Goal: Information Seeking & Learning: Learn about a topic

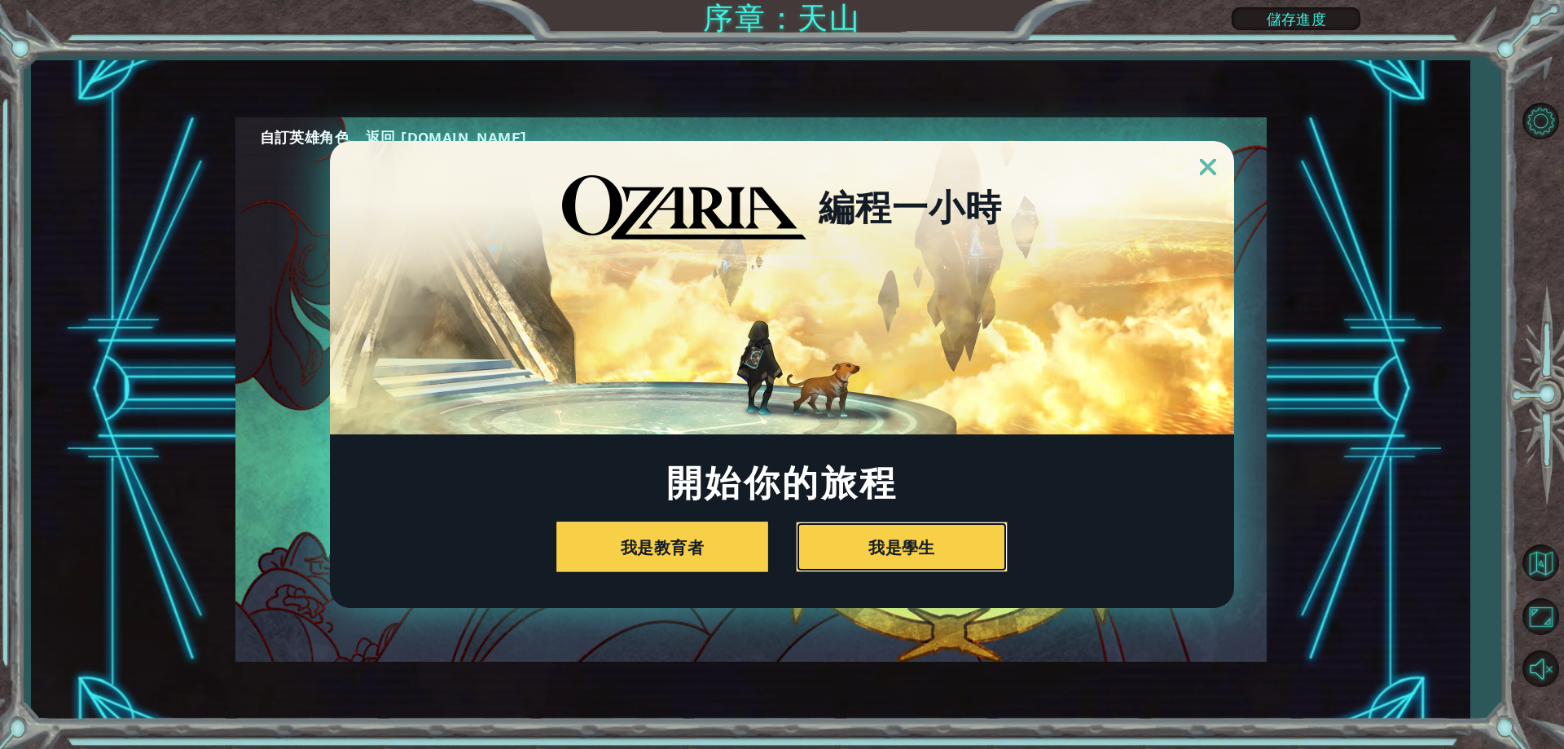
drag, startPoint x: 0, startPoint y: 0, endPoint x: 1034, endPoint y: 573, distance: 1182.2
click at [1034, 573] on div "編程一小時 開始你的旅程 我是教育者 我是學生" at bounding box center [782, 374] width 904 height 467
click at [985, 553] on button "我是學生" at bounding box center [902, 546] width 212 height 51
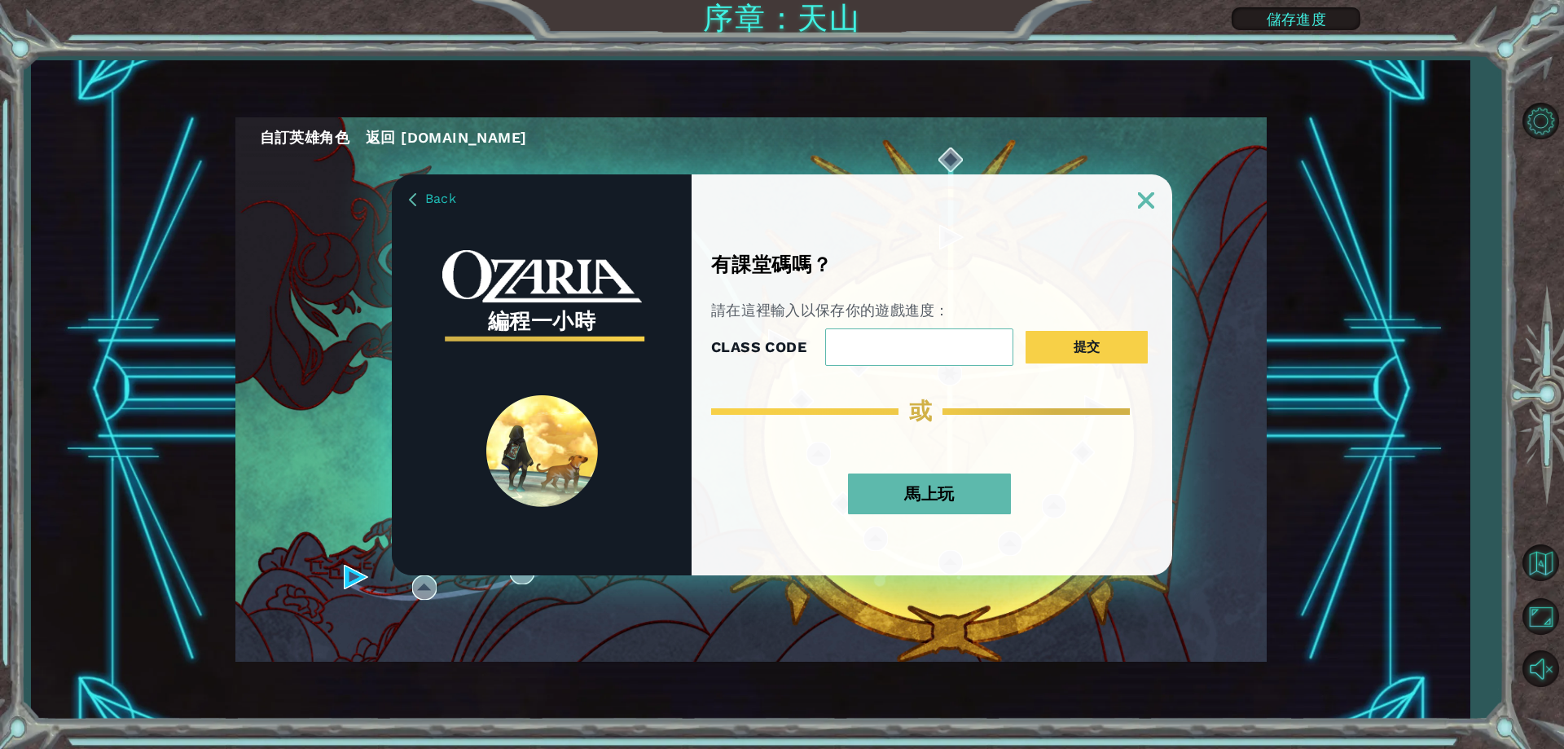
click at [864, 484] on button "馬上玩" at bounding box center [929, 493] width 163 height 41
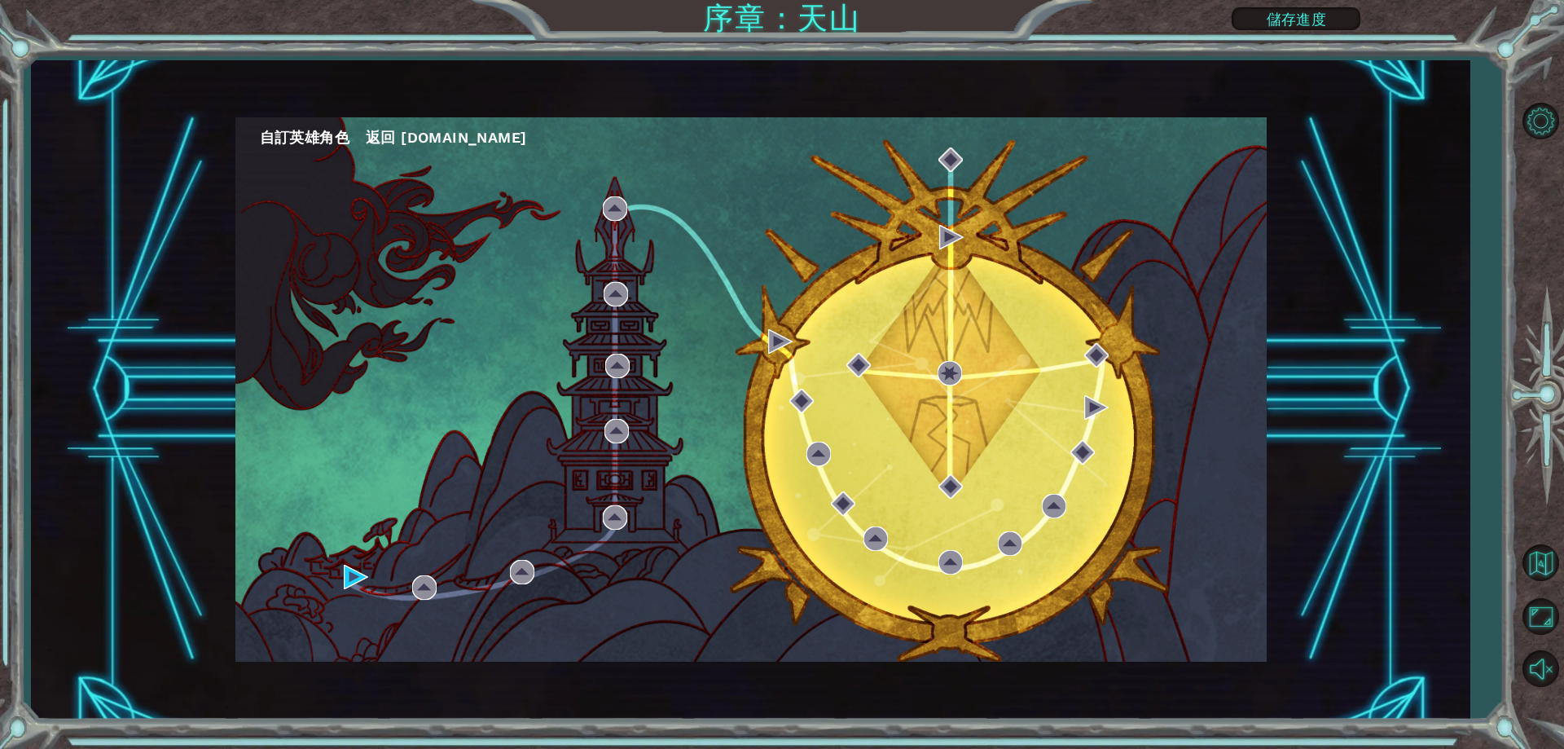
click at [336, 137] on button "自訂英雄角色" at bounding box center [305, 137] width 90 height 24
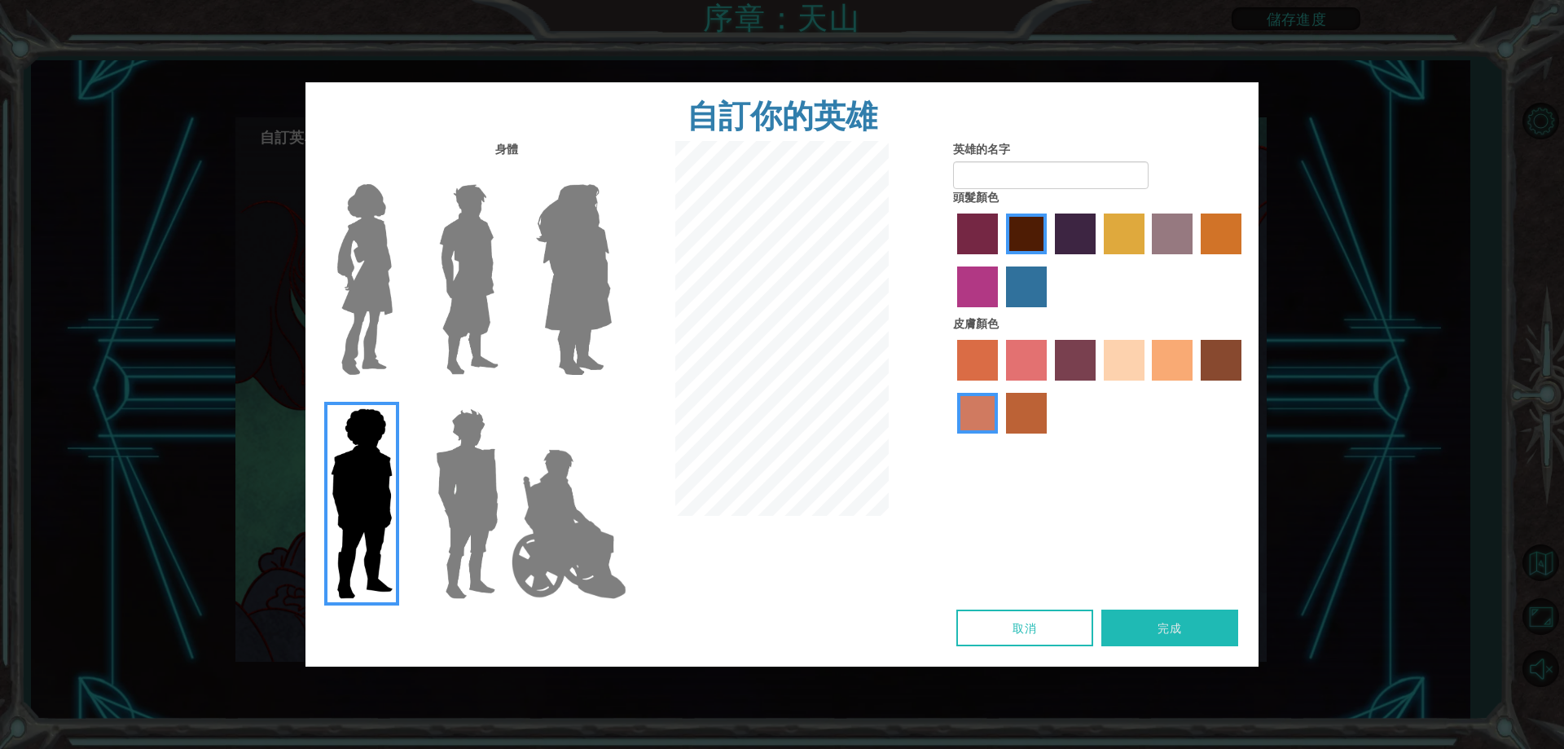
click at [453, 487] on img at bounding box center [467, 504] width 76 height 204
click at [505, 398] on input "Hero Garnet" at bounding box center [505, 398] width 0 height 0
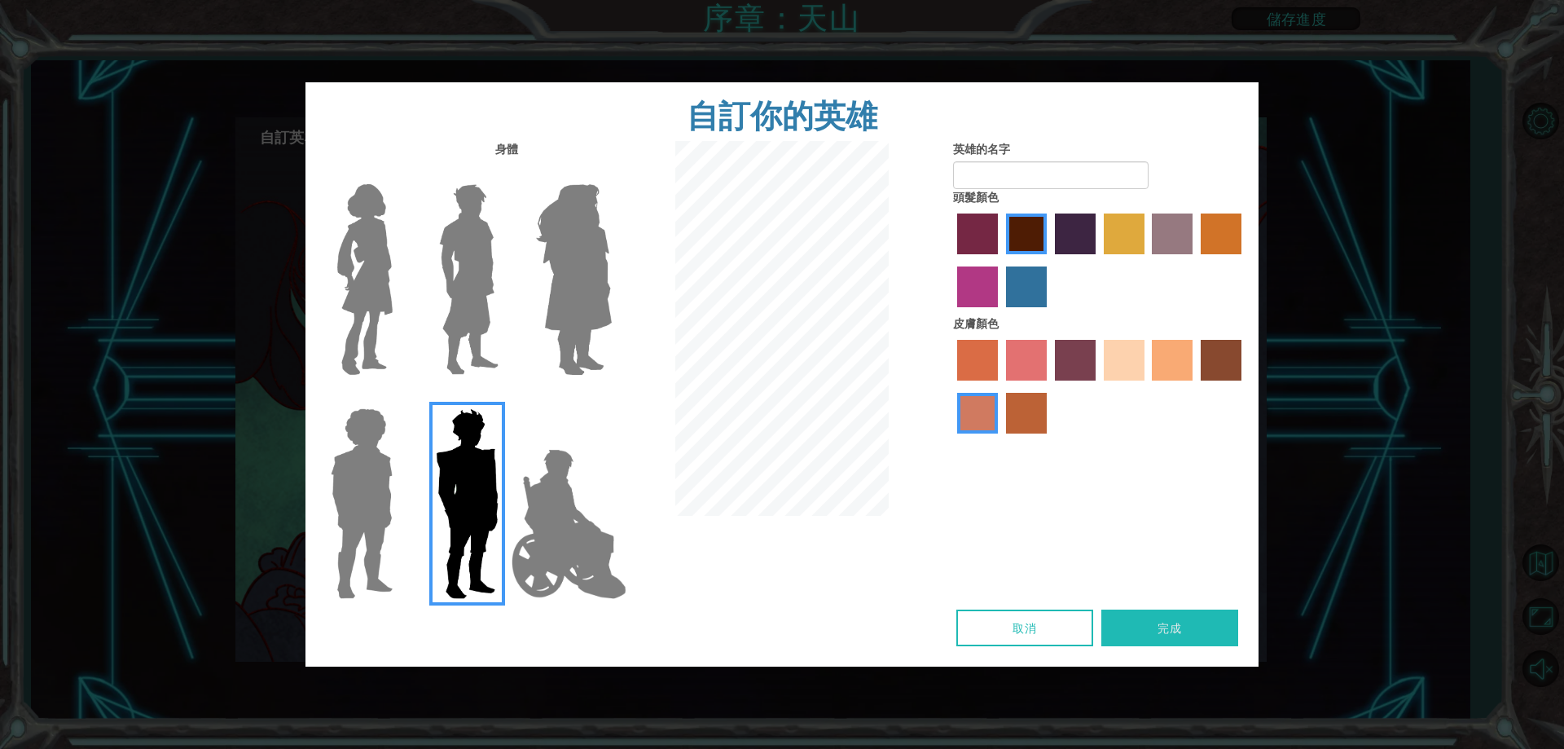
click at [357, 481] on img at bounding box center [361, 504] width 75 height 204
click at [399, 398] on input "Hero Steven" at bounding box center [399, 398] width 0 height 0
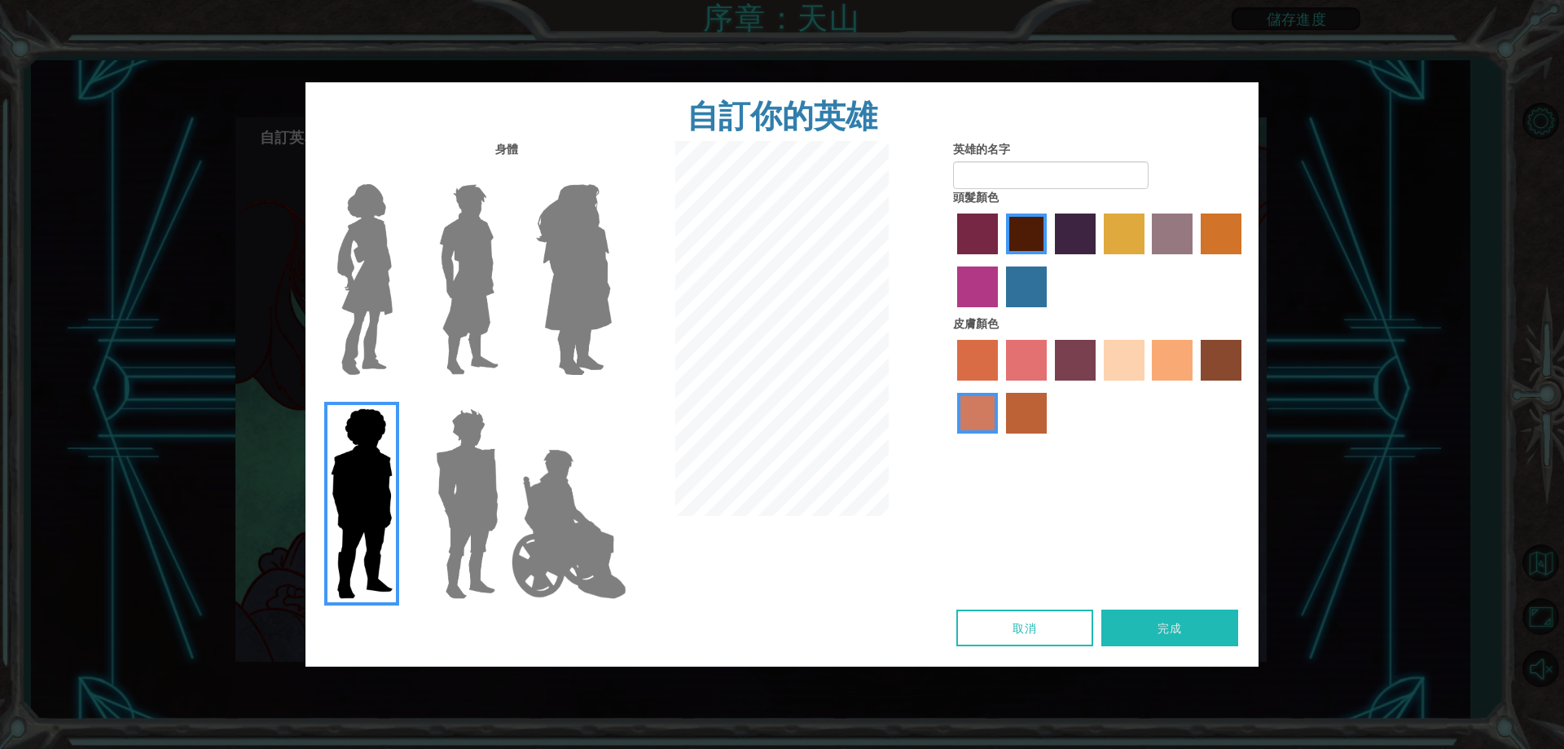
click at [437, 469] on img at bounding box center [467, 504] width 76 height 204
click at [505, 398] on input "Hero Garnet" at bounding box center [505, 398] width 0 height 0
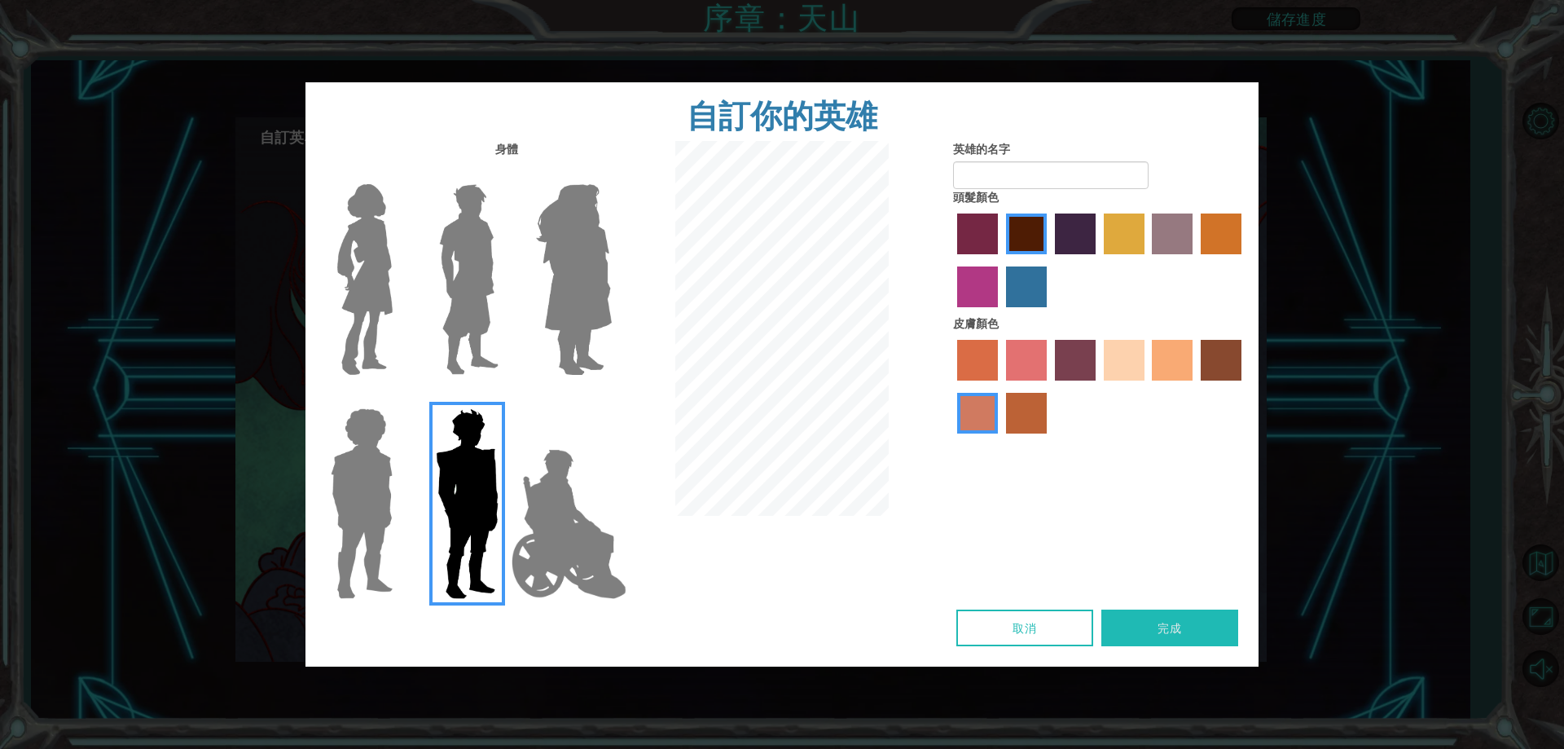
click at [420, 367] on div at bounding box center [464, 273] width 106 height 224
click at [445, 333] on img at bounding box center [469, 280] width 72 height 204
click at [505, 174] on input "Hero Lars" at bounding box center [505, 174] width 0 height 0
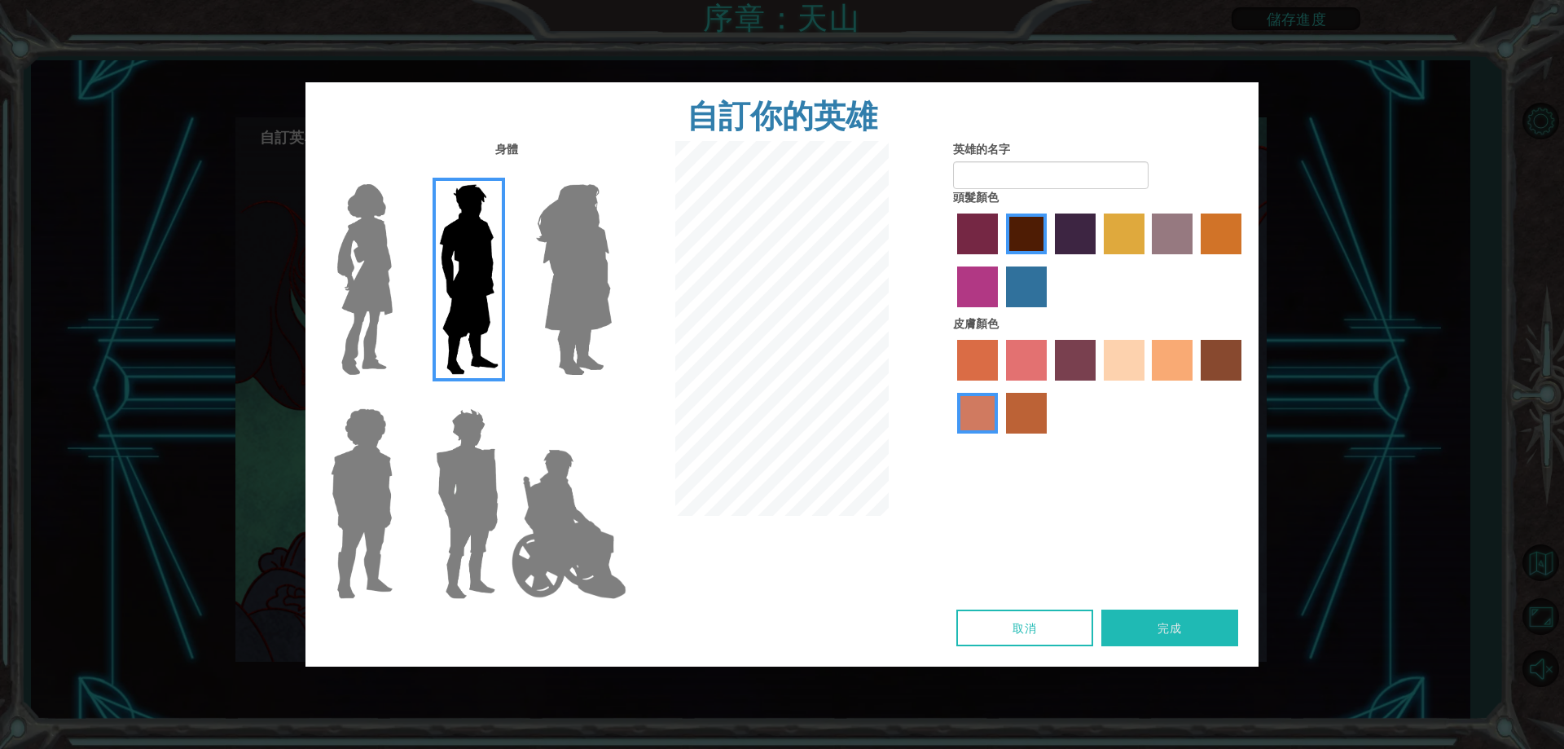
click at [367, 332] on img at bounding box center [365, 280] width 68 height 204
click at [399, 174] on input "Hero Connie" at bounding box center [399, 174] width 0 height 0
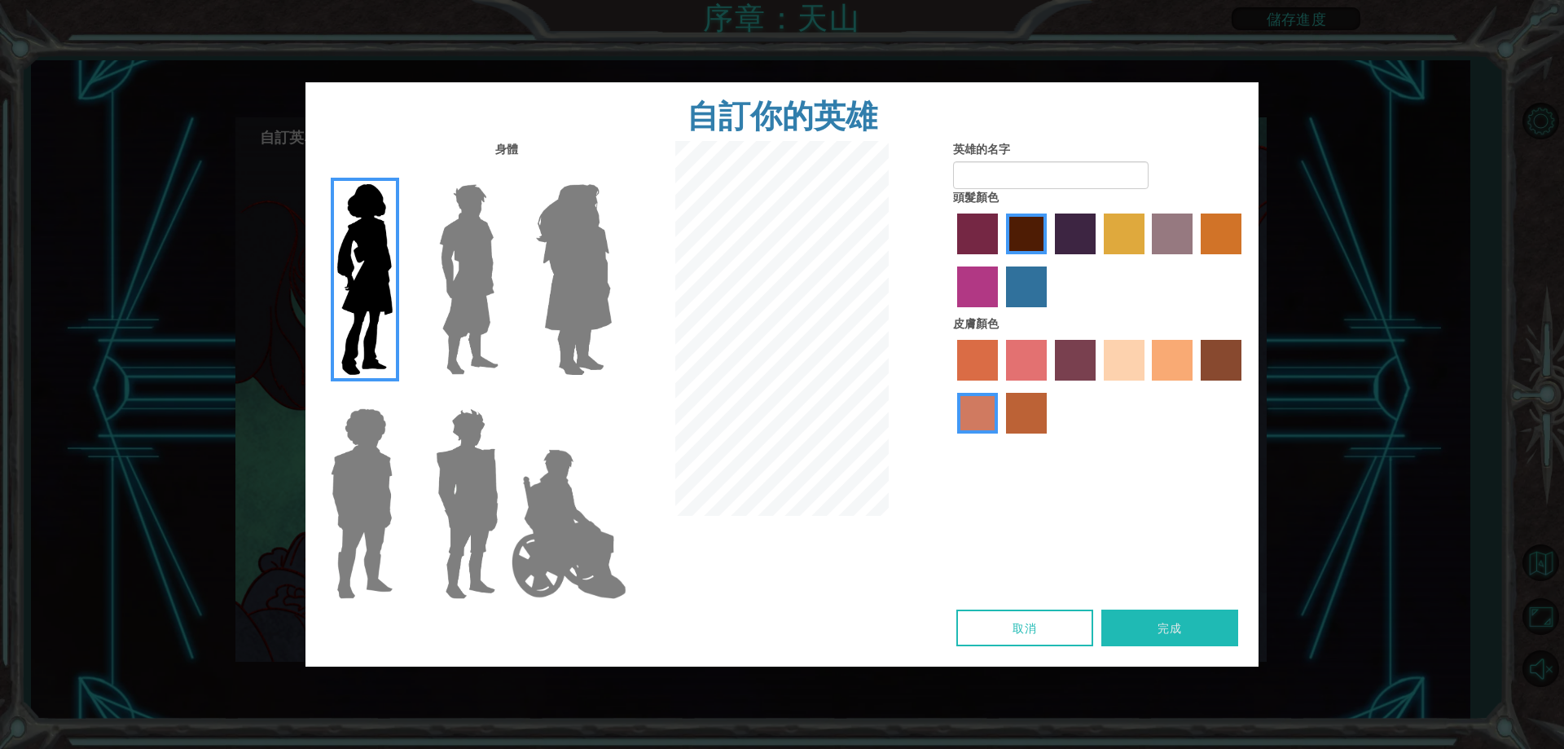
click at [450, 316] on img at bounding box center [469, 280] width 72 height 204
click at [505, 174] on input "Hero Lars" at bounding box center [505, 174] width 0 height 0
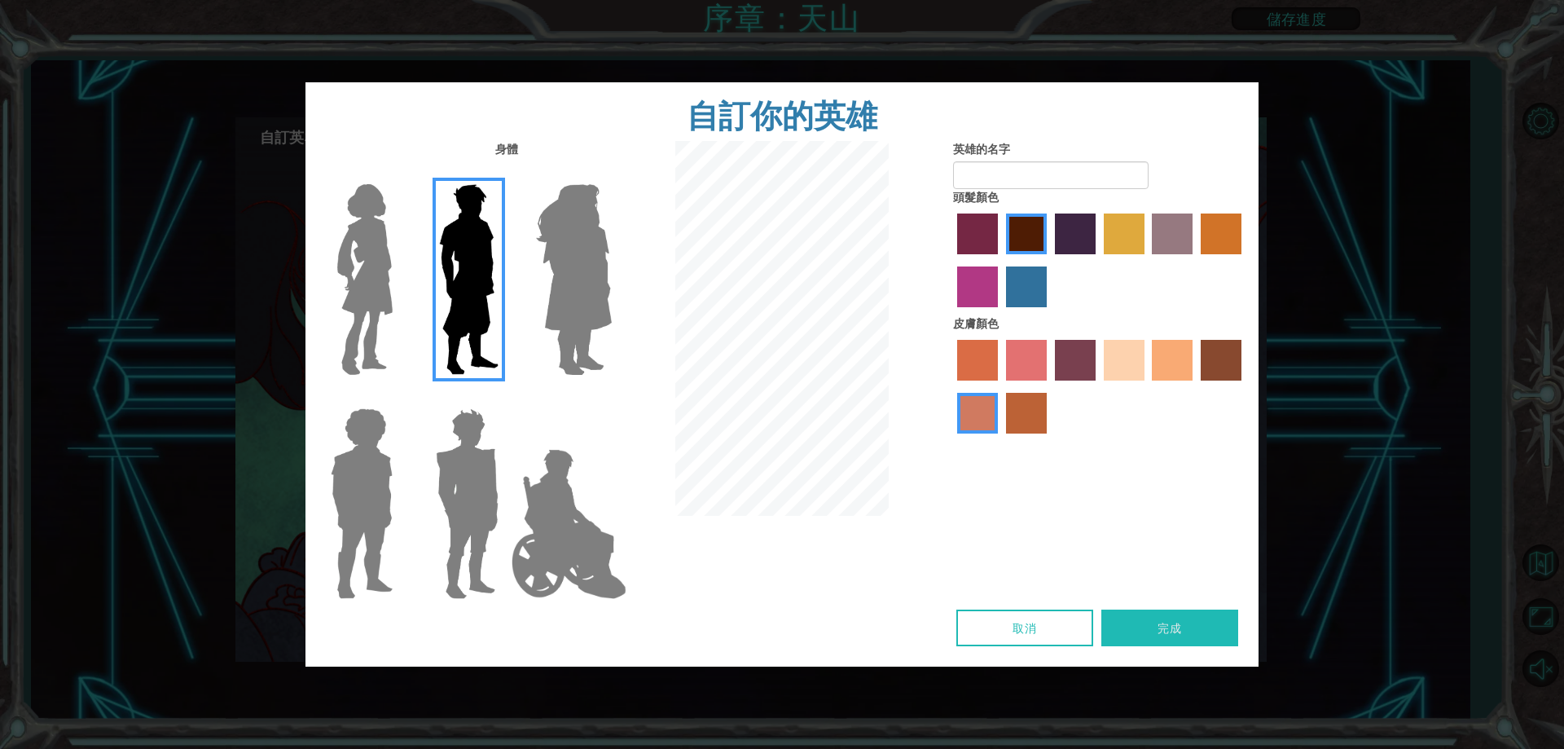
click at [537, 301] on img at bounding box center [573, 280] width 89 height 204
click at [611, 174] on input "Hero Amethyst" at bounding box center [611, 174] width 0 height 0
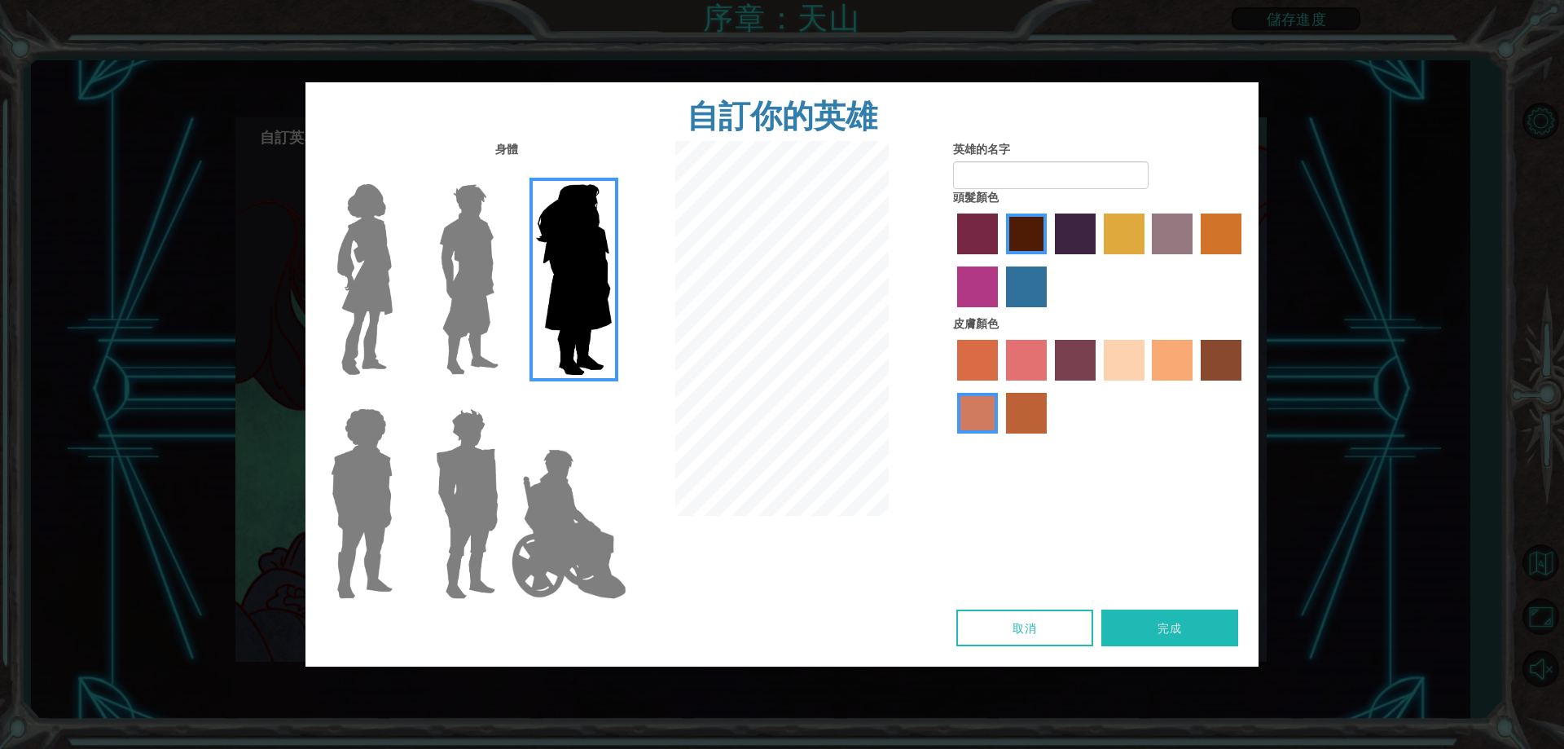
click at [450, 283] on img at bounding box center [469, 280] width 72 height 204
click at [505, 174] on input "Hero Lars" at bounding box center [505, 174] width 0 height 0
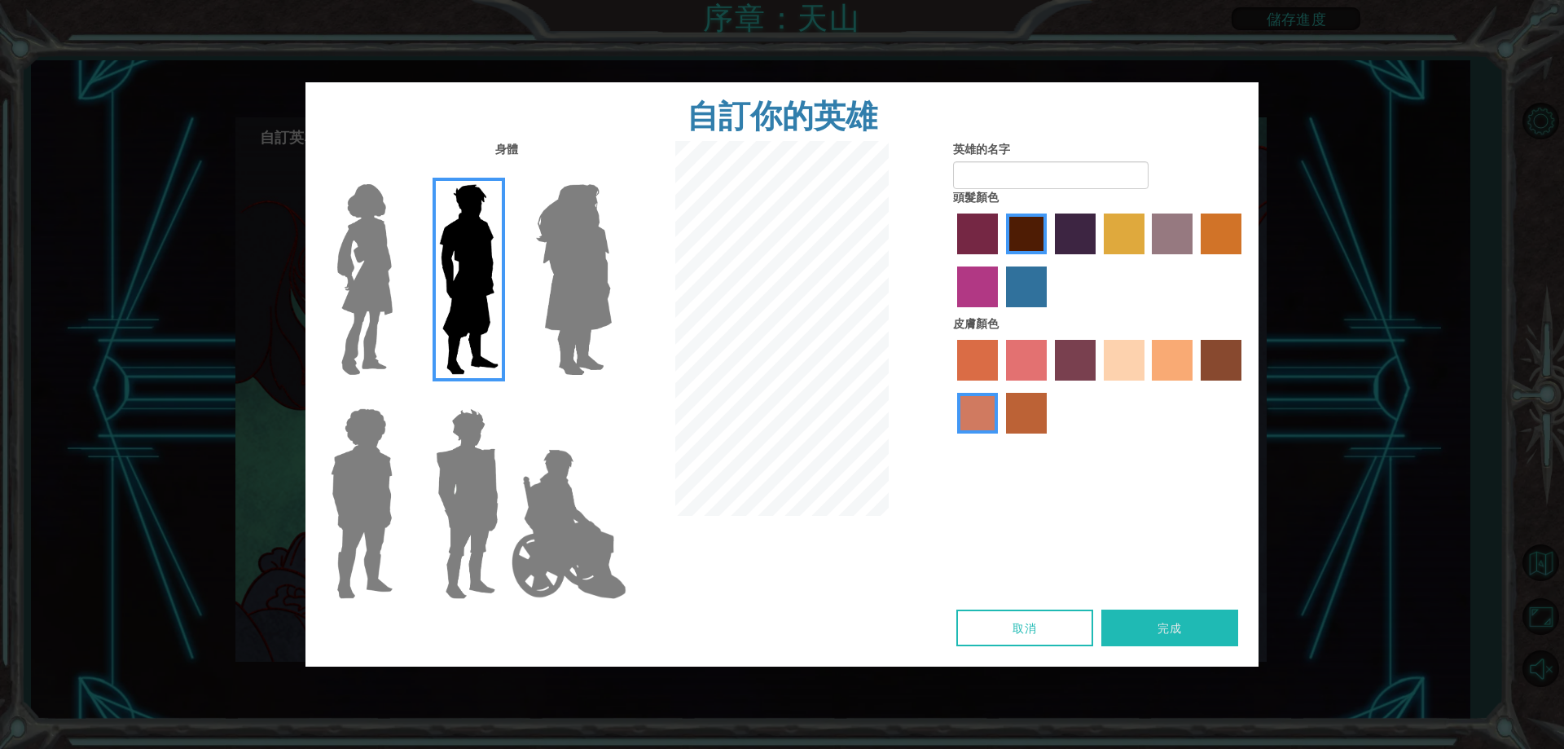
click at [411, 481] on div at bounding box center [464, 497] width 106 height 224
click at [437, 485] on img at bounding box center [467, 504] width 76 height 204
click at [505, 398] on input "Hero Garnet" at bounding box center [505, 398] width 0 height 0
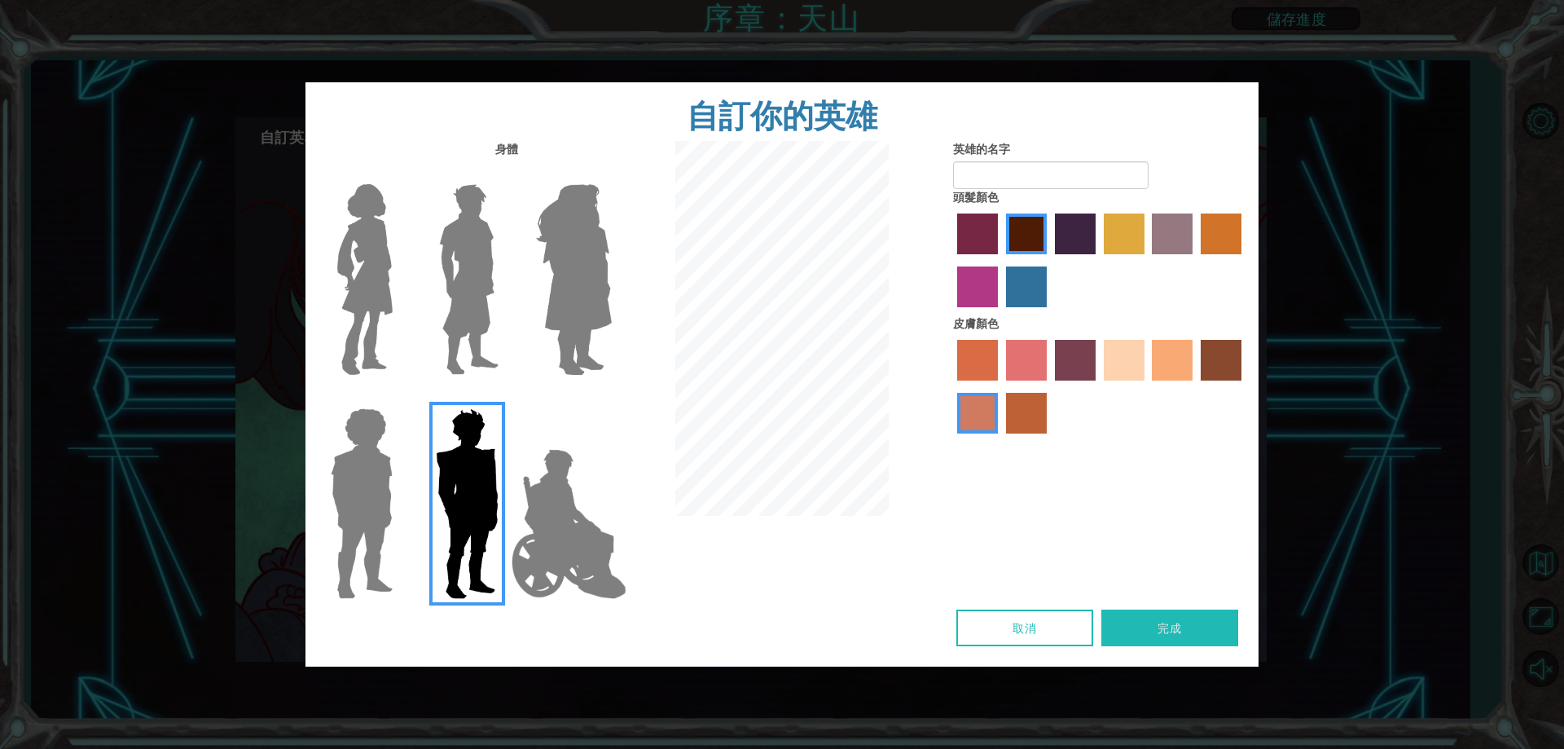
click at [357, 468] on img at bounding box center [361, 504] width 75 height 204
click at [399, 398] on input "Hero Steven" at bounding box center [399, 398] width 0 height 0
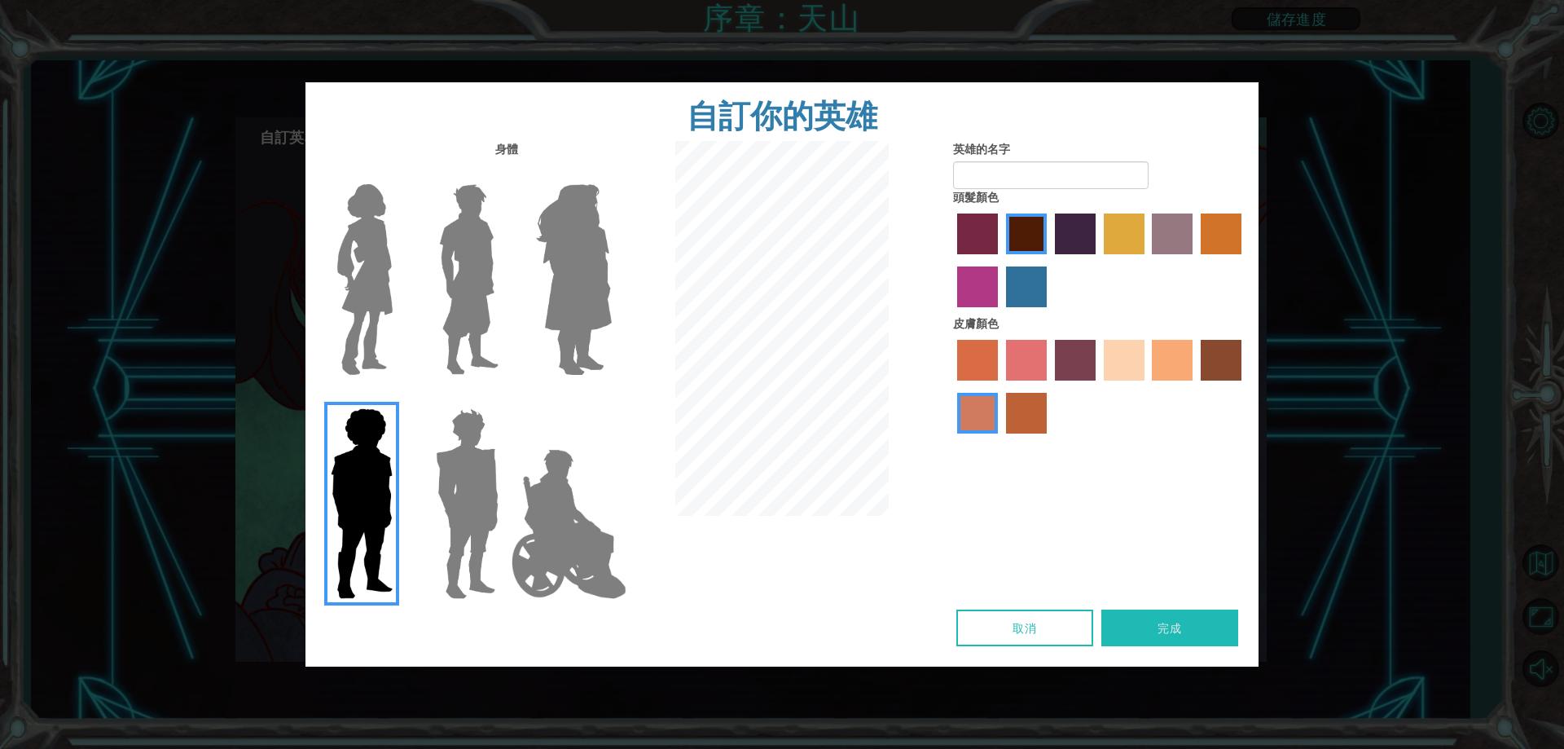
click at [402, 364] on div at bounding box center [358, 273] width 106 height 224
click at [409, 343] on div at bounding box center [358, 273] width 106 height 224
click at [424, 325] on label at bounding box center [464, 280] width 81 height 204
click at [505, 174] on input "Hero Lars" at bounding box center [505, 174] width 0 height 0
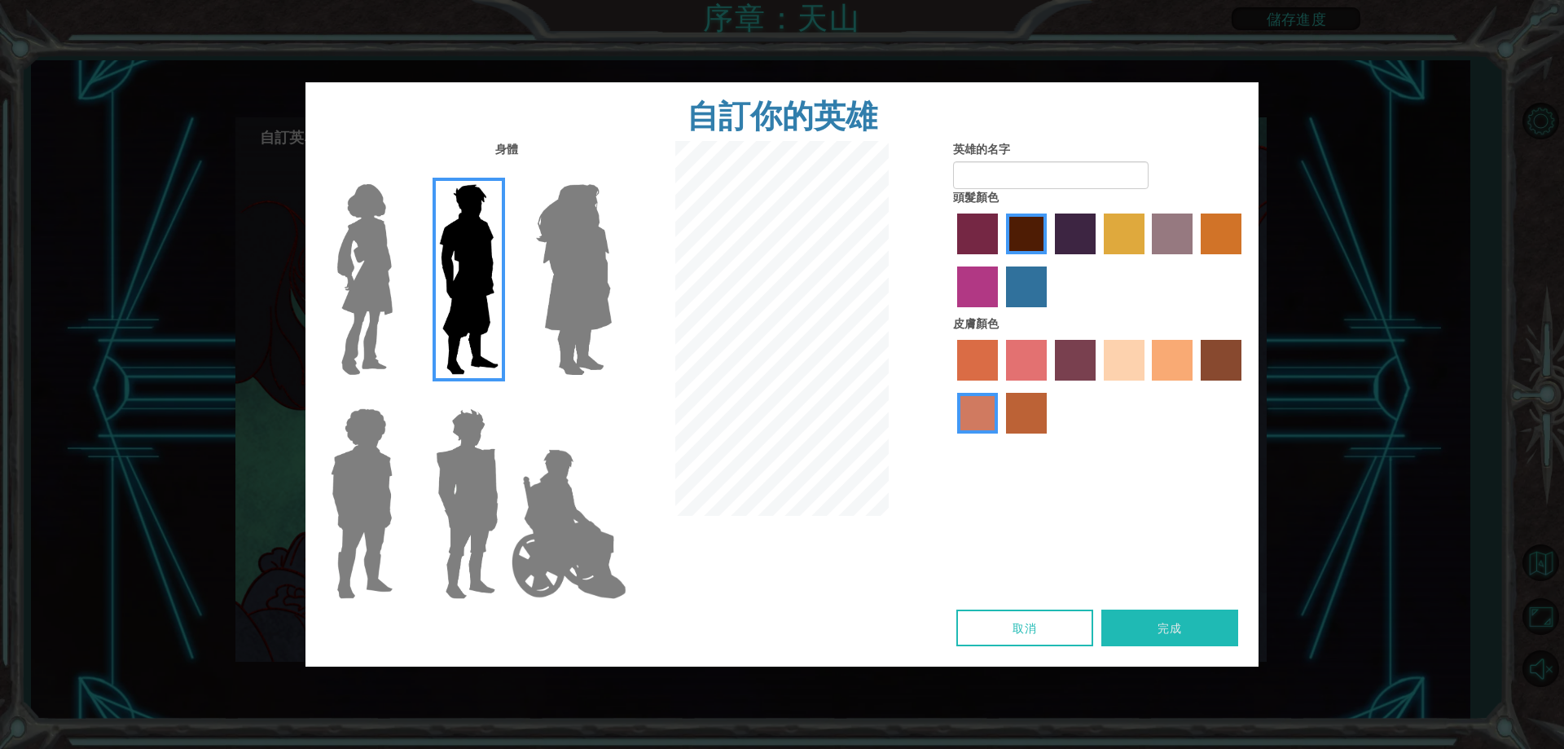
click at [980, 236] on label "paprika hair color" at bounding box center [977, 233] width 41 height 41
click at [951, 260] on input "paprika hair color" at bounding box center [951, 260] width 0 height 0
click at [1017, 236] on label "maroon hair color" at bounding box center [1026, 233] width 41 height 41
click at [1000, 260] on input "maroon hair color" at bounding box center [1000, 260] width 0 height 0
click at [990, 234] on label "paprika hair color" at bounding box center [977, 233] width 41 height 41
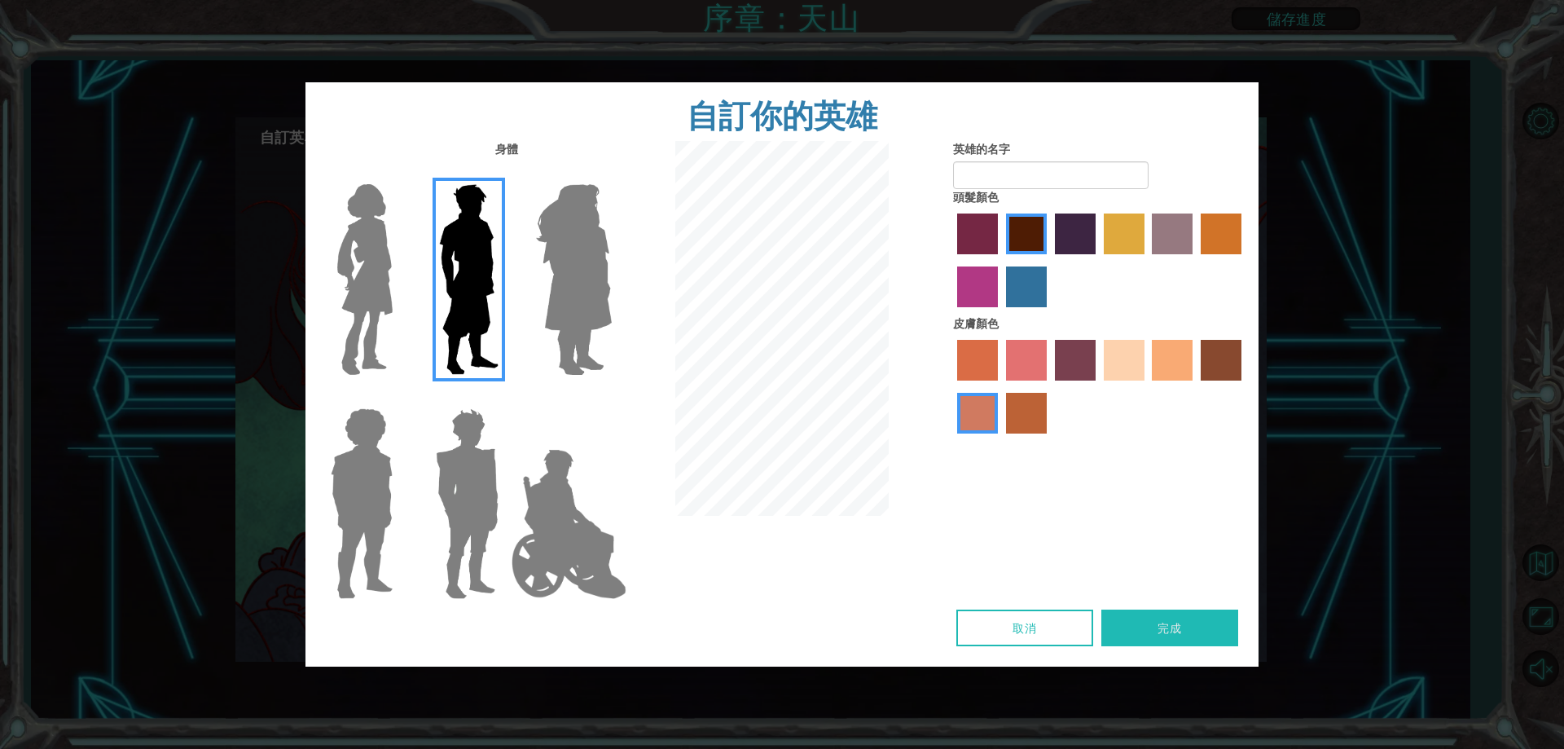
click at [951, 260] on input "paprika hair color" at bounding box center [951, 260] width 0 height 0
click at [936, 366] on div at bounding box center [782, 330] width 318 height 379
click at [957, 368] on label "sorbus skin color" at bounding box center [977, 360] width 41 height 41
click at [951, 386] on input "sorbus skin color" at bounding box center [951, 386] width 0 height 0
click at [985, 363] on label "sorbus skin color" at bounding box center [977, 360] width 41 height 41
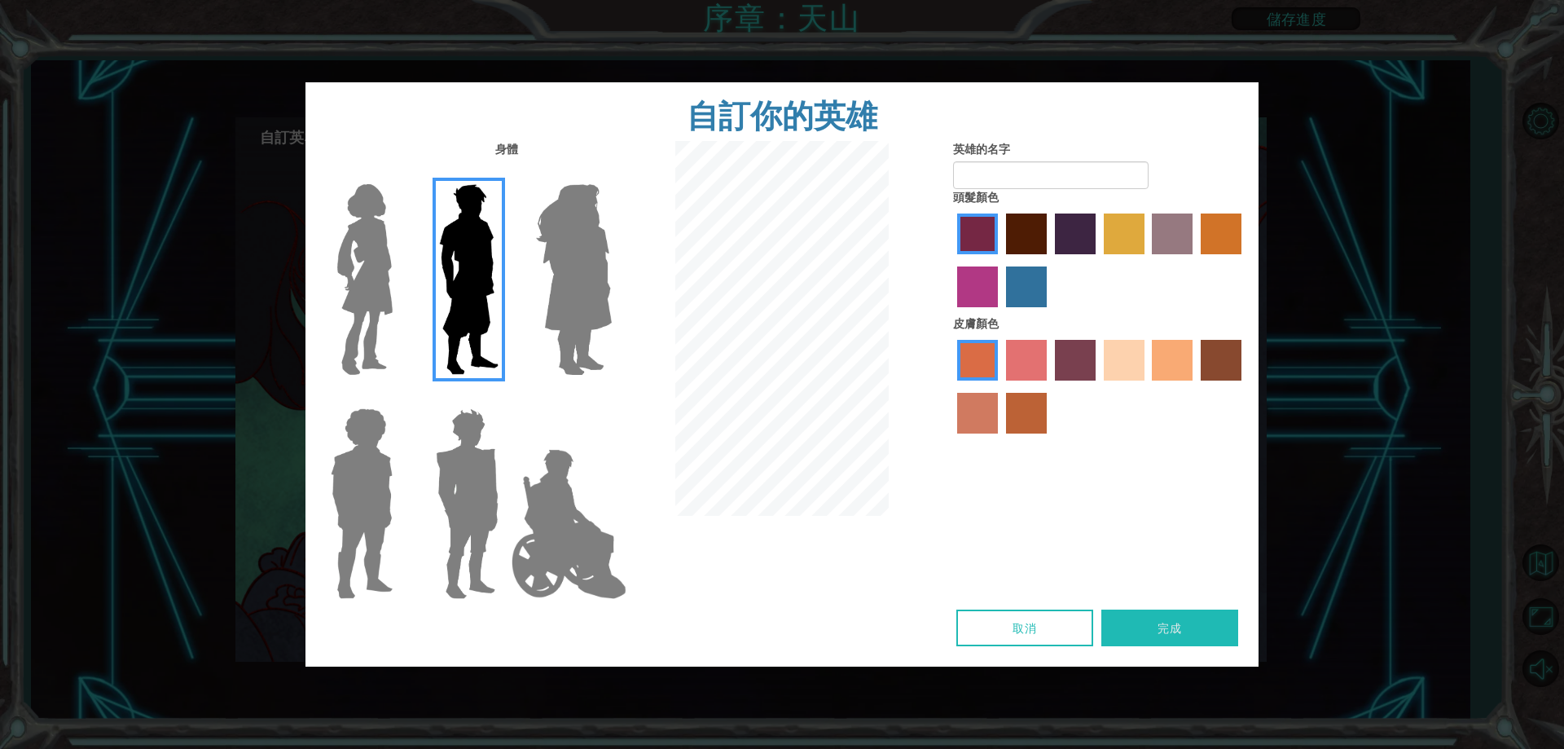
click at [951, 386] on input "sorbus skin color" at bounding box center [951, 386] width 0 height 0
click at [1008, 357] on label "froly skin color" at bounding box center [1026, 360] width 41 height 41
click at [1000, 386] on input "froly skin color" at bounding box center [1000, 386] width 0 height 0
click at [1067, 358] on label "tosca skin color" at bounding box center [1075, 360] width 41 height 41
click at [1049, 386] on input "tosca skin color" at bounding box center [1049, 386] width 0 height 0
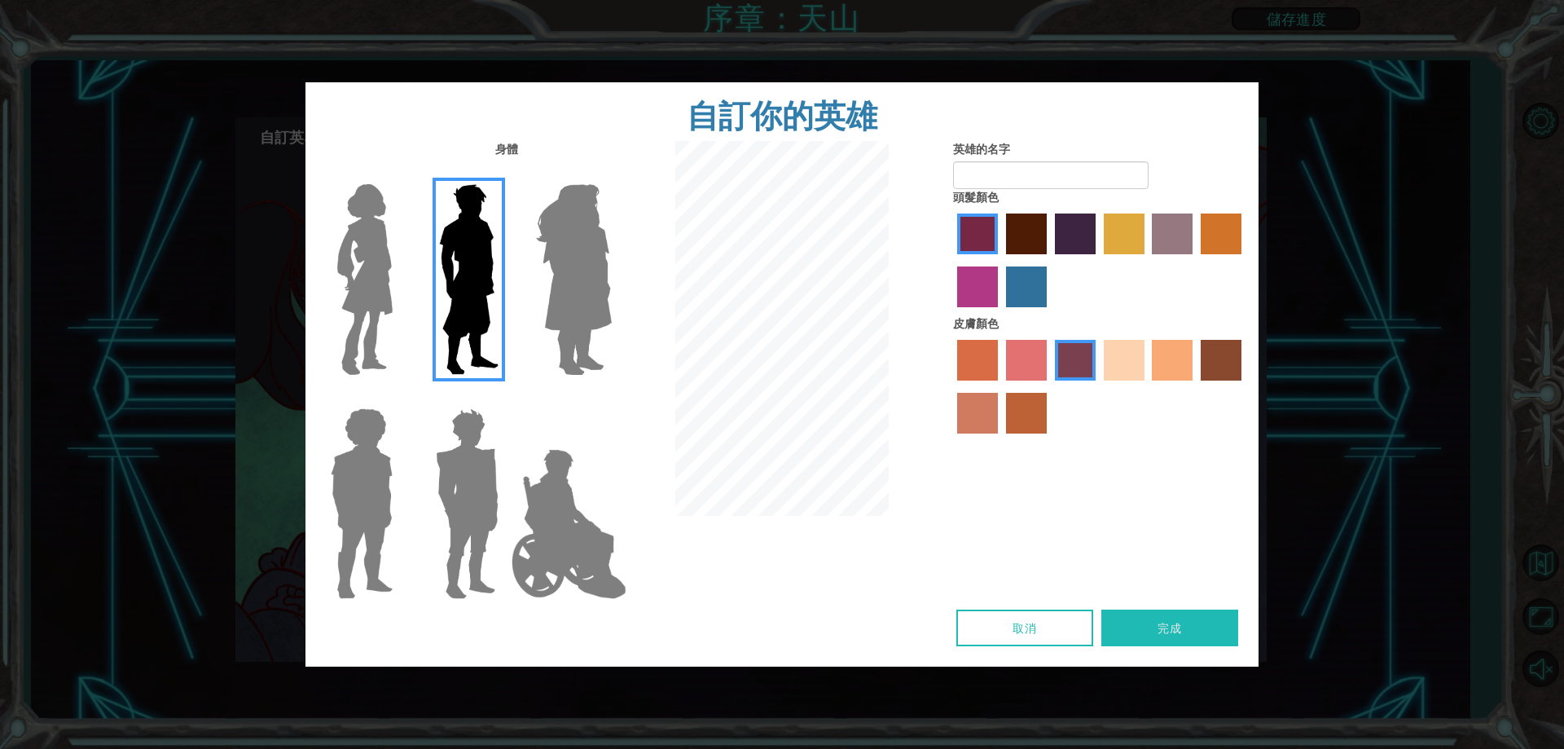
drag, startPoint x: 1067, startPoint y: 358, endPoint x: 918, endPoint y: 372, distance: 149.7
click at [919, 371] on div at bounding box center [782, 330] width 318 height 379
click at [944, 178] on div "英雄的名字 頭髮顏色 皮膚顏色" at bounding box center [1100, 291] width 318 height 301
click at [965, 173] on input "英雄的名字" at bounding box center [1051, 175] width 196 height 28
click at [1004, 171] on input "[PERSON_NAME]" at bounding box center [1051, 175] width 196 height 28
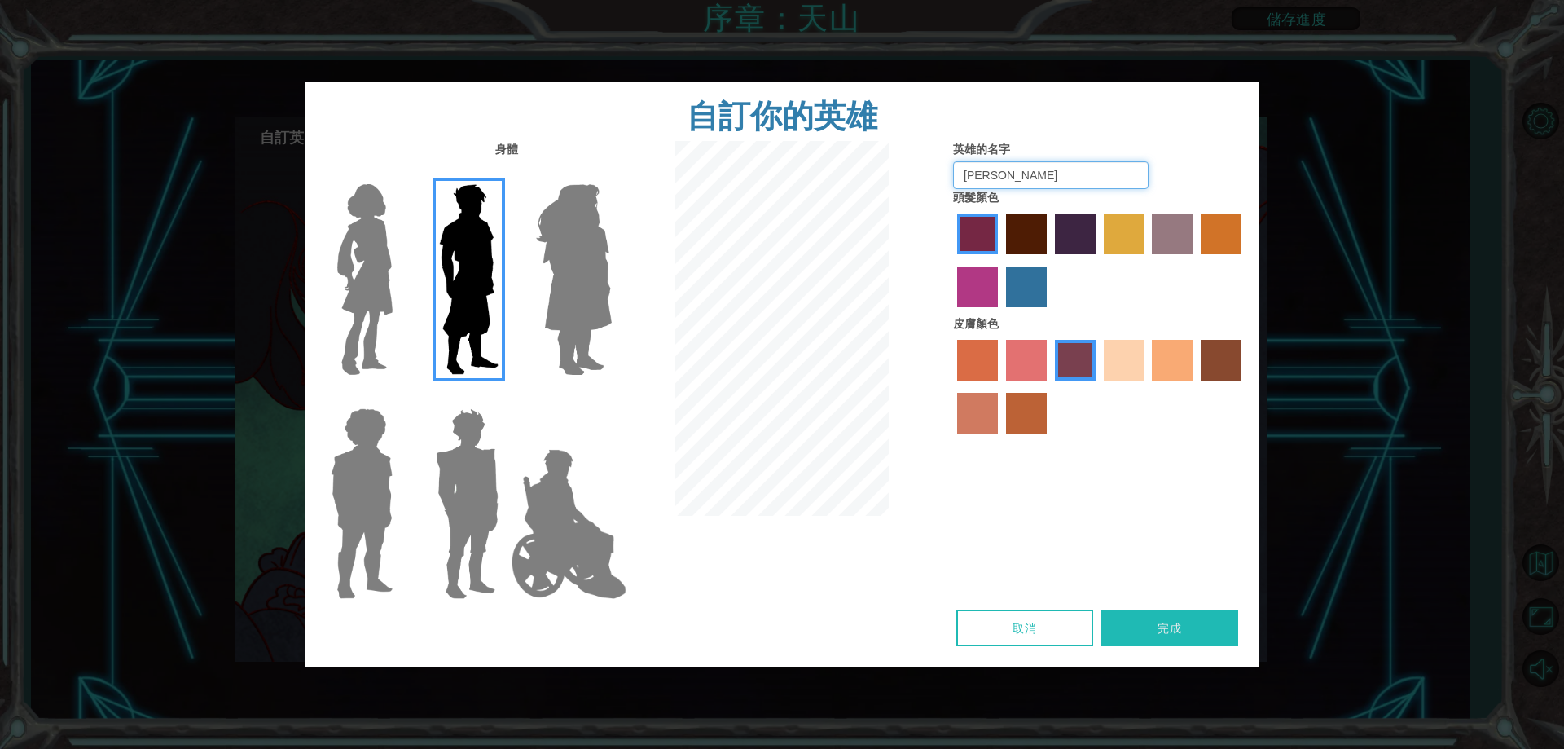
drag, startPoint x: 1004, startPoint y: 172, endPoint x: 918, endPoint y: 190, distance: 87.4
click at [918, 190] on div "身體 英雄的名字 [PERSON_NAME]又 頭髮顏色 皮膚顏色" at bounding box center [781, 375] width 953 height 468
type input "\"
click at [1218, 638] on button "完成" at bounding box center [1169, 627] width 137 height 37
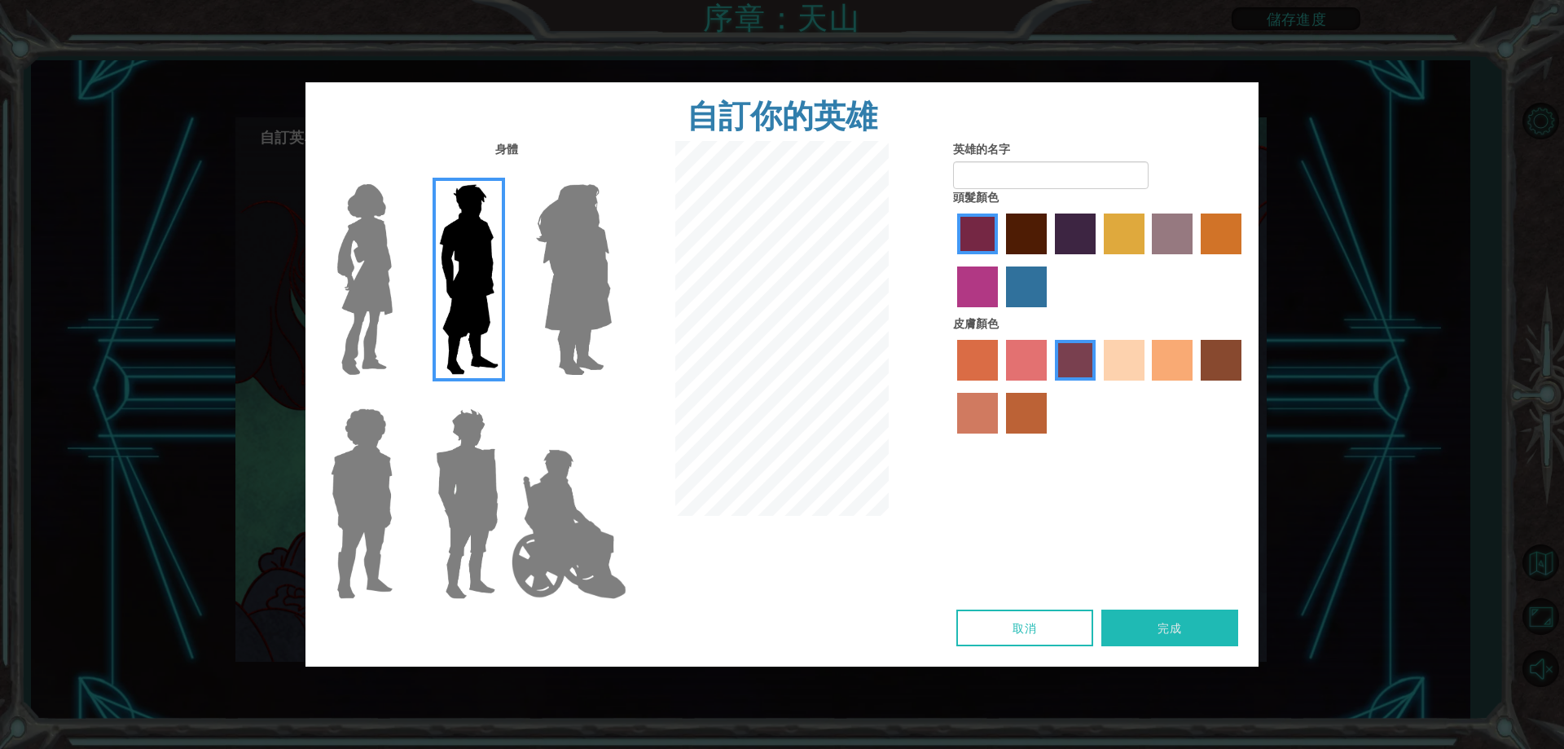
click at [1218, 638] on button "完成" at bounding box center [1169, 627] width 137 height 37
click at [1219, 635] on button "完成" at bounding box center [1169, 627] width 137 height 37
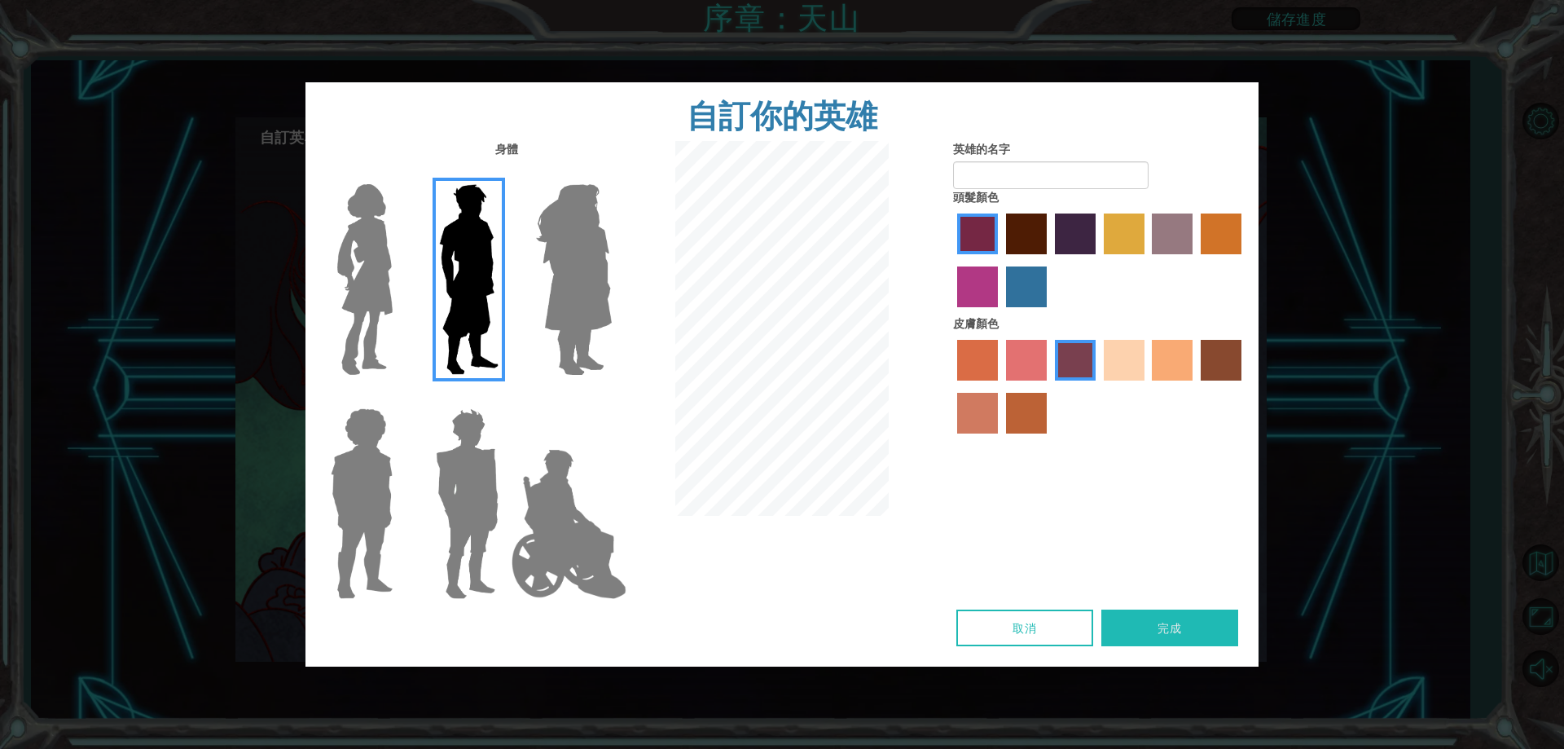
click at [1219, 635] on button "完成" at bounding box center [1169, 627] width 137 height 37
click at [1209, 635] on button "完成" at bounding box center [1169, 627] width 137 height 37
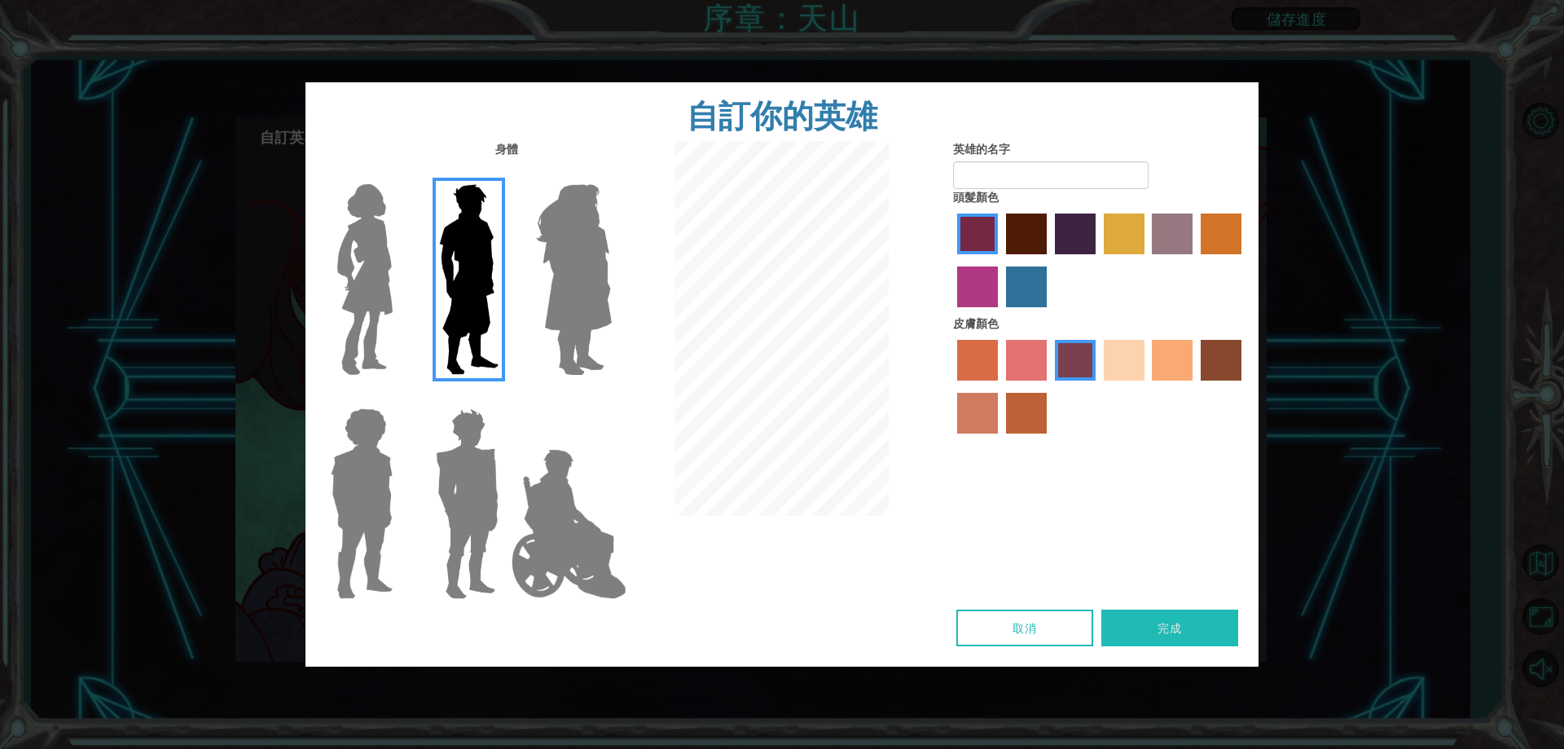
click at [1209, 635] on button "完成" at bounding box center [1169, 627] width 137 height 37
click at [1072, 626] on button "取消" at bounding box center [1024, 627] width 137 height 37
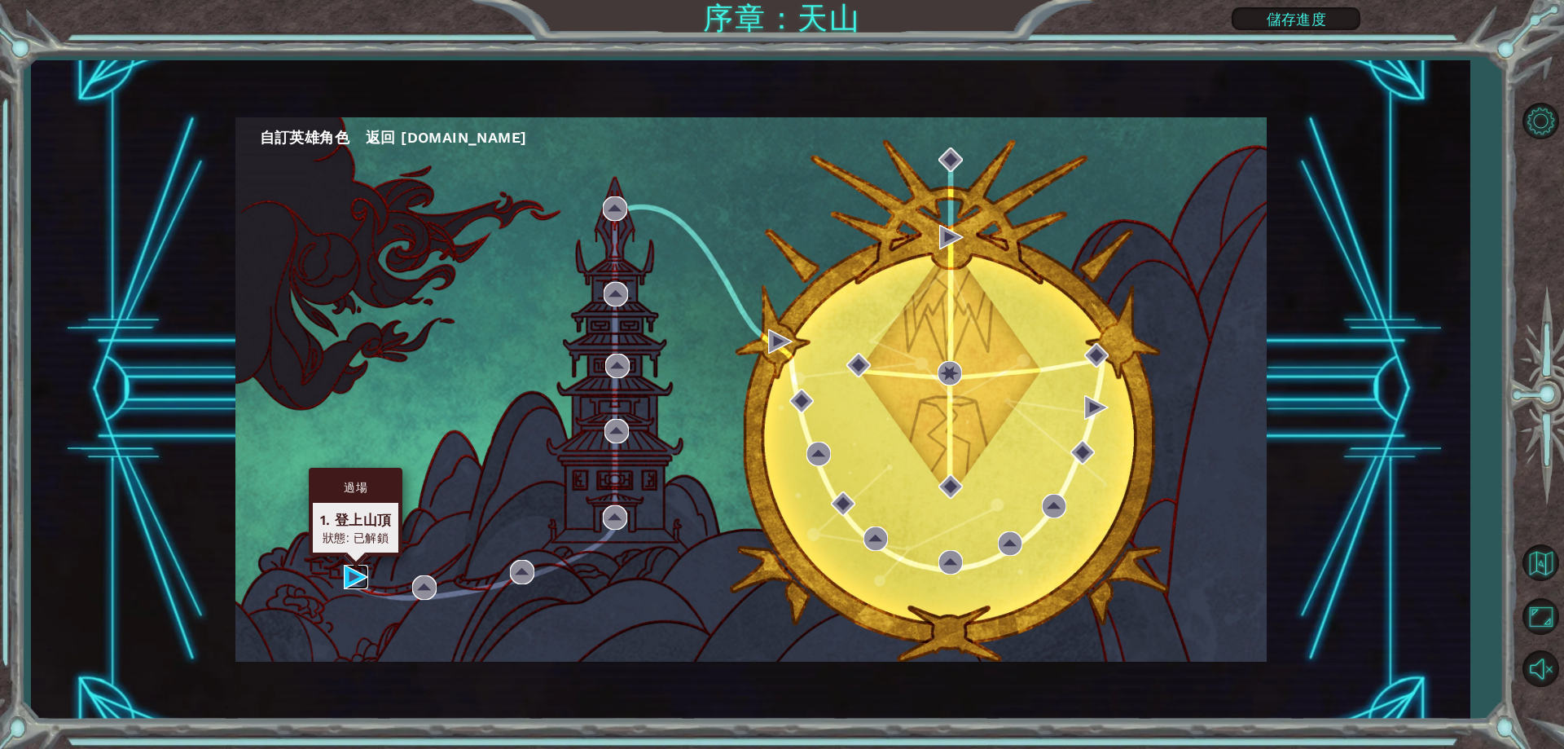
click at [361, 579] on img at bounding box center [356, 577] width 24 height 24
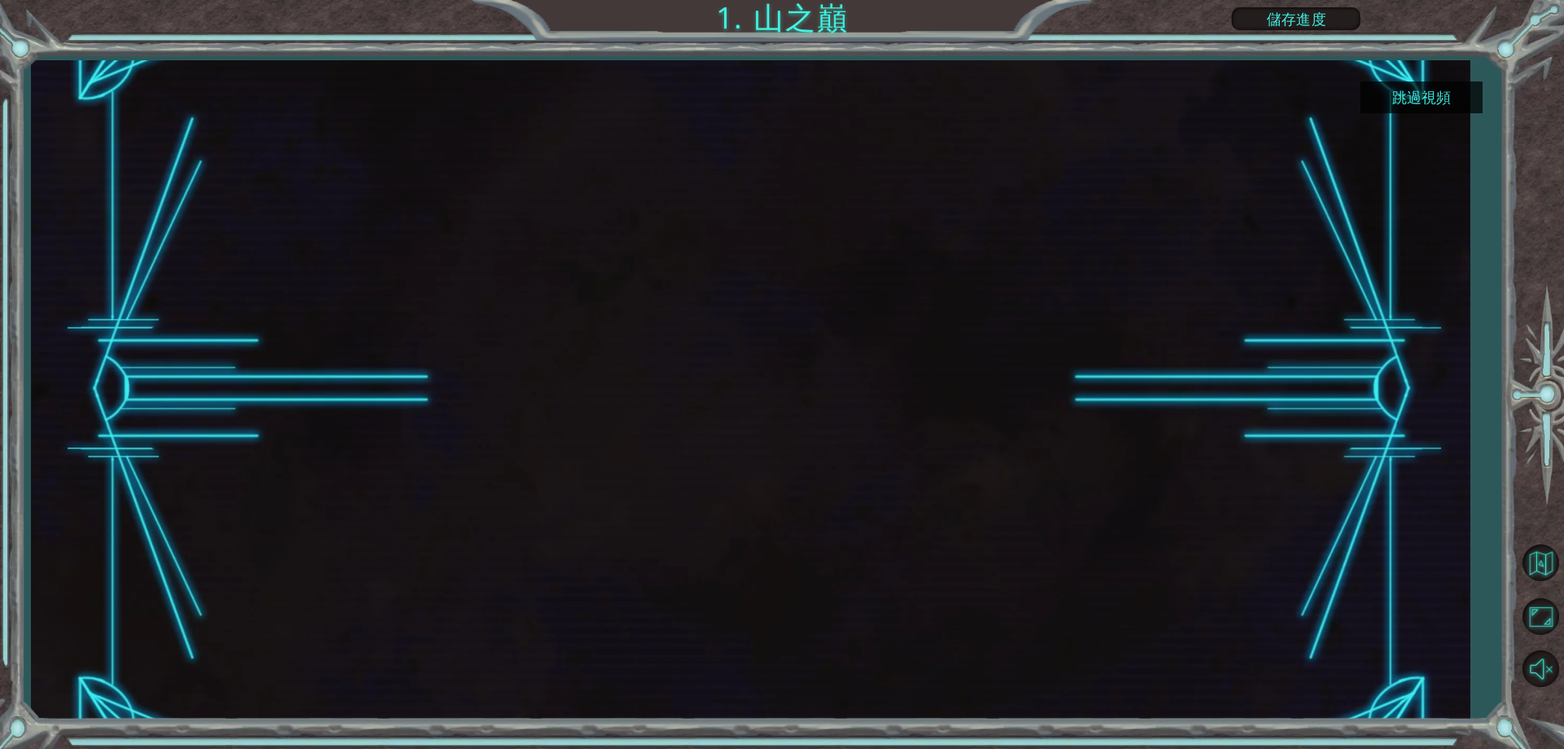
click at [1391, 99] on button "跳過視頻" at bounding box center [1421, 97] width 122 height 32
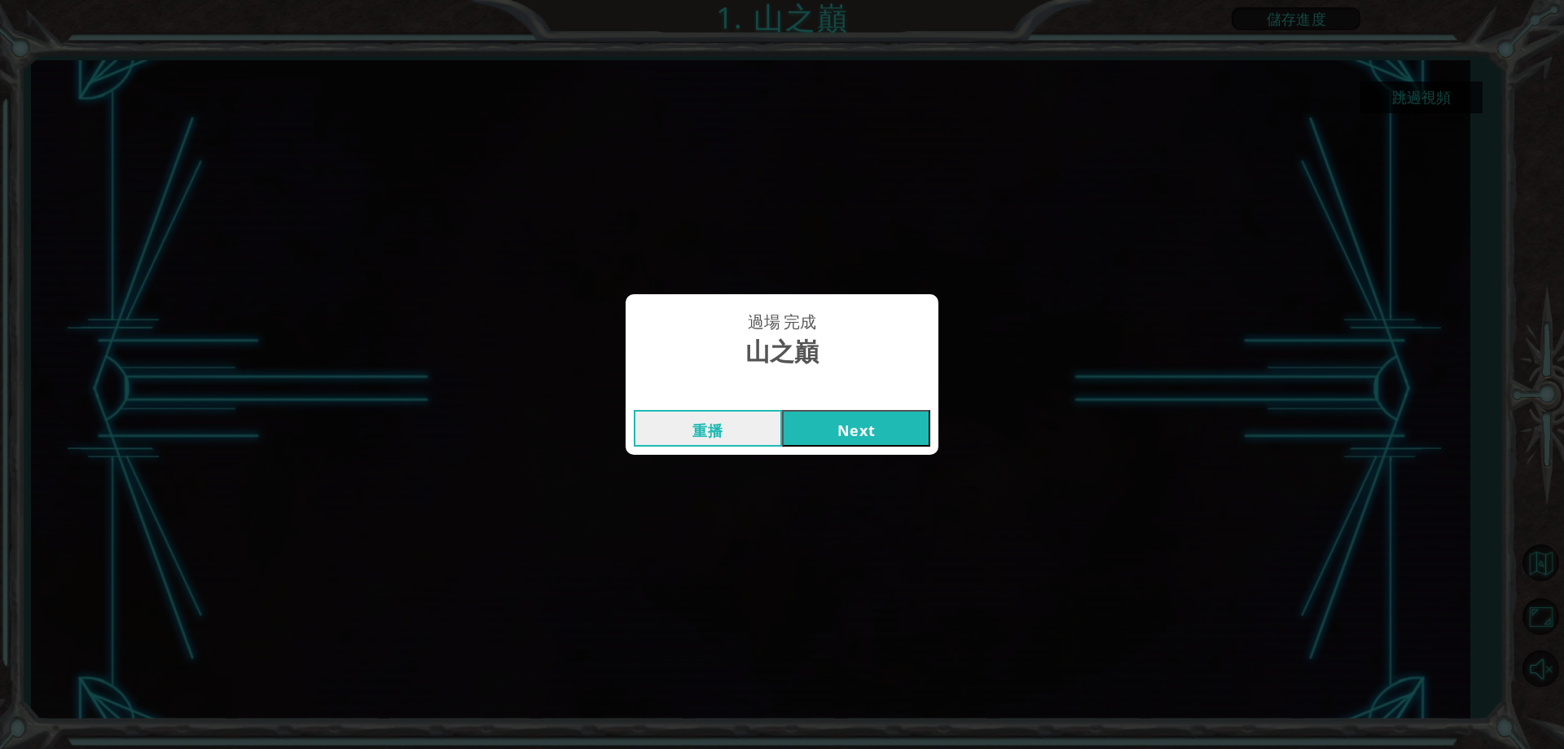
click at [918, 420] on button "Next" at bounding box center [856, 428] width 148 height 37
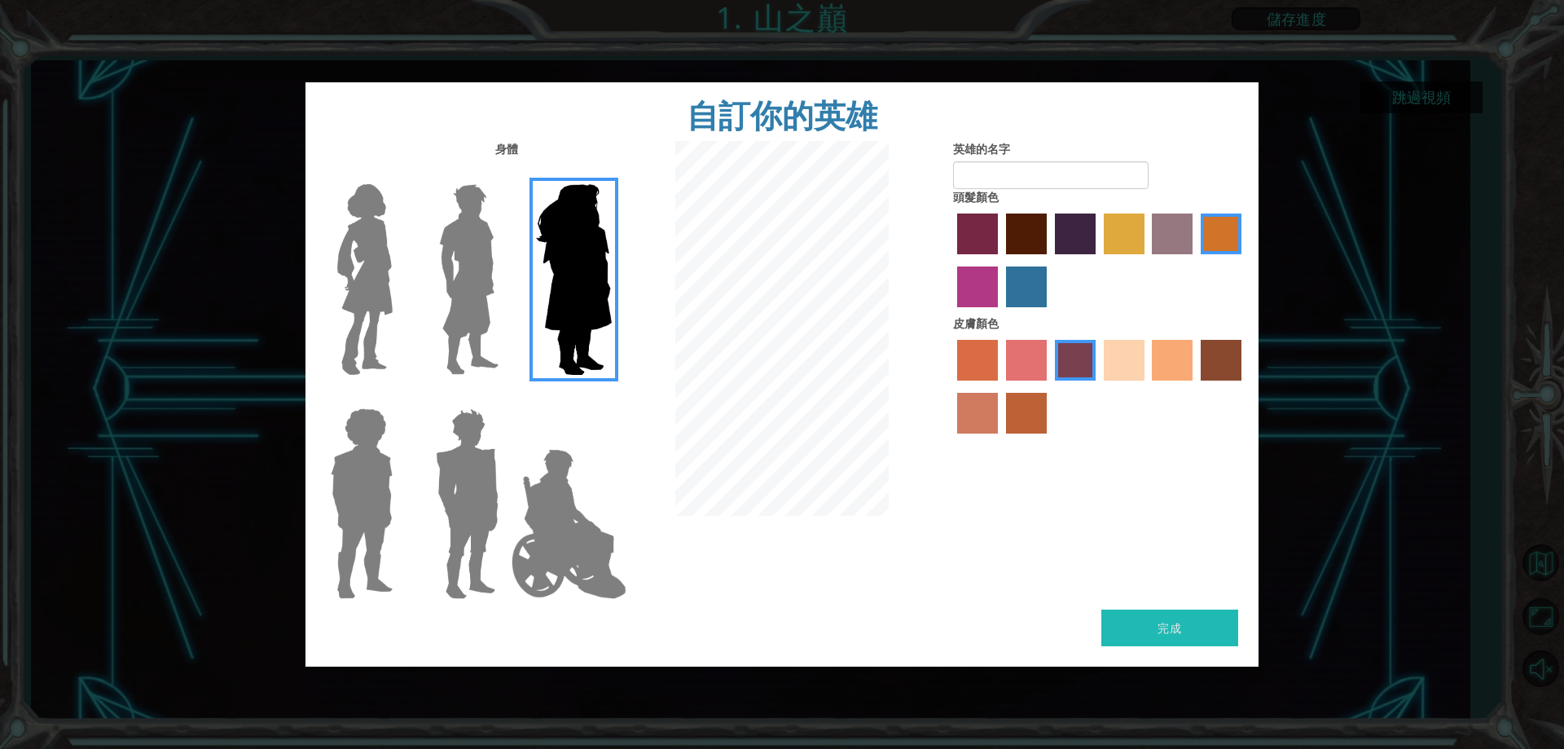
click at [420, 482] on div at bounding box center [464, 497] width 106 height 224
click at [473, 453] on img at bounding box center [467, 504] width 76 height 204
click at [505, 398] on input "Hero Garnet" at bounding box center [505, 398] width 0 height 0
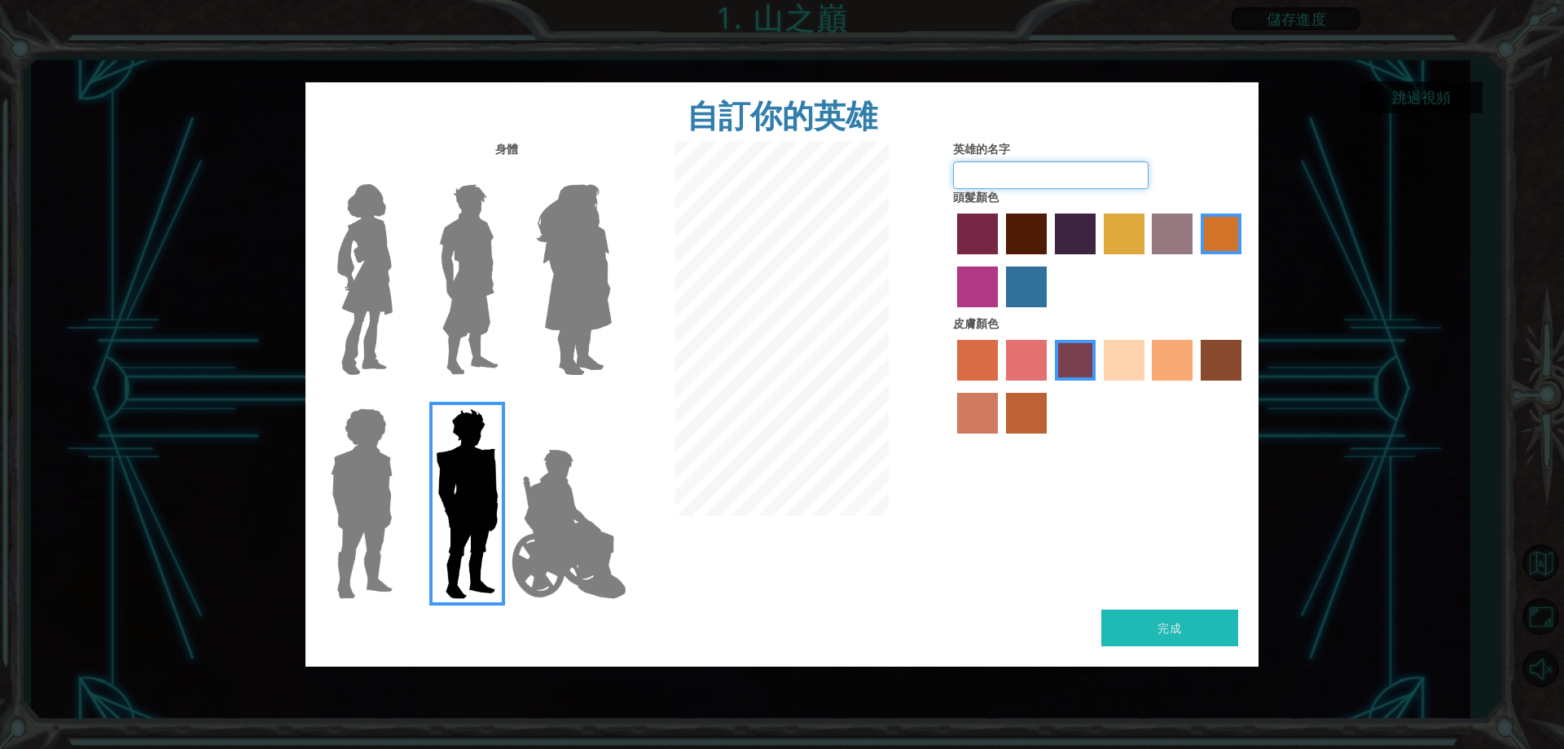
click at [1003, 162] on input "英雄的名字" at bounding box center [1051, 175] width 196 height 28
click at [440, 210] on img at bounding box center [469, 280] width 72 height 204
click at [505, 174] on input "Hero Lars" at bounding box center [505, 174] width 0 height 0
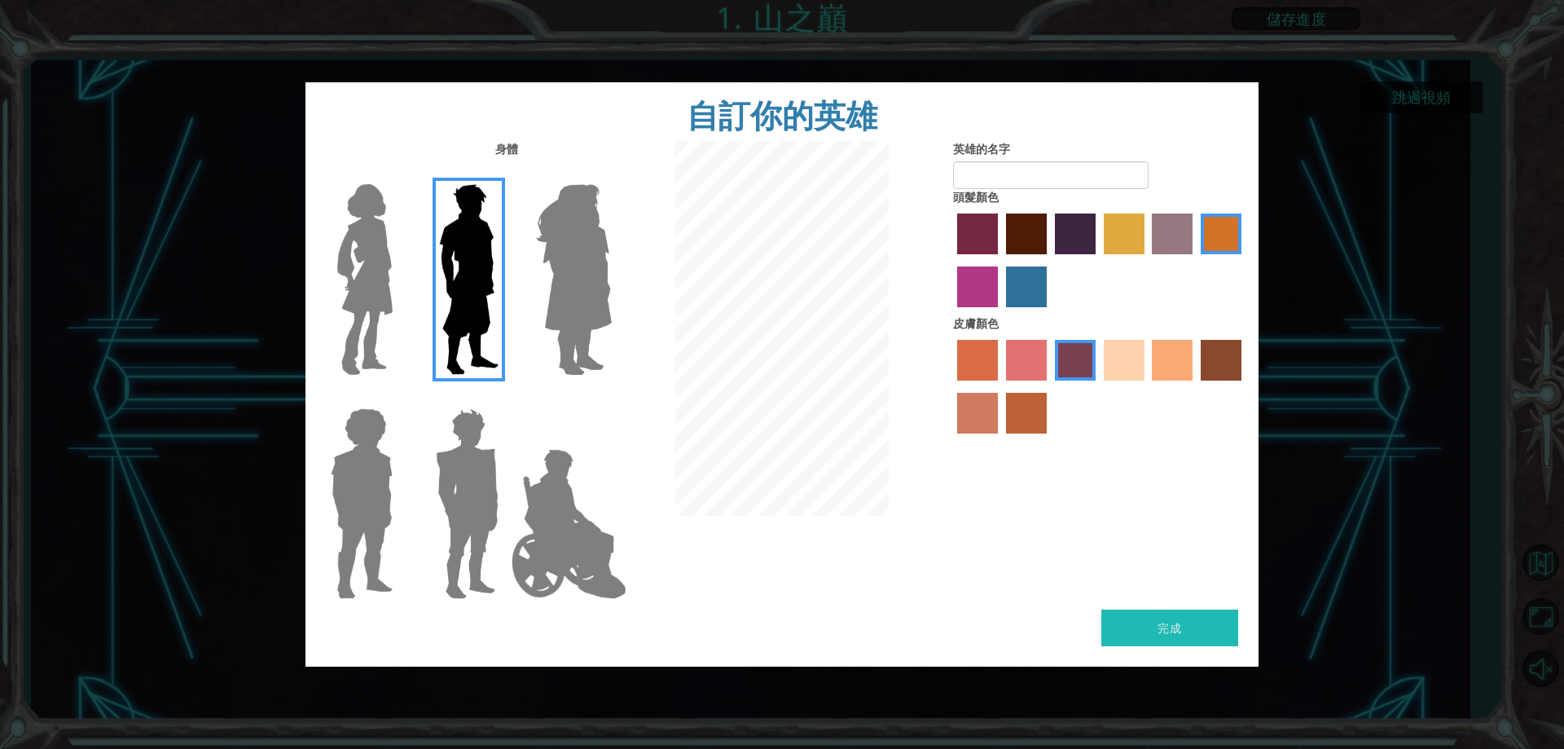
click at [380, 226] on img at bounding box center [365, 280] width 68 height 204
click at [399, 174] on input "Hero Connie" at bounding box center [399, 174] width 0 height 0
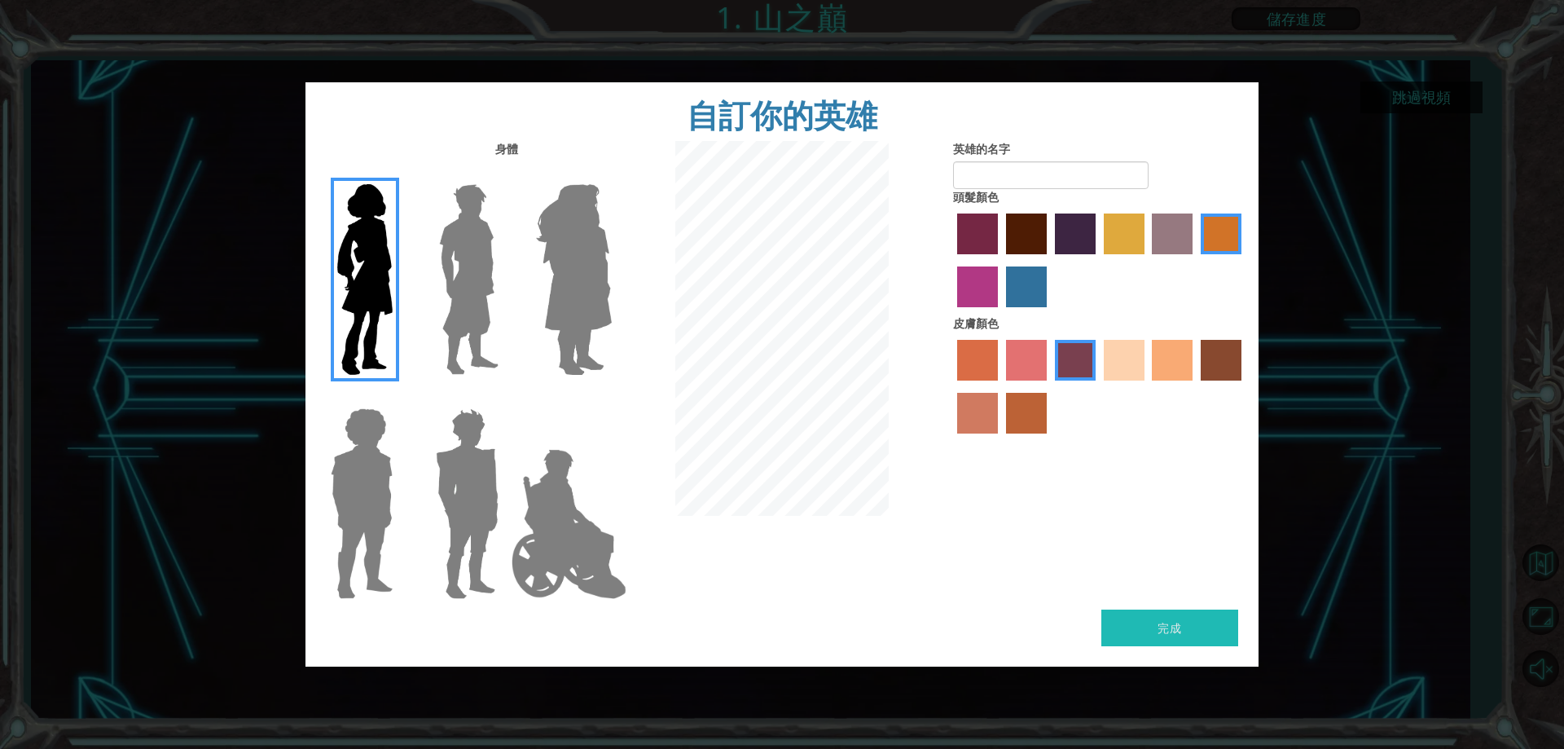
click at [463, 245] on img at bounding box center [469, 280] width 72 height 204
click at [505, 174] on input "Hero Lars" at bounding box center [505, 174] width 0 height 0
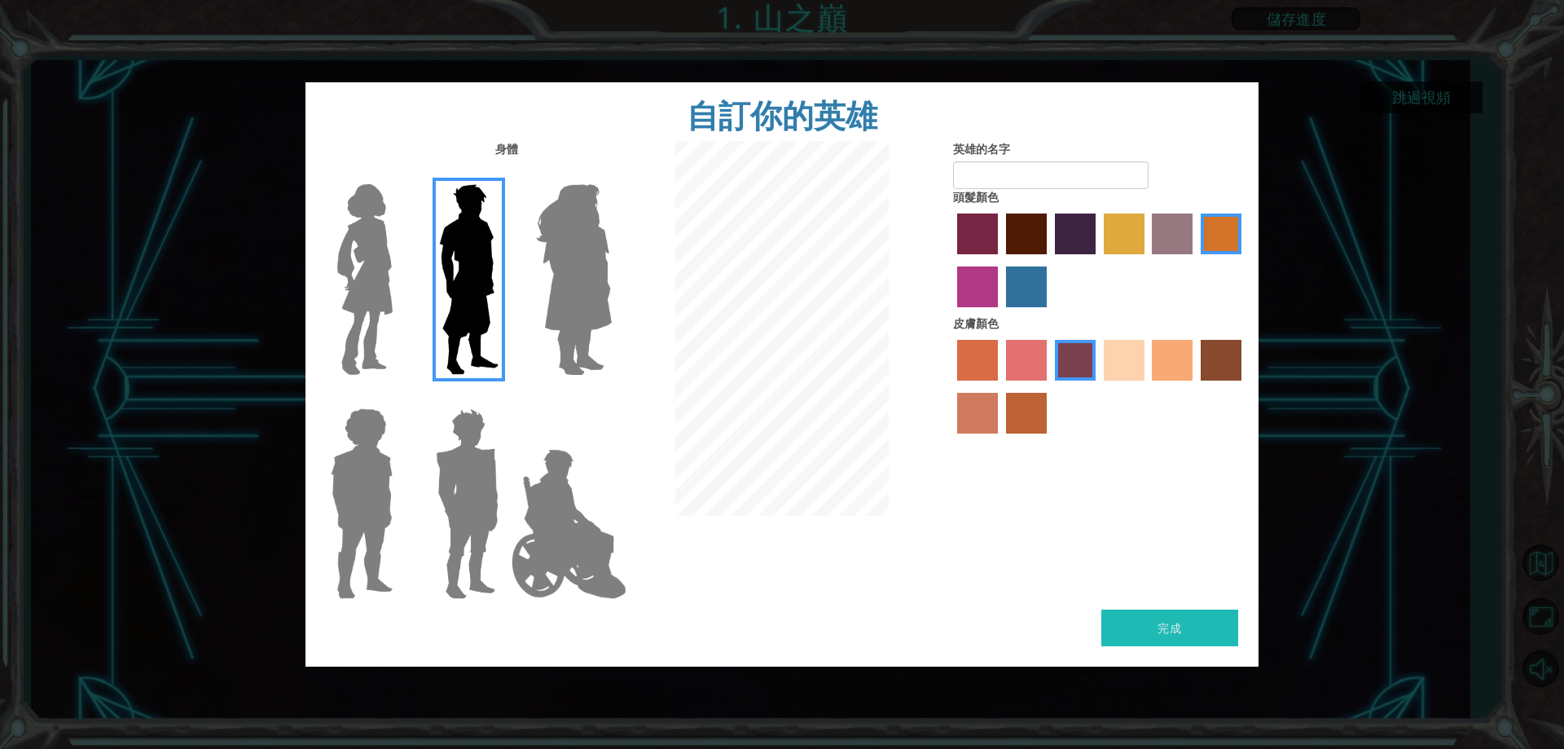
click at [310, 435] on div at bounding box center [358, 497] width 106 height 224
click at [341, 438] on img at bounding box center [361, 504] width 75 height 204
click at [399, 398] on input "Hero Steven" at bounding box center [399, 398] width 0 height 0
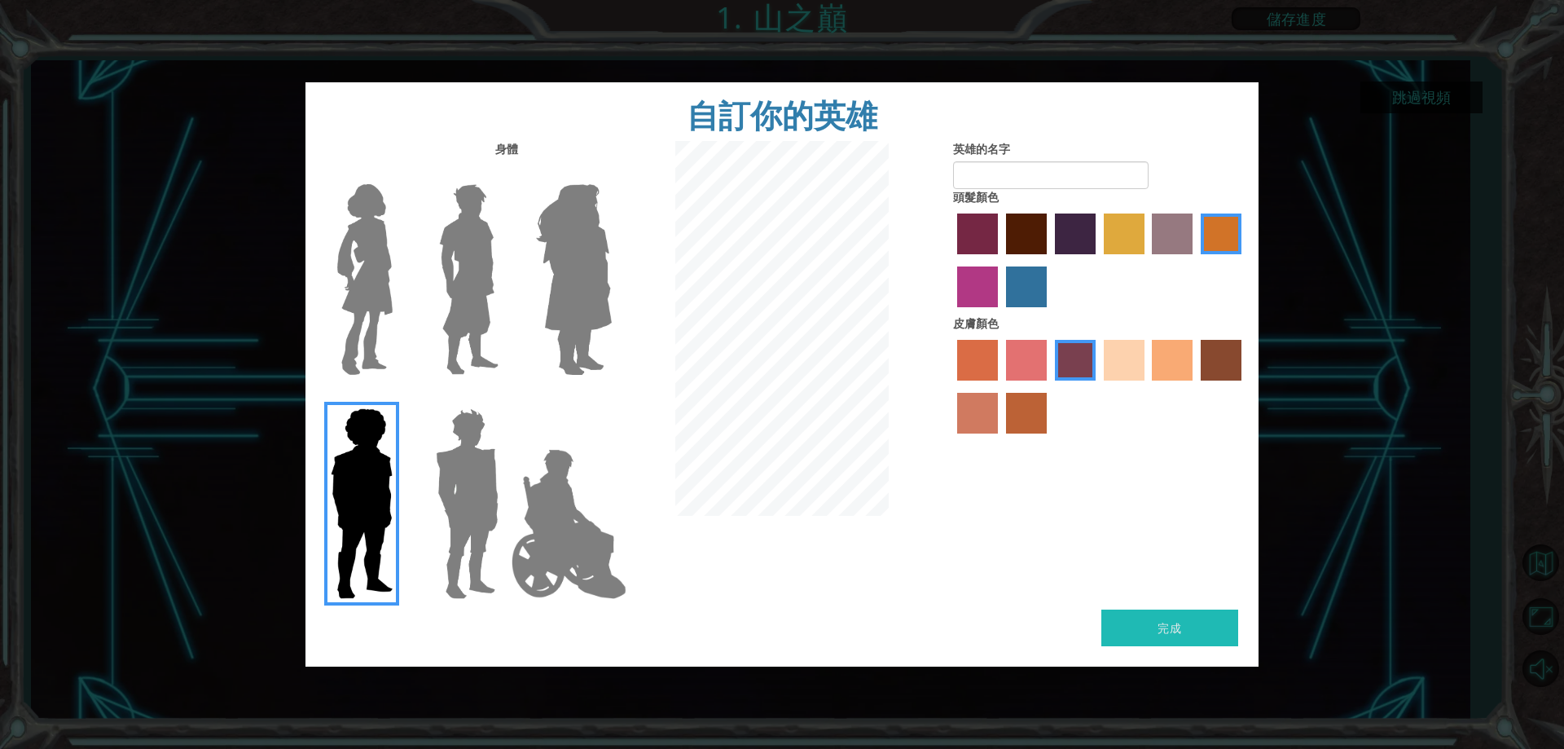
click at [446, 278] on img at bounding box center [469, 280] width 72 height 204
click at [505, 174] on input "Hero Lars" at bounding box center [505, 174] width 0 height 0
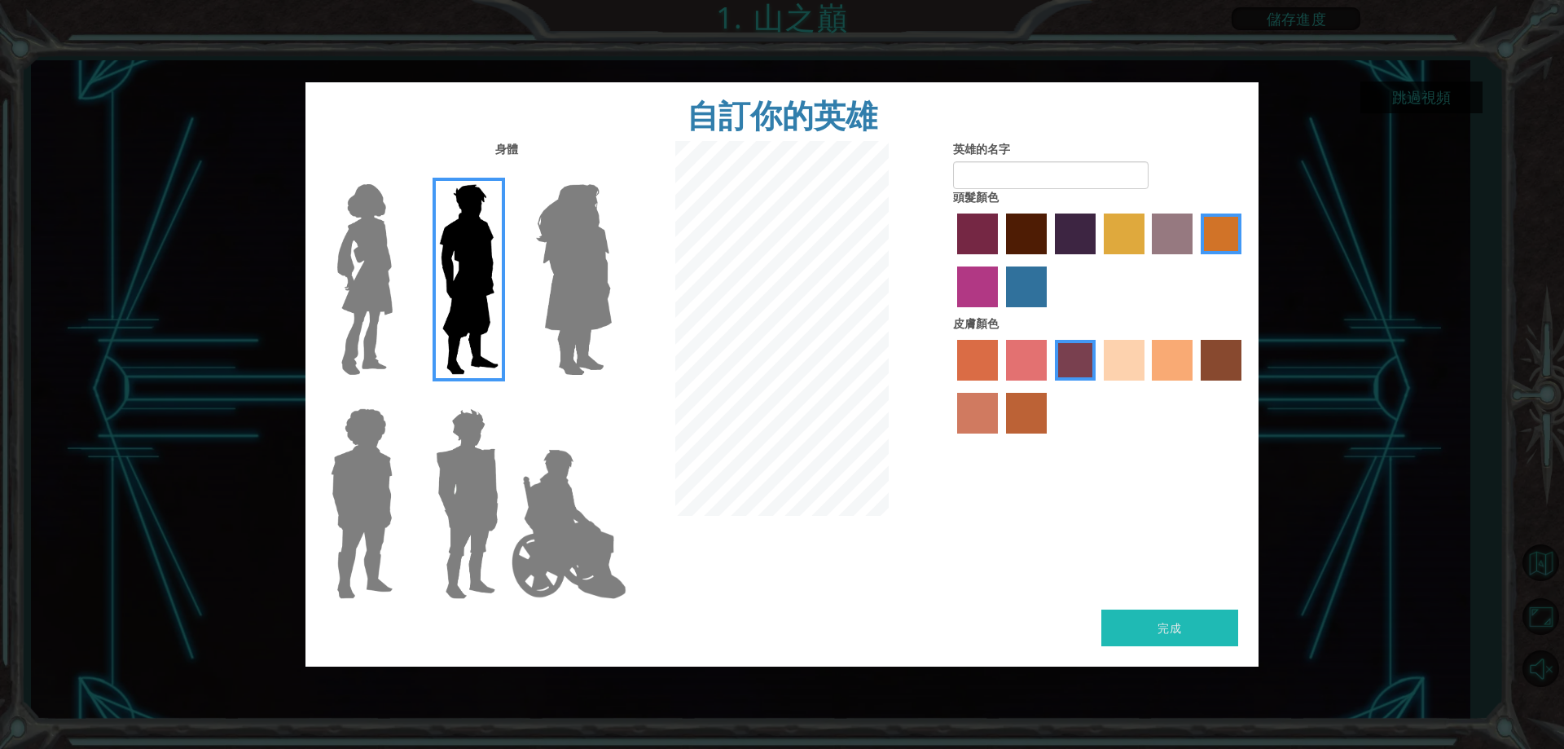
click at [1116, 633] on button "完成" at bounding box center [1169, 627] width 137 height 37
click at [1041, 176] on input "英雄的名字" at bounding box center [1051, 175] width 196 height 28
type input "烙"
click at [986, 187] on input "[PERSON_NAME]ˊ" at bounding box center [1051, 175] width 196 height 28
click at [1004, 178] on input "[PERSON_NAME]ˊ" at bounding box center [1051, 175] width 196 height 28
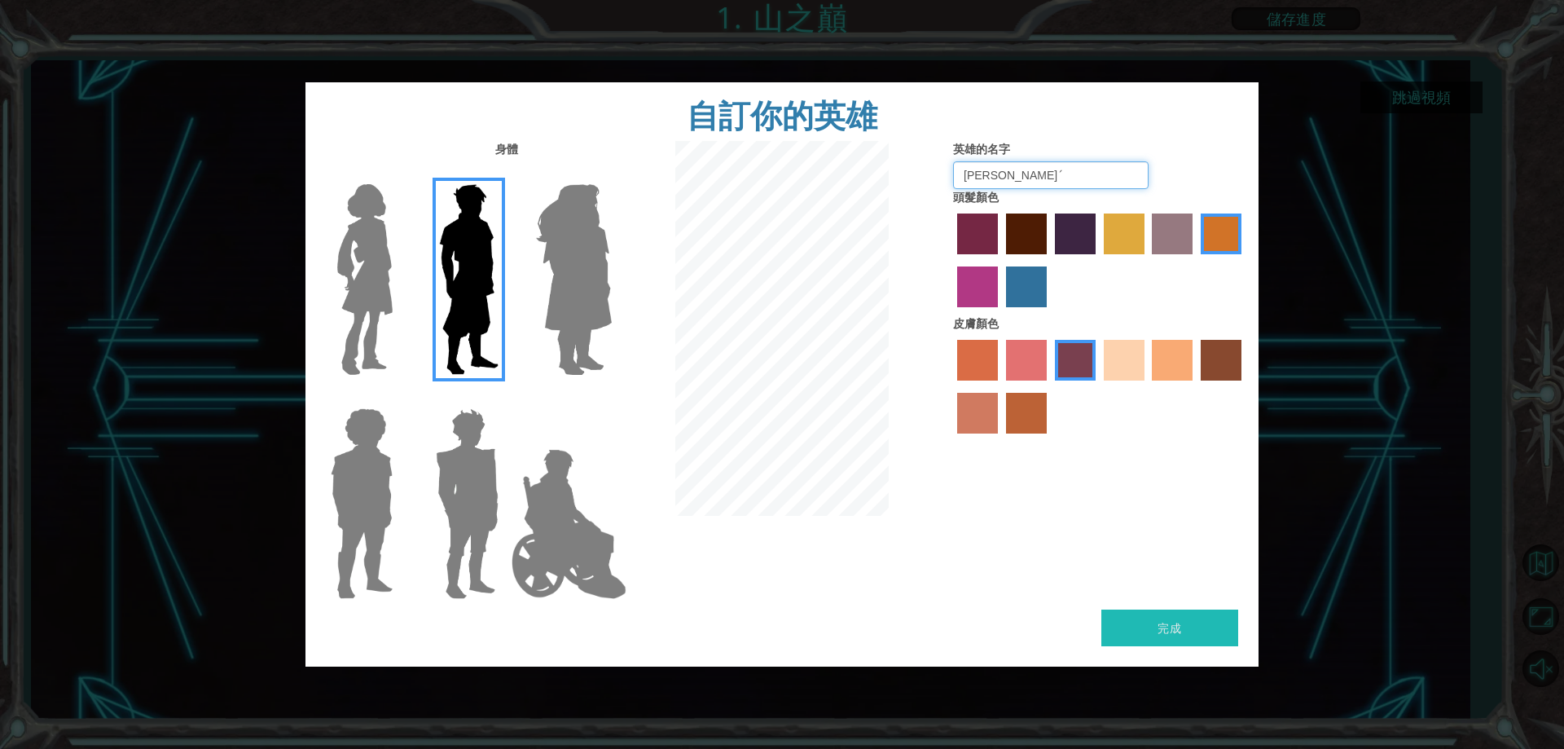
click at [1022, 173] on input "[PERSON_NAME]ˊ" at bounding box center [1051, 175] width 196 height 28
paste input "儀"
type input "[PERSON_NAME]"
click at [797, 138] on div "自訂你的英雄" at bounding box center [781, 111] width 953 height 59
click at [1214, 645] on button "完成" at bounding box center [1169, 627] width 137 height 37
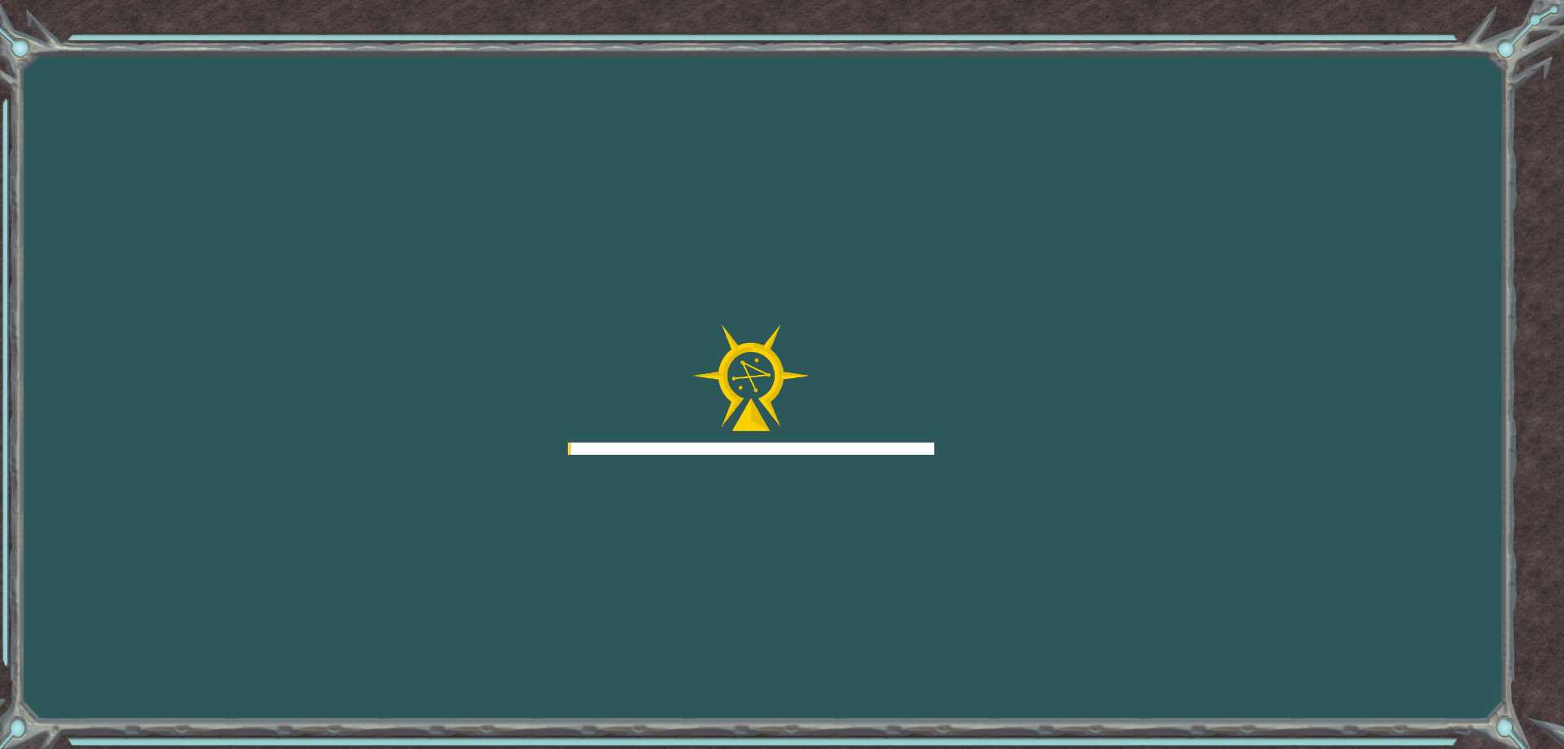
click at [1215, 632] on div "Goals 從伺服器載入失敗 您需要加入一個課程來遊玩此關卡。 回到我的課程 詢問您的老師來分派一個授權碼給您，這樣您就可以繼續遊玩CodeCombat! 回…" at bounding box center [782, 374] width 1564 height 749
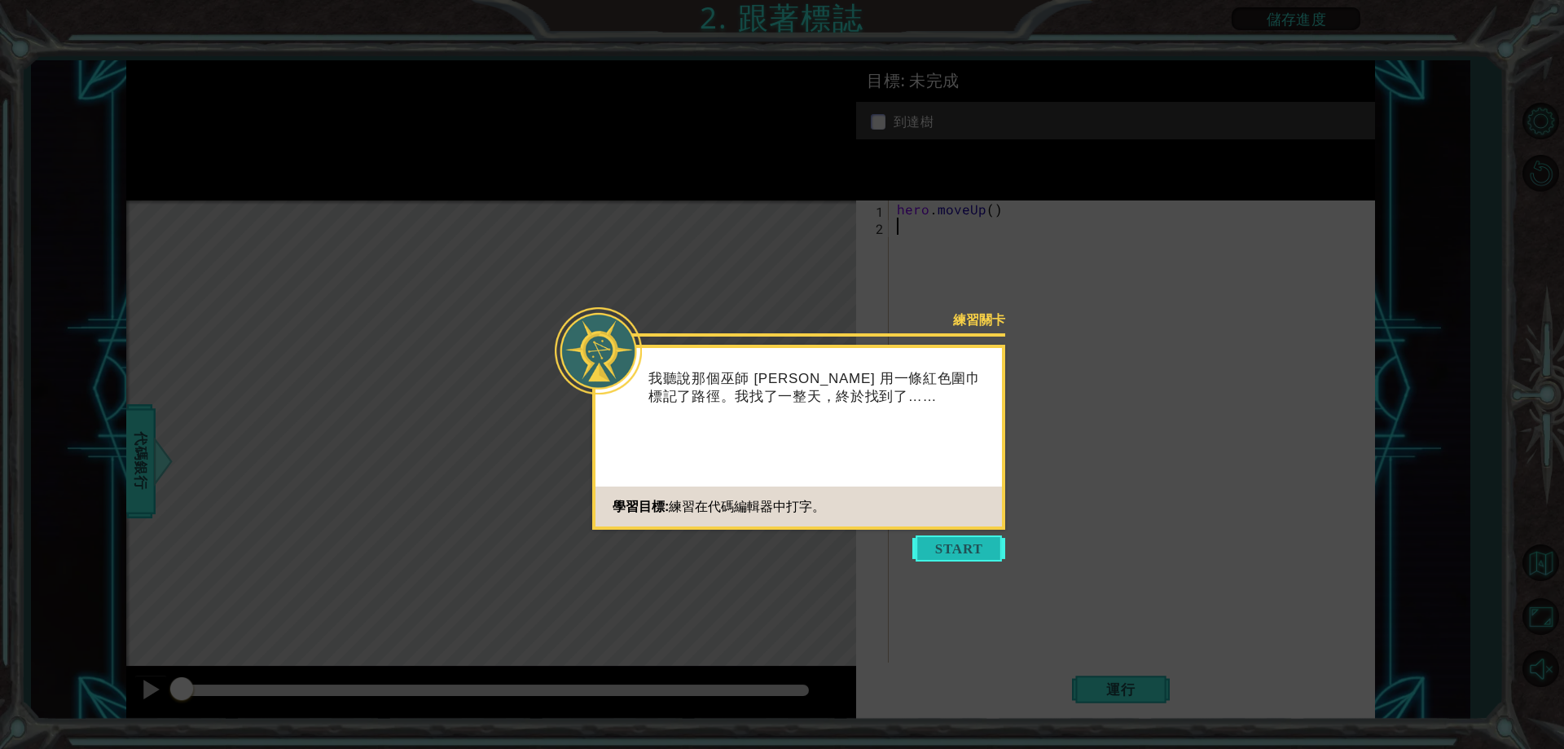
click at [972, 535] on button "Start" at bounding box center [958, 548] width 93 height 26
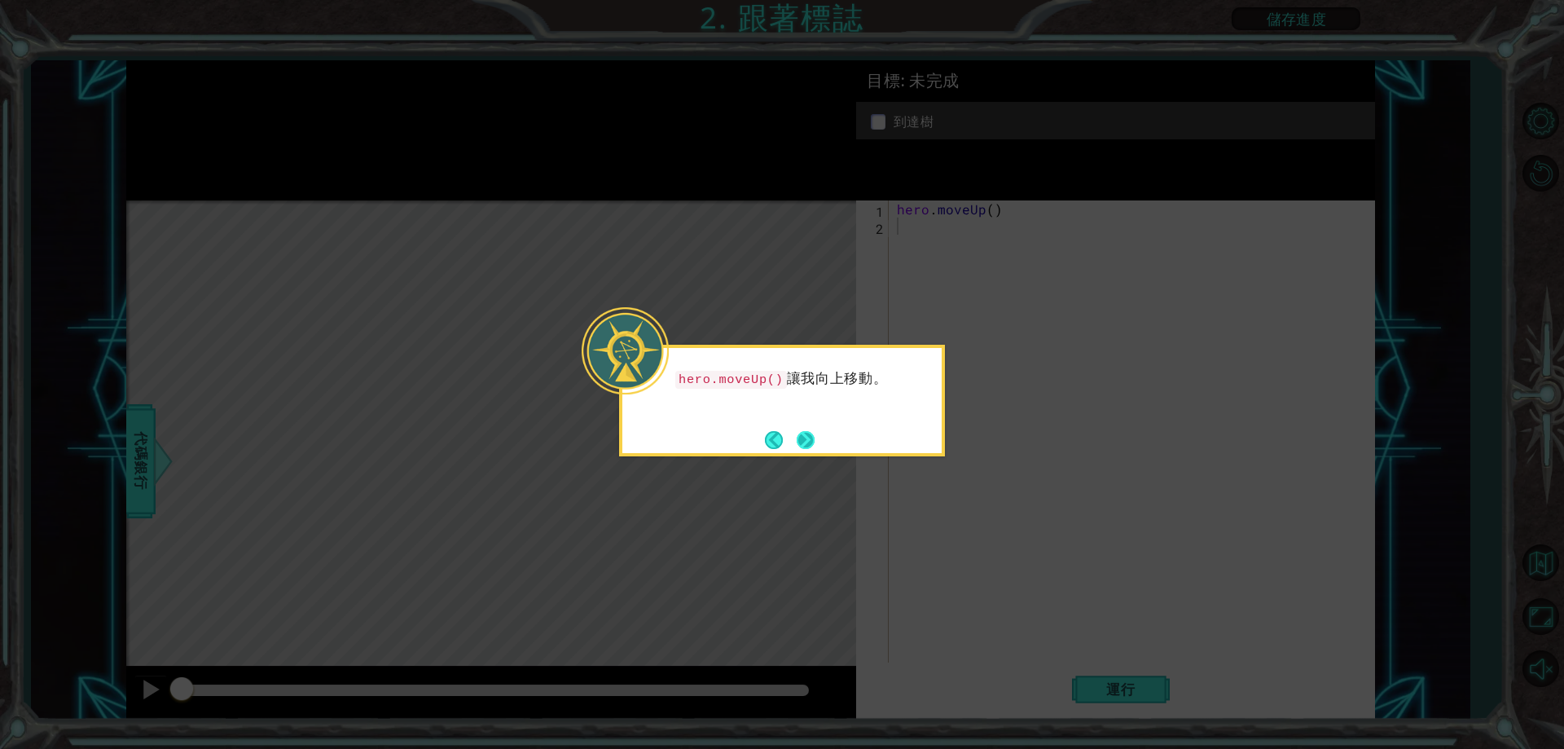
click at [801, 437] on button "Next" at bounding box center [806, 440] width 18 height 18
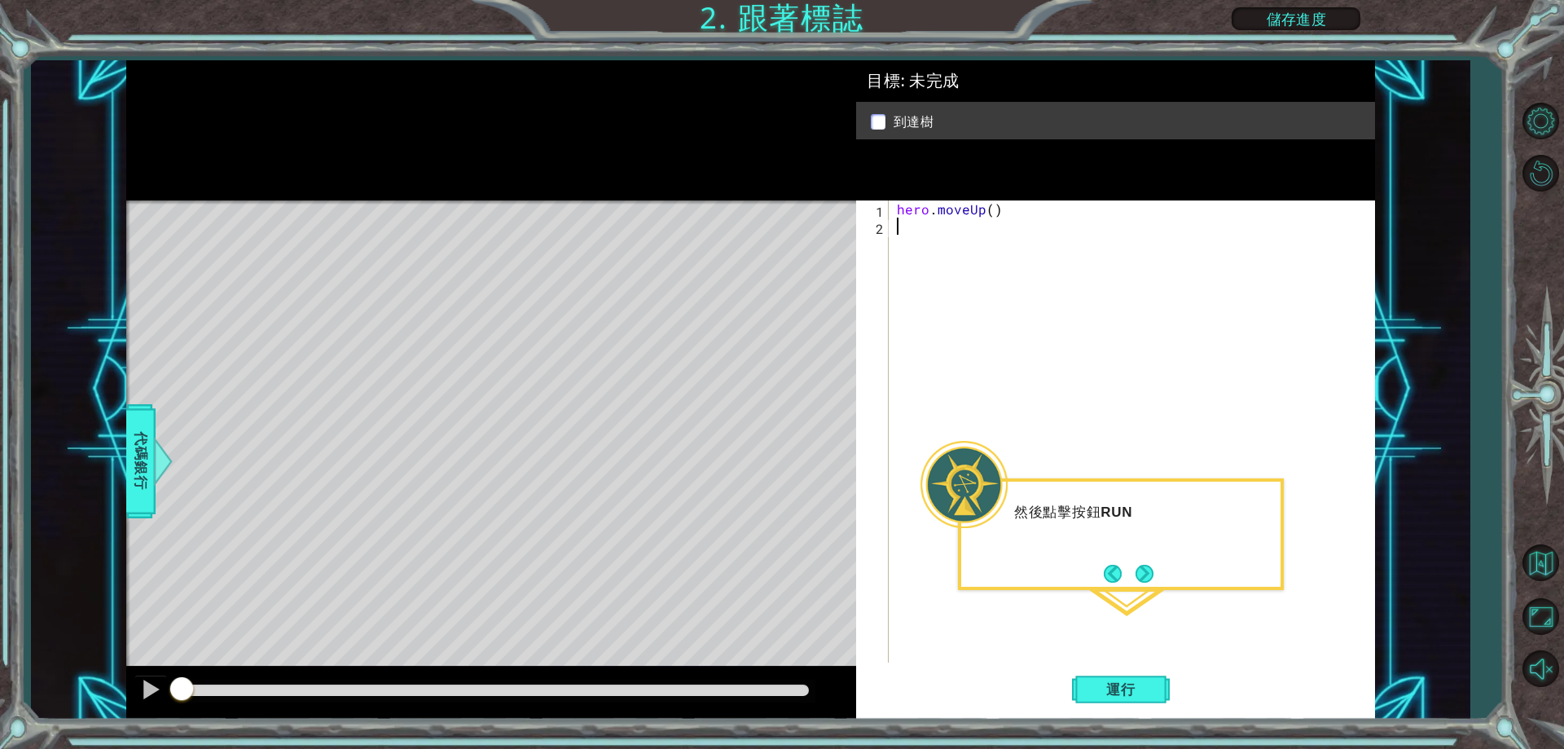
click at [1103, 512] on p "然後點擊按鈕 RUN" at bounding box center [1141, 512] width 255 height 18
click at [509, 318] on div "Level Map" at bounding box center [502, 440] width 753 height 480
drag, startPoint x: 1022, startPoint y: 267, endPoint x: 1157, endPoint y: 489, distance: 259.6
click at [1027, 283] on div "hero . moveUp ( )" at bounding box center [1136, 448] width 484 height 496
drag, startPoint x: 1144, startPoint y: 508, endPoint x: 1144, endPoint y: 520, distance: 11.4
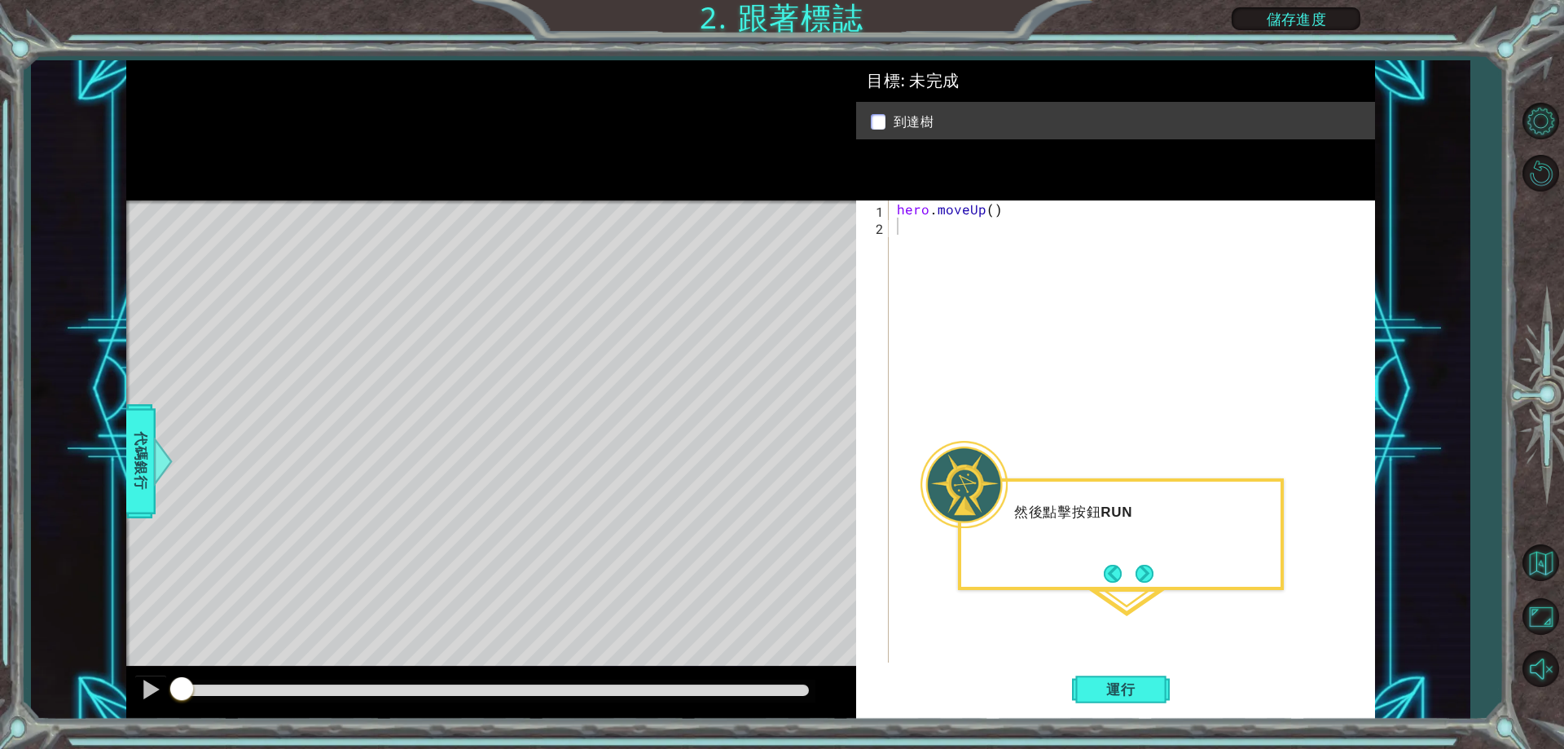
click at [1144, 518] on p "然後點擊按鈕 RUN" at bounding box center [1141, 512] width 255 height 18
click at [1146, 579] on button "Next" at bounding box center [1145, 574] width 18 height 18
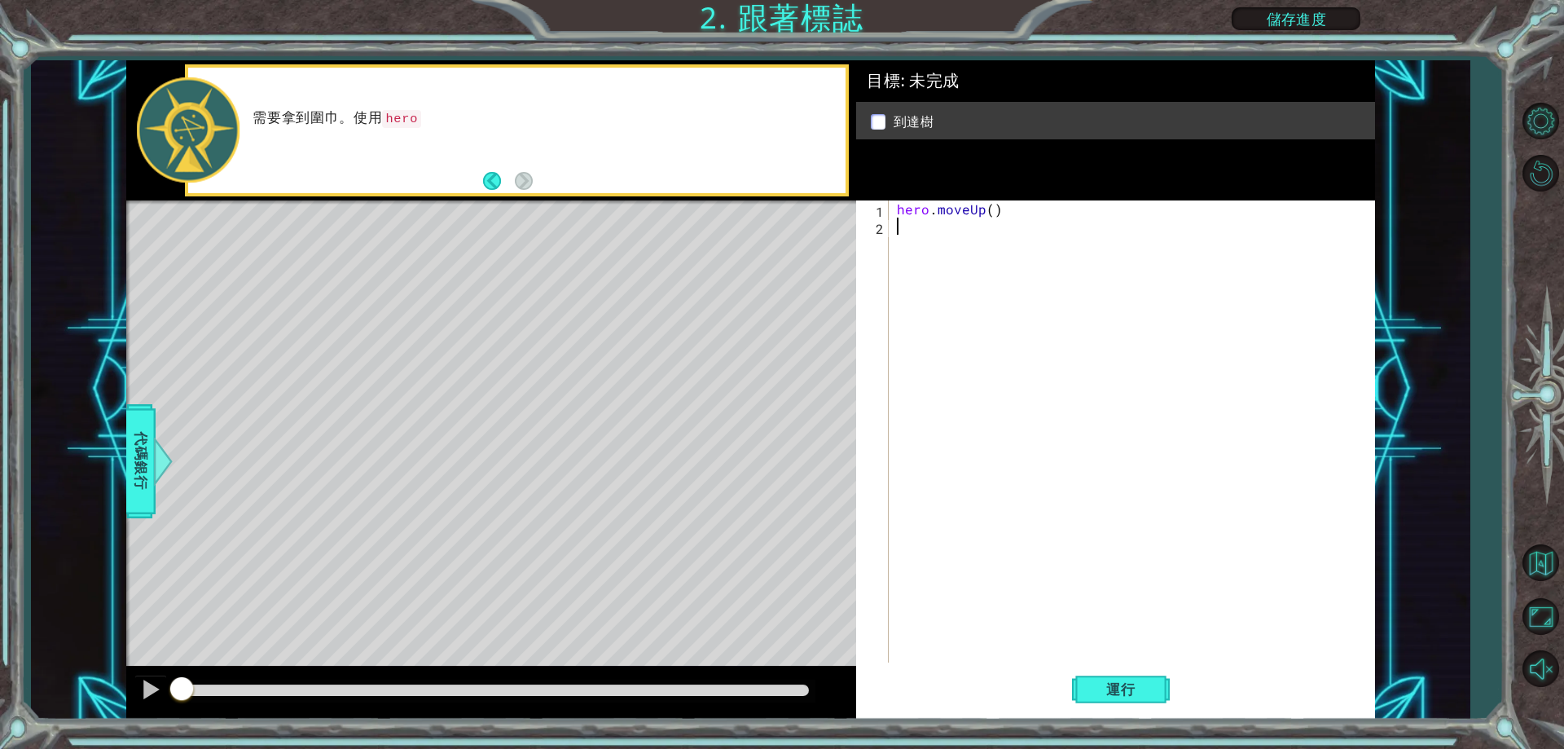
click at [379, 115] on p "需要拿到圍巾。使用 hero" at bounding box center [544, 118] width 582 height 19
drag, startPoint x: 408, startPoint y: 121, endPoint x: 464, endPoint y: 121, distance: 55.4
click at [464, 121] on code "hero.moveUp()" at bounding box center [438, 119] width 112 height 18
type textarea "hero.moveUp()"
click at [981, 215] on div "hero . moveUp ( )" at bounding box center [1136, 448] width 484 height 496
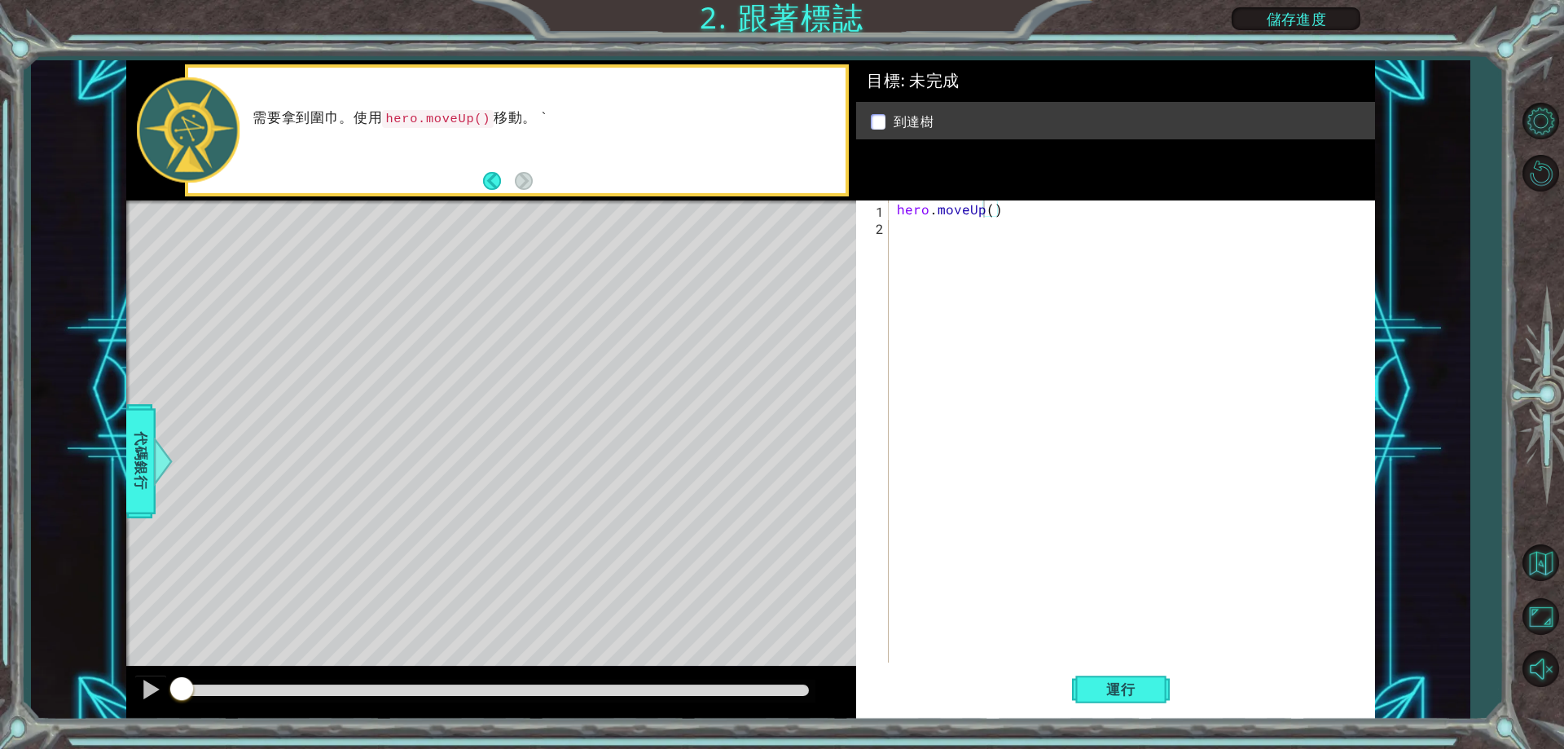
click at [502, 287] on div "Level Map" at bounding box center [502, 440] width 753 height 480
click at [1056, 596] on div "hero . moveUp ( )" at bounding box center [1136, 448] width 484 height 496
click at [496, 183] on button "Back" at bounding box center [499, 181] width 32 height 18
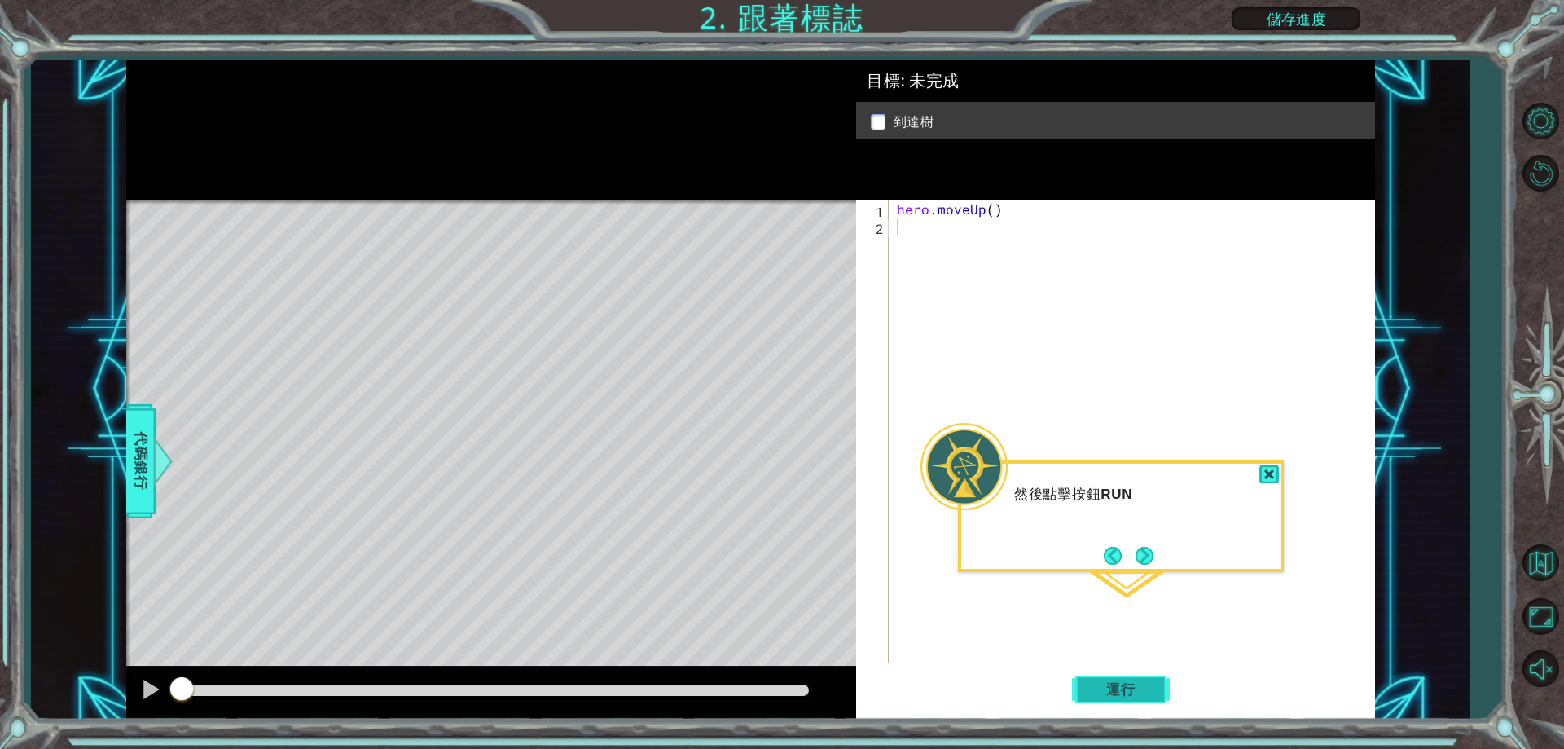
click at [1162, 683] on button "運行" at bounding box center [1121, 690] width 98 height 52
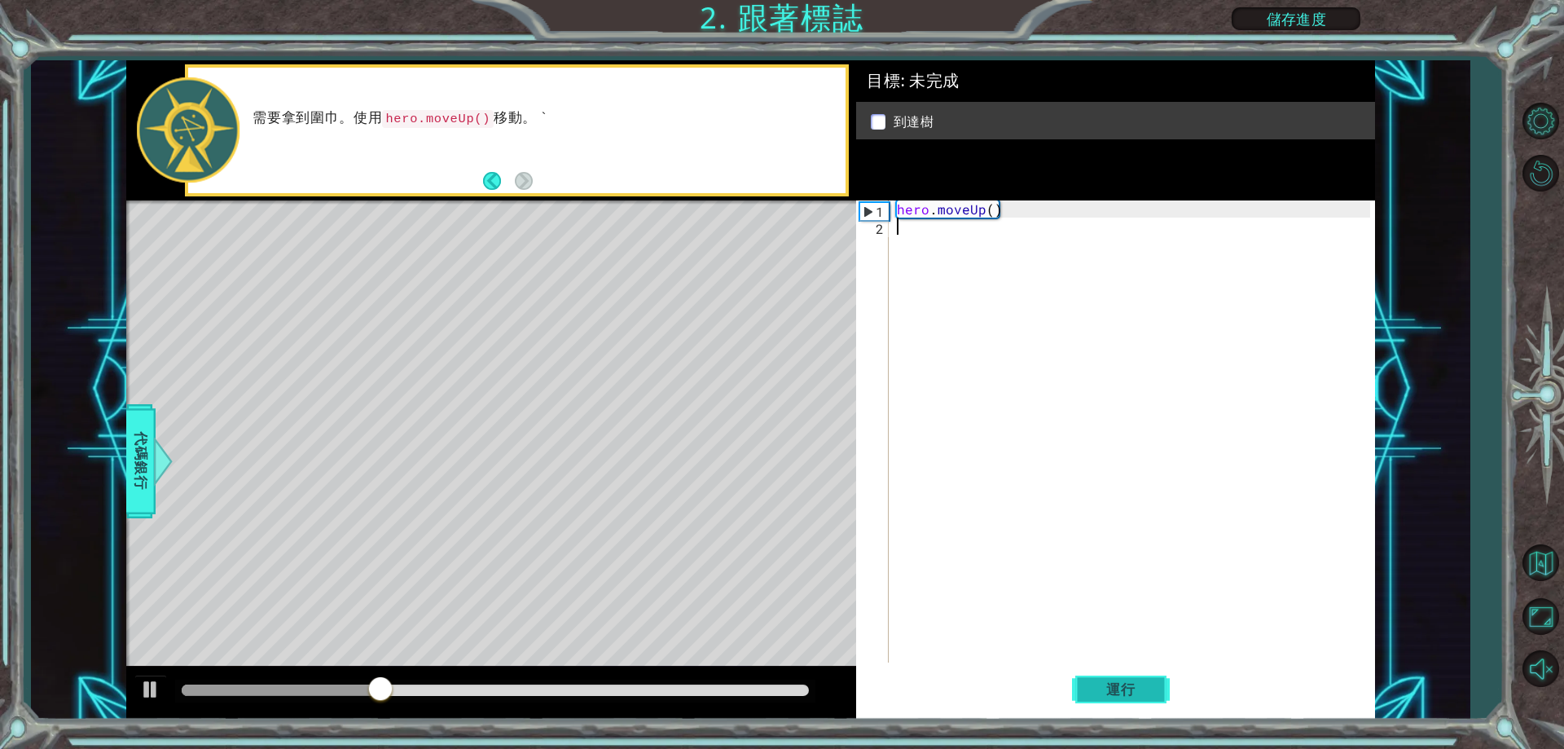
click at [1115, 689] on span "運行" at bounding box center [1121, 689] width 62 height 16
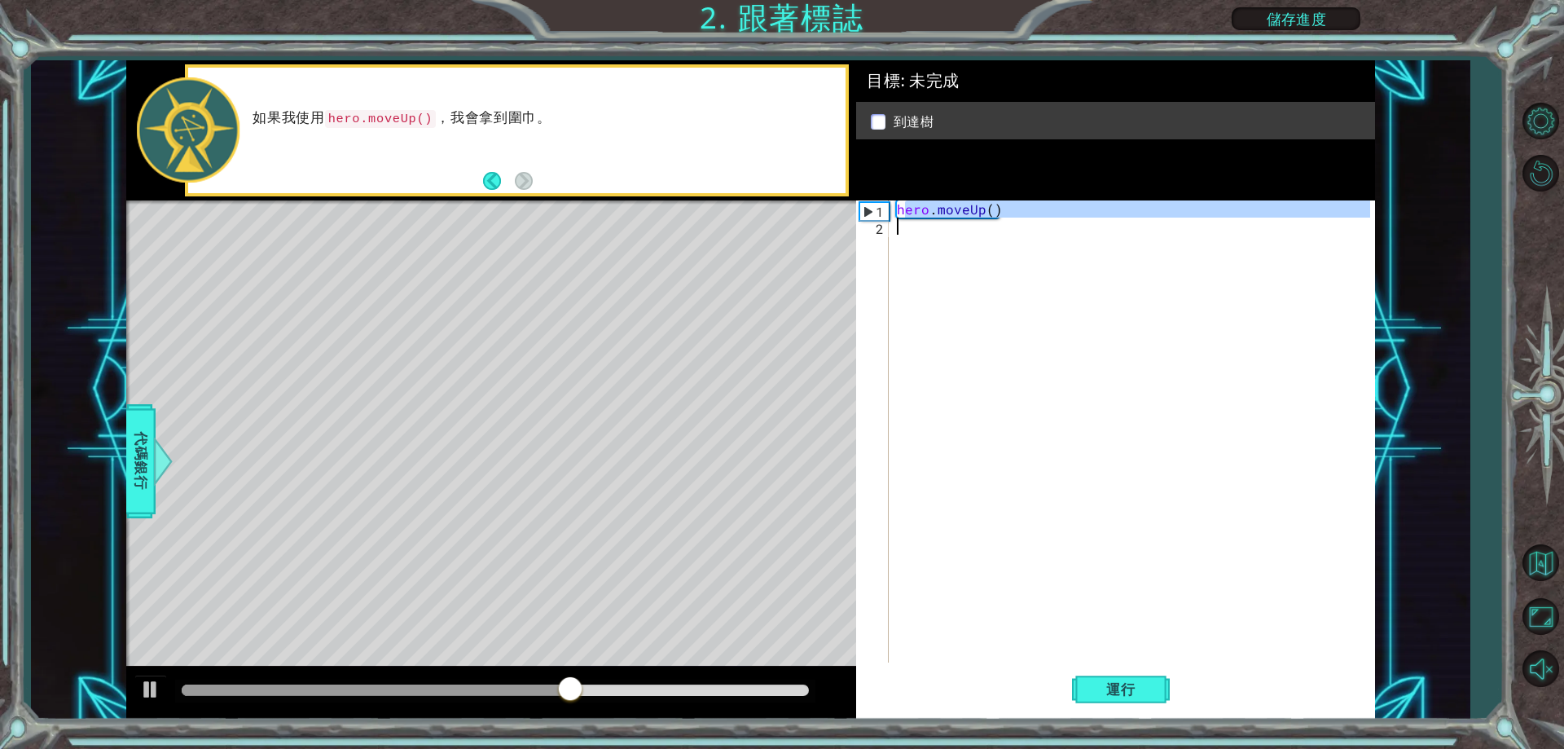
drag, startPoint x: 903, startPoint y: 213, endPoint x: 934, endPoint y: 239, distance: 41.0
click at [934, 239] on div "hero . moveUp ( )" at bounding box center [1136, 448] width 484 height 496
type textarea "hero.moveUp()"
click at [935, 239] on div "hero . moveUp ( )" at bounding box center [1132, 431] width 476 height 462
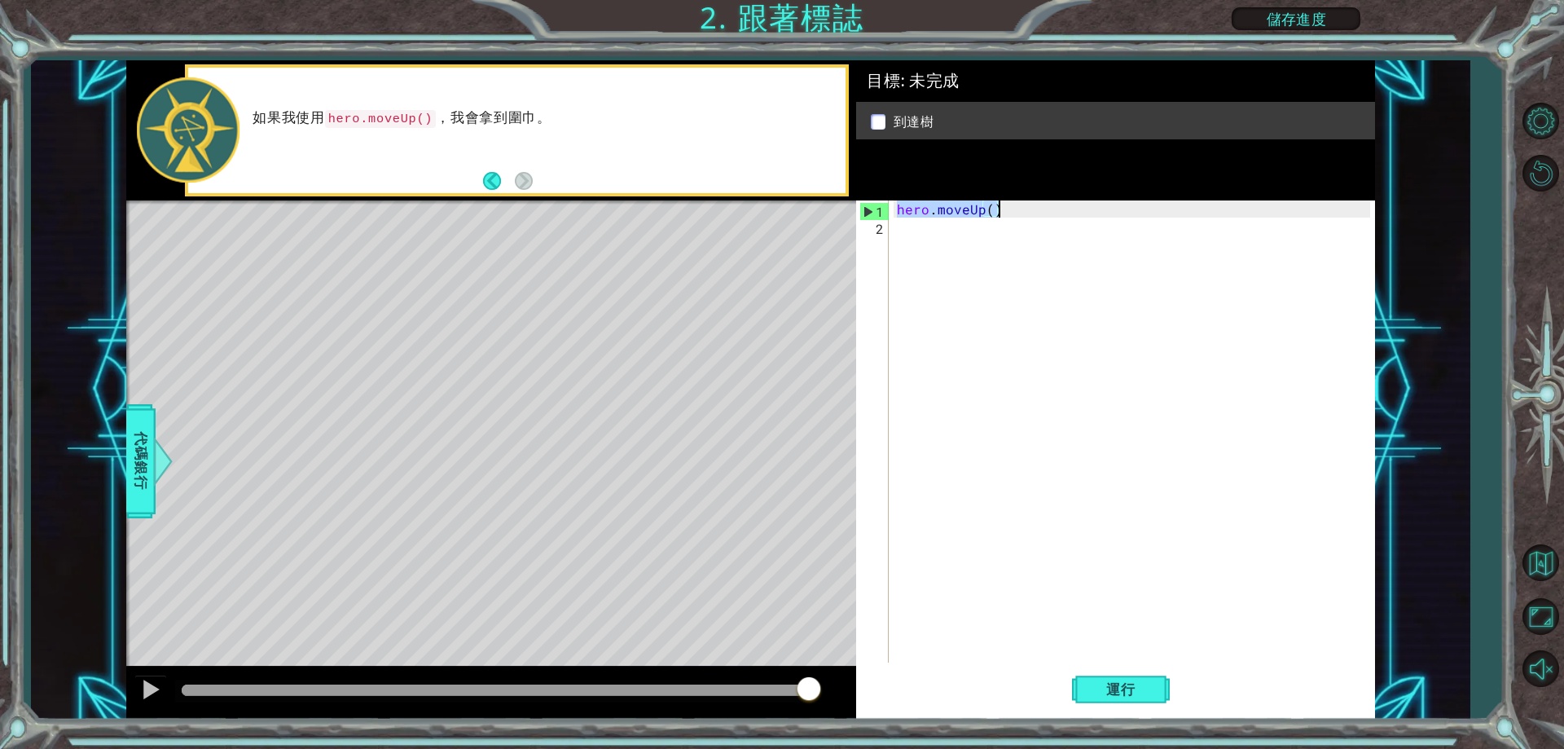
drag, startPoint x: 899, startPoint y: 210, endPoint x: 1004, endPoint y: 214, distance: 104.3
click at [1004, 214] on div "hero . moveUp ( )" at bounding box center [1136, 448] width 484 height 496
type textarea "hero.moveUp()"
click at [956, 249] on div "hero . moveUp ( )" at bounding box center [1136, 448] width 484 height 496
paste textarea "hero.moveUp()"
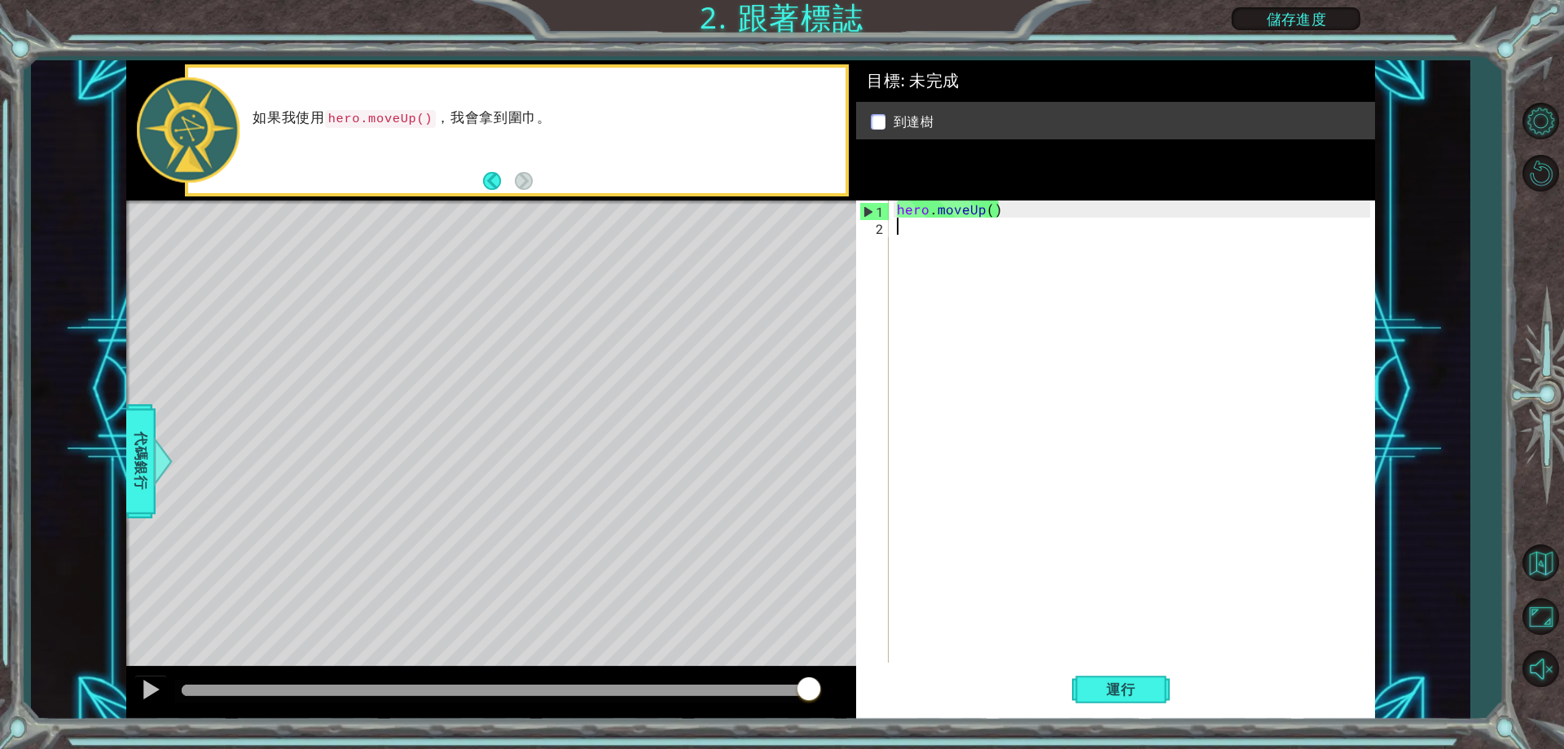
type textarea "hero.moveUp()"
click at [1123, 689] on span "運行" at bounding box center [1121, 689] width 62 height 16
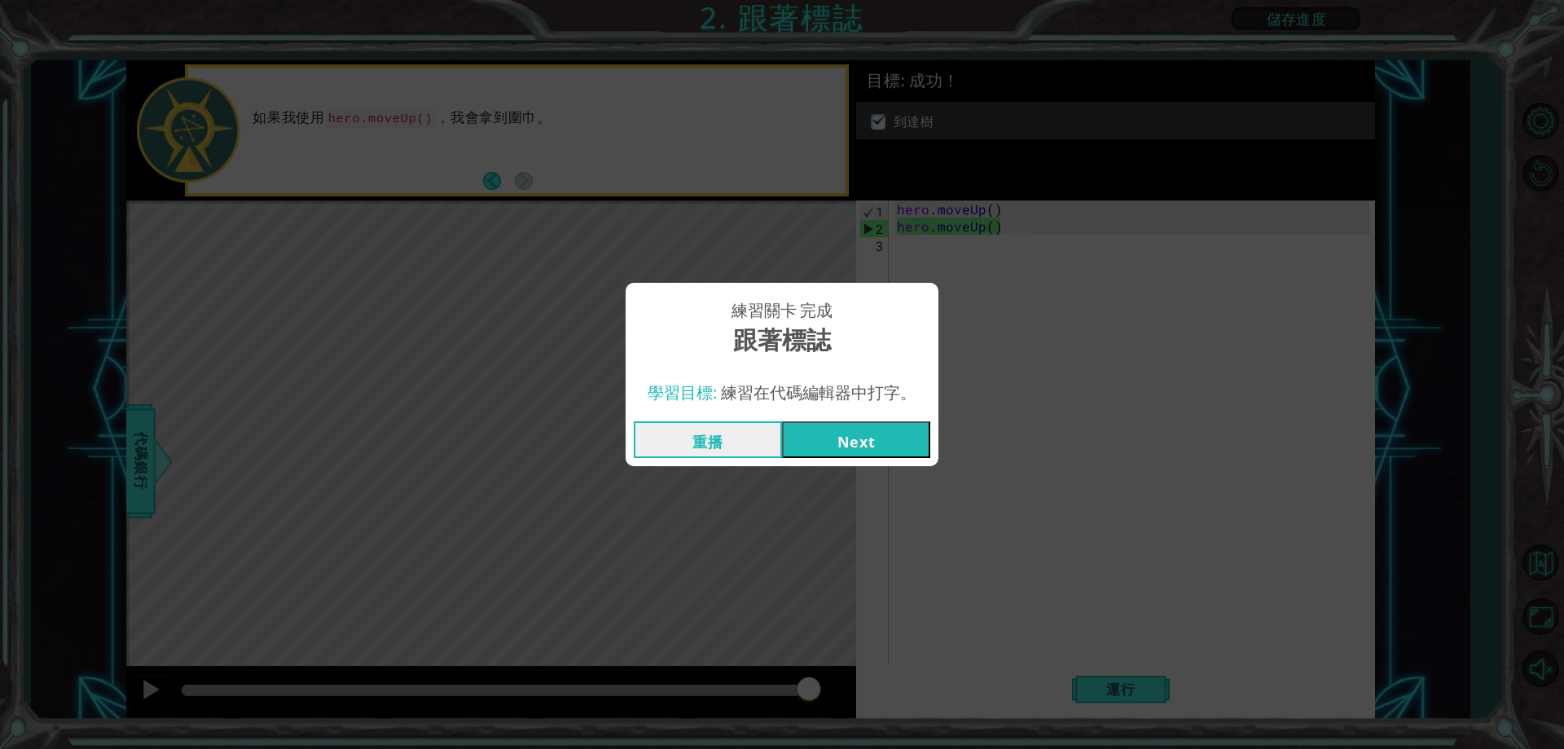
click at [882, 442] on button "Next" at bounding box center [856, 439] width 148 height 37
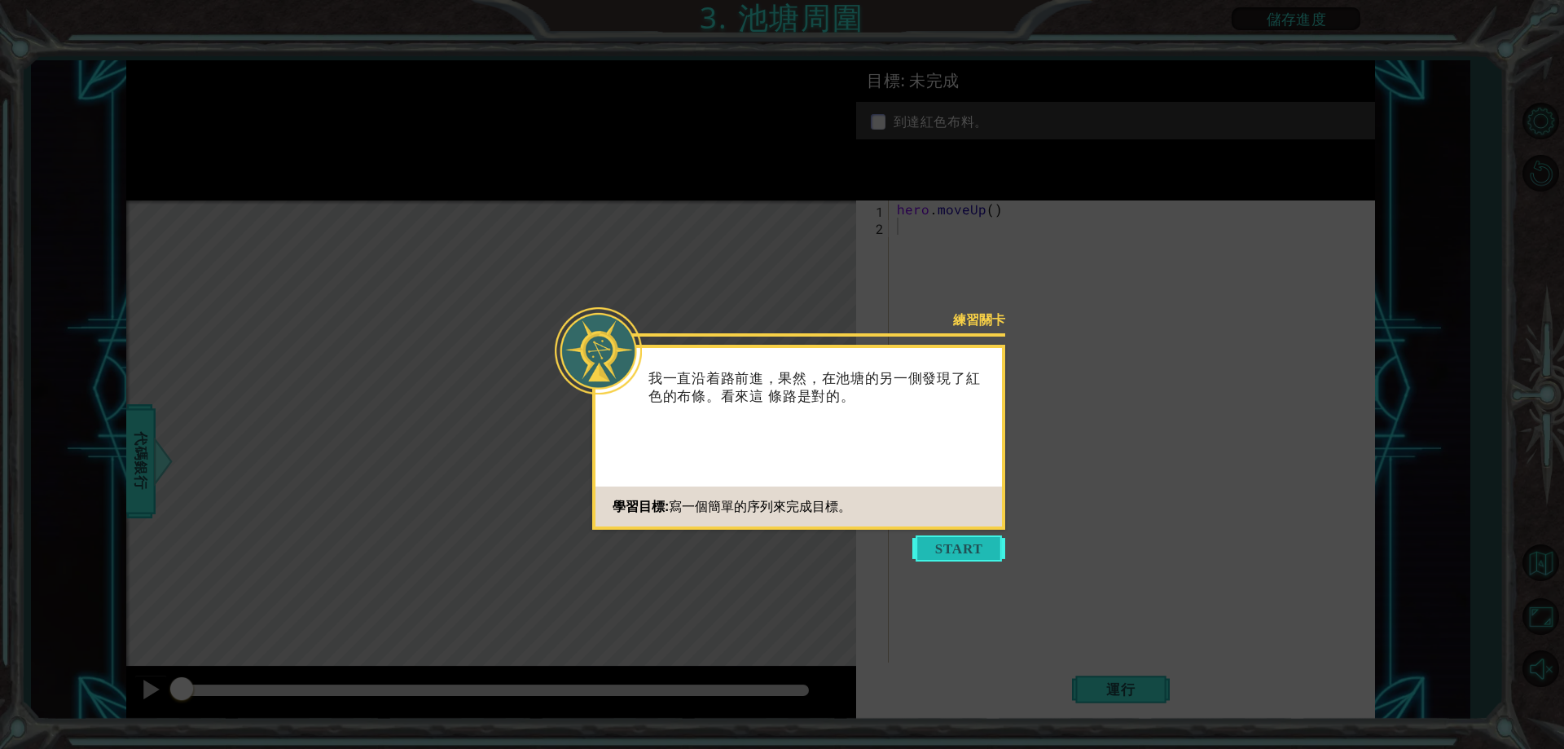
click at [930, 546] on button "Start" at bounding box center [958, 548] width 93 height 26
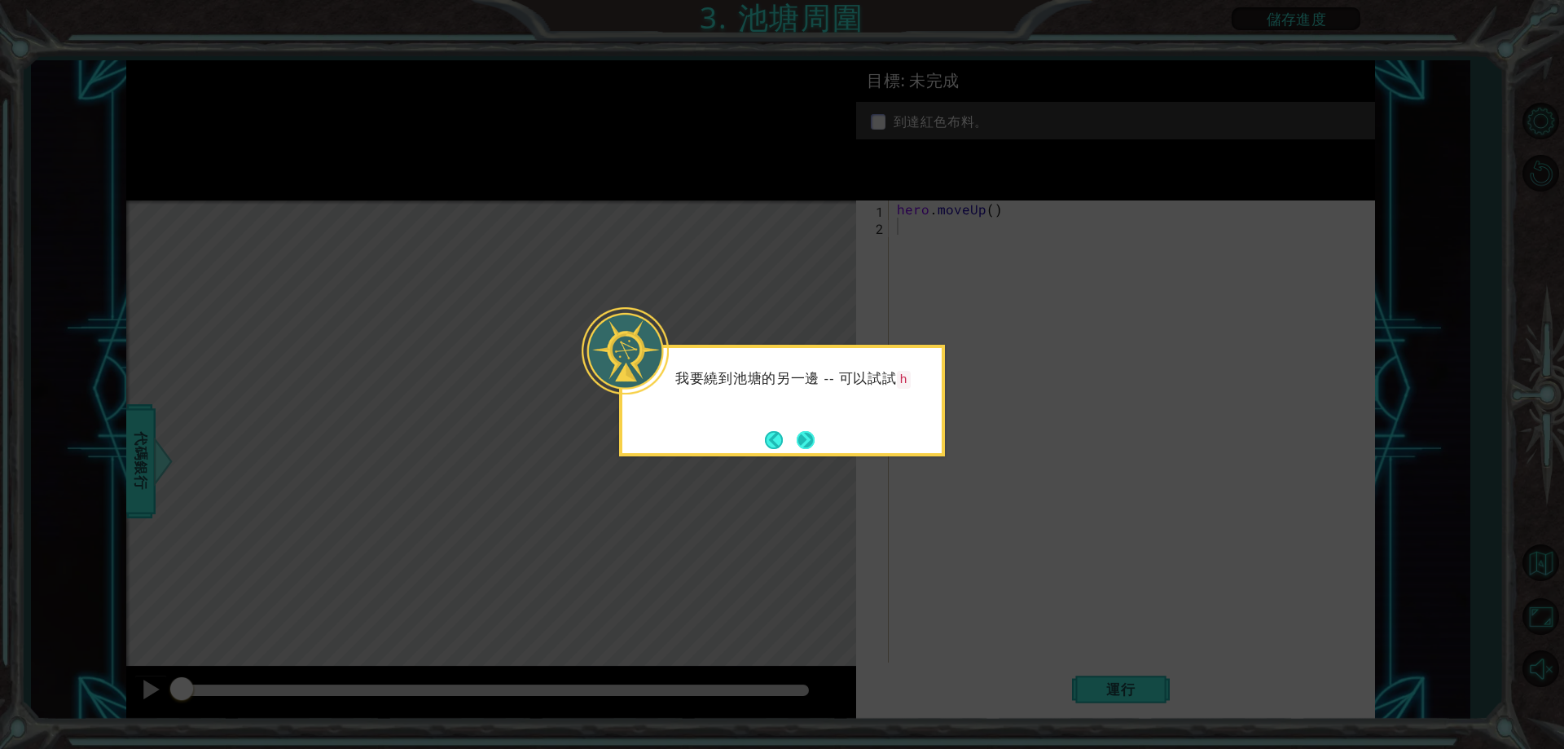
click at [812, 442] on button "Next" at bounding box center [806, 440] width 18 height 18
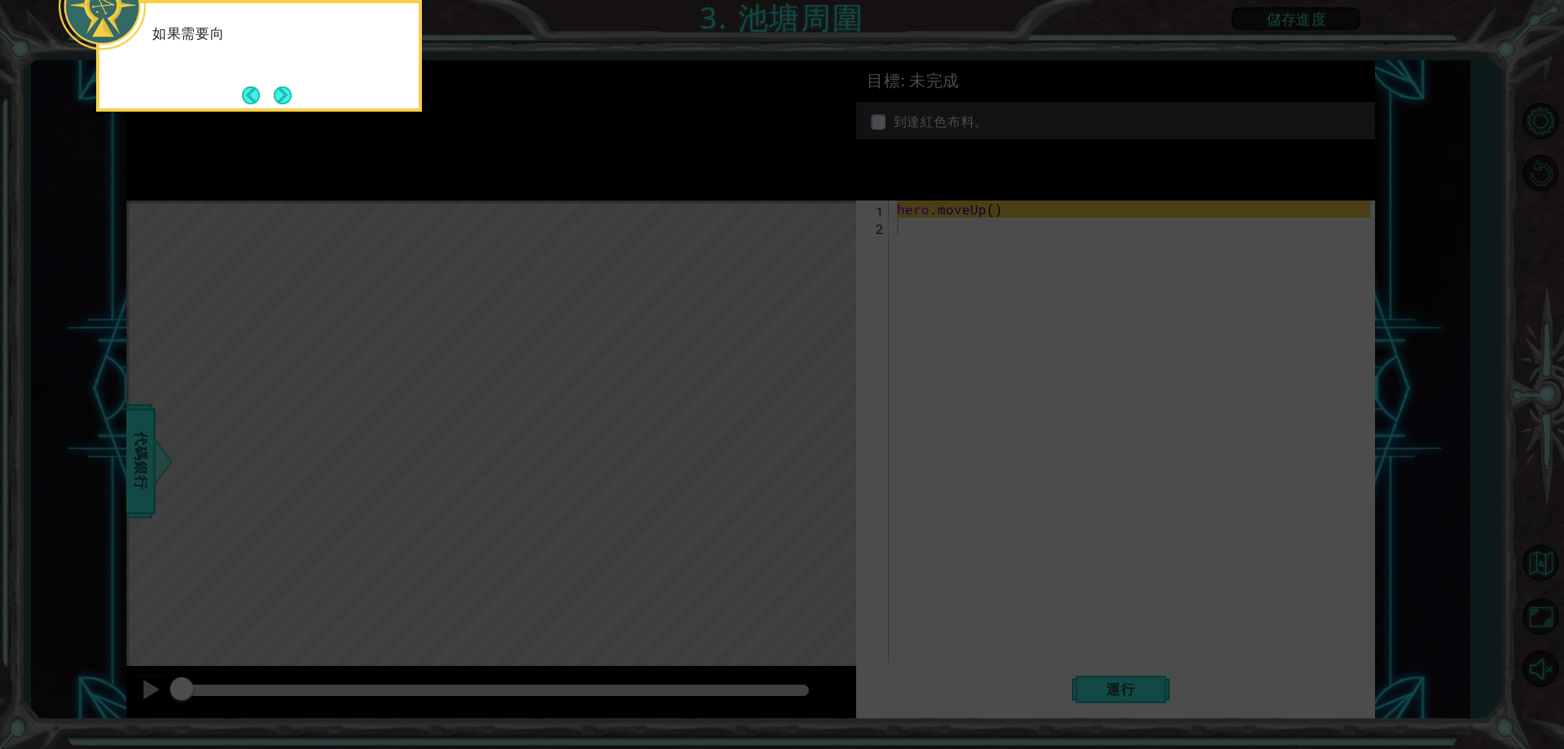
click at [856, 538] on icon at bounding box center [782, 111] width 1564 height 1273
click at [283, 100] on button "Next" at bounding box center [283, 95] width 18 height 18
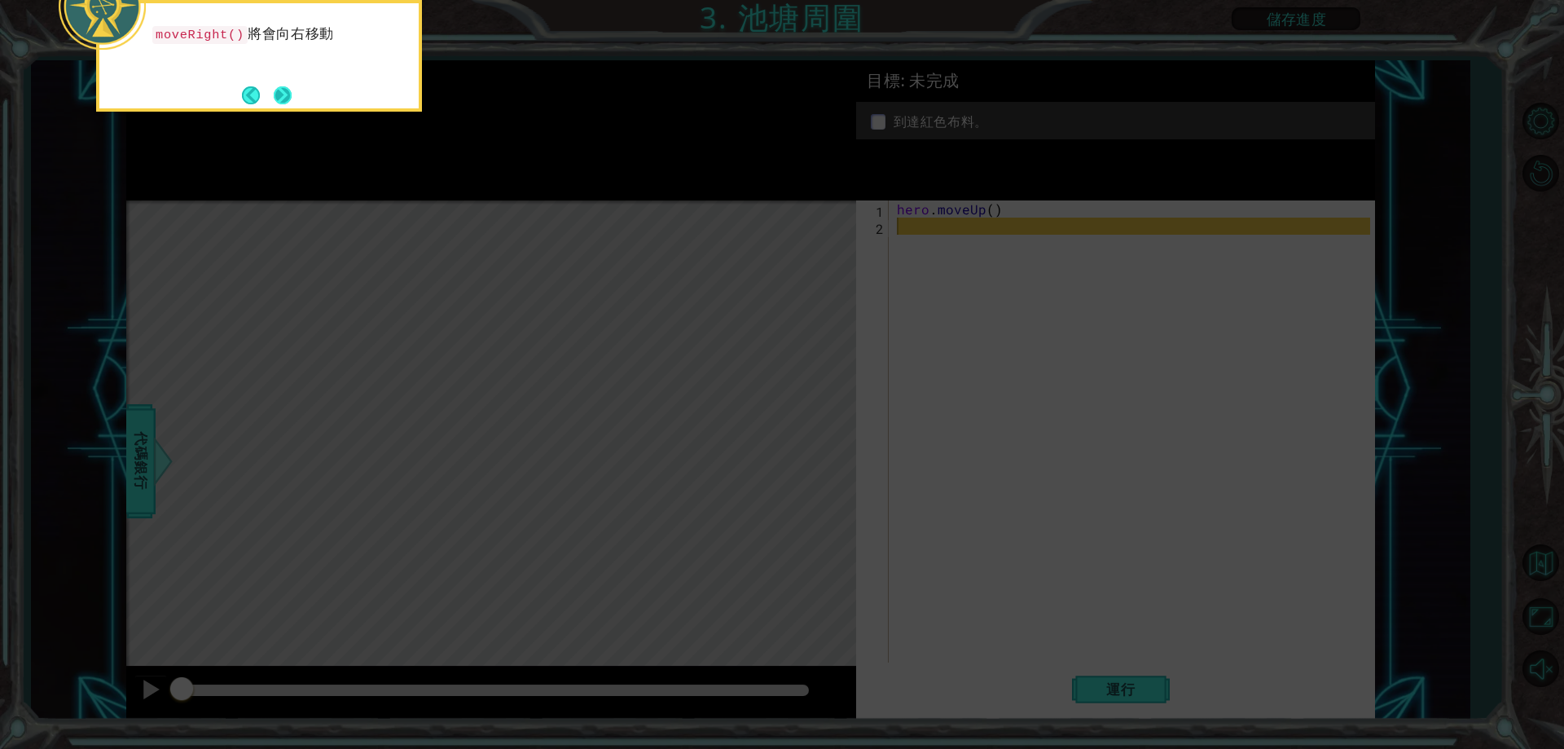
click at [283, 94] on button "Next" at bounding box center [283, 95] width 18 height 18
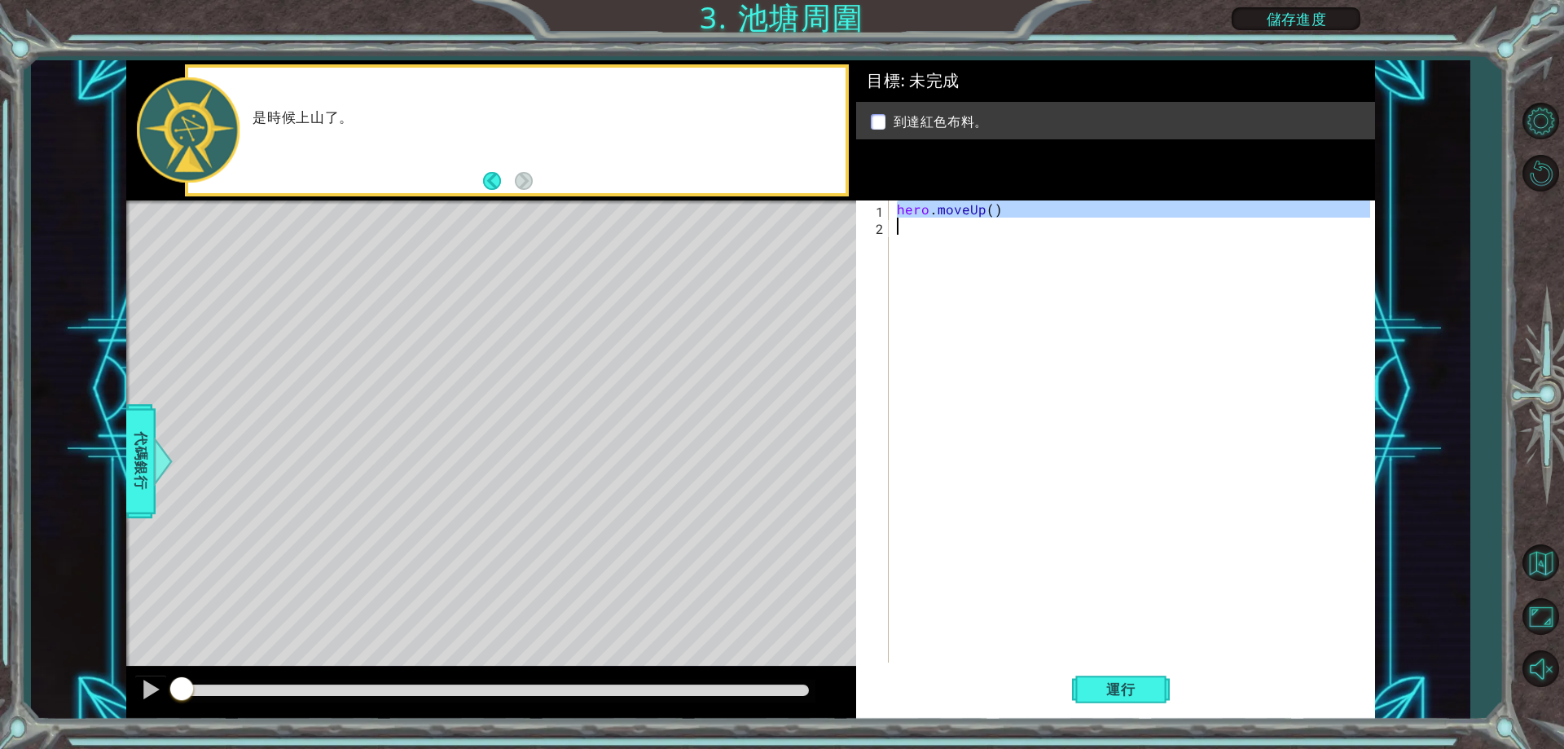
drag, startPoint x: 895, startPoint y: 214, endPoint x: 1008, endPoint y: 229, distance: 114.2
click at [1008, 229] on div "hero . moveUp ( )" at bounding box center [1136, 448] width 484 height 496
type textarea "hero.moveUp()"
click at [949, 251] on div "hero . moveUp ( )" at bounding box center [1132, 431] width 476 height 462
paste textarea "hero.moveUp()"
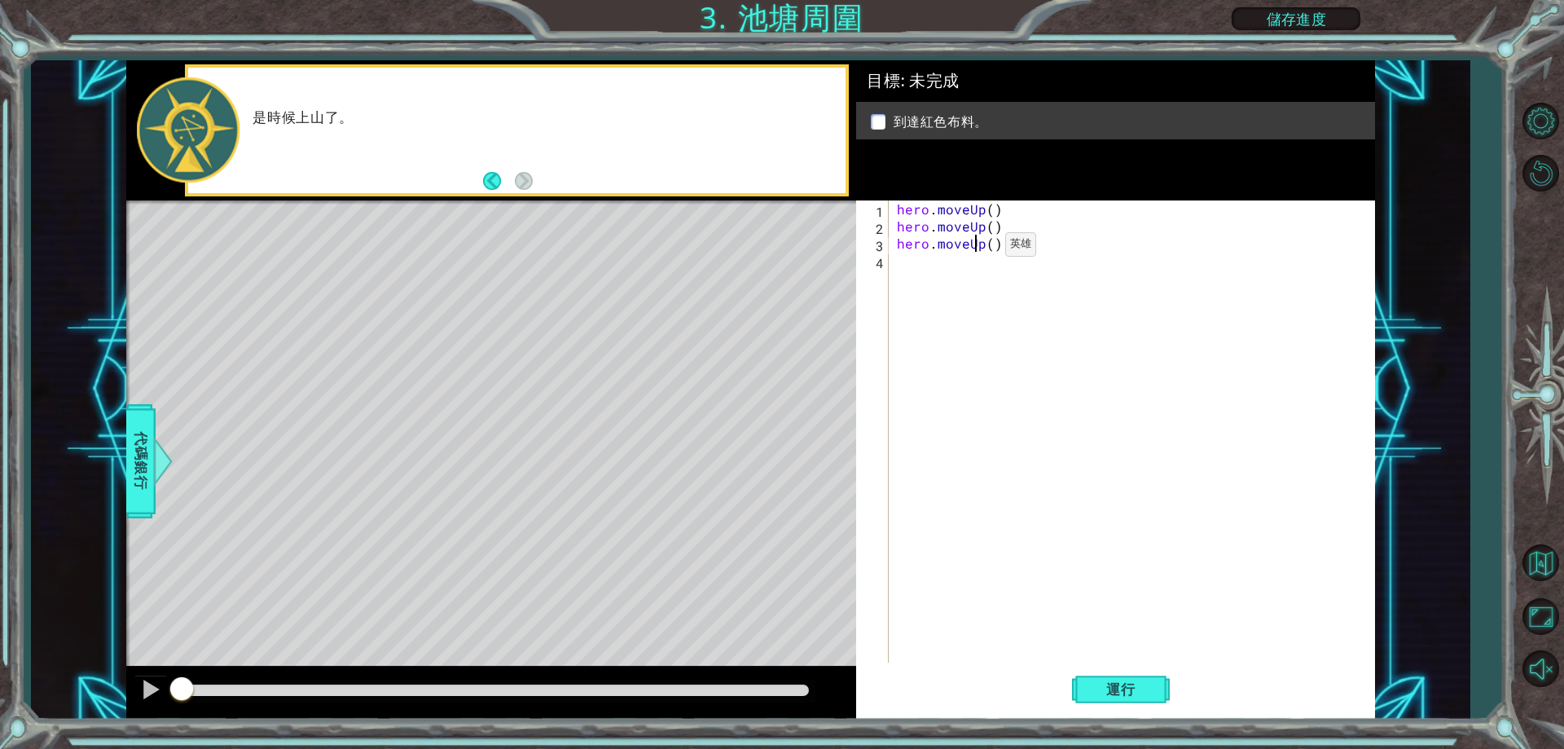
click at [978, 248] on div "hero . moveUp ( ) hero . moveUp ( ) hero . moveUp ( )" at bounding box center [1136, 448] width 484 height 496
click at [986, 248] on div "hero . moveUp ( ) hero . moveUp ( ) hero . moveUp ( )" at bounding box center [1136, 448] width 484 height 496
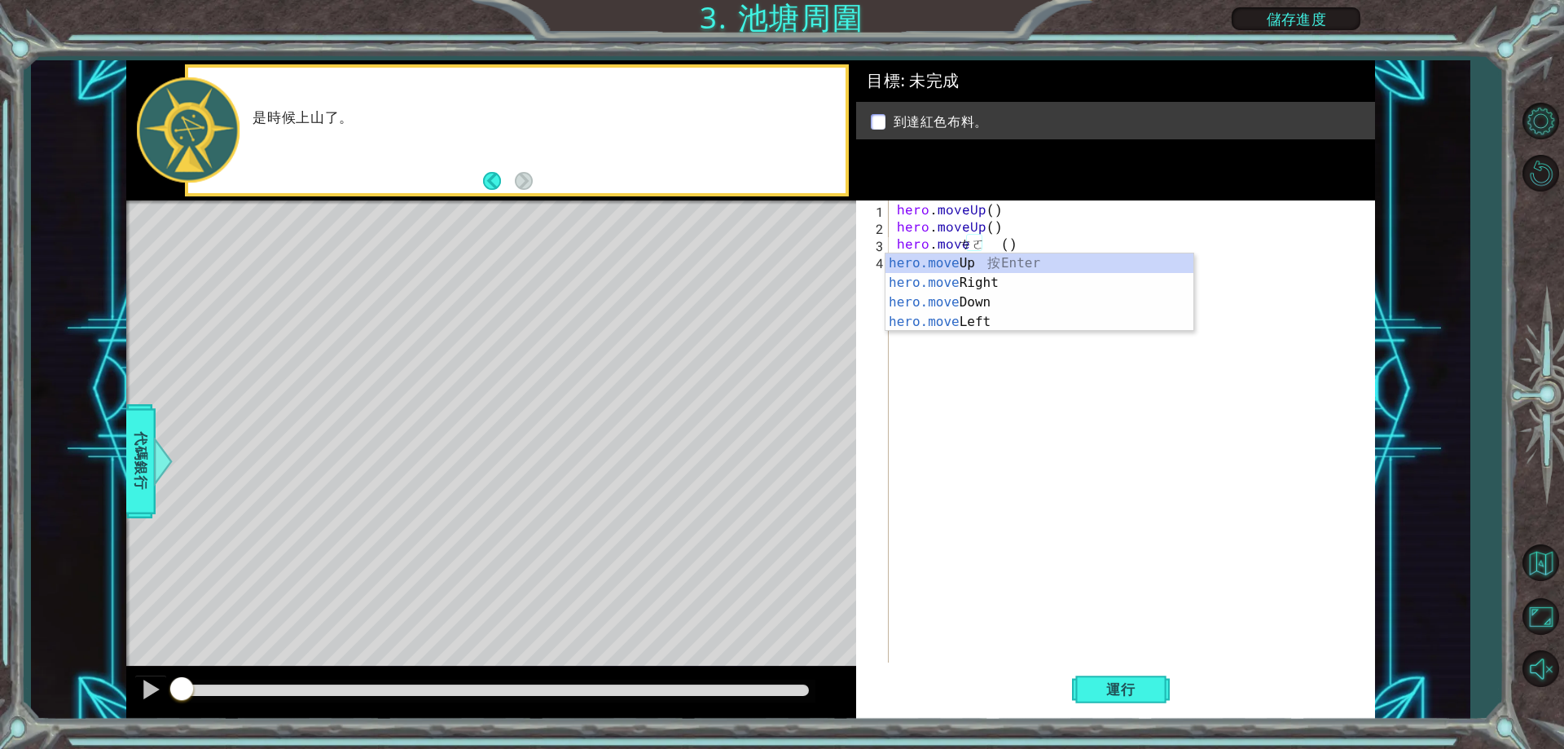
type textarea "ㄔㄛ"
click at [997, 281] on div "hero . moveUp ( ) hero . moveUp ( ) hero . move ㄔ ㄛ ( )" at bounding box center [1136, 448] width 484 height 496
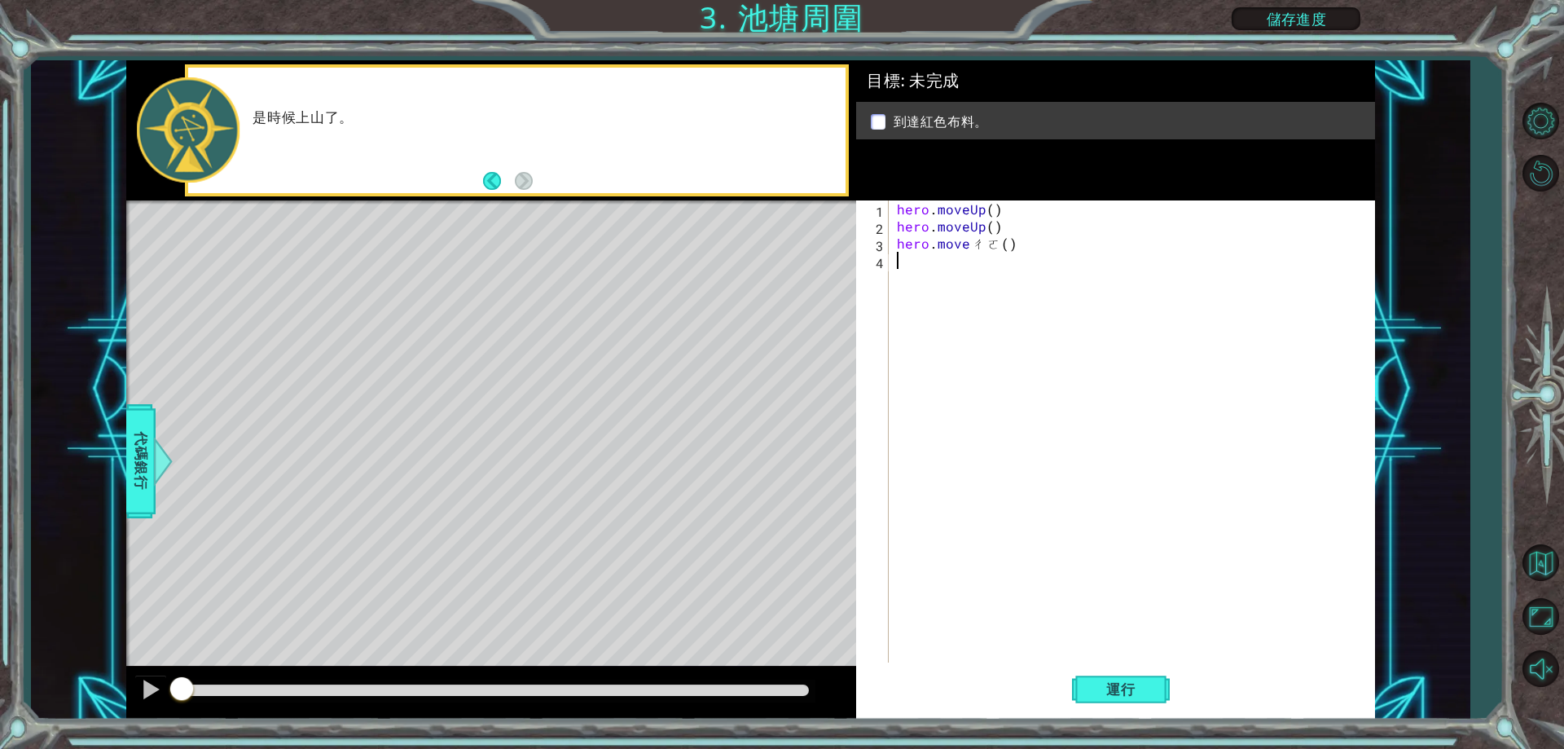
click at [997, 253] on div "hero . moveUp ( ) hero . moveUp ( ) hero . move ㄔ ㄛ ( )" at bounding box center [1136, 448] width 484 height 496
click at [990, 253] on div "hero . moveUp ( ) hero . moveUp ( ) hero . move ㄔ ㄛ ( )" at bounding box center [1136, 448] width 484 height 496
click at [996, 248] on div "hero . moveUp ( ) hero . moveUp ( ) hero . move ㄔ ㄛ ( )" at bounding box center [1136, 448] width 484 height 496
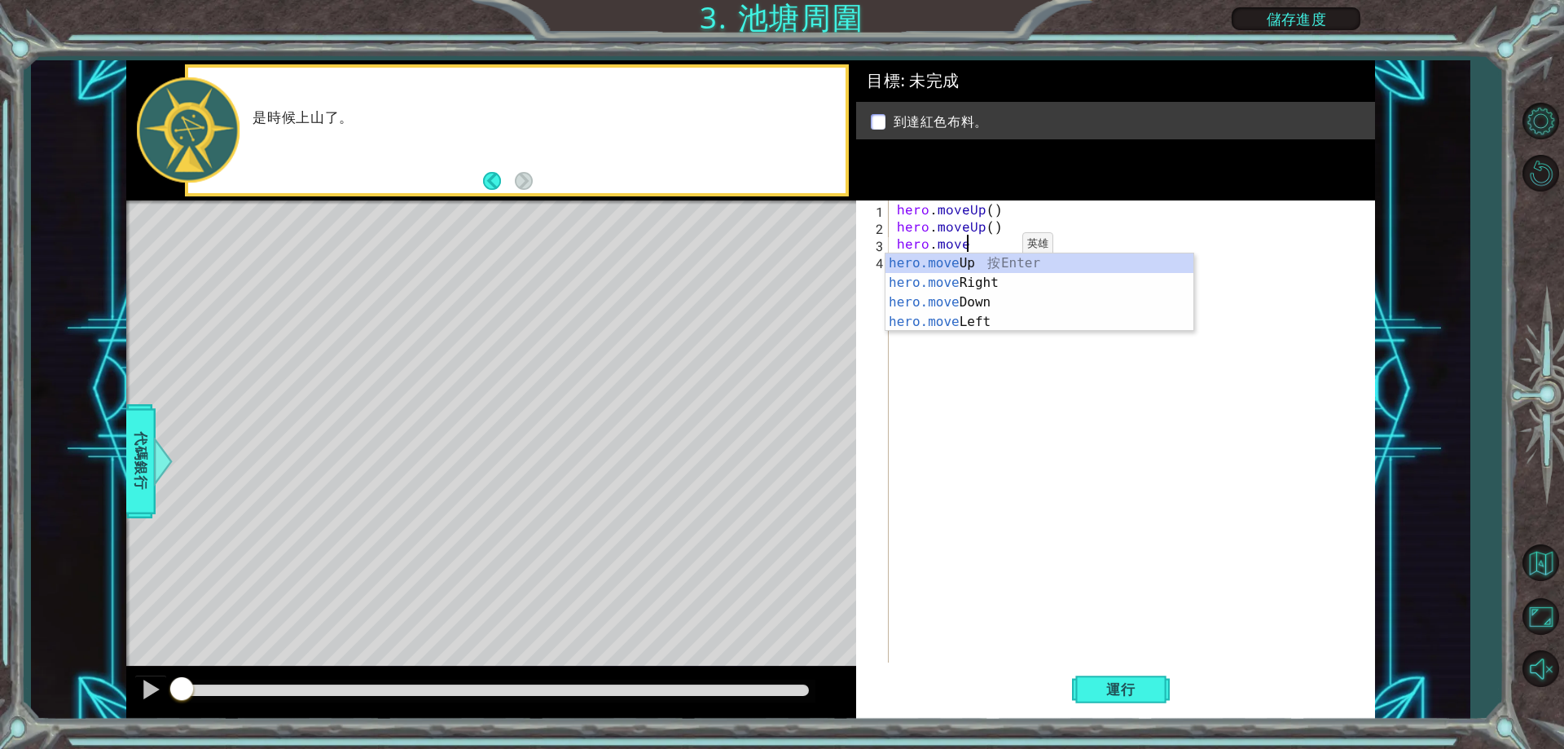
type textarea "hero.mov"
click at [971, 290] on div "hero.mov eUp 按 Enter hero.mov eRight 按 Enter hero.mov eDown 按 Enter hero.mov eL…" at bounding box center [1039, 311] width 308 height 117
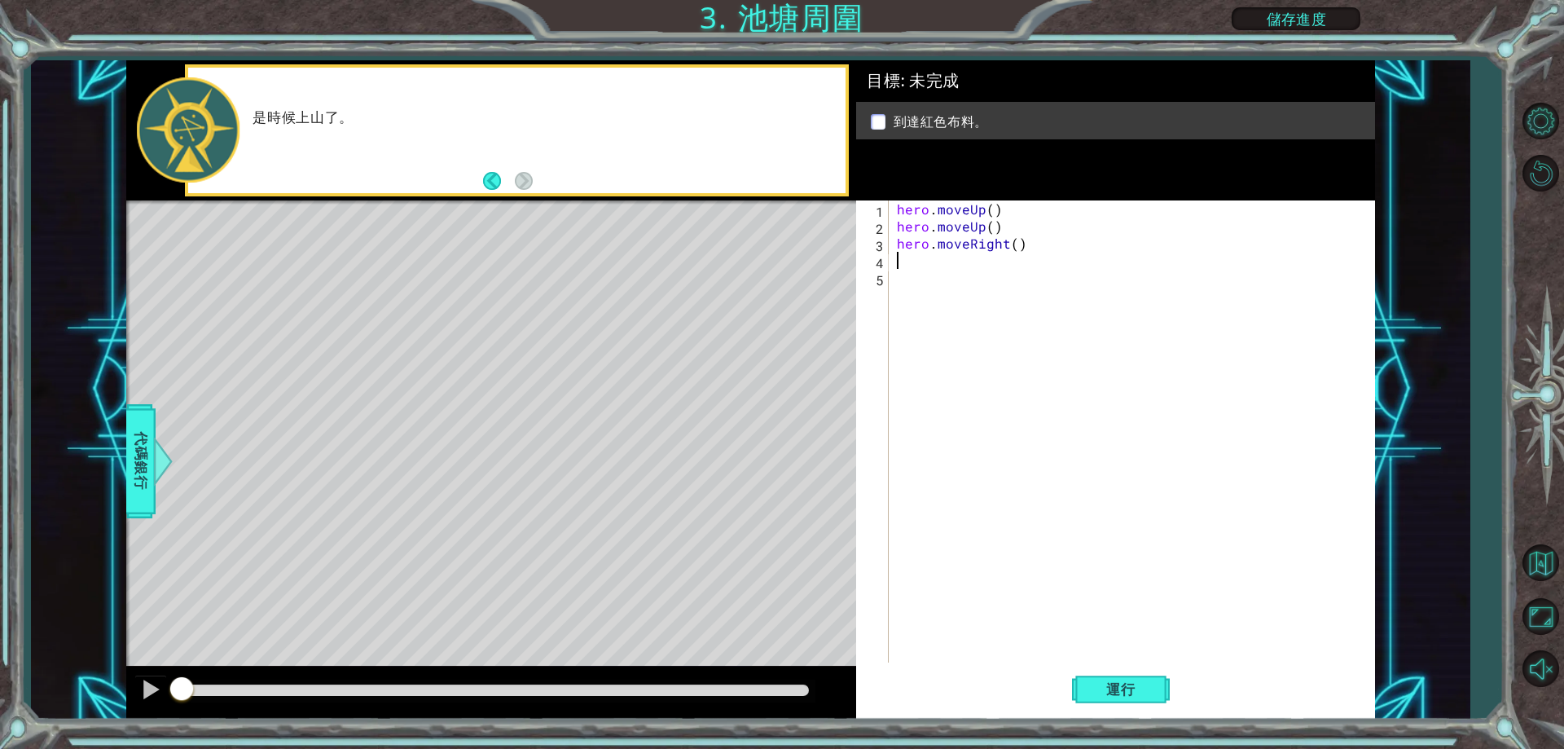
click at [938, 271] on div "hero . moveUp ( ) hero . moveUp ( ) hero . moveRight ( )" at bounding box center [1136, 448] width 484 height 496
click at [938, 261] on div "hero . moveUp ( ) hero . moveUp ( ) hero . moveRight ( )" at bounding box center [1136, 448] width 484 height 496
drag, startPoint x: 886, startPoint y: 236, endPoint x: 927, endPoint y: 253, distance: 44.2
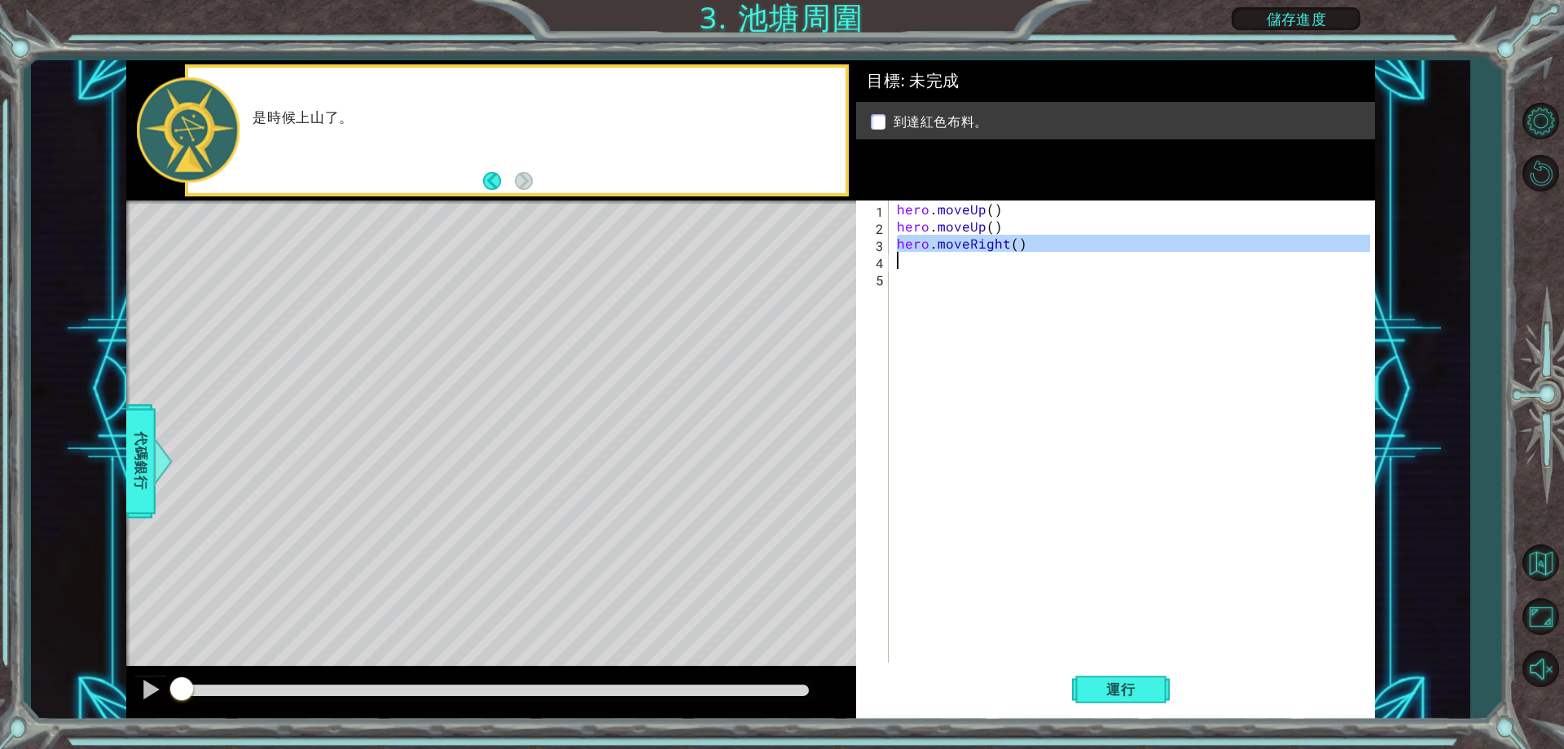
click at [927, 253] on div "1 2 3 4 5 hero . moveUp ( ) hero . moveUp ( ) hero . moveRight ( ) הההההההההההה…" at bounding box center [1112, 431] width 513 height 462
type textarea "hero.moveRight()"
click at [936, 253] on div "hero . moveUp ( ) hero . moveUp ( ) hero . moveRight ( )" at bounding box center [1132, 431] width 476 height 462
click at [1012, 239] on div "hero . moveUp ( ) hero . moveUp ( ) hero . moveRight ( )" at bounding box center [1136, 448] width 484 height 496
drag, startPoint x: 1029, startPoint y: 239, endPoint x: 894, endPoint y: 243, distance: 134.4
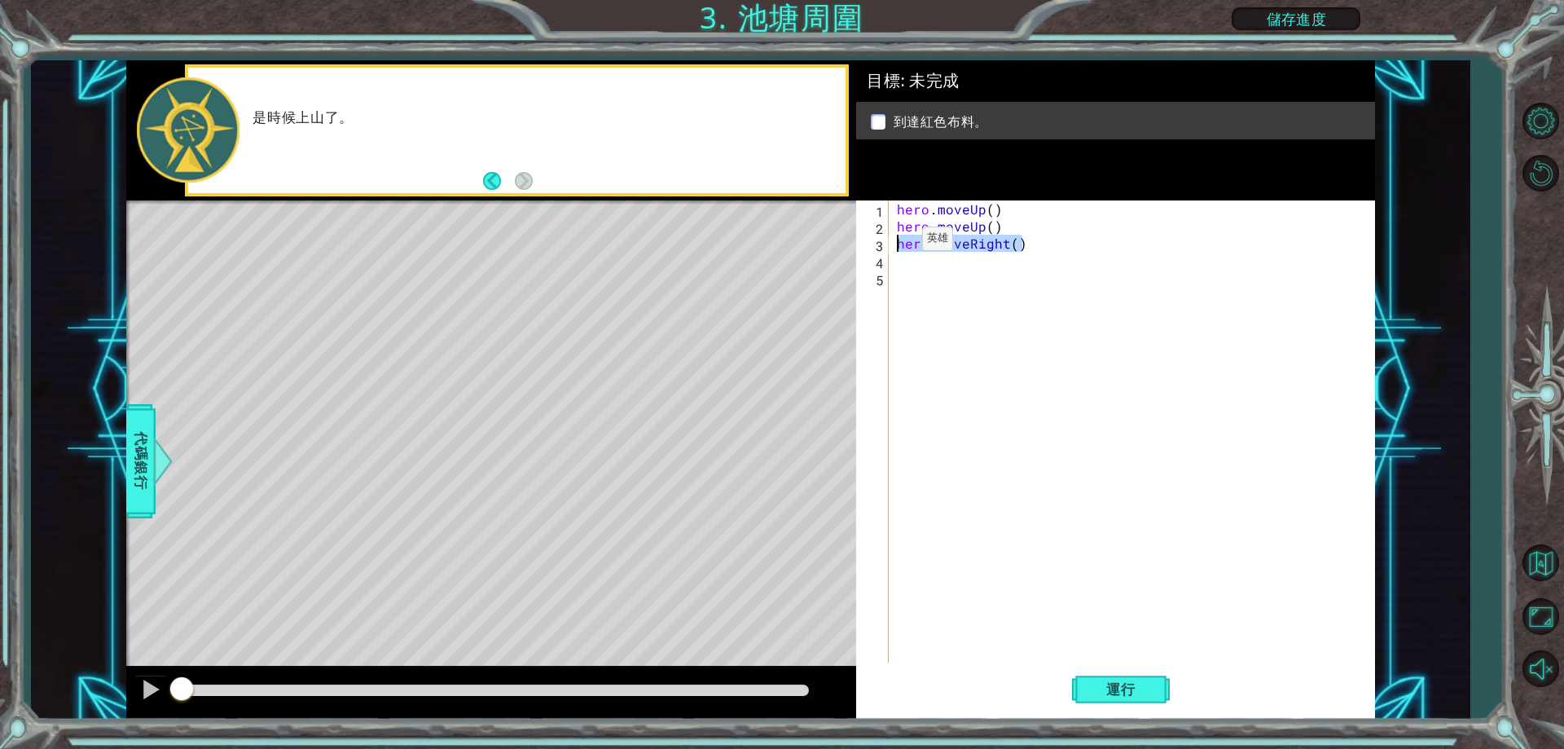
click at [894, 243] on div "hero . moveUp ( ) hero . moveUp ( ) hero . moveRight ( )" at bounding box center [1136, 448] width 484 height 496
drag, startPoint x: 1026, startPoint y: 232, endPoint x: 894, endPoint y: 226, distance: 131.3
click at [894, 226] on div "hero . moveUp ( ) hero . moveUp ( ) hero . moveRight ( )" at bounding box center [1136, 448] width 484 height 496
type textarea "hero.moveUp()"
click at [939, 266] on div "hero . moveUp ( ) hero . moveUp ( ) hero . moveRight ( )" at bounding box center [1136, 448] width 484 height 496
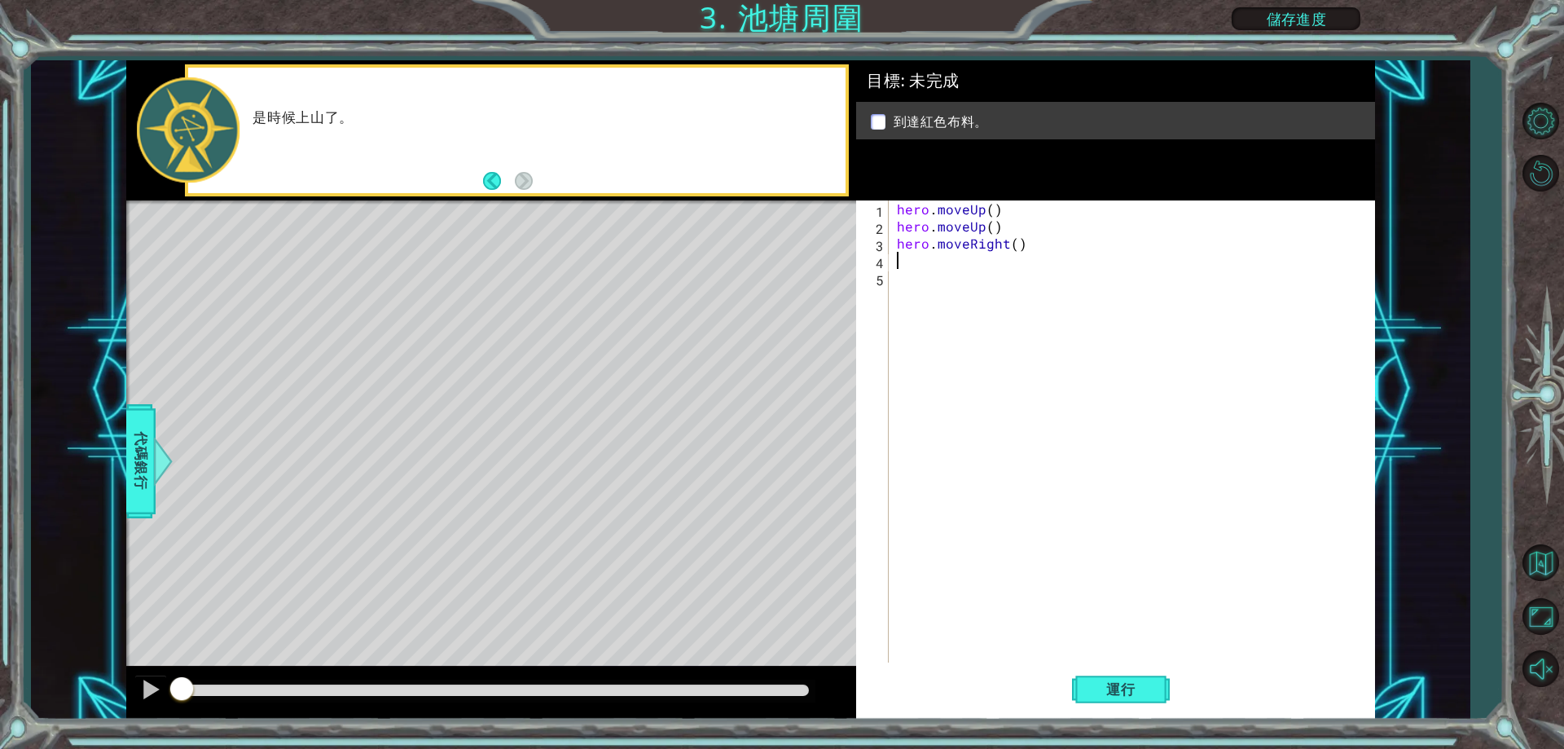
paste textarea "hero.moveUp()"
type textarea "hero.moveUp()"
click at [1111, 697] on span "運行" at bounding box center [1121, 689] width 62 height 16
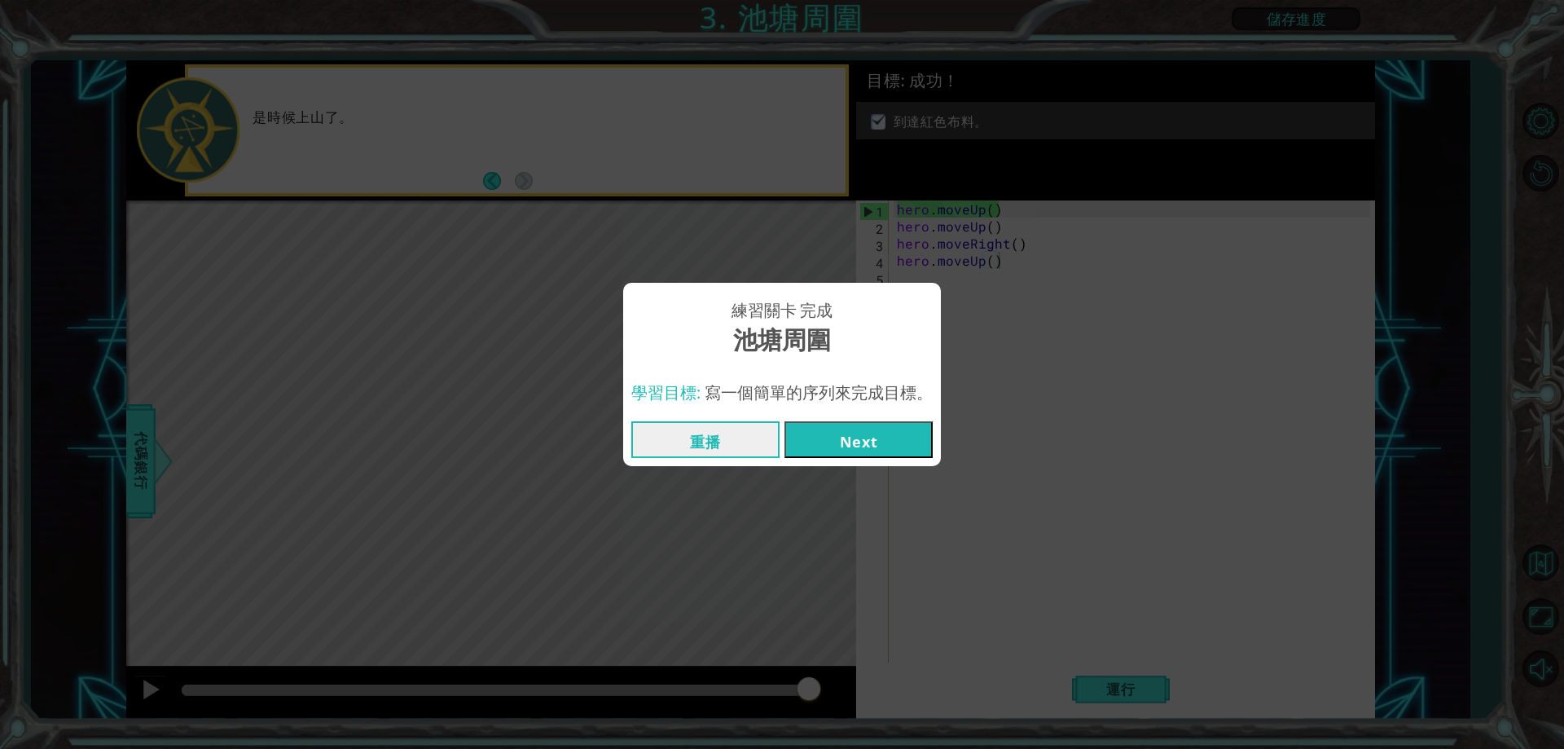
click at [878, 433] on button "Next" at bounding box center [858, 439] width 148 height 37
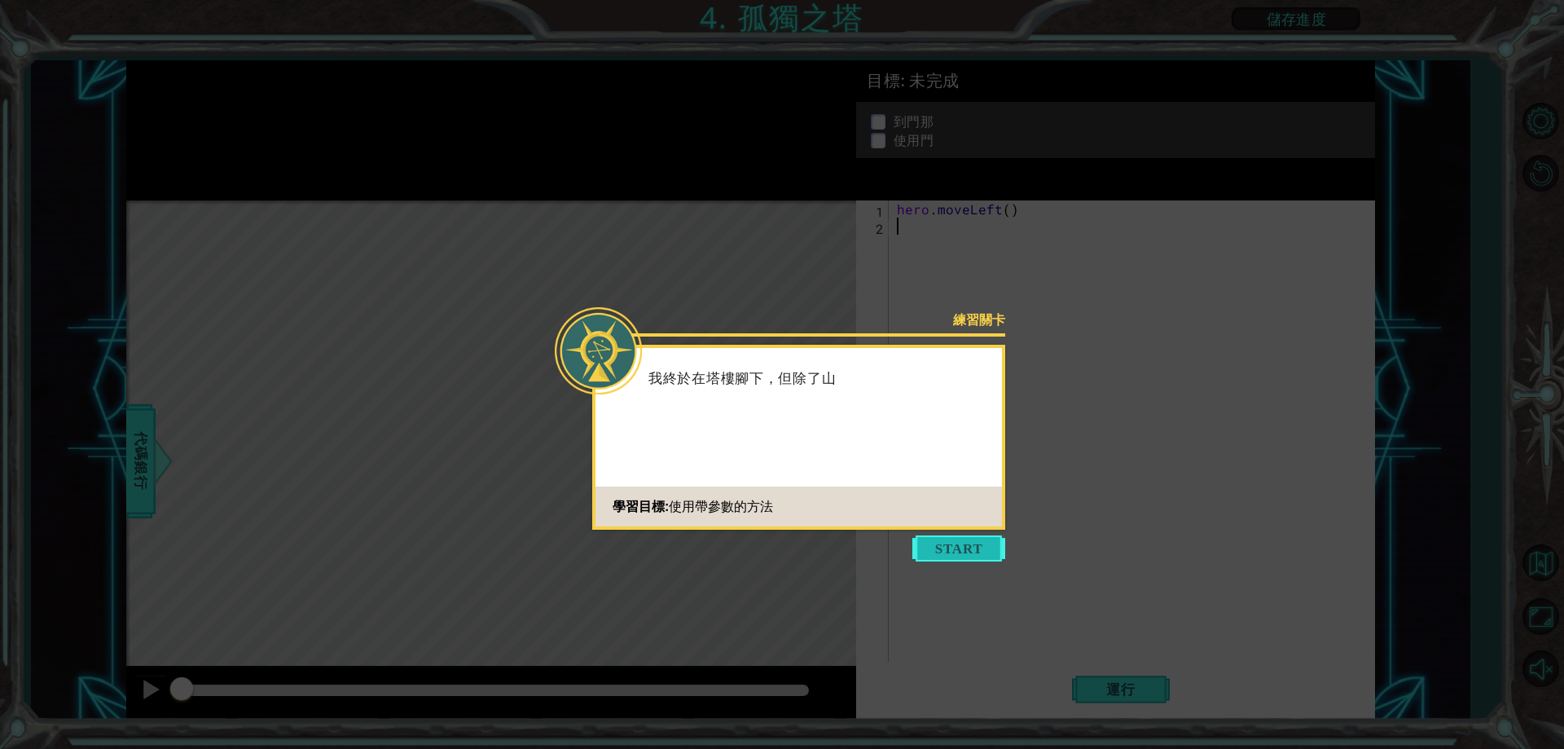
click at [982, 545] on button "Start" at bounding box center [958, 548] width 93 height 26
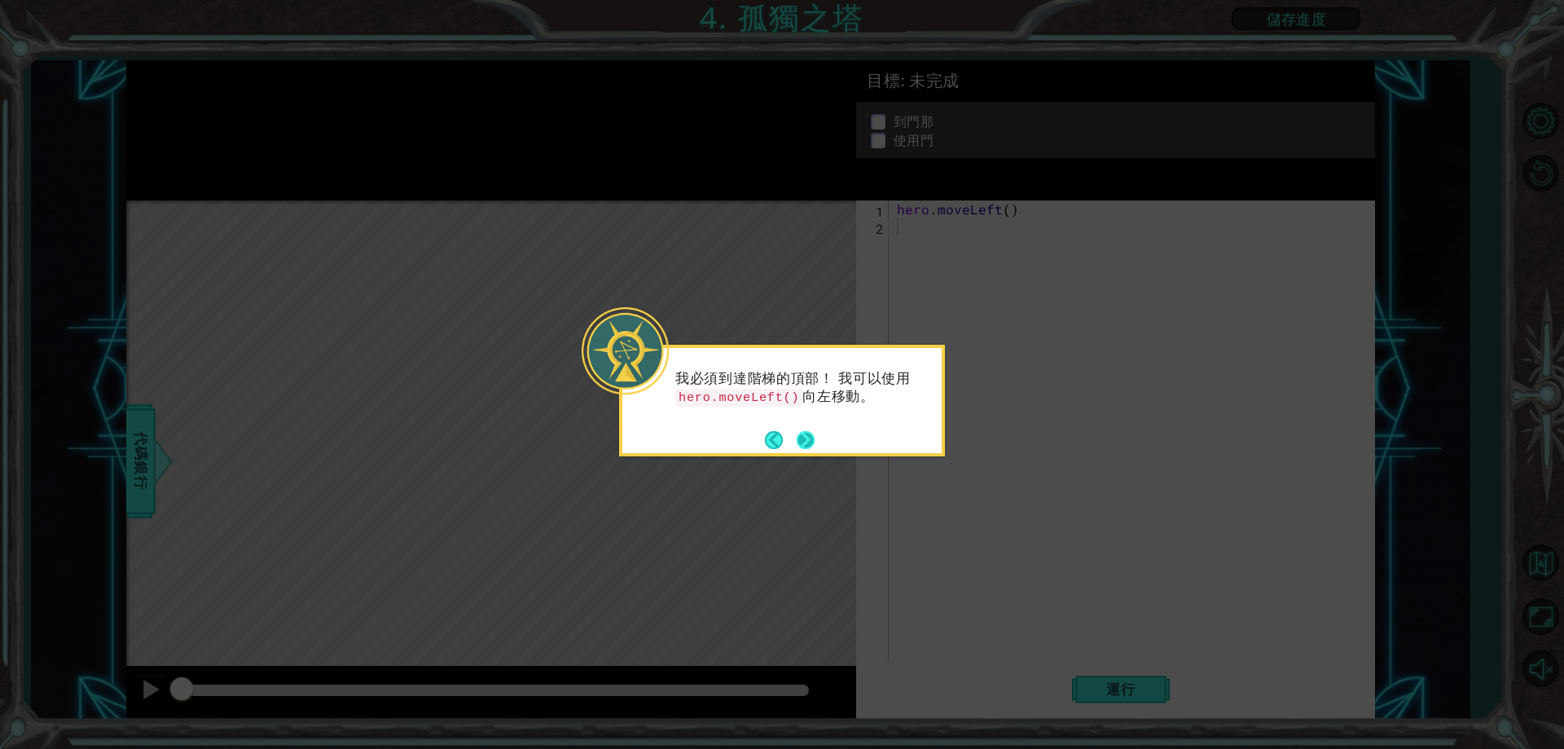
click at [807, 446] on button "Next" at bounding box center [806, 440] width 18 height 18
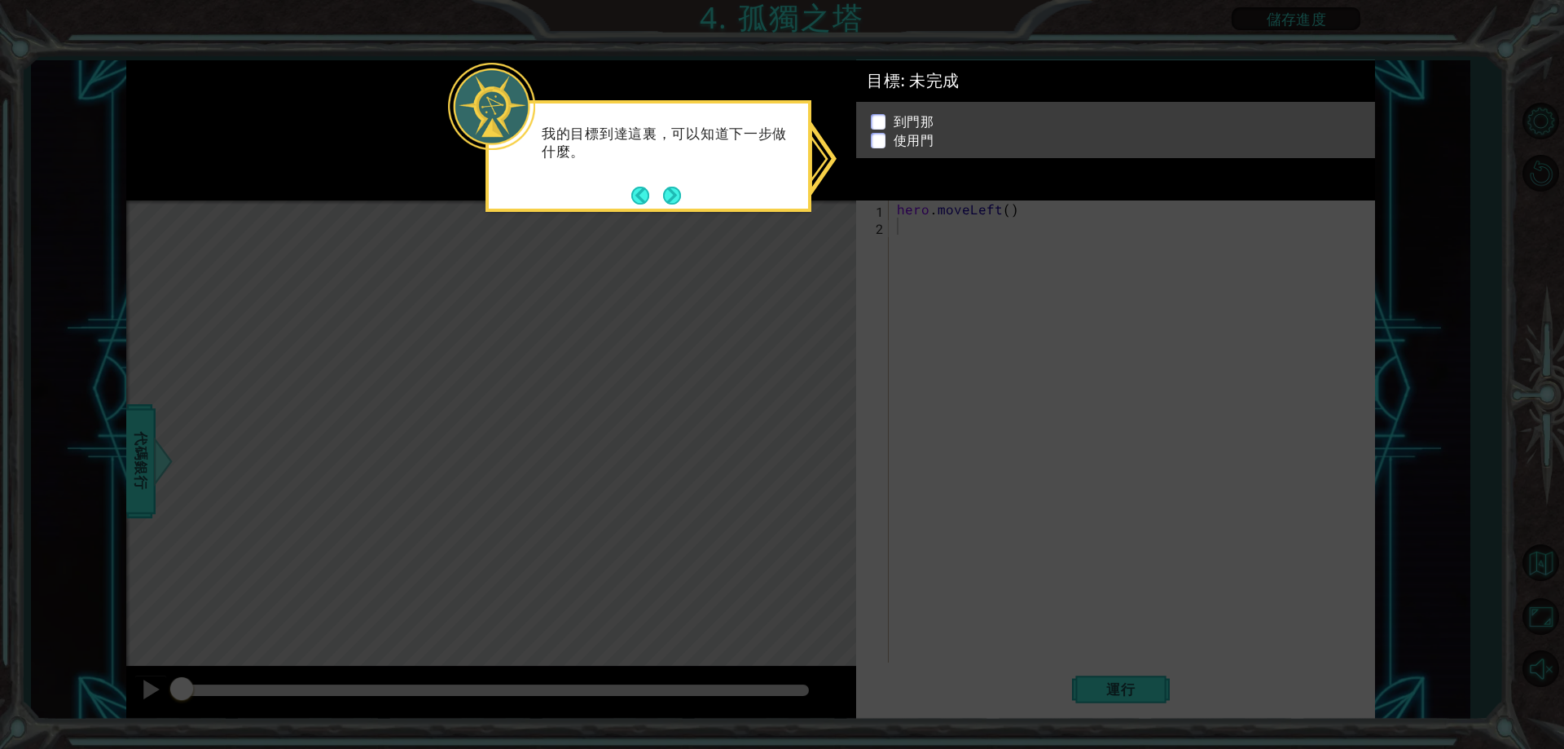
click at [807, 446] on icon at bounding box center [782, 374] width 1564 height 749
click at [683, 191] on div "我的目標到達這裏，可以知道下一步做什麼。" at bounding box center [648, 151] width 319 height 82
click at [876, 112] on li "到門那" at bounding box center [1118, 121] width 494 height 19
click at [877, 116] on p at bounding box center [878, 121] width 15 height 15
click at [696, 227] on icon at bounding box center [782, 374] width 1564 height 749
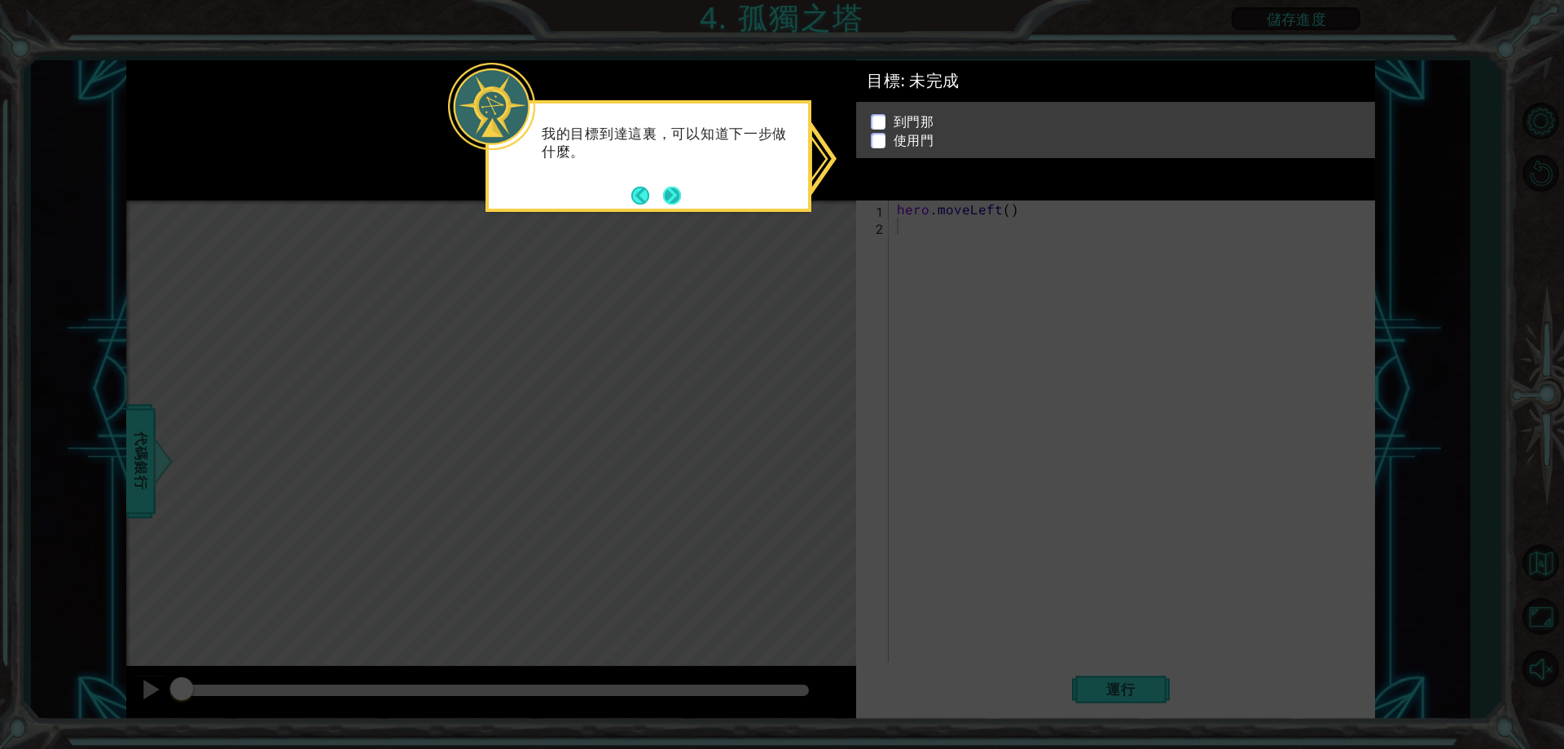
click at [669, 191] on button "Next" at bounding box center [672, 196] width 18 height 18
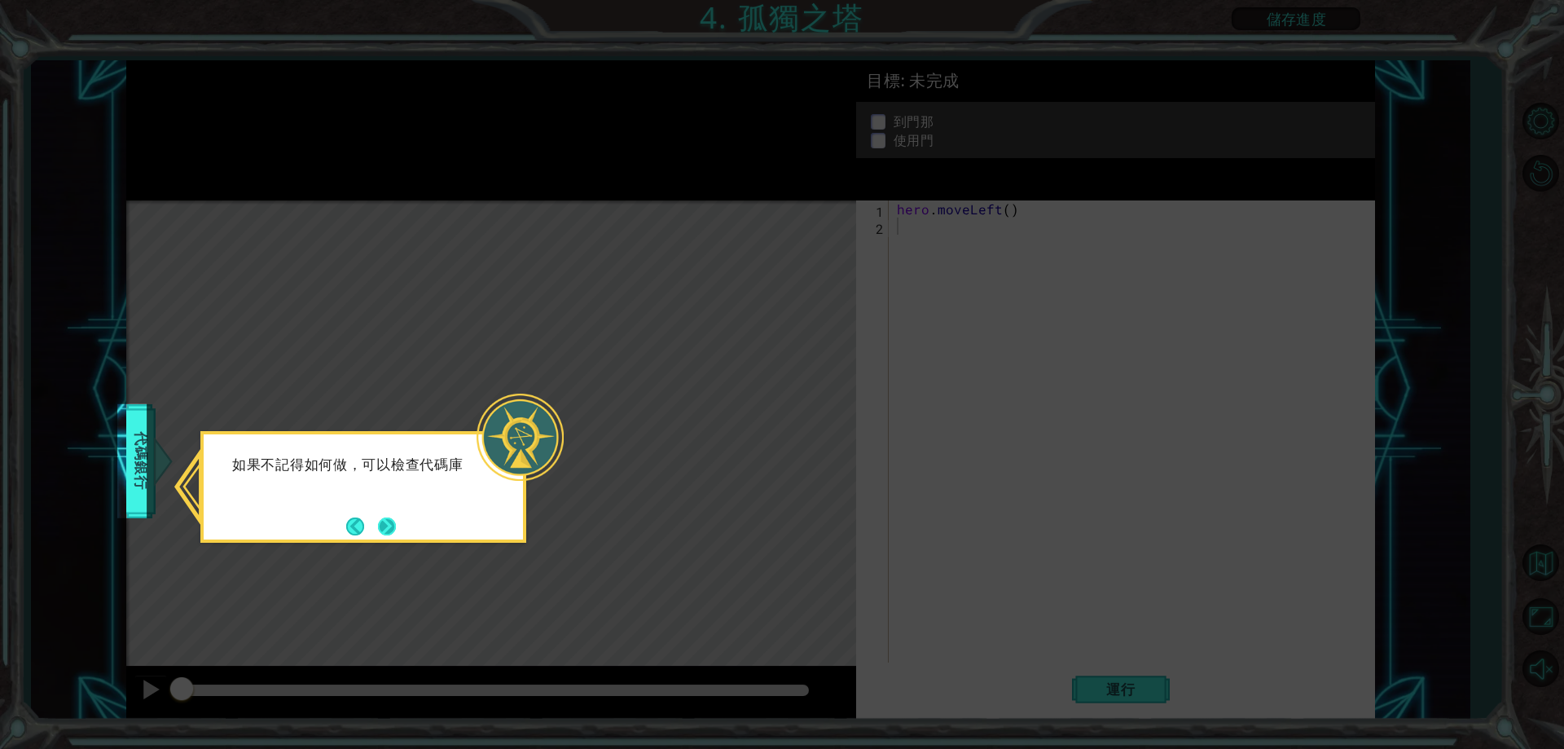
click at [395, 517] on button "Next" at bounding box center [387, 526] width 18 height 18
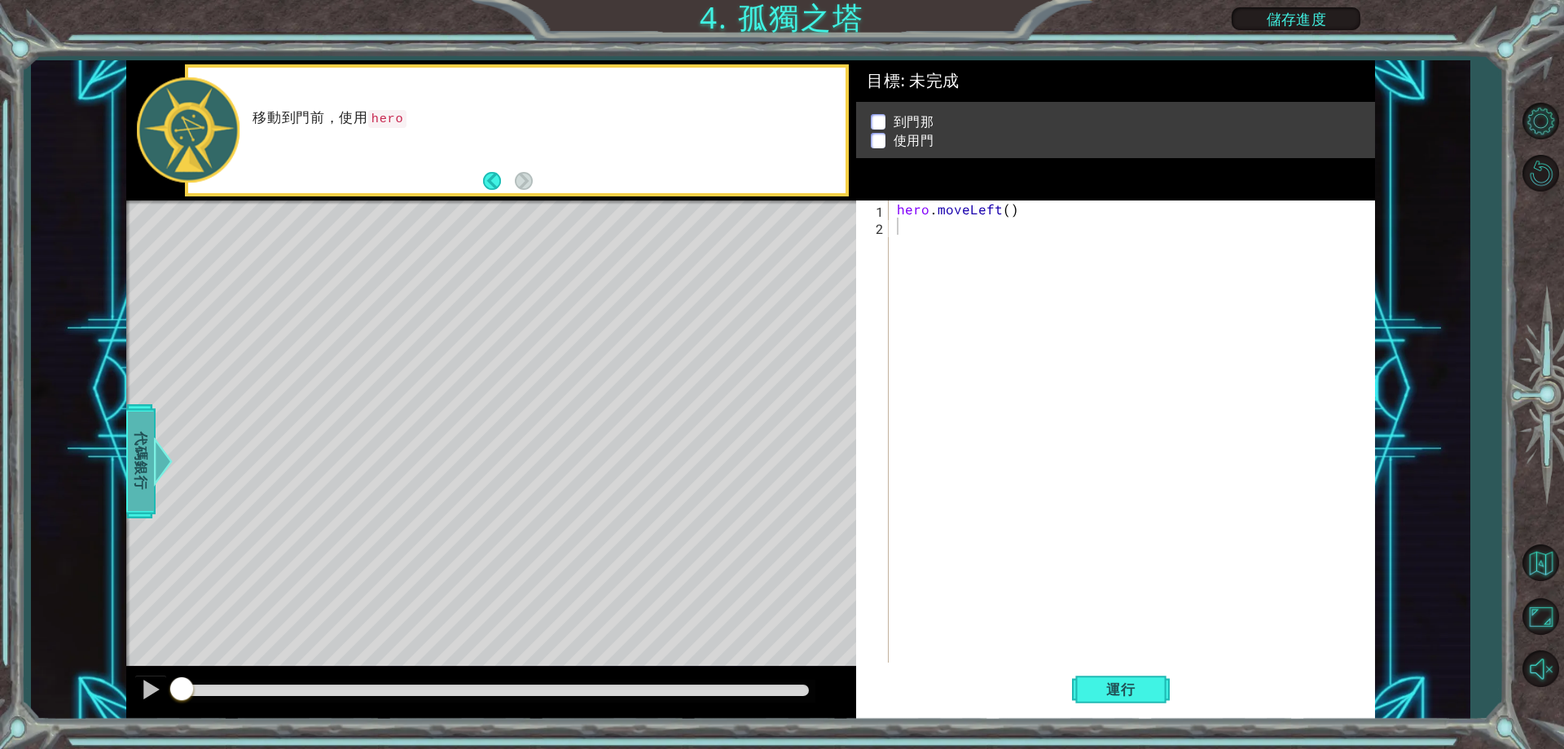
click at [156, 459] on div at bounding box center [163, 461] width 20 height 49
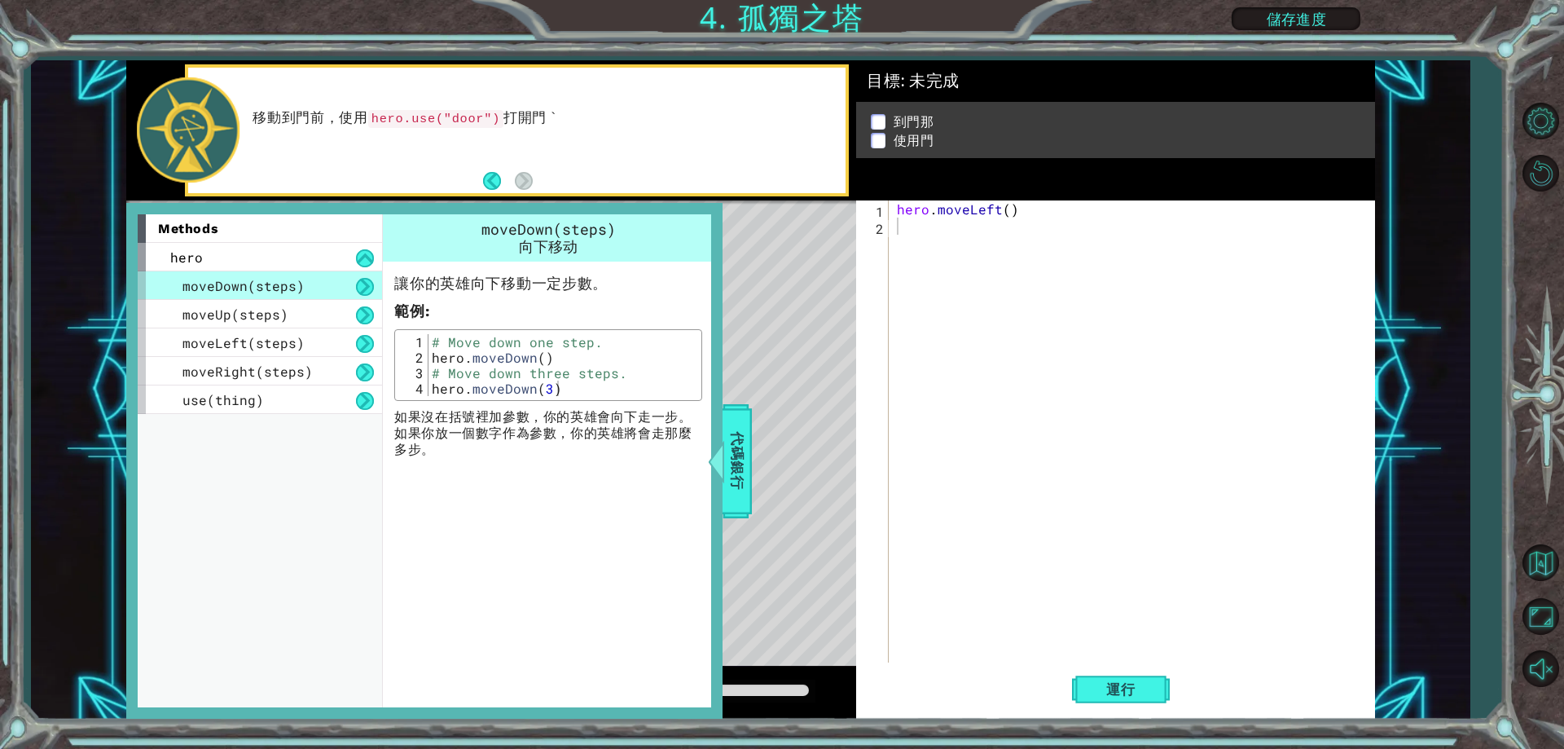
click at [933, 288] on div "hero . moveLeft ( )" at bounding box center [1136, 448] width 484 height 496
drag, startPoint x: 179, startPoint y: 287, endPoint x: 280, endPoint y: 285, distance: 101.0
click at [279, 283] on div "moveDown(steps)" at bounding box center [260, 285] width 244 height 29
click at [283, 285] on span "moveDown(steps)" at bounding box center [243, 285] width 122 height 17
click at [283, 287] on span "moveDown(steps)" at bounding box center [243, 285] width 122 height 17
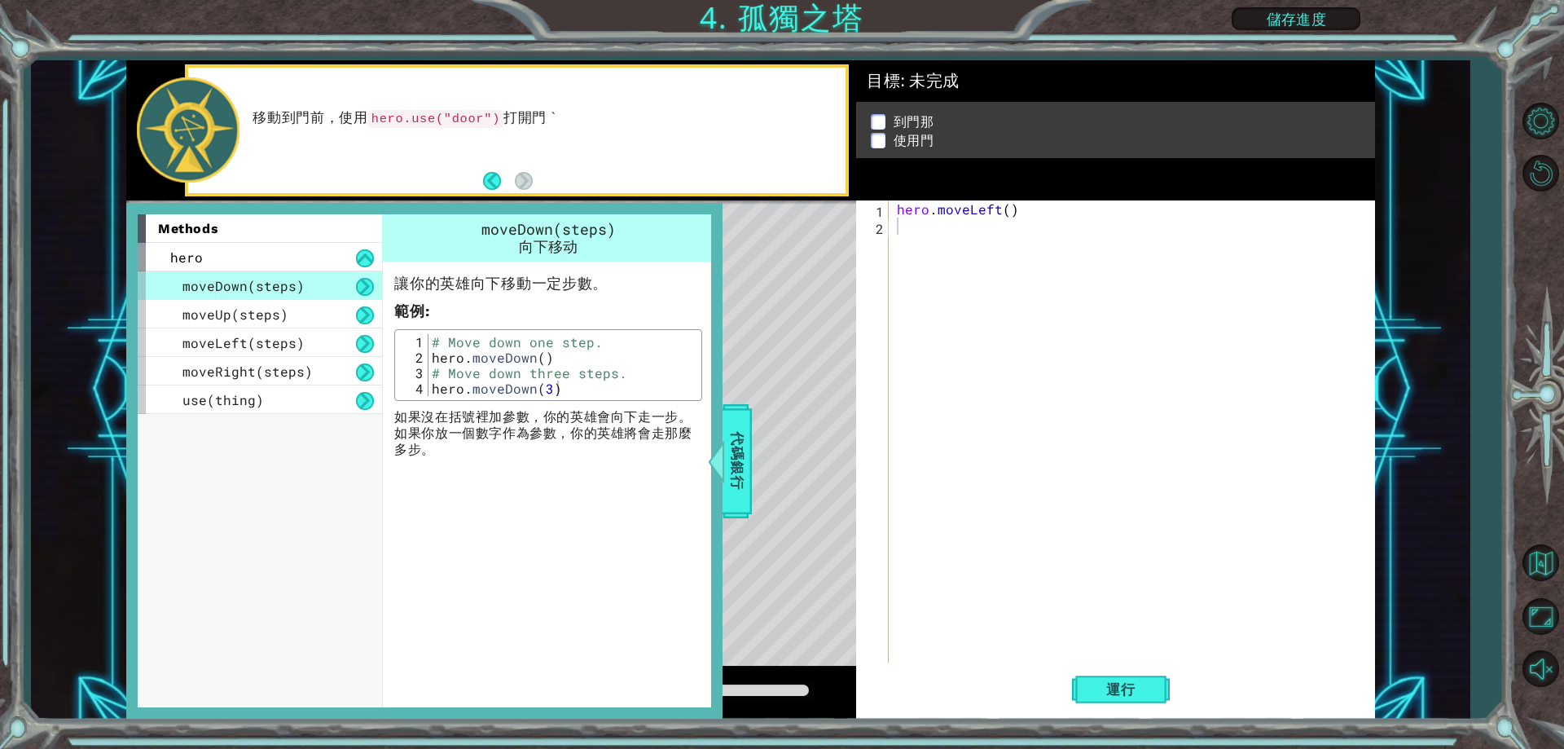
type textarea "hero.moveDown()"
drag, startPoint x: 440, startPoint y: 358, endPoint x: 569, endPoint y: 363, distance: 129.6
click at [569, 363] on div "# Move down one step. hero . moveDown ( ) # Move down three steps. hero . moveD…" at bounding box center [562, 380] width 269 height 93
click at [1003, 253] on div "hero . moveLeft ( )" at bounding box center [1136, 448] width 484 height 496
drag, startPoint x: 957, startPoint y: 311, endPoint x: 960, endPoint y: 275, distance: 36.7
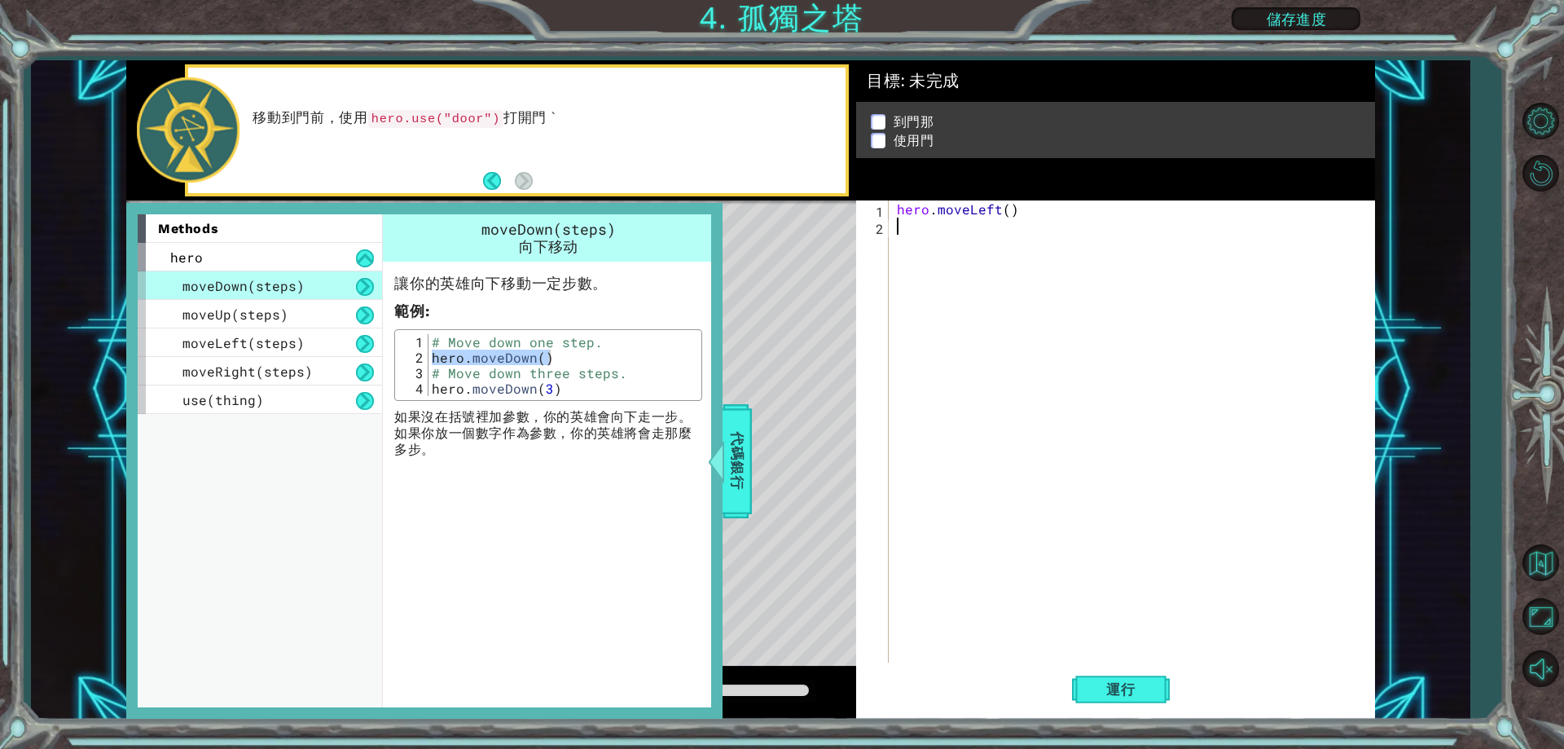
click at [962, 292] on div "hero . moveLeft ( )" at bounding box center [1136, 448] width 484 height 496
click at [711, 462] on div at bounding box center [716, 461] width 20 height 49
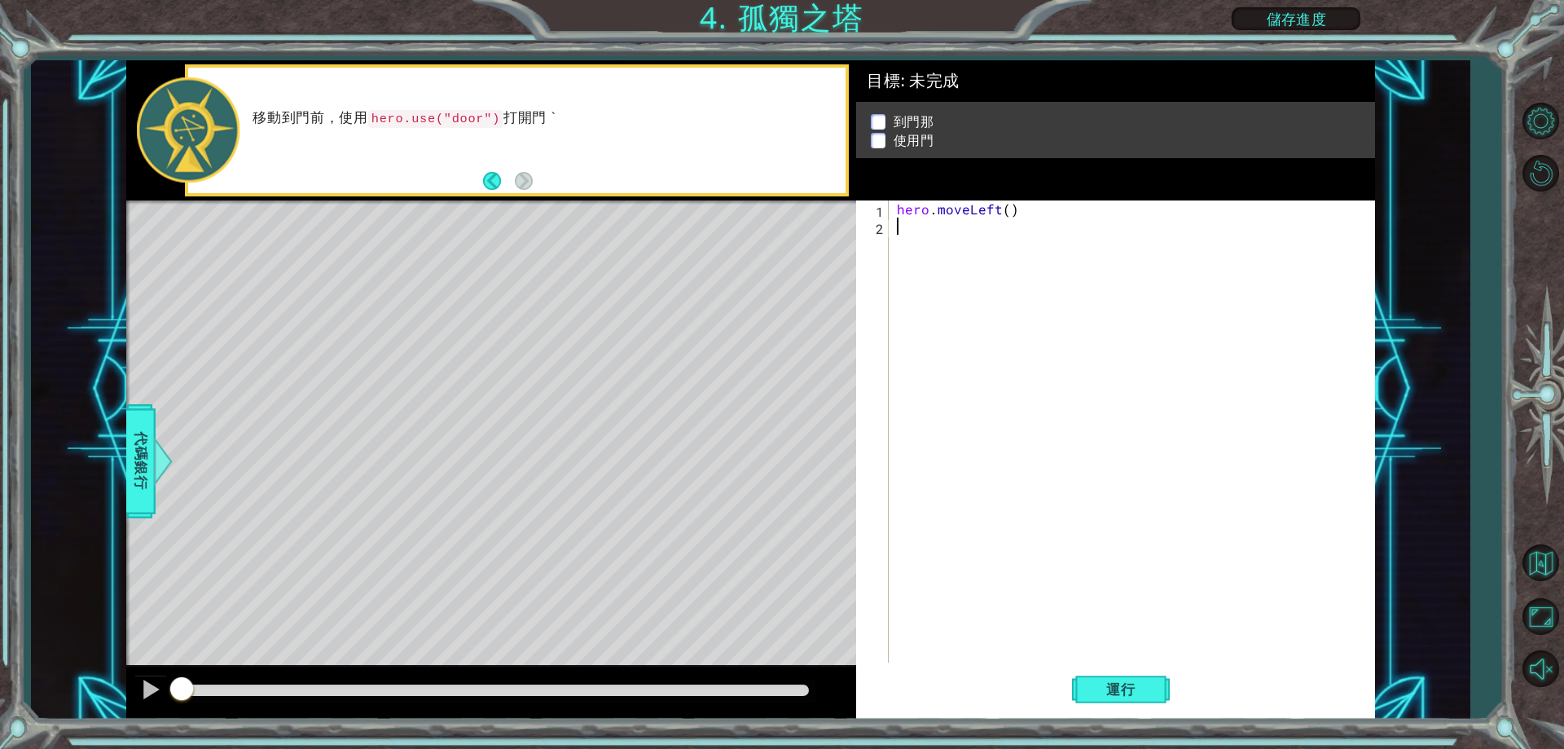
click at [940, 244] on div "hero . moveLeft ( )" at bounding box center [1136, 448] width 484 height 496
paste textarea "hero.moveDown()"
type textarea "hero.moveDown()"
click at [988, 237] on div "hero . moveLeft ( ) hero . moveDown ( )" at bounding box center [1136, 448] width 484 height 496
click at [995, 234] on div "hero . moveLeft ( ) hero . moveDown ( )" at bounding box center [1136, 448] width 484 height 496
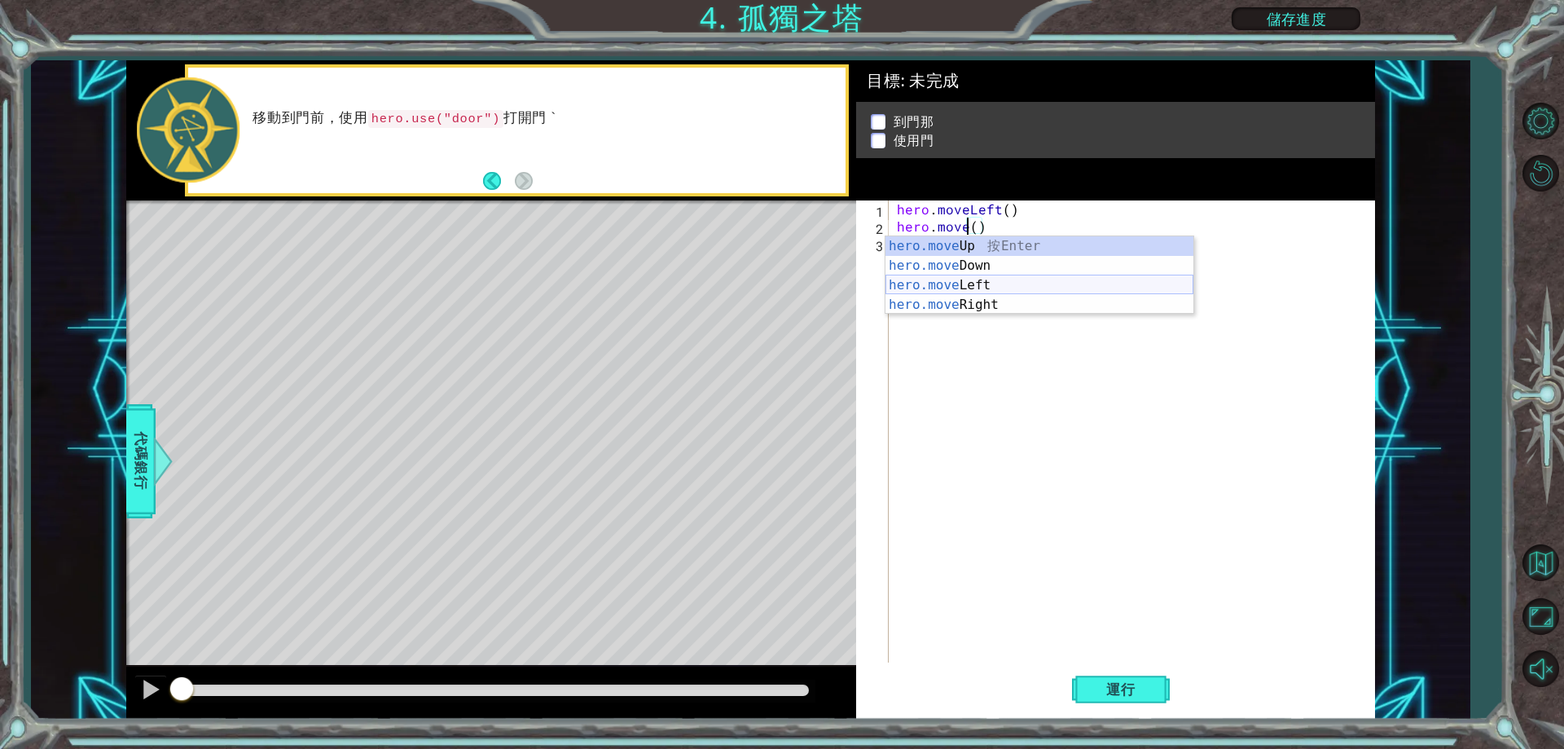
click at [1019, 281] on div "hero.move Up 按 Enter hero.move Down 按 Enter hero.move Left 按 Enter hero.move Ri…" at bounding box center [1039, 294] width 308 height 117
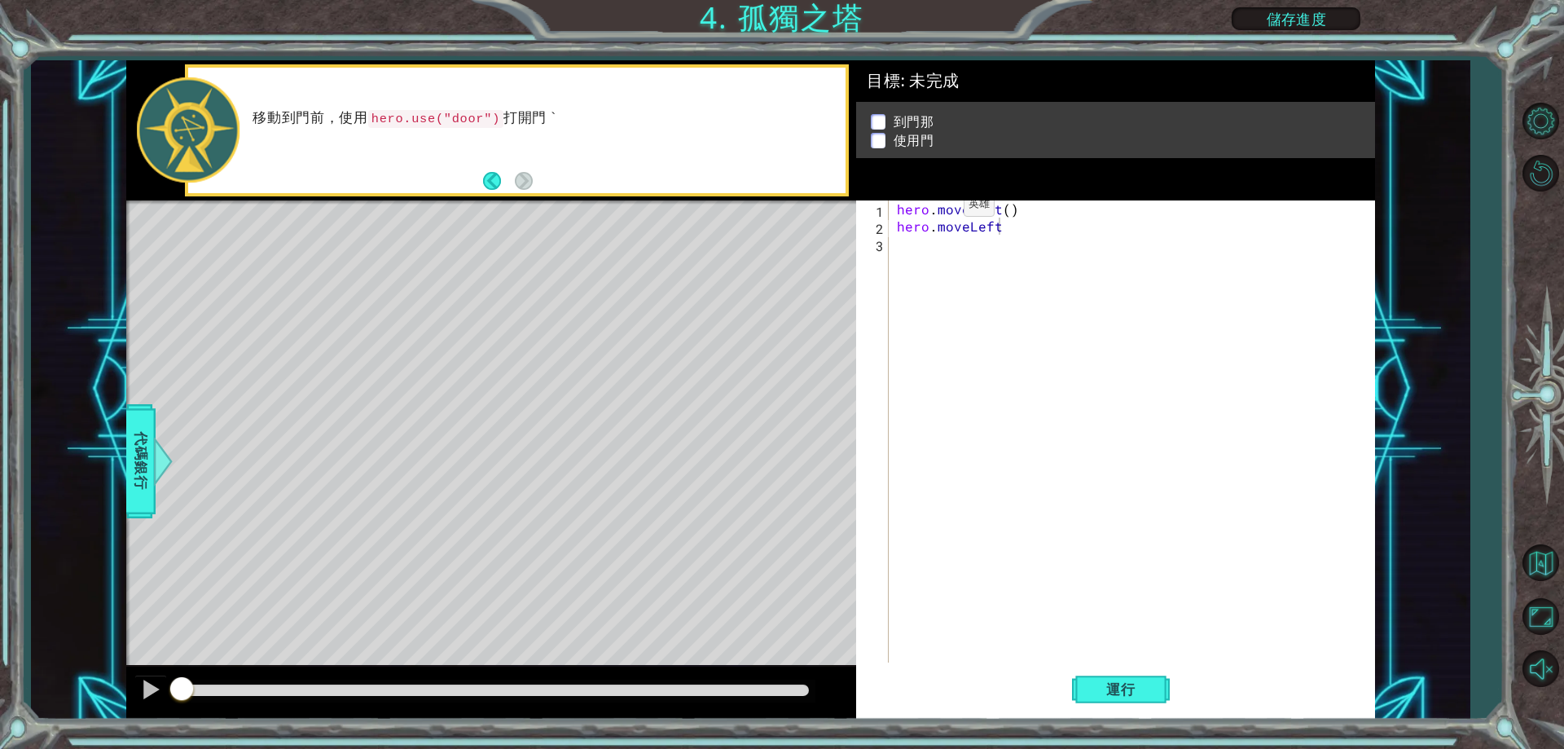
drag, startPoint x: 893, startPoint y: 206, endPoint x: 958, endPoint y: 209, distance: 65.2
click at [958, 209] on div "hero.moveLeft 1 2 3 hero . moveLeft ( ) hero . moveLeft ההההההההההההההההההההההה…" at bounding box center [1112, 431] width 513 height 462
drag, startPoint x: 898, startPoint y: 210, endPoint x: 969, endPoint y: 216, distance: 71.1
click at [969, 216] on div "hero . moveLeft ( ) hero . moveLeft" at bounding box center [1136, 448] width 484 height 496
type textarea "hero.moveLeft()"
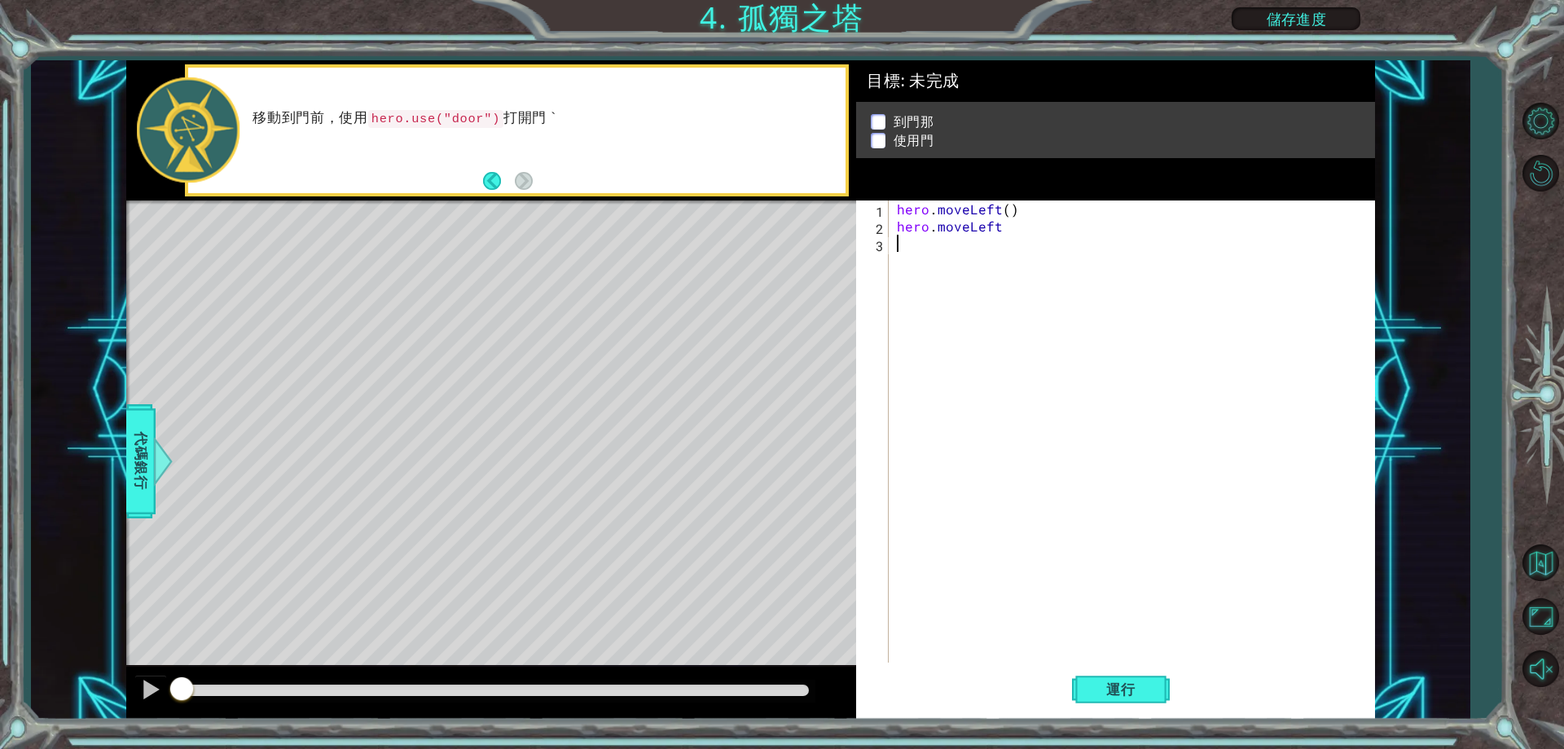
click at [901, 260] on div "hero . moveLeft ( ) hero . moveLeft" at bounding box center [1136, 448] width 484 height 496
paste textarea "hero.move"
type textarea "hero.move"
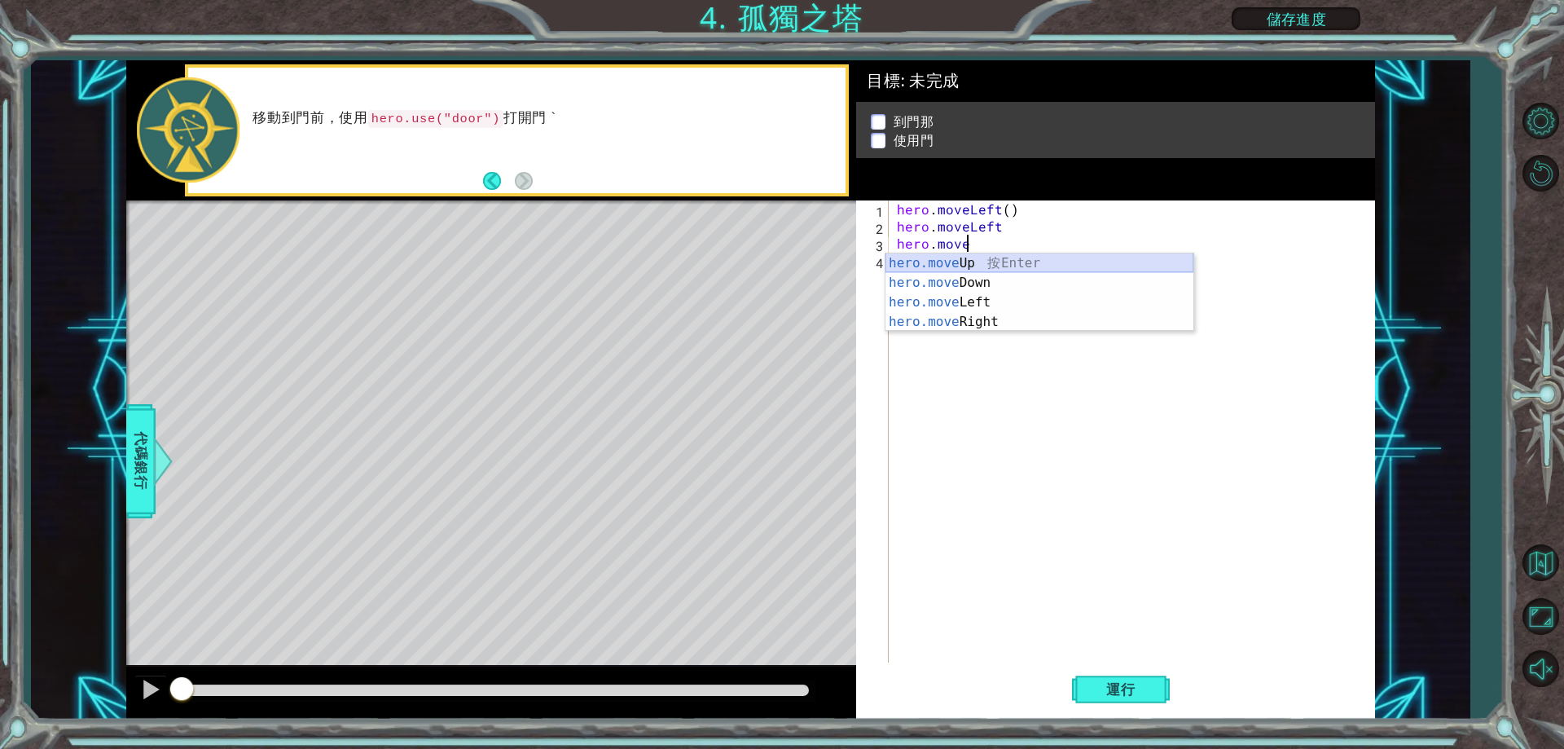
click at [977, 268] on div "hero.move Up 按 Enter hero.move Down 按 Enter hero.move Left 按 Enter hero.move Ri…" at bounding box center [1039, 311] width 308 height 117
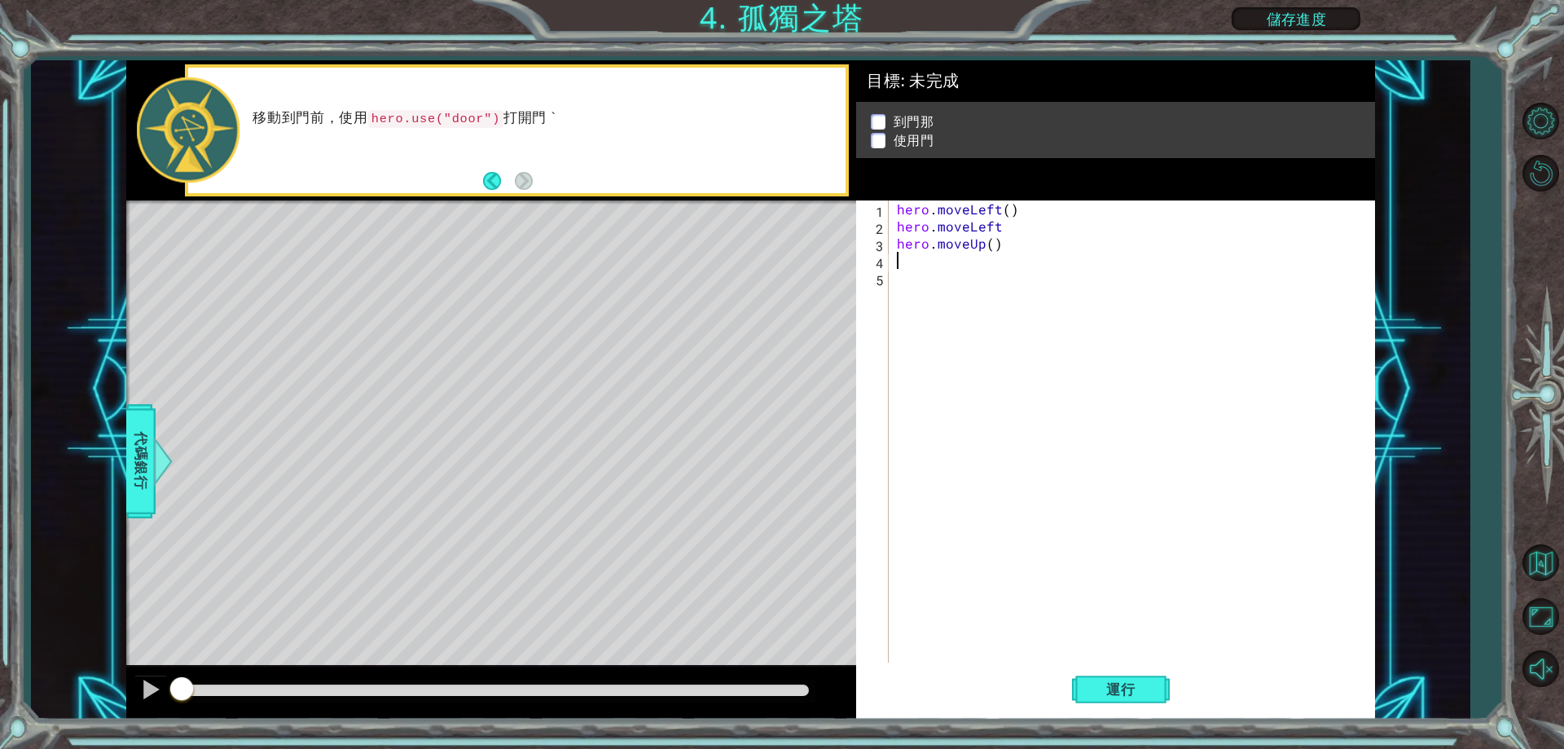
paste textarea "hero.move"
click at [947, 261] on div "hero . moveLeft ( ) hero . moveLeft hero . moveUp ( ) hero . move" at bounding box center [1136, 448] width 484 height 496
click at [975, 268] on div "hero . moveLeft ( ) hero . moveLeft hero . moveUp ( ) hero . move" at bounding box center [1136, 448] width 484 height 496
click at [982, 268] on div "hero . moveLeft ( ) hero . moveLeft hero . moveUp ( ) hero . move" at bounding box center [1136, 448] width 484 height 496
type textarea "ㄧ"
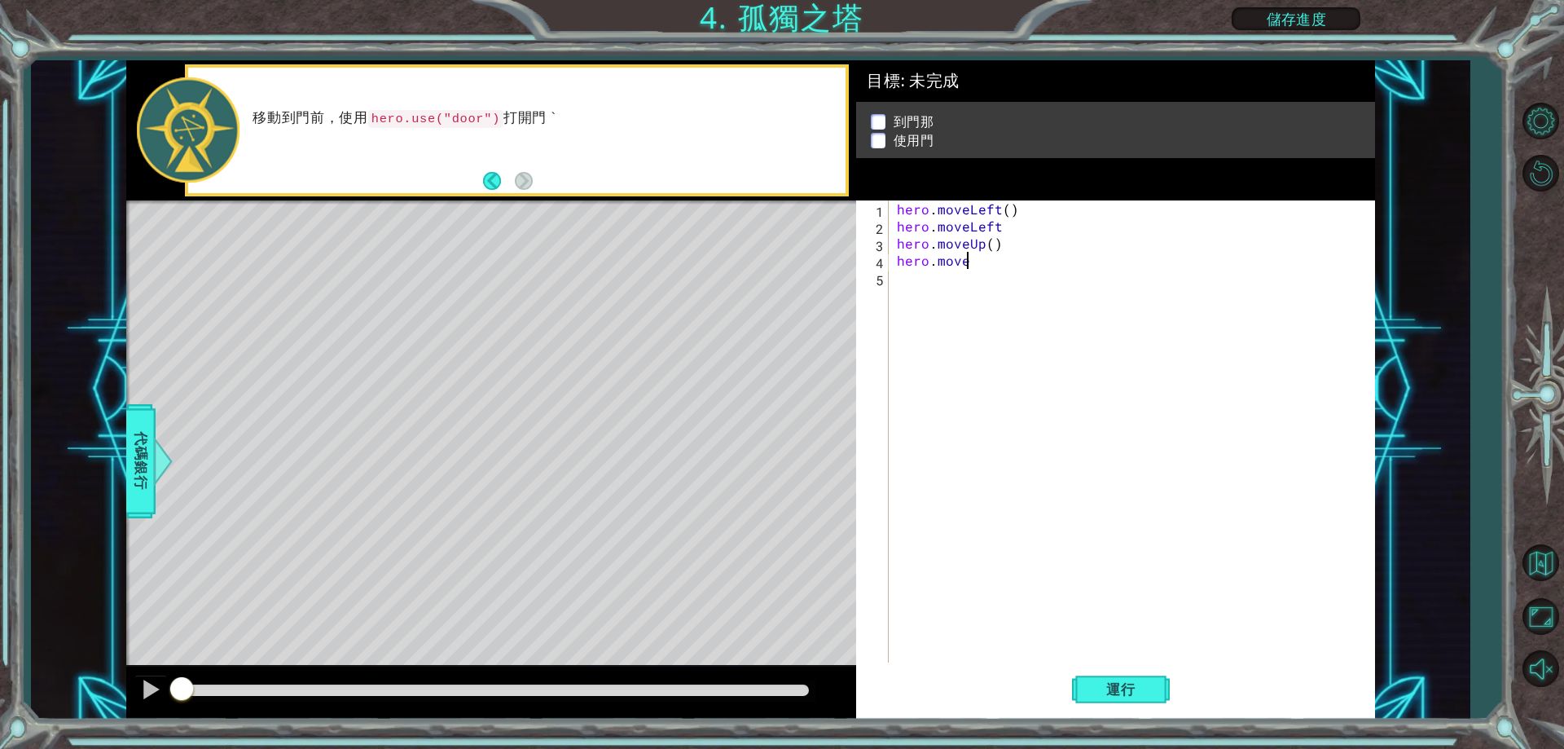
click at [993, 282] on div "hero . moveLeft ( ) hero . moveLeft hero . moveUp ( ) hero . move" at bounding box center [1136, 448] width 484 height 496
click at [946, 274] on div "hero . moveLeft ( ) hero . moveLeft hero . moveUp ( ) hero . move" at bounding box center [1136, 448] width 484 height 496
click at [960, 267] on div "hero . moveLeft ( ) hero . moveLeft hero . moveUp ( ) hero . move" at bounding box center [1136, 448] width 484 height 496
click at [963, 267] on div "hero . moveLeft ( ) hero . moveLeft hero . moveUp ( ) hero . move" at bounding box center [1136, 448] width 484 height 496
type textarea "hero."
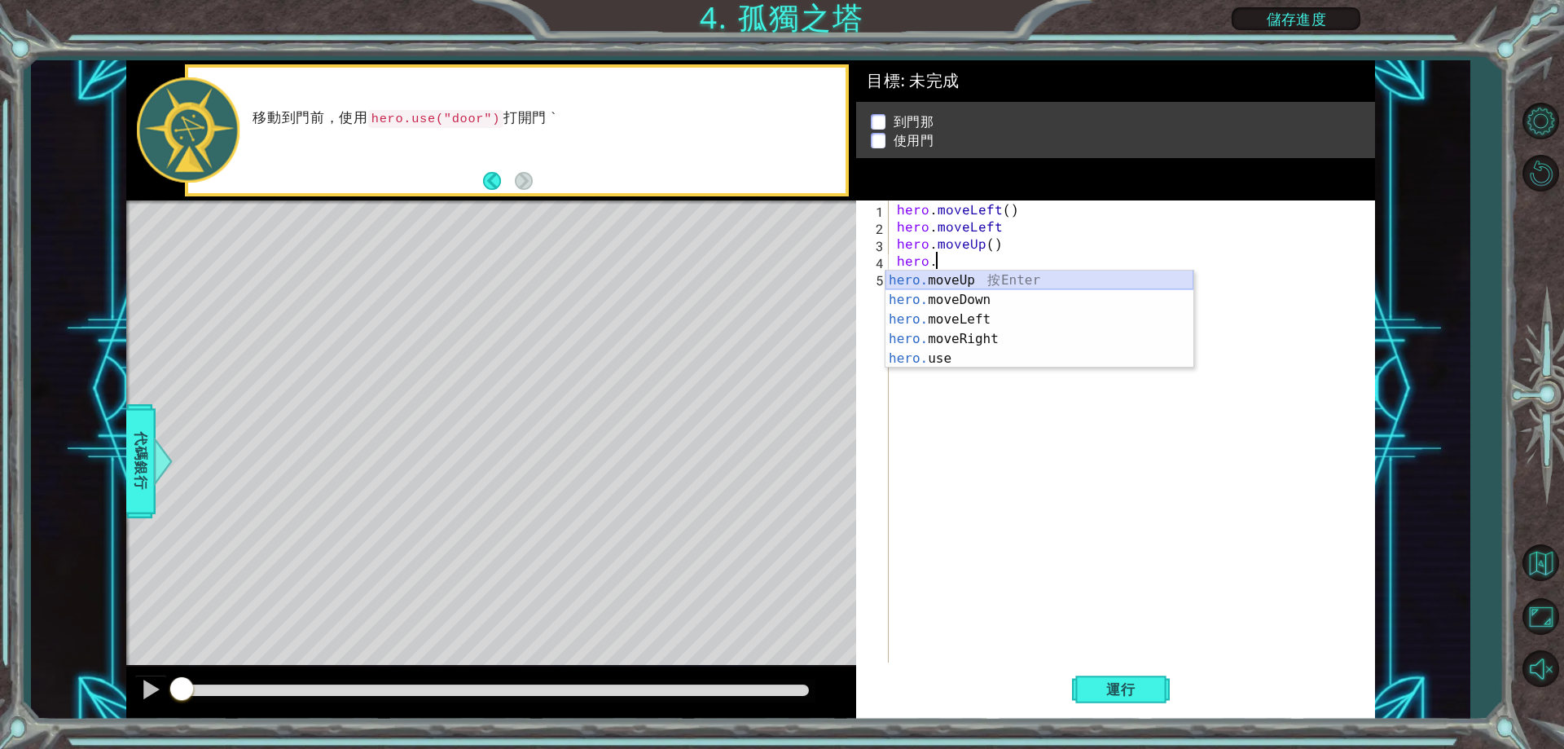
click at [982, 284] on div "hero. moveUp 按 Enter hero. moveDown 按 Enter hero. moveLeft 按 Enter hero. moveRi…" at bounding box center [1039, 338] width 308 height 137
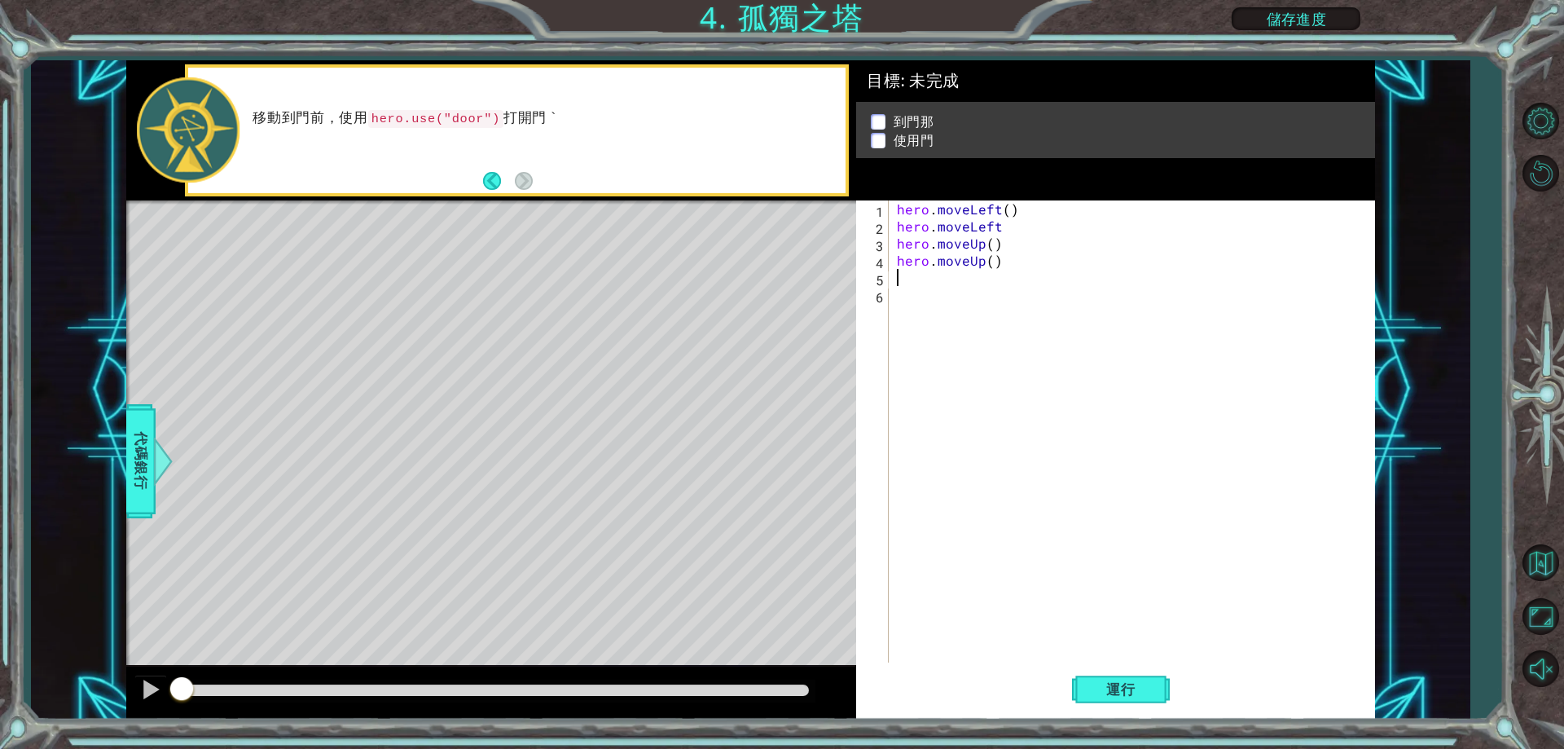
click at [919, 284] on div "hero . moveLeft ( ) hero . moveLeft hero . moveUp ( ) hero . moveUp ( )" at bounding box center [1136, 448] width 484 height 496
paste textarea "hero.move"
type textarea "hero.move"
click at [969, 295] on div "hero . moveLeft ( ) hero . moveLeft hero . moveUp ( ) hero . moveUp ( ) hero . …" at bounding box center [1136, 448] width 484 height 496
click at [957, 287] on div "hero . moveLeft ( ) hero . moveLeft hero . moveUp ( ) hero . moveUp ( ) hero . …" at bounding box center [1136, 448] width 484 height 496
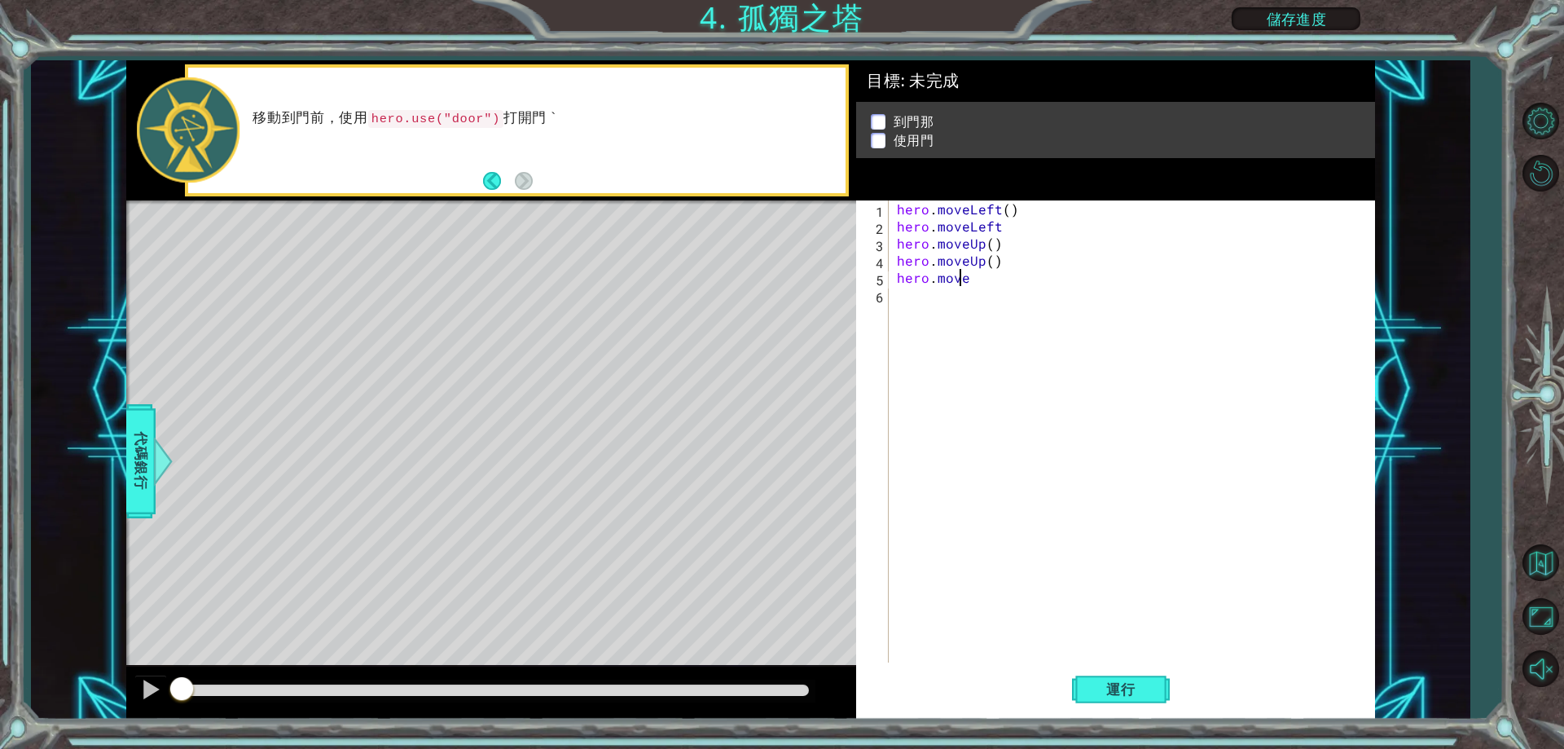
click at [963, 283] on div "hero . moveLeft ( ) hero . moveLeft hero . moveUp ( ) hero . moveUp ( ) hero . …" at bounding box center [1136, 448] width 484 height 496
click at [973, 283] on div "hero . moveLeft ( ) hero . moveLeft hero . moveUp ( ) hero . moveUp ( ) hero . …" at bounding box center [1136, 448] width 484 height 496
type textarea "hero.mov"
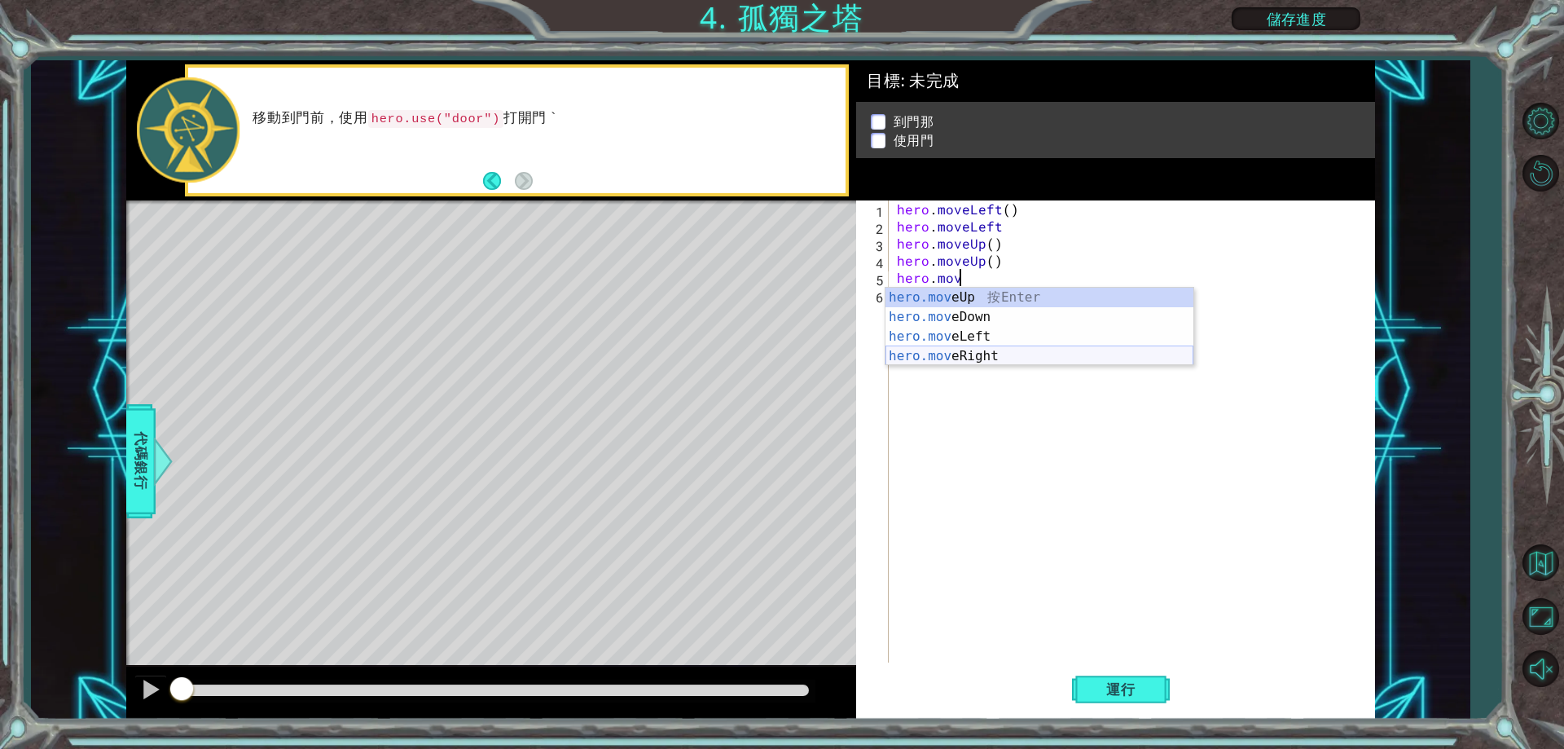
click at [1005, 353] on div "hero.mov eUp 按 Enter hero.mov eDown 按 Enter hero.mov eLeft 按 Enter hero.mov eRi…" at bounding box center [1039, 346] width 308 height 117
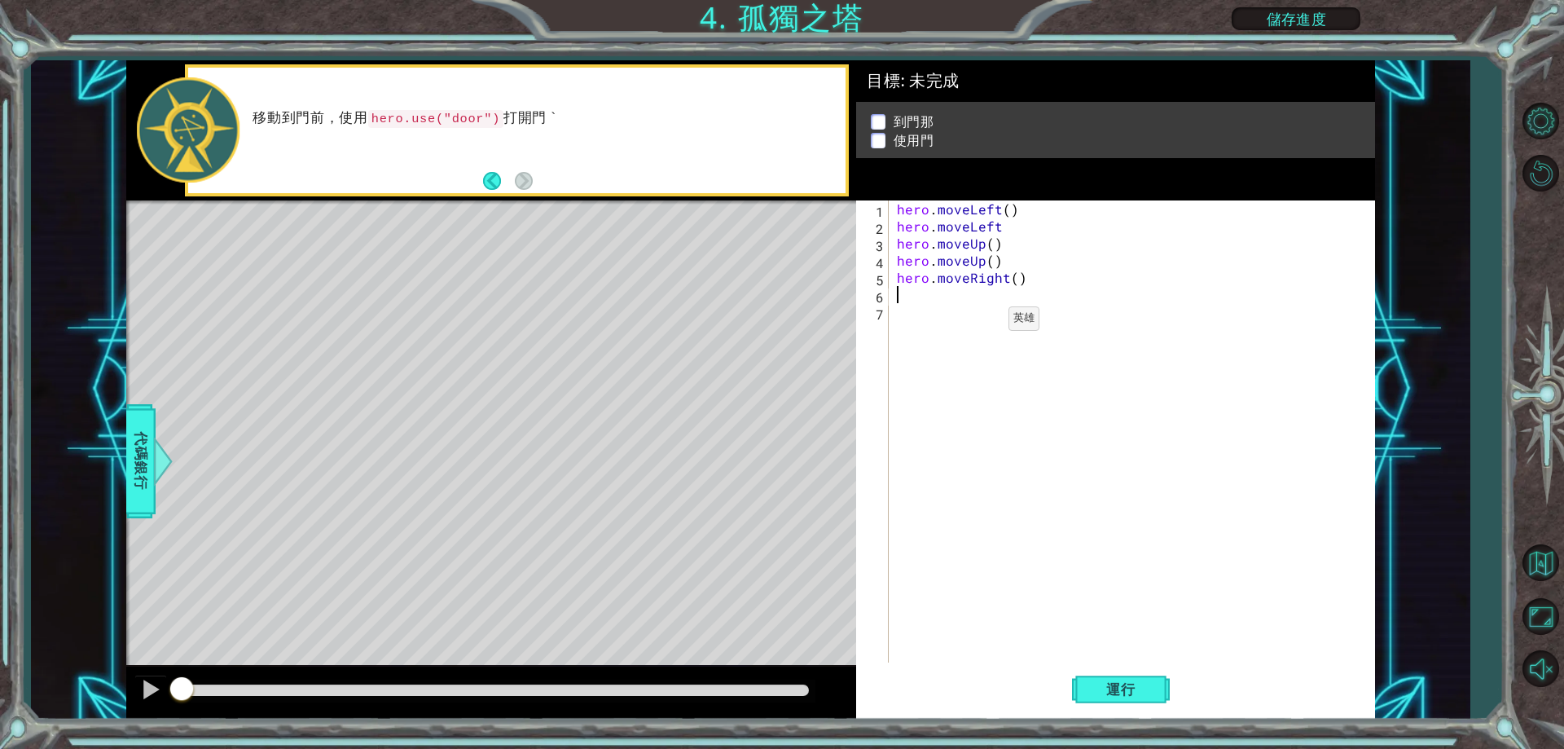
click at [981, 323] on div "hero . moveLeft ( ) hero . moveLeft hero . moveUp ( ) hero . moveUp ( ) hero . …" at bounding box center [1136, 448] width 484 height 496
drag, startPoint x: 1030, startPoint y: 287, endPoint x: 887, endPoint y: 284, distance: 142.6
click at [886, 287] on div "1 2 3 4 5 6 7 hero . moveLeft ( ) hero . moveLeft hero . moveUp ( ) hero . move…" at bounding box center [1112, 431] width 513 height 462
click at [995, 283] on div "hero . moveLeft ( ) hero . moveLeft hero . moveUp ( ) hero . moveUp ( ) hero . …" at bounding box center [1136, 448] width 484 height 496
type textarea "hero.moveRight()"
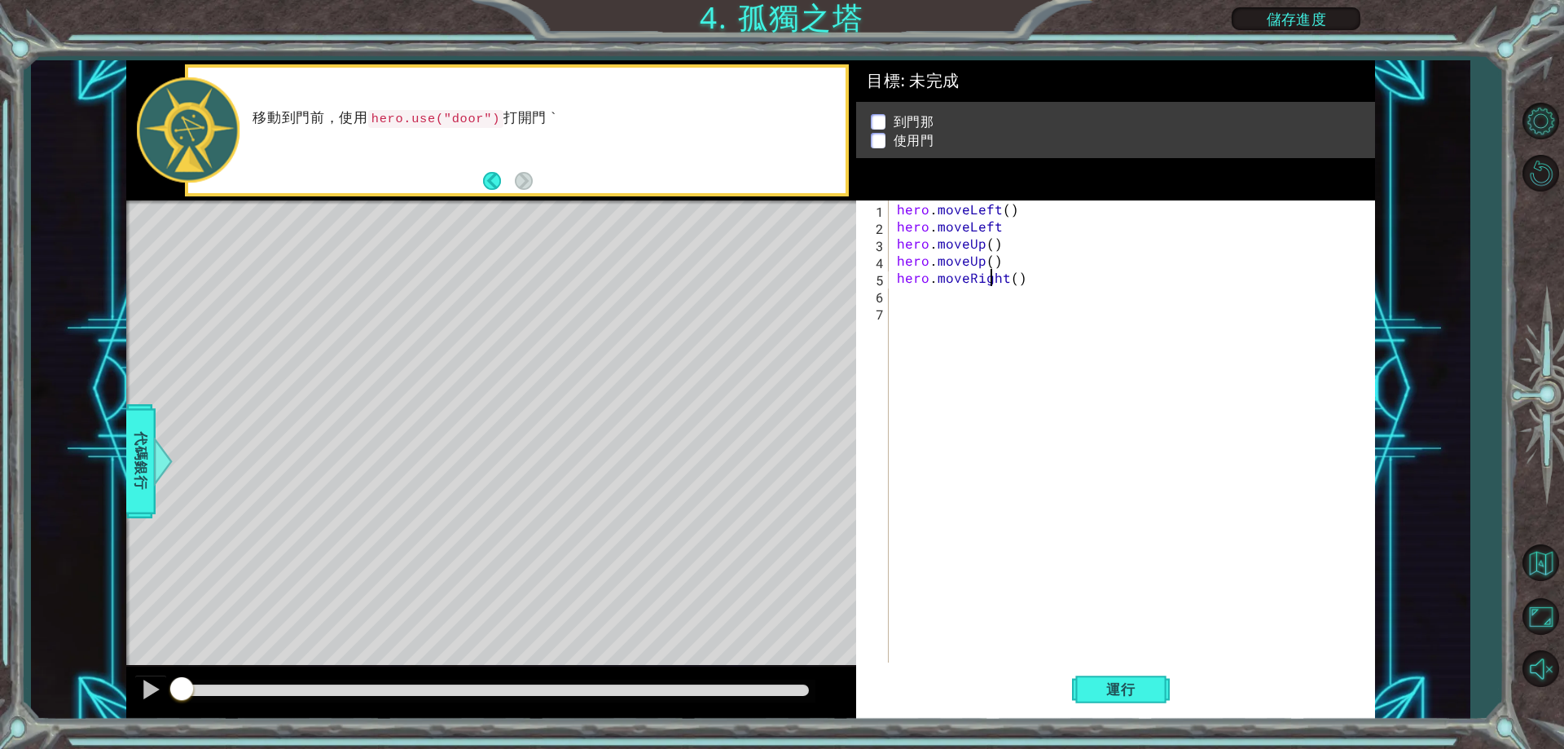
click at [1022, 284] on div "hero . moveLeft ( ) hero . moveLeft hero . moveUp ( ) hero . moveUp ( ) hero . …" at bounding box center [1136, 448] width 484 height 496
drag, startPoint x: 1022, startPoint y: 284, endPoint x: 900, endPoint y: 280, distance: 122.3
click at [900, 280] on div "hero . moveLeft ( ) hero . moveLeft hero . moveUp ( ) hero . moveUp ( ) hero . …" at bounding box center [1136, 448] width 484 height 496
click at [934, 317] on div "hero . moveLeft ( ) hero . moveLeft hero . moveUp ( ) hero . moveUp ( ) hero . …" at bounding box center [1136, 448] width 484 height 496
click at [932, 305] on div "hero . moveLeft ( ) hero . moveLeft hero . moveUp ( ) hero . moveUp ( ) hero . …" at bounding box center [1136, 448] width 484 height 496
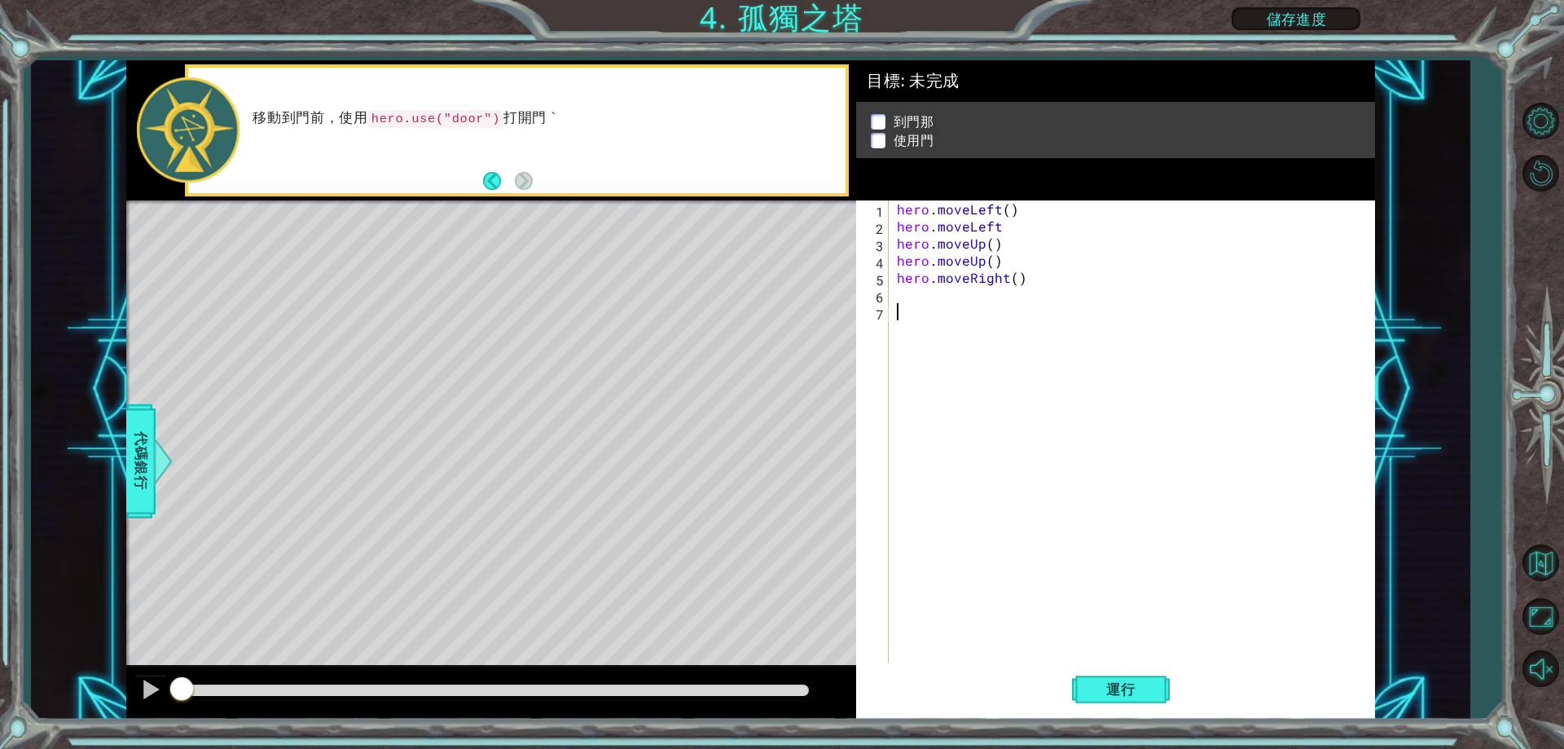
click at [928, 295] on div "hero . moveLeft ( ) hero . moveLeft hero . moveUp ( ) hero . moveUp ( ) hero . …" at bounding box center [1136, 448] width 484 height 496
paste textarea "hero.moveRight()"
type textarea "hero.moveRight()"
click at [144, 450] on span "代碼銀行" at bounding box center [141, 460] width 26 height 99
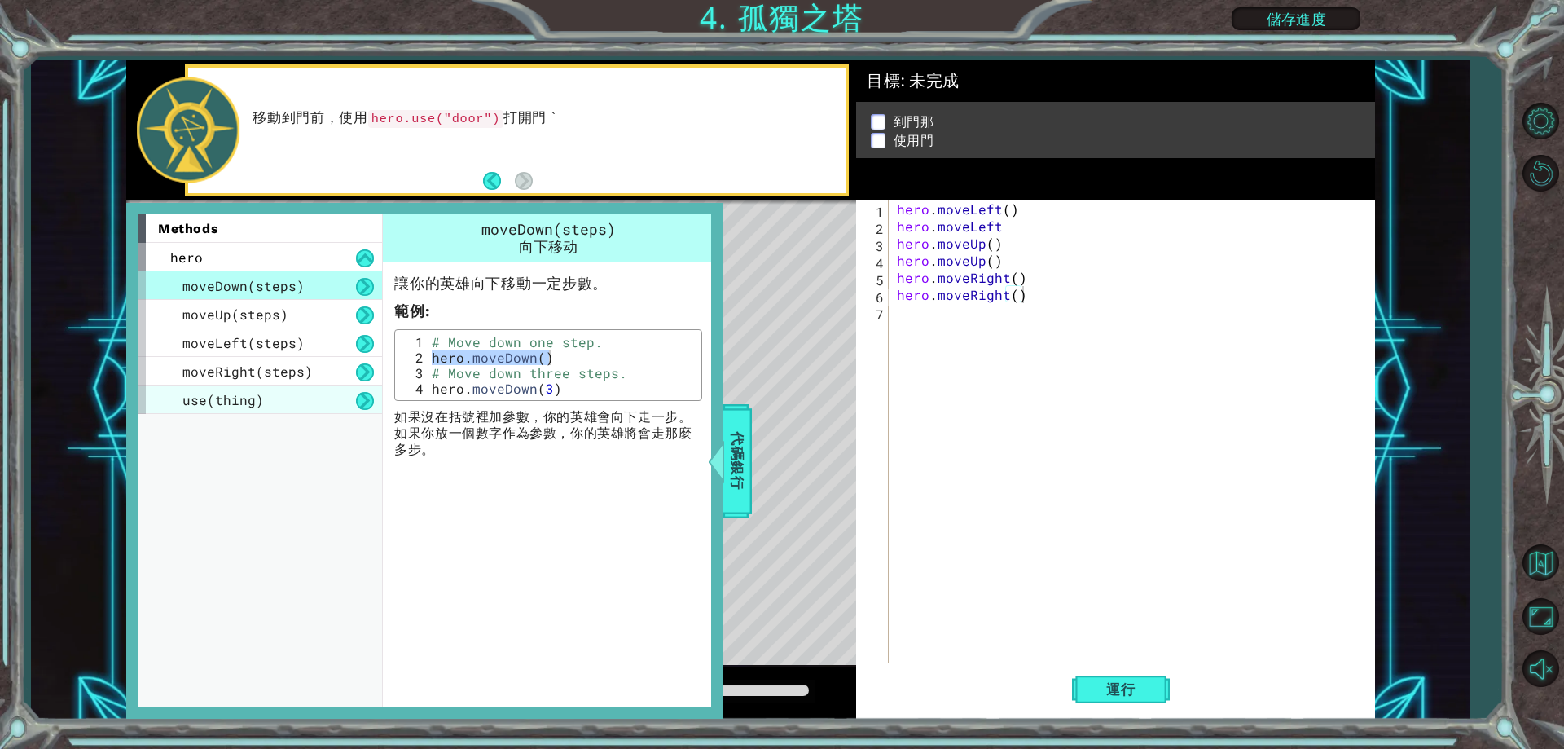
click at [198, 399] on span "use(thing)" at bounding box center [222, 399] width 81 height 17
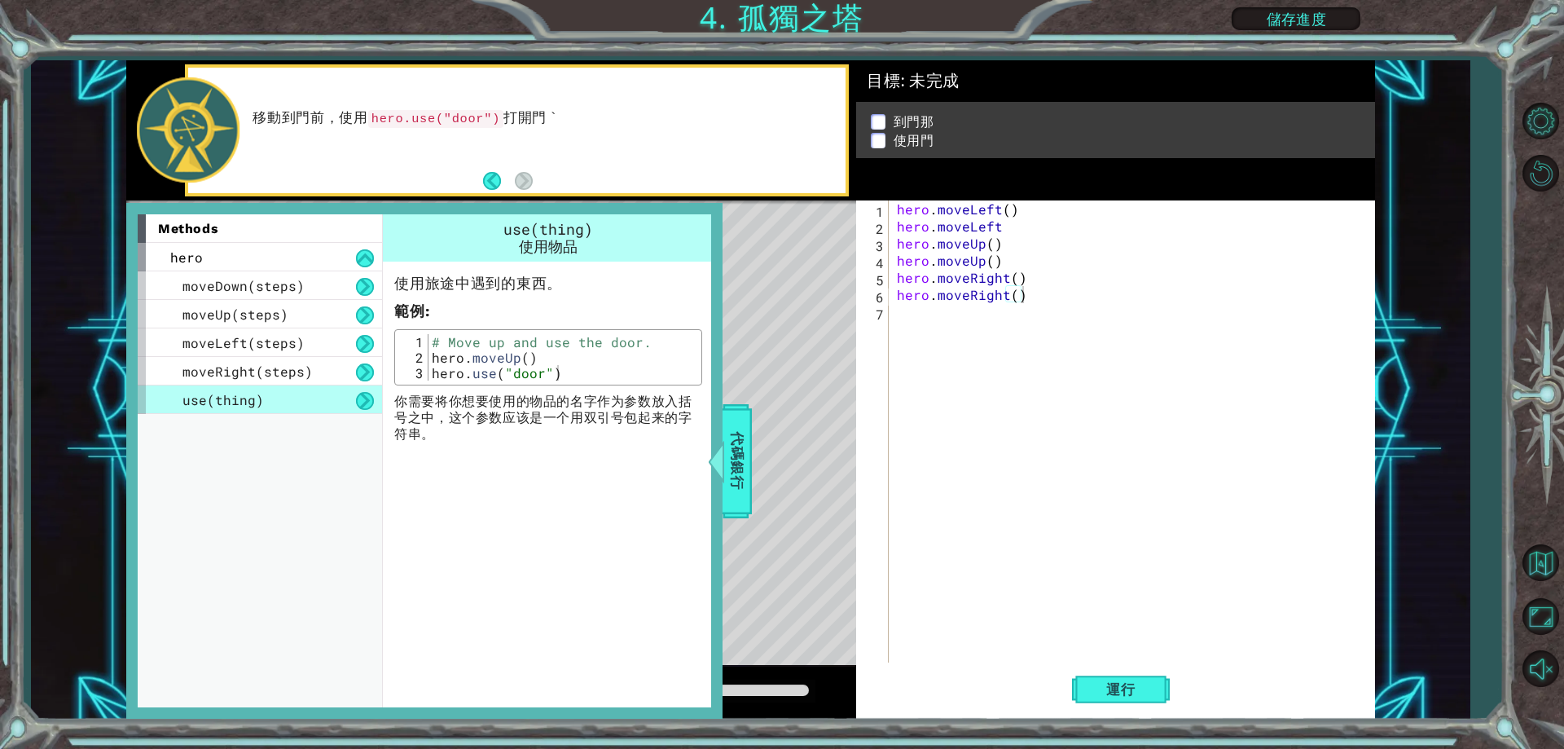
click at [178, 402] on div "use(thing)" at bounding box center [260, 399] width 244 height 29
type textarea "hero.use("door")"
click at [455, 376] on div "# Move up and use the door. hero . moveUp ( ) hero . use ( "door" )" at bounding box center [562, 372] width 269 height 77
drag, startPoint x: 428, startPoint y: 371, endPoint x: 541, endPoint y: 389, distance: 114.0
click at [541, 389] on div "使用旅途中遇到的東西。 範例 : hero.use("door") 1 2 3 # Move up and use the door. hero . move…" at bounding box center [548, 351] width 331 height 181
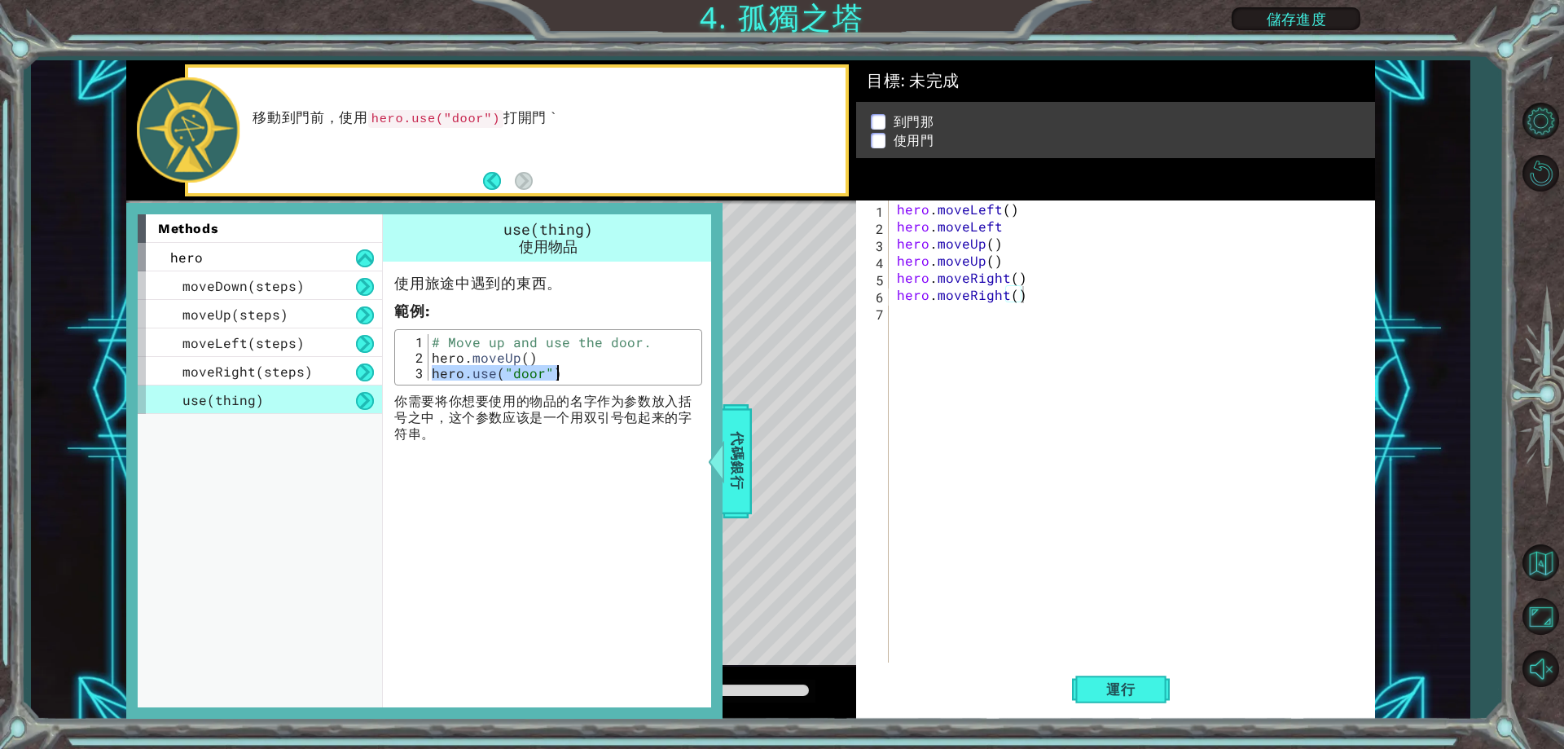
click at [953, 381] on div "hero . moveLeft ( ) hero . moveLeft hero . moveUp ( ) hero . moveUp ( ) hero . …" at bounding box center [1136, 448] width 484 height 496
paste textarea "hero.use("door")"
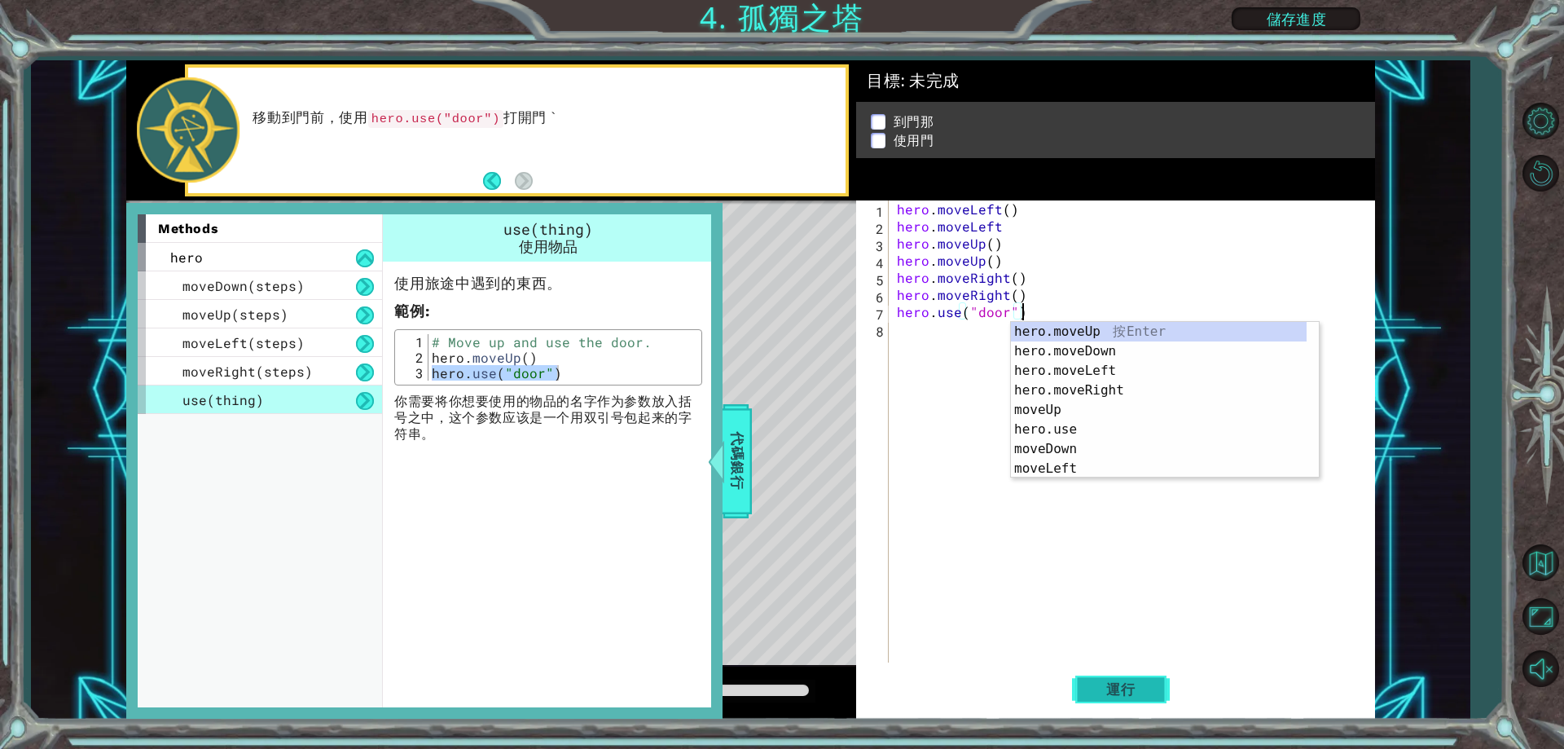
click at [1122, 680] on button "運行" at bounding box center [1121, 690] width 98 height 52
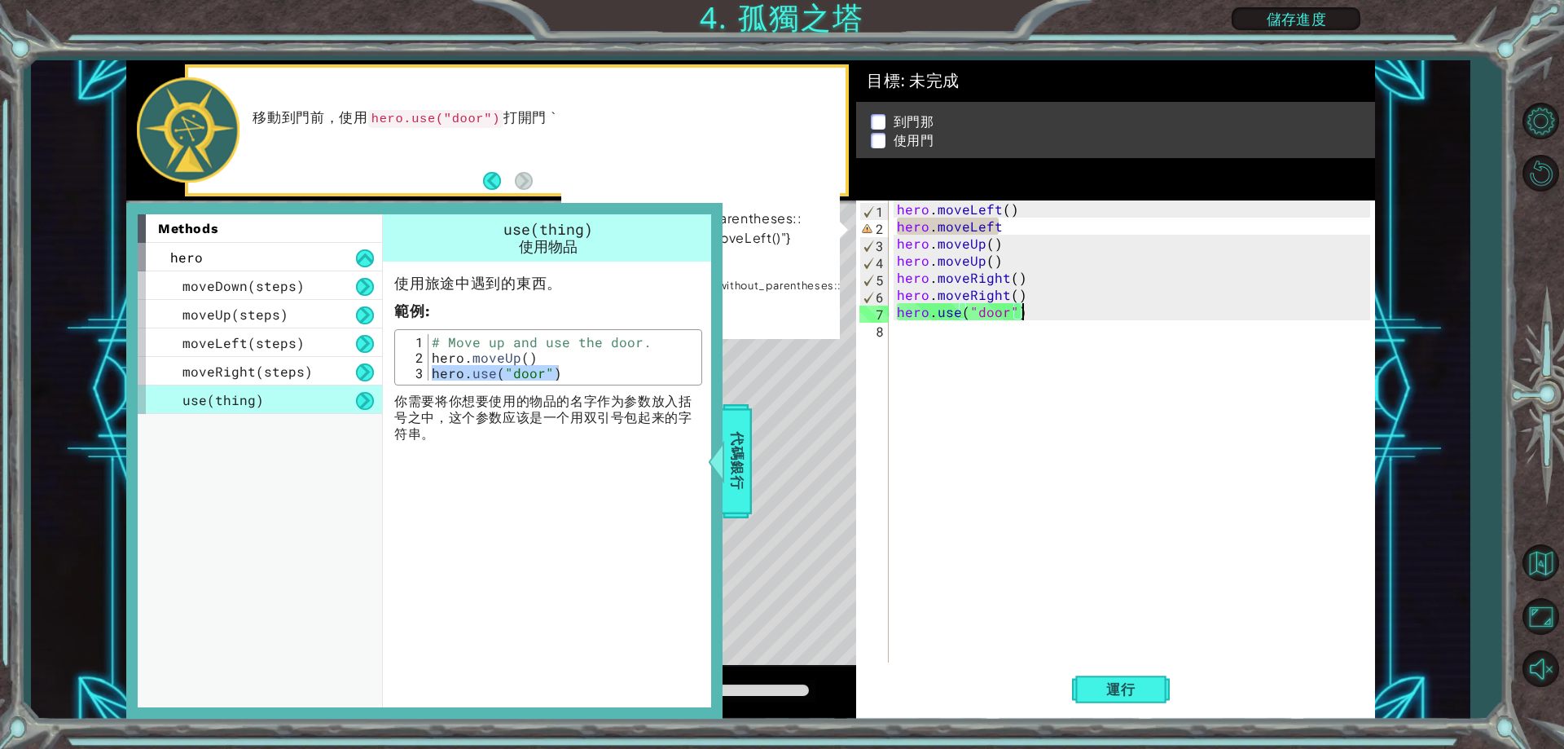
click at [1022, 228] on div "hero . moveLeft ( ) hero . moveLeft hero . moveUp ( ) hero . moveUp ( ) hero . …" at bounding box center [1136, 448] width 484 height 496
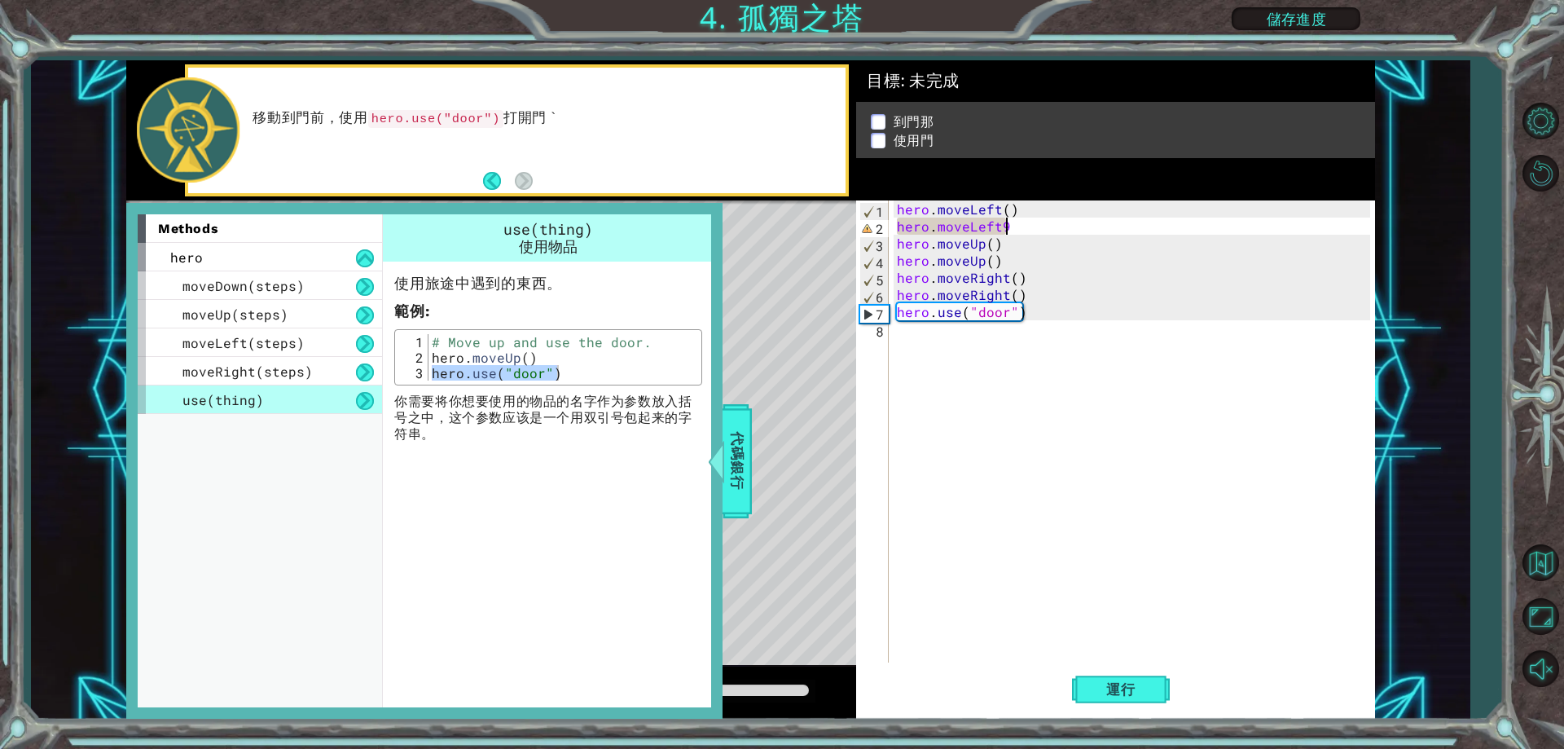
scroll to position [0, 6]
type textarea "hero.moveLeft()"
click at [960, 419] on div "hero . moveLeft ( ) hero . moveLeft ( ) hero . moveUp ( ) hero . moveUp ( ) her…" at bounding box center [1136, 448] width 484 height 496
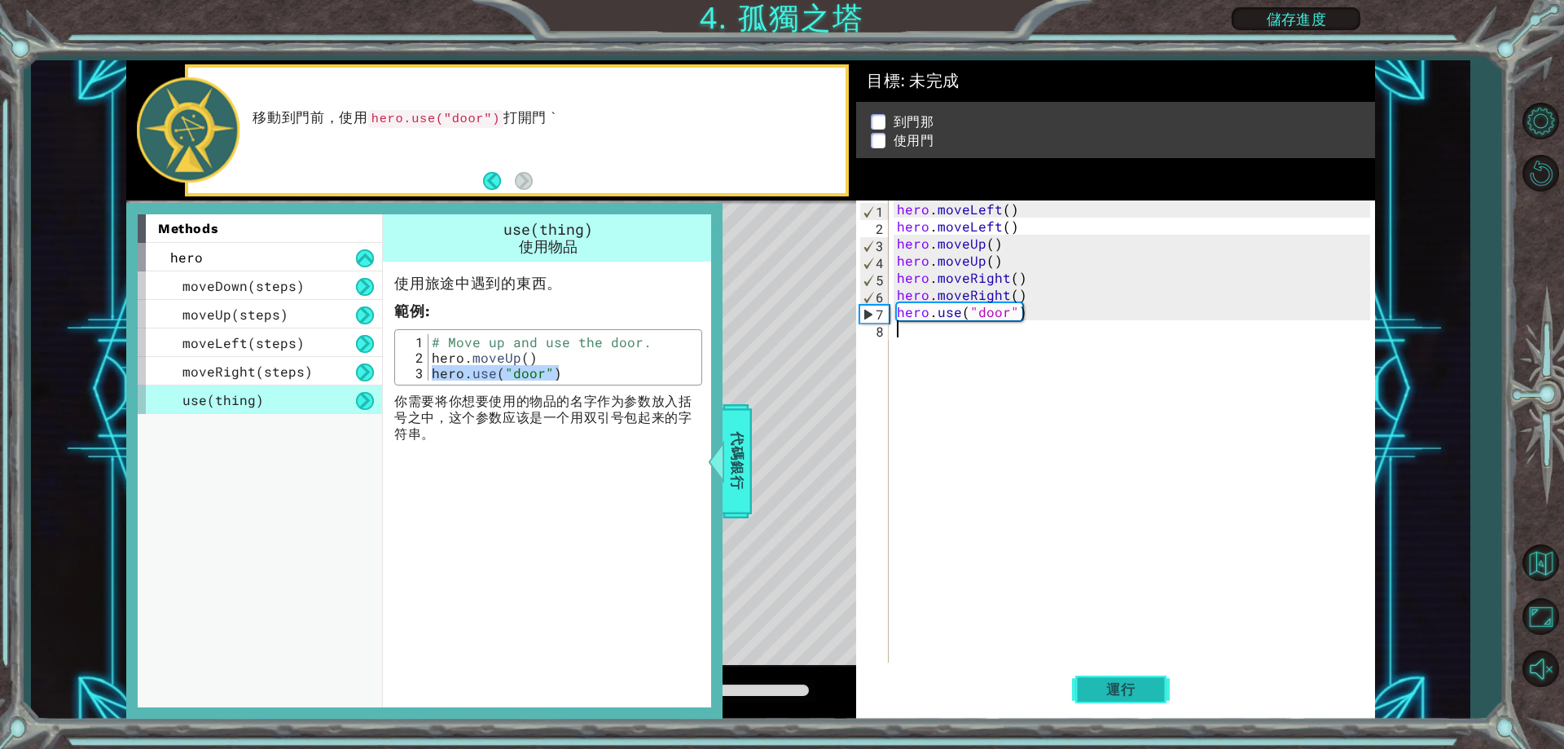
click at [1140, 702] on button "運行" at bounding box center [1121, 690] width 98 height 52
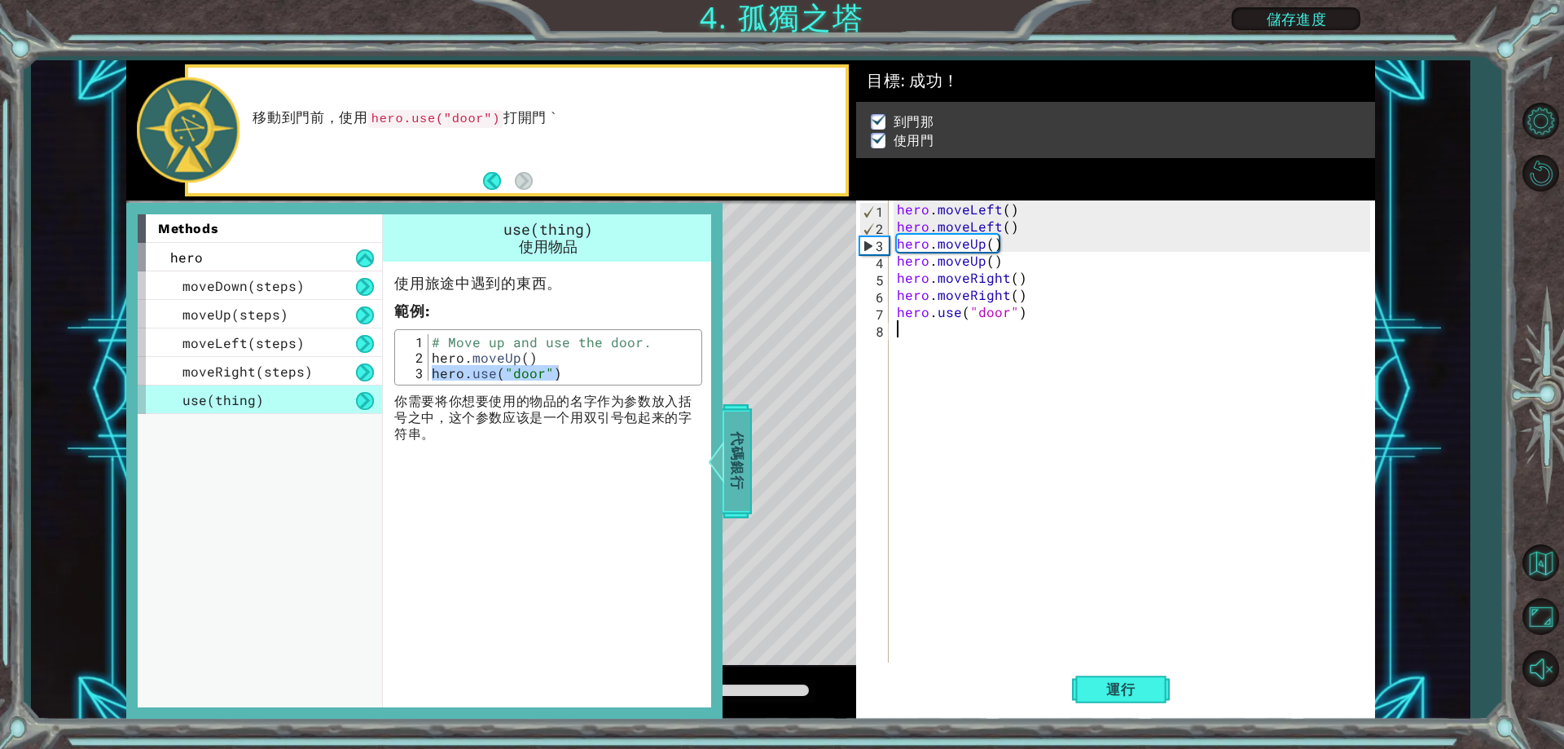
click at [738, 457] on span "代碼銀行" at bounding box center [736, 460] width 26 height 99
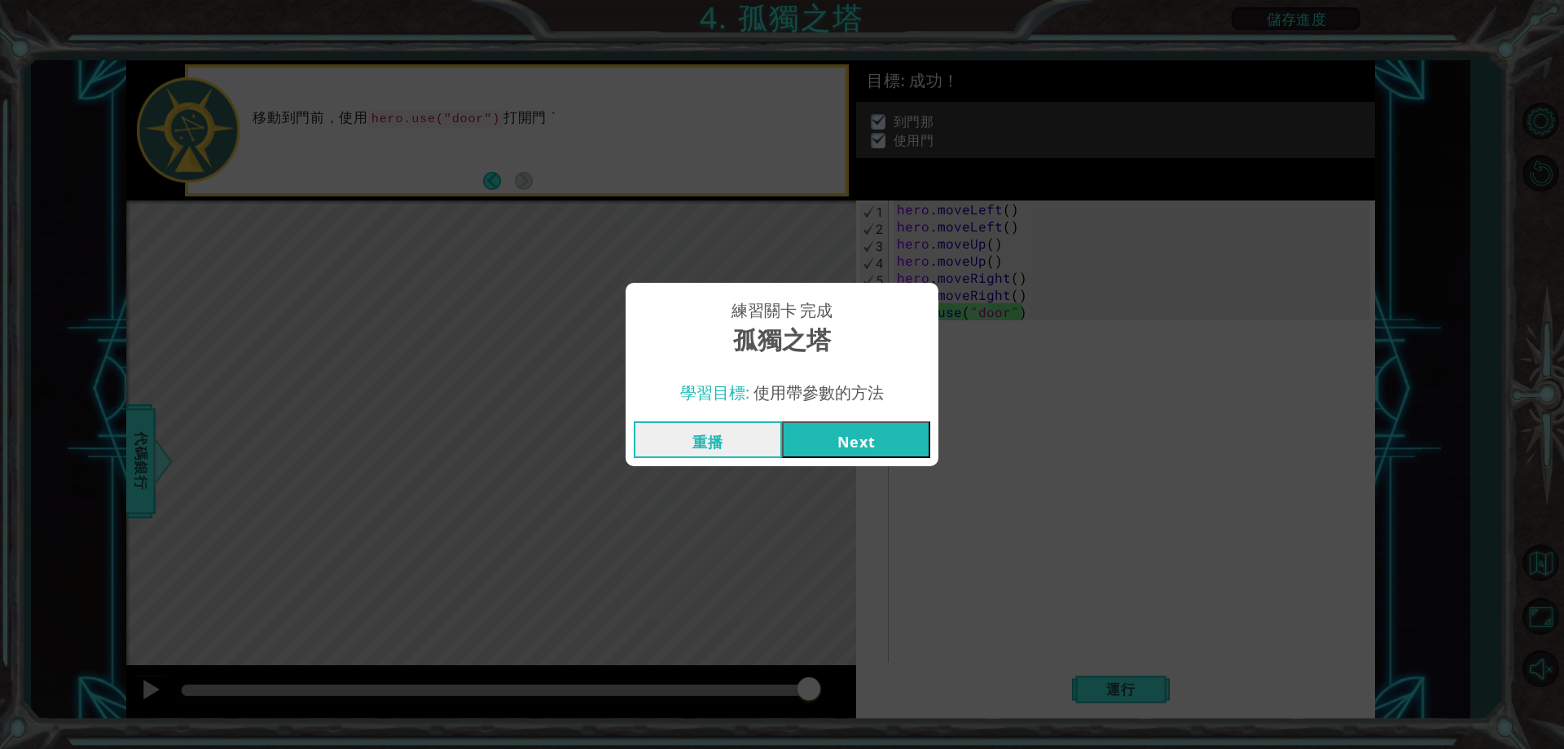
click at [872, 442] on button "Next" at bounding box center [856, 439] width 148 height 37
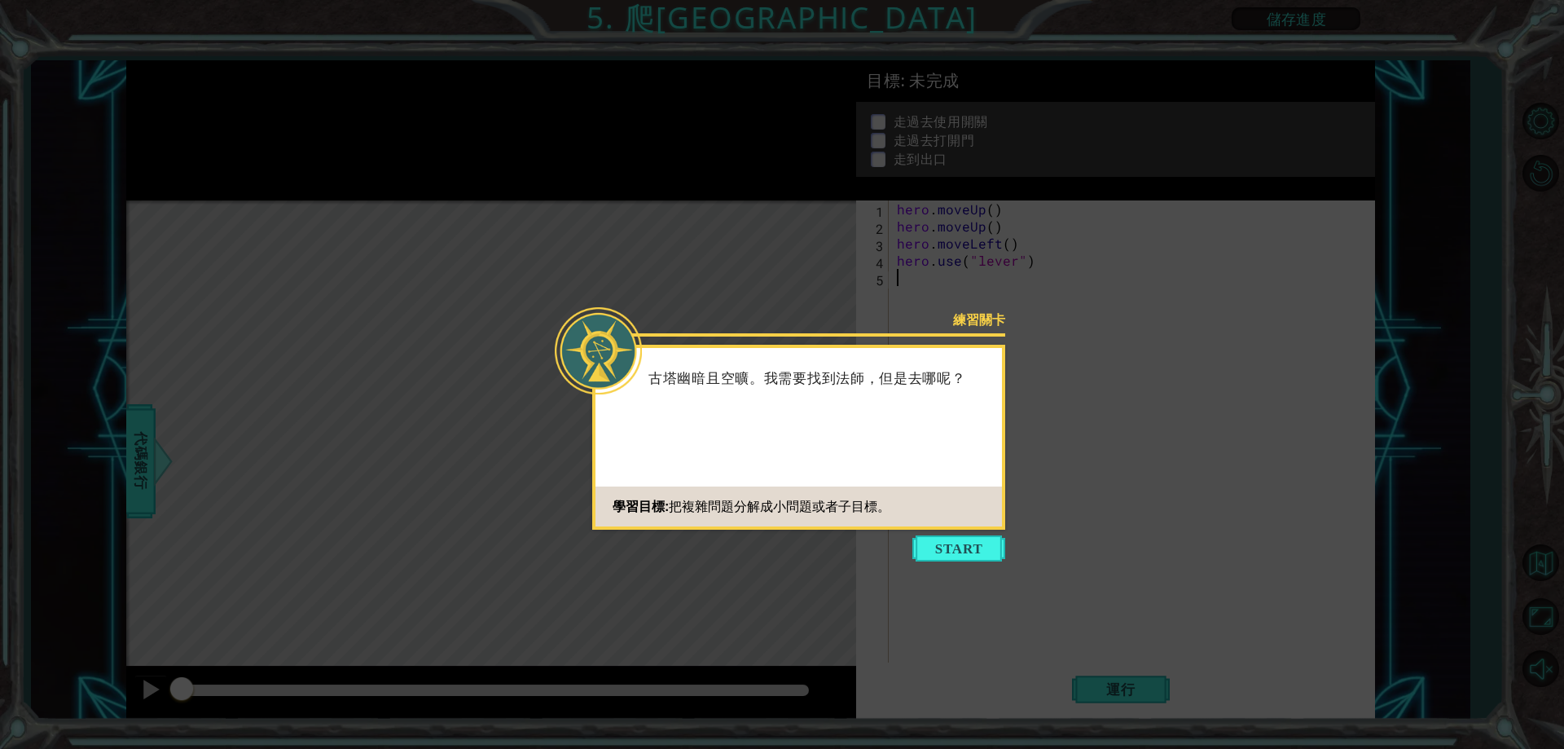
click at [923, 548] on button "Start" at bounding box center [958, 548] width 93 height 26
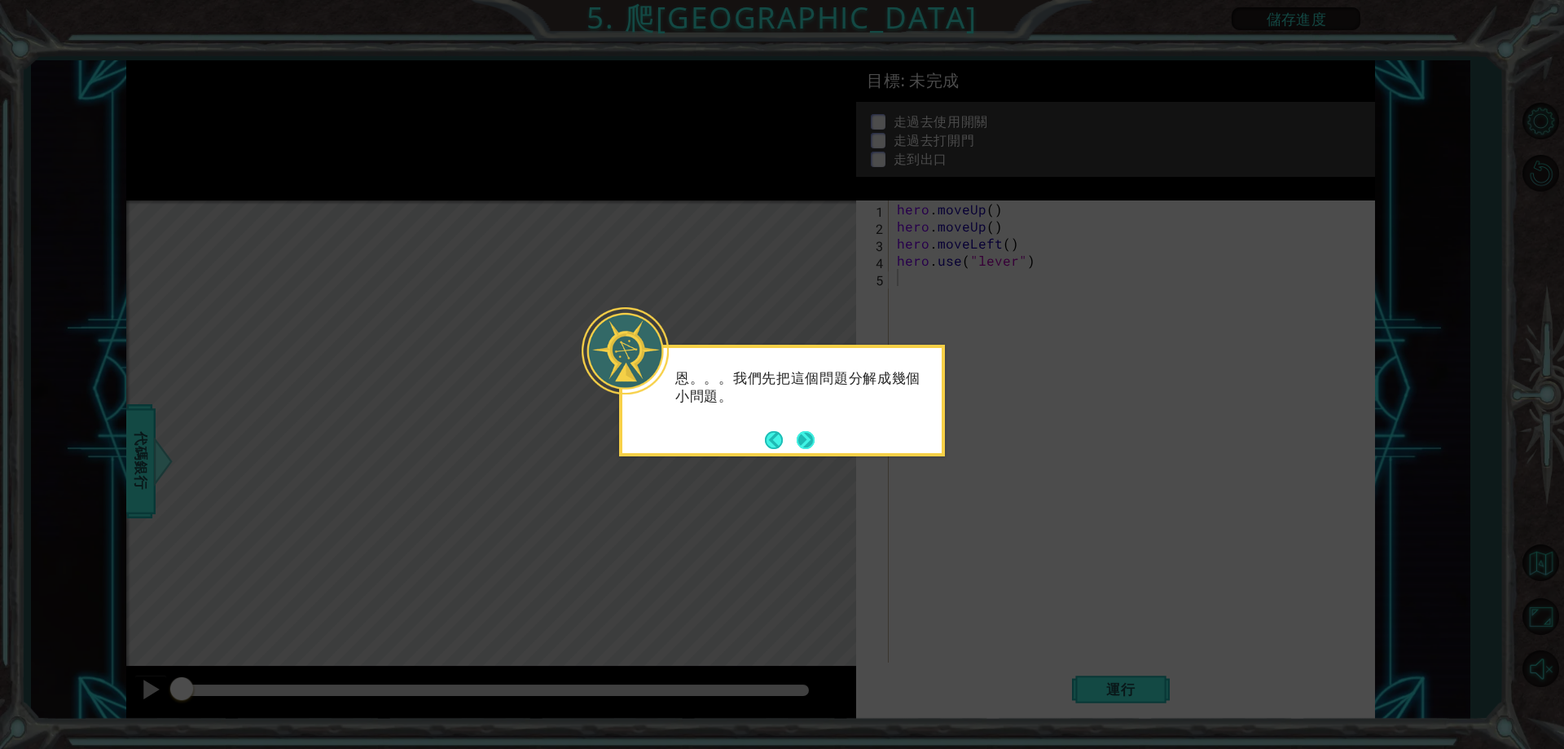
click at [811, 442] on button "Next" at bounding box center [806, 440] width 18 height 18
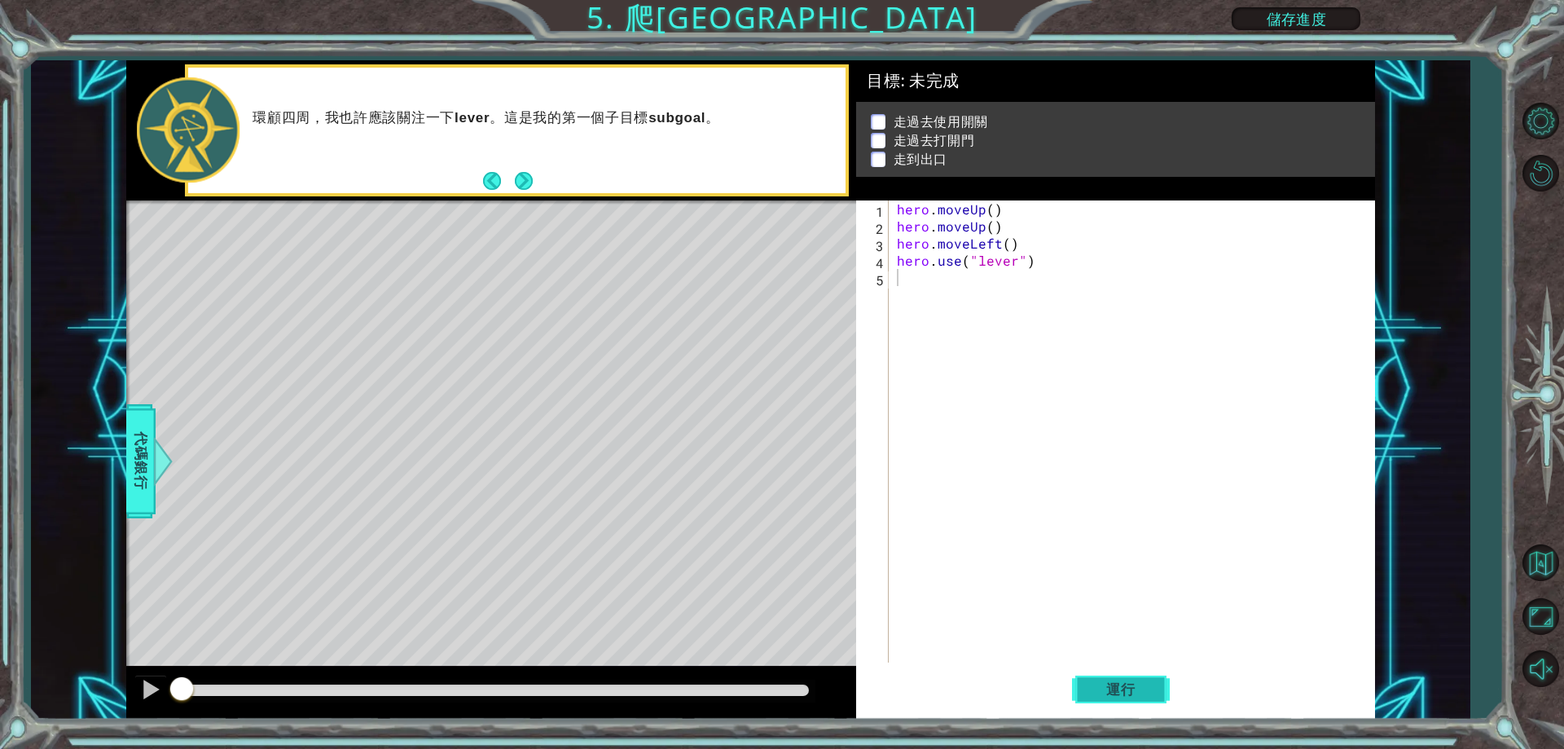
click at [1166, 688] on button "運行" at bounding box center [1121, 690] width 98 height 52
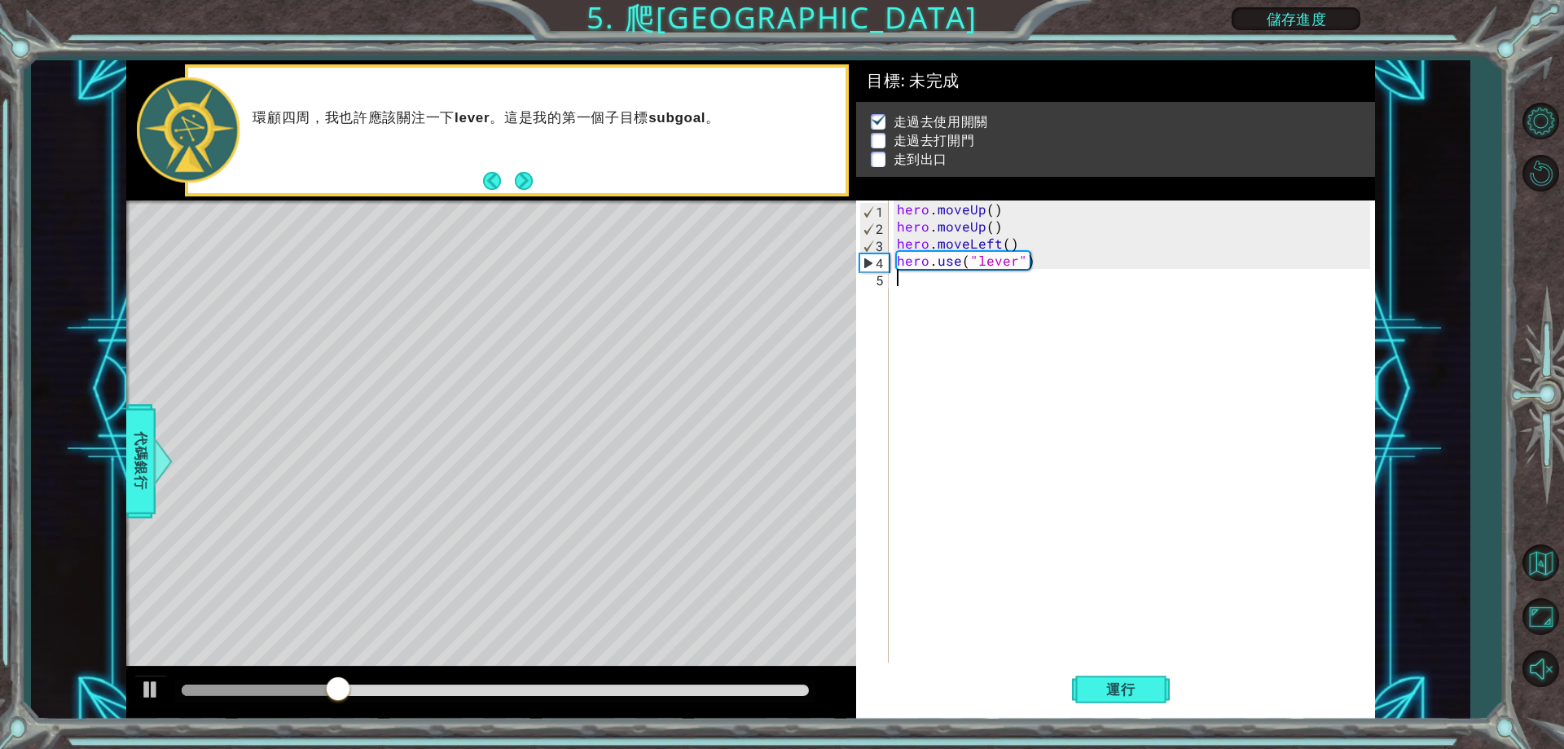
click at [1099, 253] on div "hero . moveUp ( ) hero . moveUp ( ) hero . moveLeft ( ) hero . use ( "lever" )" at bounding box center [1136, 448] width 484 height 496
drag, startPoint x: 1045, startPoint y: 245, endPoint x: 893, endPoint y: 242, distance: 152.4
click at [893, 242] on div "hero.use("lever") 1 2 3 4 5 hero . moveUp ( ) hero . moveUp ( ) hero . moveLeft…" at bounding box center [1112, 431] width 513 height 462
type textarea "hero.moveLeft()"
click at [952, 280] on div "hero . moveUp ( ) hero . moveUp ( ) hero . moveLeft ( ) hero . use ( "lever" )" at bounding box center [1136, 448] width 484 height 496
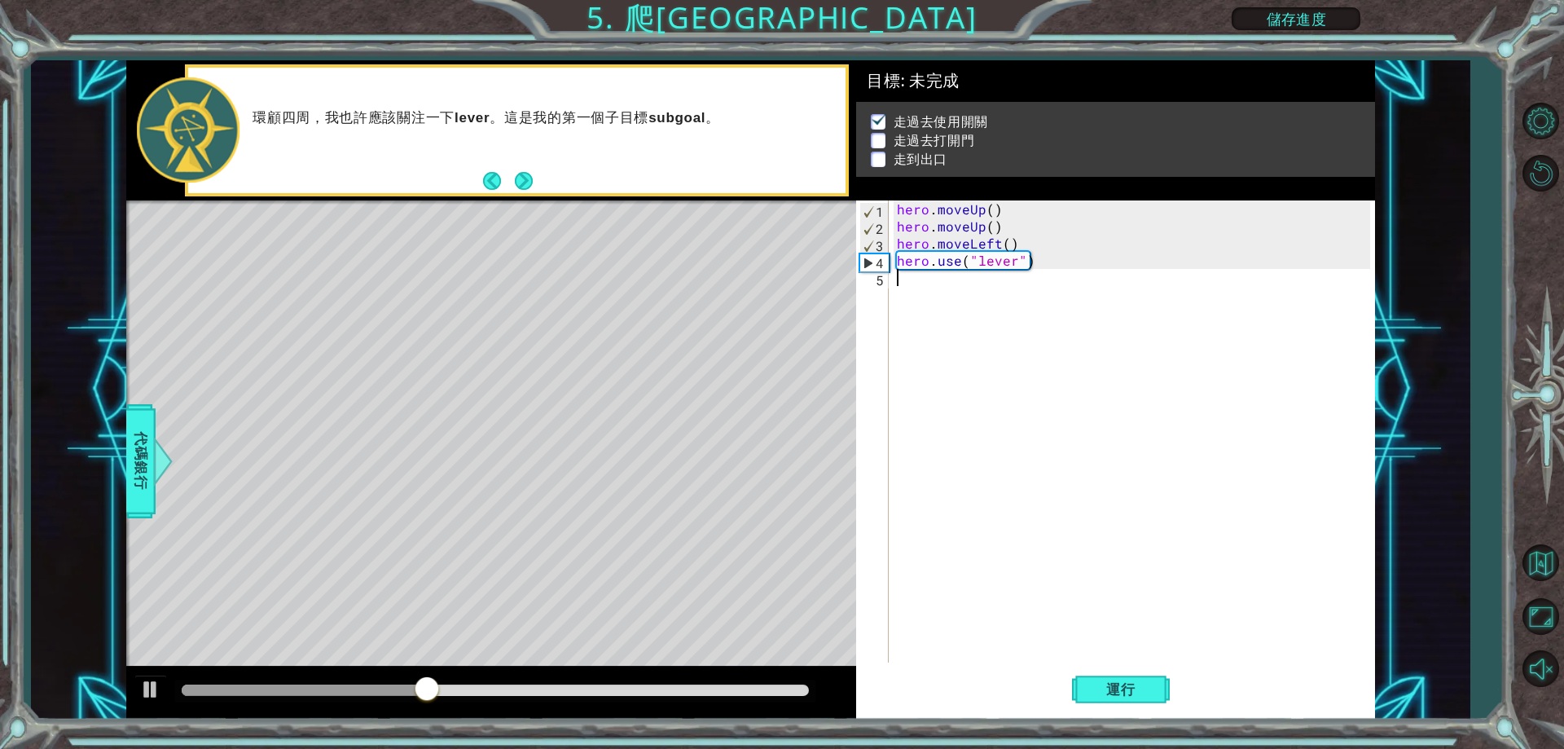
paste textarea "hero.moveLeft()"
type textarea "hero.moveLeft()"
click at [956, 319] on div "hero . moveUp ( ) hero . moveUp ( ) hero . moveLeft ( ) hero . use ( "lever" ) …" at bounding box center [1136, 448] width 484 height 496
paste textarea "hero.moveLeft()"
type textarea "hero.moveLeft()"
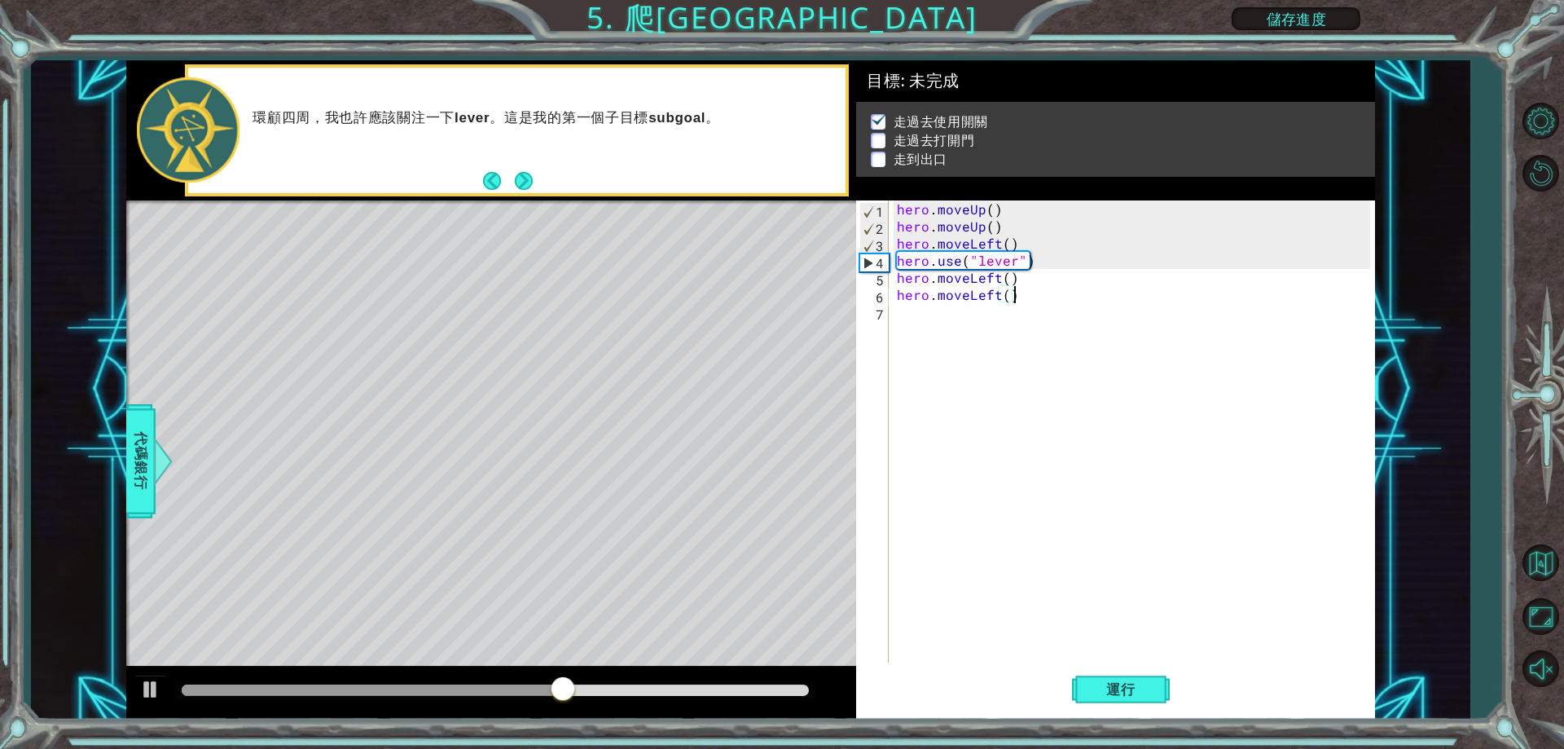
click at [936, 335] on div "hero . moveUp ( ) hero . moveUp ( ) hero . moveLeft ( ) hero . use ( "lever" ) …" at bounding box center [1136, 448] width 484 height 496
paste textarea "hero.moveLeft()"
drag, startPoint x: 1035, startPoint y: 265, endPoint x: 900, endPoint y: 264, distance: 135.2
click at [900, 264] on div "hero . moveUp ( ) hero . moveUp ( ) hero . moveLeft ( ) hero . use ( "lever" ) …" at bounding box center [1136, 448] width 484 height 496
type textarea "hero.use("lever")"
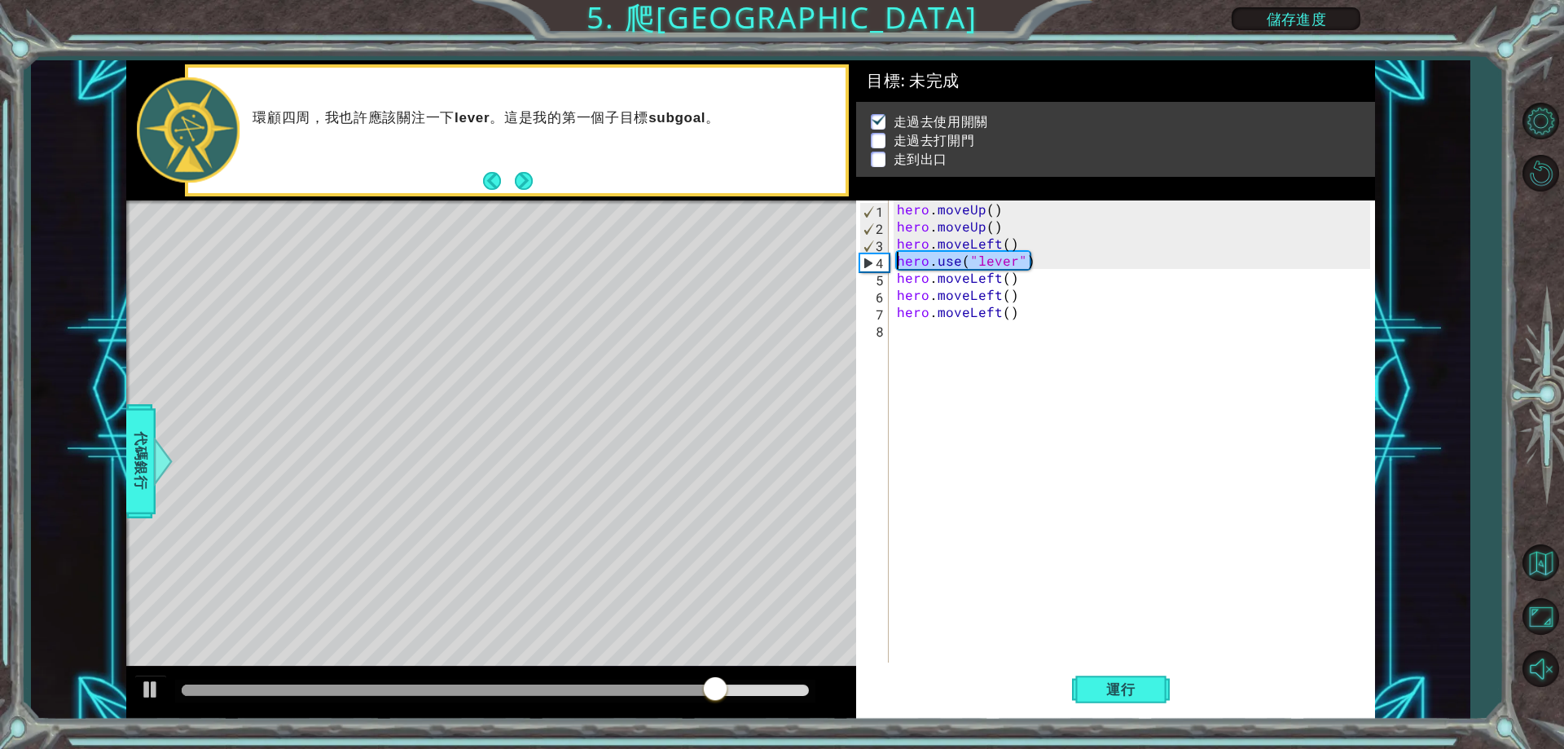
click at [947, 341] on div "hero . moveUp ( ) hero . moveUp ( ) hero . moveLeft ( ) hero . use ( "lever" ) …" at bounding box center [1136, 448] width 484 height 496
type textarea "V"
paste textarea "hero.use("lever")"
click at [1023, 334] on div "hero . moveUp ( ) hero . moveUp ( ) hero . moveLeft ( ) hero . use ( "lever" ) …" at bounding box center [1136, 448] width 484 height 496
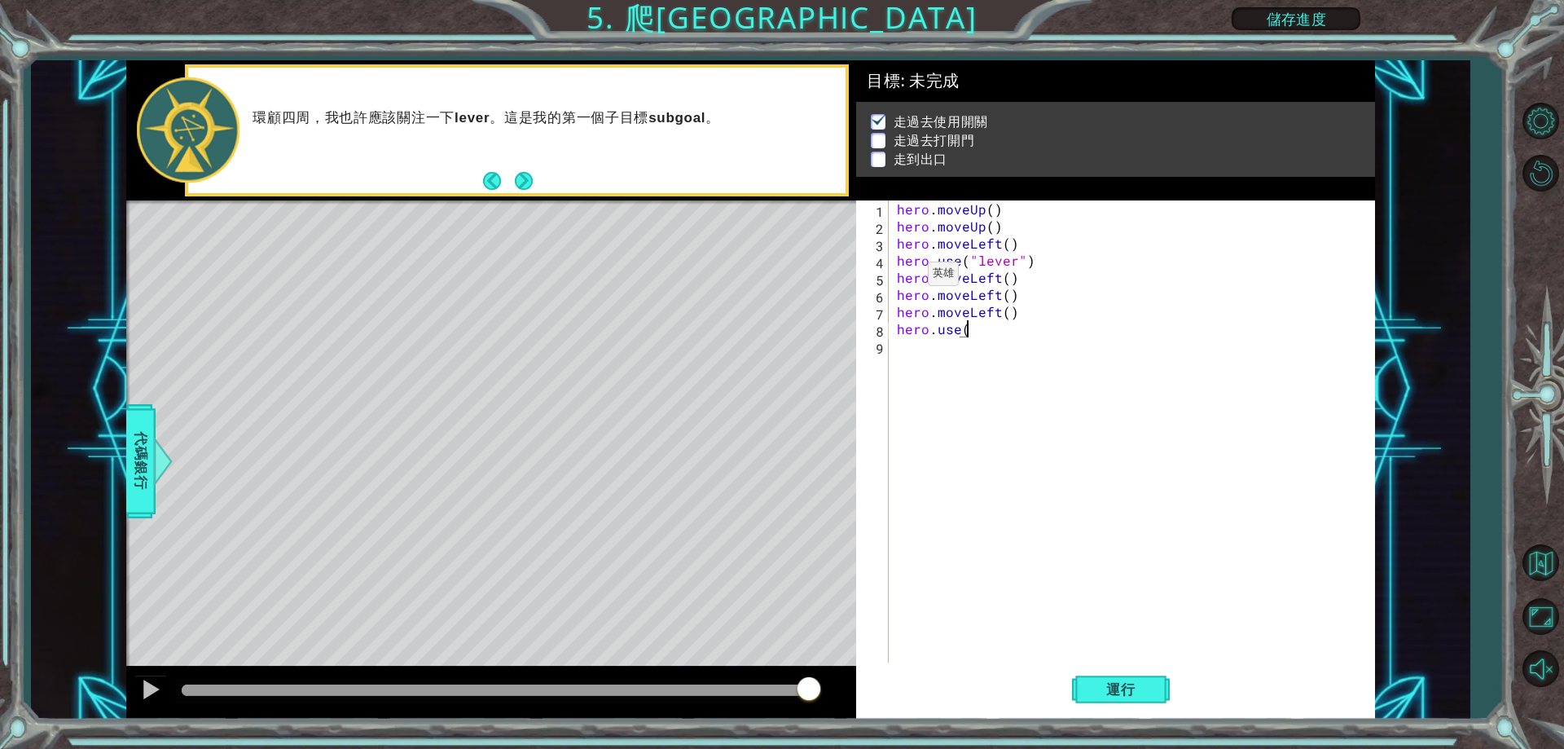
type textarea "hero.use("
click at [125, 443] on div "1 ההההההההההההההההההההההההההההההההההההההההההההההההההההההההההההההההההההההההההההה…" at bounding box center [750, 389] width 1439 height 659
click at [143, 450] on span "代碼銀行" at bounding box center [141, 460] width 26 height 99
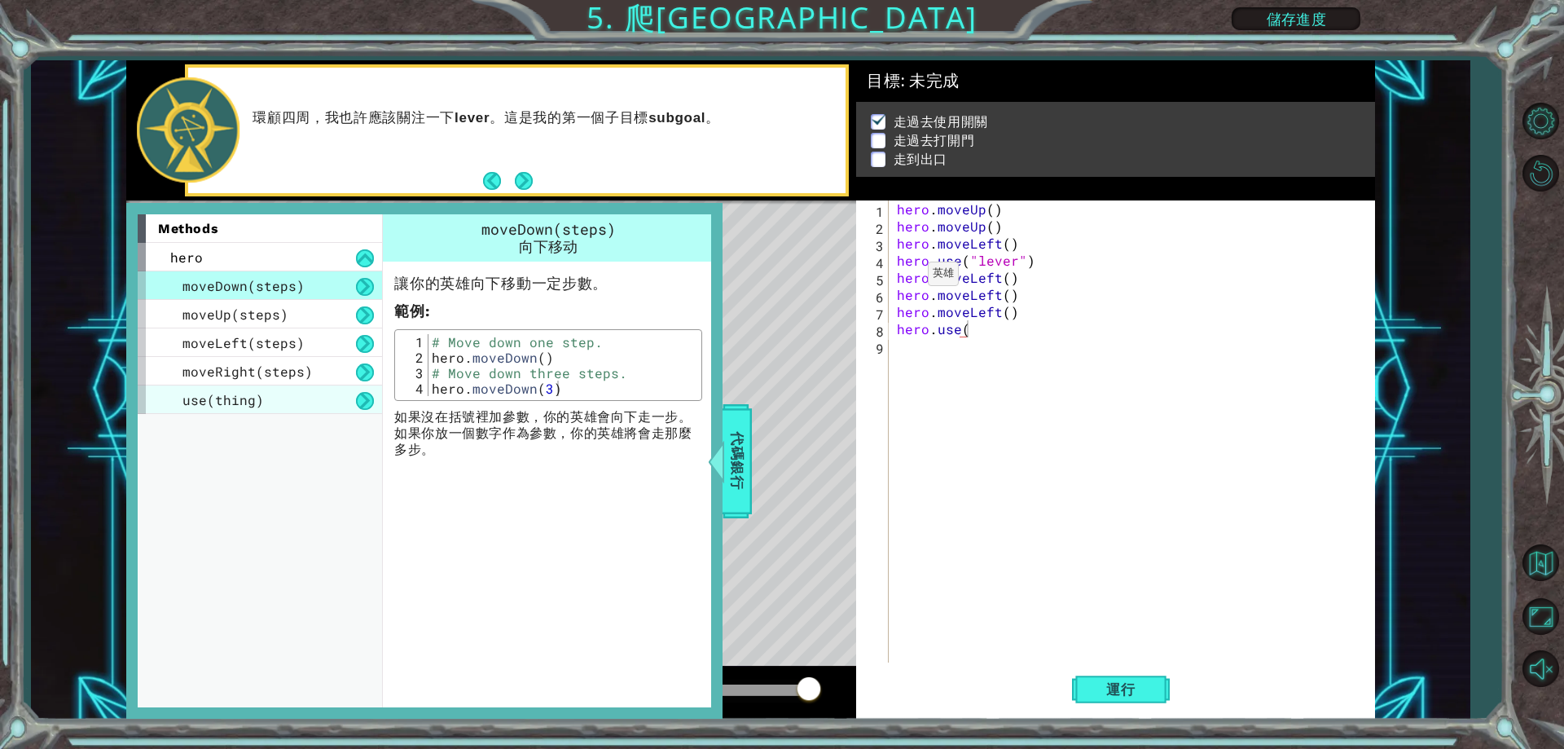
click at [247, 390] on div "use(thing)" at bounding box center [260, 399] width 244 height 29
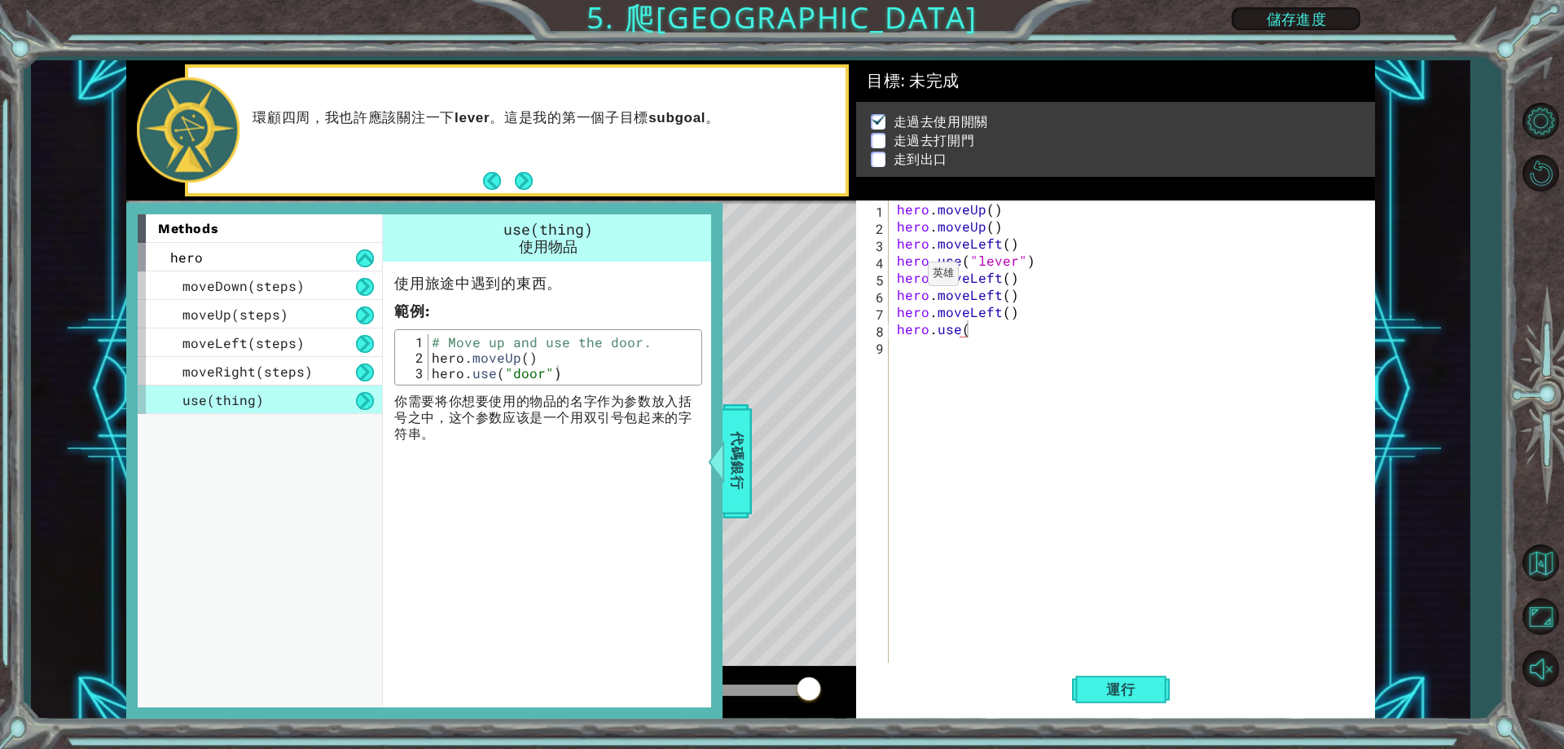
type textarea "hero.use("door")"
drag, startPoint x: 566, startPoint y: 370, endPoint x: 432, endPoint y: 375, distance: 134.5
click at [432, 375] on div "# Move up and use the door. hero . moveUp ( ) hero . use ( "door" )" at bounding box center [562, 372] width 269 height 77
click at [989, 371] on div "hero . moveUp ( ) hero . moveUp ( ) hero . moveLeft ( ) hero . use ( "lever" ) …" at bounding box center [1136, 448] width 484 height 496
drag, startPoint x: 986, startPoint y: 331, endPoint x: 894, endPoint y: 330, distance: 92.1
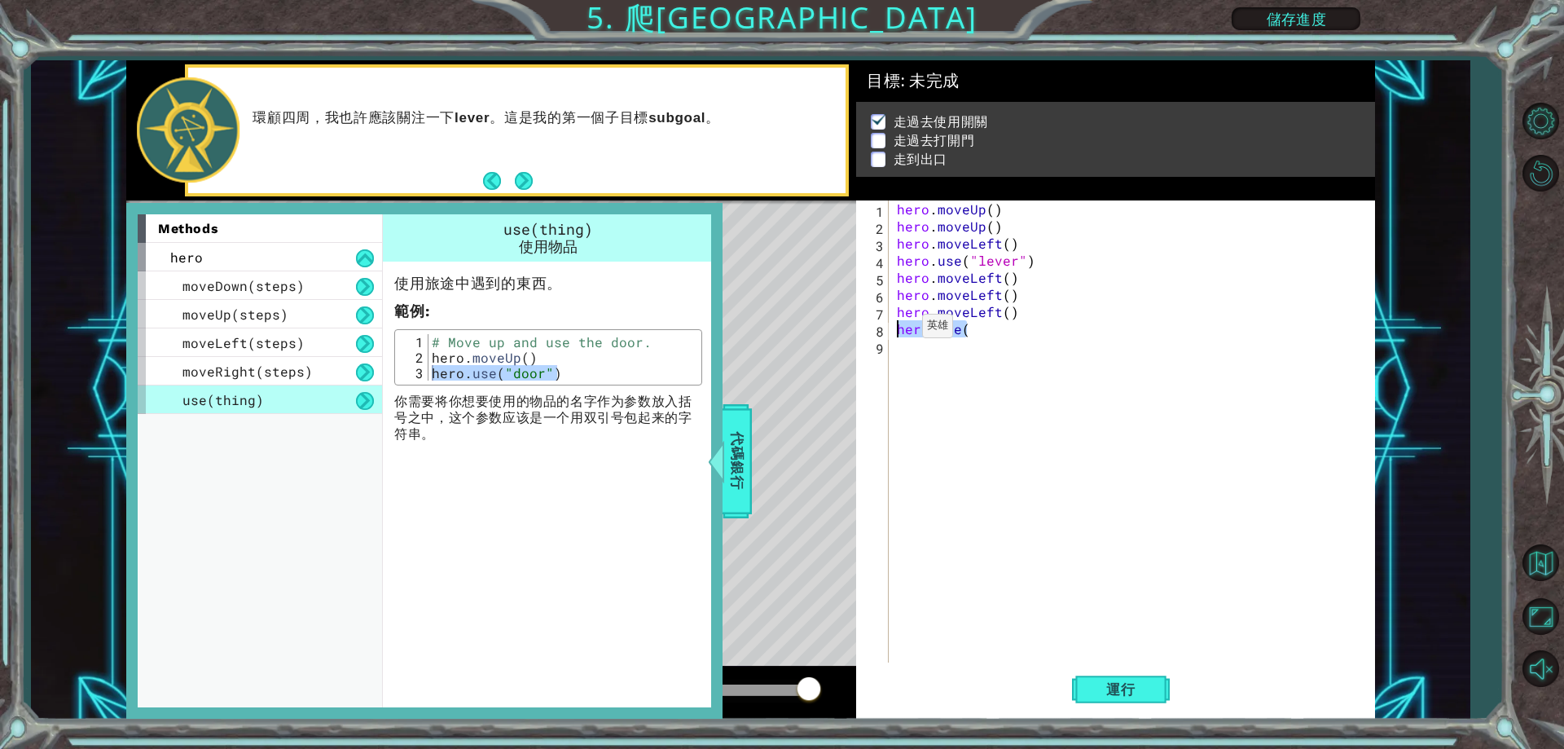
click at [894, 330] on div "hero . moveUp ( ) hero . moveUp ( ) hero . moveLeft ( ) hero . use ( "lever" ) …" at bounding box center [1136, 448] width 484 height 496
type textarea "hero.use("
paste textarea "hero.use("door")"
type textarea "hero.use("door")"
click at [1068, 436] on div "hero . moveUp ( ) hero . moveUp ( ) hero . moveLeft ( ) hero . use ( "lever" ) …" at bounding box center [1136, 448] width 484 height 496
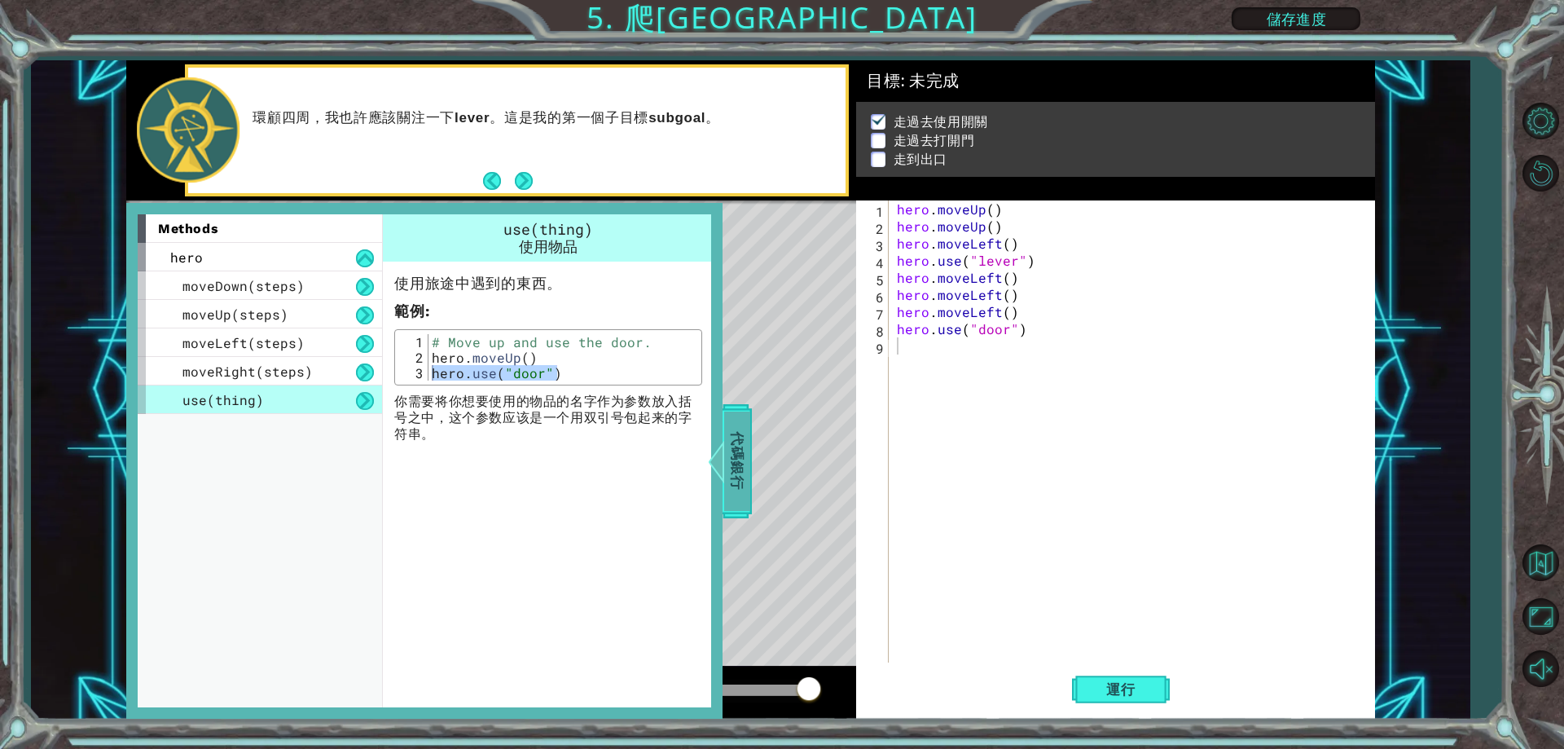
click at [723, 439] on div at bounding box center [716, 461] width 20 height 49
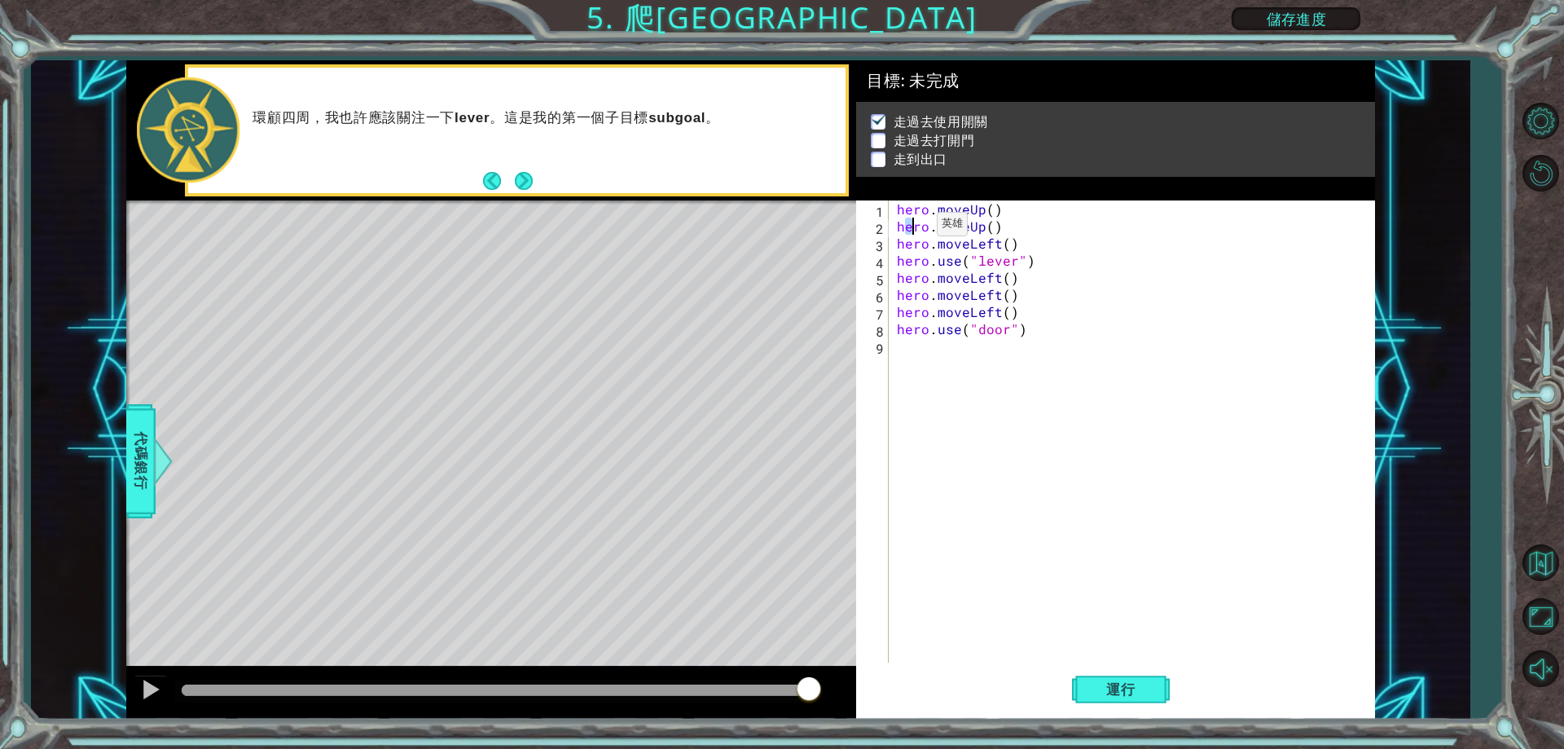
click at [909, 228] on div "hero . moveUp ( ) hero . moveUp ( ) hero . moveLeft ( ) hero . use ( "lever" ) …" at bounding box center [1136, 448] width 484 height 496
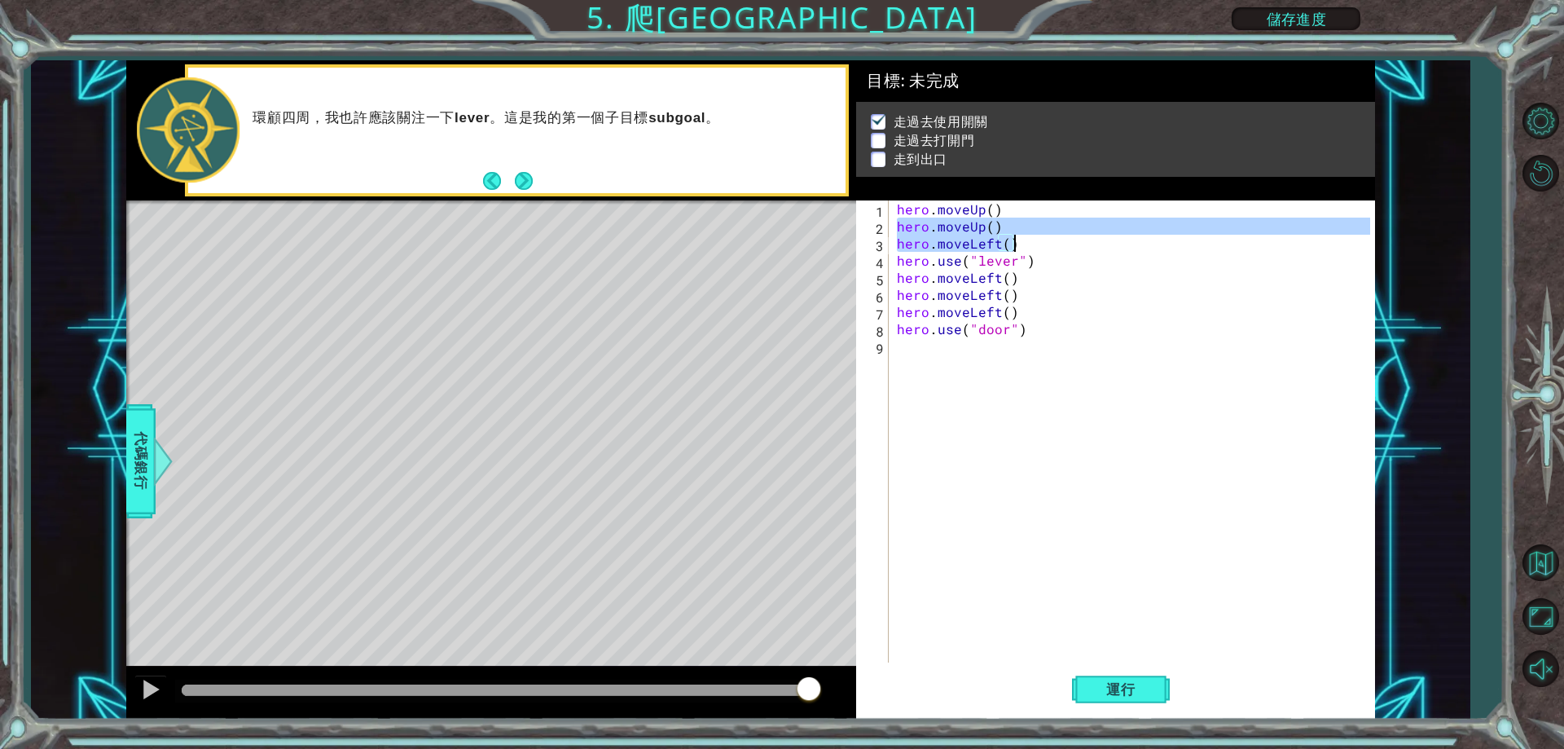
drag, startPoint x: 897, startPoint y: 228, endPoint x: 1017, endPoint y: 235, distance: 120.8
click at [1017, 235] on div "hero . moveUp ( ) hero . moveUp ( ) hero . moveLeft ( ) hero . use ( "lever" ) …" at bounding box center [1136, 448] width 484 height 496
click at [1019, 225] on div "hero . moveUp ( ) hero . moveUp ( ) hero . moveLeft ( ) hero . use ( "lever" ) …" at bounding box center [1132, 431] width 476 height 462
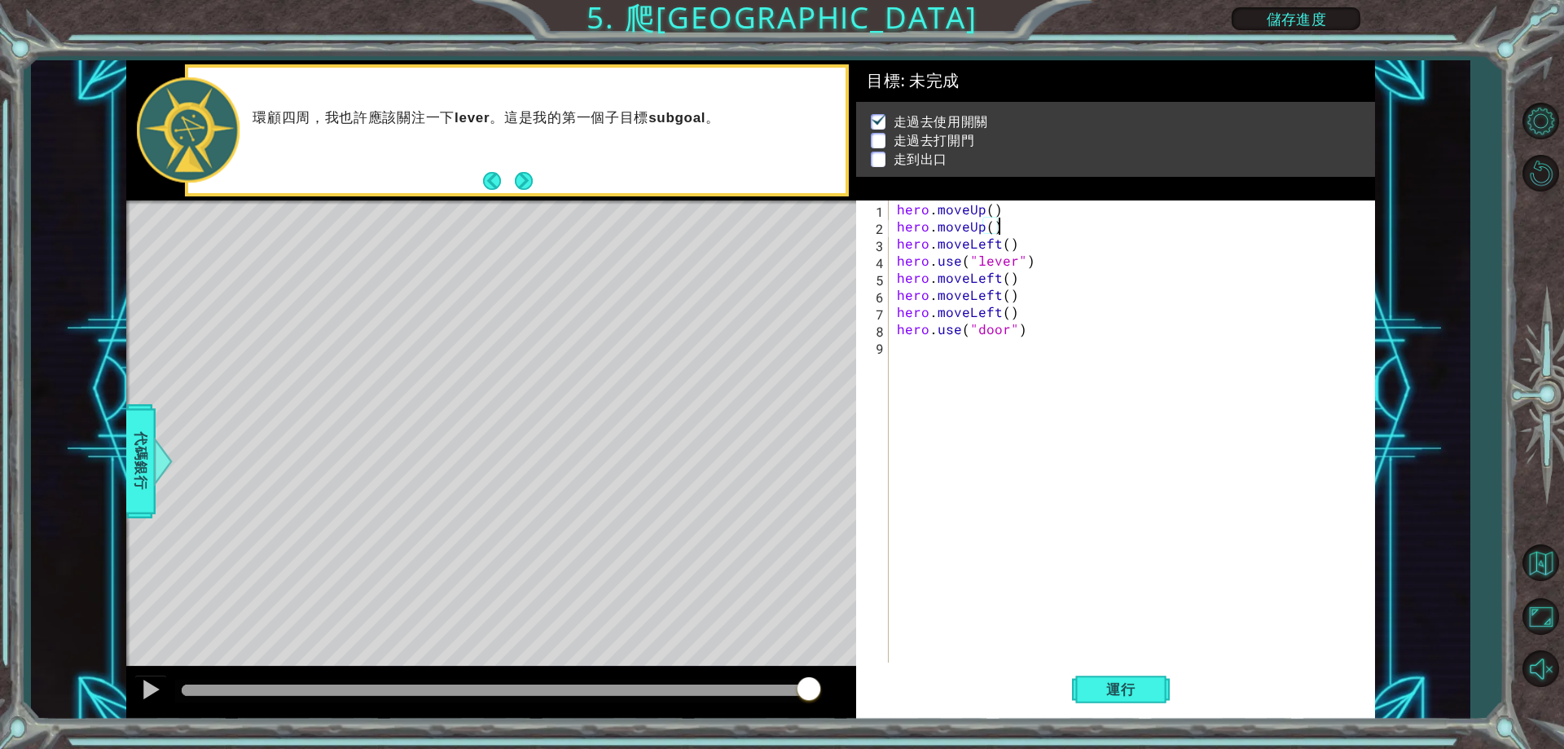
click at [1019, 224] on div "hero . moveUp ( ) hero . moveUp ( ) hero . moveLeft ( ) hero . use ( "lever" ) …" at bounding box center [1136, 448] width 484 height 496
drag, startPoint x: 1019, startPoint y: 224, endPoint x: 954, endPoint y: 231, distance: 65.5
click at [956, 231] on div "hero . moveUp ( ) hero . moveUp ( ) hero . moveLeft ( ) hero . use ( "lever" ) …" at bounding box center [1136, 448] width 484 height 496
type textarea "hero.moveUp() hero.moveLeft()"
click at [929, 358] on div "hero . moveUp ( ) hero . moveUp ( ) hero . moveLeft ( ) hero . use ( "lever" ) …" at bounding box center [1136, 448] width 484 height 496
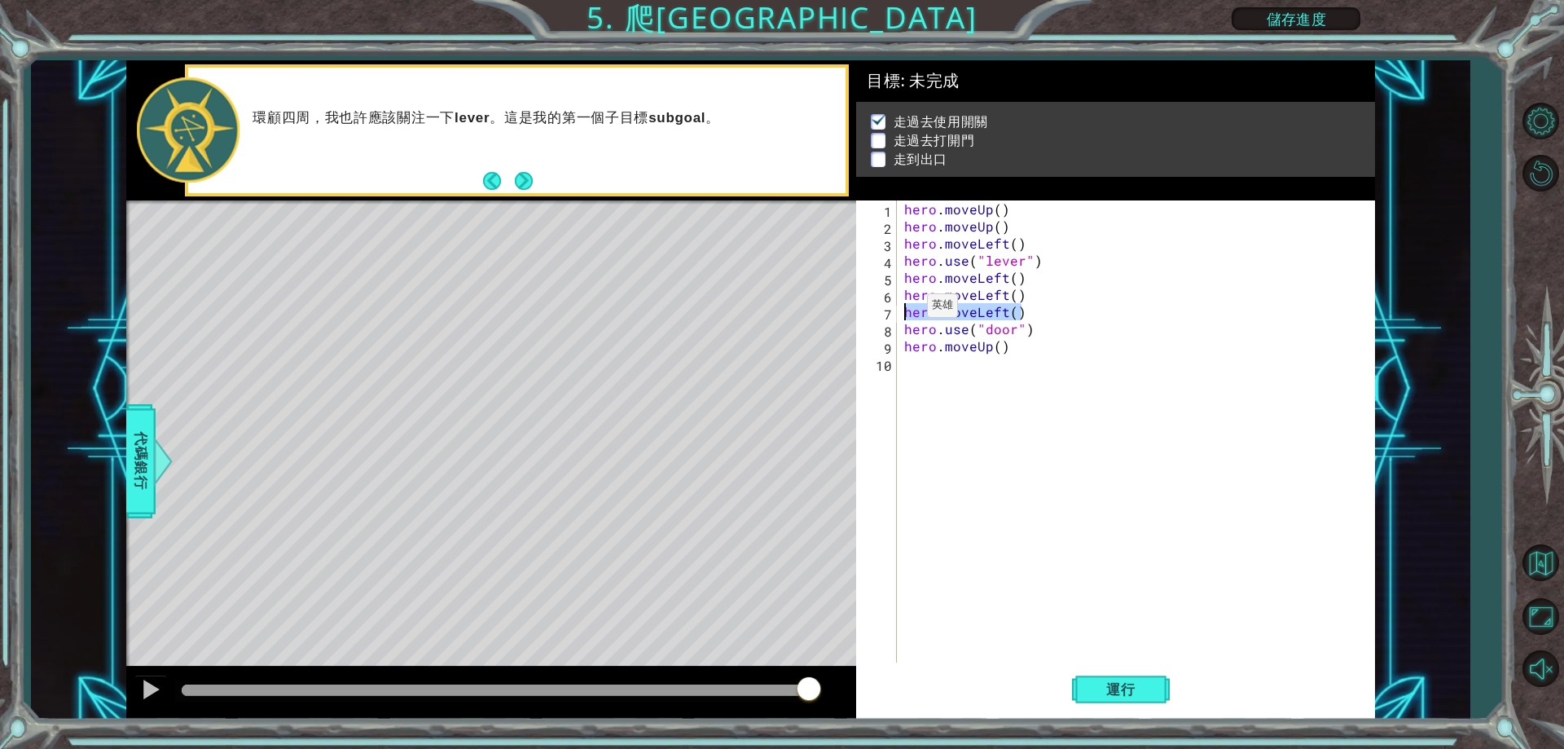
drag, startPoint x: 1026, startPoint y: 316, endPoint x: 907, endPoint y: 310, distance: 119.1
click at [907, 310] on div "hero . moveUp ( ) hero . moveUp ( ) hero . moveLeft ( ) hero . use ( "lever" ) …" at bounding box center [1139, 448] width 477 height 496
type textarea "hero.moveLeft()"
click at [915, 382] on div "hero . moveUp ( ) hero . moveUp ( ) hero . moveLeft ( ) hero . use ( "lever" ) …" at bounding box center [1139, 448] width 477 height 496
paste textarea "hero.moveLeft()"
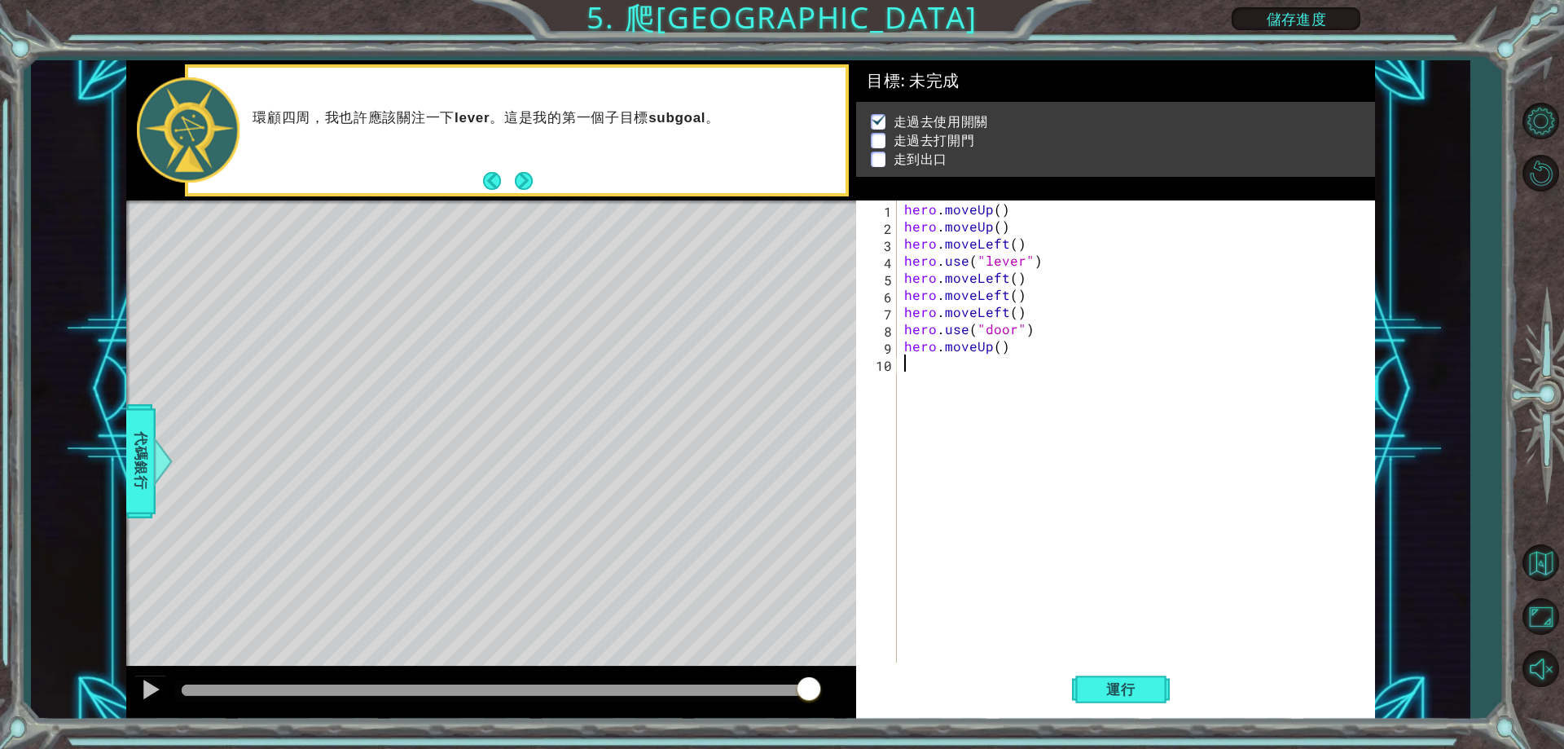
type textarea "hero.moveLeft()"
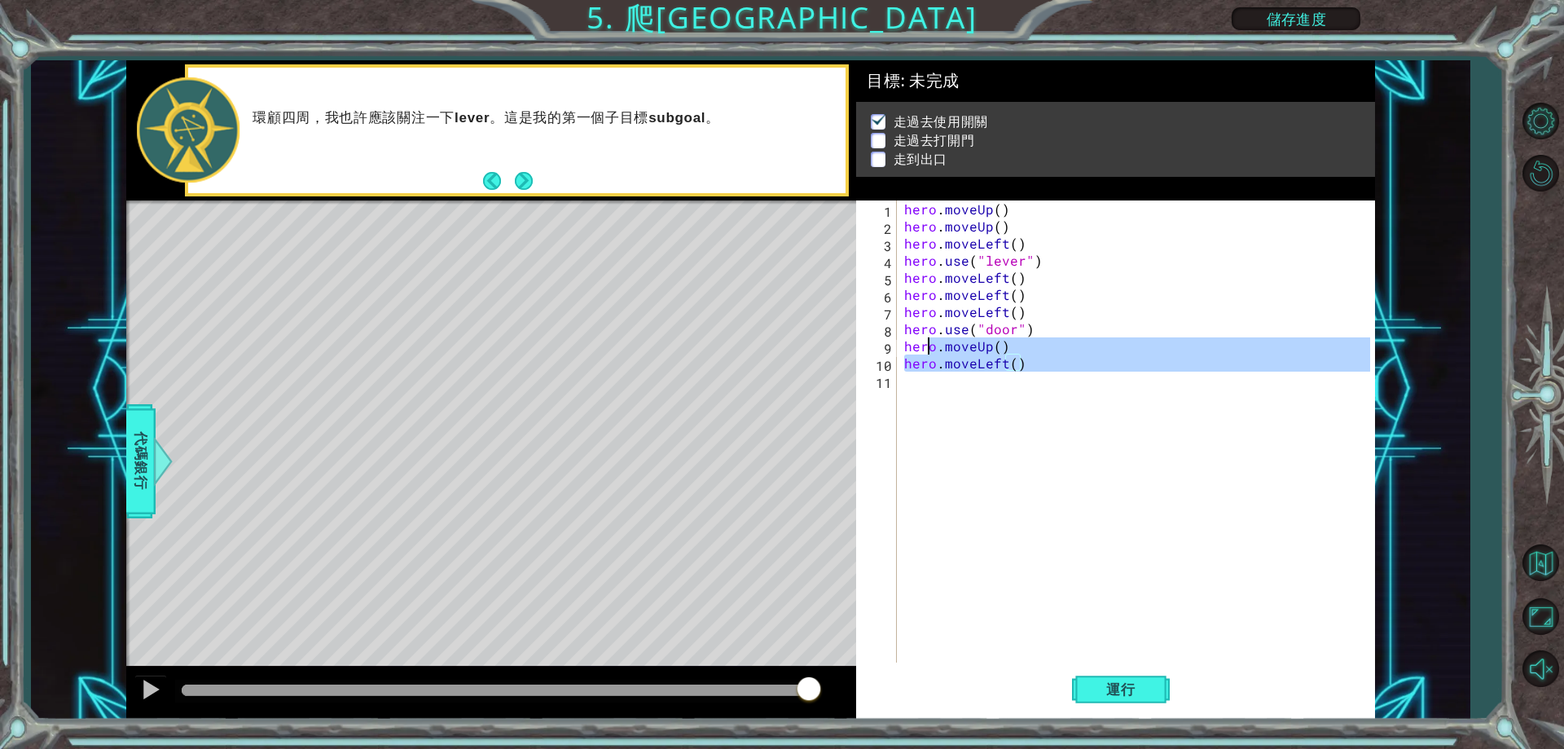
click at [930, 402] on div "hero . moveUp ( ) hero . moveUp ( ) hero . moveLeft ( ) hero . use ( "lever" ) …" at bounding box center [1139, 448] width 477 height 496
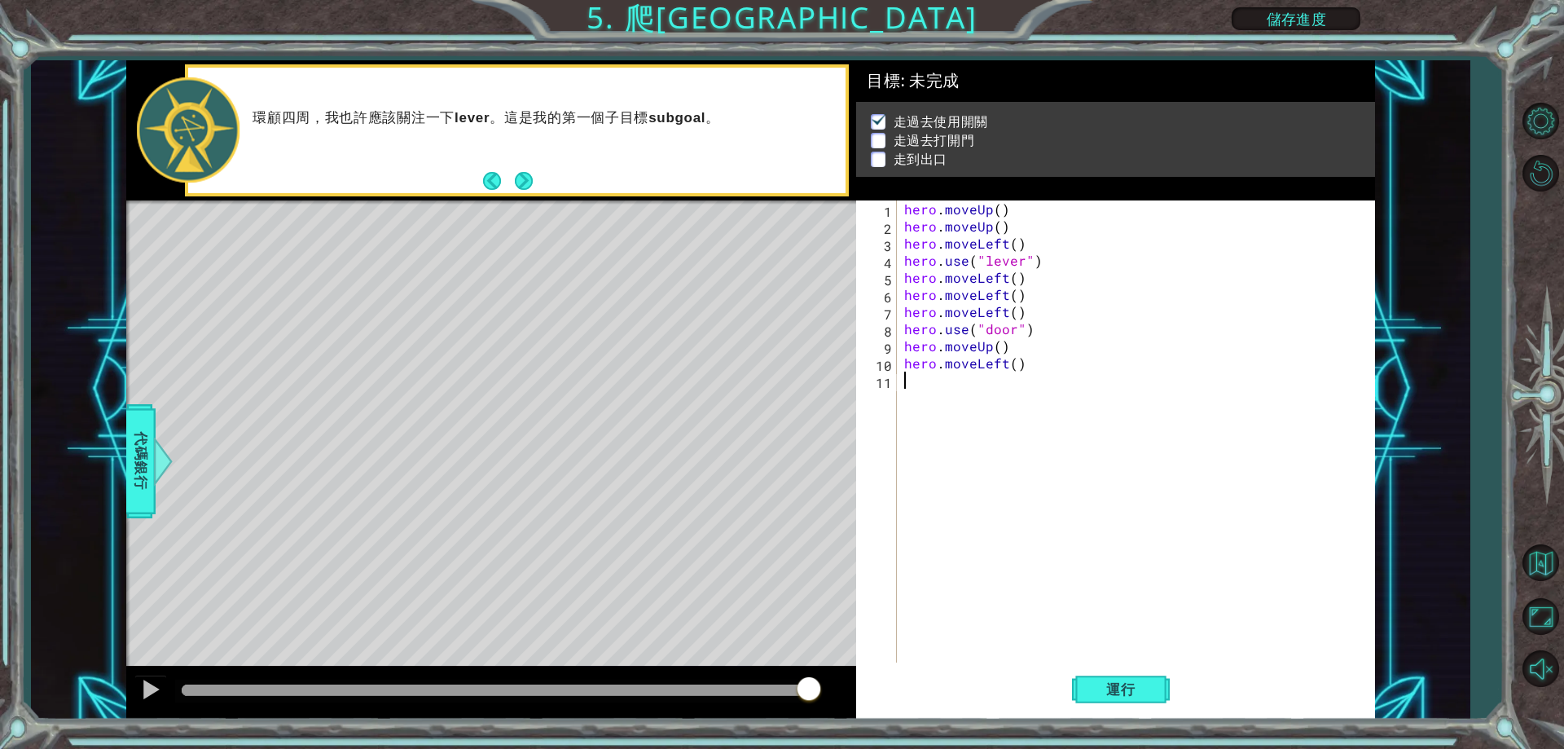
paste textarea "hero.moveLeft()"
type textarea "hero.moveLeft()"
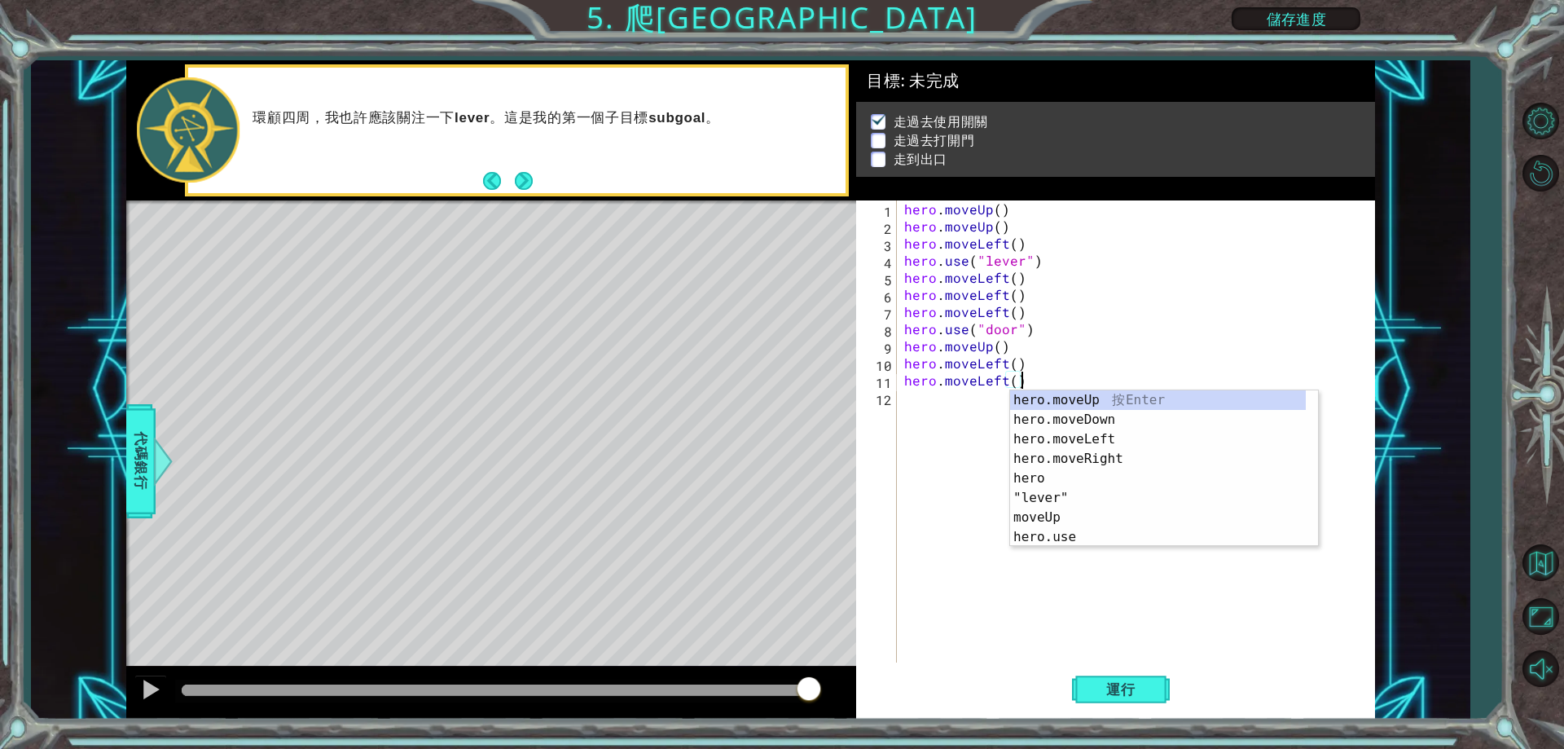
click at [921, 415] on div "hero . moveUp ( ) hero . moveUp ( ) hero . moveLeft ( ) hero . use ( "lever" ) …" at bounding box center [1139, 448] width 477 height 496
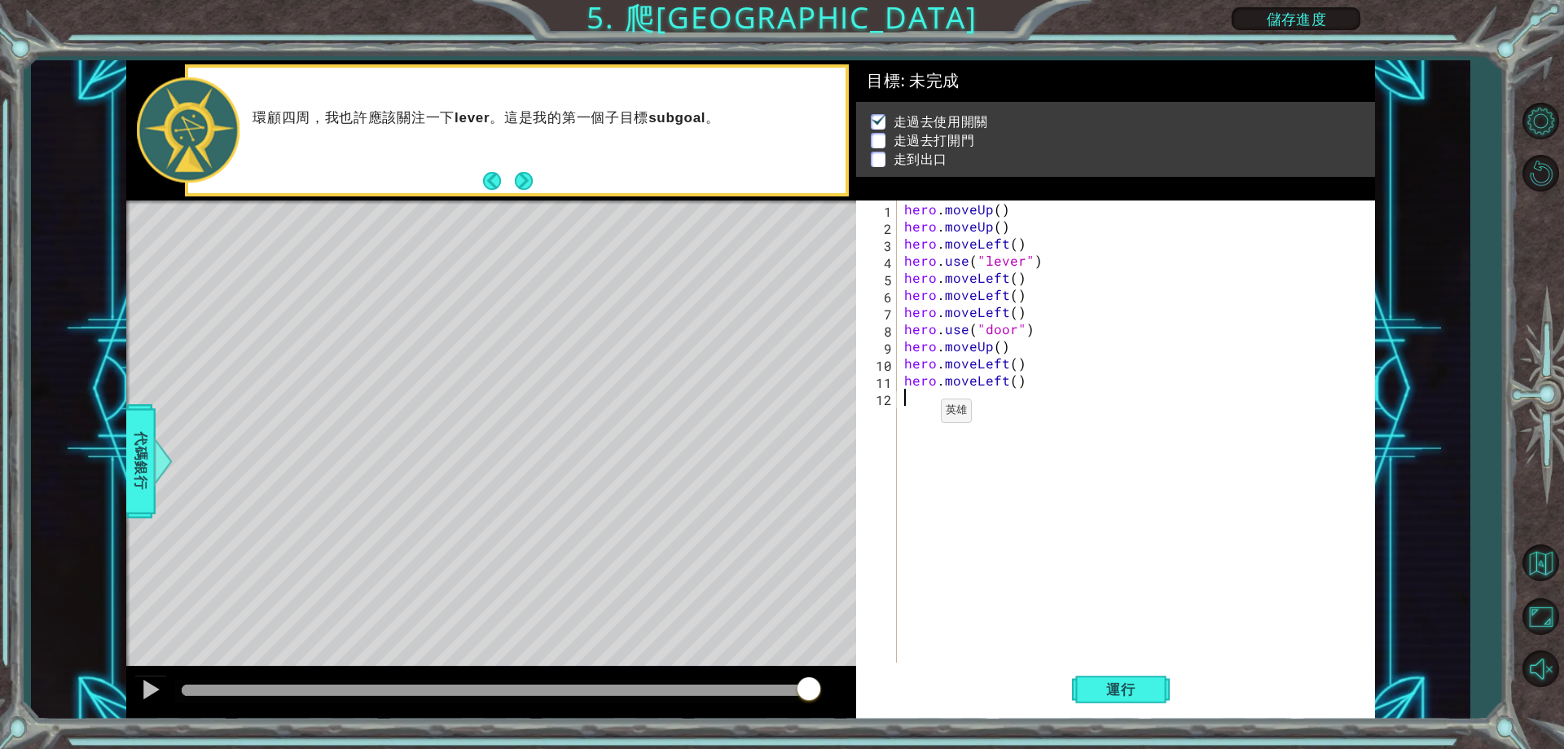
paste textarea "hero.moveLeft()"
drag, startPoint x: 1008, startPoint y: 213, endPoint x: 906, endPoint y: 211, distance: 102.7
click at [906, 211] on div "hero . moveUp ( ) hero . moveUp ( ) hero . moveLeft ( ) hero . use ( "lever" ) …" at bounding box center [1139, 448] width 477 height 496
type textarea "hero.moveUp()"
click at [946, 418] on div "hero . moveUp ( ) hero . moveUp ( ) hero . moveLeft ( ) hero . use ( "lever" ) …" at bounding box center [1139, 448] width 477 height 496
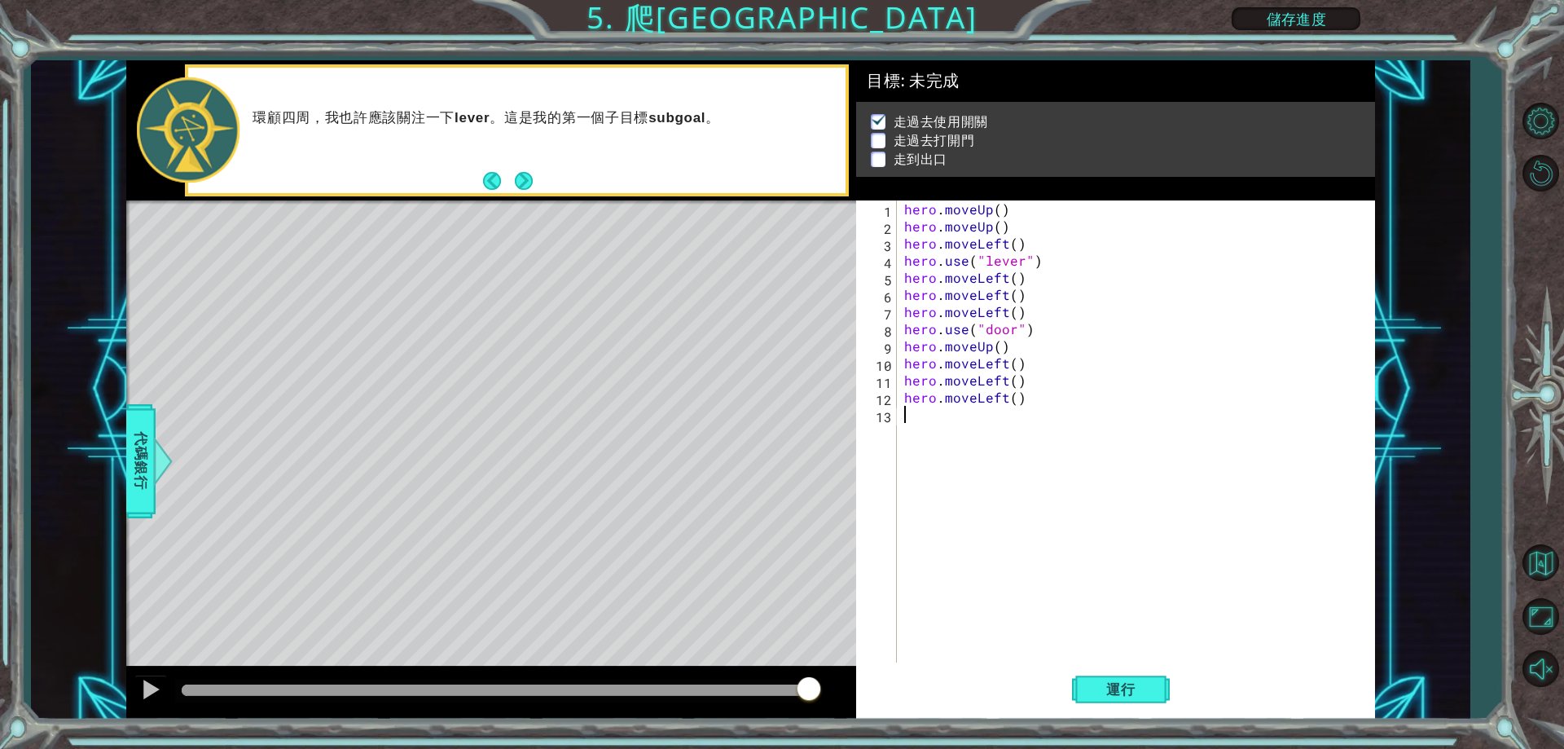
paste textarea "hero.moveUp()"
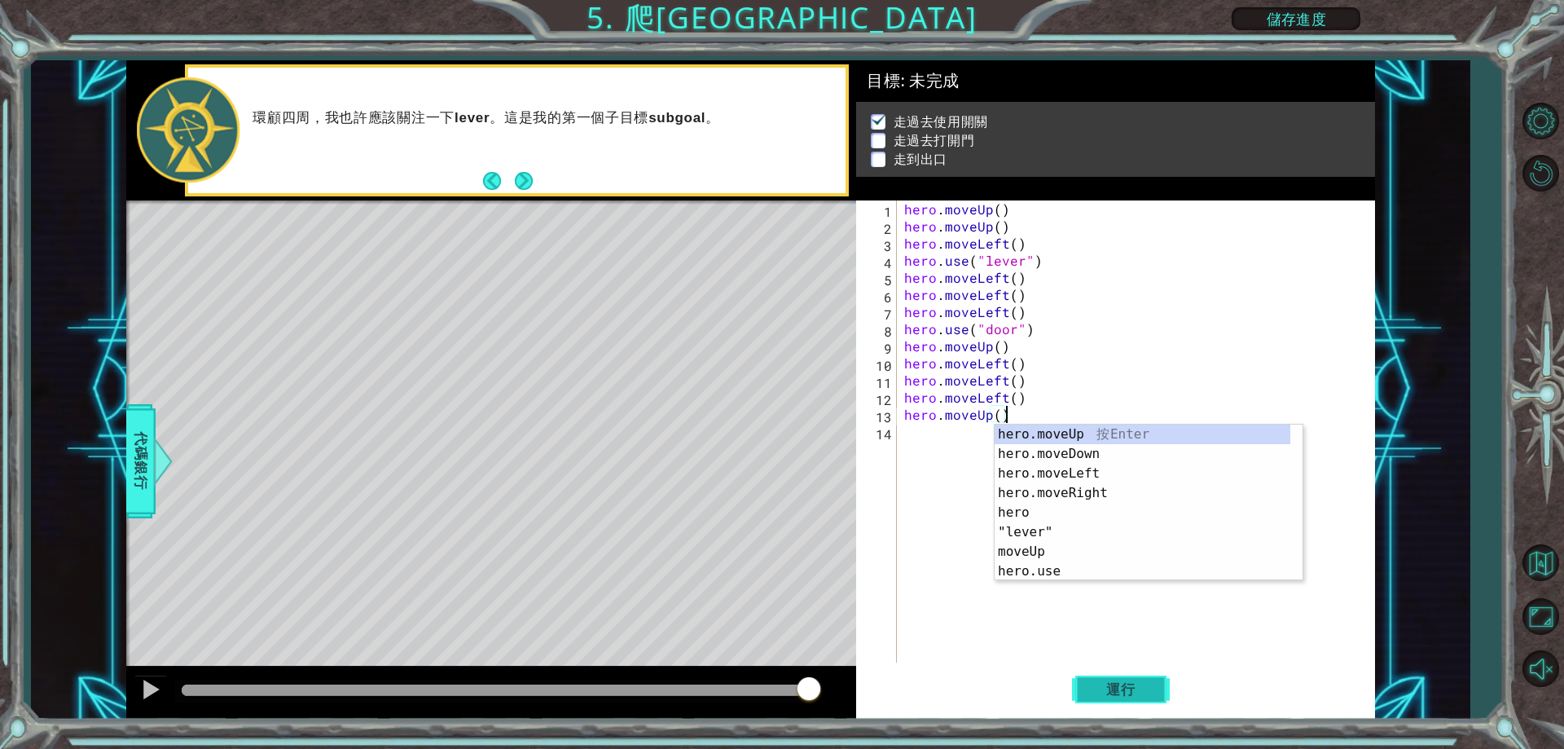
click at [1136, 691] on span "運行" at bounding box center [1121, 689] width 62 height 16
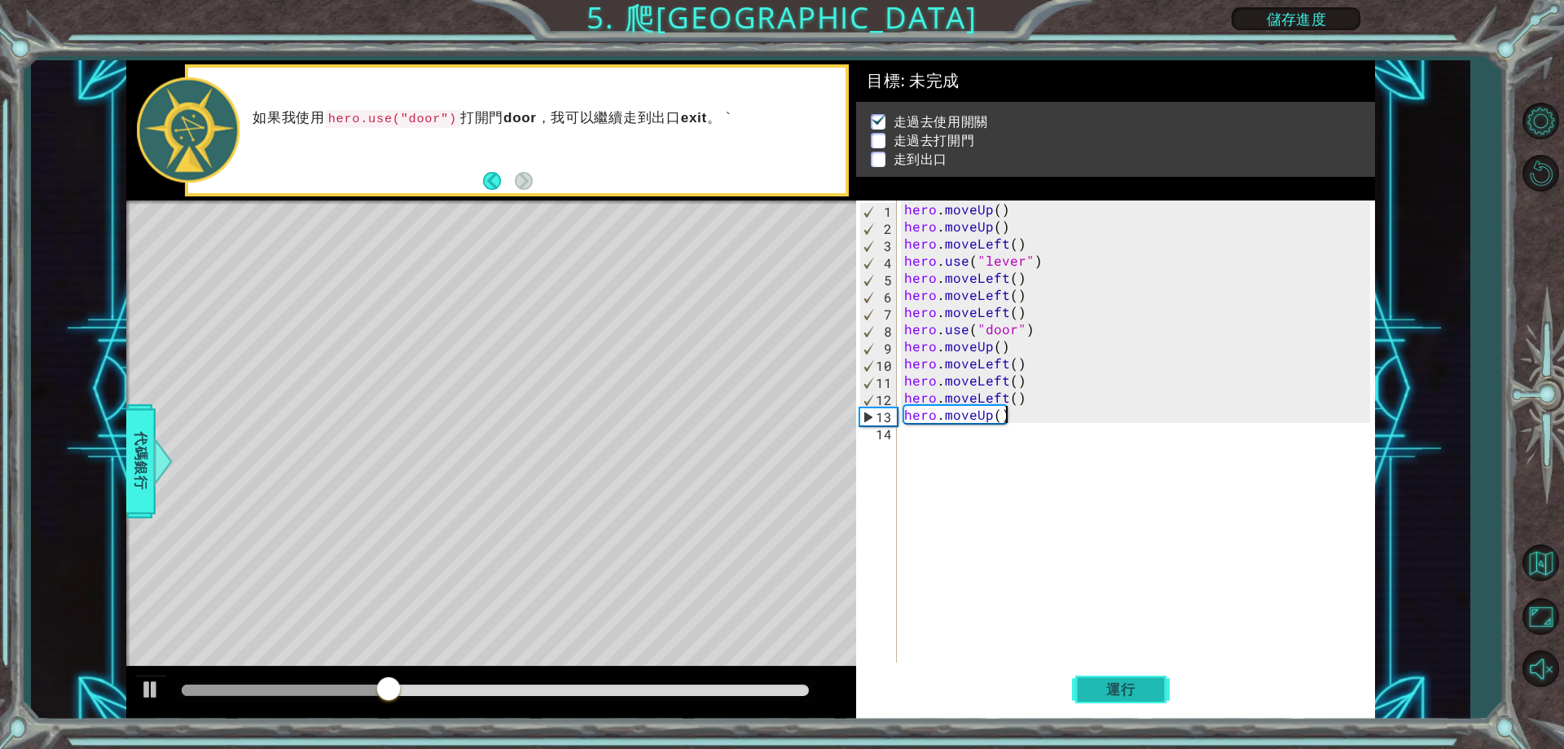
click at [1093, 673] on button "運行" at bounding box center [1121, 690] width 98 height 52
click at [1004, 283] on div "hero . moveUp ( ) hero . moveUp ( ) hero . moveLeft ( ) hero . use ( "lever" ) …" at bounding box center [1139, 448] width 477 height 496
type textarea "hero.moveLeft()"
drag, startPoint x: 1028, startPoint y: 280, endPoint x: 903, endPoint y: 280, distance: 125.4
click at [903, 280] on div "hero . moveUp ( ) hero . moveUp ( ) hero . moveLeft ( ) hero . use ( "lever" ) …" at bounding box center [1139, 448] width 477 height 496
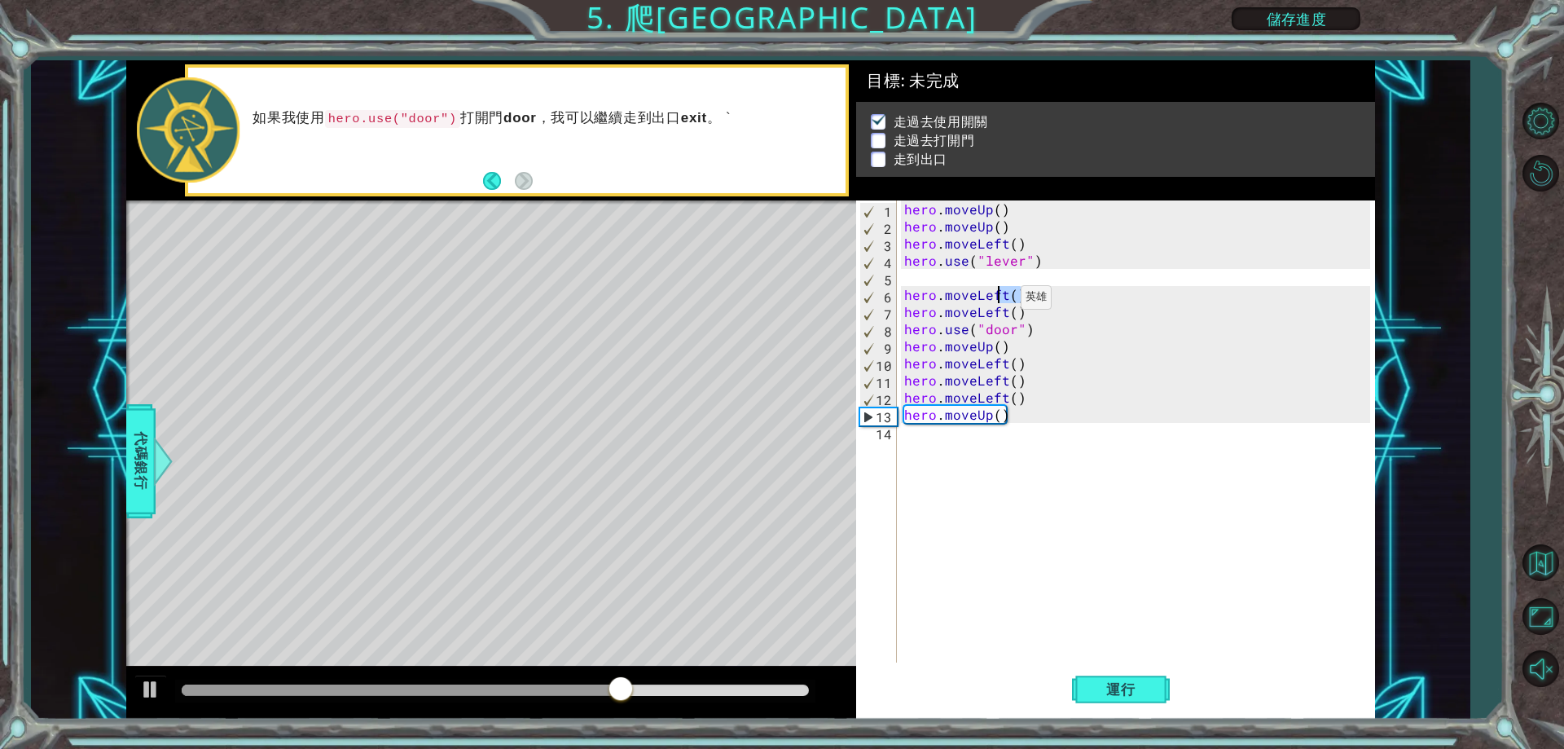
drag, startPoint x: 1038, startPoint y: 295, endPoint x: 1000, endPoint y: 301, distance: 38.0
click at [1000, 301] on div "hero . moveUp ( ) hero . moveUp ( ) hero . moveLeft ( ) hero . use ( "lever" ) …" at bounding box center [1139, 448] width 477 height 496
click at [1025, 305] on div "hero . moveUp ( ) hero . moveUp ( ) hero . moveLeft ( ) hero . use ( "lever" ) …" at bounding box center [1139, 448] width 477 height 496
click at [920, 288] on div "hero . moveUp ( ) hero . moveUp ( ) hero . moveLeft ( ) hero . use ( "lever" ) …" at bounding box center [1139, 448] width 477 height 496
click at [1005, 301] on div "hero . moveUp ( ) hero . moveUp ( ) hero . moveLeft ( ) hero . use ( "lever" ) …" at bounding box center [1139, 448] width 477 height 496
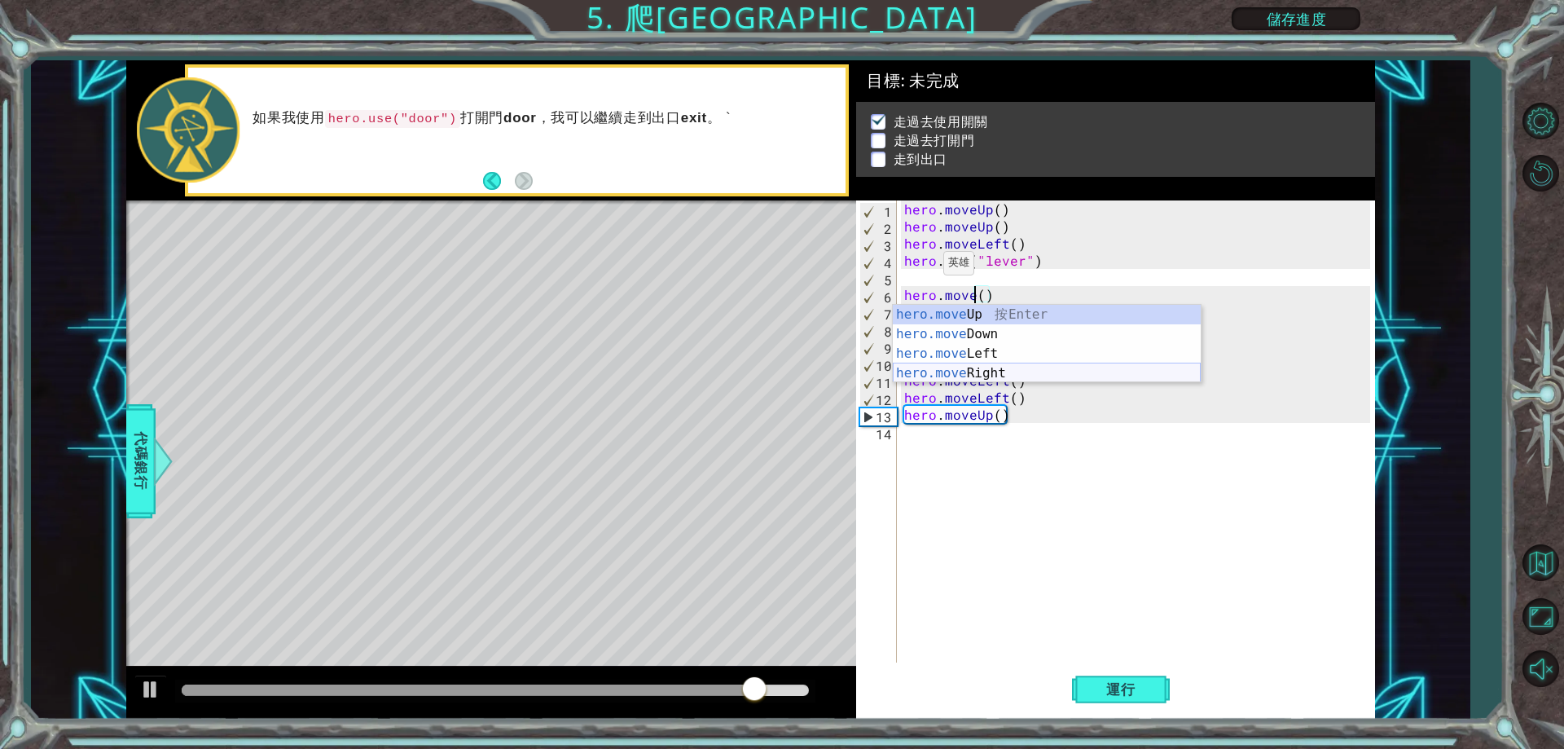
click at [1056, 371] on div "hero.move Up 按 Enter hero.move Down 按 Enter hero.move Left 按 Enter hero.move Ri…" at bounding box center [1047, 363] width 308 height 117
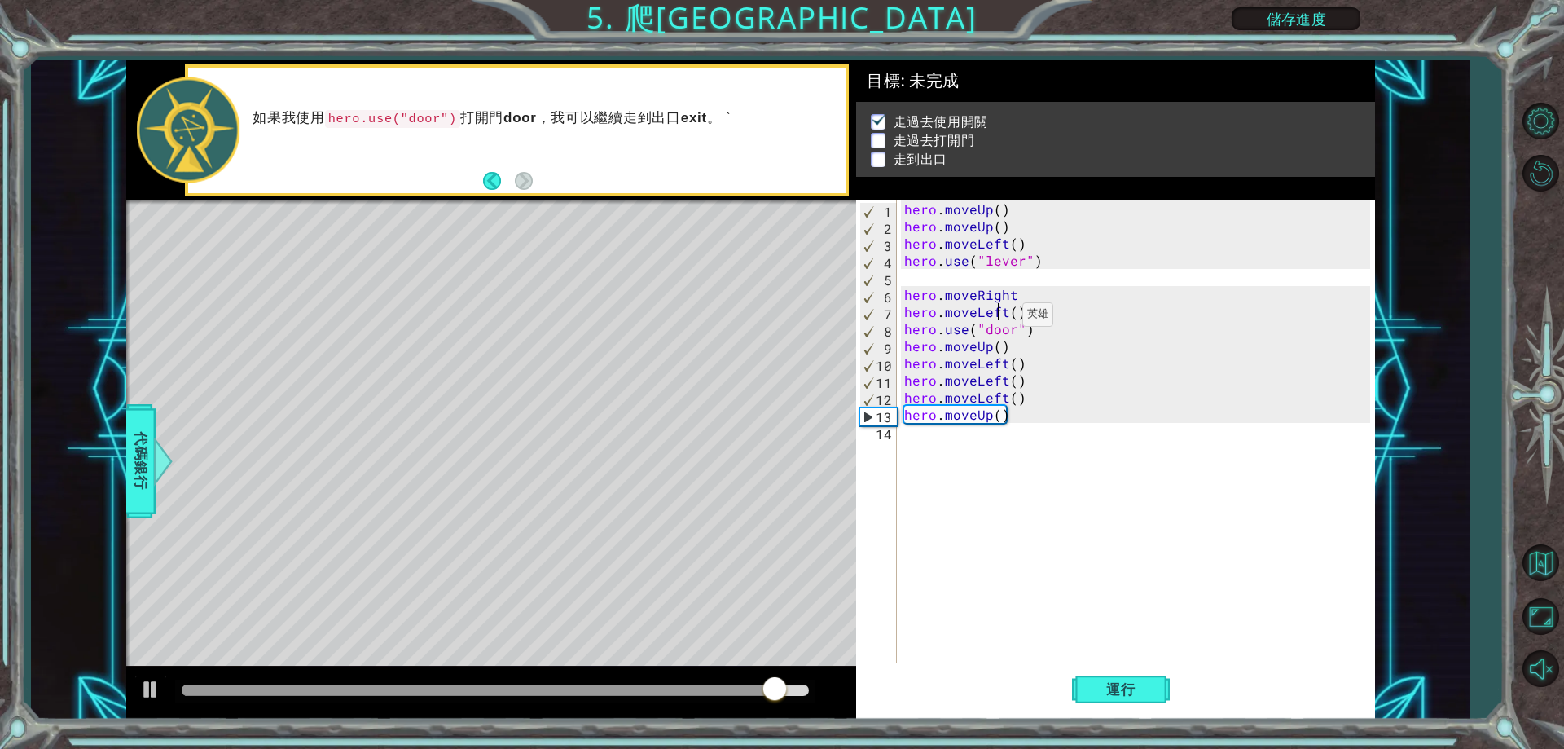
click at [1002, 319] on div "hero . moveUp ( ) hero . moveUp ( ) hero . moveLeft ( ) hero . use ( "lever" ) …" at bounding box center [1139, 448] width 477 height 496
click at [1008, 315] on div "hero . moveUp ( ) hero . moveUp ( ) hero . moveLeft ( ) hero . use ( "lever" ) …" at bounding box center [1139, 448] width 477 height 496
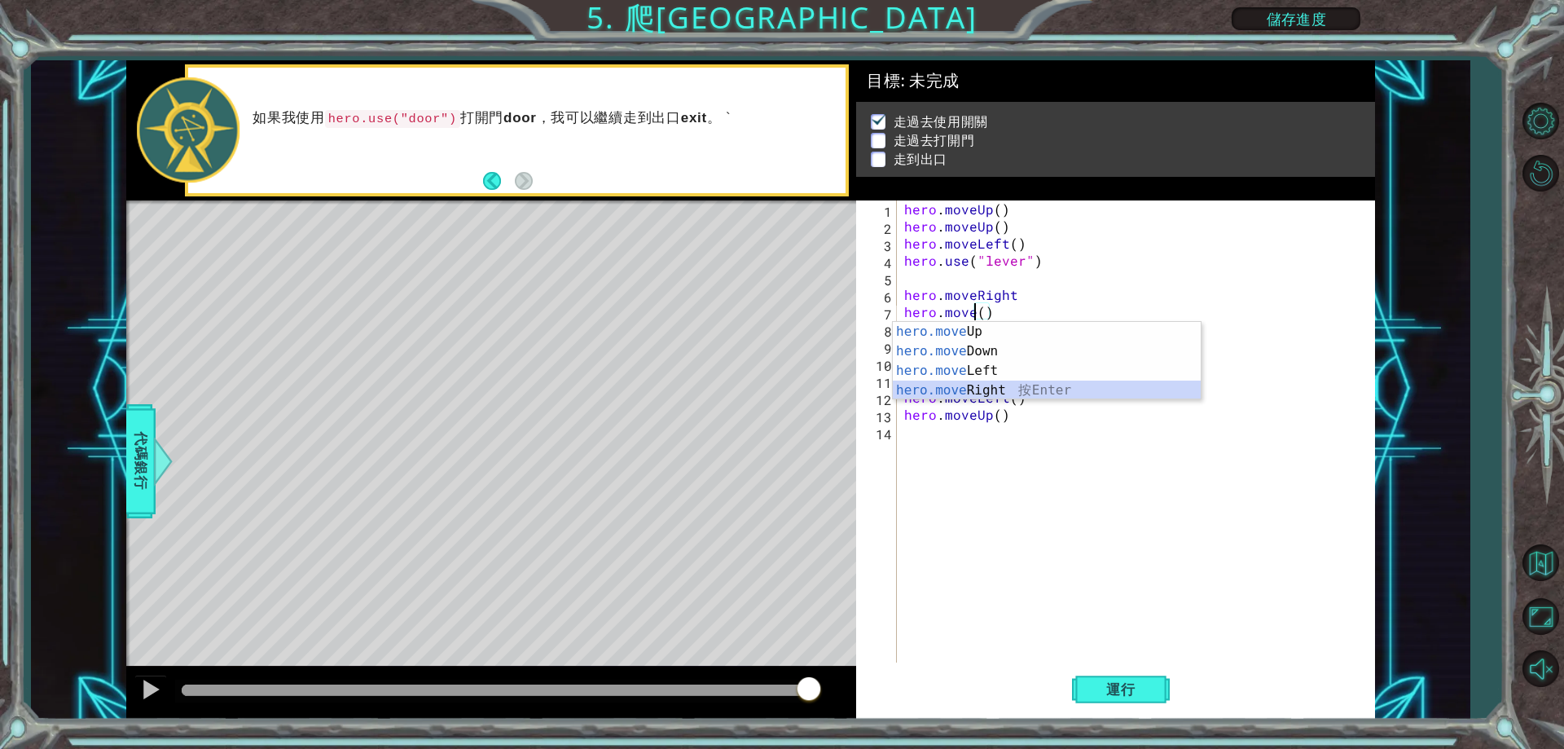
drag, startPoint x: 1018, startPoint y: 390, endPoint x: 1026, endPoint y: 326, distance: 64.9
click at [1017, 390] on div "hero.move Up 按 Enter hero.move Down 按 Enter hero.move Left 按 Enter hero.move Ri…" at bounding box center [1047, 380] width 308 height 117
type textarea "hero.moveRight"
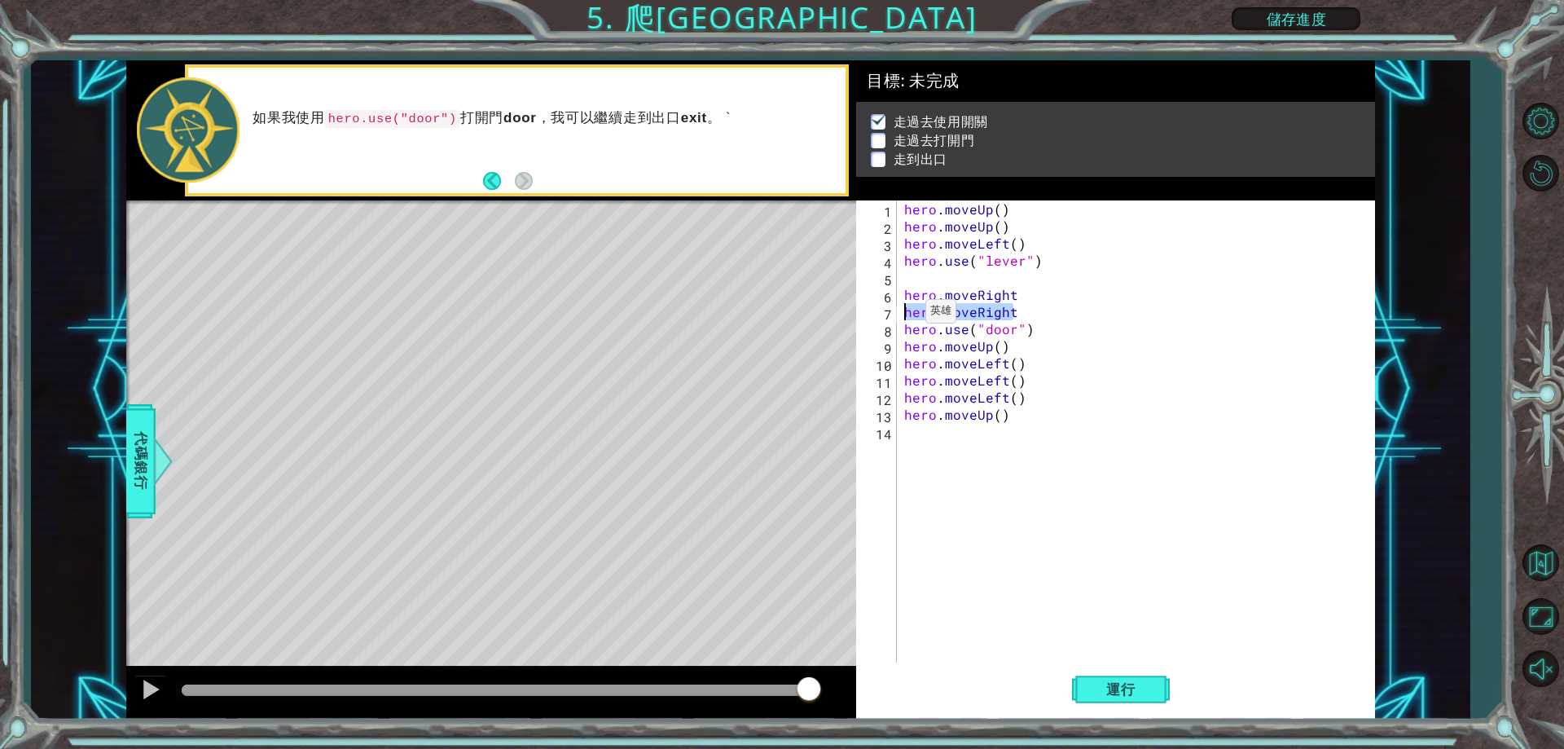
drag, startPoint x: 1017, startPoint y: 317, endPoint x: 905, endPoint y: 315, distance: 112.4
click at [905, 315] on div "hero . moveUp ( ) hero . moveUp ( ) hero . moveLeft ( ) hero . use ( "lever" ) …" at bounding box center [1139, 448] width 477 height 496
click at [960, 279] on div "hero . moveUp ( ) hero . moveUp ( ) hero . moveLeft ( ) hero . use ( "lever" ) …" at bounding box center [1139, 448] width 477 height 496
paste textarea "hero.moveRight"
type textarea "hero.moveRight"
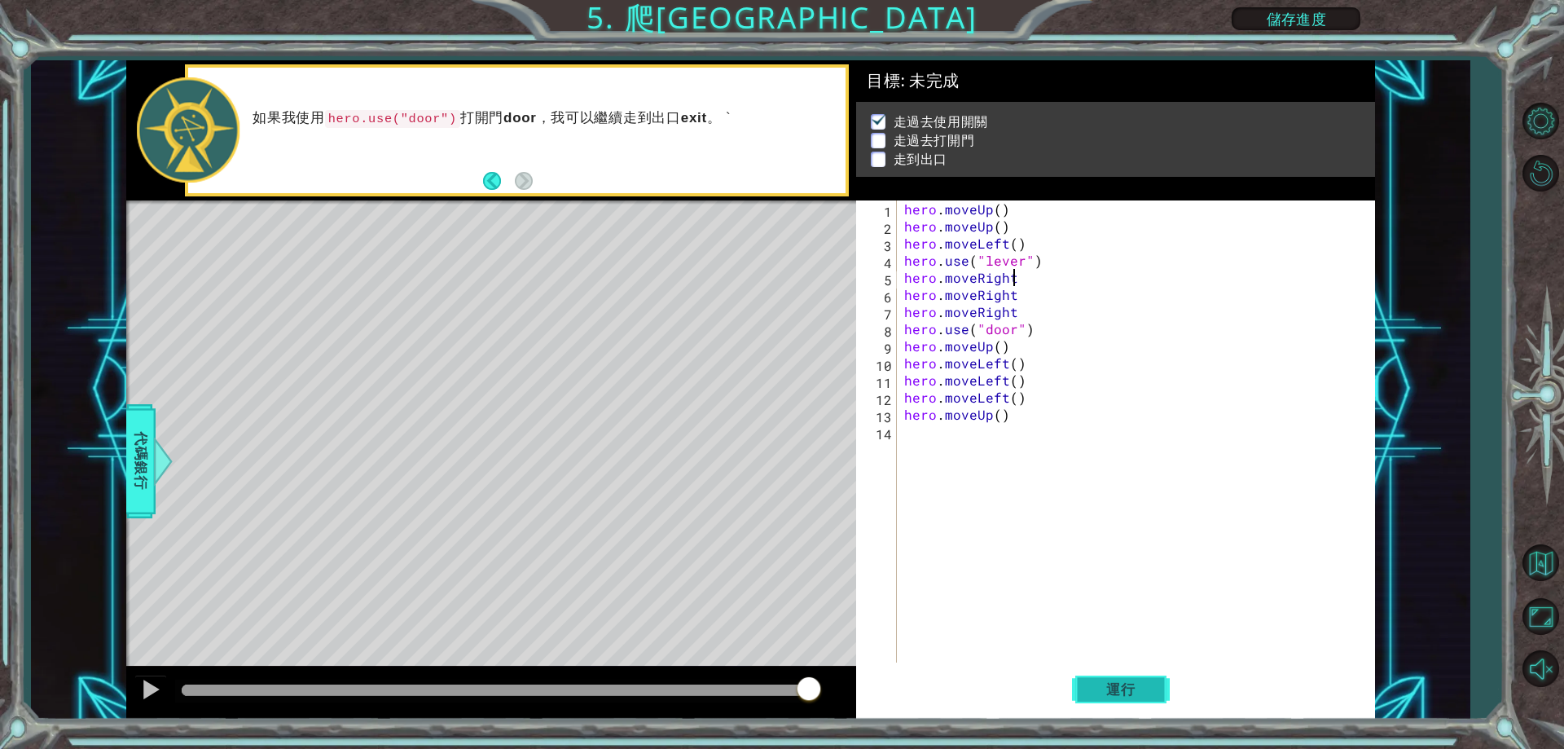
click at [1138, 689] on span "運行" at bounding box center [1121, 689] width 62 height 16
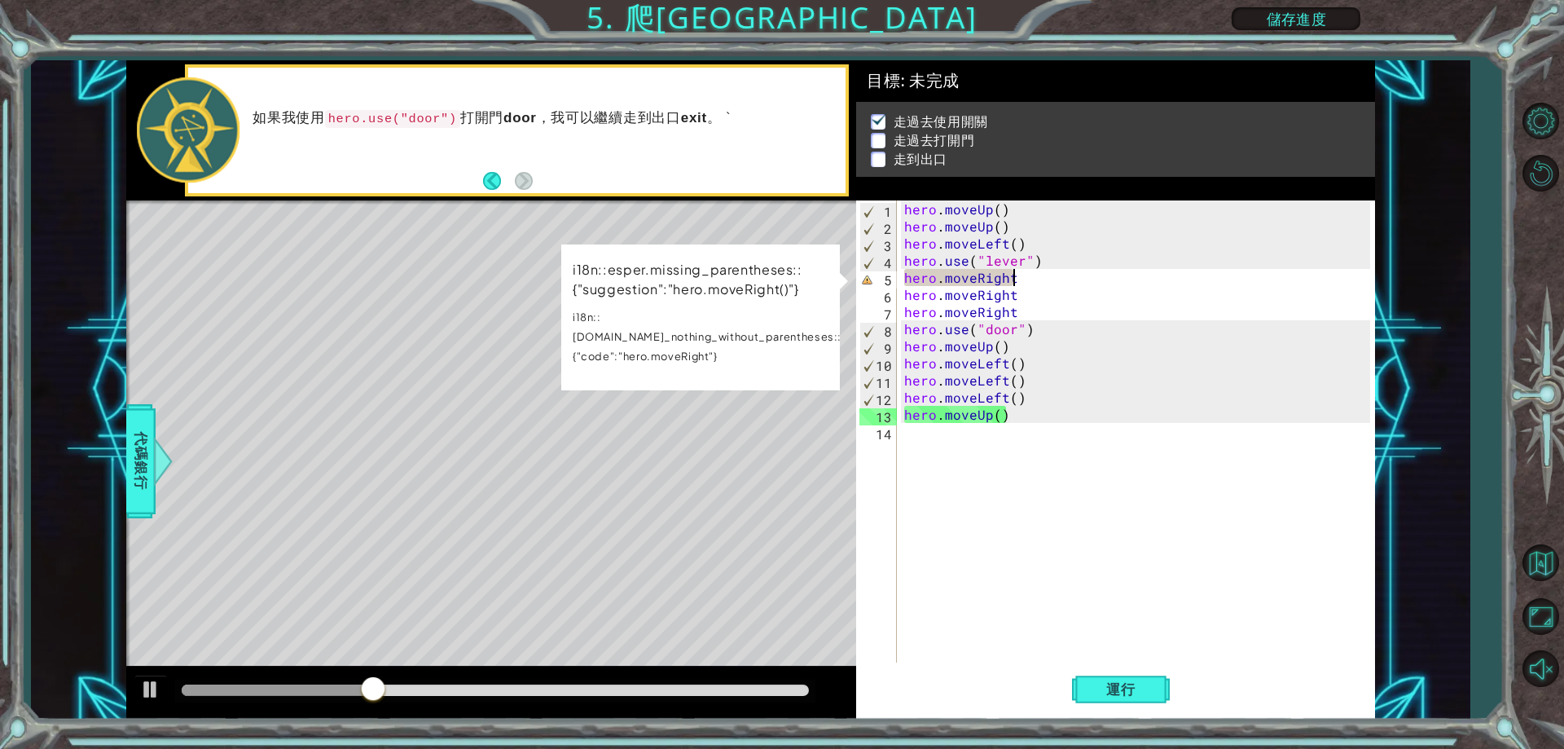
click at [1061, 608] on div "hero . moveUp ( ) hero . moveUp ( ) hero . moveLeft ( ) hero . use ( "lever" ) …" at bounding box center [1139, 448] width 477 height 496
click at [1029, 270] on div "hero . moveUp ( ) hero . moveUp ( ) hero . moveLeft ( ) hero . use ( "lever" ) …" at bounding box center [1139, 448] width 477 height 496
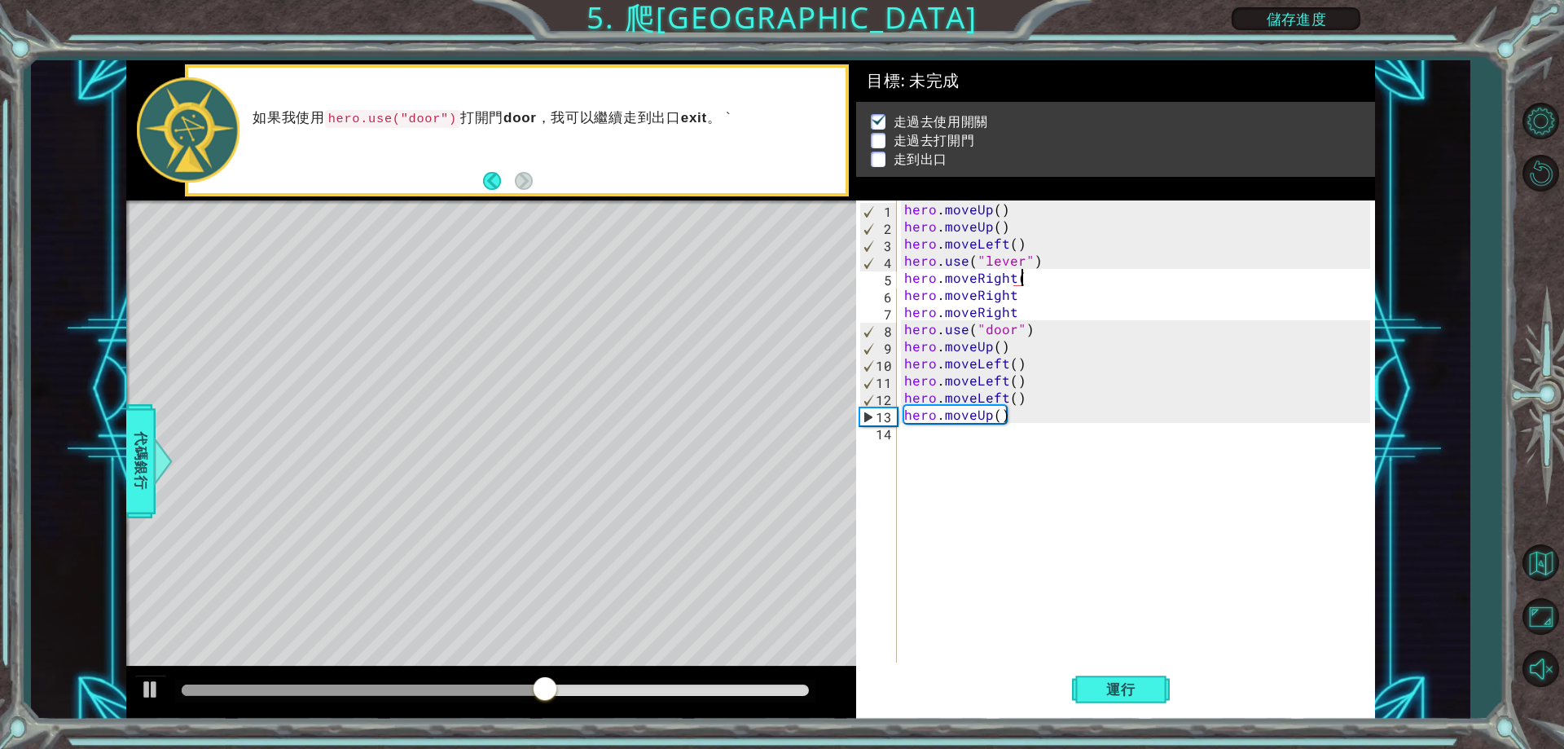
scroll to position [0, 7]
click at [1038, 308] on div "hero . moveUp ( ) hero . moveUp ( ) hero . moveLeft ( ) hero . use ( "lever" ) …" at bounding box center [1139, 448] width 477 height 496
click at [1041, 295] on div "hero . moveUp ( ) hero . moveUp ( ) hero . moveLeft ( ) hero . use ( "lever" ) …" at bounding box center [1139, 448] width 477 height 496
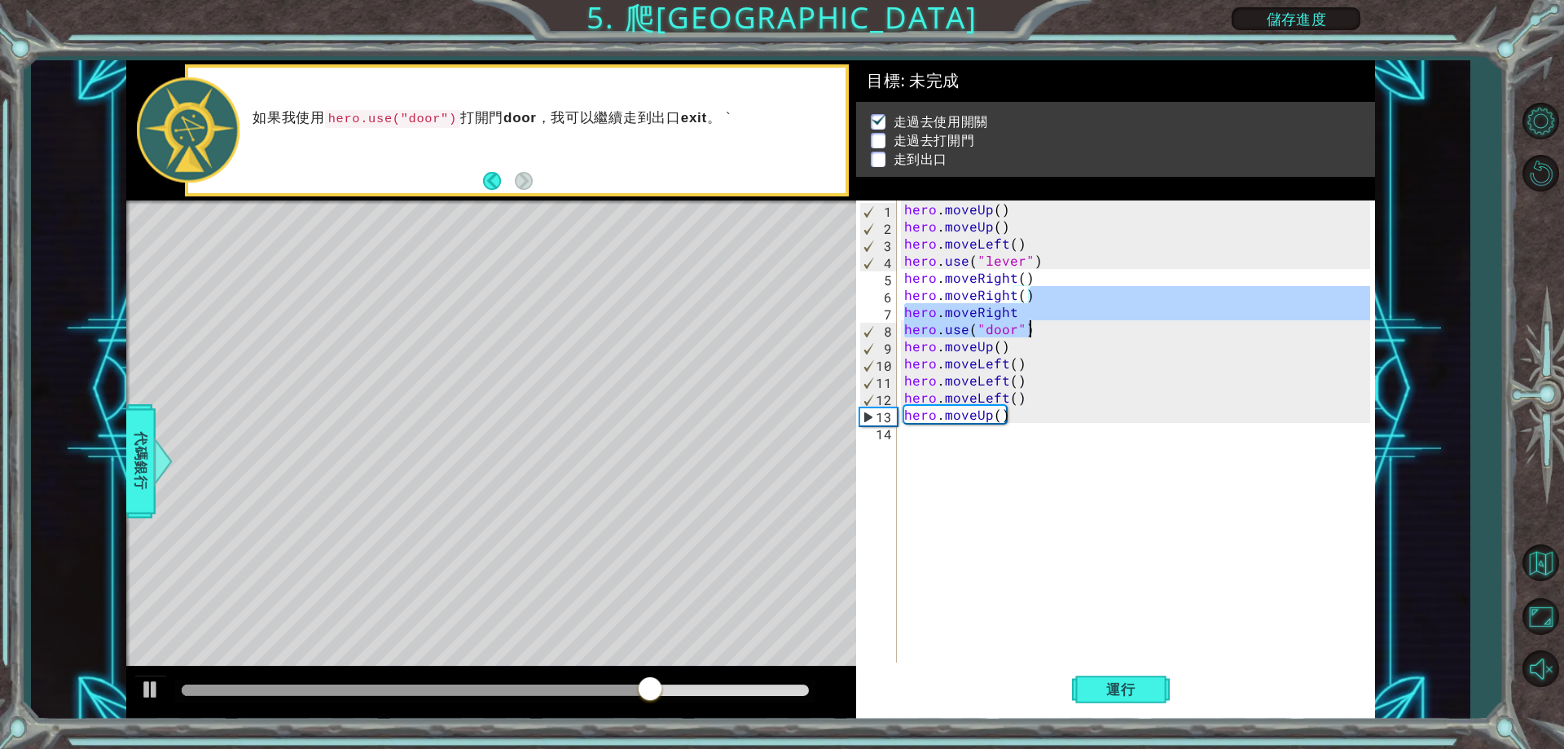
click at [1096, 327] on div "hero . moveUp ( ) hero . moveUp ( ) hero . moveLeft ( ) hero . use ( "lever" ) …" at bounding box center [1139, 448] width 477 height 496
click at [1082, 310] on div "hero . moveUp ( ) hero . moveUp ( ) hero . moveLeft ( ) hero . use ( "lever" ) …" at bounding box center [1135, 431] width 468 height 462
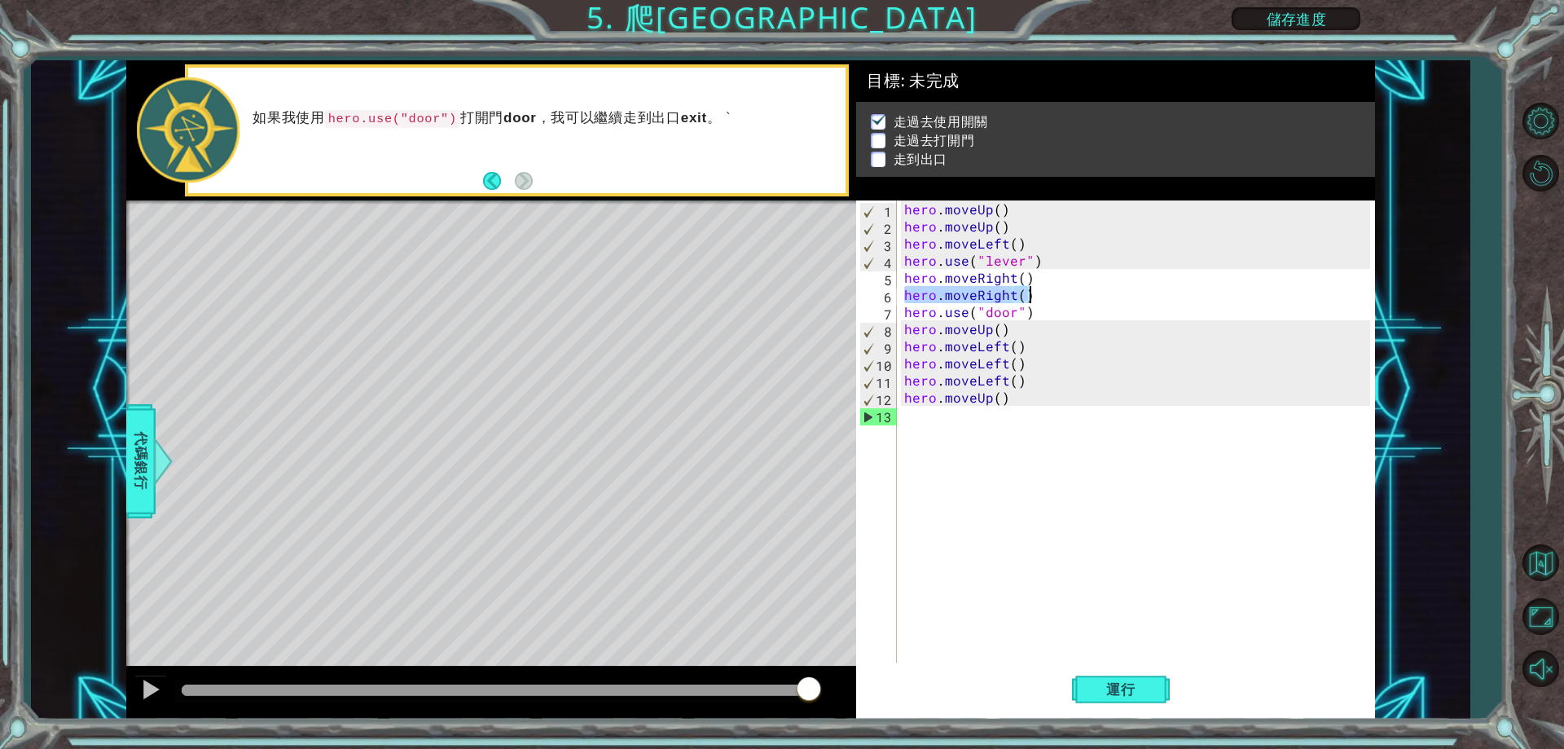
drag, startPoint x: 906, startPoint y: 295, endPoint x: 1054, endPoint y: 292, distance: 148.3
click at [1054, 292] on div "hero . moveUp ( ) hero . moveUp ( ) hero . moveLeft ( ) hero . use ( "lever" ) …" at bounding box center [1139, 448] width 477 height 496
click at [907, 314] on div "hero . moveUp ( ) hero . moveUp ( ) hero . moveLeft ( ) hero . use ( "lever" ) …" at bounding box center [1139, 448] width 477 height 496
type textarea "hero.use("door")"
click at [1048, 303] on div "hero . moveUp ( ) hero . moveUp ( ) hero . moveLeft ( ) hero . use ( "lever" ) …" at bounding box center [1139, 448] width 477 height 496
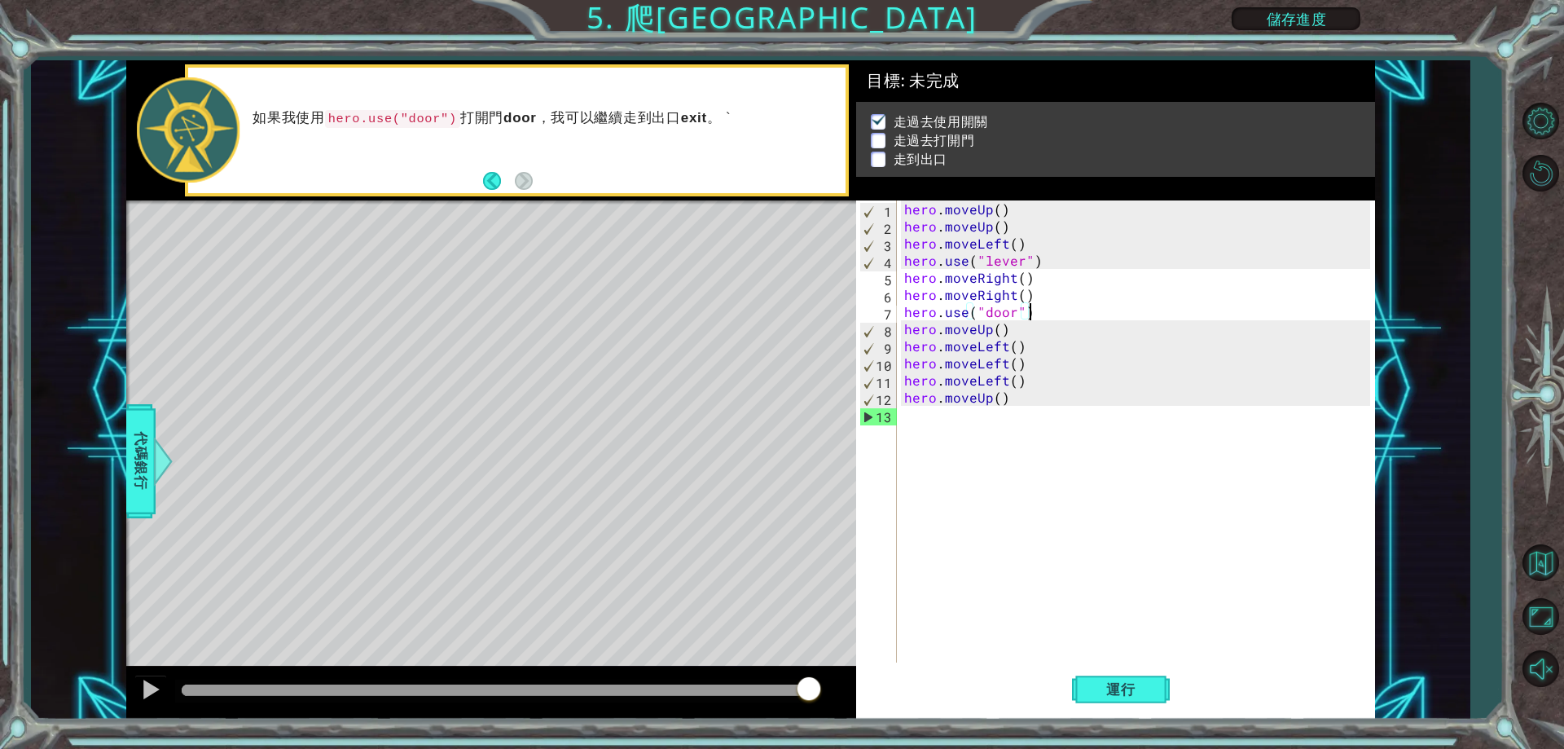
click at [909, 428] on div "hero . moveUp ( ) hero . moveUp ( ) hero . moveLeft ( ) hero . use ( "lever" ) …" at bounding box center [1139, 448] width 477 height 496
click at [906, 332] on div "hero . moveUp ( ) hero . moveUp ( ) hero . moveLeft ( ) hero . use ( "lever" ) …" at bounding box center [1139, 448] width 477 height 496
type textarea "hero.moveUp()"
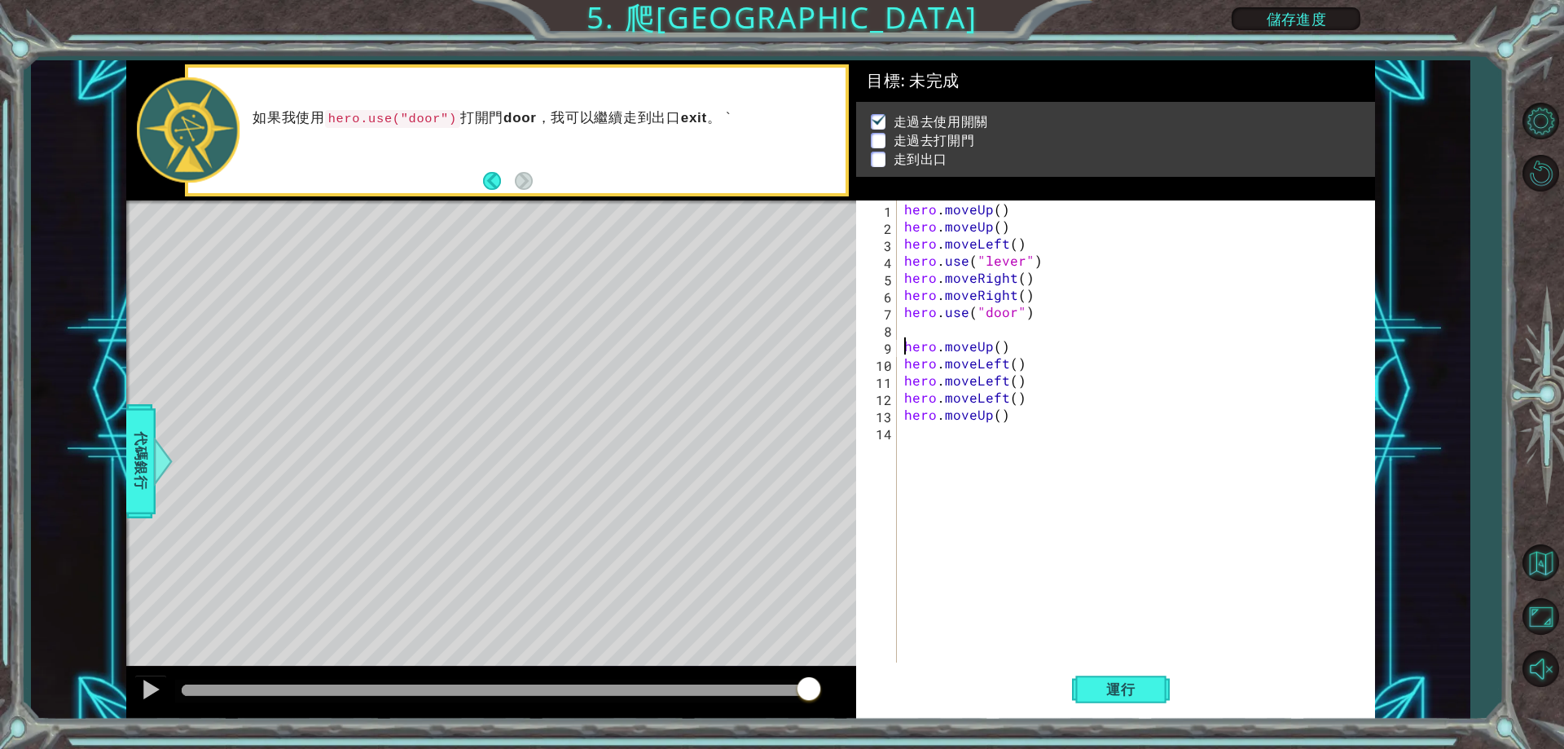
click at [918, 332] on div "hero . moveUp ( ) hero . moveUp ( ) hero . moveLeft ( ) hero . use ( "lever" ) …" at bounding box center [1139, 448] width 477 height 496
click at [900, 315] on div "1 2 3 4 5 6 7 8 9 10 11 12 13 14 hero . moveUp ( ) hero . moveUp ( ) hero . mov…" at bounding box center [1112, 431] width 513 height 462
click at [903, 313] on div "hero . moveUp ( ) hero . moveUp ( ) hero . moveLeft ( ) hero . use ( "lever" ) …" at bounding box center [1139, 448] width 477 height 496
click at [927, 357] on div "hero . moveUp ( ) hero . moveUp ( ) hero . moveLeft ( ) hero . use ( "lever" ) …" at bounding box center [1139, 448] width 477 height 496
type textarea "hero.moveUp()"
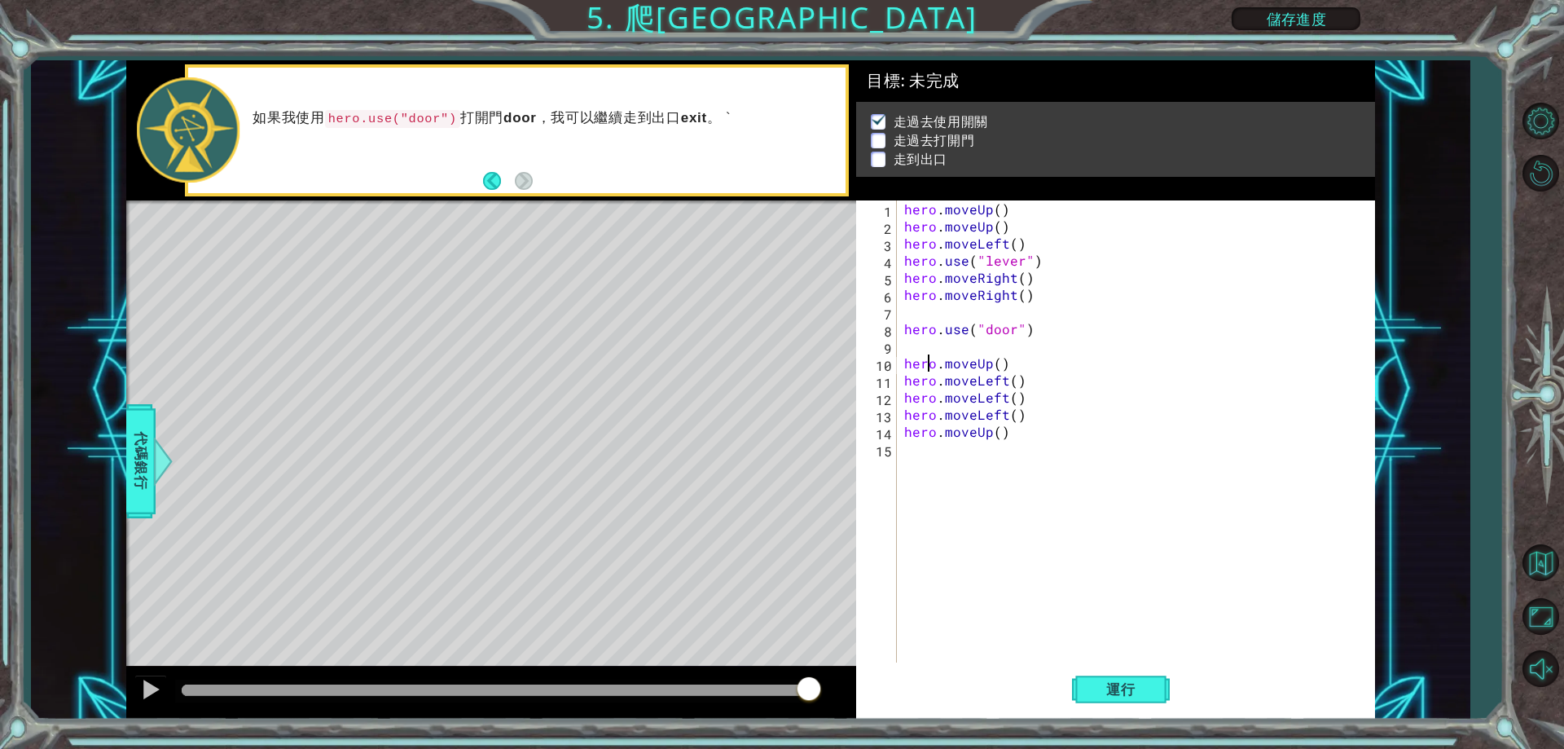
click at [914, 345] on div "hero . moveUp ( ) hero . moveUp ( ) hero . moveLeft ( ) hero . use ( "lever" ) …" at bounding box center [1139, 448] width 477 height 496
type textarea "hero.use("door")"
click at [912, 329] on div "hero . moveUp ( ) hero . moveUp ( ) hero . moveLeft ( ) hero . use ( "lever" ) …" at bounding box center [1139, 448] width 477 height 496
click at [914, 322] on div "hero . moveUp ( ) hero . moveUp ( ) hero . moveLeft ( ) hero . use ( "lever" ) …" at bounding box center [1139, 448] width 477 height 496
click at [917, 314] on div "hero . moveUp ( ) hero . moveUp ( ) hero . moveLeft ( ) hero . use ( "lever" ) …" at bounding box center [1139, 448] width 477 height 496
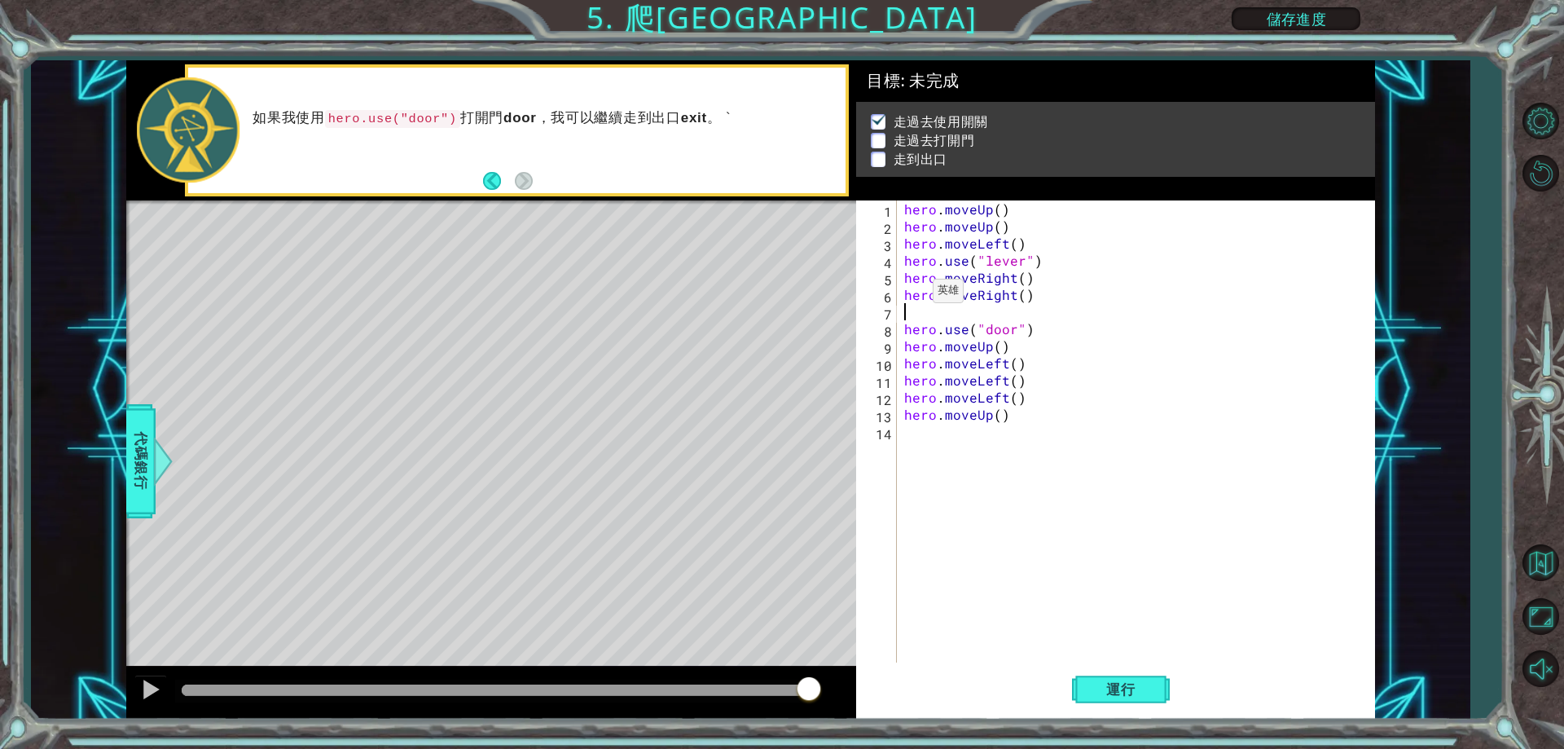
paste textarea "hero.moveRight()"
click at [1103, 696] on span "運行" at bounding box center [1121, 689] width 62 height 16
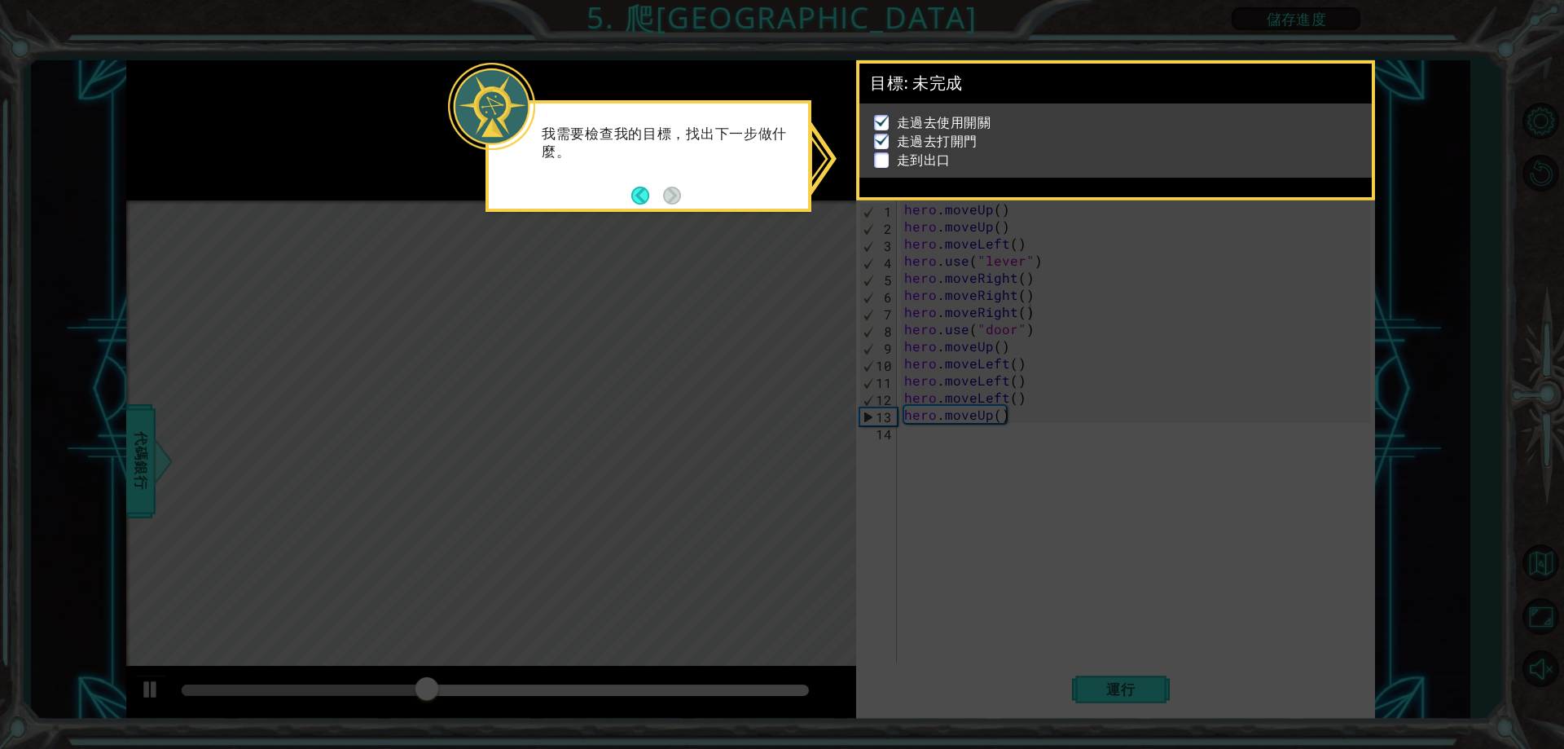
click at [1108, 494] on icon at bounding box center [782, 374] width 1564 height 749
click at [459, 269] on icon at bounding box center [782, 374] width 1564 height 749
click at [1474, 253] on icon at bounding box center [782, 374] width 1564 height 749
click at [634, 197] on button "Back" at bounding box center [647, 196] width 32 height 18
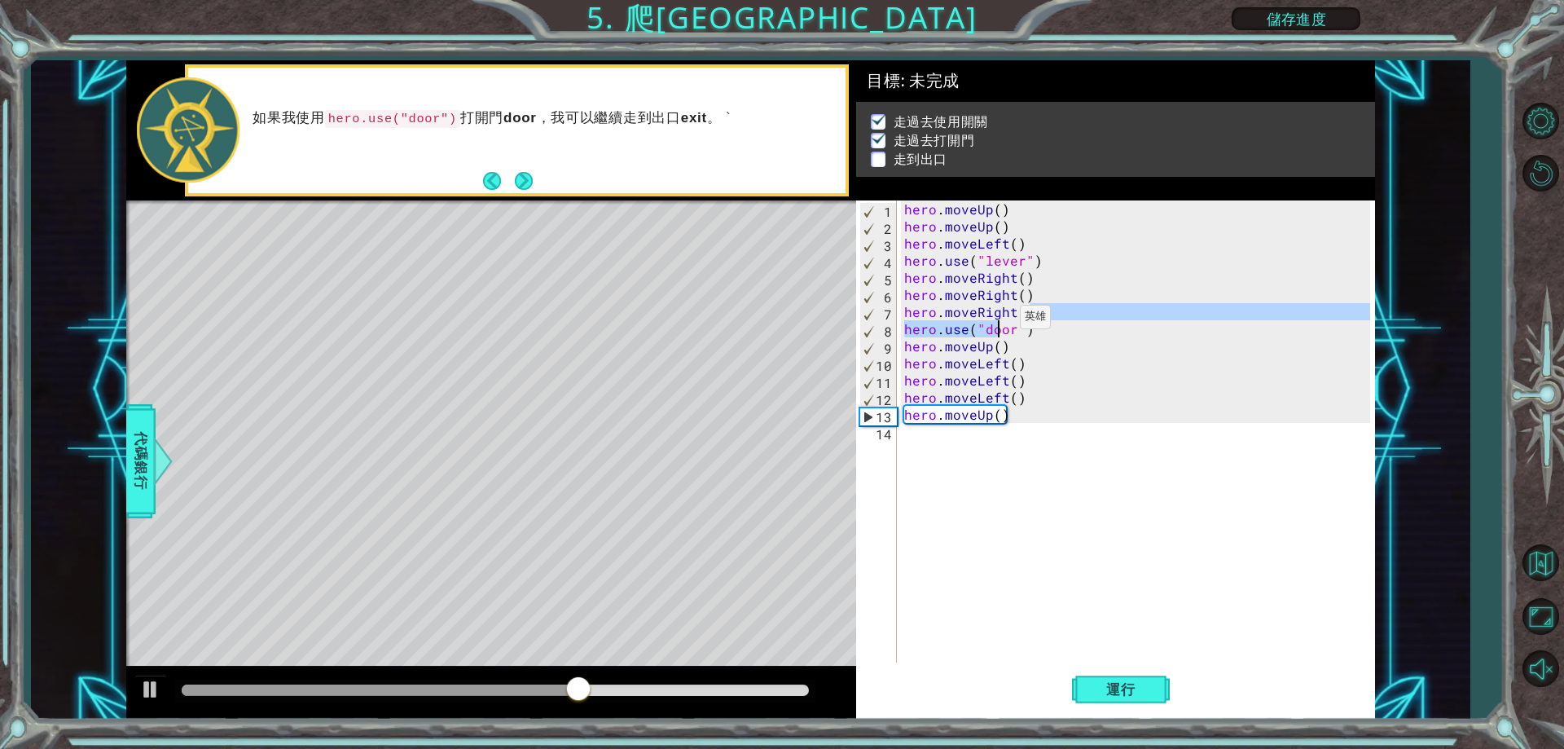
drag, startPoint x: 1030, startPoint y: 310, endPoint x: 1070, endPoint y: 332, distance: 46.7
click at [1049, 325] on div "hero . moveUp ( ) hero . moveUp ( ) hero . moveLeft ( ) hero . use ( "lever" ) …" at bounding box center [1139, 448] width 477 height 496
type textarea "hero.moveRight() hero.use("door")"
drag, startPoint x: 916, startPoint y: 599, endPoint x: 936, endPoint y: 587, distance: 23.7
click at [916, 598] on div "hero . moveUp ( ) hero . moveUp ( ) hero . moveLeft ( ) hero . use ( "lever" ) …" at bounding box center [1139, 448] width 477 height 496
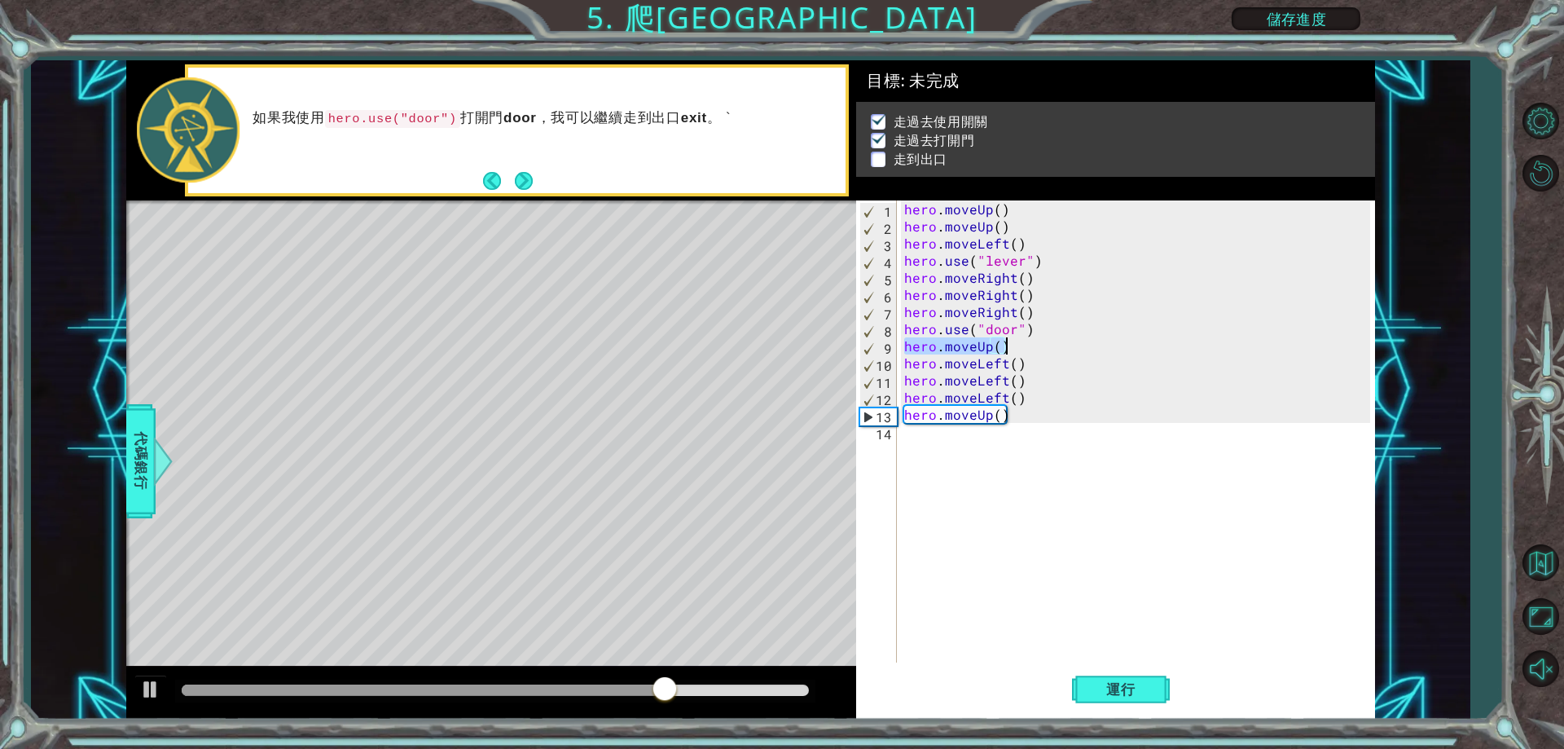
drag, startPoint x: 903, startPoint y: 348, endPoint x: 1009, endPoint y: 354, distance: 106.1
click at [1009, 354] on div "hero . moveUp ( ) hero . moveUp ( ) hero . moveLeft ( ) hero . use ( "lever" ) …" at bounding box center [1139, 448] width 477 height 496
type textarea "hero.moveUp()"
click at [1162, 679] on button "運行" at bounding box center [1121, 690] width 98 height 52
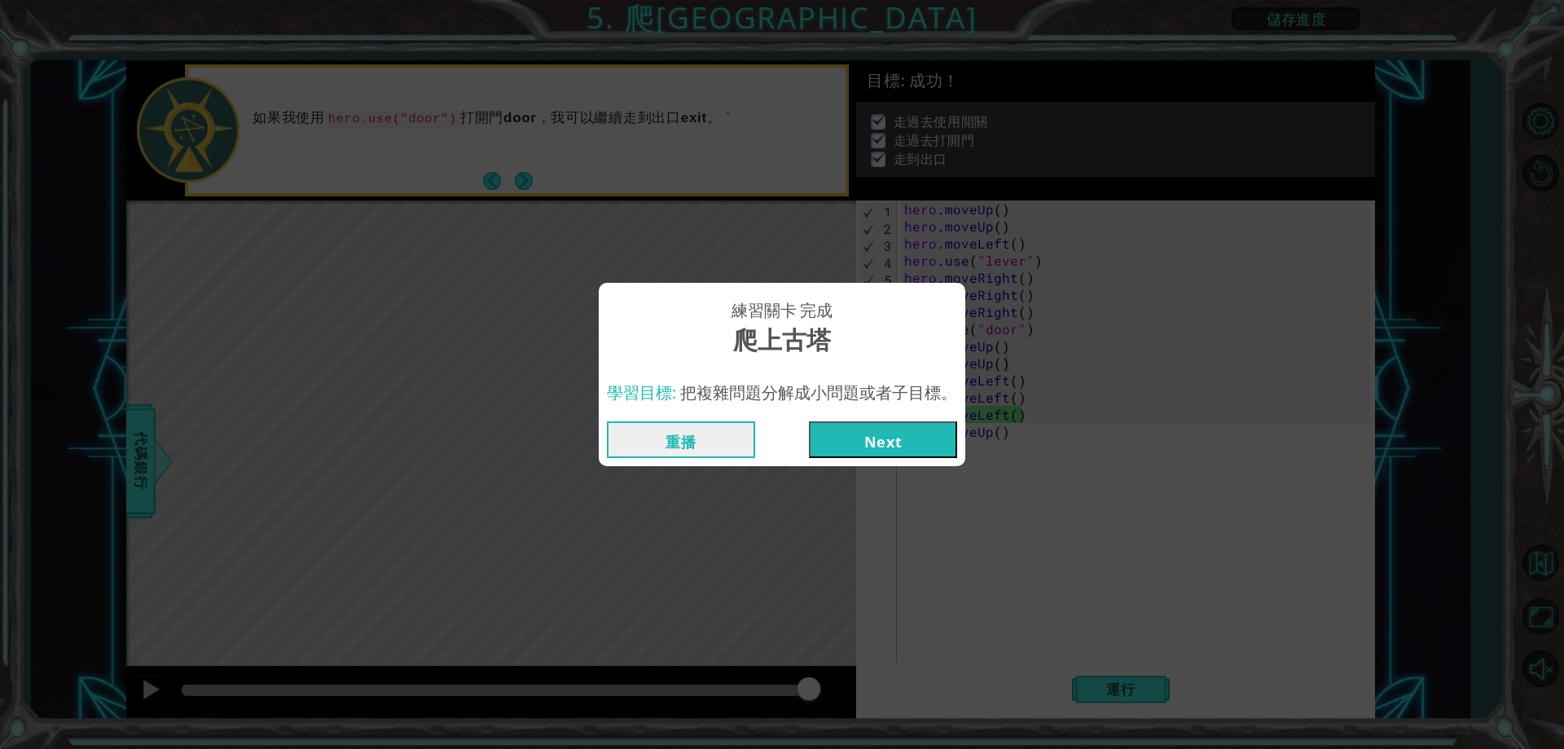
click at [940, 456] on button "Next" at bounding box center [883, 439] width 148 height 37
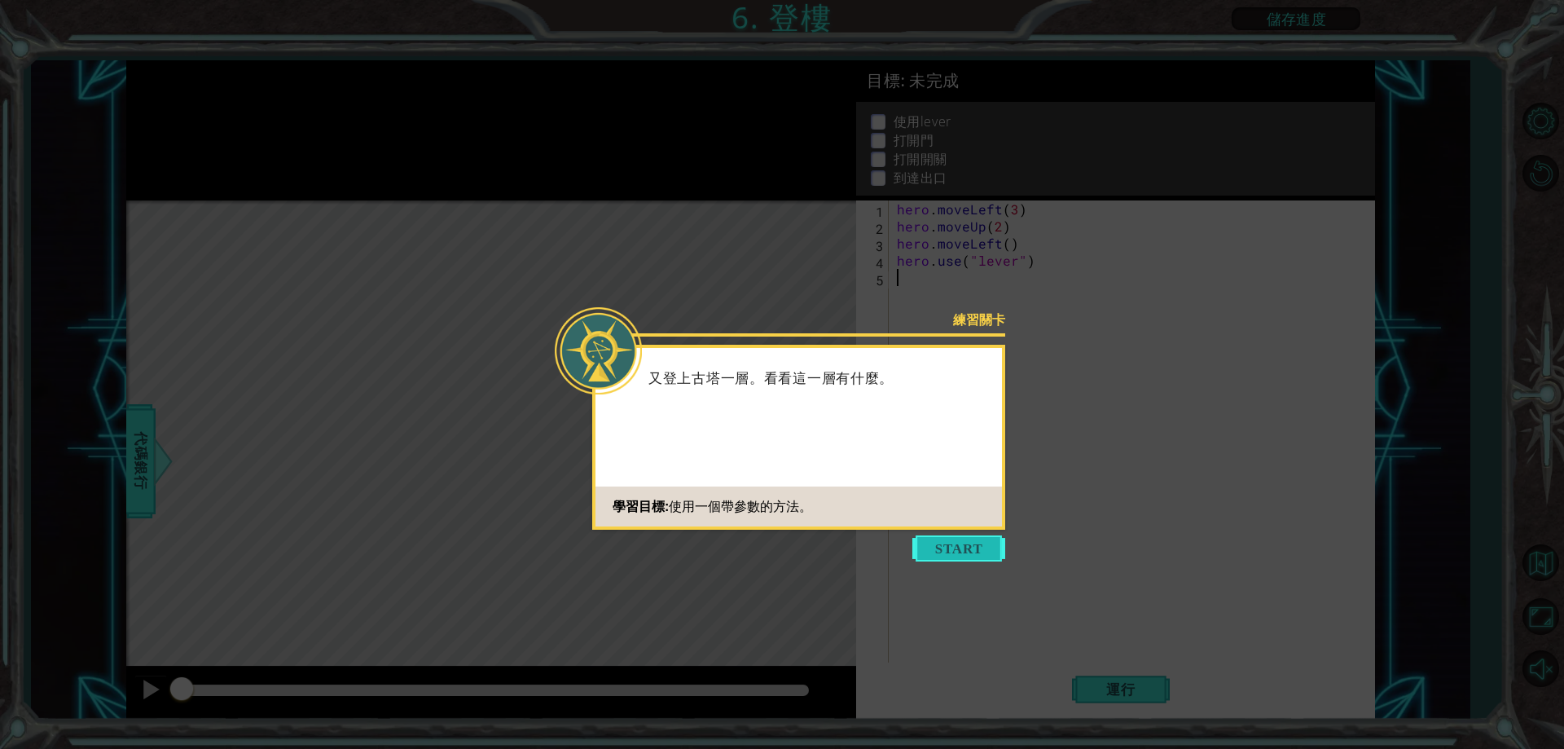
click at [991, 551] on button "Start" at bounding box center [958, 548] width 93 height 26
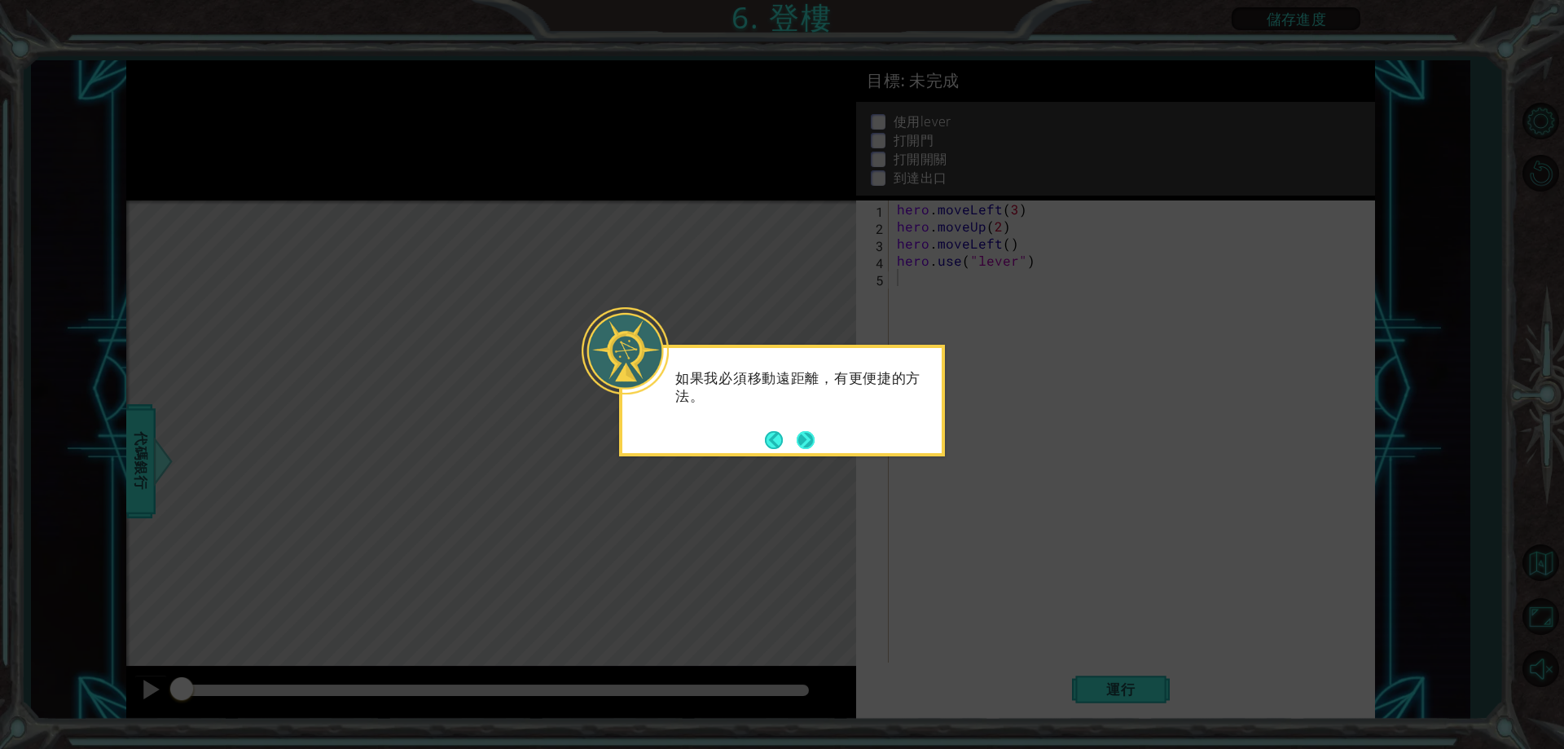
click at [815, 436] on button "Next" at bounding box center [806, 440] width 18 height 18
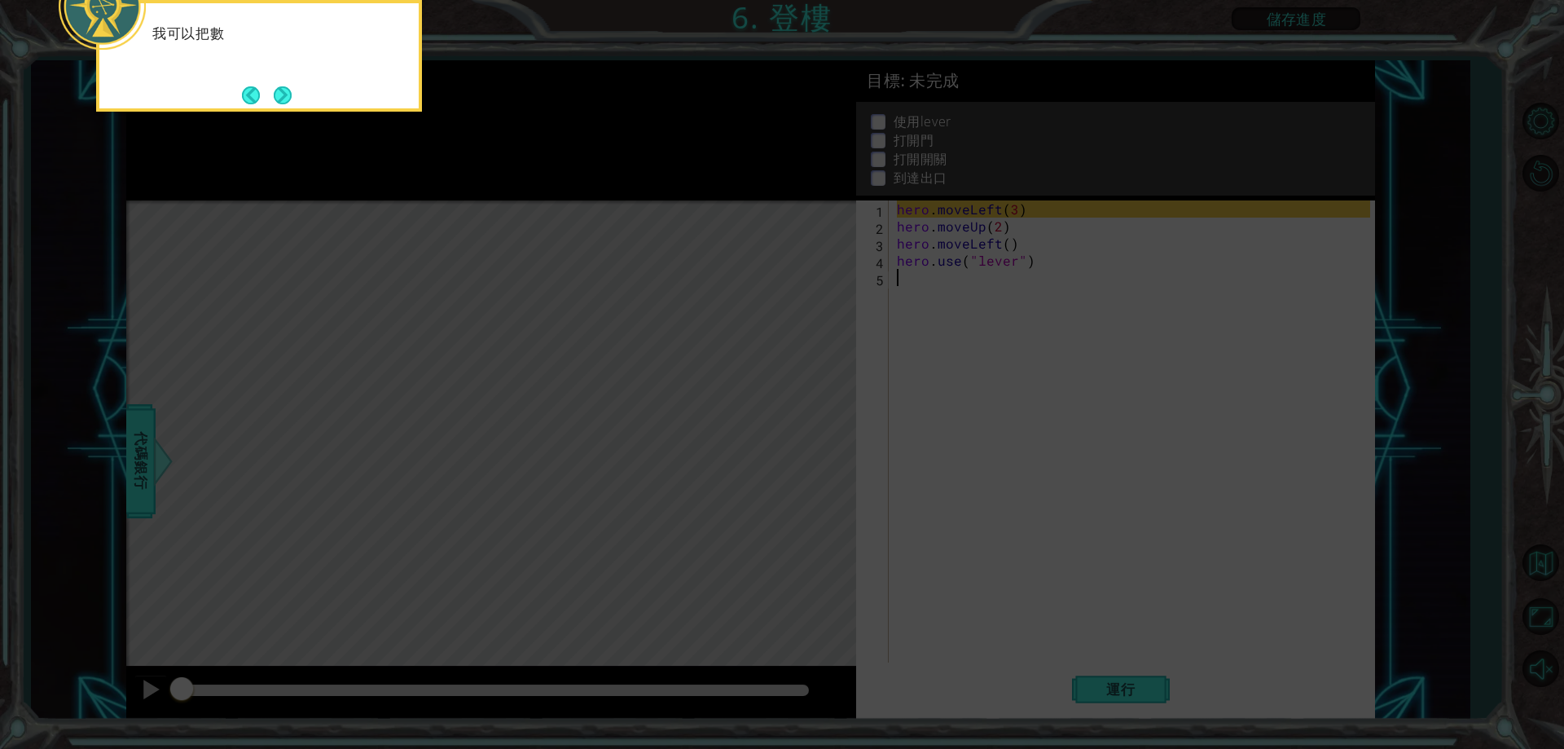
click at [818, 436] on icon at bounding box center [782, 111] width 1564 height 1273
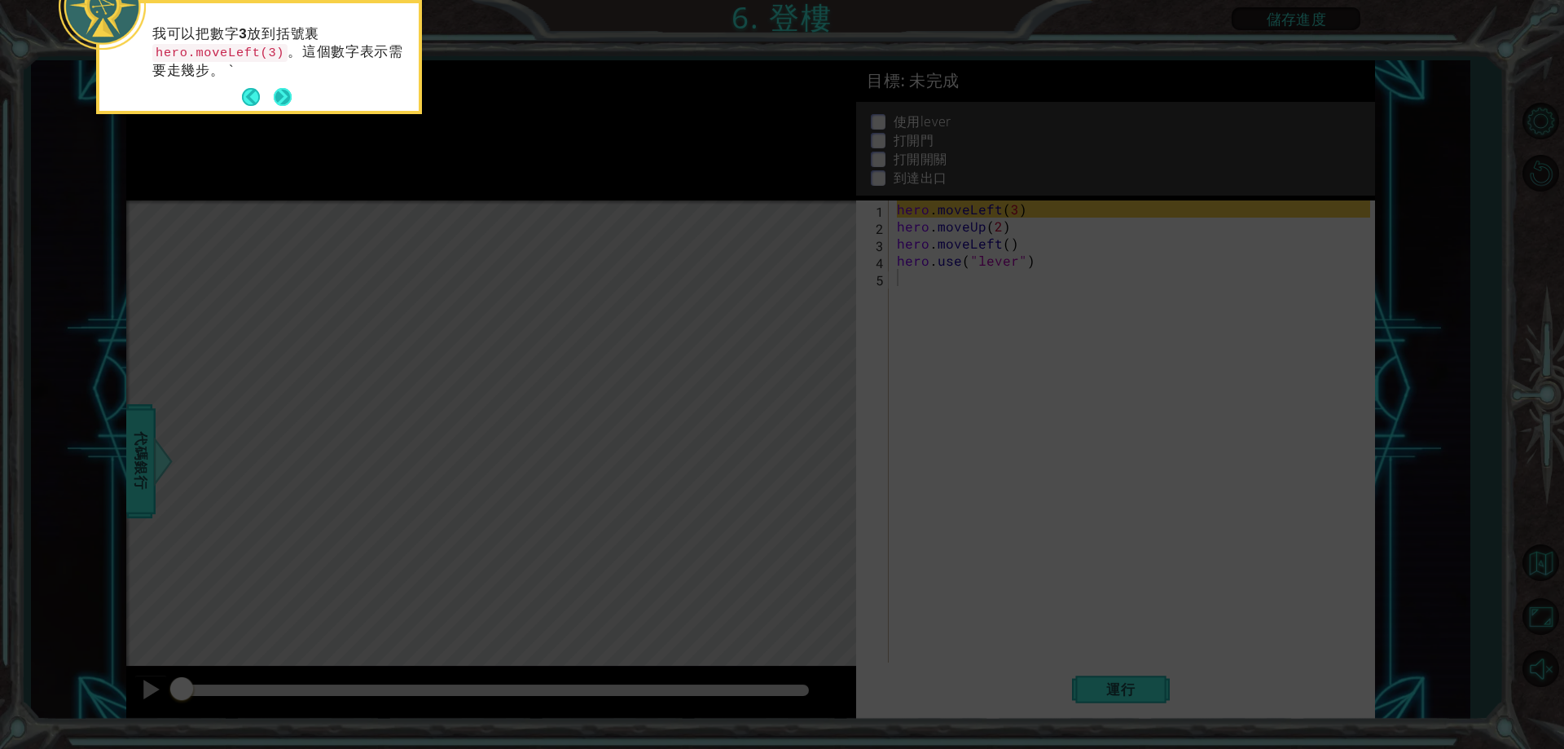
click at [279, 92] on button "Next" at bounding box center [283, 97] width 18 height 18
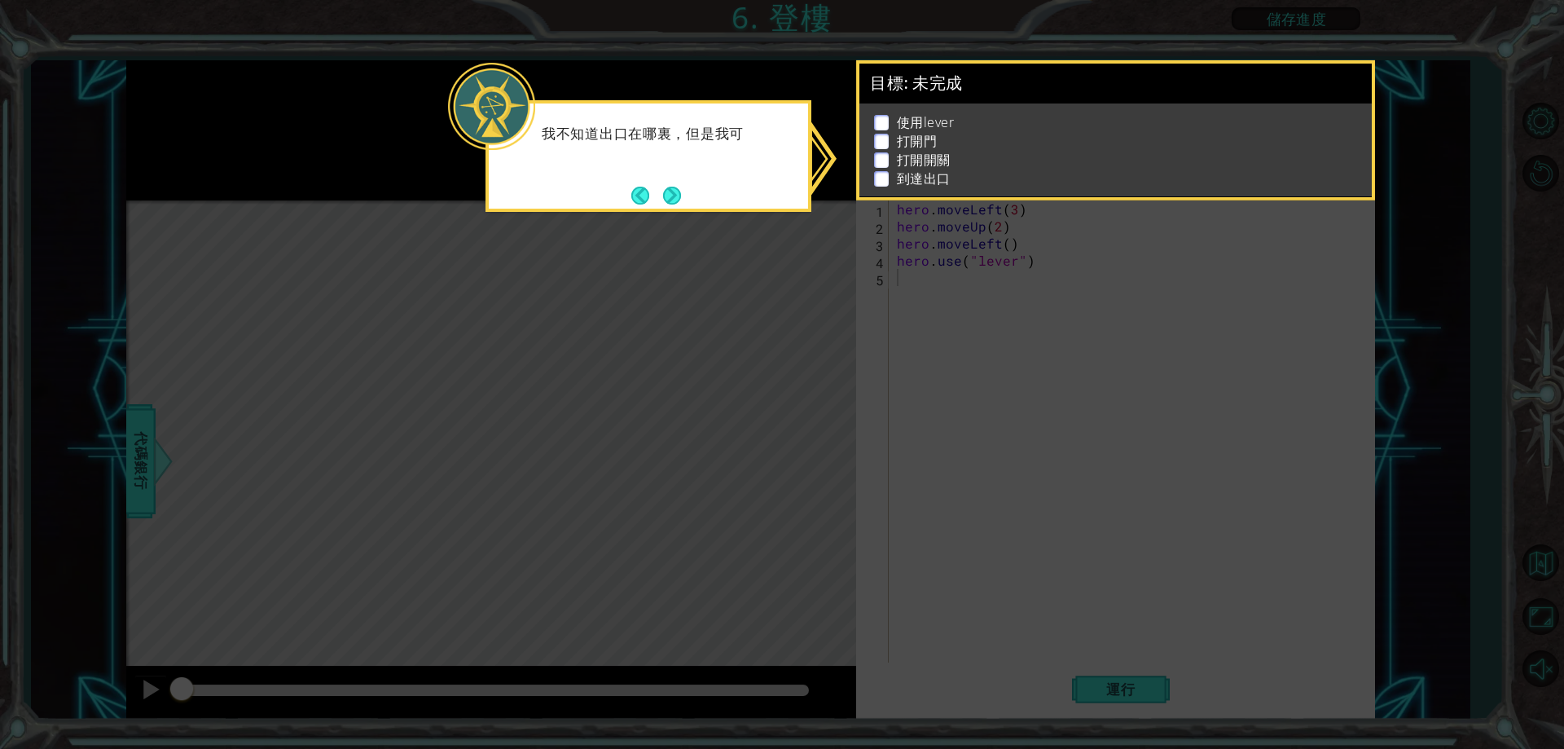
click at [718, 252] on icon at bounding box center [782, 374] width 1564 height 749
click at [674, 197] on button "Next" at bounding box center [672, 196] width 18 height 18
click at [674, 197] on div at bounding box center [491, 130] width 730 height 140
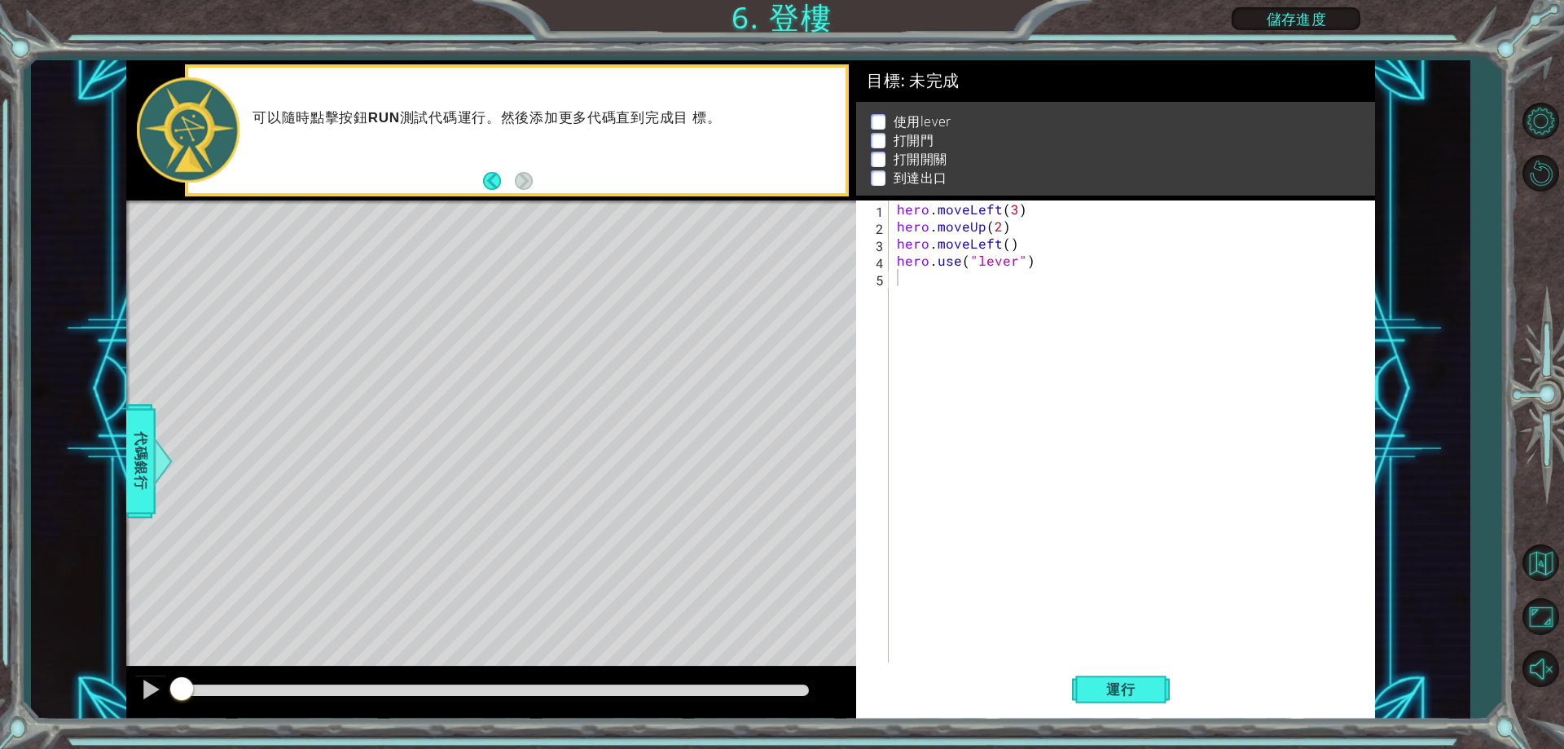
click at [489, 329] on div "Level Map" at bounding box center [502, 440] width 753 height 480
click at [541, 462] on div "Level Map" at bounding box center [502, 440] width 753 height 480
click at [515, 305] on div "Level Map" at bounding box center [502, 440] width 753 height 480
click at [1124, 671] on button "運行" at bounding box center [1121, 690] width 98 height 52
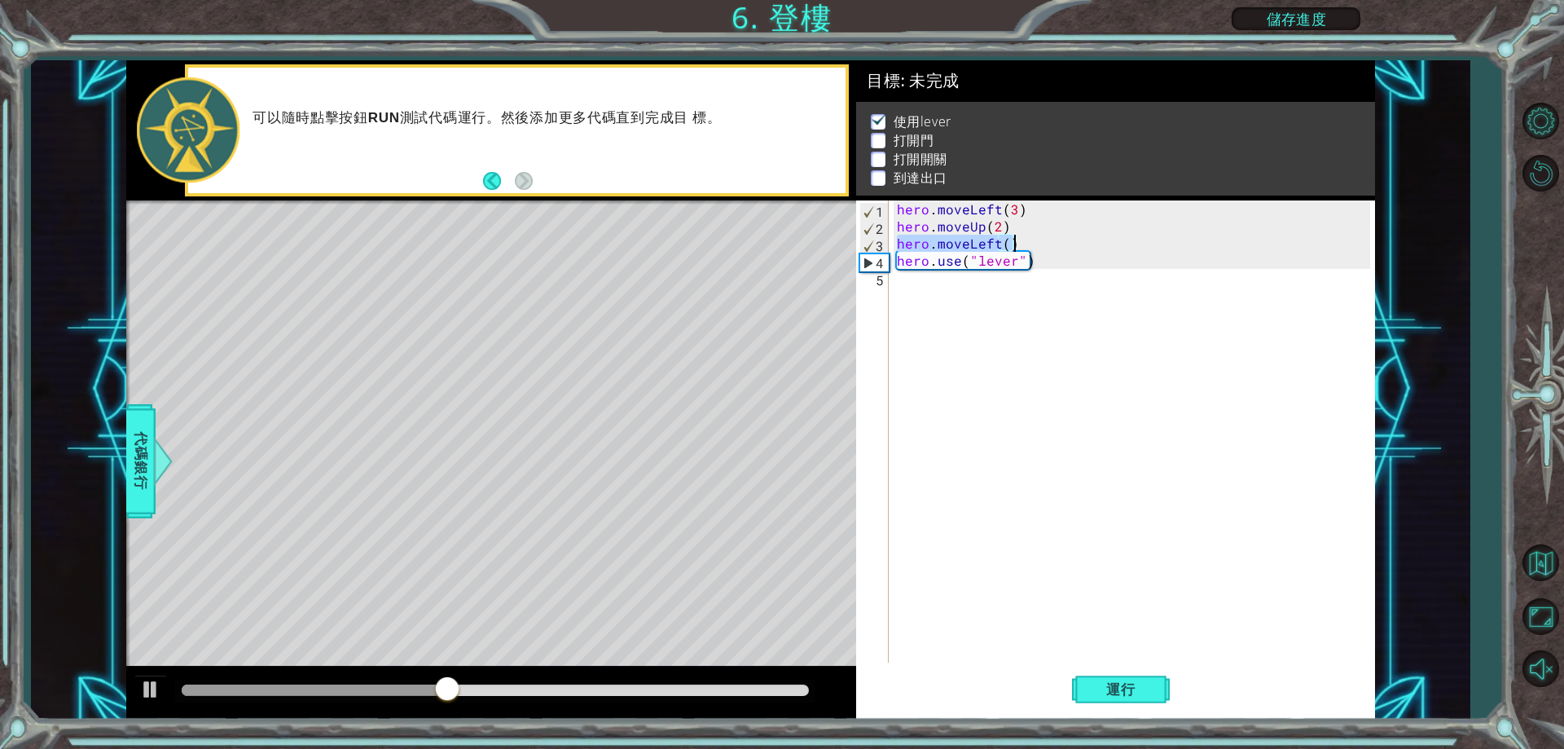
drag, startPoint x: 900, startPoint y: 237, endPoint x: 1017, endPoint y: 238, distance: 117.3
click at [1017, 238] on div "hero . moveLeft ( 3 ) hero . moveUp ( 2 ) hero . moveLeft ( ) hero . use ( "lev…" at bounding box center [1136, 448] width 484 height 496
type textarea "hero.moveLeft()"
click at [935, 305] on div "hero . moveLeft ( 3 ) hero . moveUp ( 2 ) hero . moveLeft ( ) hero . use ( "lev…" at bounding box center [1136, 448] width 484 height 496
paste textarea "hero.moveLeft()"
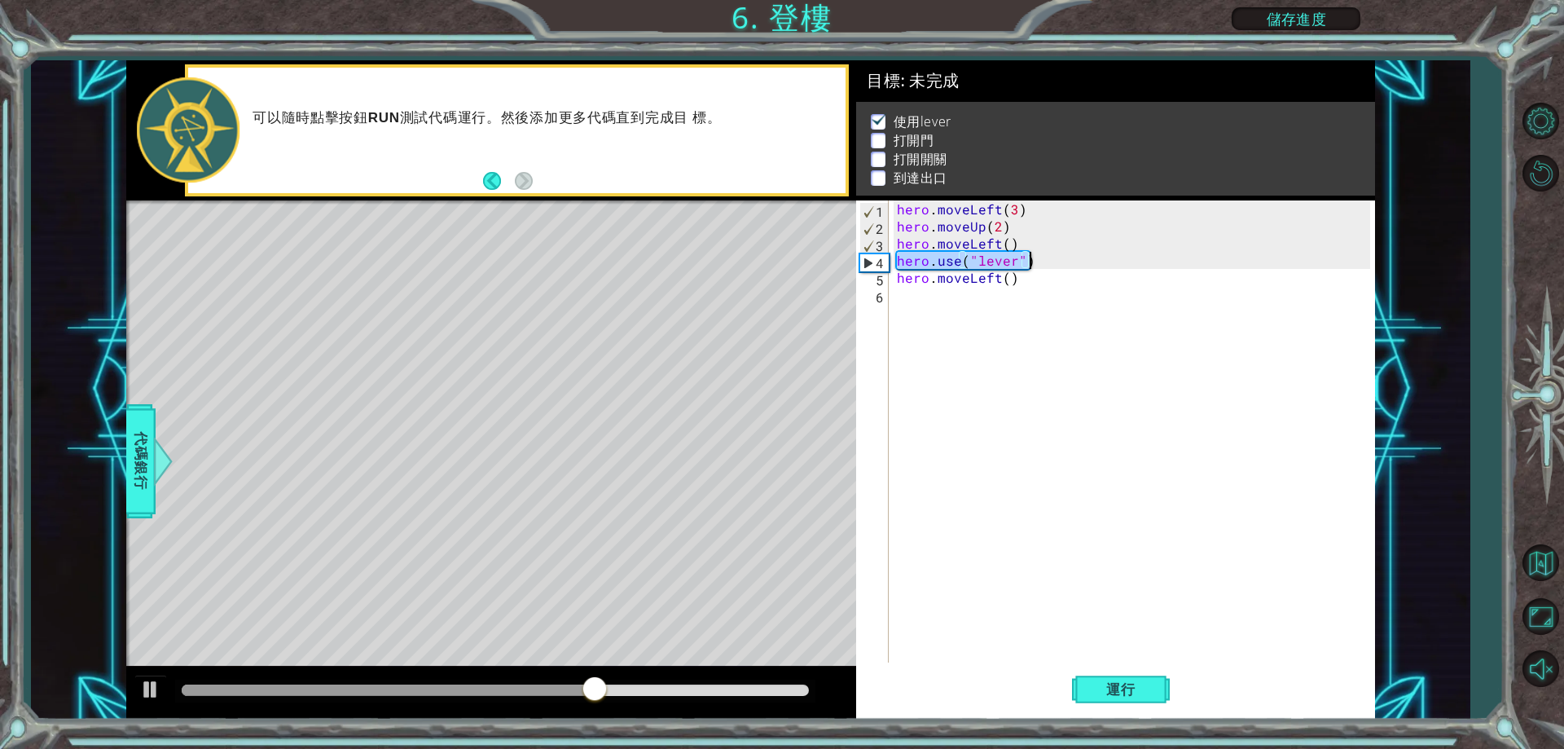
drag, startPoint x: 898, startPoint y: 266, endPoint x: 1052, endPoint y: 268, distance: 154.8
click at [1052, 268] on div "hero . moveLeft ( 3 ) hero . moveUp ( 2 ) hero . moveLeft ( ) hero . use ( "lev…" at bounding box center [1136, 448] width 484 height 496
type textarea "hero.use("lever")"
click at [947, 314] on div "hero . moveLeft ( 3 ) hero . moveUp ( 2 ) hero . moveLeft ( ) hero . use ( "lev…" at bounding box center [1136, 448] width 484 height 496
paste textarea "hero.use("lever")"
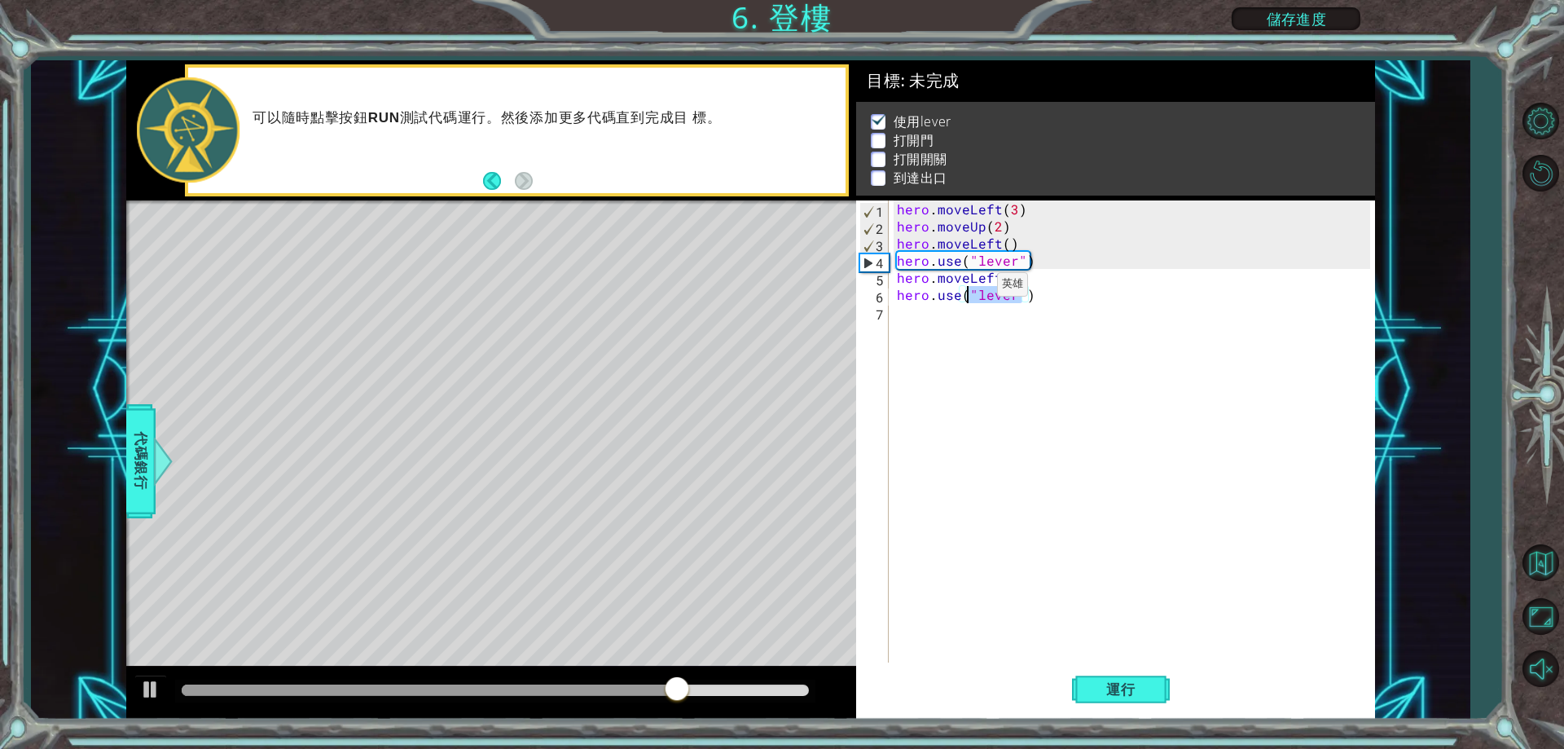
drag, startPoint x: 1021, startPoint y: 296, endPoint x: 969, endPoint y: 288, distance: 51.8
click at [969, 288] on div "hero . moveLeft ( 3 ) hero . moveUp ( 2 ) hero . moveLeft ( ) hero . use ( "lev…" at bounding box center [1136, 448] width 484 height 496
click at [974, 300] on div "hero . moveLeft ( 3 ) hero . moveUp ( 2 ) hero . moveLeft ( ) hero . use ( "lev…" at bounding box center [1136, 448] width 484 height 496
click at [972, 300] on div "hero . moveLeft ( 3 ) hero . moveUp ( 2 ) hero . moveLeft ( ) hero . use ( "lev…" at bounding box center [1136, 448] width 484 height 496
type textarea "hero.use("
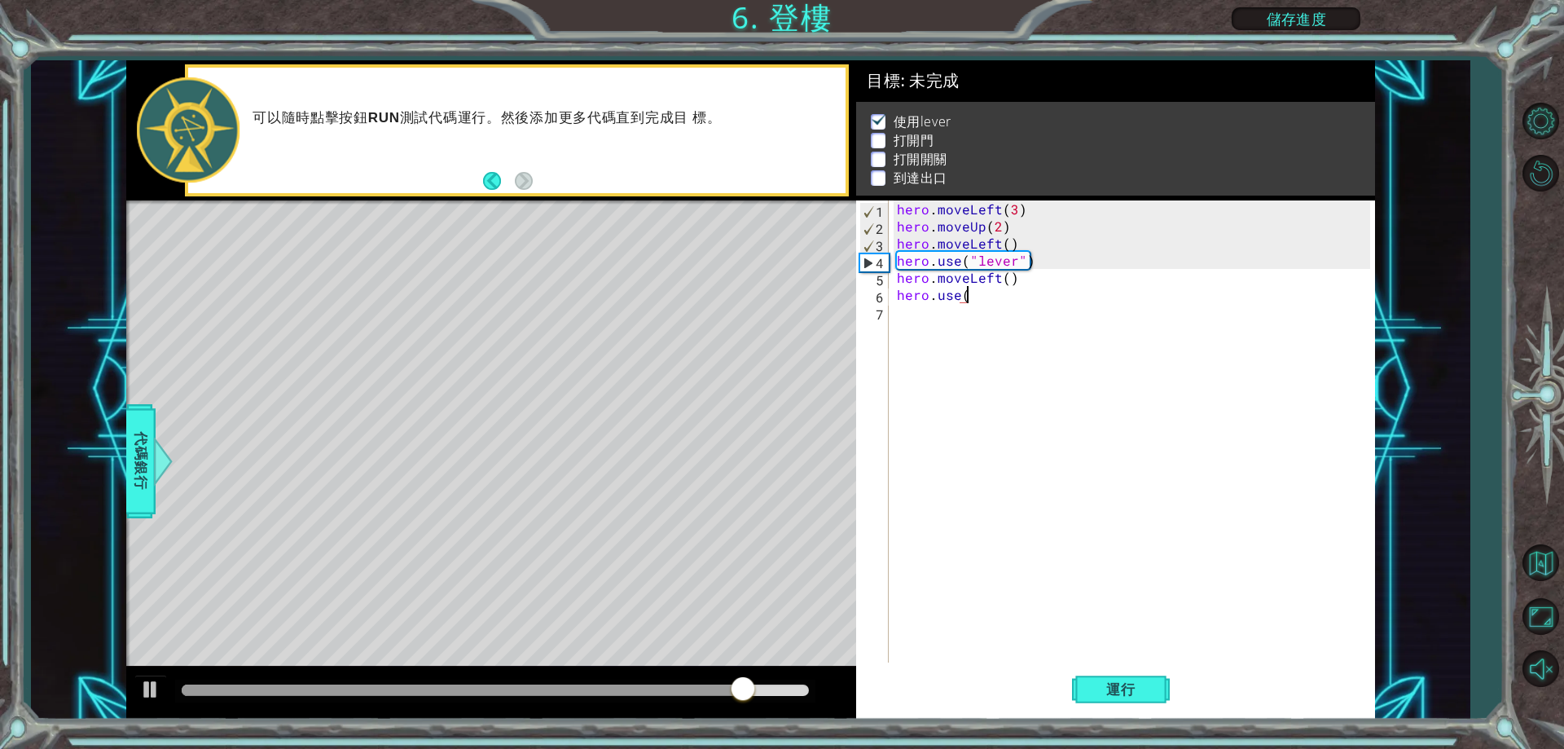
click at [980, 296] on div "hero . moveLeft ( 3 ) hero . moveUp ( 2 ) hero . moveLeft ( ) hero . use ( "lev…" at bounding box center [1136, 448] width 484 height 496
click at [979, 303] on div "hero . moveLeft ( 3 ) hero . moveUp ( 2 ) hero . moveLeft ( ) hero . use ( "lev…" at bounding box center [1136, 448] width 484 height 496
click at [986, 292] on div "hero . moveLeft ( 3 ) hero . moveUp ( 2 ) hero . moveLeft ( ) hero . use ( "lev…" at bounding box center [1136, 448] width 484 height 496
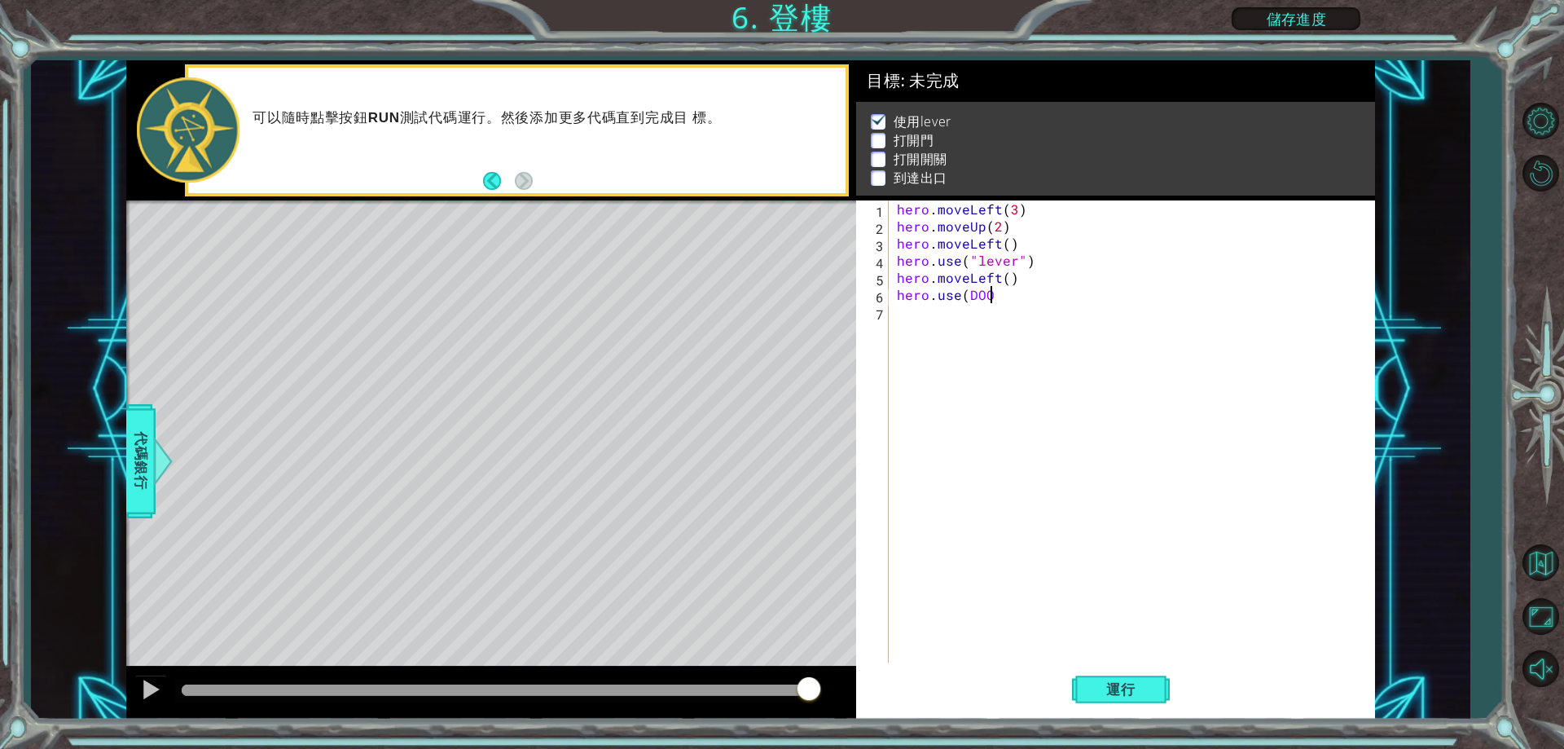
scroll to position [0, 6]
type textarea "hero.use(DOOR)"
click at [1140, 701] on button "運行" at bounding box center [1121, 690] width 98 height 52
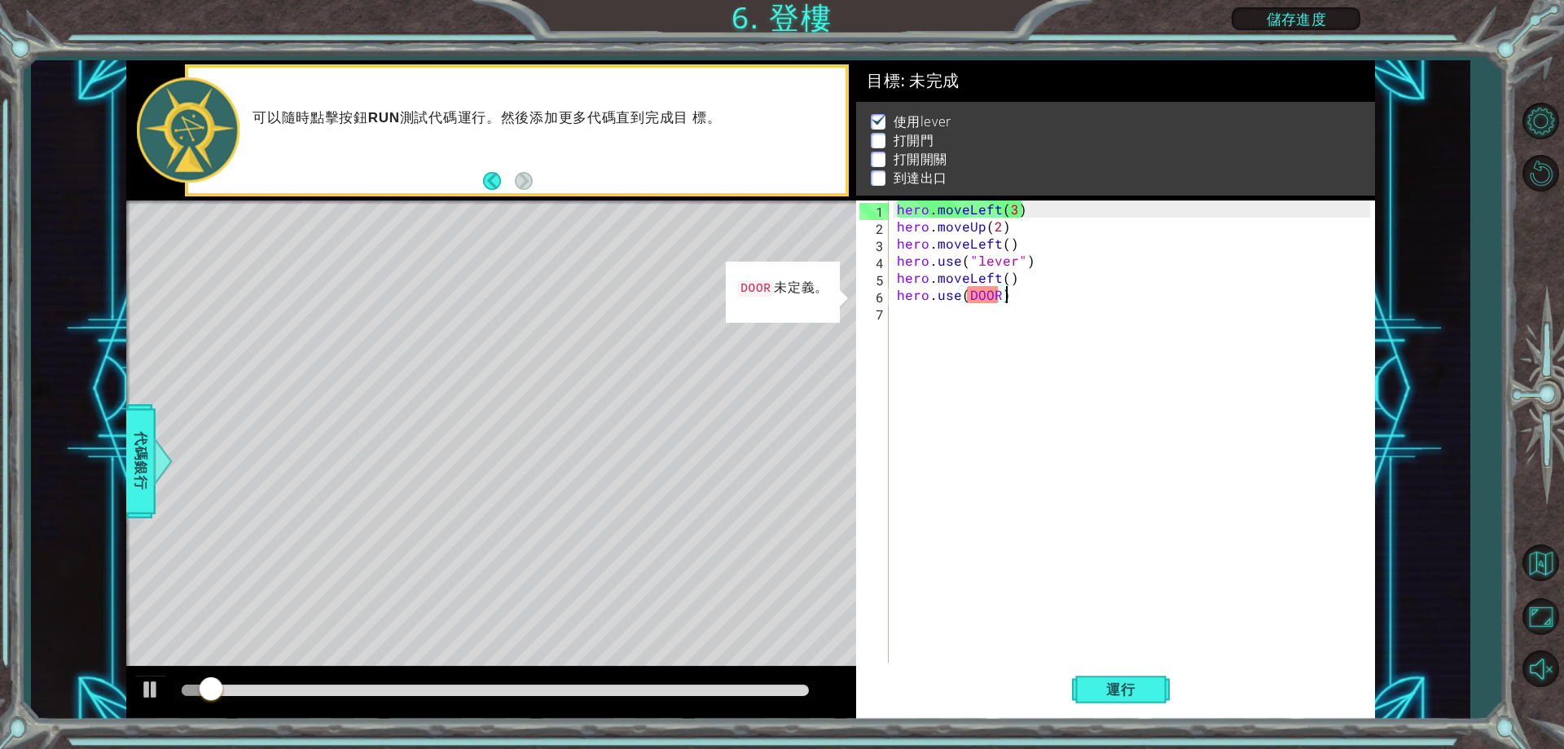
click at [1011, 297] on div "hero . moveLeft ( 3 ) hero . moveUp ( 2 ) hero . moveLeft ( ) hero . use ( "lev…" at bounding box center [1136, 448] width 484 height 496
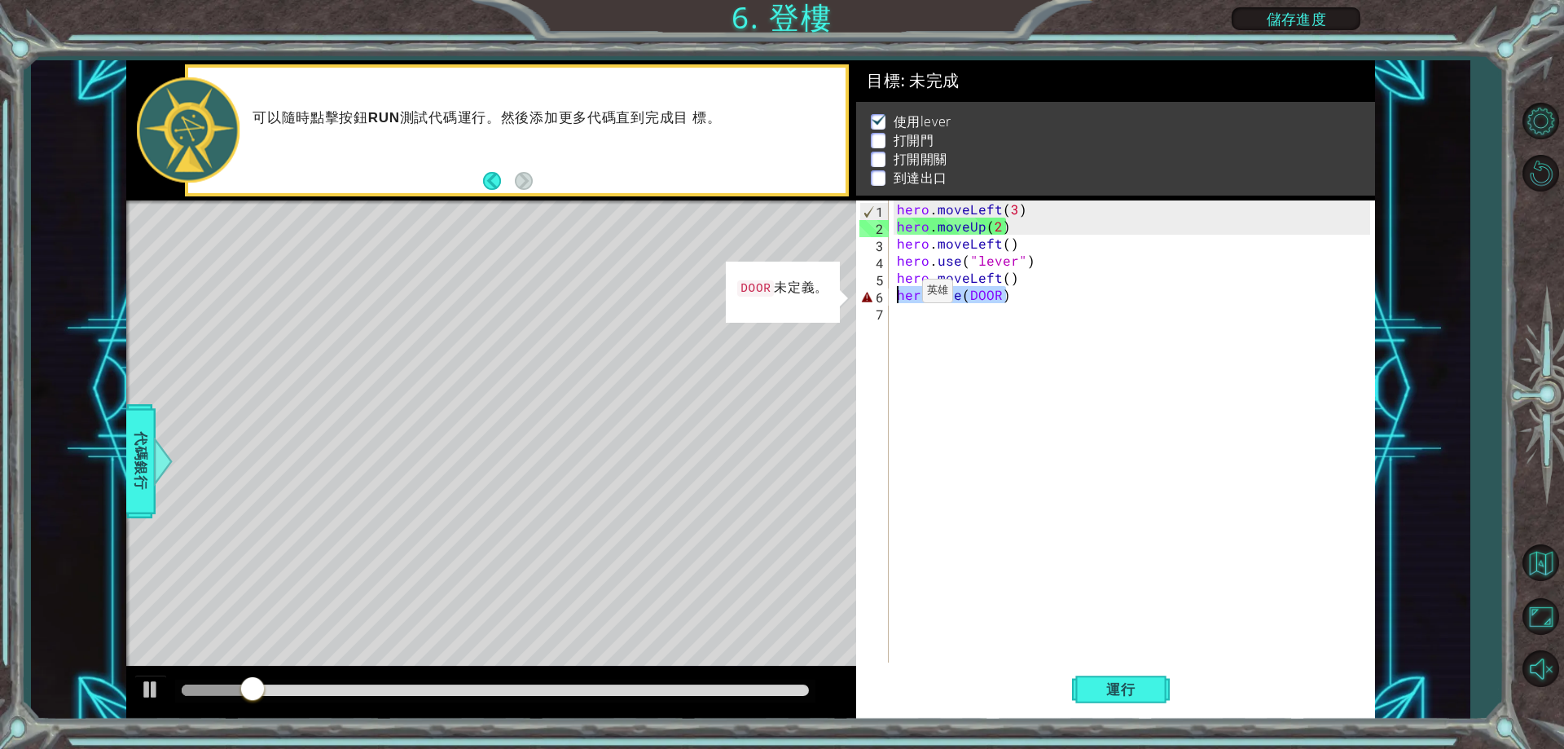
drag, startPoint x: 1011, startPoint y: 297, endPoint x: 890, endPoint y: 297, distance: 120.6
click at [890, 297] on div "hero.use(DOOR) 1 2 3 4 5 6 7 hero . moveLeft ( 3 ) hero . moveUp ( 2 ) hero . m…" at bounding box center [1112, 431] width 513 height 462
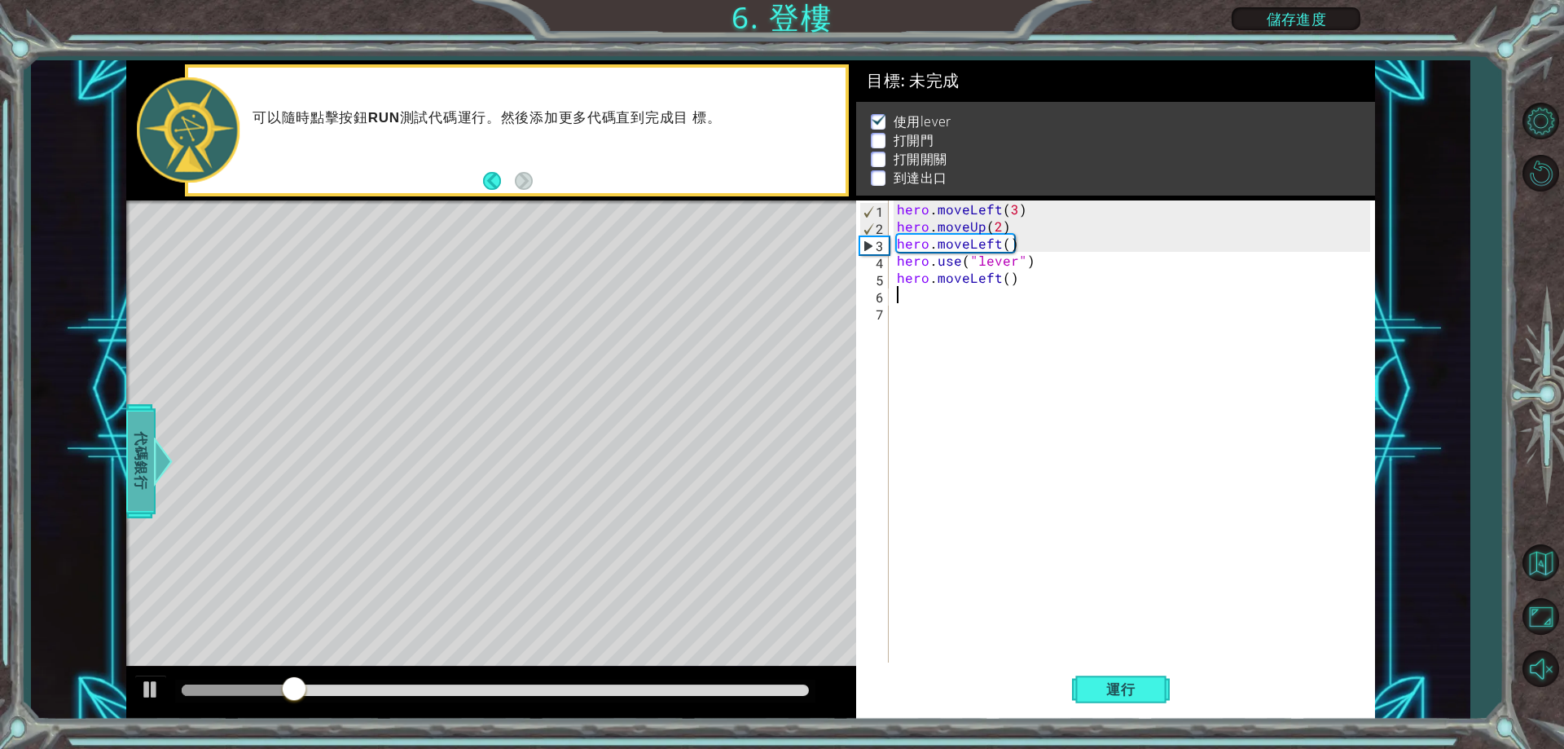
drag, startPoint x: 150, startPoint y: 454, endPoint x: 165, endPoint y: 458, distance: 15.2
click at [156, 456] on div "代碼銀行" at bounding box center [140, 461] width 29 height 114
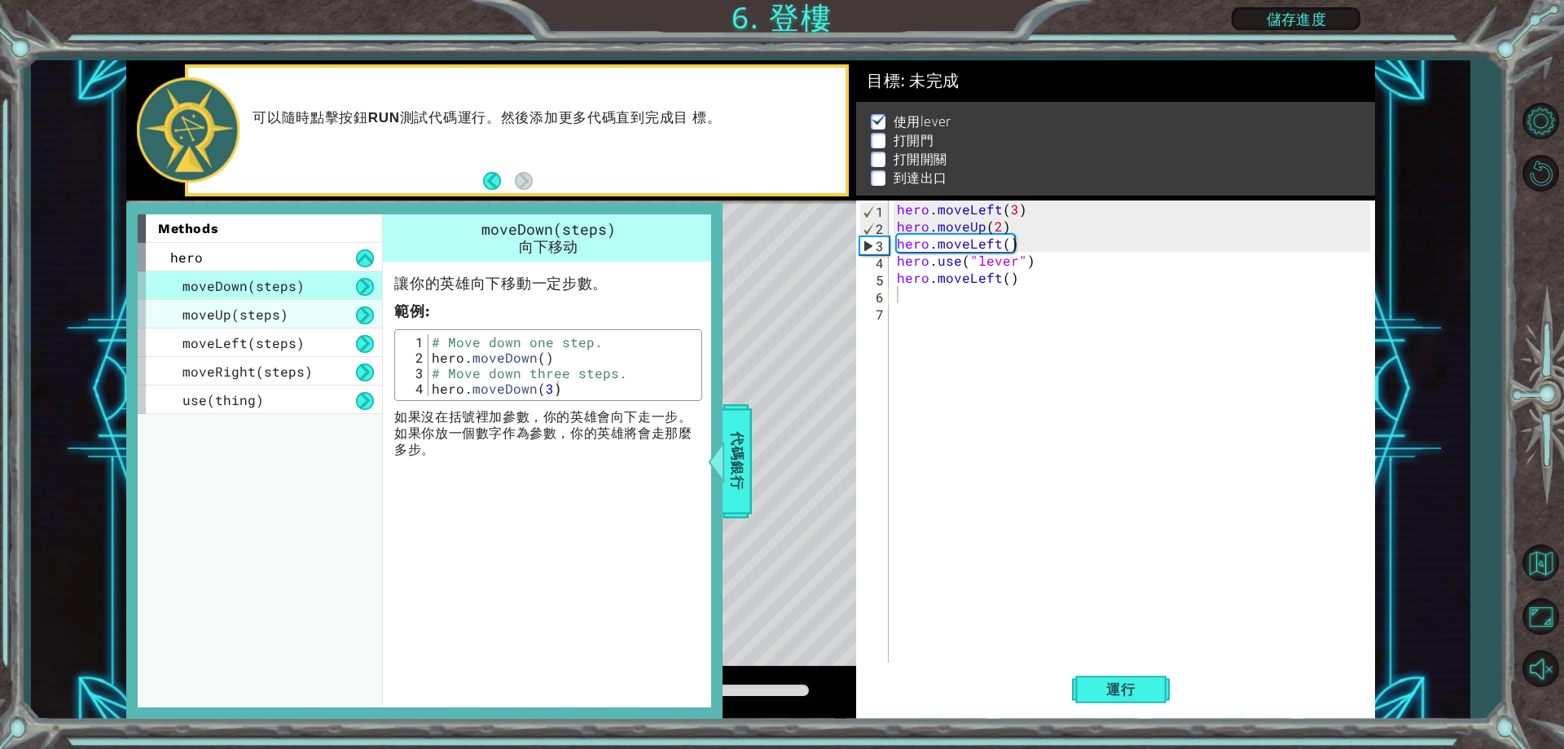
click at [288, 314] on div "moveUp(steps)" at bounding box center [260, 314] width 244 height 29
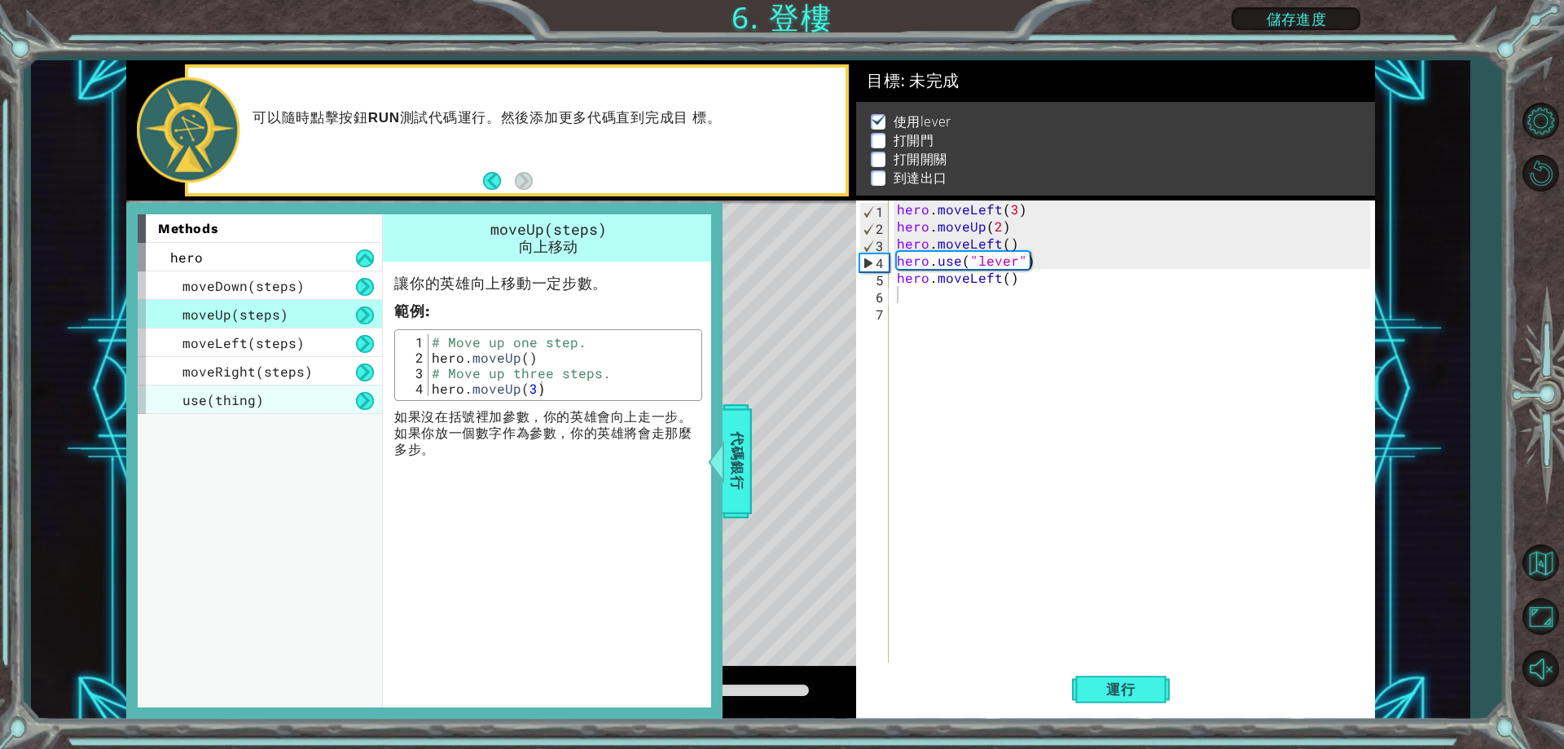
click at [275, 393] on div "use(thing)" at bounding box center [260, 399] width 244 height 29
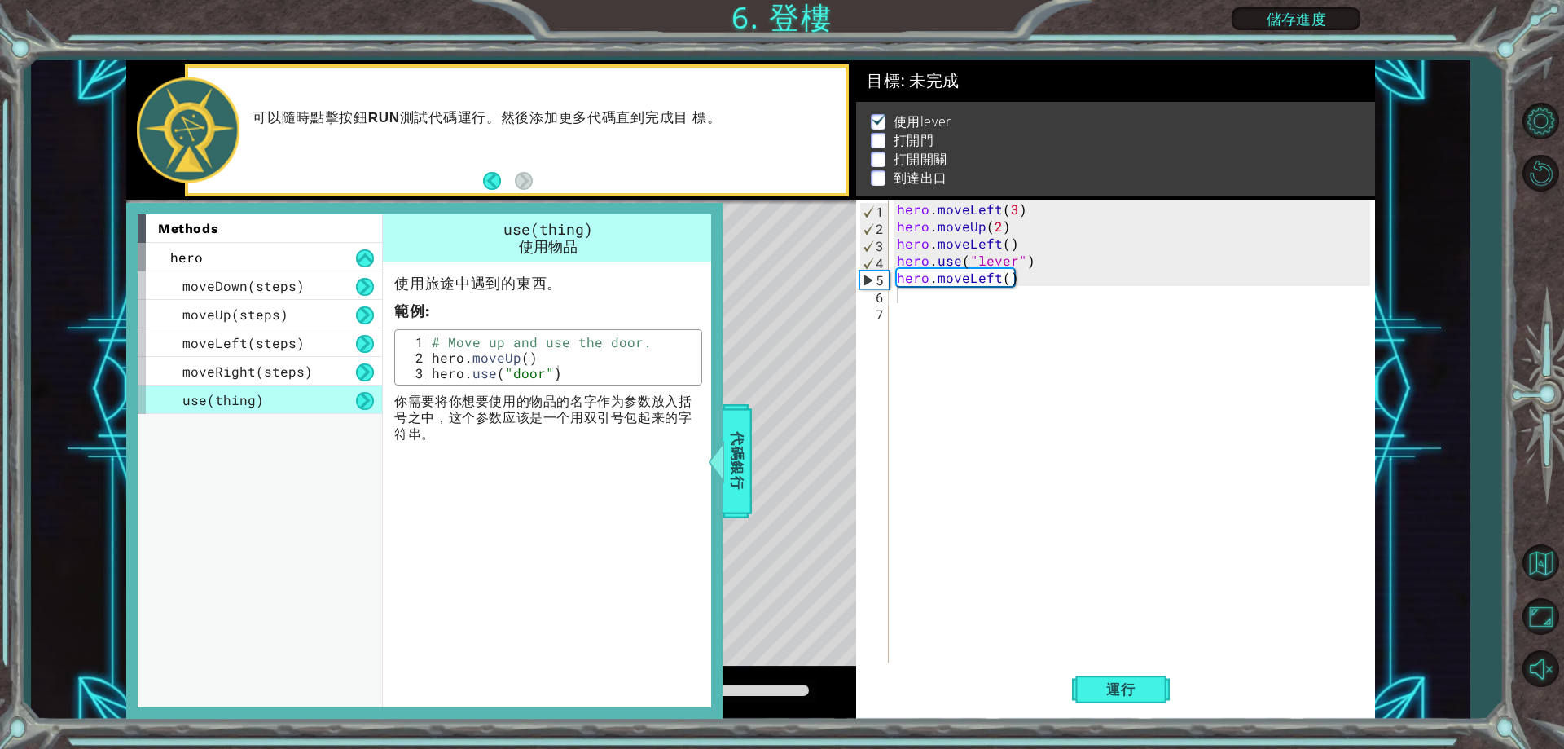
type textarea "hero.use("door")"
drag, startPoint x: 557, startPoint y: 375, endPoint x: 427, endPoint y: 375, distance: 130.3
click at [427, 375] on div "hero.use("door") 1 2 3 # Move up and use the door. hero . moveUp ( ) hero . use…" at bounding box center [548, 357] width 298 height 46
click at [903, 314] on div "hero . moveLeft ( 3 ) hero . moveUp ( 2 ) hero . moveLeft ( ) hero . use ( "lev…" at bounding box center [1136, 448] width 484 height 496
click at [913, 301] on div "hero . moveLeft ( 3 ) hero . moveUp ( 2 ) hero . moveLeft ( ) hero . use ( "lev…" at bounding box center [1136, 448] width 484 height 496
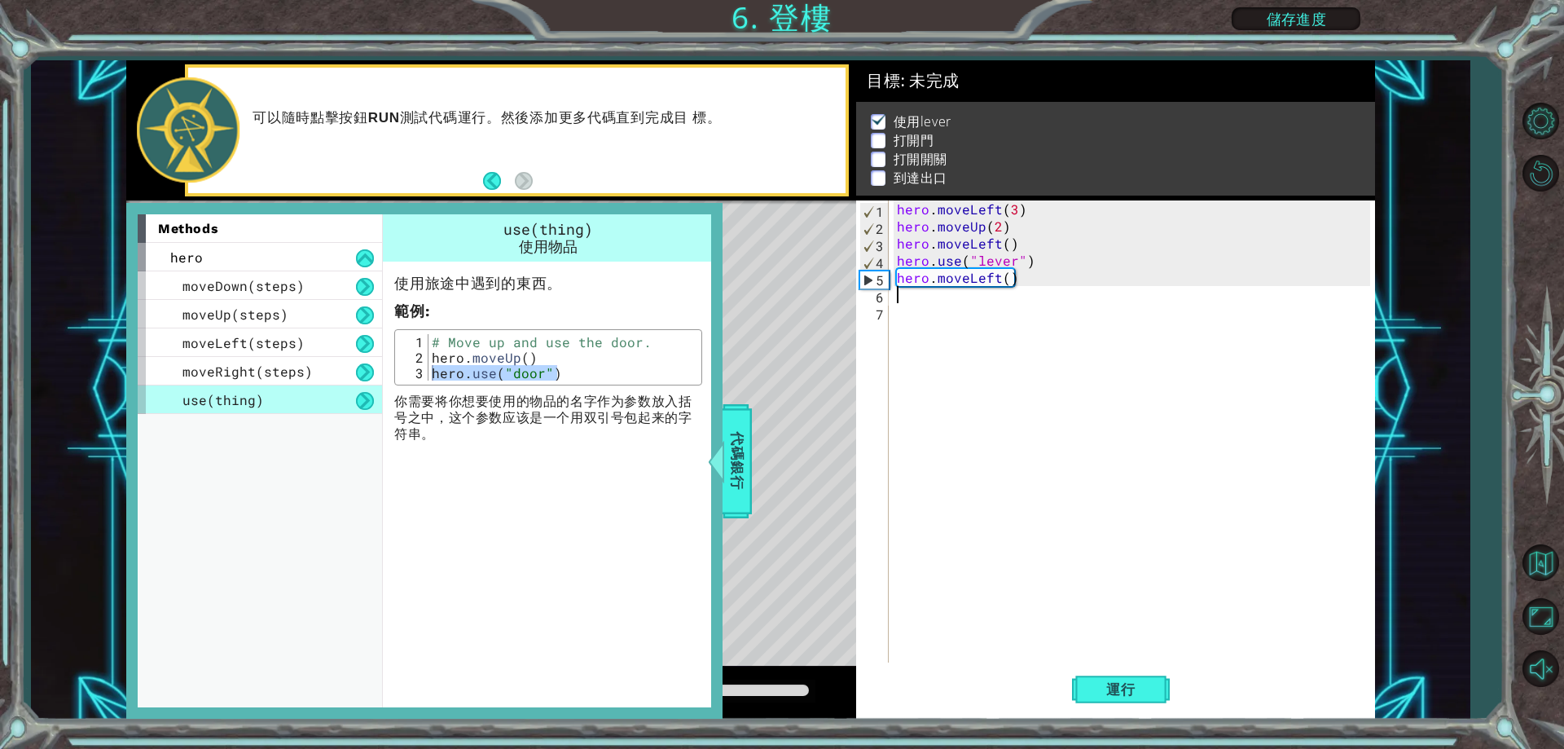
paste textarea "hero.use("door")"
type textarea "hero.use("door")"
click at [963, 376] on div "hero . moveLeft ( 3 ) hero . moveUp ( 2 ) hero . moveLeft ( ) hero . use ( "lev…" at bounding box center [1136, 448] width 484 height 496
click at [746, 470] on span "代碼銀行" at bounding box center [737, 460] width 26 height 99
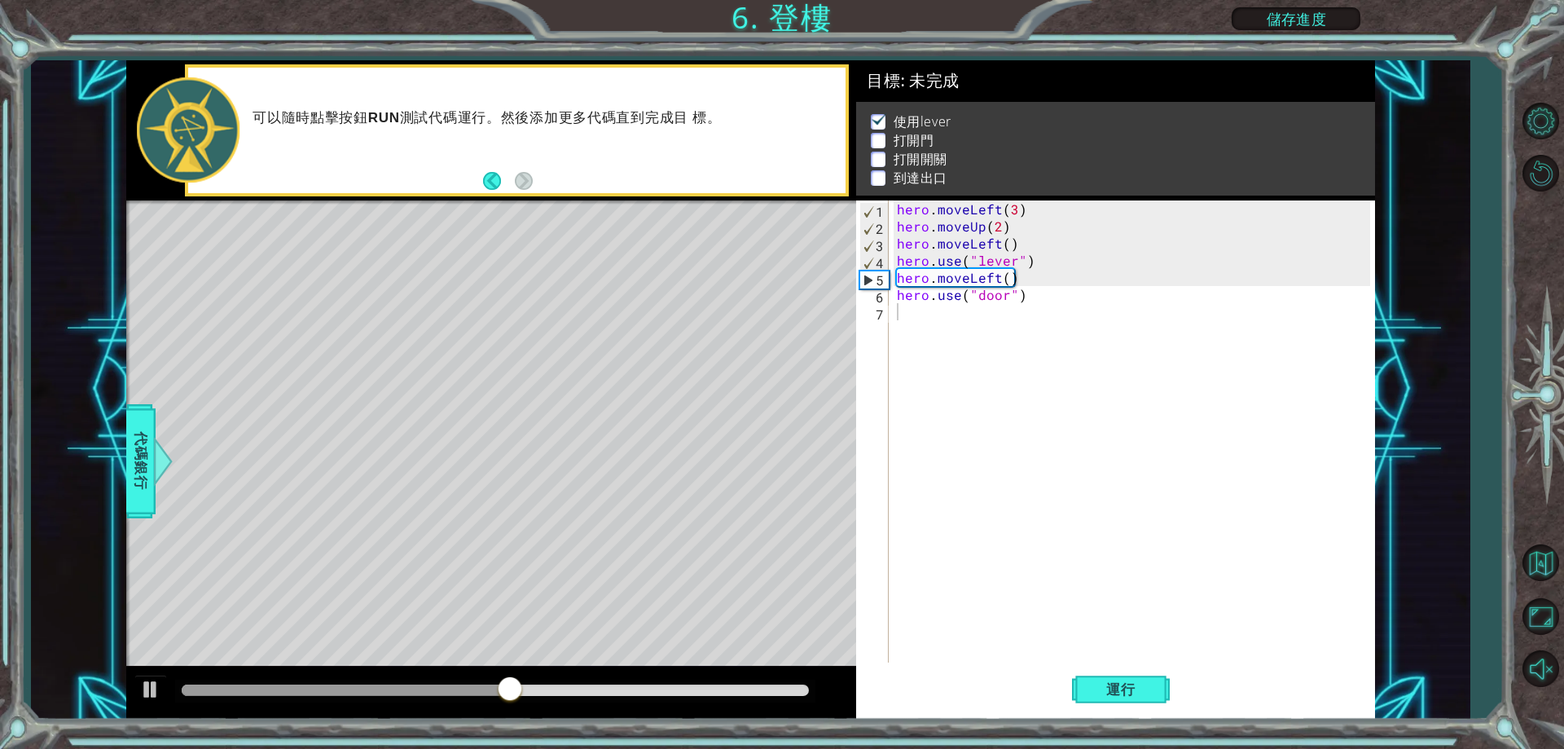
type textarea "hero.moveUp(2)"
drag, startPoint x: 1004, startPoint y: 232, endPoint x: 899, endPoint y: 226, distance: 105.3
click at [899, 226] on div "hero . moveLeft ( 3 ) hero . moveUp ( 2 ) hero . moveLeft ( ) hero . use ( "lev…" at bounding box center [1136, 448] width 484 height 496
click at [934, 343] on div "hero . moveLeft ( 3 ) hero . moveUp ( 2 ) hero . moveLeft ( ) hero . use ( "lev…" at bounding box center [1136, 448] width 484 height 496
paste textarea "hero.moveUp(2)"
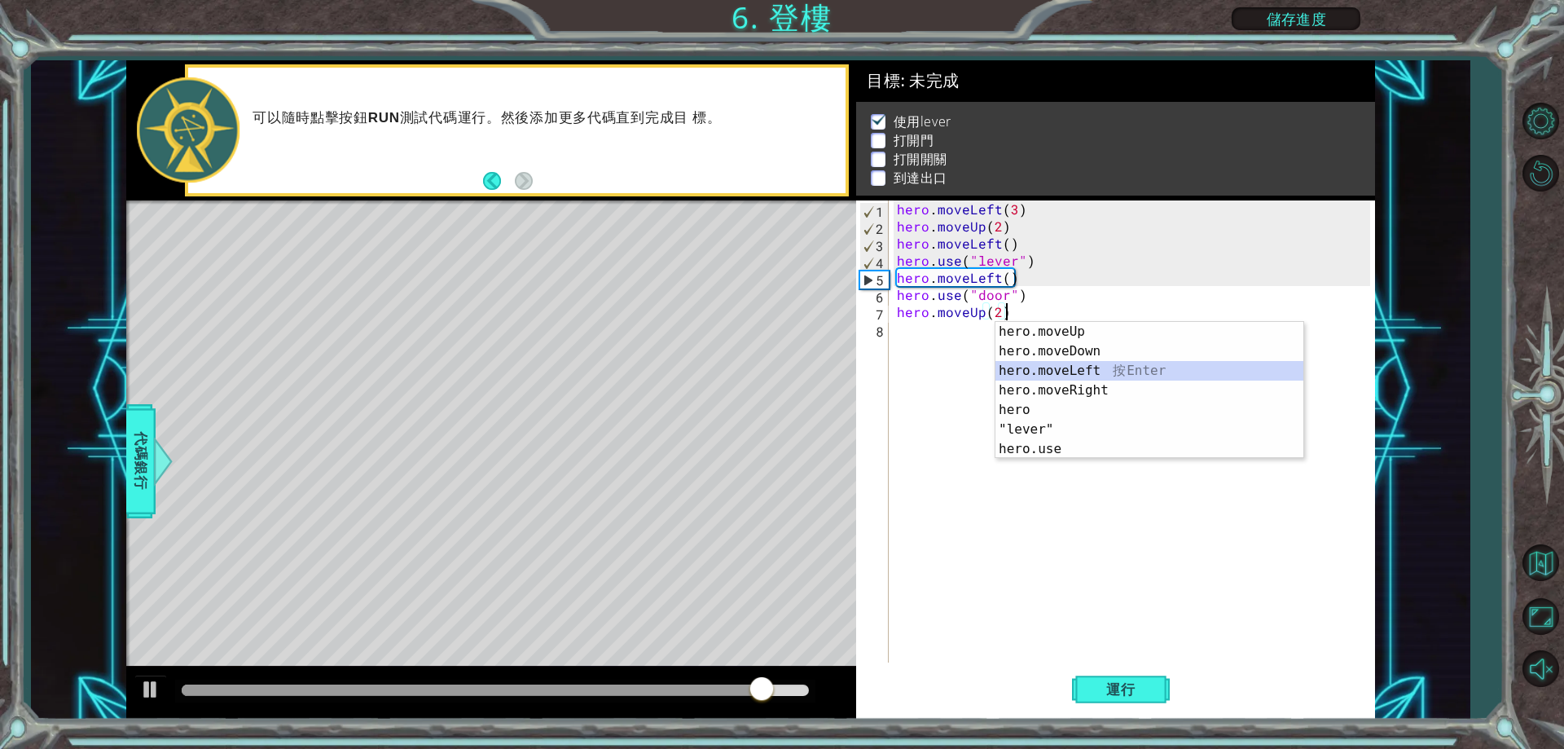
click at [1013, 376] on div "hero.moveUp 按 Enter hero.moveDown 按 Enter hero.moveLeft 按 Enter hero.moveRight …" at bounding box center [1149, 410] width 308 height 176
type textarea "hero.moveUp(2)hero.moveLeft(1)"
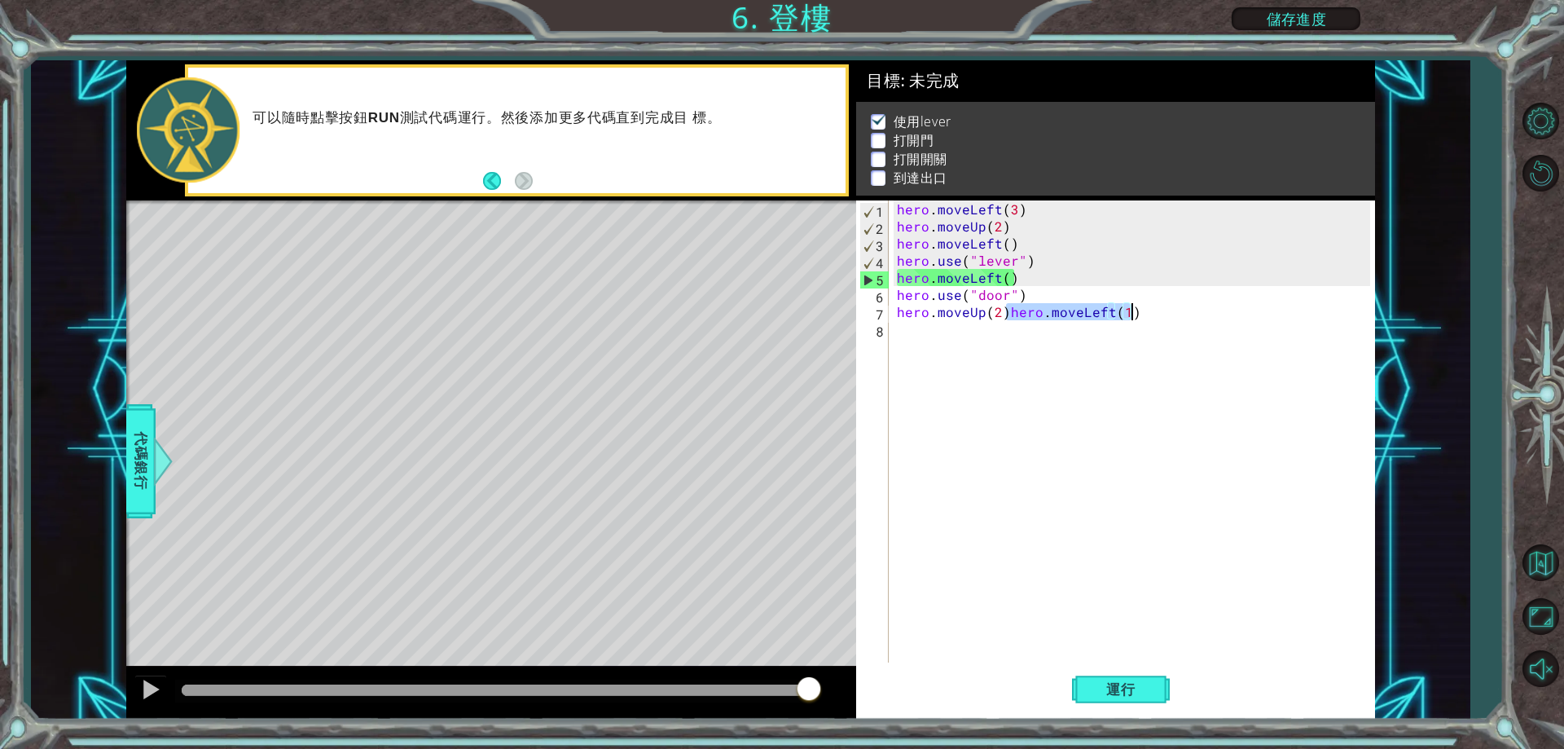
drag, startPoint x: 1010, startPoint y: 314, endPoint x: 1139, endPoint y: 315, distance: 128.7
click at [1139, 315] on div "hero . moveLeft ( 3 ) hero . moveUp ( 2 ) hero . moveLeft ( ) hero . use ( "lev…" at bounding box center [1136, 448] width 484 height 496
click at [928, 351] on div "hero . moveLeft ( 3 ) hero . moveUp ( 2 ) hero . moveLeft ( ) hero . use ( "lev…" at bounding box center [1136, 448] width 484 height 496
paste textarea "hero.moveLeft(1)"
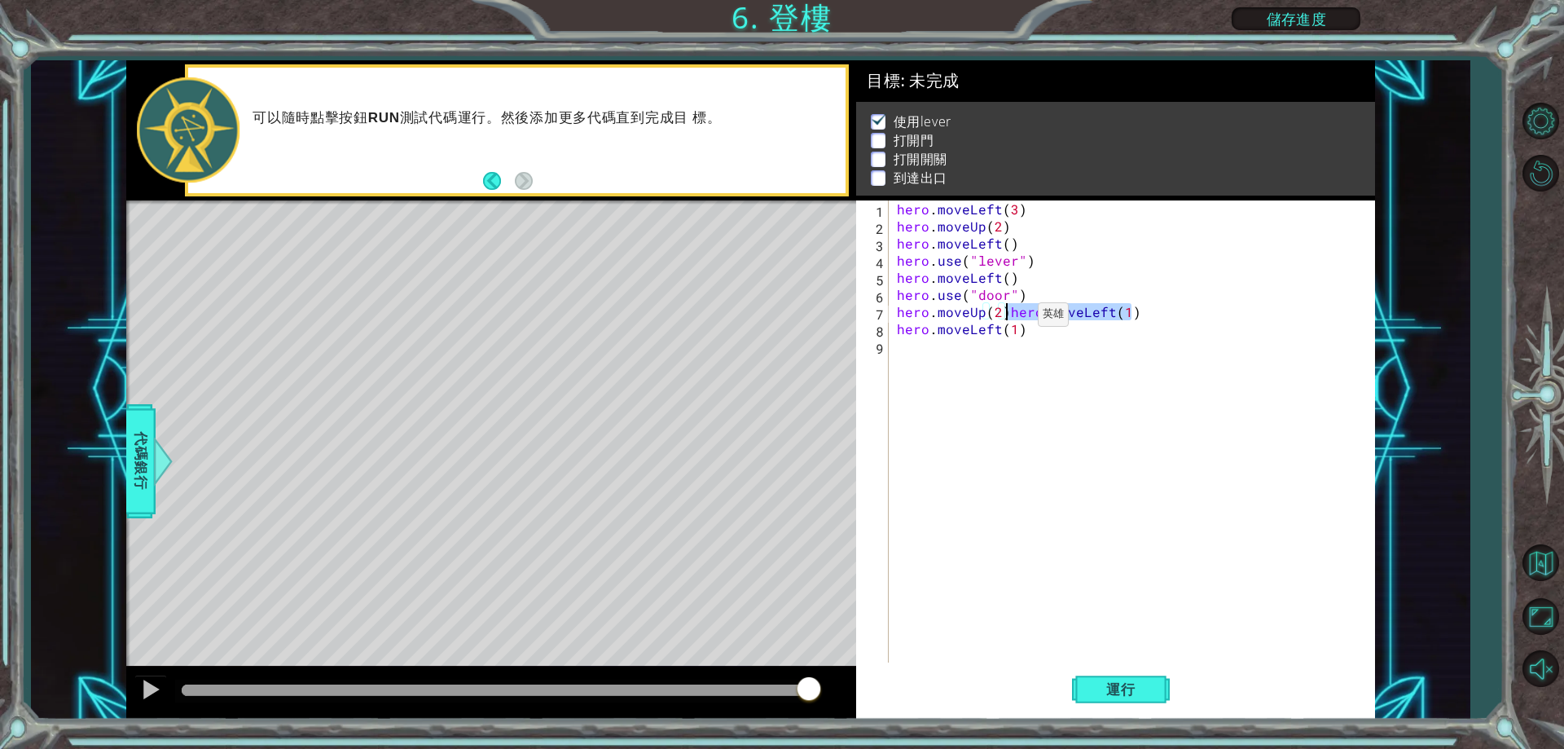
drag, startPoint x: 1143, startPoint y: 315, endPoint x: 1010, endPoint y: 319, distance: 132.8
click at [1010, 319] on div "hero . moveLeft ( 3 ) hero . moveUp ( 2 ) hero . moveLeft ( ) hero . use ( "lev…" at bounding box center [1136, 448] width 484 height 496
type textarea "hero.moveUp(2)"
click at [1015, 338] on div "hero . moveLeft ( 3 ) hero . moveUp ( 2 ) hero . moveLeft ( ) hero . use ( "lev…" at bounding box center [1136, 448] width 484 height 496
click at [1018, 332] on div "hero . moveLeft ( 3 ) hero . moveUp ( 2 ) hero . moveLeft ( ) hero . use ( "lev…" at bounding box center [1136, 448] width 484 height 496
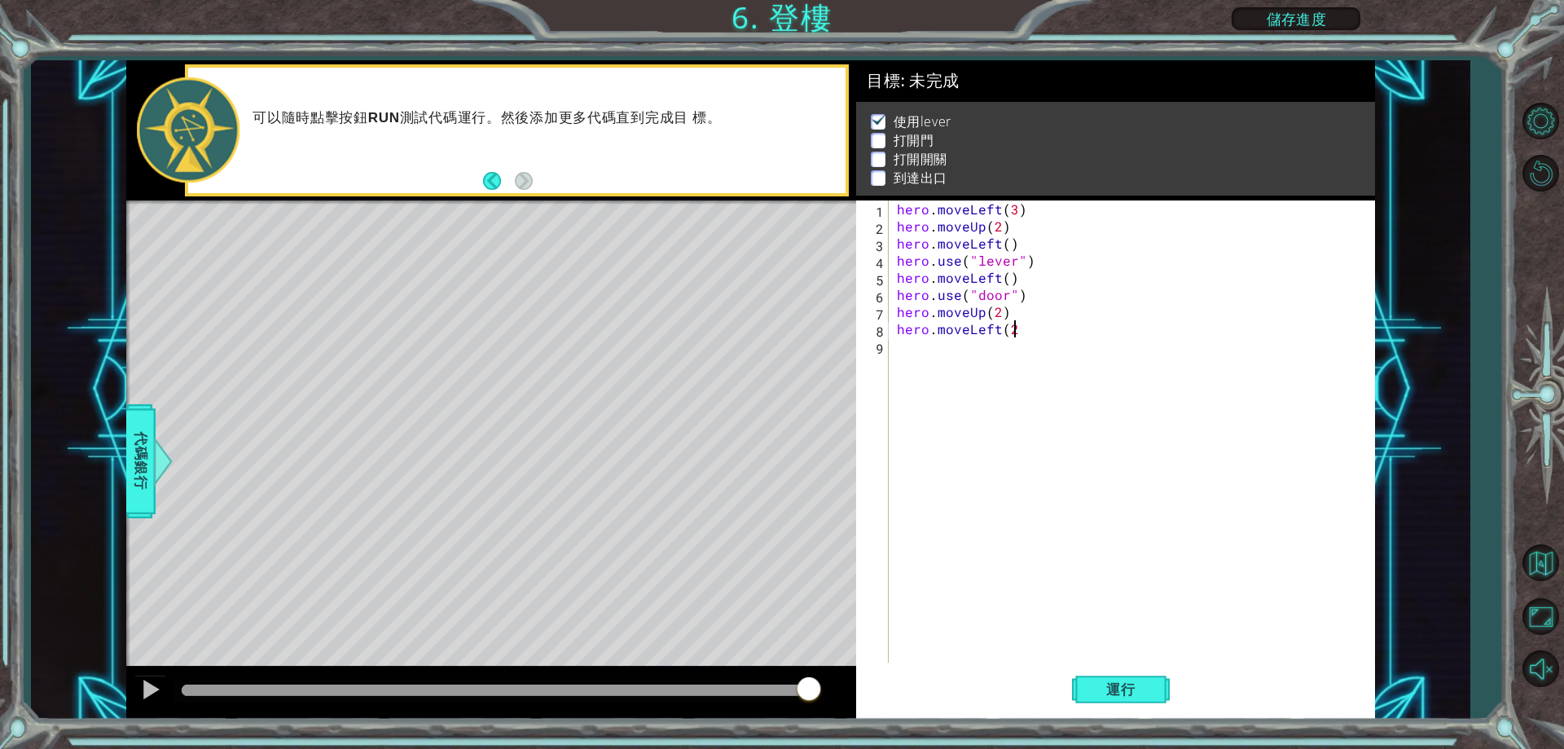
scroll to position [0, 7]
type textarea "hero.moveLeft(2)"
click at [1153, 682] on button "運行" at bounding box center [1121, 690] width 98 height 52
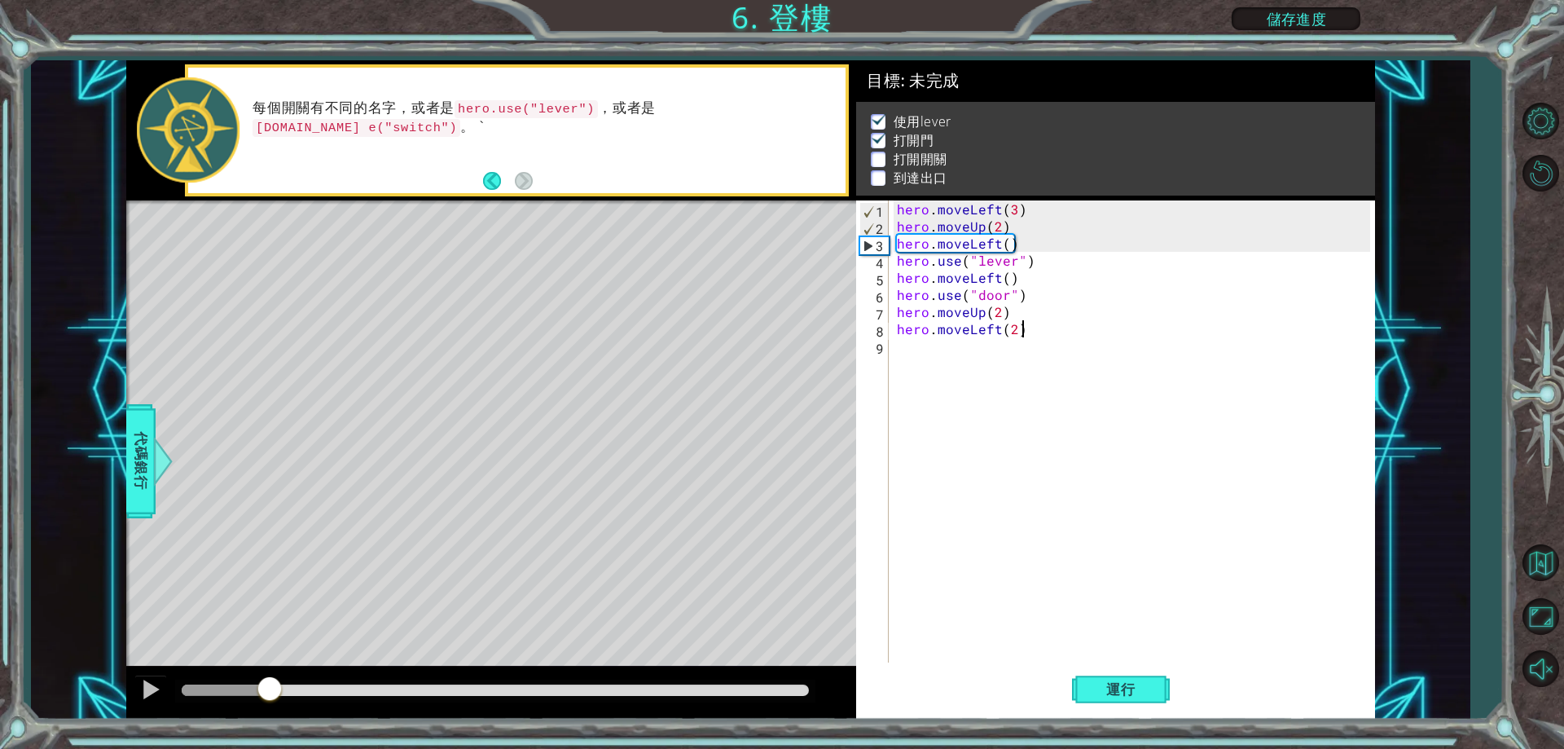
drag, startPoint x: 304, startPoint y: 693, endPoint x: 260, endPoint y: 723, distance: 53.3
click at [262, 723] on div "1 ההההההההההההההההההההההההההההההההההההההההההההההההההההההההההההההההההההההההההההה…" at bounding box center [782, 374] width 1564 height 749
click at [995, 345] on div "hero . moveLeft ( 3 ) hero . moveUp ( 2 ) hero . moveLeft ( ) hero . use ( "lev…" at bounding box center [1136, 448] width 484 height 496
click at [995, 334] on div "hero . moveLeft ( 3 ) hero . moveUp ( 2 ) hero . moveLeft ( ) hero . use ( "lev…" at bounding box center [1136, 448] width 484 height 496
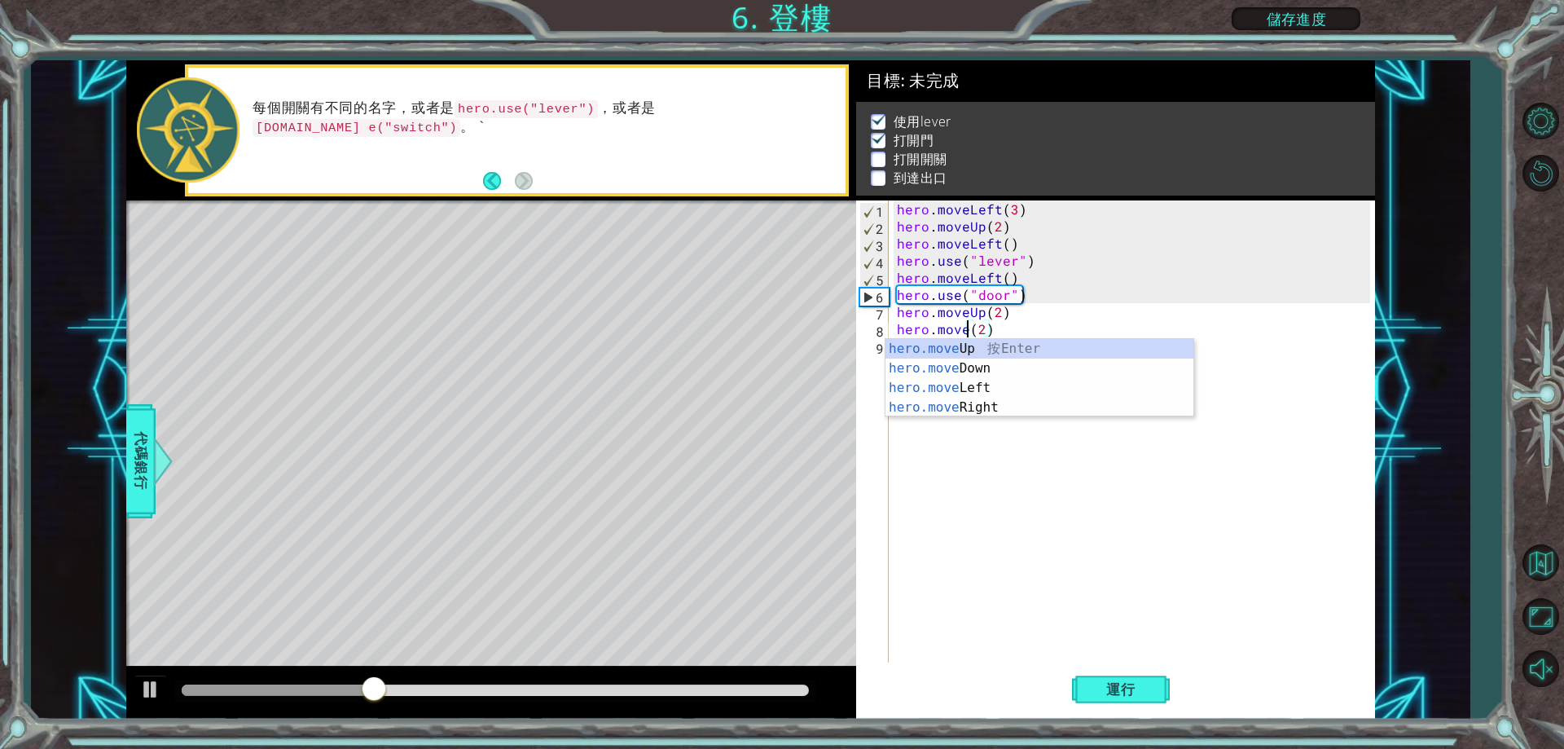
click at [1002, 413] on div "hero.move Up 按 Enter hero.move Down 按 Enter hero.move Left 按 Enter hero.move Ri…" at bounding box center [1039, 397] width 308 height 117
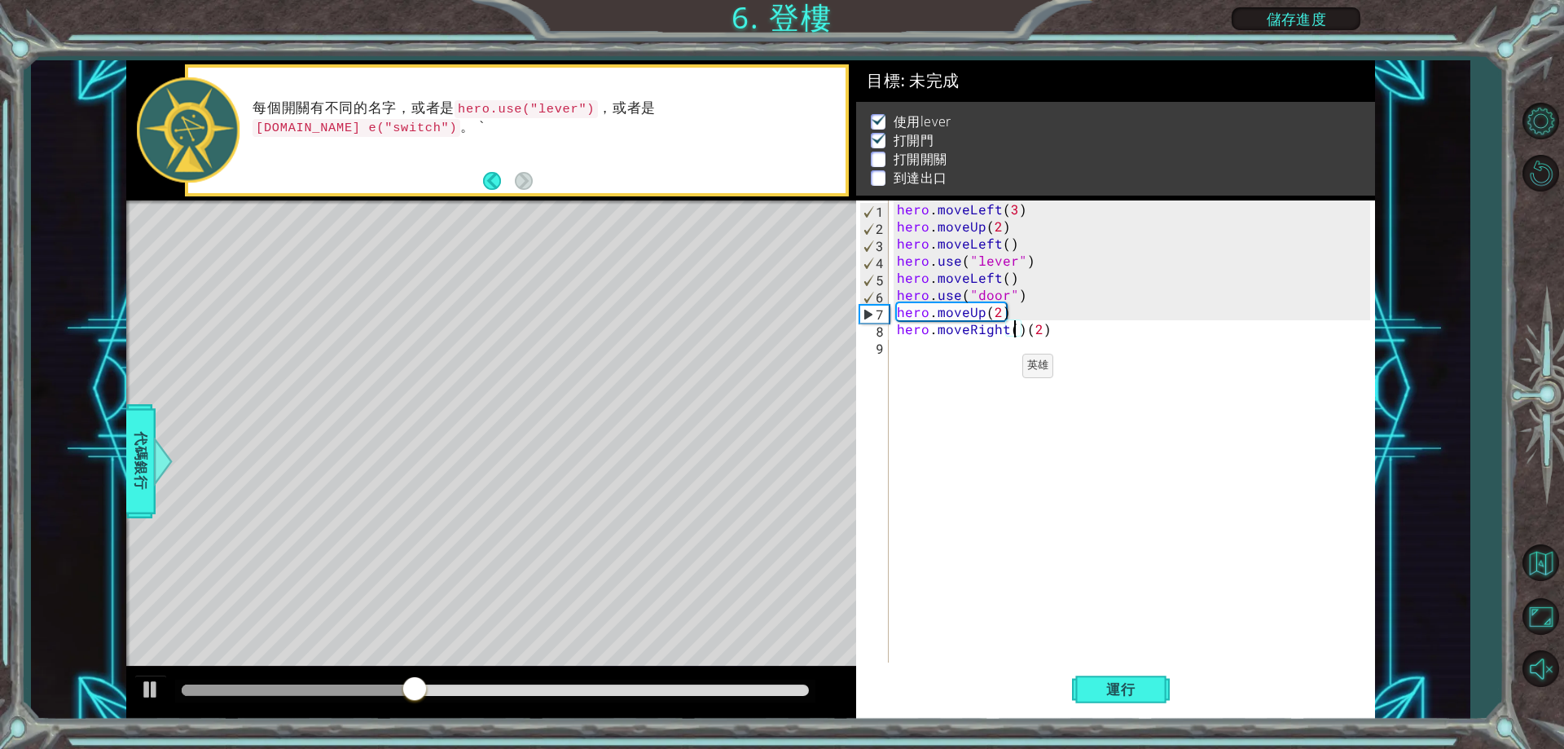
type textarea "hero.moveRight)(2)"
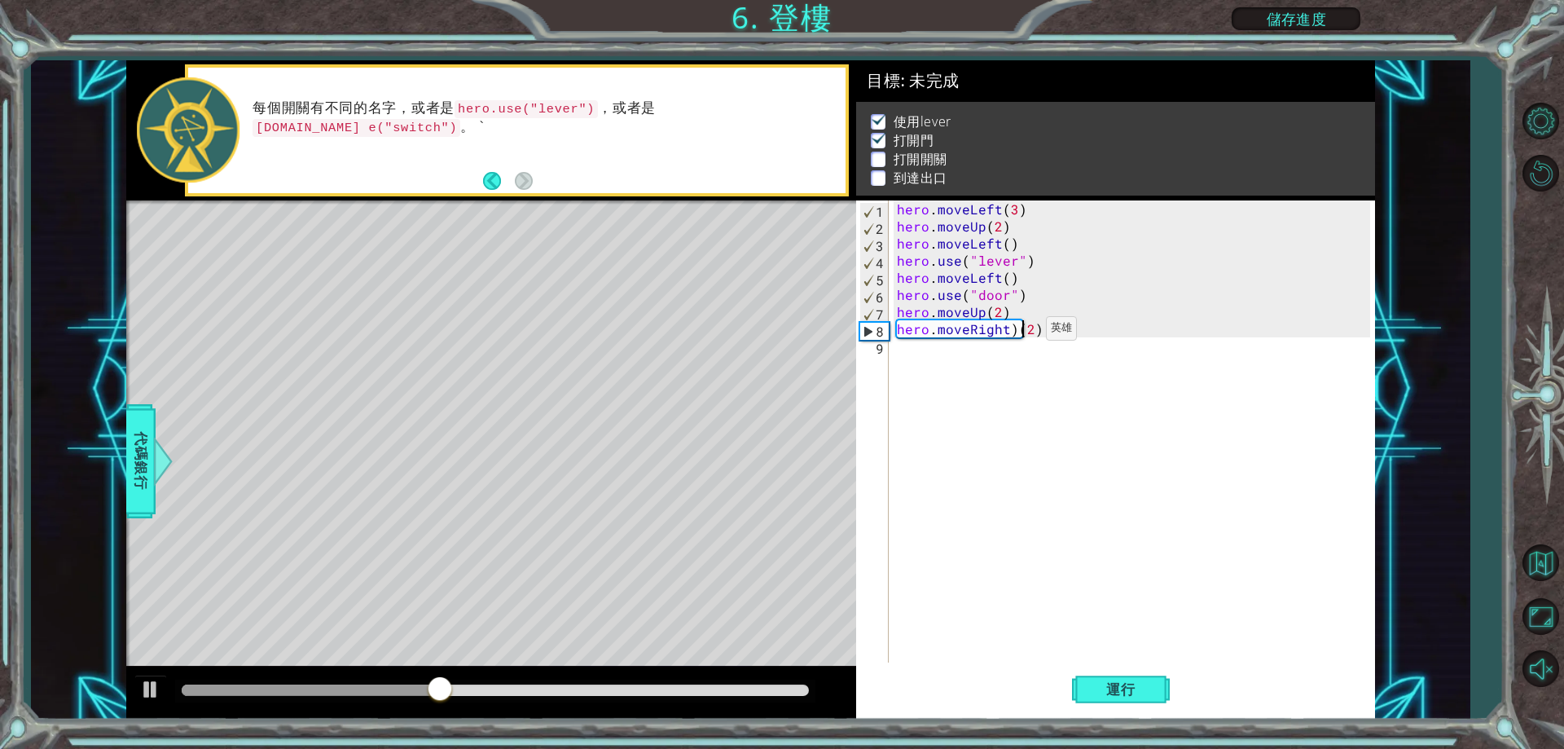
click at [1018, 332] on div "hero . moveLeft ( 3 ) hero . moveUp ( 2 ) hero . moveLeft ( ) hero . use ( "lev…" at bounding box center [1136, 448] width 484 height 496
click at [1075, 332] on div "hero . moveLeft ( 3 ) hero . moveUp ( 2 ) hero . moveLeft ( ) hero . use ( "lev…" at bounding box center [1136, 448] width 484 height 496
click at [1017, 341] on div "hero . moveLeft ( 3 ) hero . moveUp ( 2 ) hero . moveLeft ( ) hero . use ( "lev…" at bounding box center [1136, 448] width 484 height 496
click at [1023, 332] on div "hero . moveLeft ( 3 ) hero . moveUp ( 2 ) hero . moveLeft ( ) hero . use ( "lev…" at bounding box center [1136, 448] width 484 height 496
click at [1030, 329] on div "hero . moveLeft ( 3 ) hero . moveUp ( 2 ) hero . moveLeft ( ) hero . use ( "lev…" at bounding box center [1136, 448] width 484 height 496
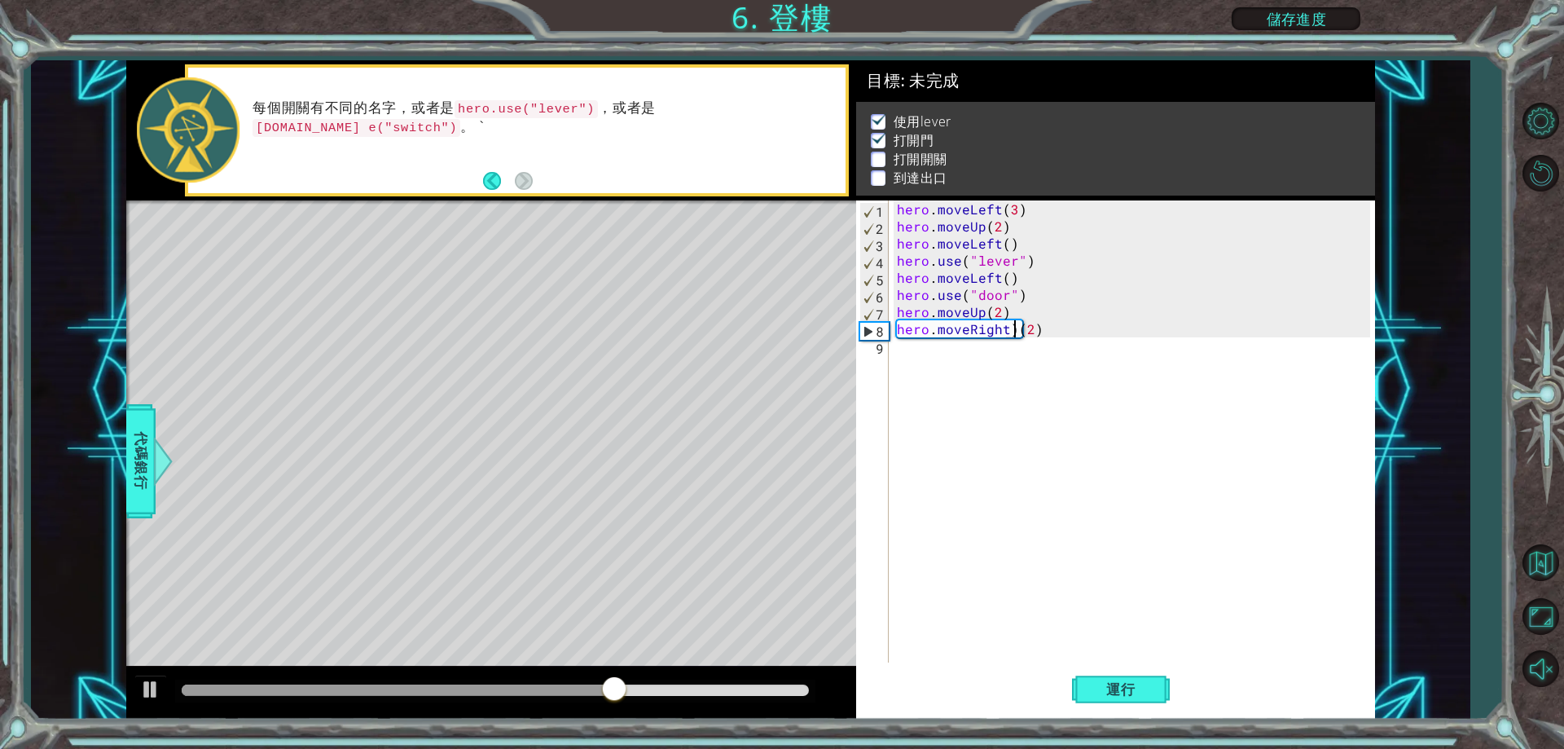
type textarea "hero.moveRight(2)"
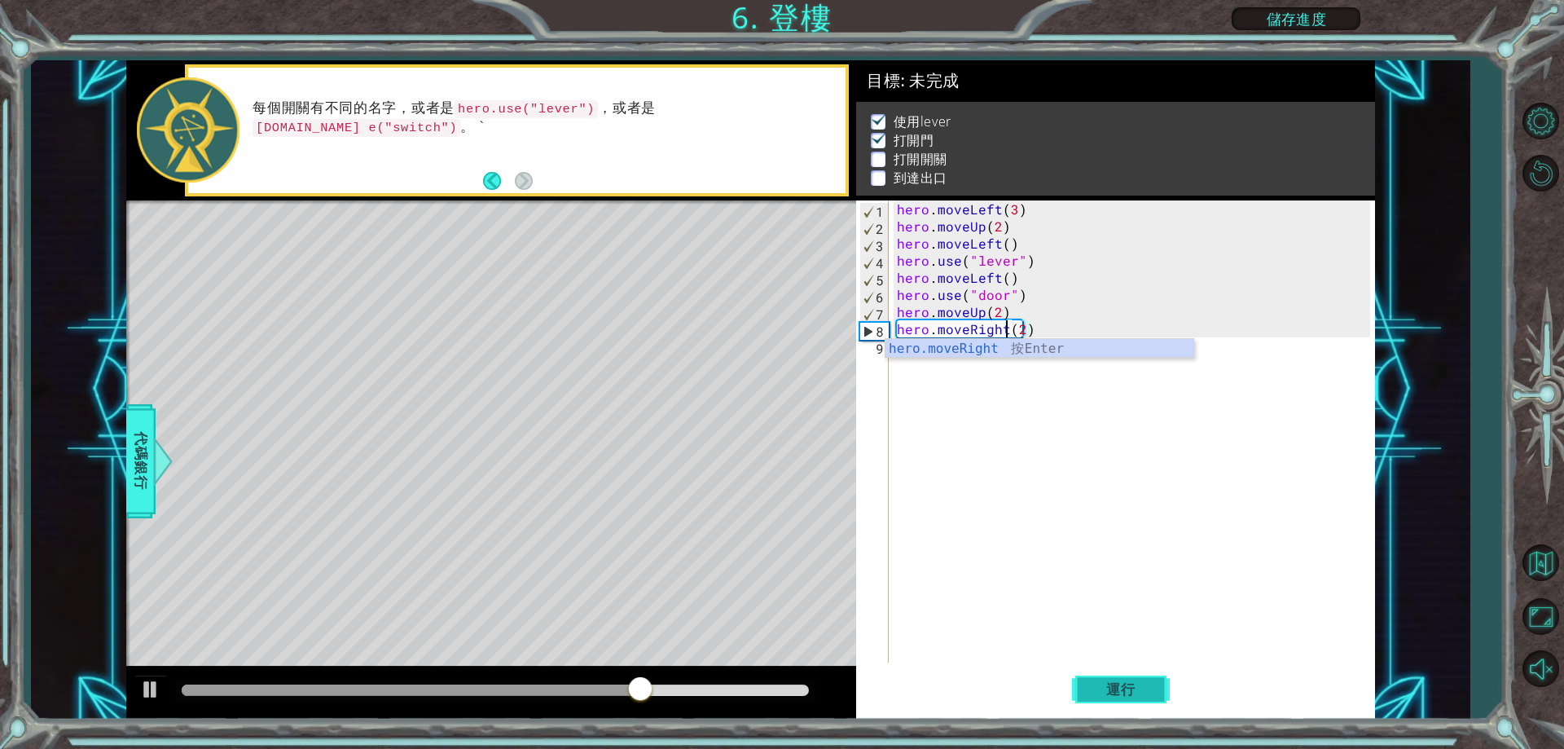
click at [1162, 680] on button "運行" at bounding box center [1121, 690] width 98 height 52
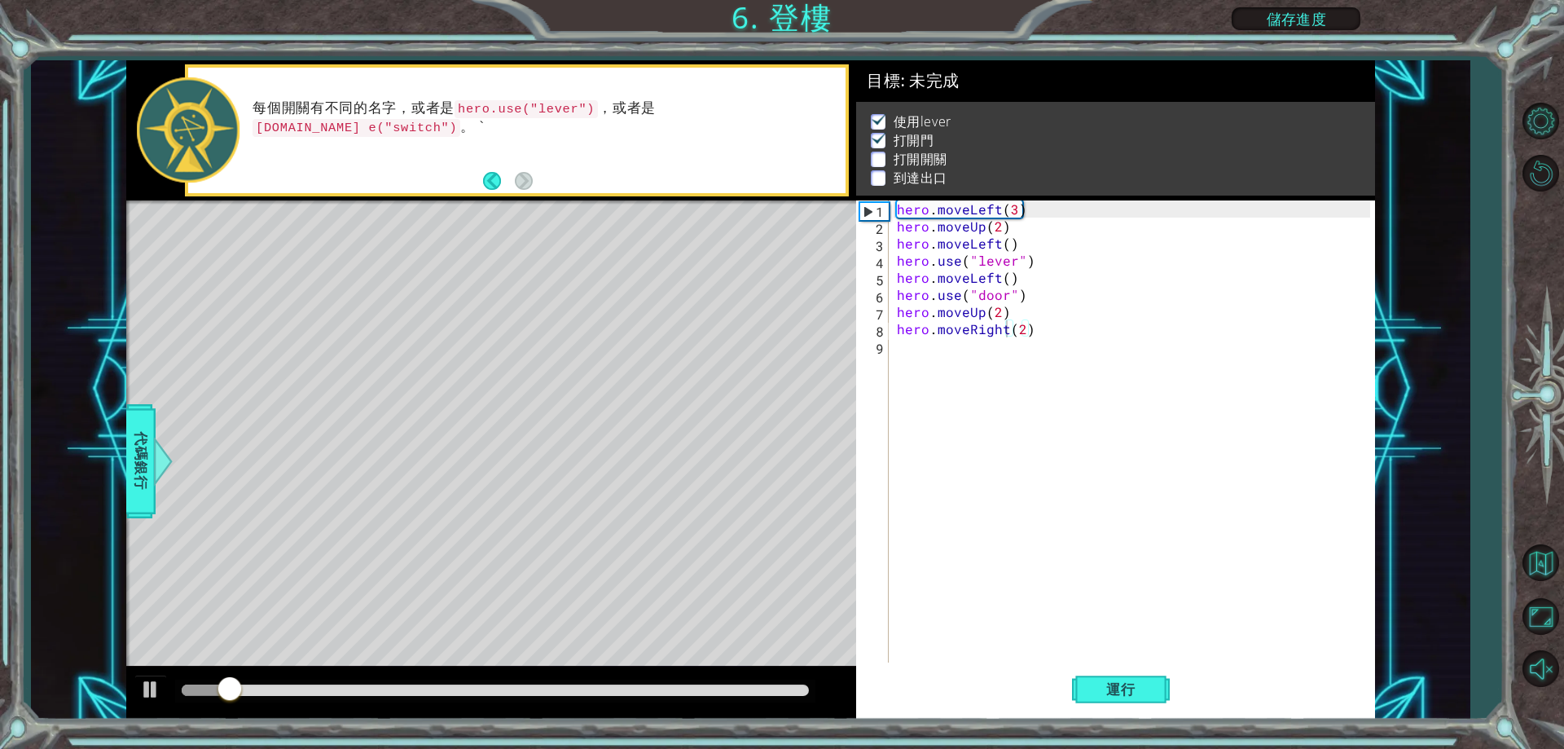
drag, startPoint x: 670, startPoint y: 683, endPoint x: 695, endPoint y: 683, distance: 24.4
click at [695, 683] on div at bounding box center [495, 690] width 640 height 23
drag, startPoint x: 710, startPoint y: 692, endPoint x: 721, endPoint y: 686, distance: 12.4
click at [717, 691] on div at bounding box center [495, 689] width 627 height 11
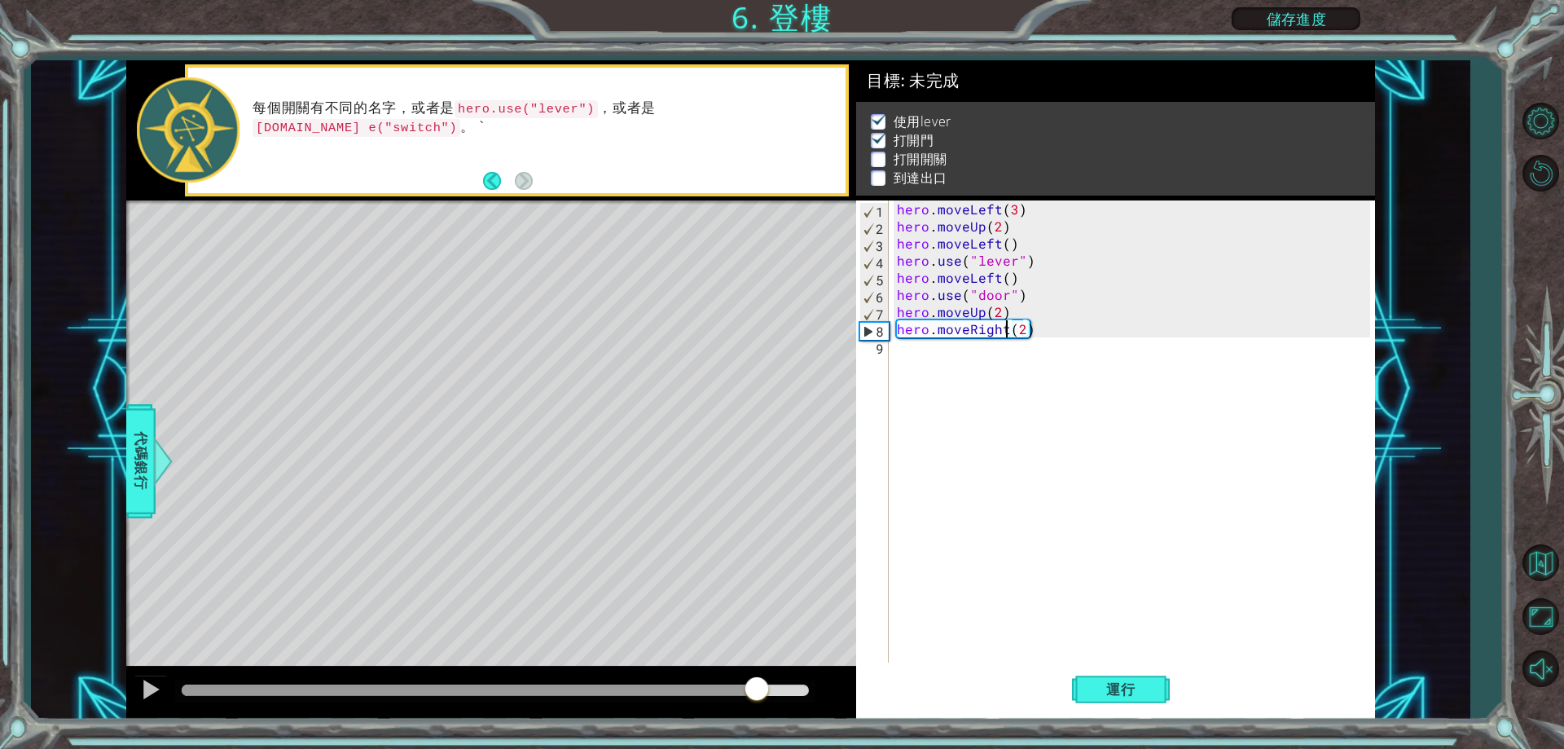
drag, startPoint x: 721, startPoint y: 686, endPoint x: 887, endPoint y: 669, distance: 167.1
click at [887, 669] on div "1 ההההההההההההההההההההההההההההההההההההההההההההההההההההההההההההההההההההההההההההה…" at bounding box center [750, 389] width 1249 height 659
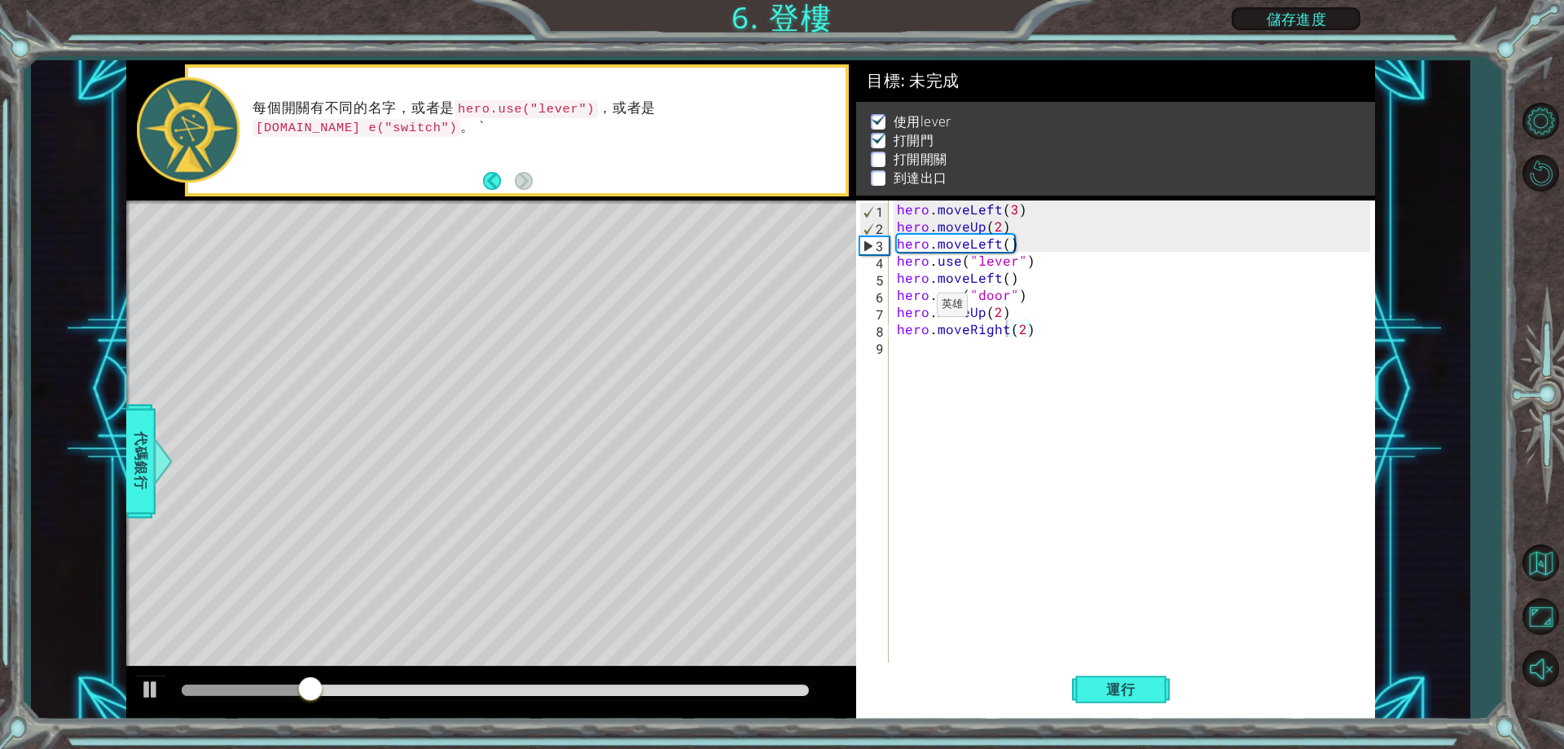
click at [162, 433] on div "Level Map" at bounding box center [502, 440] width 753 height 480
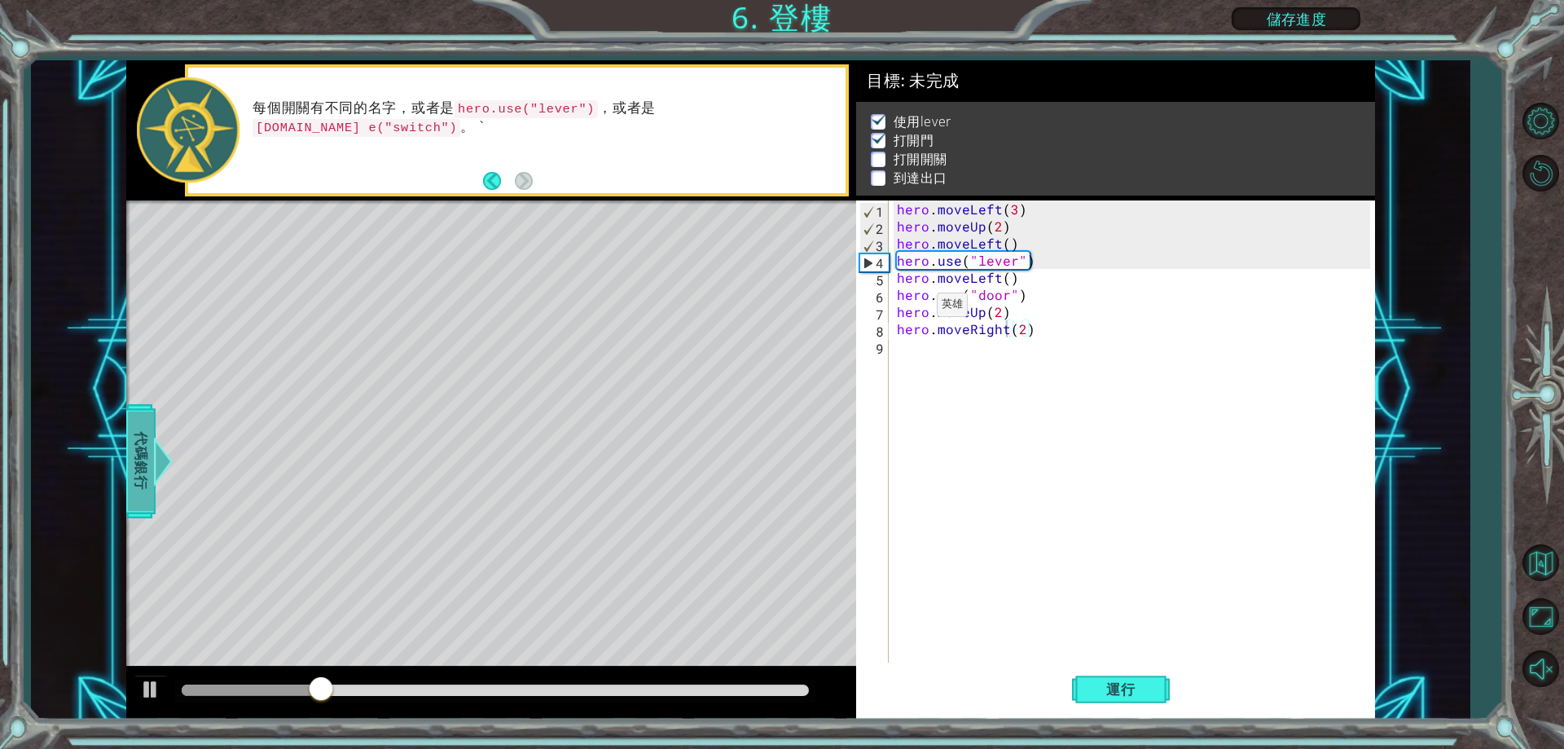
click at [148, 446] on span "代碼銀行" at bounding box center [141, 460] width 26 height 99
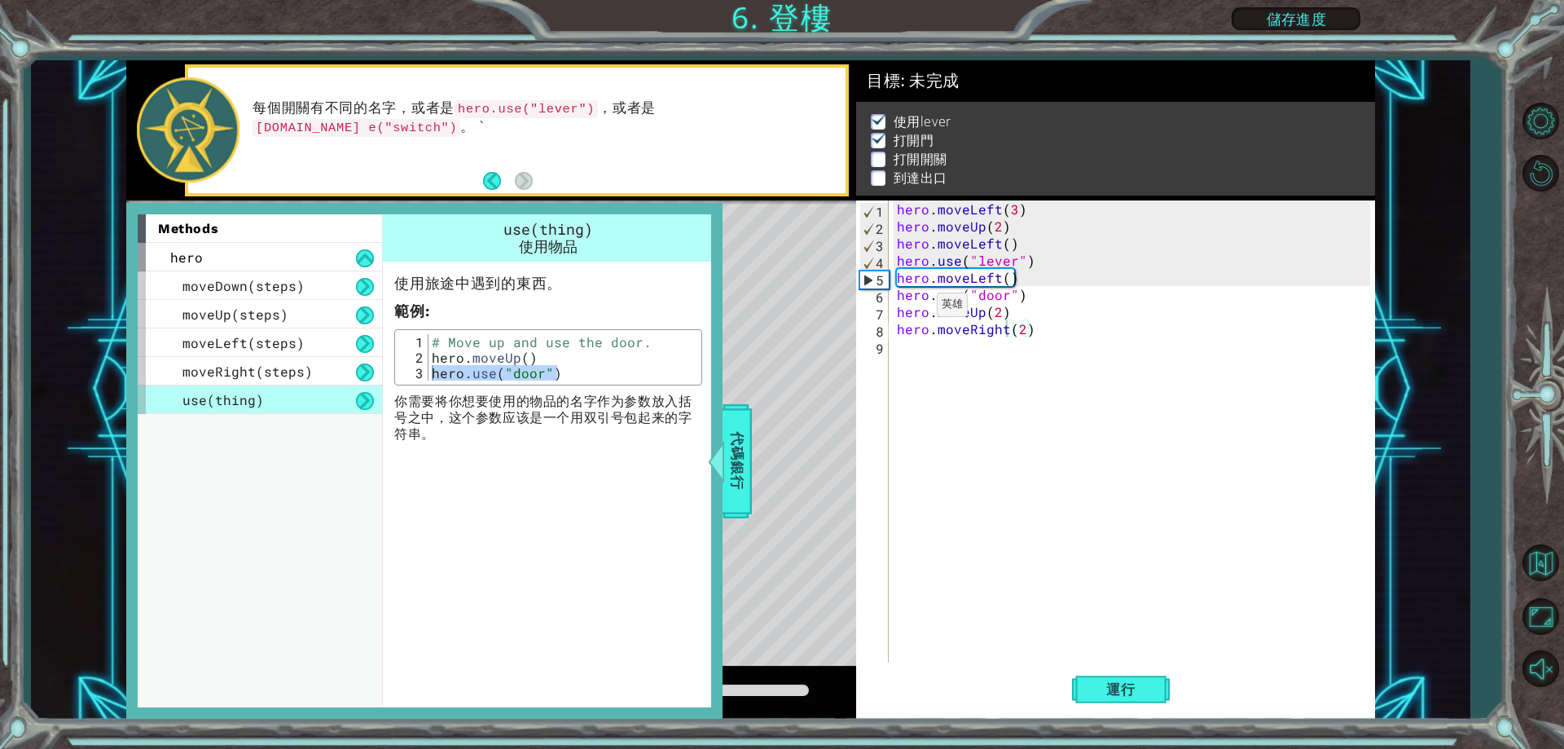
click at [573, 362] on div "# Move up and use the door. hero . moveUp ( ) hero . use ( "door" )" at bounding box center [562, 372] width 269 height 77
click at [569, 379] on div "# Move up and use the door. hero . moveUp ( ) hero . use ( "door" )" at bounding box center [562, 372] width 269 height 77
type textarea "hero.use("door")"
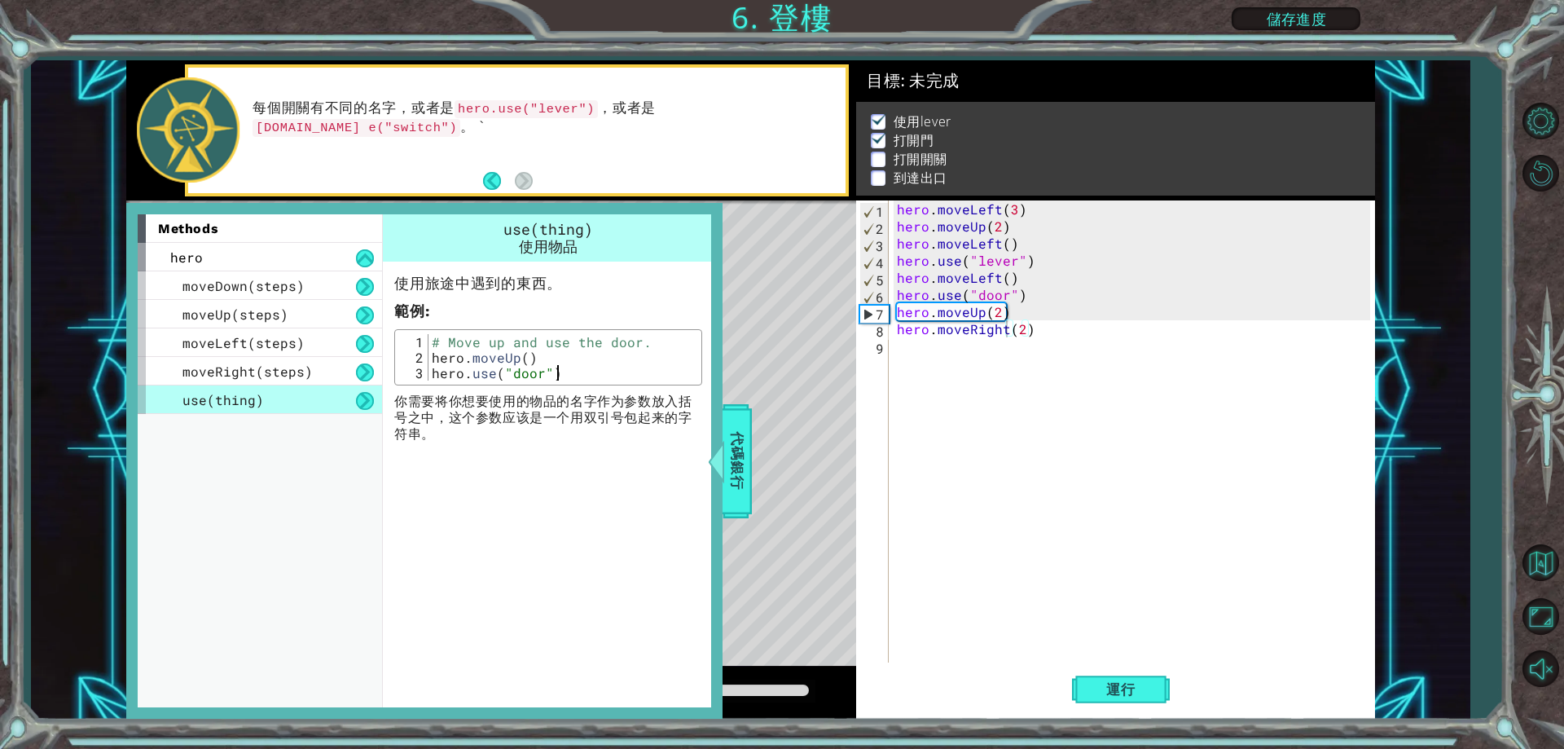
type textarea "hero.use("door")"
click at [1032, 297] on div "hero . moveLeft ( 3 ) hero . moveUp ( 2 ) hero . moveLeft ( ) hero . use ( "lev…" at bounding box center [1136, 448] width 484 height 496
drag, startPoint x: 1032, startPoint y: 297, endPoint x: 891, endPoint y: 295, distance: 140.9
click at [891, 295] on div "hero.use("door") 1 2 3 4 5 6 7 8 9 hero . moveLeft ( 3 ) hero . moveUp ( 2 ) he…" at bounding box center [1112, 431] width 513 height 462
click at [912, 377] on div "hero . moveLeft ( 3 ) hero . moveUp ( 2 ) hero . moveLeft ( ) hero . use ( "lev…" at bounding box center [1136, 448] width 484 height 496
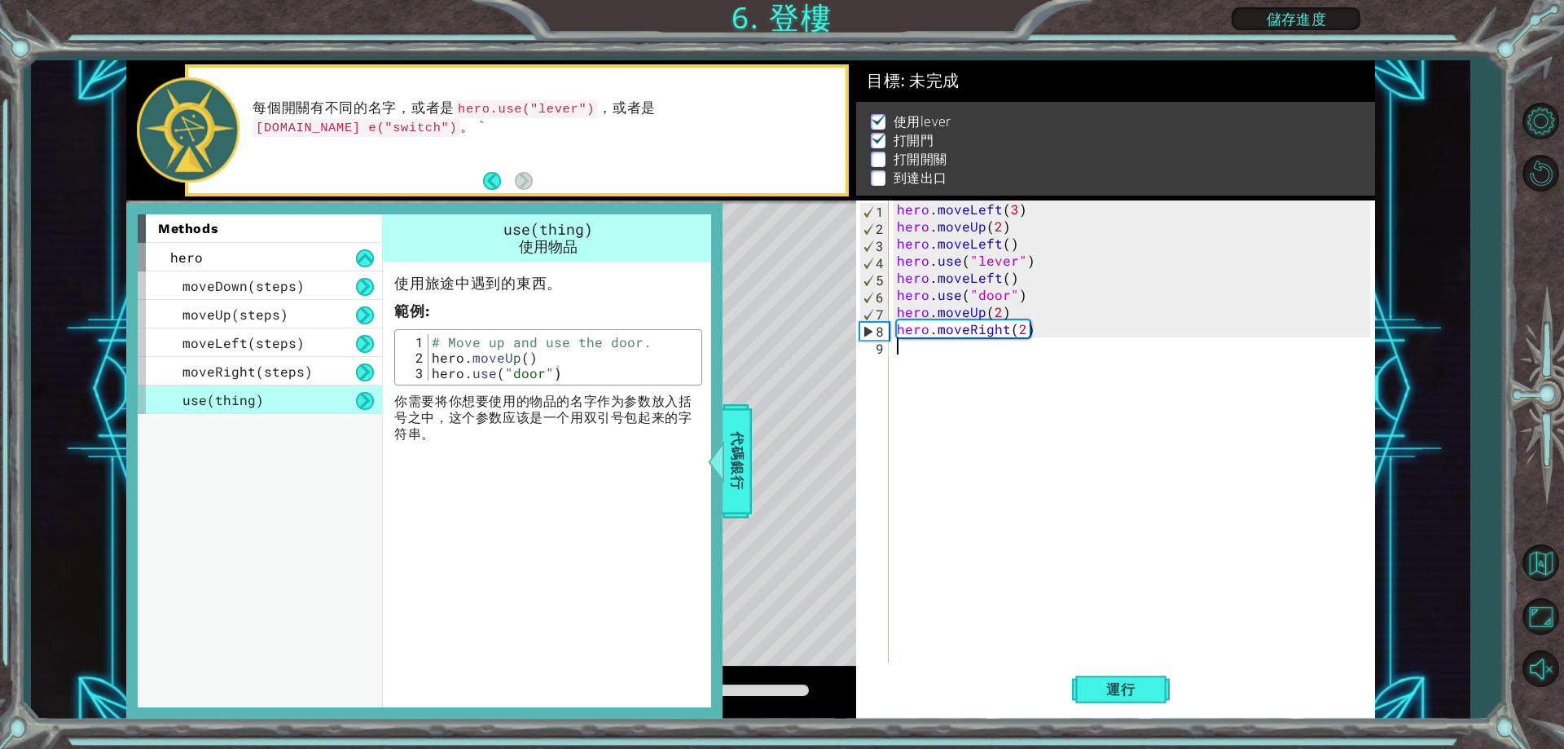
paste textarea "hero.use("door")"
type textarea "hero.use("door")"
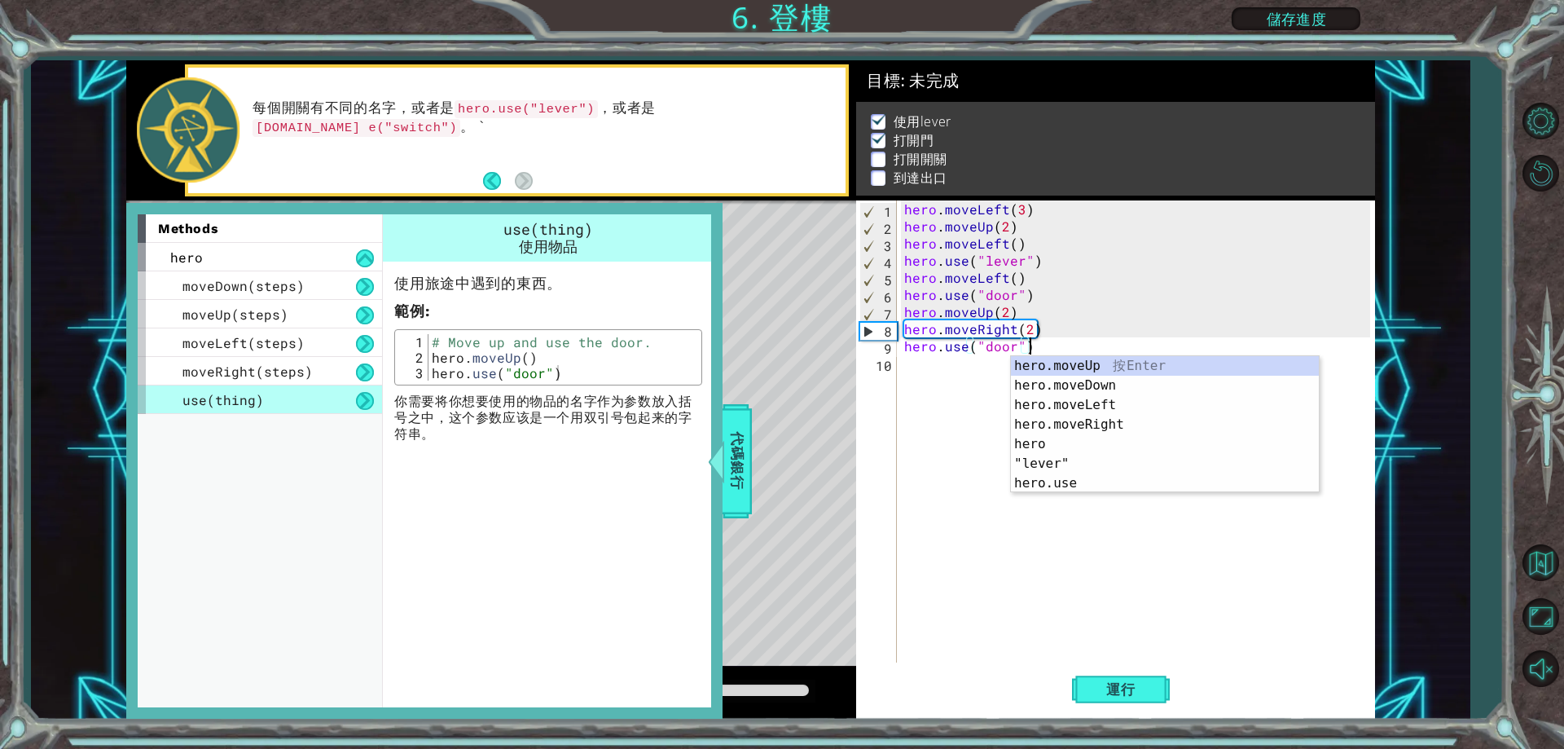
click at [931, 416] on div "hero . moveLeft ( 3 ) hero . moveUp ( 2 ) hero . moveLeft ( ) hero . use ( "lev…" at bounding box center [1139, 448] width 477 height 496
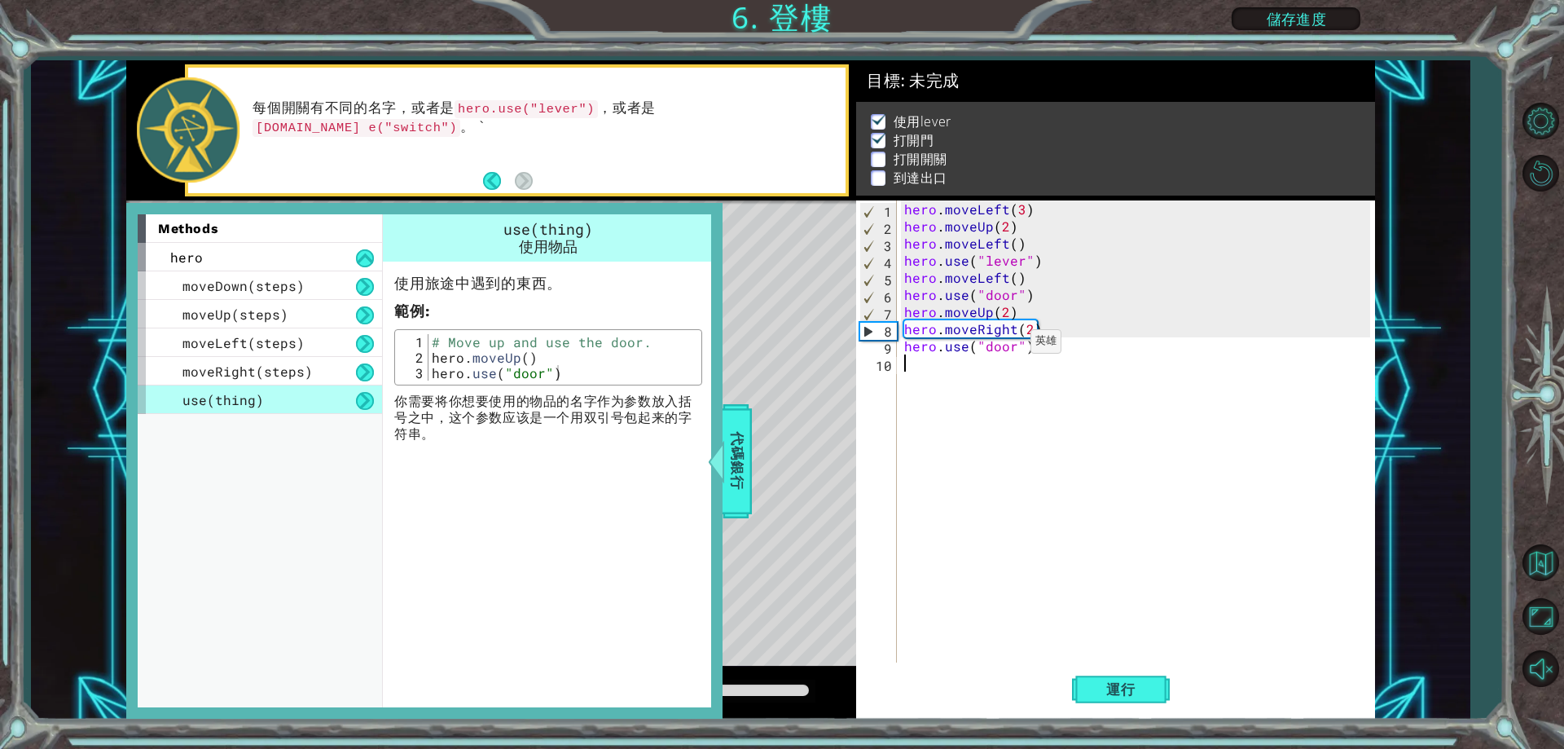
click at [1010, 345] on div "hero . moveLeft ( 3 ) hero . moveUp ( 2 ) hero . moveLeft ( ) hero . use ( "lev…" at bounding box center [1139, 448] width 477 height 496
click at [1131, 688] on span "運行" at bounding box center [1121, 689] width 62 height 16
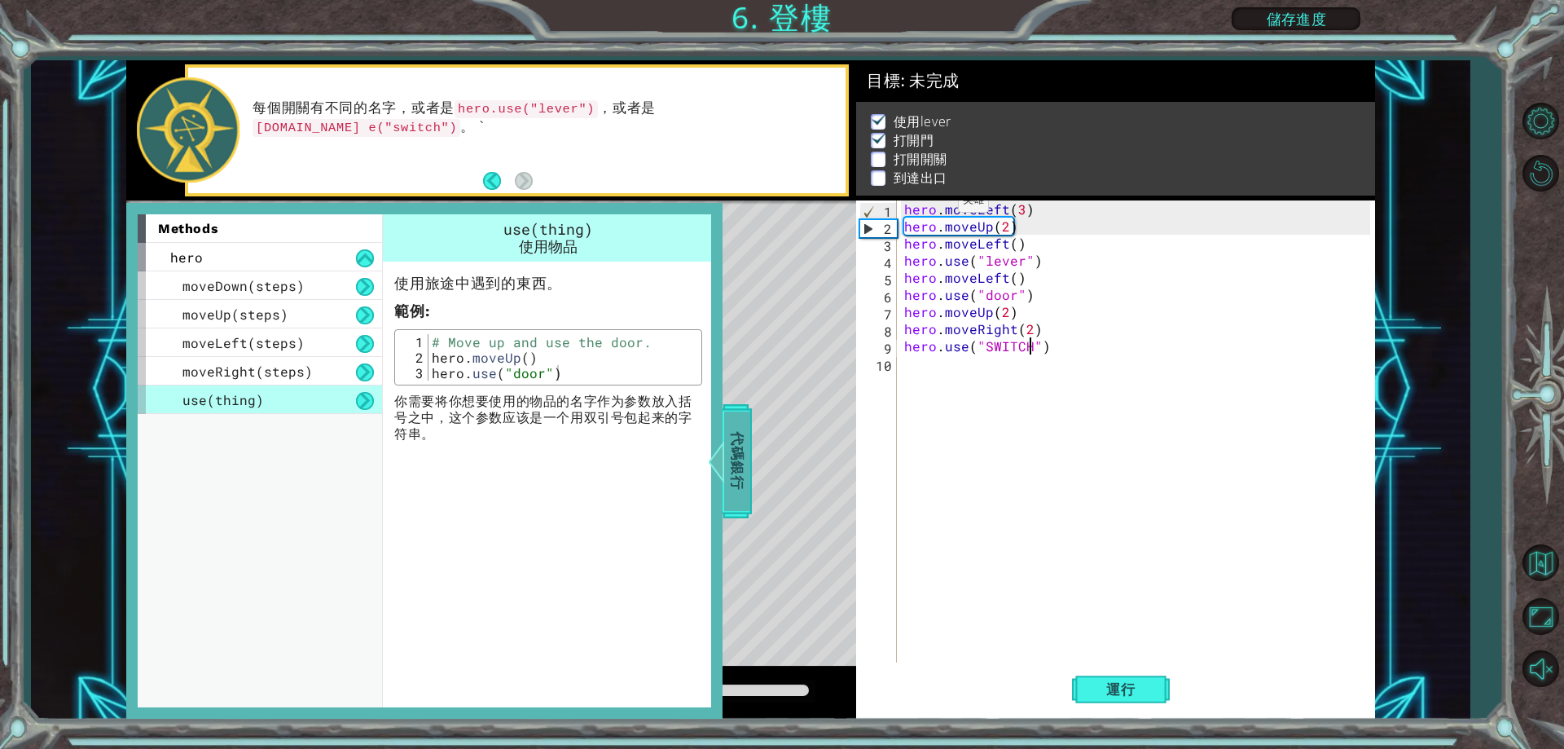
click at [741, 427] on span "代碼銀行" at bounding box center [737, 460] width 26 height 99
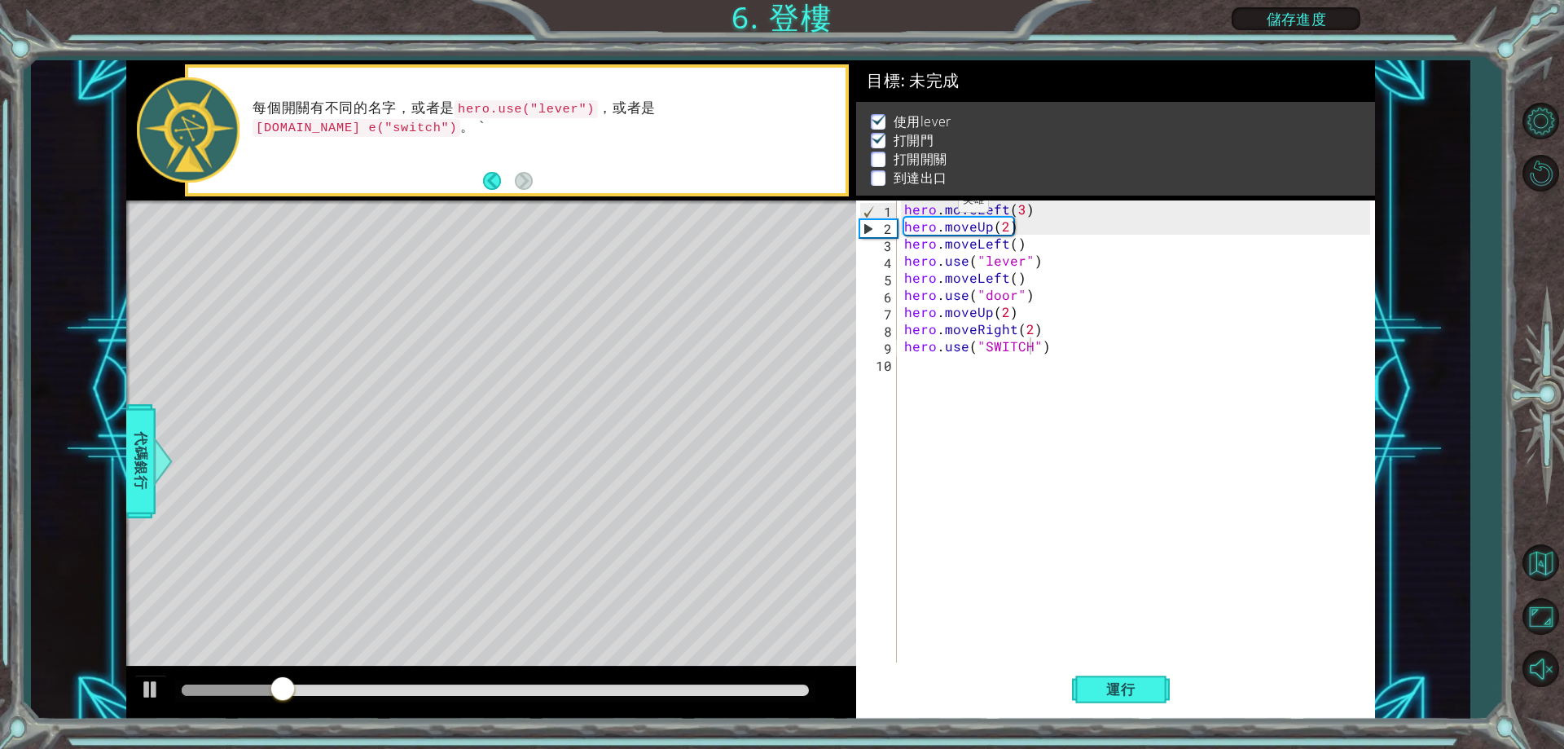
click at [732, 682] on div at bounding box center [495, 690] width 640 height 23
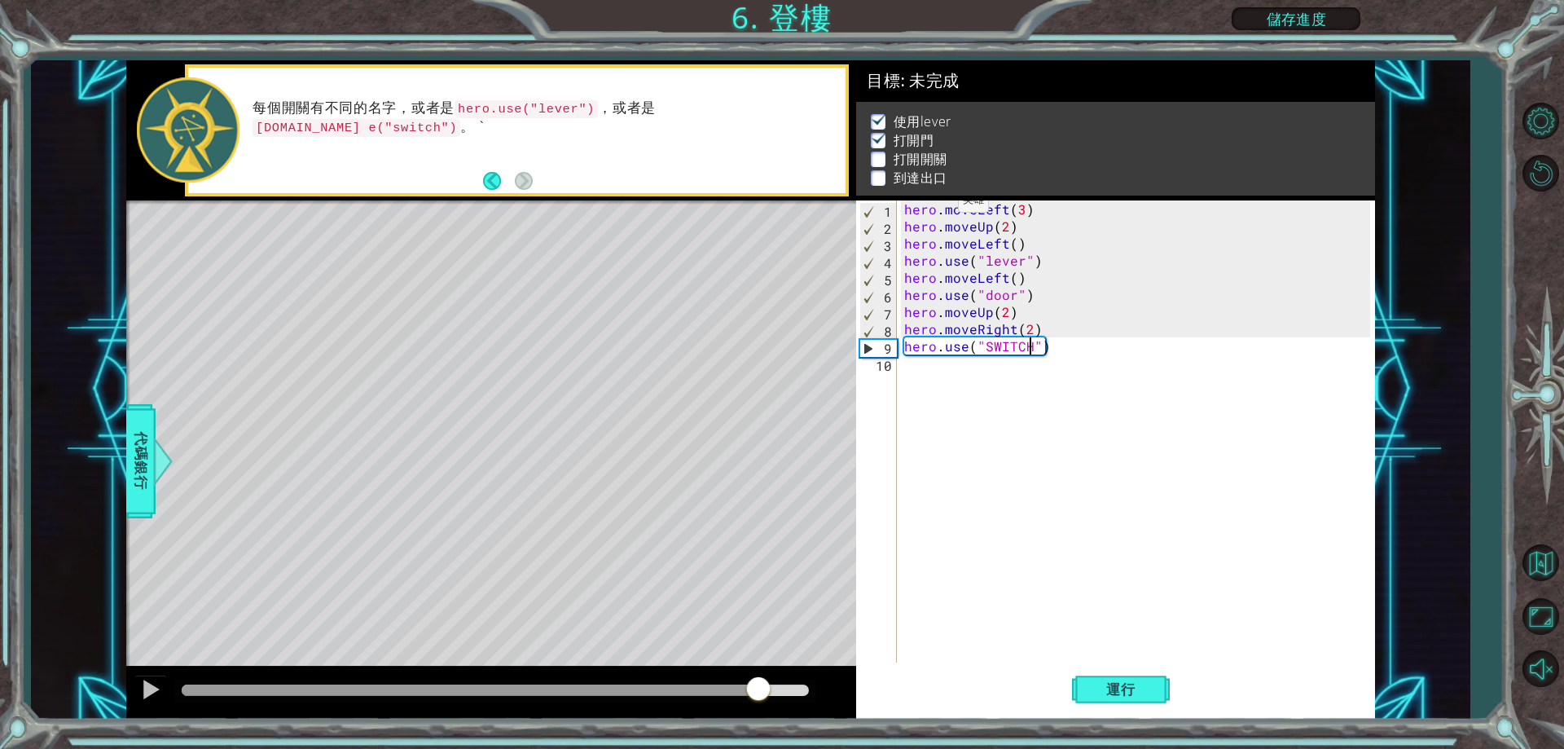
click at [758, 690] on div at bounding box center [495, 689] width 627 height 11
drag, startPoint x: 1048, startPoint y: 332, endPoint x: 906, endPoint y: 333, distance: 142.6
click at [906, 333] on div "hero . moveLeft ( 3 ) hero . moveUp ( 2 ) hero . moveLeft ( ) hero . use ( "lev…" at bounding box center [1139, 448] width 477 height 496
type textarea "hero.moveRight(2)"
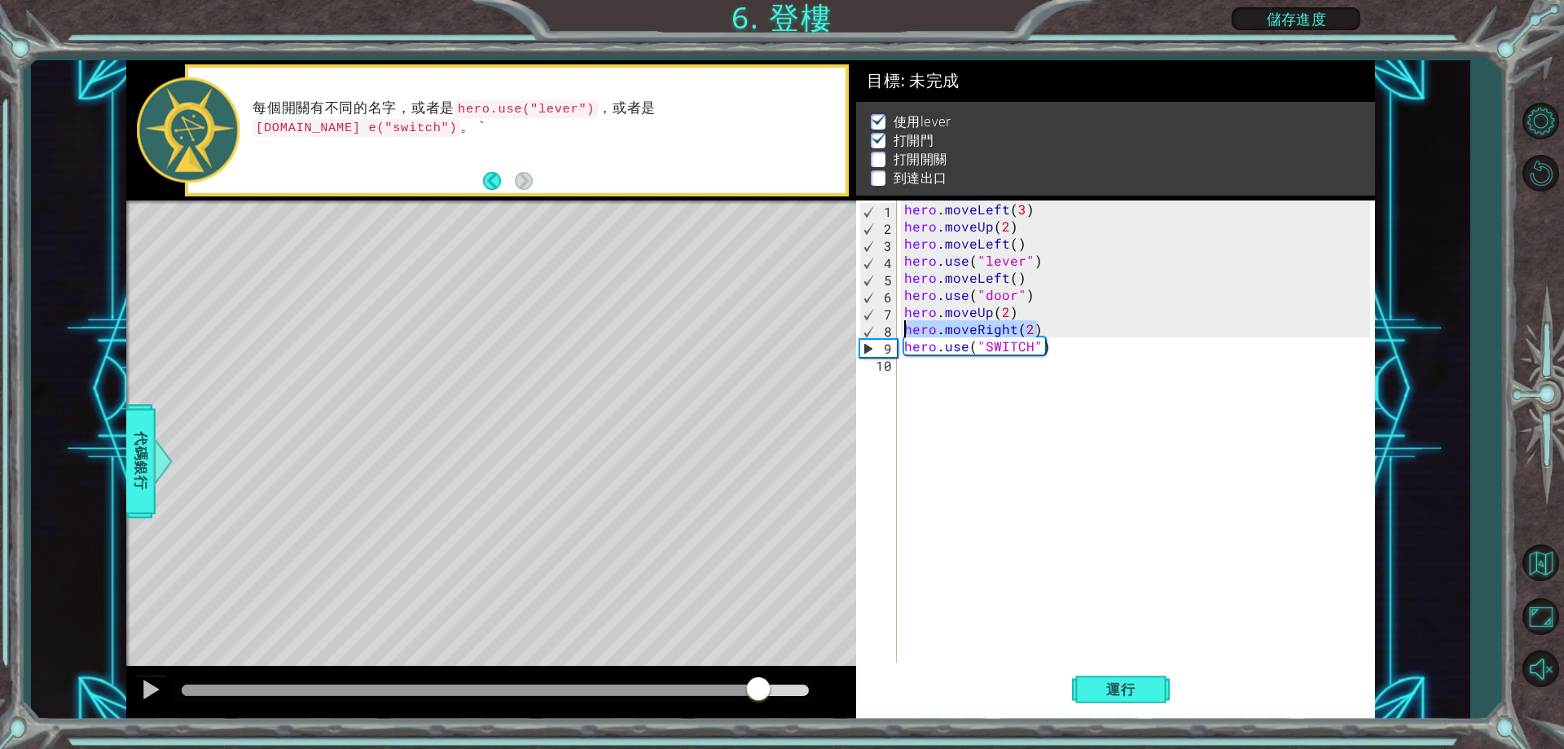
click at [956, 402] on div "hero . moveLeft ( 3 ) hero . moveUp ( 2 ) hero . moveLeft ( ) hero . use ( "lev…" at bounding box center [1139, 448] width 477 height 496
paste textarea "hero.moveRight(2)"
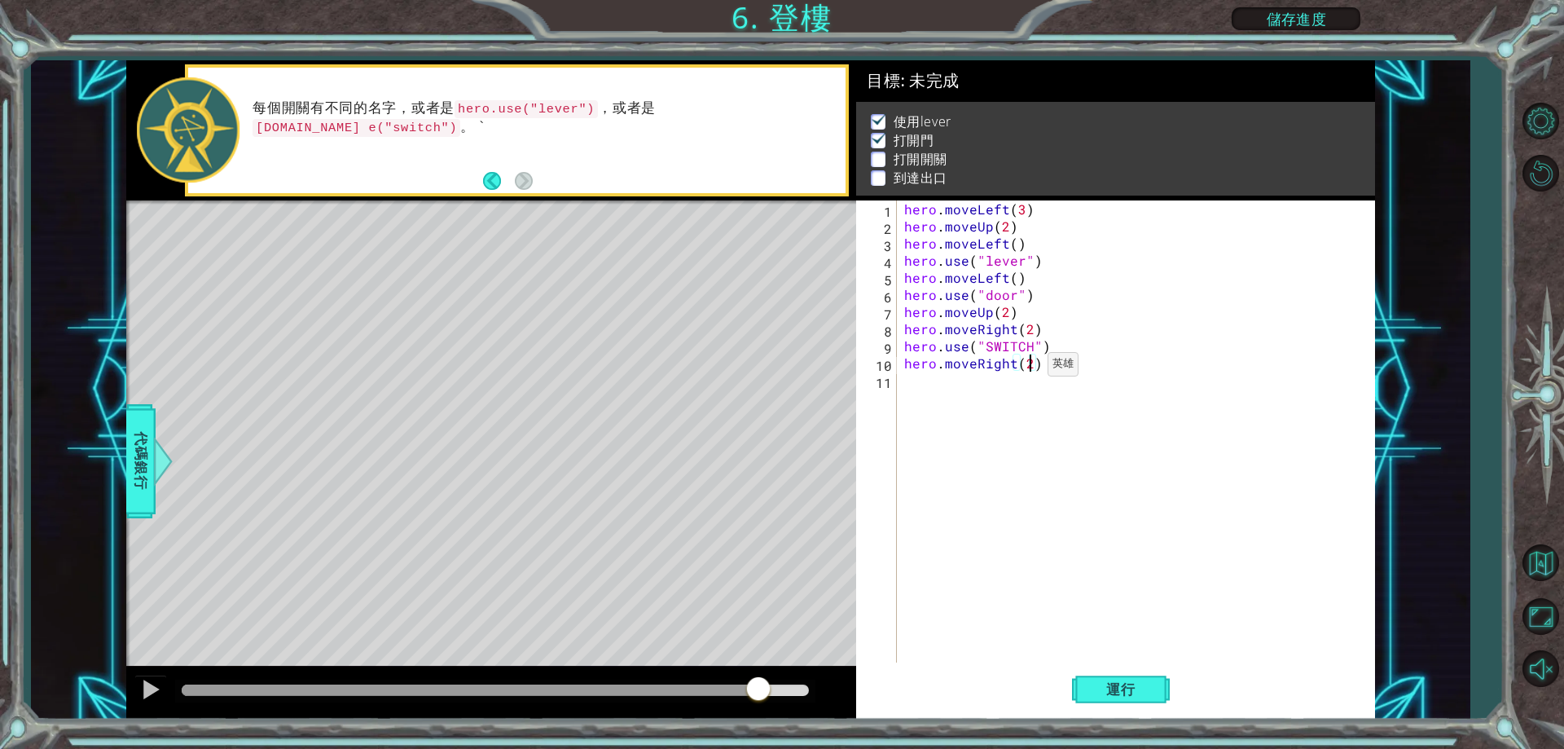
click at [1027, 368] on div "hero . moveLeft ( 3 ) hero . moveUp ( 2 ) hero . moveLeft ( ) hero . use ( "lev…" at bounding box center [1139, 448] width 477 height 496
drag, startPoint x: 903, startPoint y: 232, endPoint x: 1020, endPoint y: 226, distance: 117.4
click at [1020, 226] on div "hero . moveLeft ( 3 ) hero . moveUp ( 2 ) hero . moveLeft ( ) hero . use ( "lev…" at bounding box center [1139, 448] width 477 height 496
type textarea "hero.moveUp(2)"
click at [981, 399] on div "hero . moveLeft ( 3 ) hero . moveUp ( 2 ) hero . moveLeft ( ) hero . use ( "lev…" at bounding box center [1139, 448] width 477 height 496
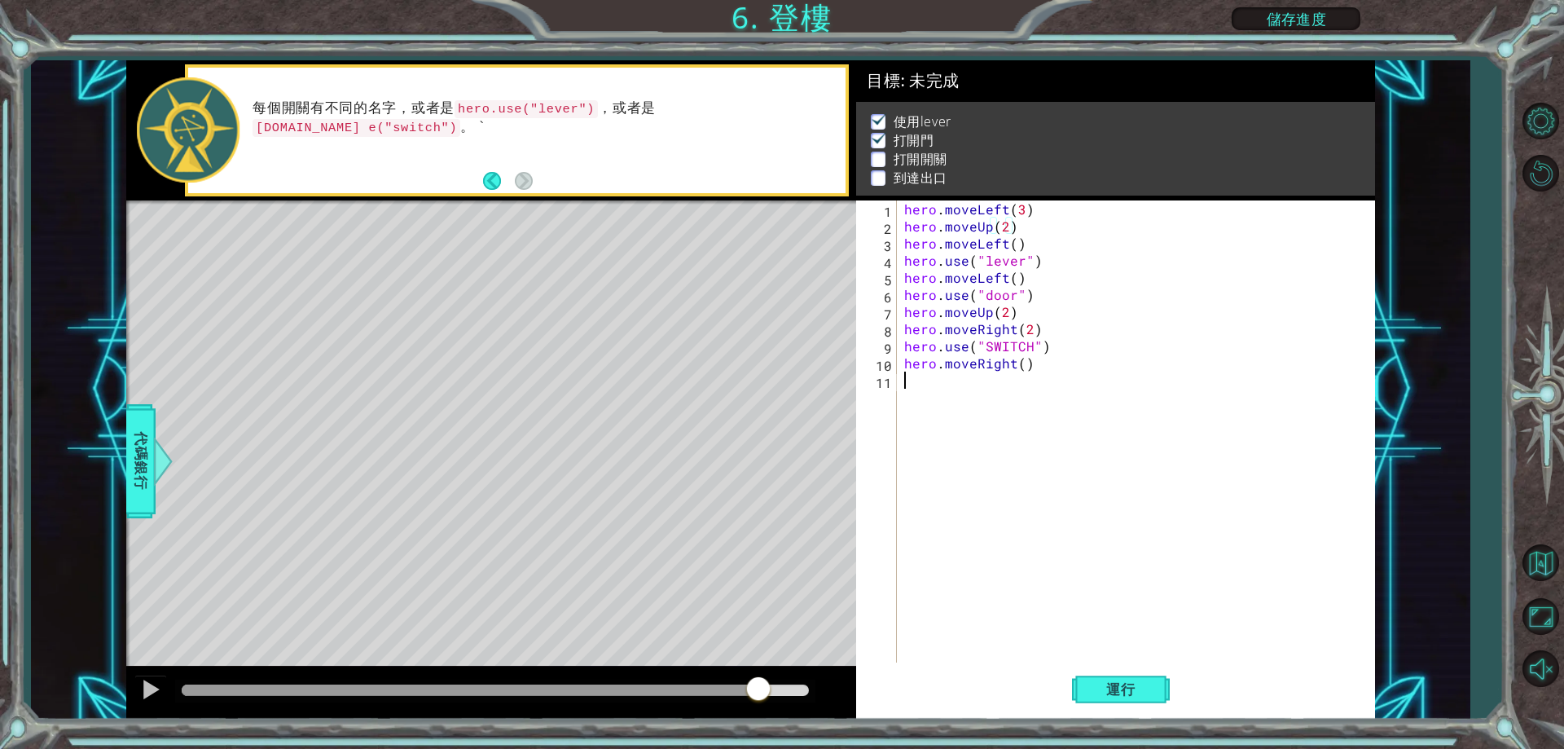
paste textarea "hero.moveUp(2)"
drag, startPoint x: 1150, startPoint y: 697, endPoint x: 758, endPoint y: 696, distance: 391.8
click at [1149, 697] on span "運行" at bounding box center [1121, 689] width 62 height 16
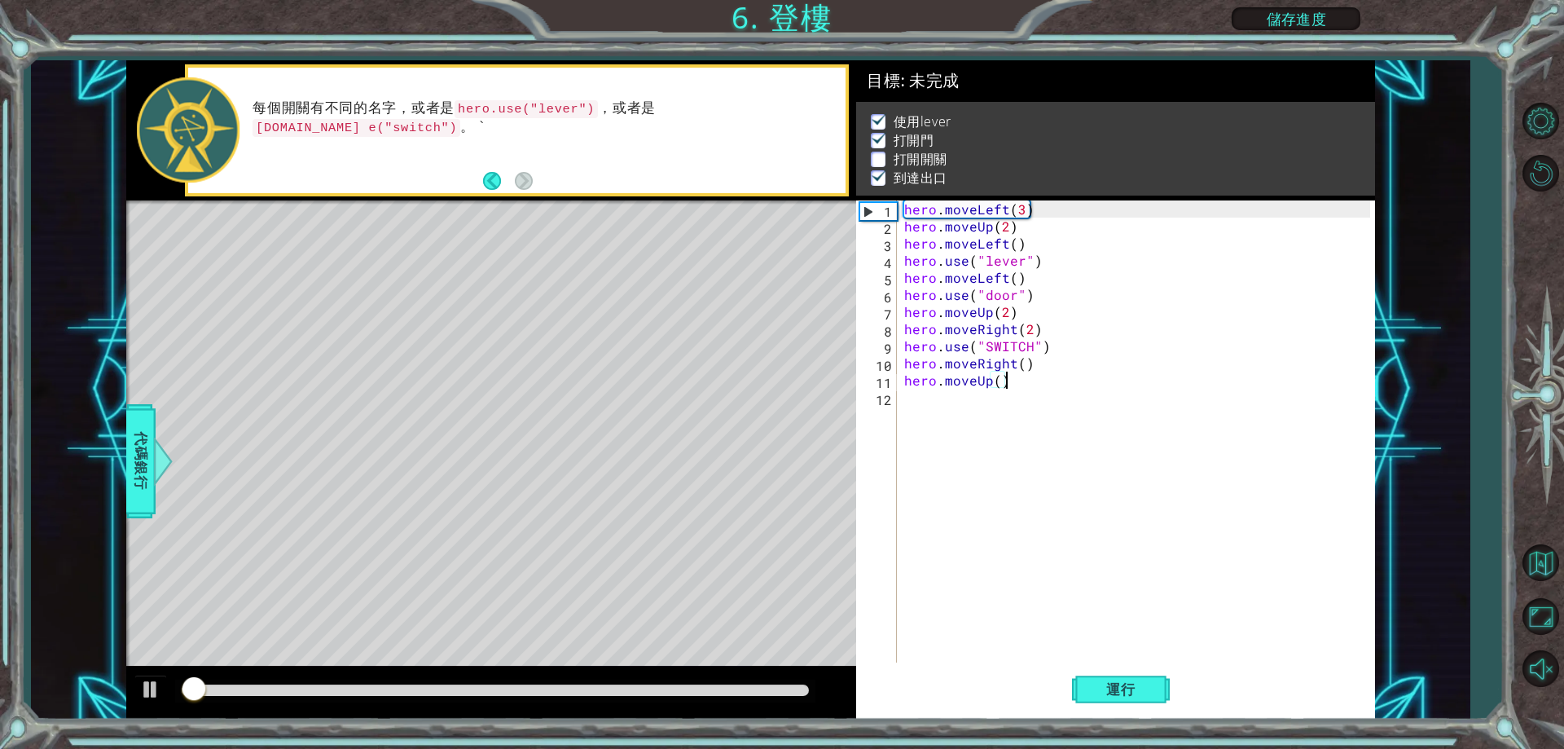
click at [746, 686] on div at bounding box center [495, 689] width 627 height 11
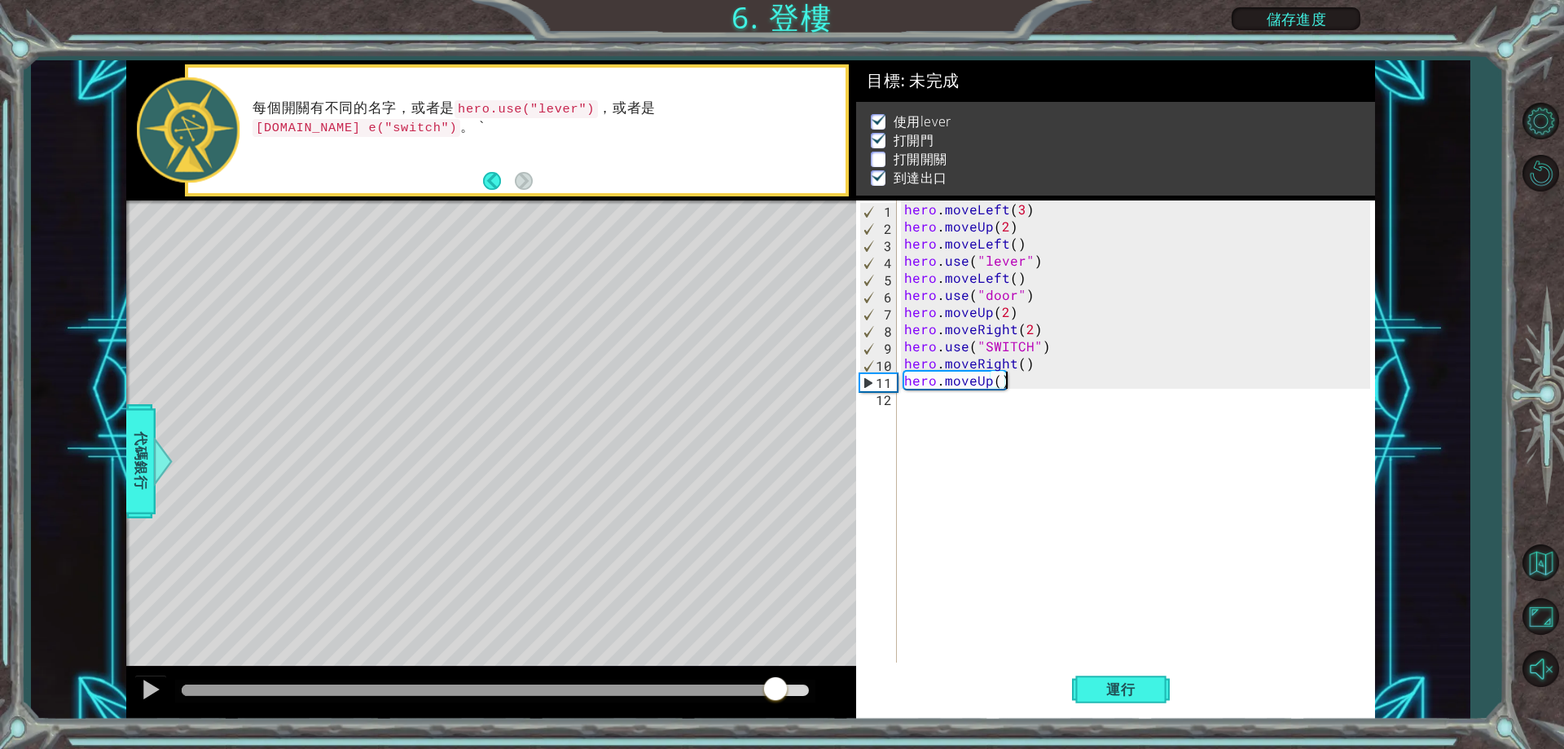
click at [776, 692] on div at bounding box center [495, 689] width 627 height 11
click at [667, 674] on div at bounding box center [491, 692] width 730 height 52
drag, startPoint x: 678, startPoint y: 679, endPoint x: 683, endPoint y: 696, distance: 18.0
click at [679, 683] on div at bounding box center [495, 690] width 640 height 23
click at [683, 694] on div at bounding box center [479, 689] width 594 height 11
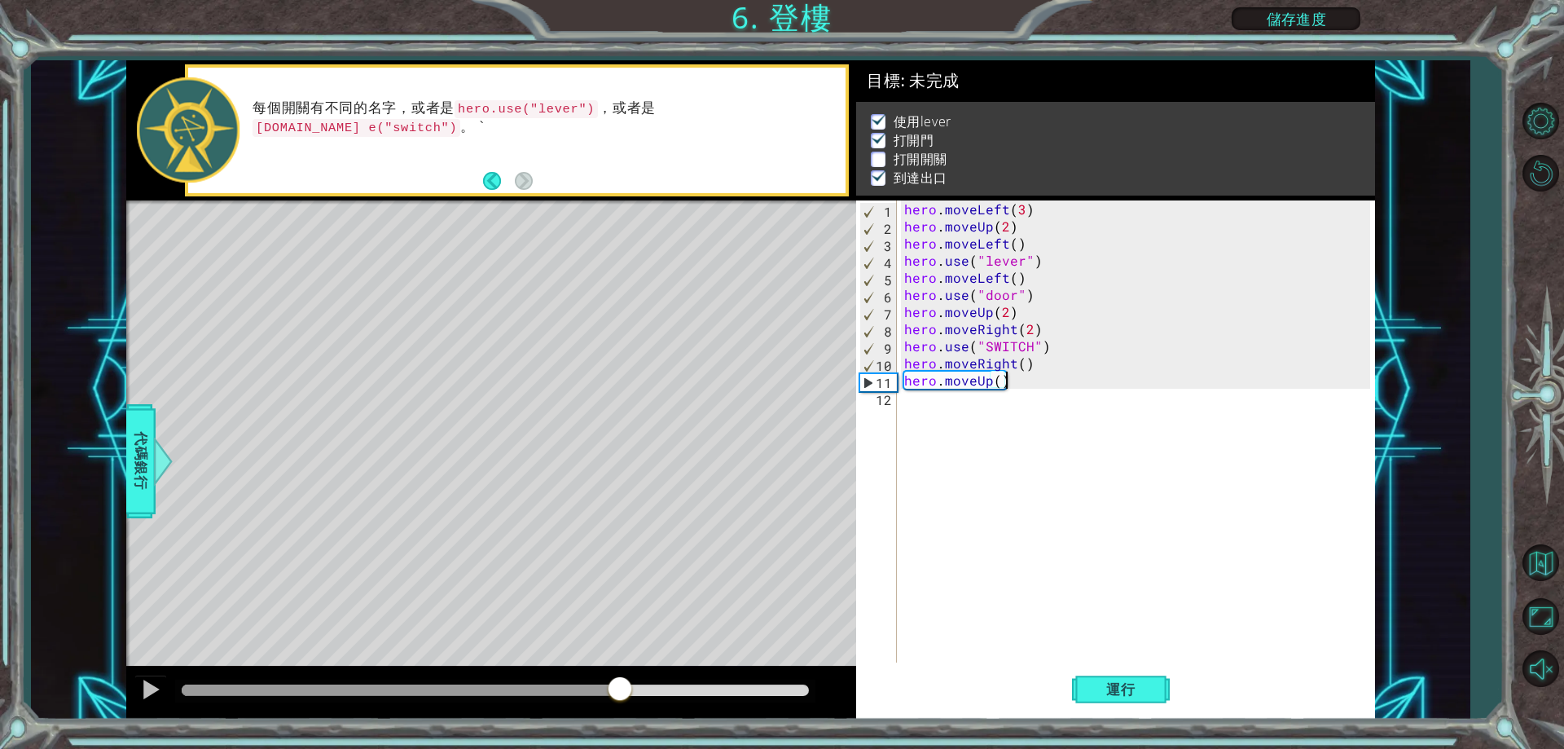
drag, startPoint x: 670, startPoint y: 683, endPoint x: 621, endPoint y: 695, distance: 51.2
click at [144, 700] on div at bounding box center [150, 689] width 21 height 21
click at [1114, 687] on span "運行" at bounding box center [1121, 689] width 62 height 16
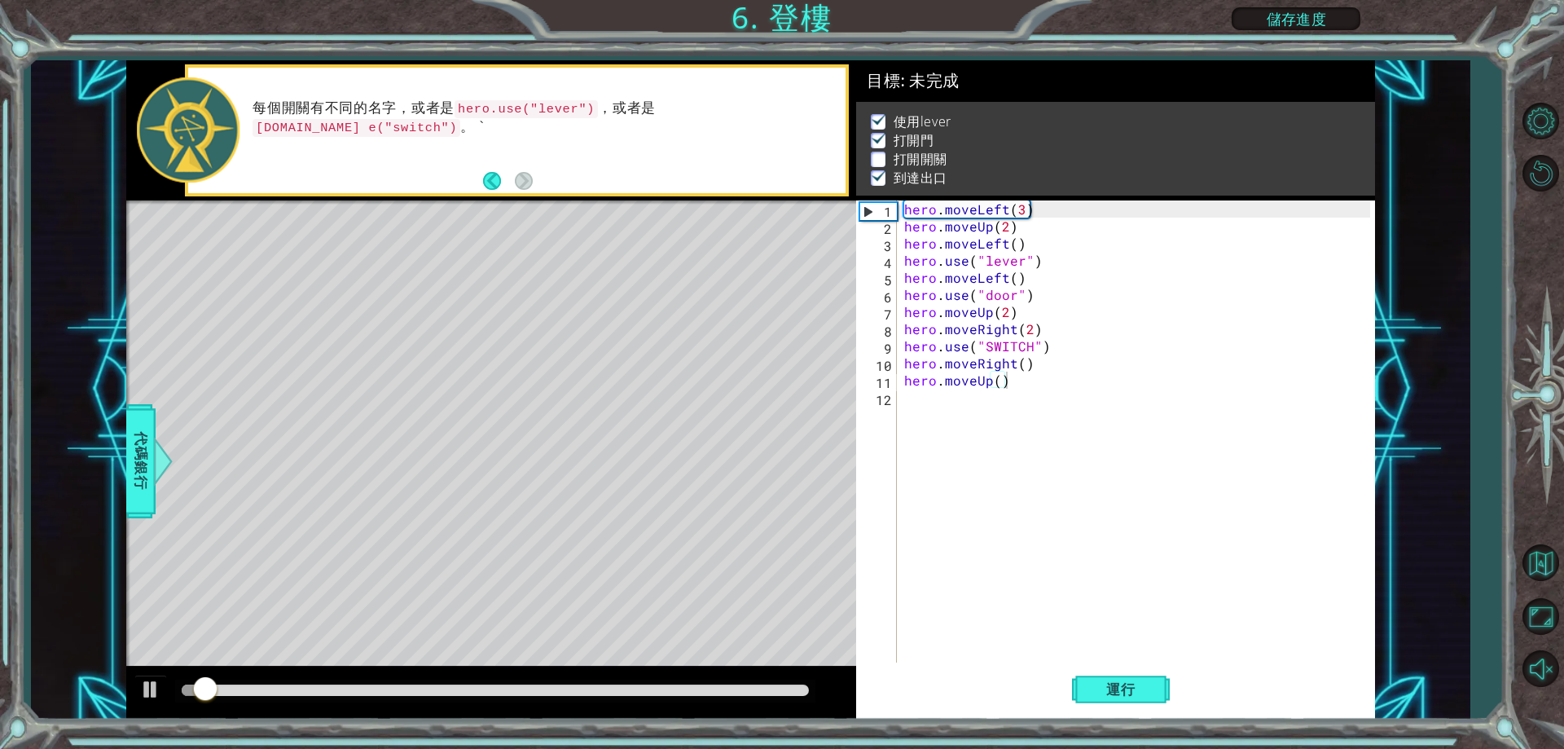
click at [488, 696] on div at bounding box center [495, 690] width 640 height 23
click at [490, 693] on div at bounding box center [495, 689] width 627 height 11
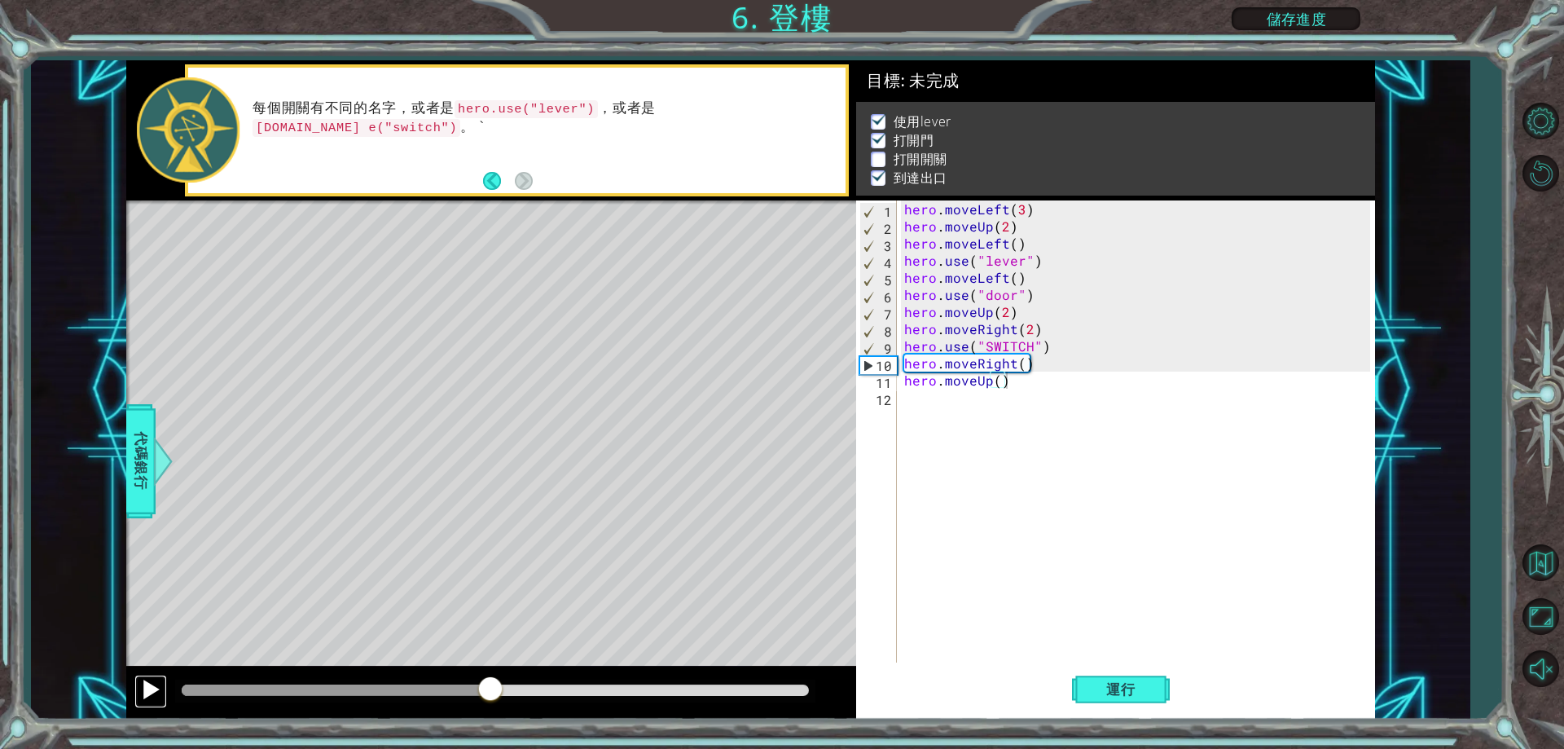
click at [156, 692] on div at bounding box center [150, 689] width 21 height 21
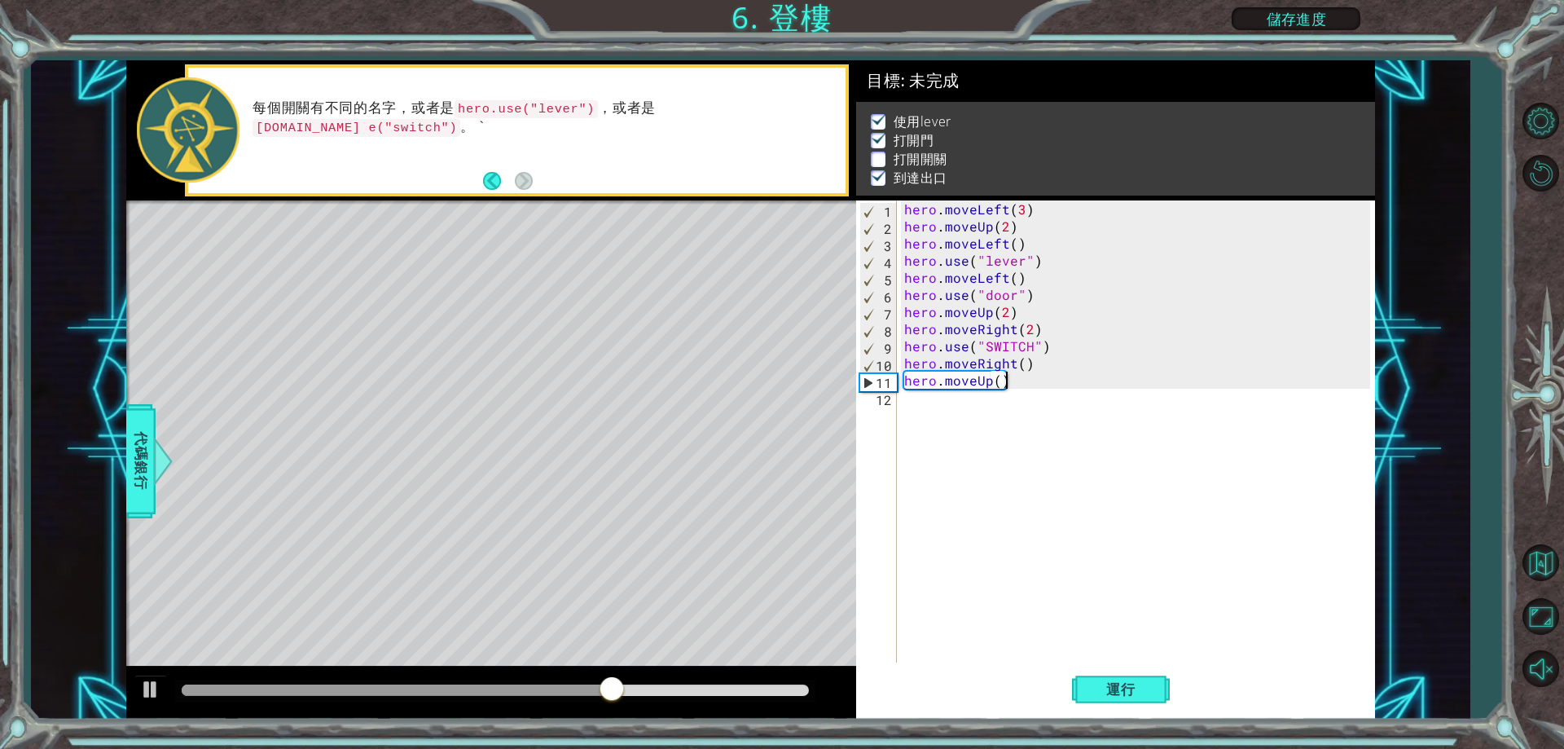
click at [324, 699] on div at bounding box center [495, 690] width 640 height 23
click at [357, 697] on div at bounding box center [495, 690] width 640 height 23
click at [367, 692] on div at bounding box center [407, 689] width 451 height 11
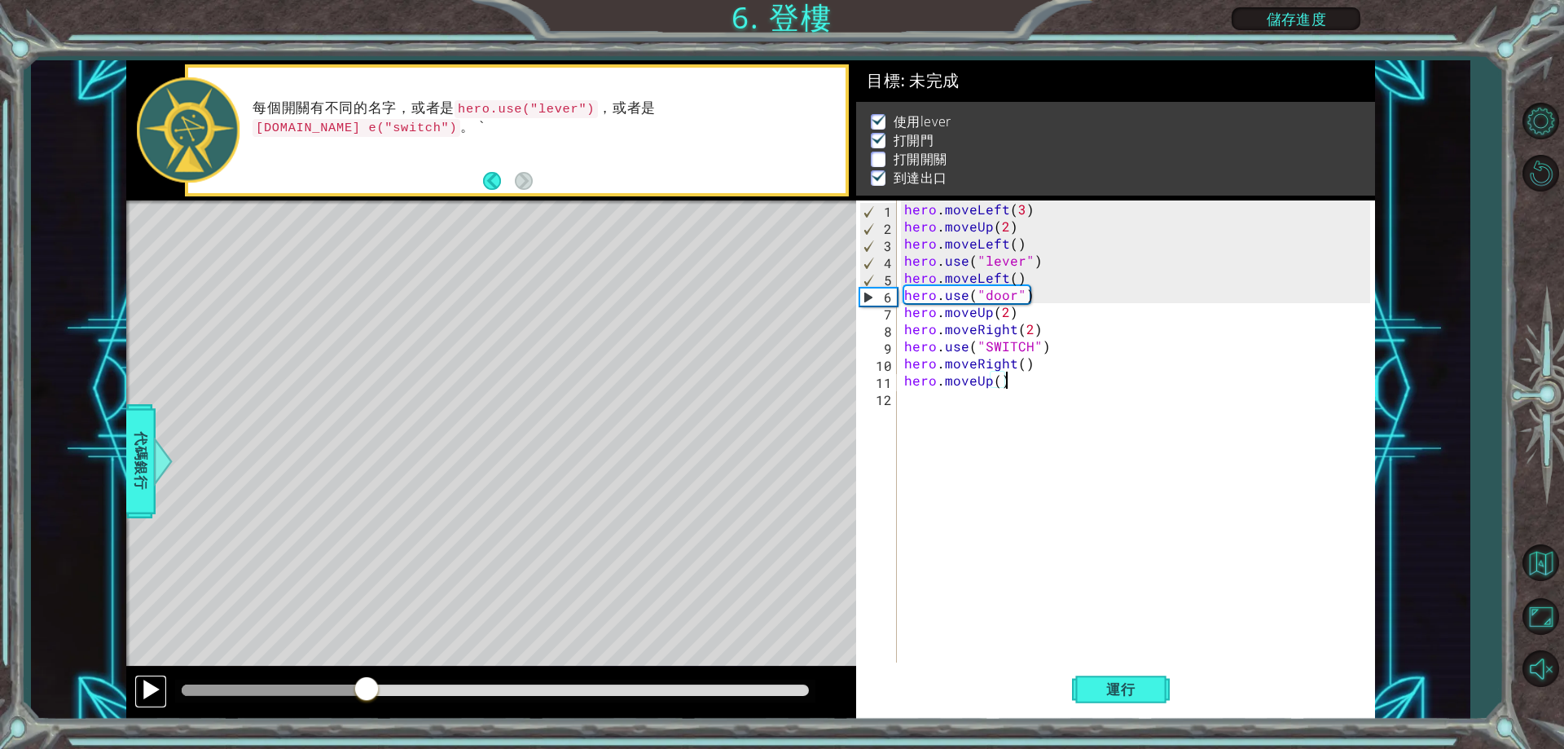
click at [156, 691] on div at bounding box center [150, 689] width 21 height 21
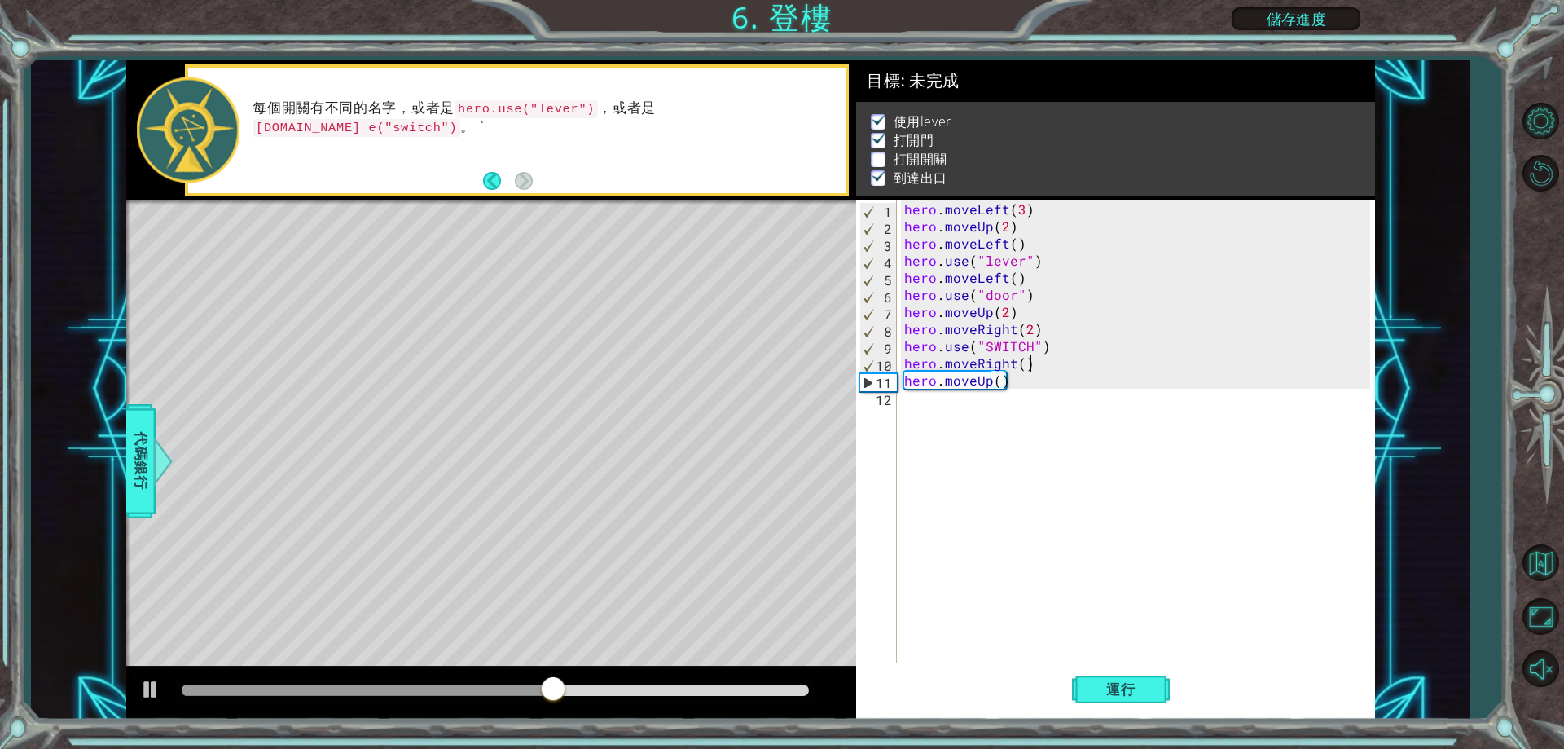
click at [1061, 355] on div "hero . moveLeft ( 3 ) hero . moveUp ( 2 ) hero . moveLeft ( ) hero . use ( "lev…" at bounding box center [1139, 448] width 477 height 496
drag, startPoint x: 1061, startPoint y: 355, endPoint x: 1071, endPoint y: 349, distance: 11.3
click at [1071, 349] on div "hero . moveLeft ( 3 ) hero . moveUp ( 2 ) hero . moveLeft ( ) hero . use ( "lev…" at bounding box center [1139, 448] width 477 height 496
click at [1063, 349] on div "hero . moveLeft ( 3 ) hero . moveUp ( 2 ) hero . moveLeft ( ) hero . use ( "lev…" at bounding box center [1135, 431] width 468 height 462
type textarea "hero.use("SWITCH")"
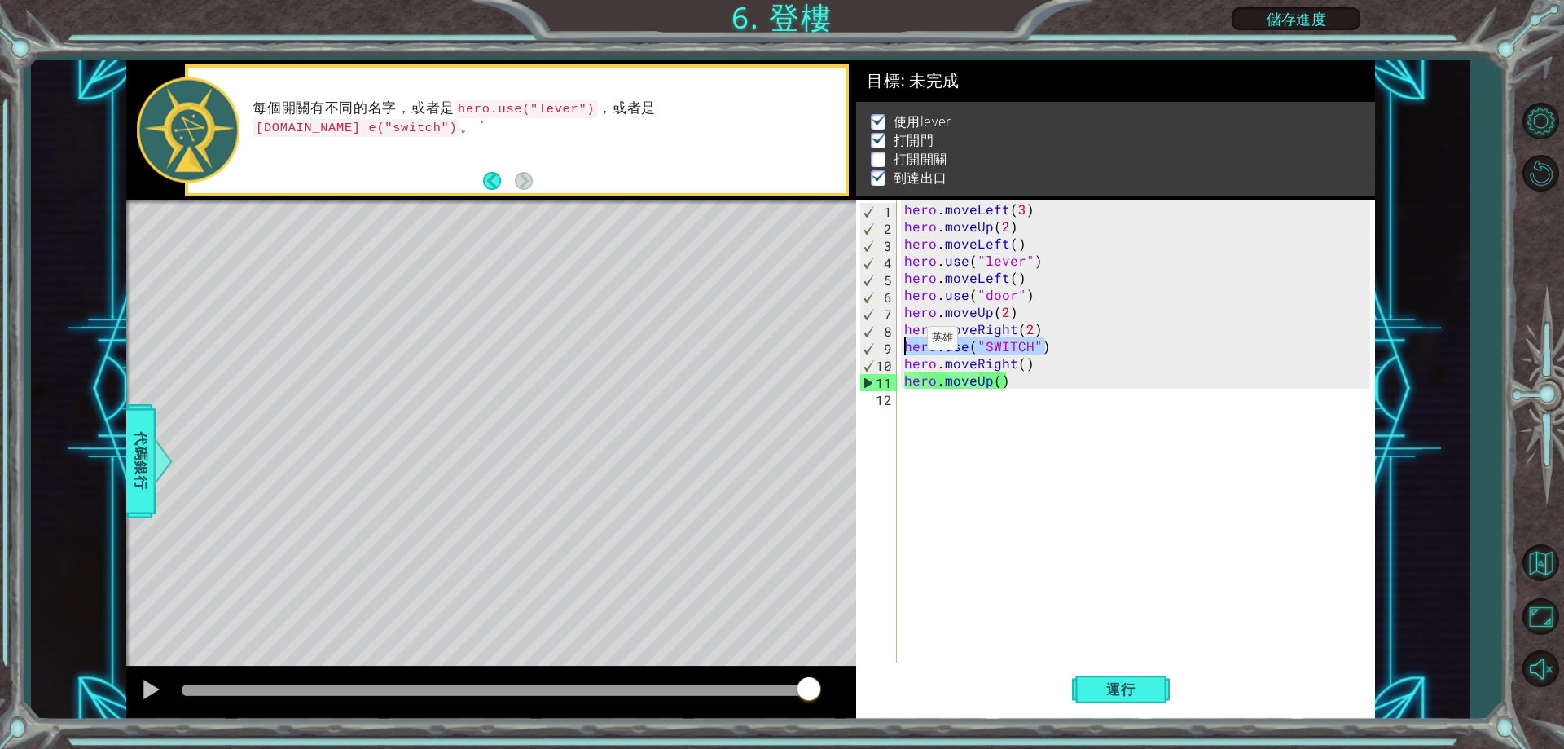
drag, startPoint x: 1045, startPoint y: 353, endPoint x: 903, endPoint y: 343, distance: 142.1
click at [903, 343] on div "hero . moveLeft ( 3 ) hero . moveUp ( 2 ) hero . moveLeft ( ) hero . use ( "lev…" at bounding box center [1139, 448] width 477 height 496
drag, startPoint x: 926, startPoint y: 428, endPoint x: 942, endPoint y: 427, distance: 15.6
click at [927, 428] on div "hero . moveLeft ( 3 ) hero . moveUp ( 2 ) hero . moveLeft ( ) hero . use ( "lev…" at bounding box center [1139, 448] width 477 height 496
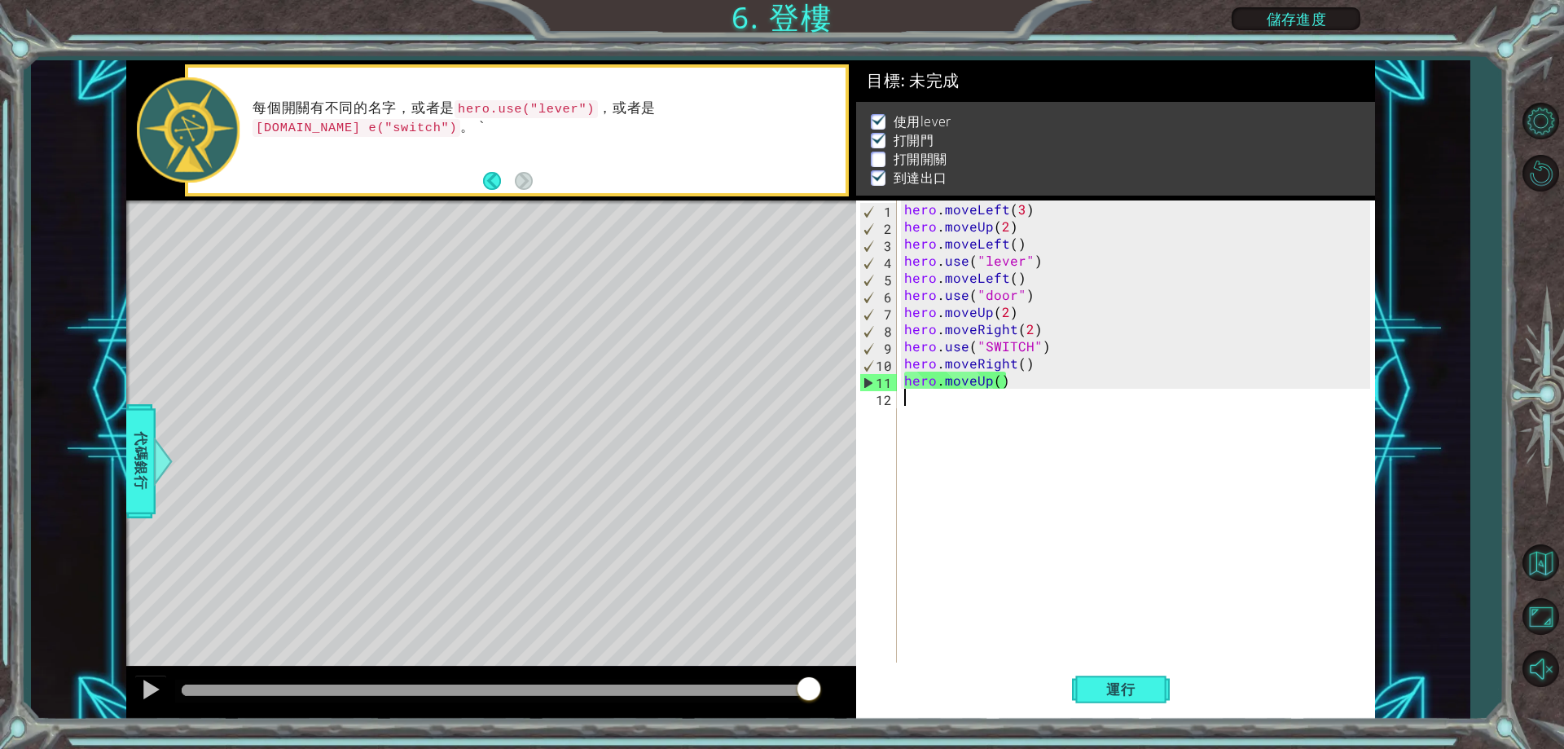
paste textarea "hero.use("SWITCH")"
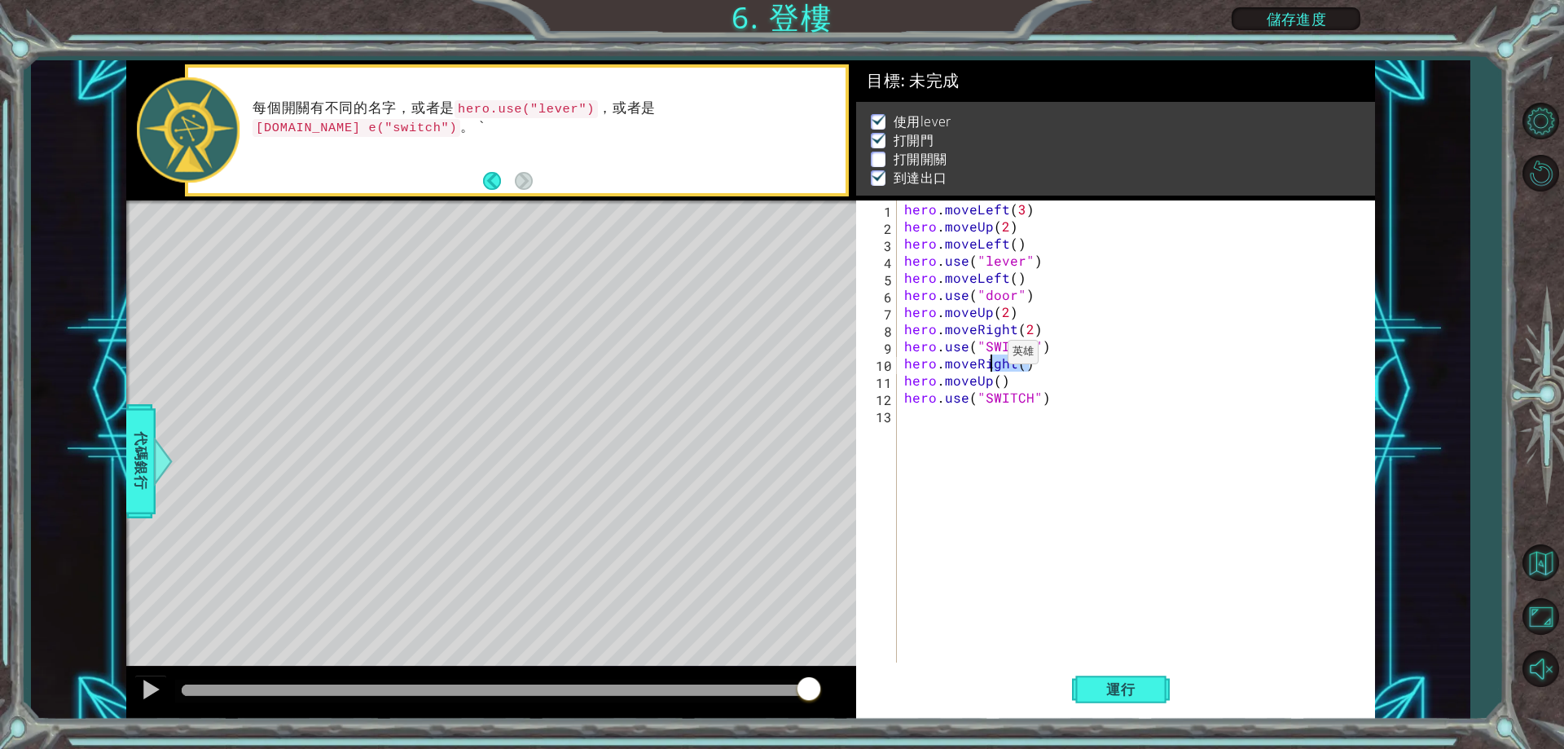
drag, startPoint x: 1046, startPoint y: 356, endPoint x: 986, endPoint y: 358, distance: 60.3
click at [981, 358] on div "hero . moveLeft ( 3 ) hero . moveUp ( 2 ) hero . moveLeft ( ) hero . use ( "lev…" at bounding box center [1139, 448] width 477 height 496
click at [1074, 348] on div "hero . moveLeft ( 3 ) hero . moveUp ( 2 ) hero . moveLeft ( ) hero . use ( "lev…" at bounding box center [1139, 448] width 477 height 496
drag, startPoint x: 1074, startPoint y: 348, endPoint x: 897, endPoint y: 358, distance: 177.0
click at [903, 354] on div "hero . moveLeft ( 3 ) hero . moveUp ( 2 ) hero . moveLeft ( ) hero . use ( "lev…" at bounding box center [1139, 448] width 477 height 496
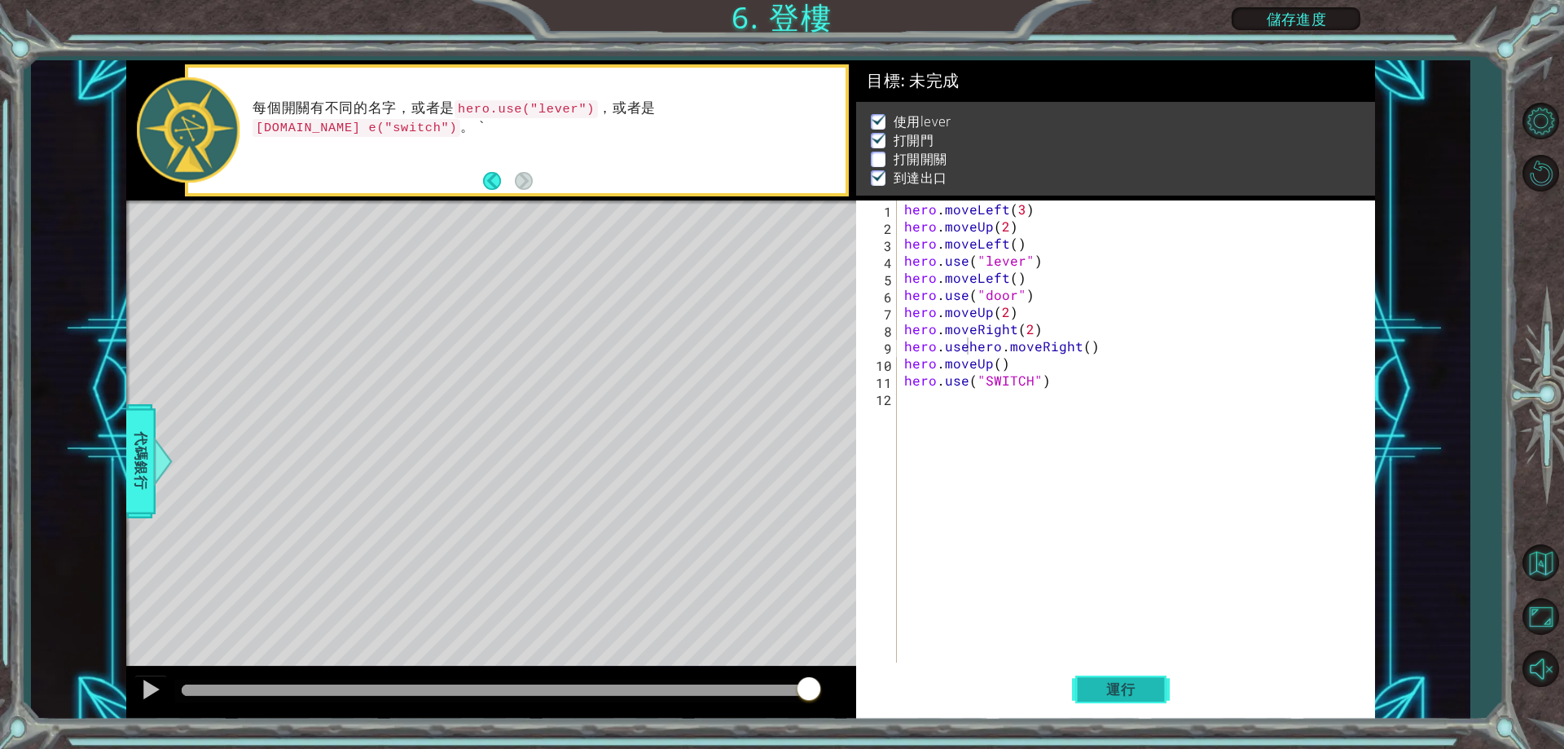
click at [1136, 681] on span "運行" at bounding box center [1121, 689] width 62 height 16
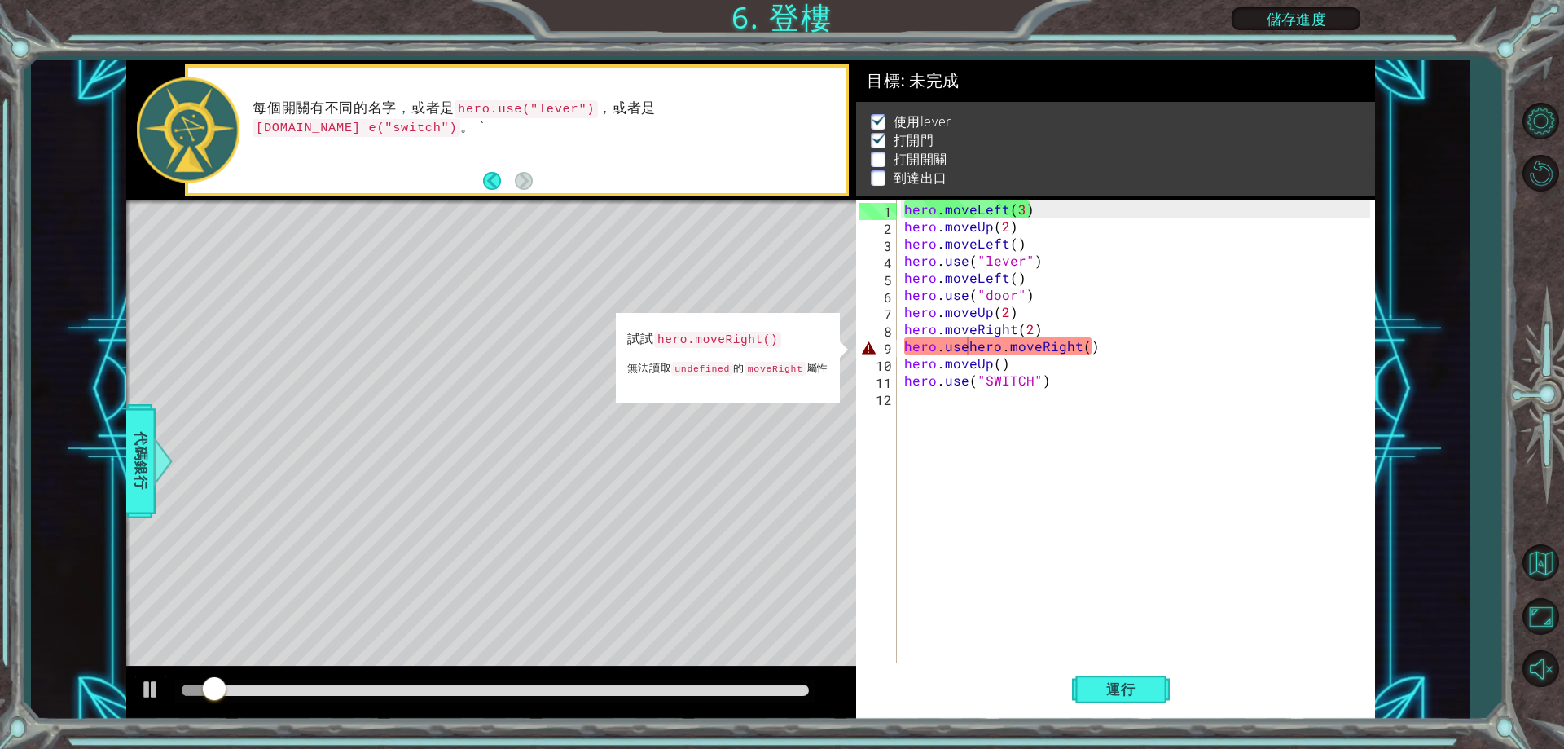
drag, startPoint x: 710, startPoint y: 683, endPoint x: 724, endPoint y: 685, distance: 14.9
click at [712, 683] on div at bounding box center [495, 690] width 640 height 23
click at [726, 685] on div at bounding box center [495, 689] width 627 height 11
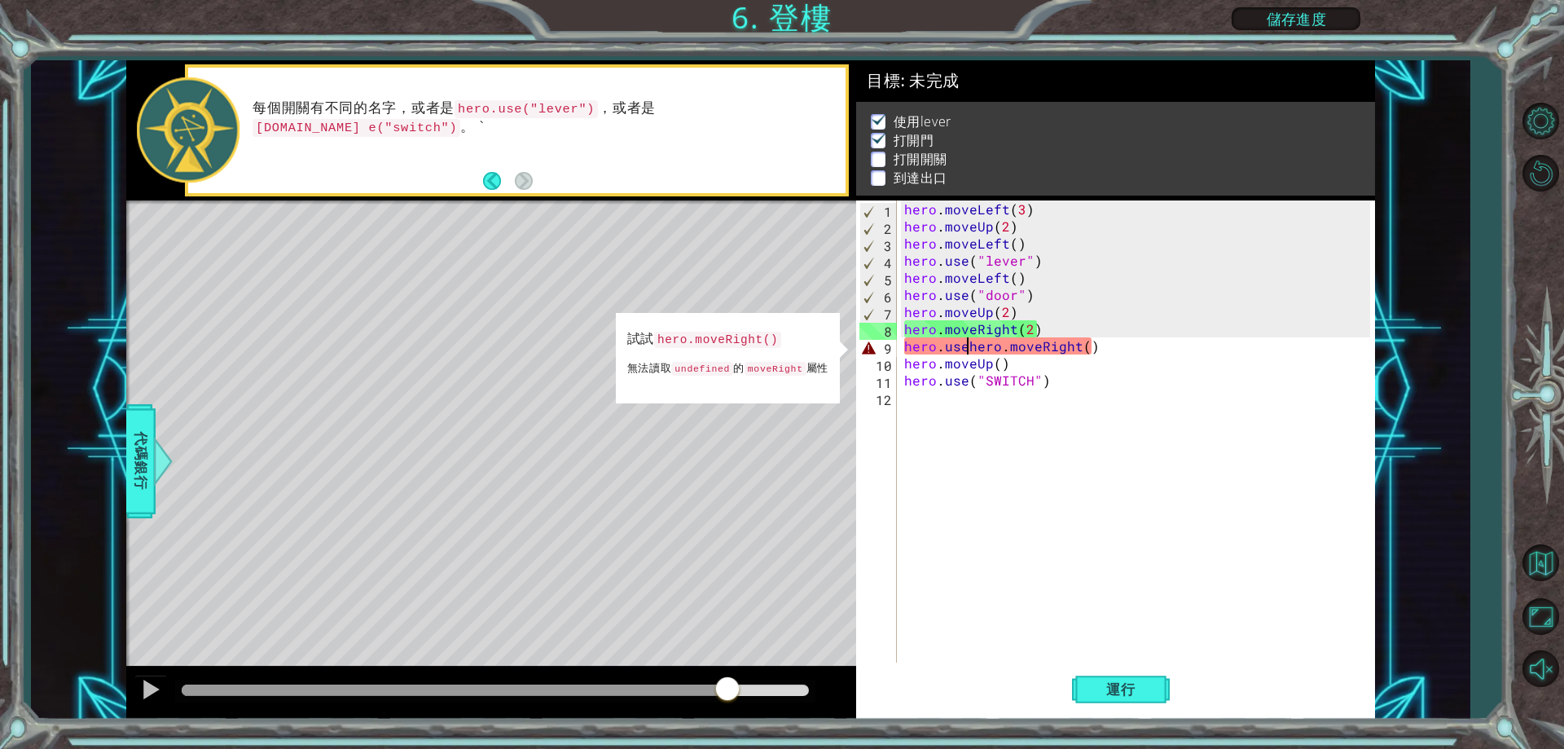
click at [757, 690] on div at bounding box center [495, 689] width 627 height 11
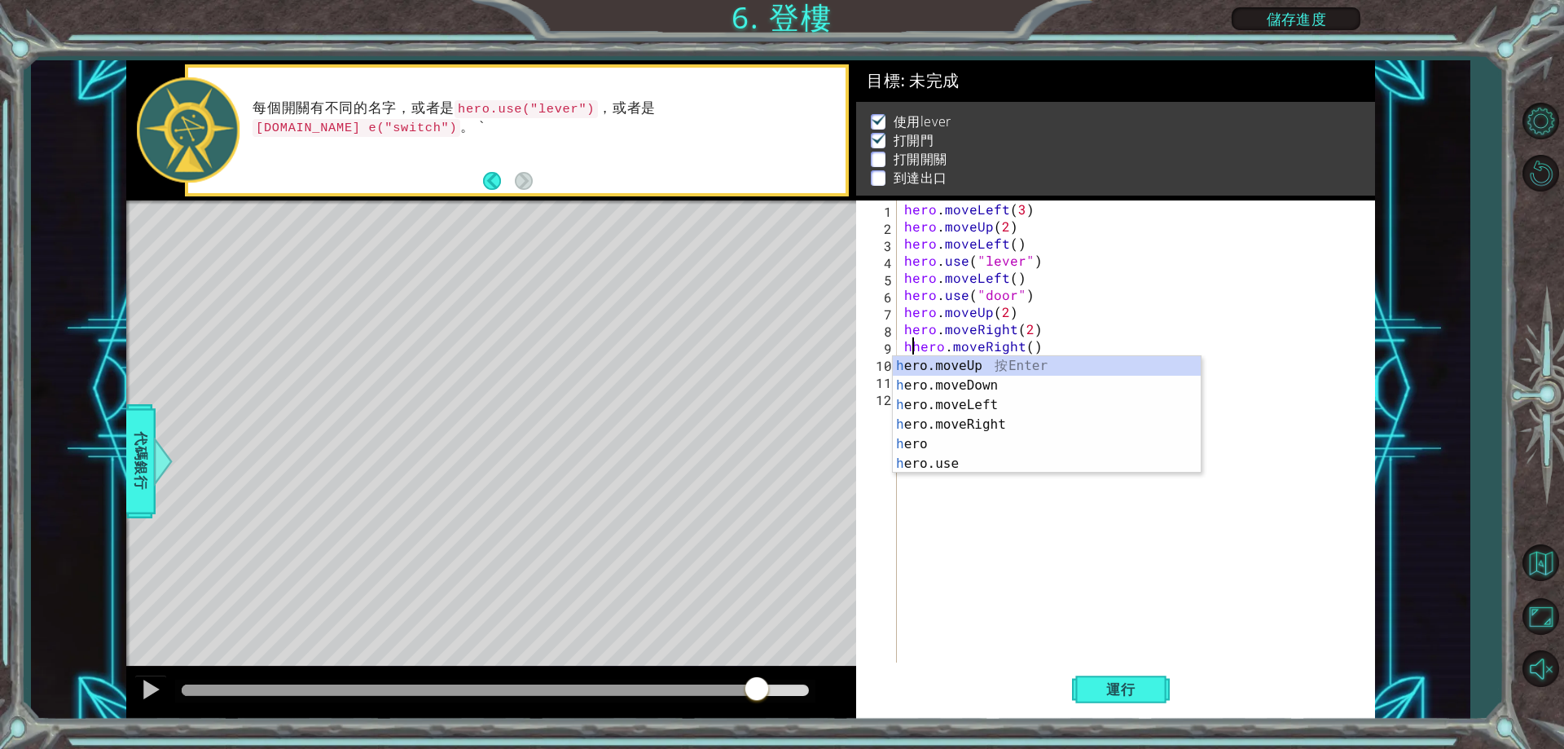
type textarea "hero.moveRight()"
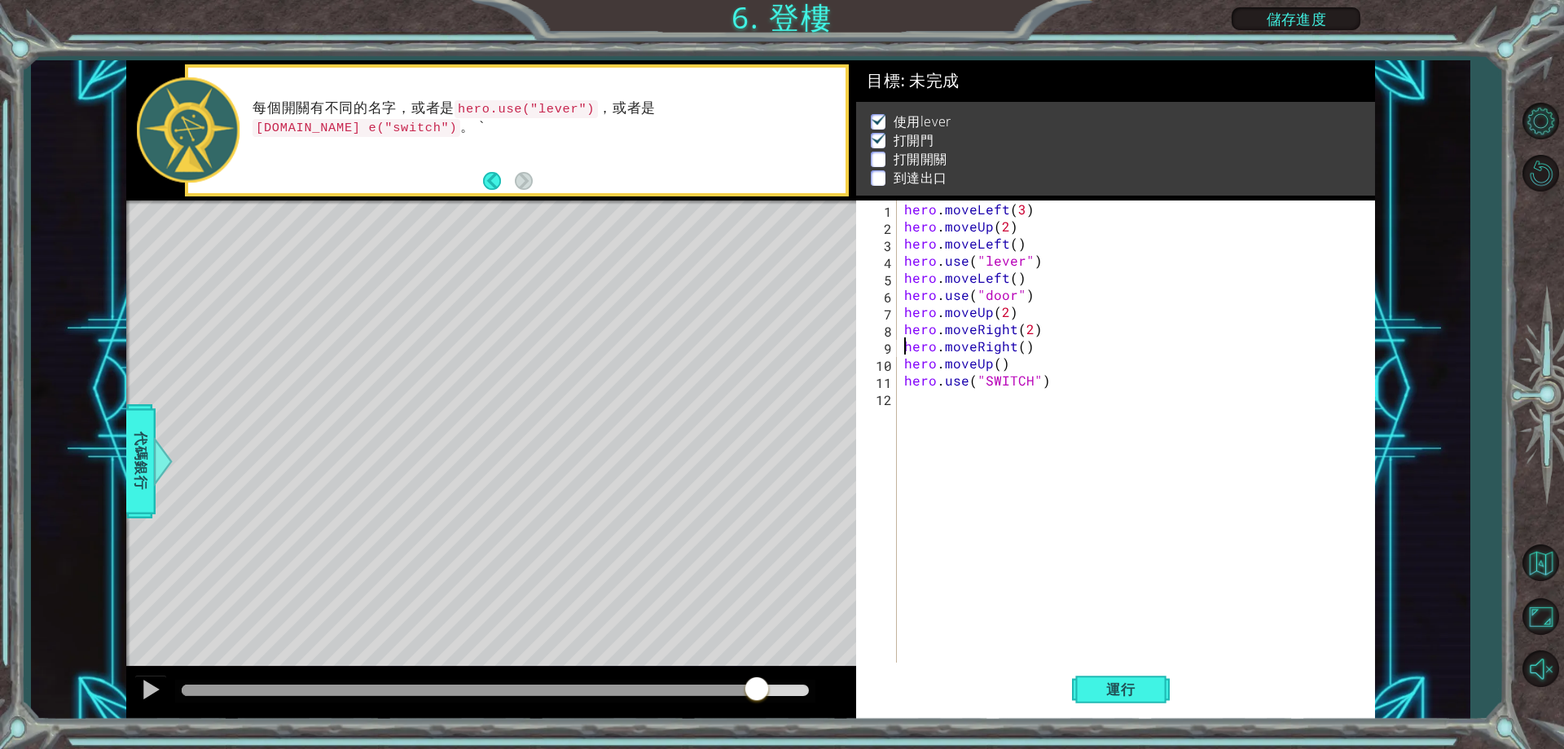
click at [1013, 502] on div "hero . moveLeft ( 3 ) hero . moveUp ( 2 ) hero . moveLeft ( ) hero . use ( "lev…" at bounding box center [1139, 448] width 477 height 496
click at [1109, 701] on button "運行" at bounding box center [1121, 690] width 98 height 52
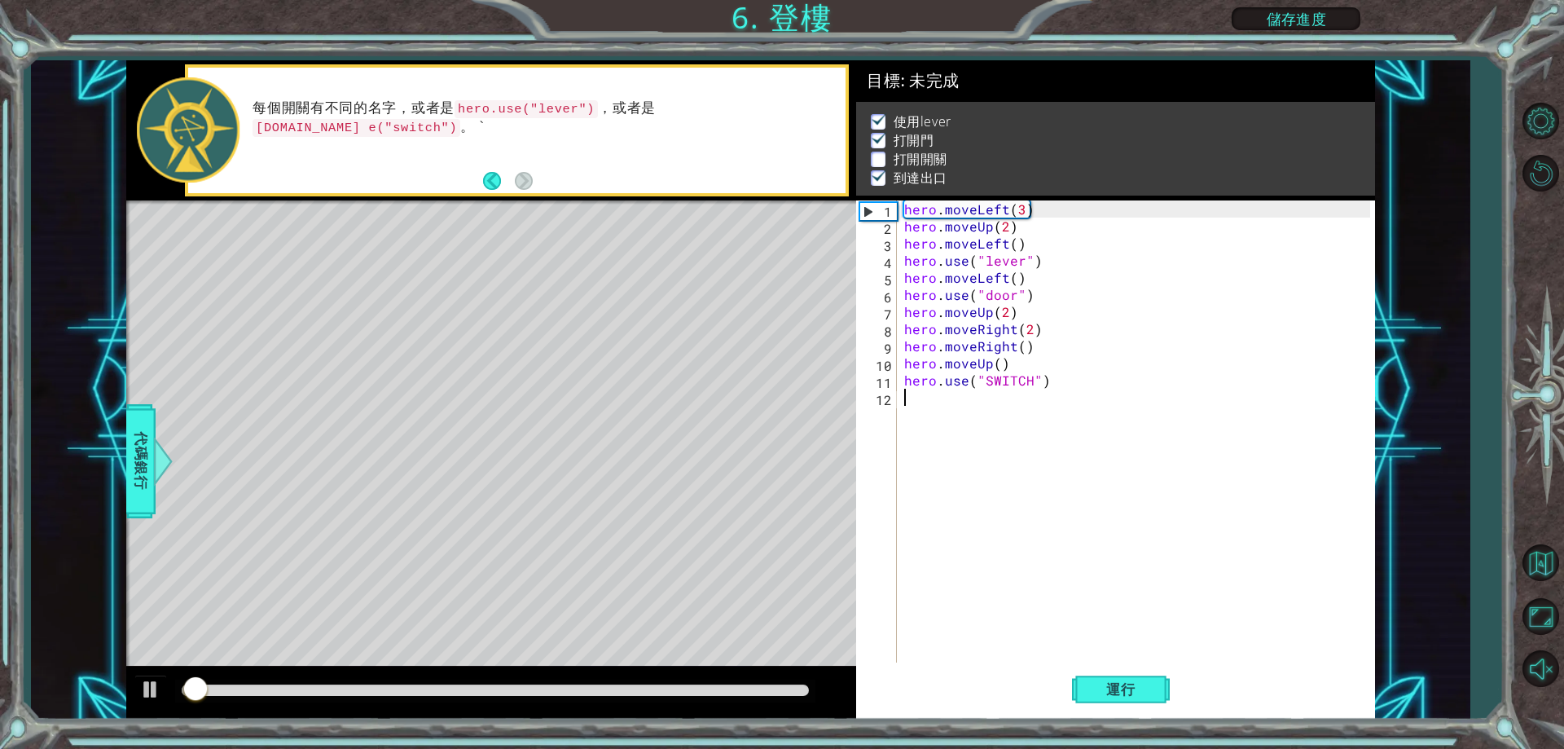
drag, startPoint x: 754, startPoint y: 697, endPoint x: 761, endPoint y: 710, distance: 13.8
click at [754, 696] on div at bounding box center [495, 689] width 627 height 11
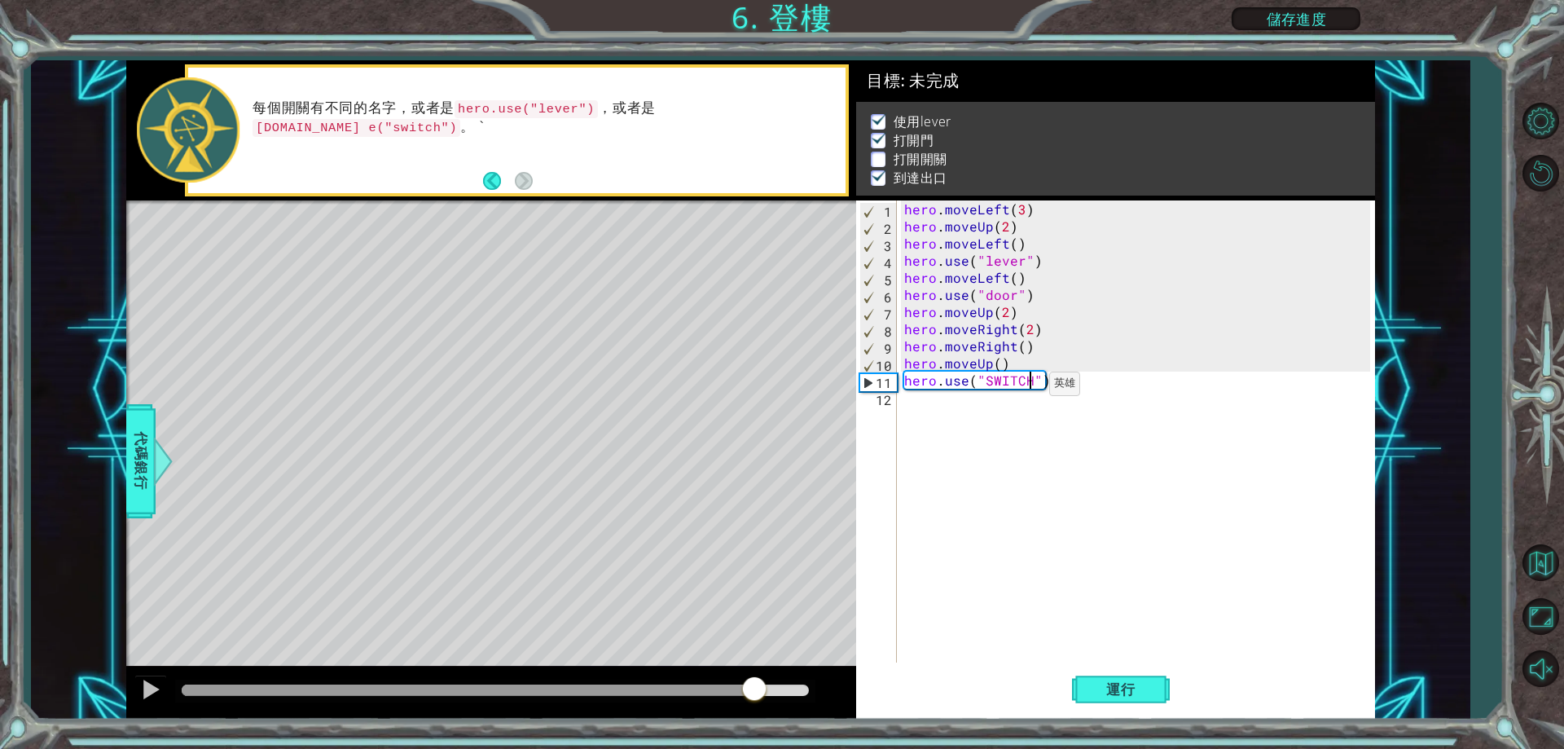
click at [1029, 388] on div "hero . moveLeft ( 3 ) hero . moveUp ( 2 ) hero . moveLeft ( ) hero . use ( "lev…" at bounding box center [1139, 448] width 477 height 496
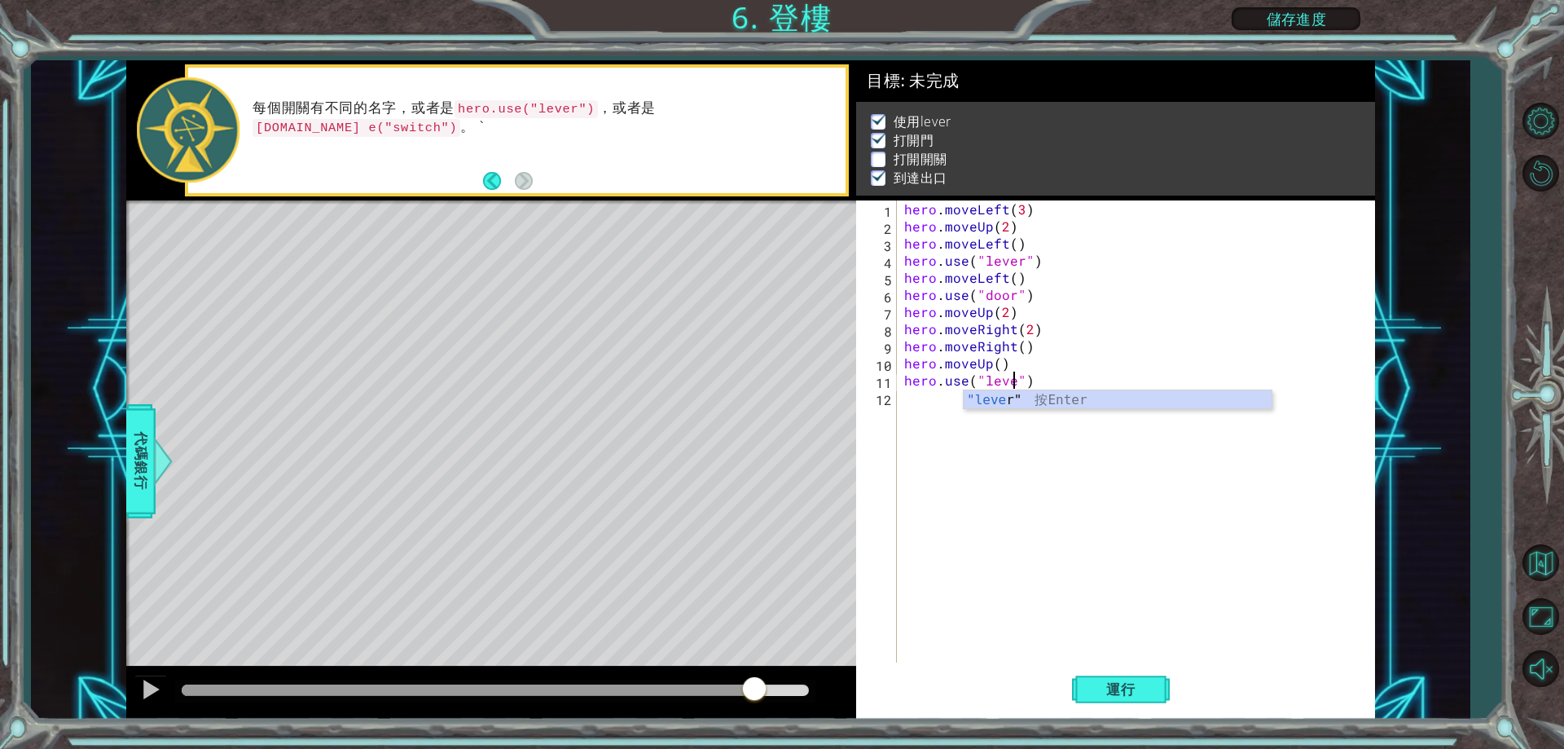
scroll to position [0, 7]
click at [1044, 405] on div ""lever " 按 Enter" at bounding box center [1118, 419] width 308 height 59
type textarea "hero.use("lever")"
click at [1145, 706] on button "運行" at bounding box center [1121, 690] width 98 height 52
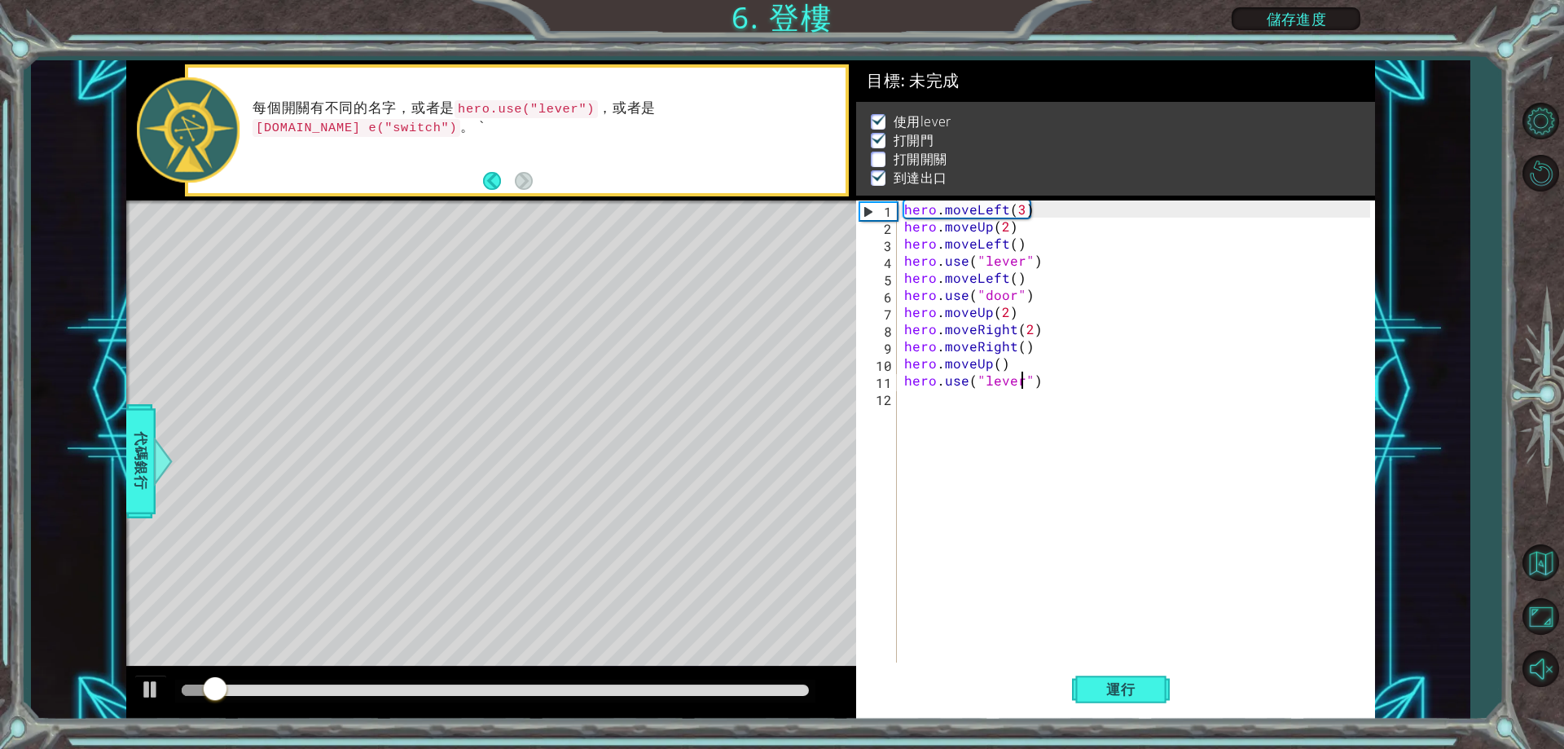
click at [752, 683] on div at bounding box center [495, 690] width 640 height 23
click at [766, 688] on div at bounding box center [495, 689] width 627 height 11
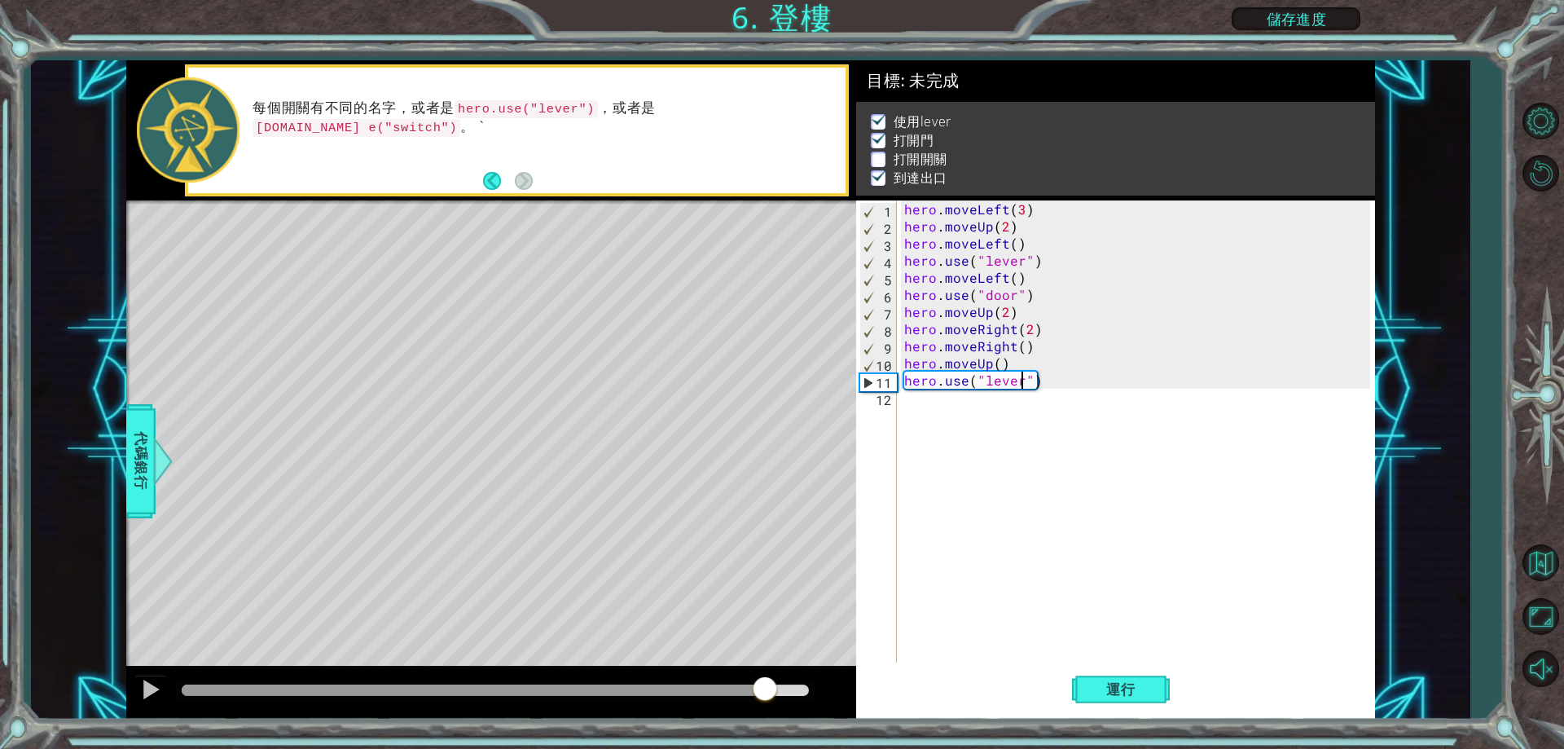
click at [1060, 424] on div "hero . moveLeft ( 3 ) hero . moveUp ( 2 ) hero . moveLeft ( ) hero . use ( "lev…" at bounding box center [1139, 448] width 477 height 496
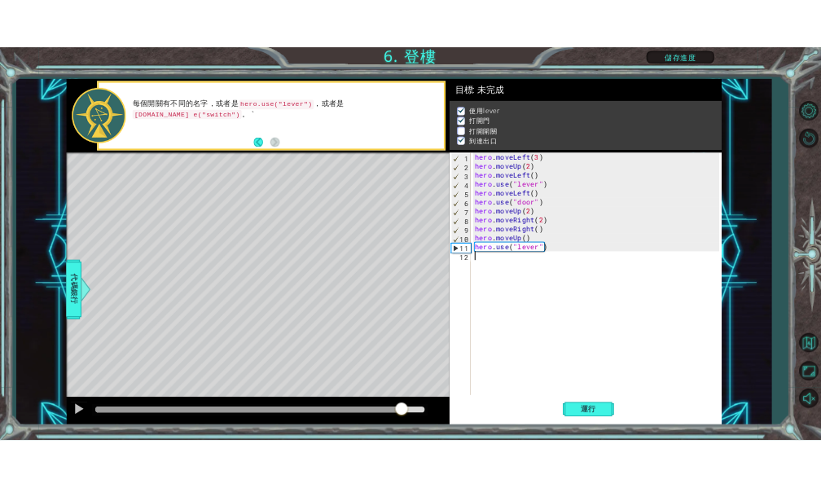
scroll to position [0, 0]
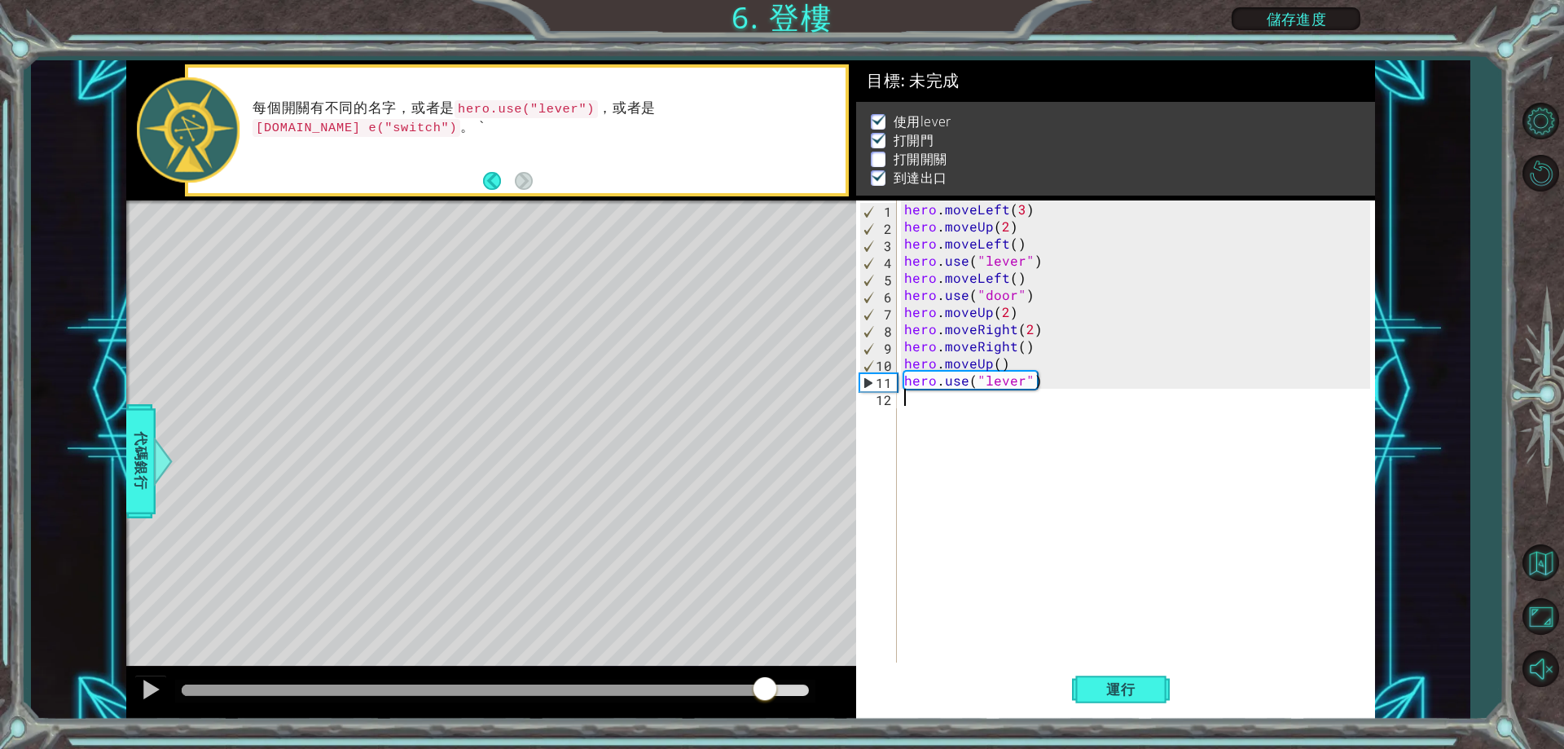
drag, startPoint x: 1056, startPoint y: 402, endPoint x: 1057, endPoint y: 391, distance: 11.5
click at [1057, 393] on div "hero . moveLeft ( 3 ) hero . moveUp ( 2 ) hero . moveLeft ( ) hero . use ( "lev…" at bounding box center [1139, 448] width 477 height 496
click at [1057, 391] on div "hero . moveLeft ( 3 ) hero . moveUp ( 2 ) hero . moveLeft ( ) hero . use ( "lev…" at bounding box center [1139, 448] width 477 height 496
click at [1051, 385] on div "hero . moveLeft ( 3 ) hero . moveUp ( 2 ) hero . moveLeft ( ) hero . use ( "lev…" at bounding box center [1139, 448] width 477 height 496
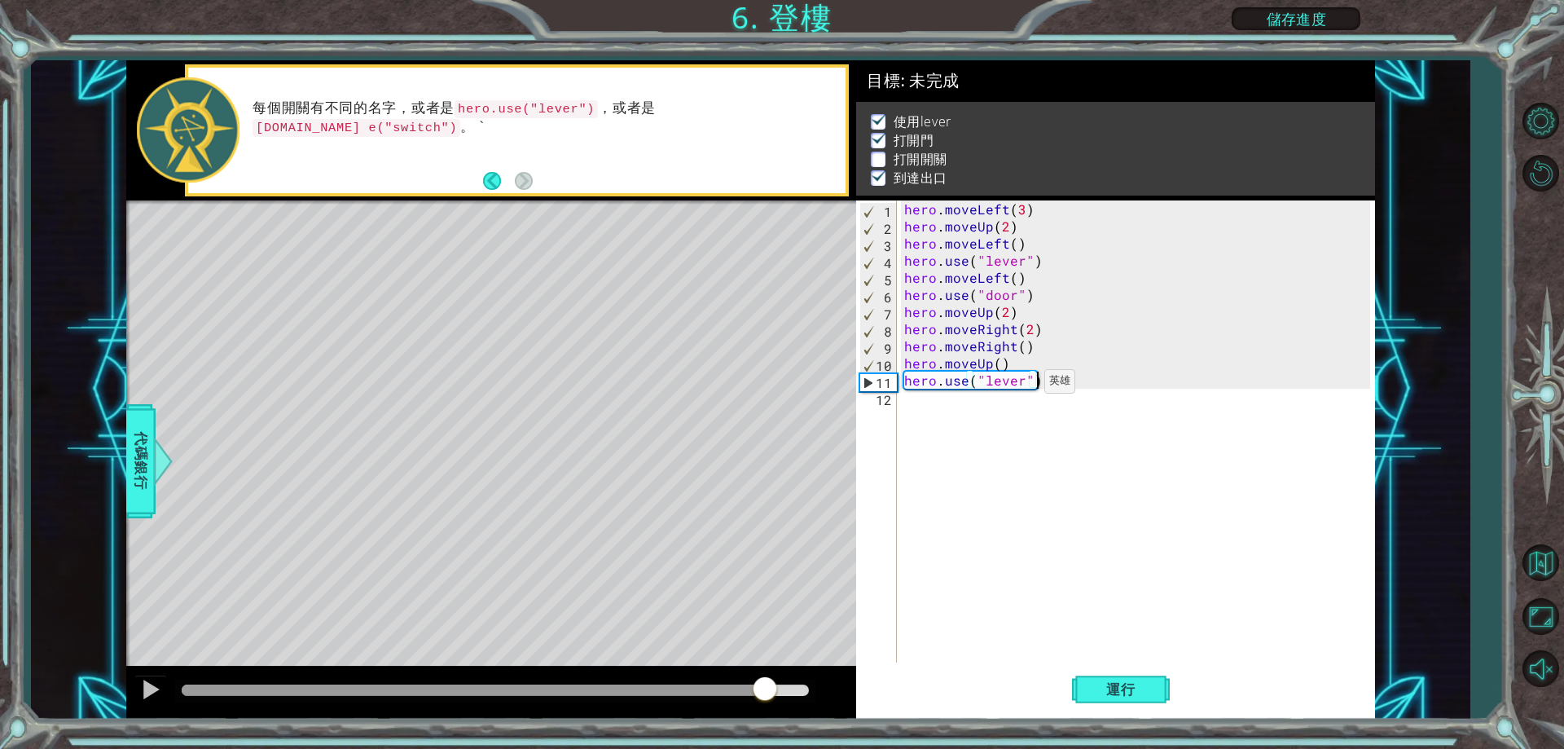
click at [1024, 385] on div "hero . moveLeft ( 3 ) hero . moveUp ( 2 ) hero . moveLeft ( ) hero . use ( "lev…" at bounding box center [1139, 448] width 477 height 496
click at [1044, 384] on div "hero . moveLeft ( 3 ) hero . moveUp ( 2 ) hero . moveLeft ( ) hero . use ( "lev…" at bounding box center [1139, 448] width 477 height 496
click at [1039, 384] on div "hero . moveLeft ( 3 ) hero . moveUp ( 2 ) hero . moveLeft ( ) hero . use ( "lev…" at bounding box center [1139, 448] width 477 height 496
drag, startPoint x: 1039, startPoint y: 383, endPoint x: 923, endPoint y: 389, distance: 115.8
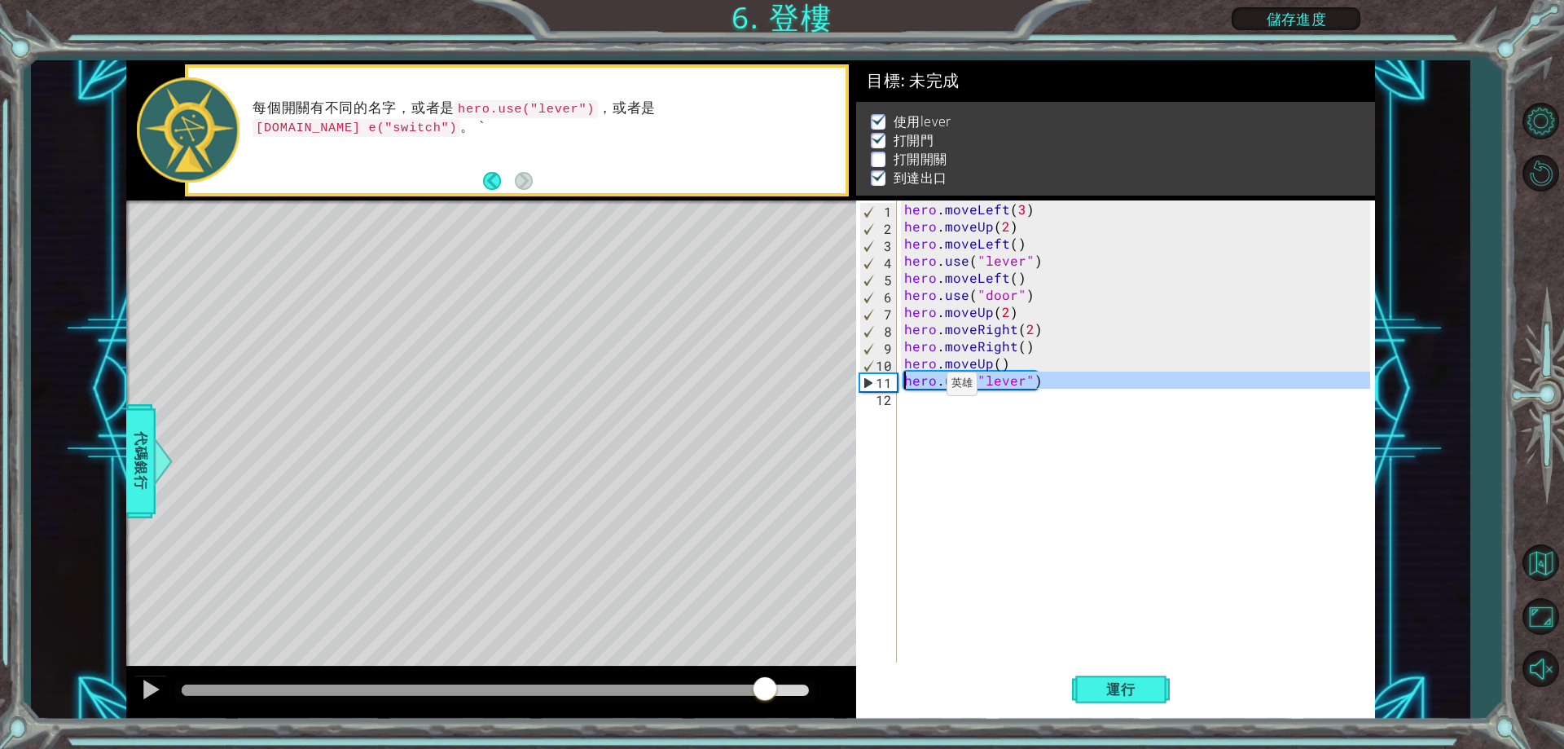
click at [923, 389] on div "hero . moveLeft ( 3 ) hero . moveUp ( 2 ) hero . moveLeft ( ) hero . use ( "lev…" at bounding box center [1139, 448] width 477 height 496
type textarea "hero.use("lever")"
click at [684, 695] on div at bounding box center [473, 689] width 583 height 11
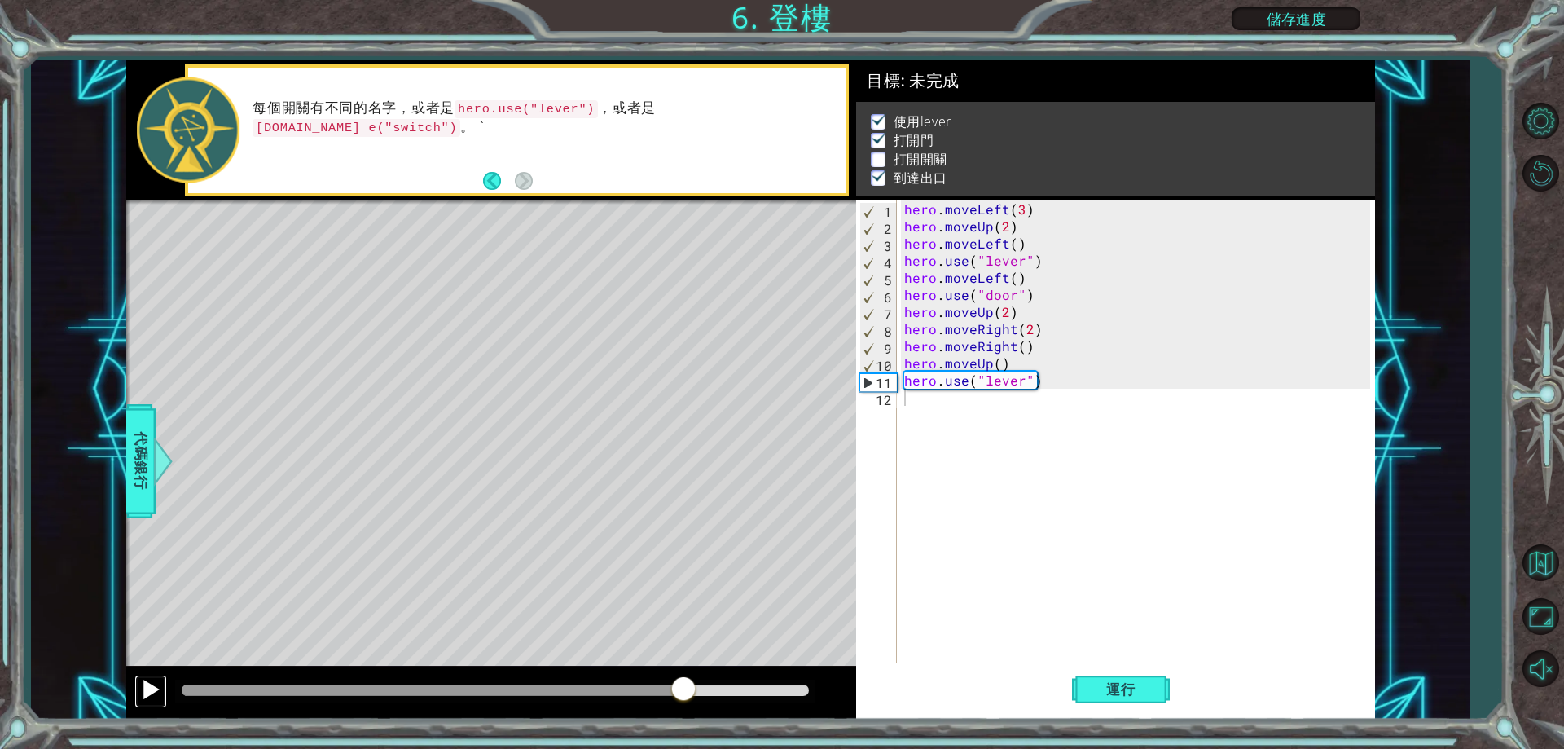
click at [154, 688] on div at bounding box center [150, 689] width 21 height 21
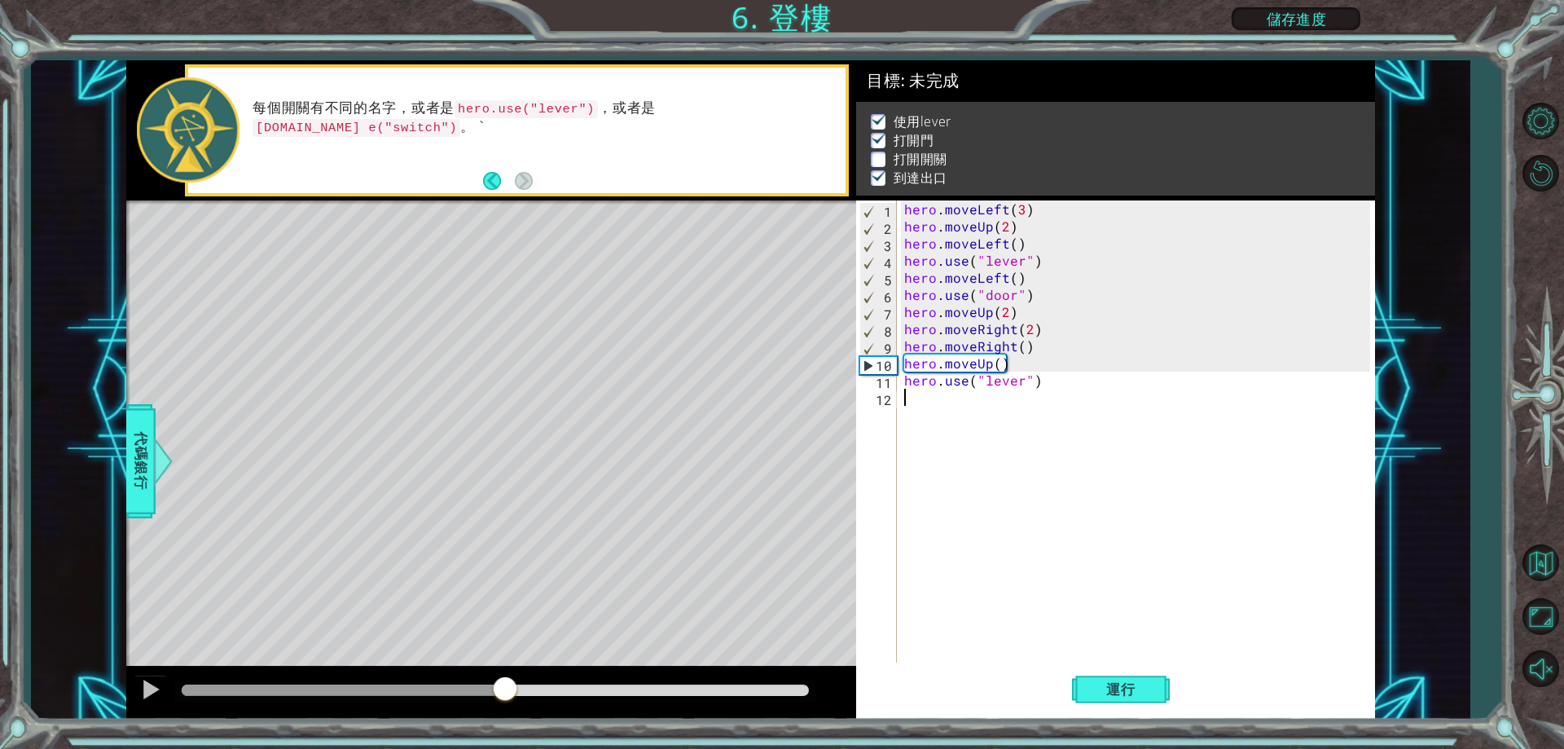
click at [505, 693] on div at bounding box center [343, 689] width 323 height 11
click at [433, 705] on div at bounding box center [491, 692] width 730 height 52
click at [406, 688] on div at bounding box center [343, 689] width 323 height 11
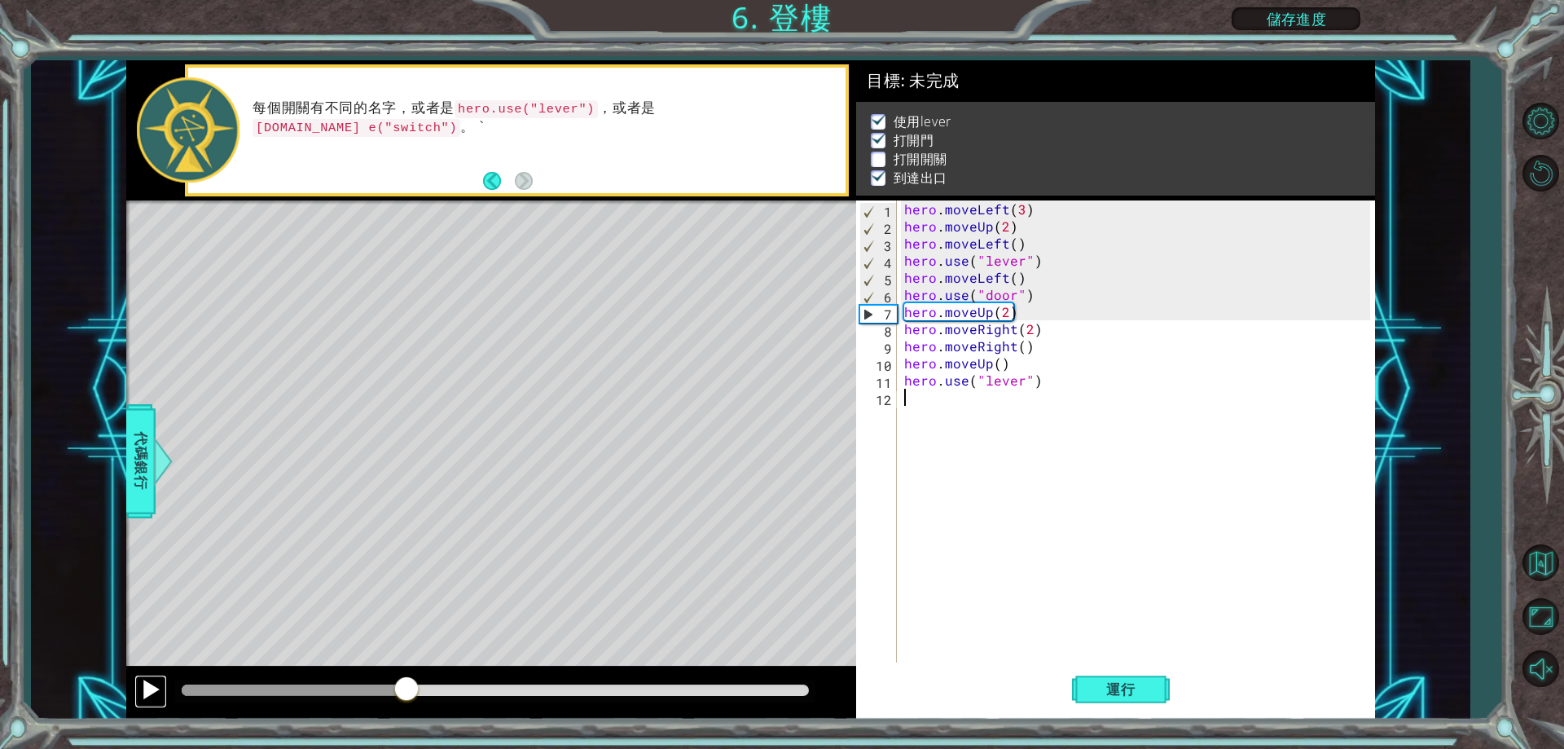
click at [138, 692] on button at bounding box center [150, 690] width 33 height 33
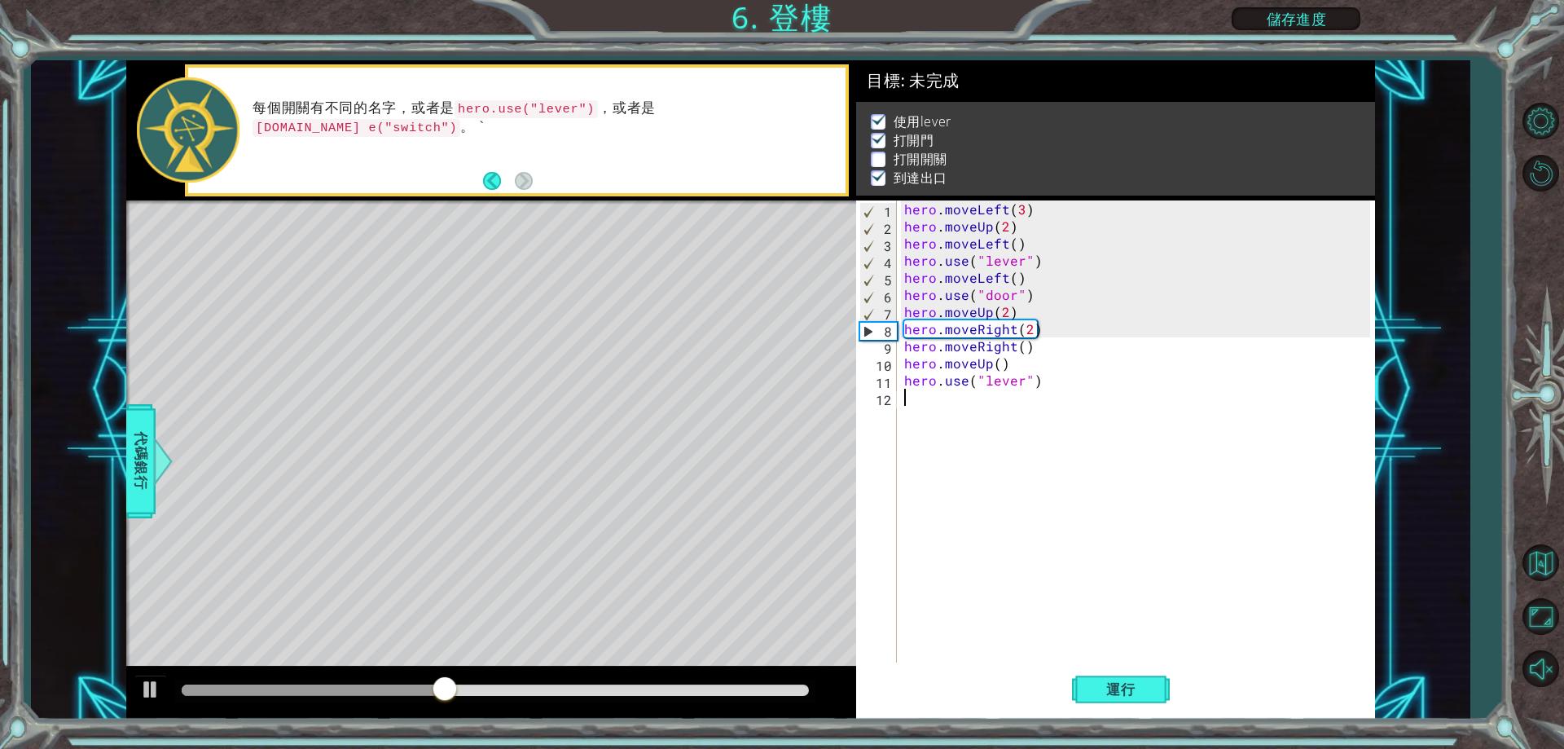
click at [131, 691] on div at bounding box center [491, 692] width 730 height 52
click at [153, 685] on div at bounding box center [150, 689] width 21 height 21
click at [154, 685] on div at bounding box center [150, 689] width 21 height 21
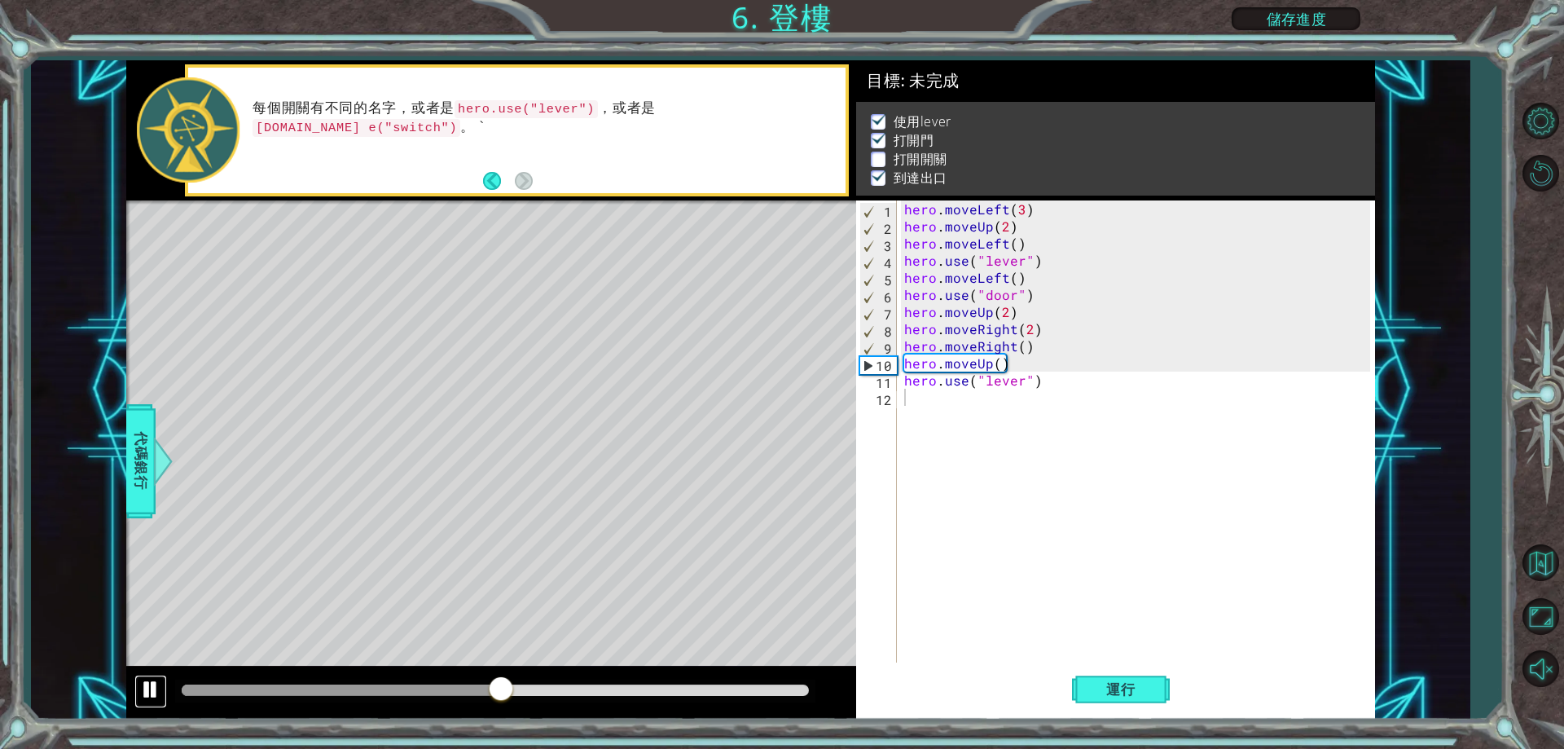
click at [154, 685] on div at bounding box center [150, 689] width 21 height 21
click at [149, 685] on div at bounding box center [150, 689] width 21 height 21
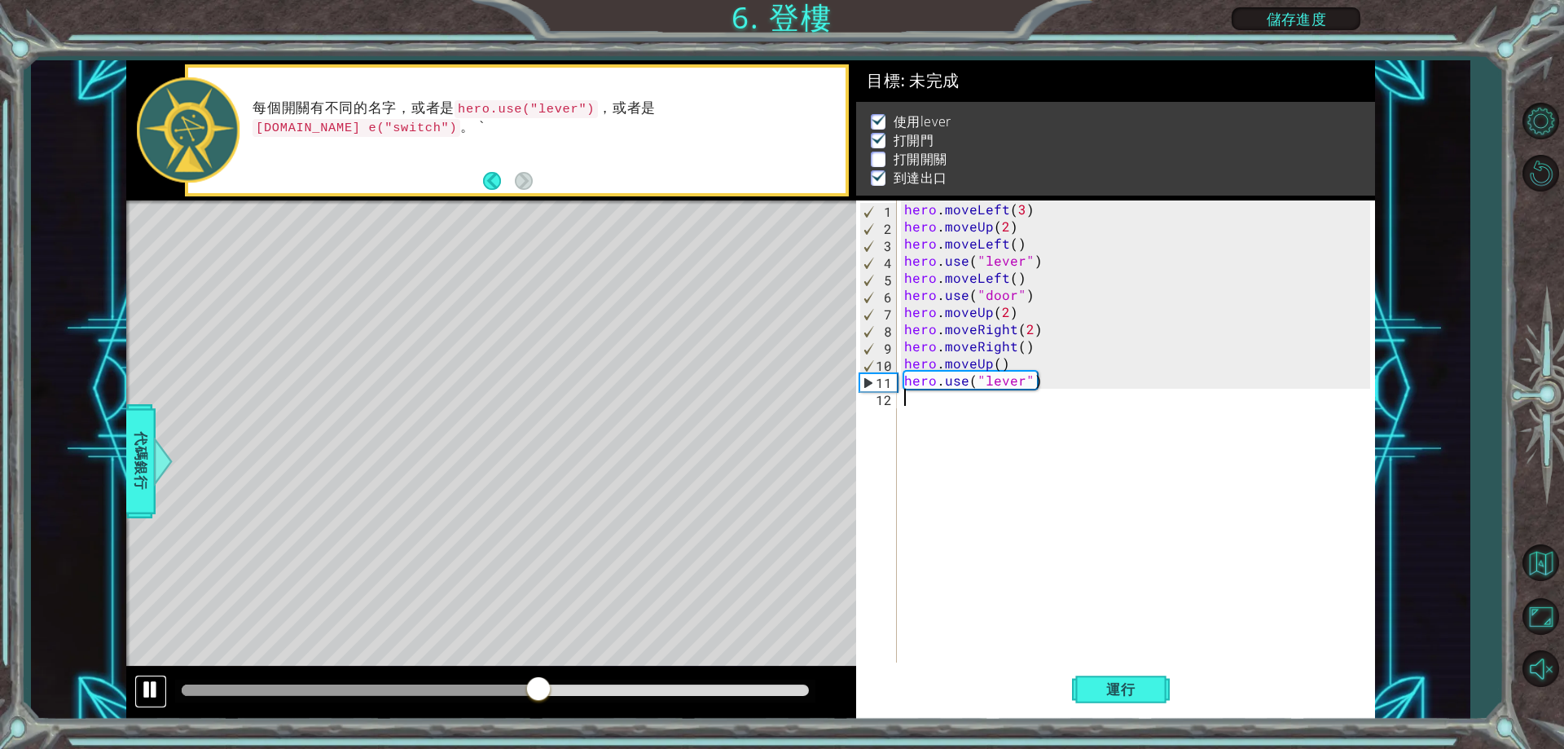
click at [149, 685] on div at bounding box center [150, 689] width 21 height 21
click at [1056, 437] on div "hero . moveLeft ( 3 ) hero . moveUp ( 2 ) hero . moveLeft ( ) hero . use ( "lev…" at bounding box center [1139, 448] width 477 height 496
drag, startPoint x: 1043, startPoint y: 382, endPoint x: 903, endPoint y: 383, distance: 139.3
click at [903, 383] on div "hero . moveLeft ( 3 ) hero . moveUp ( 2 ) hero . moveLeft ( ) hero . use ( "lev…" at bounding box center [1139, 448] width 477 height 496
click at [902, 346] on div "hero . moveLeft ( 3 ) hero . moveUp ( 2 ) hero . moveLeft ( ) hero . use ( "lev…" at bounding box center [1139, 448] width 477 height 496
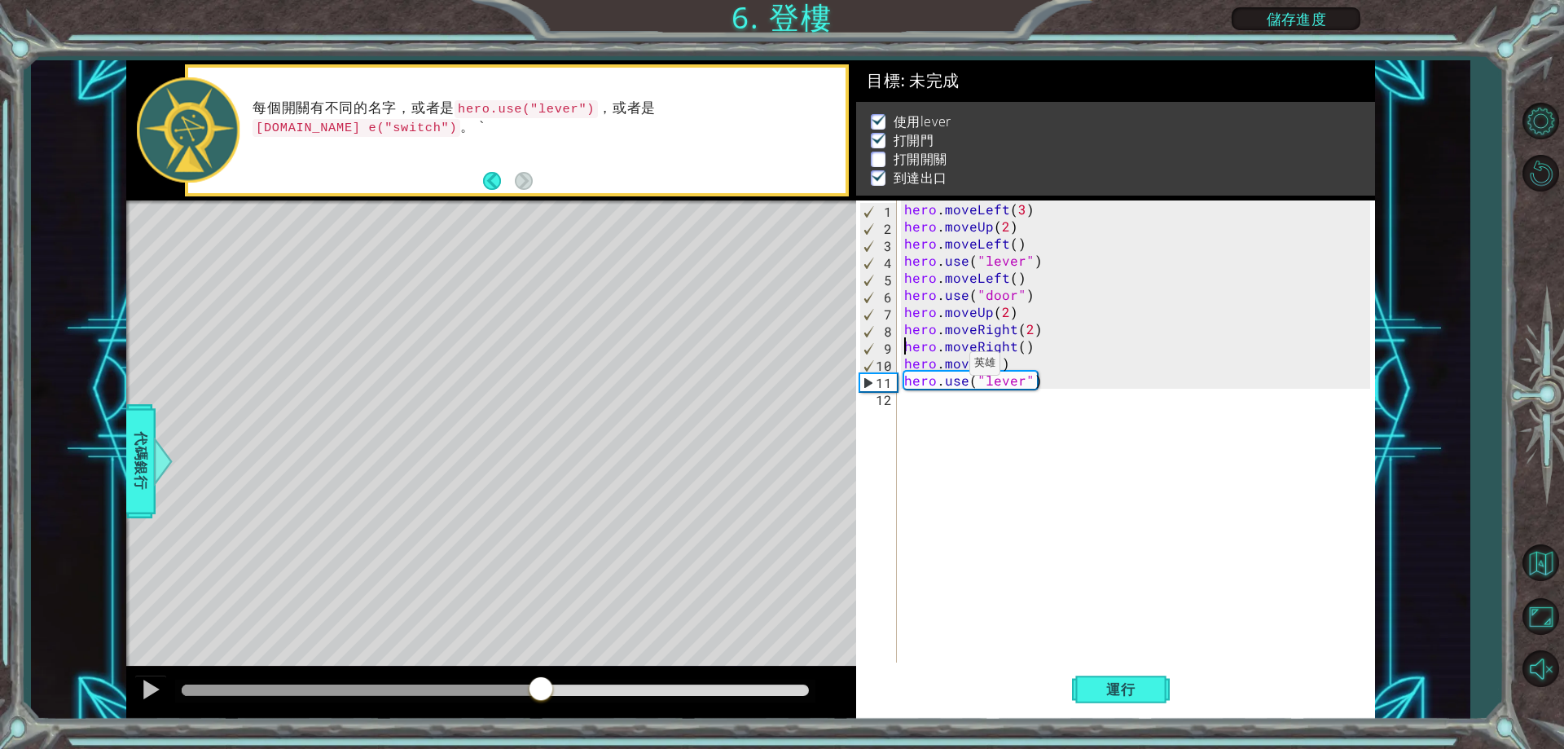
paste textarea "hero.use("lever")"
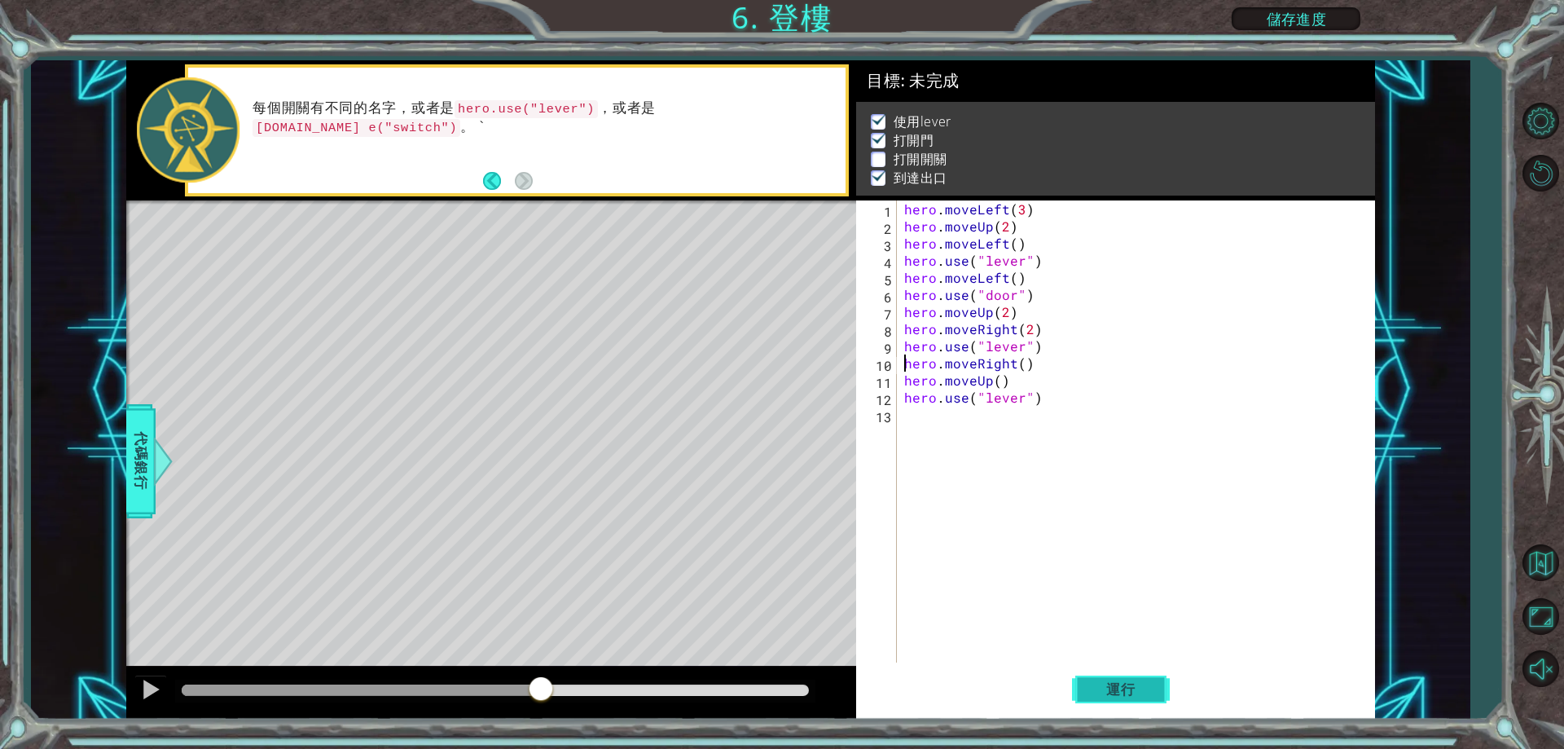
click at [1140, 690] on span "運行" at bounding box center [1121, 689] width 62 height 16
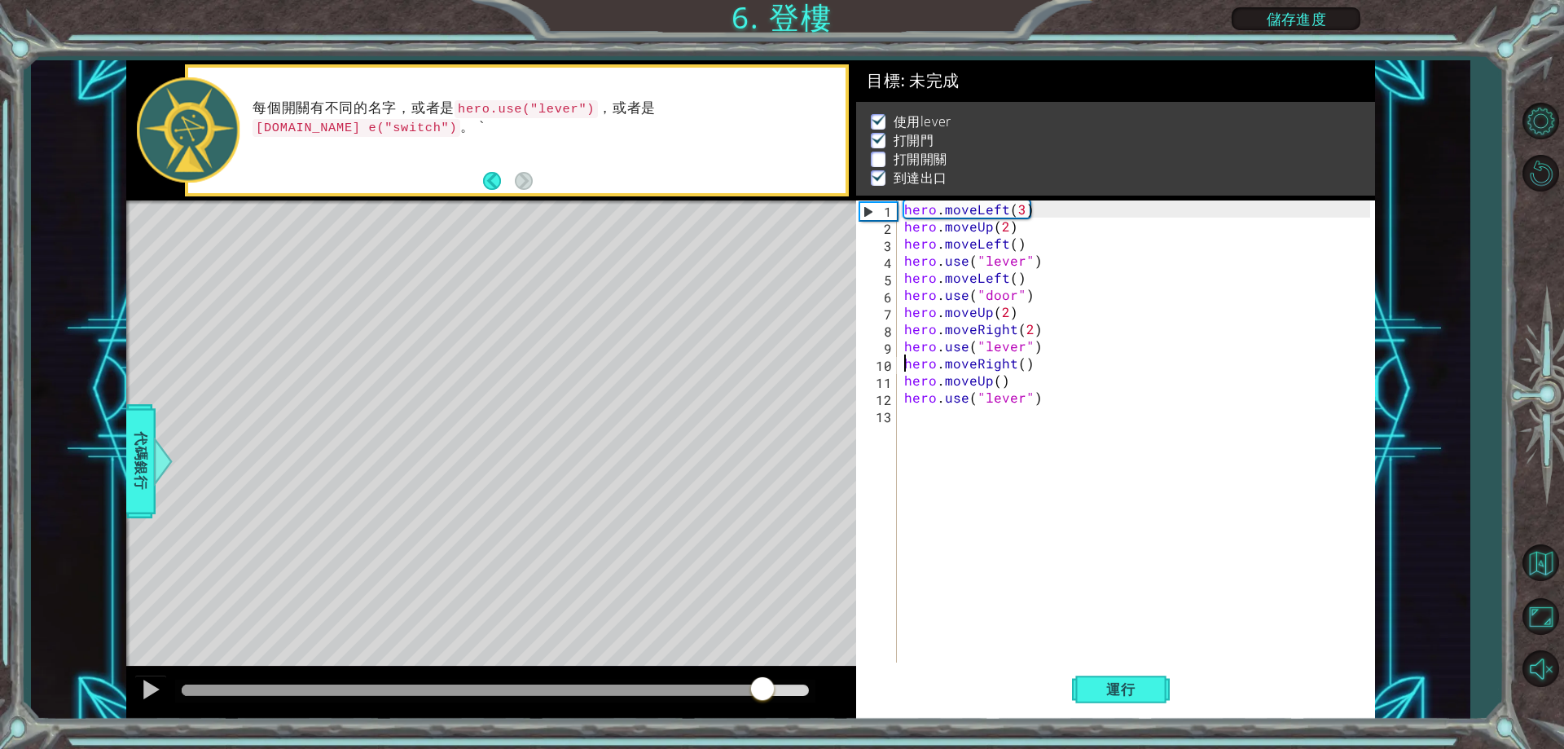
click at [764, 691] on div at bounding box center [495, 689] width 627 height 11
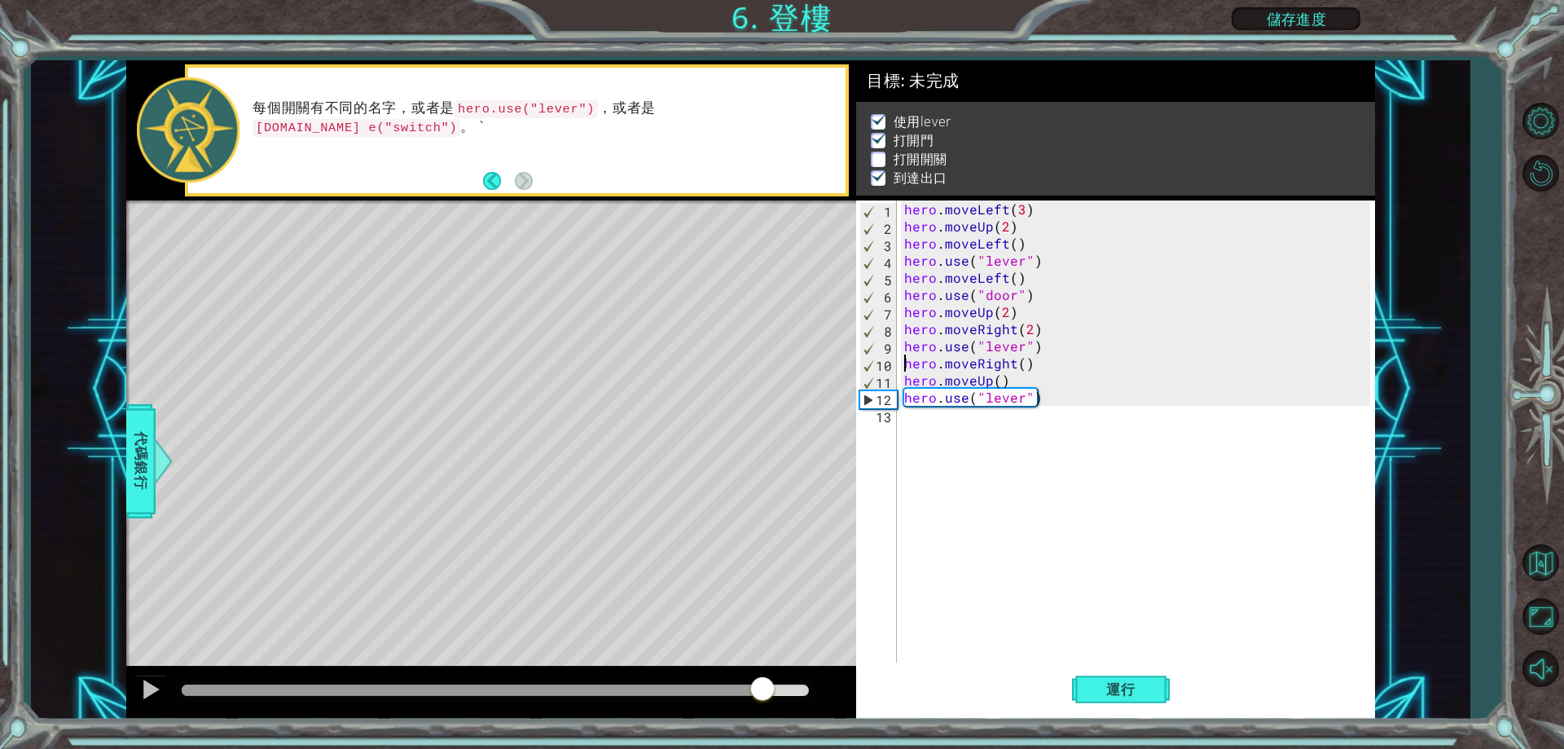
click at [781, 691] on div at bounding box center [495, 689] width 627 height 11
click at [739, 688] on div at bounding box center [482, 689] width 600 height 11
click at [657, 685] on div at bounding box center [461, 689] width 558 height 11
click at [585, 686] on div at bounding box center [495, 689] width 627 height 11
drag, startPoint x: 540, startPoint y: 683, endPoint x: 519, endPoint y: 684, distance: 21.2
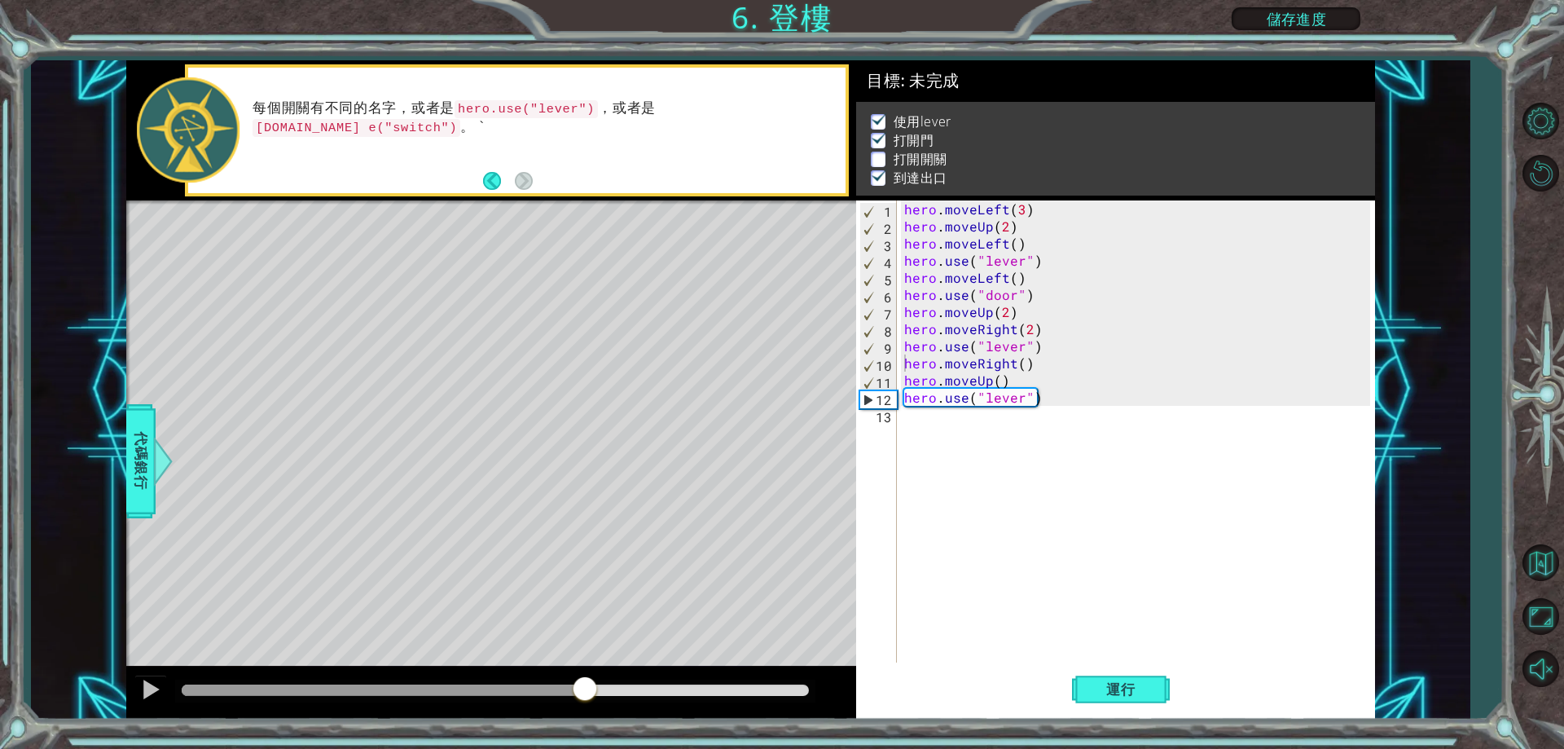
click at [538, 683] on div at bounding box center [495, 690] width 640 height 23
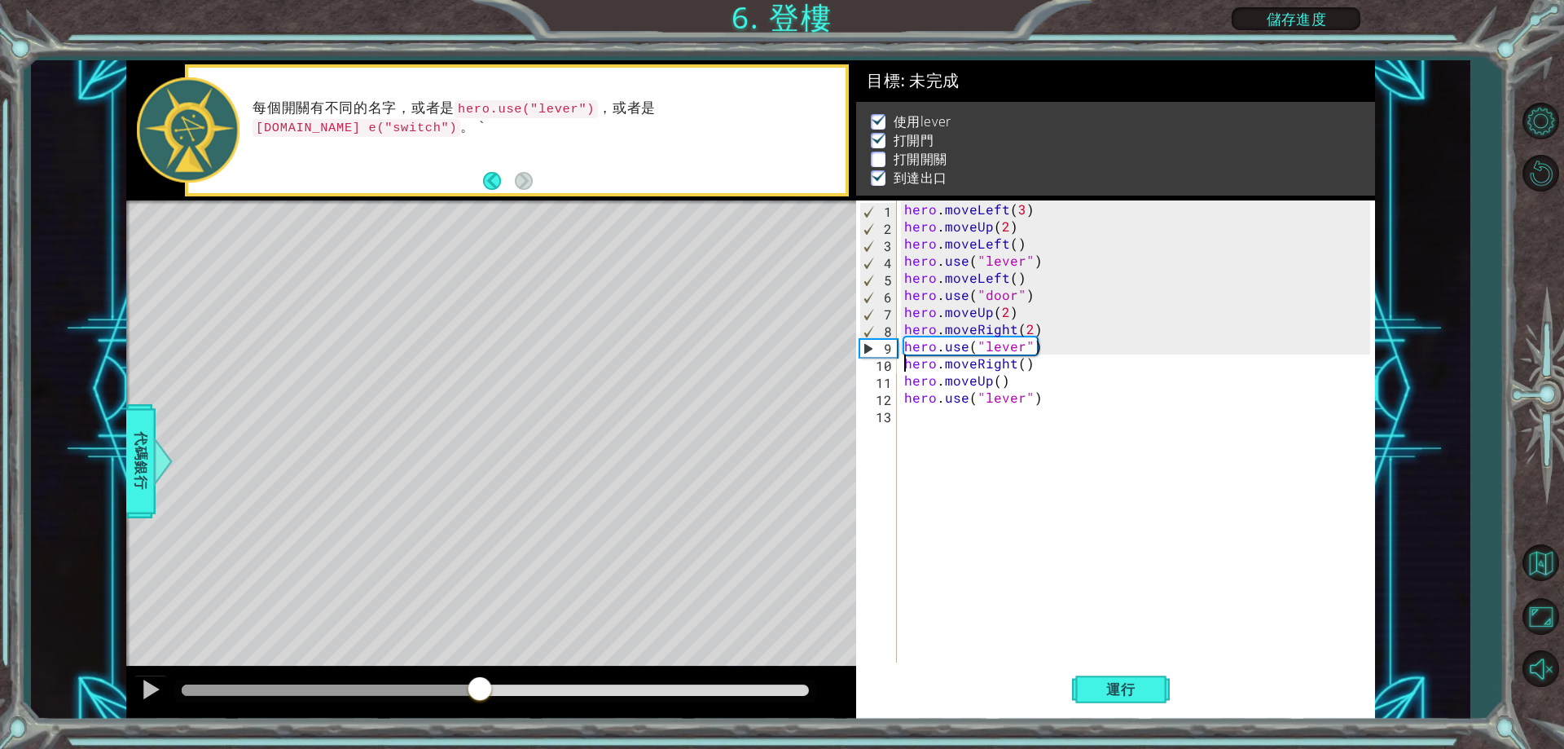
click at [480, 684] on div at bounding box center [331, 689] width 298 height 11
click at [1123, 701] on button "運行" at bounding box center [1121, 690] width 98 height 52
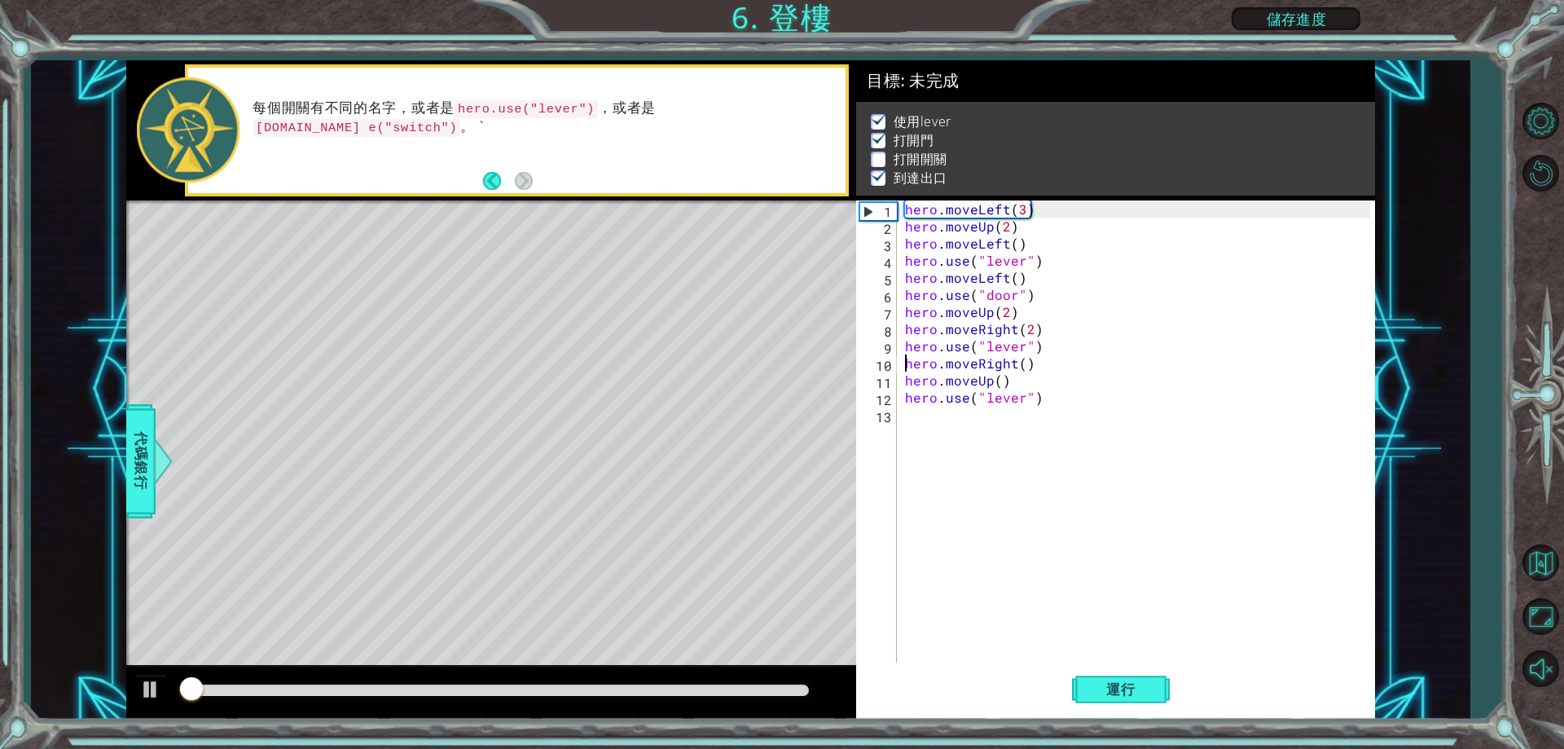
scroll to position [8, 0]
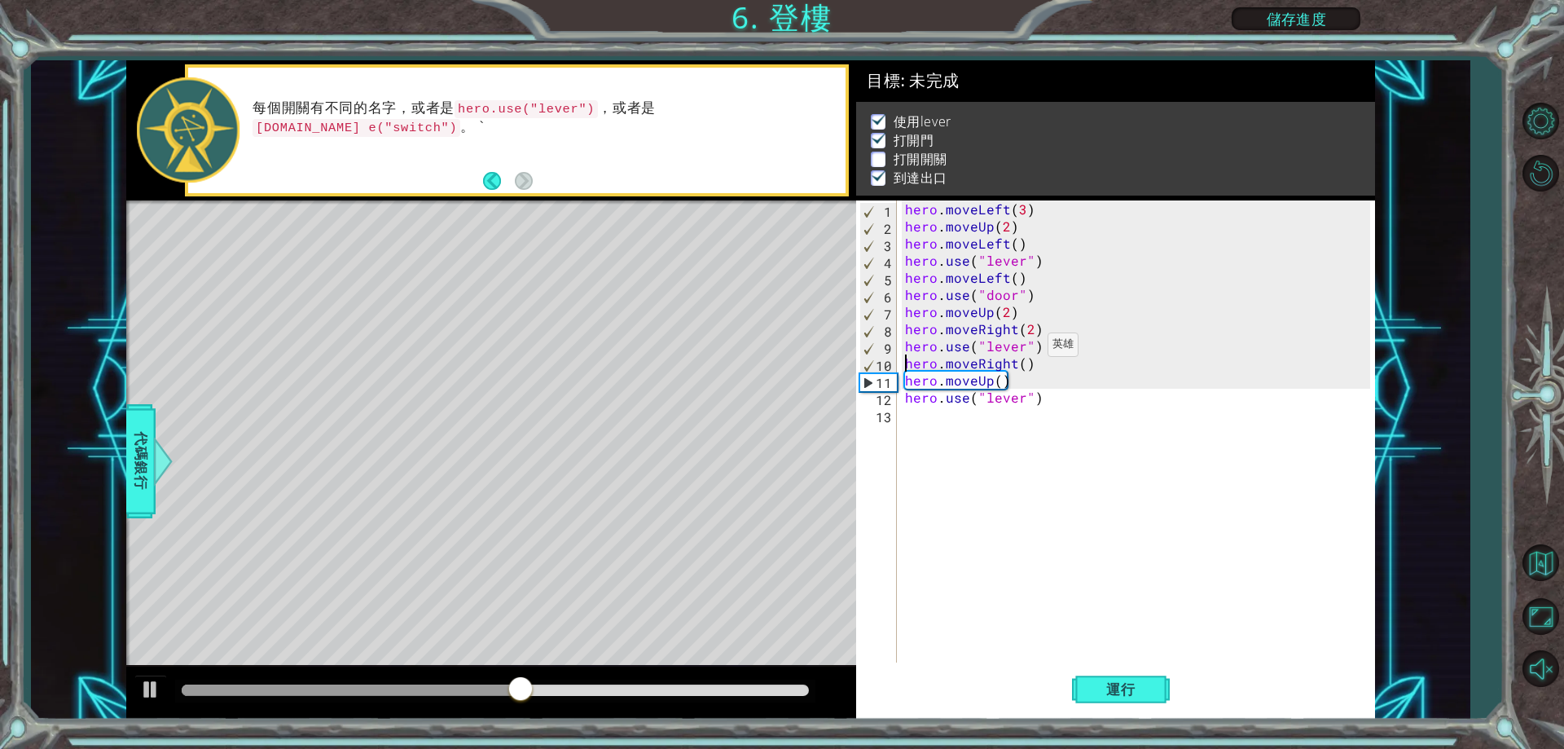
click at [1028, 349] on div "hero . moveLeft ( 3 ) hero . moveUp ( 2 ) hero . moveLeft ( ) hero . use ( "lev…" at bounding box center [1140, 448] width 476 height 496
click at [1020, 346] on div "hero . moveLeft ( 3 ) hero . moveUp ( 2 ) hero . moveLeft ( ) hero . use ( "lev…" at bounding box center [1140, 448] width 476 height 496
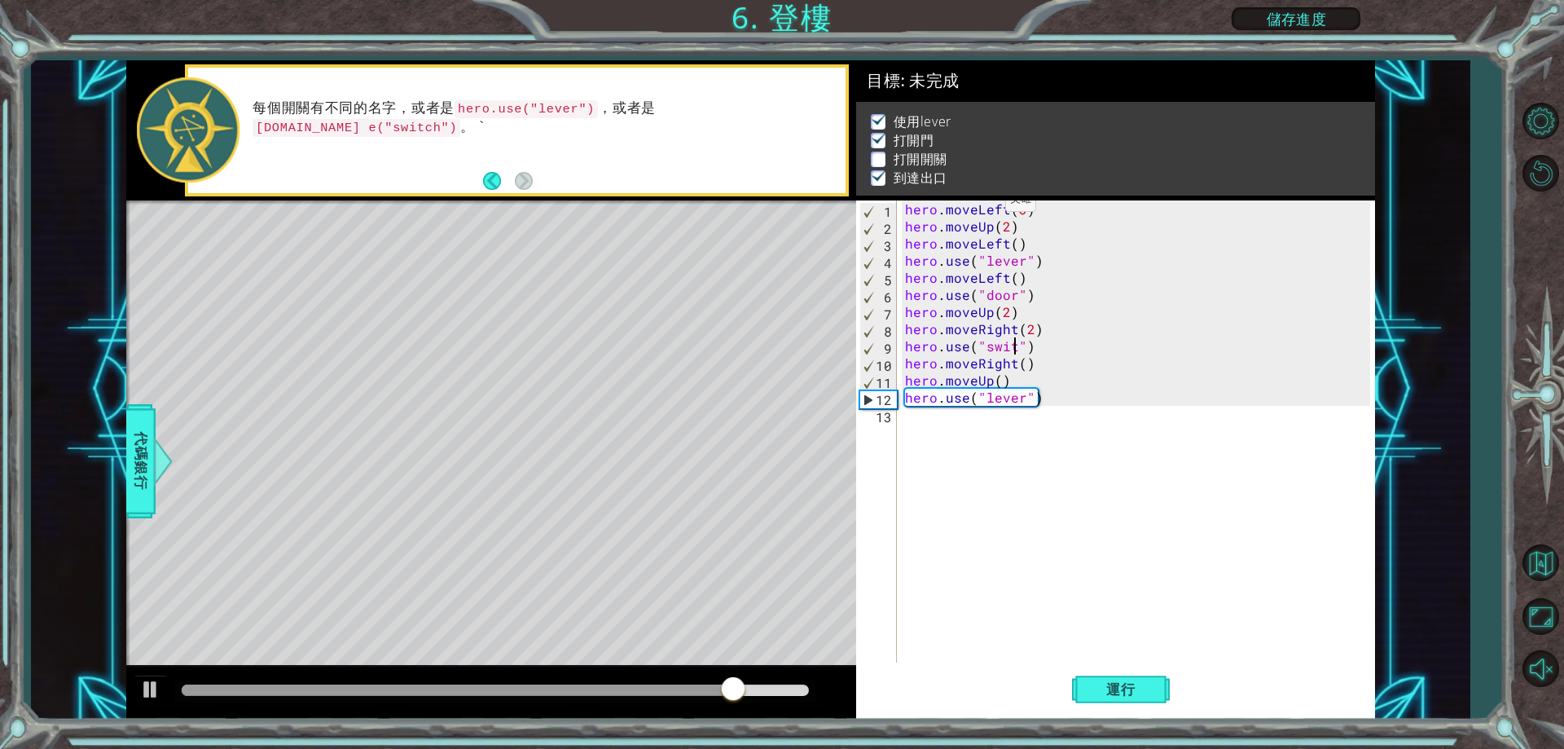
scroll to position [0, 7]
type textarea "hero.use("switch")"
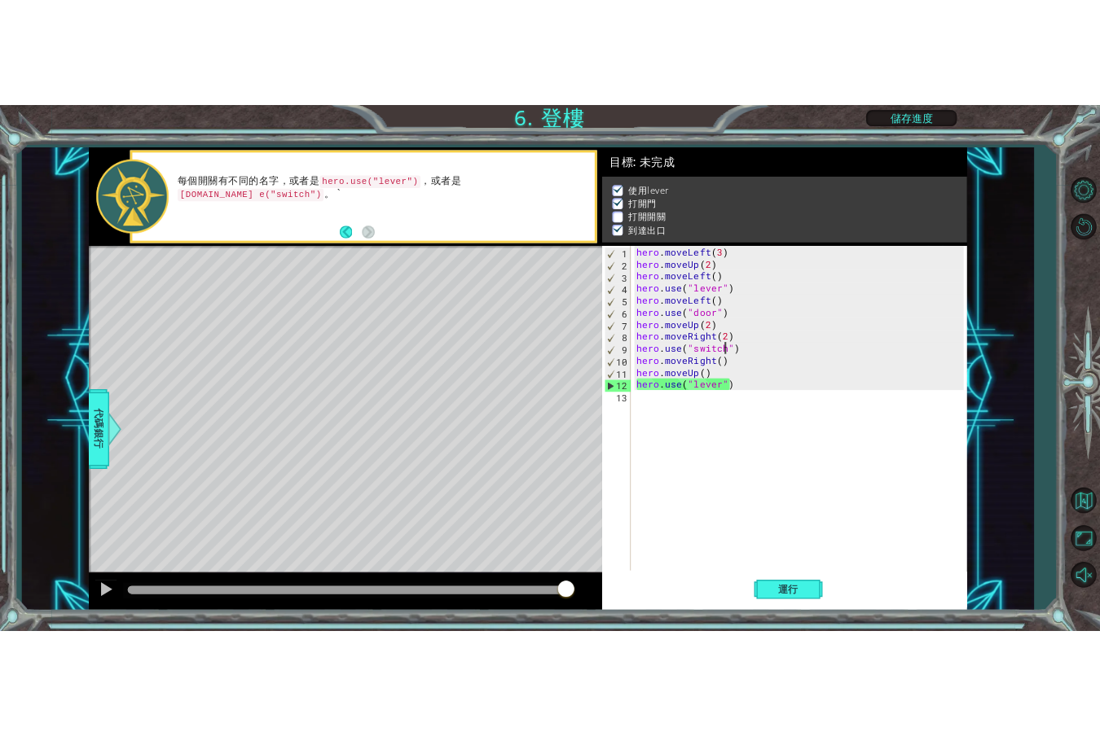
scroll to position [0, 0]
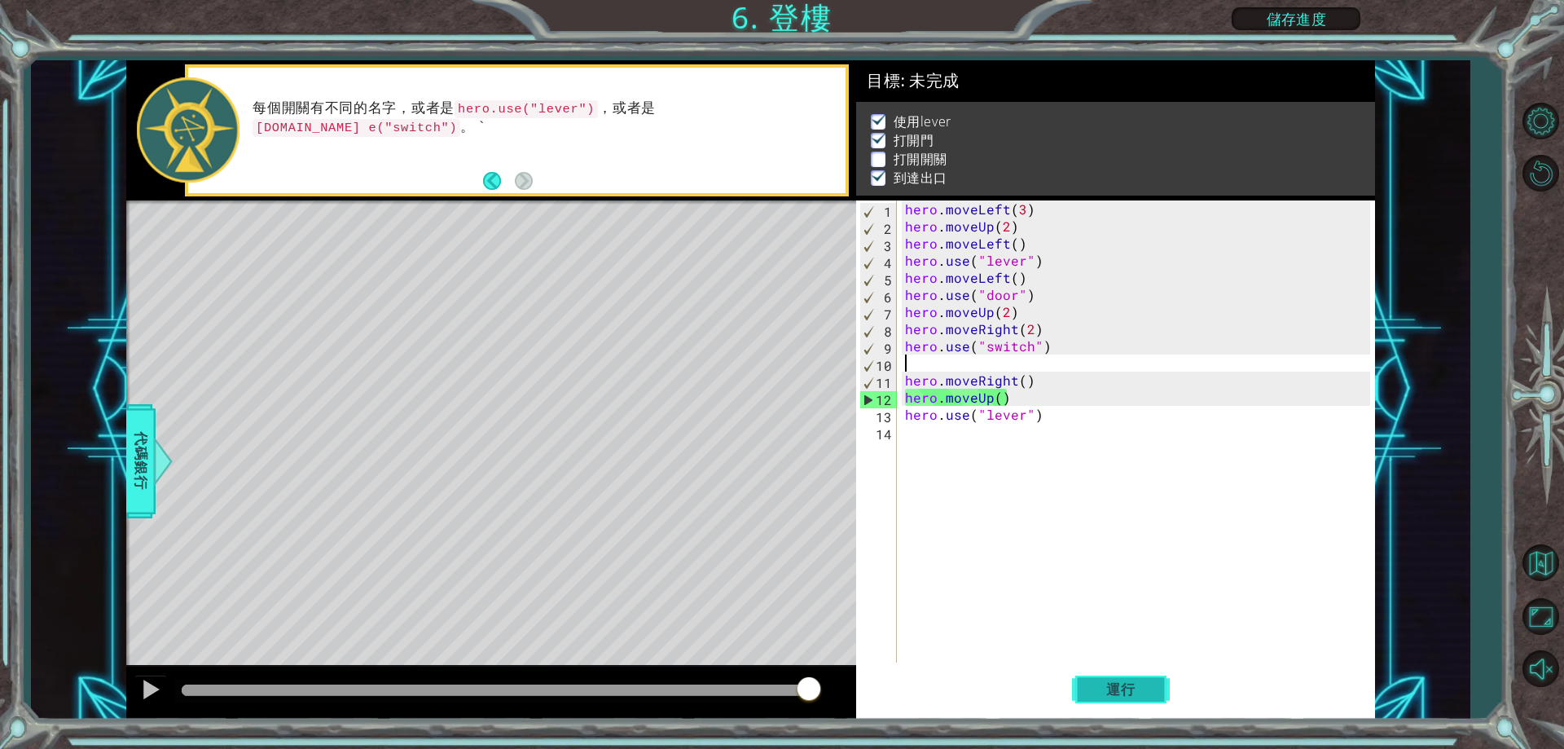
click at [1116, 683] on span "運行" at bounding box center [1121, 689] width 62 height 16
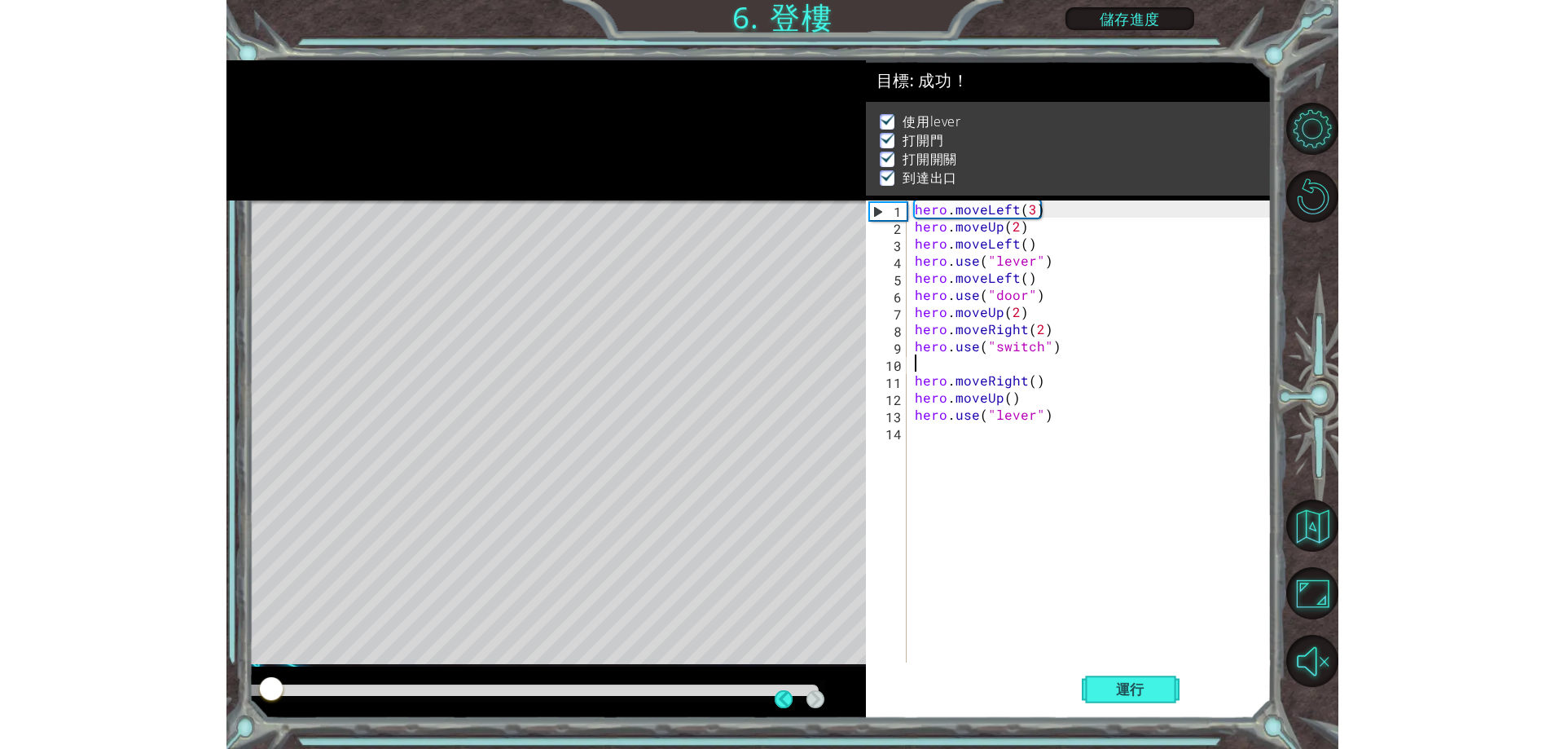
scroll to position [8, 0]
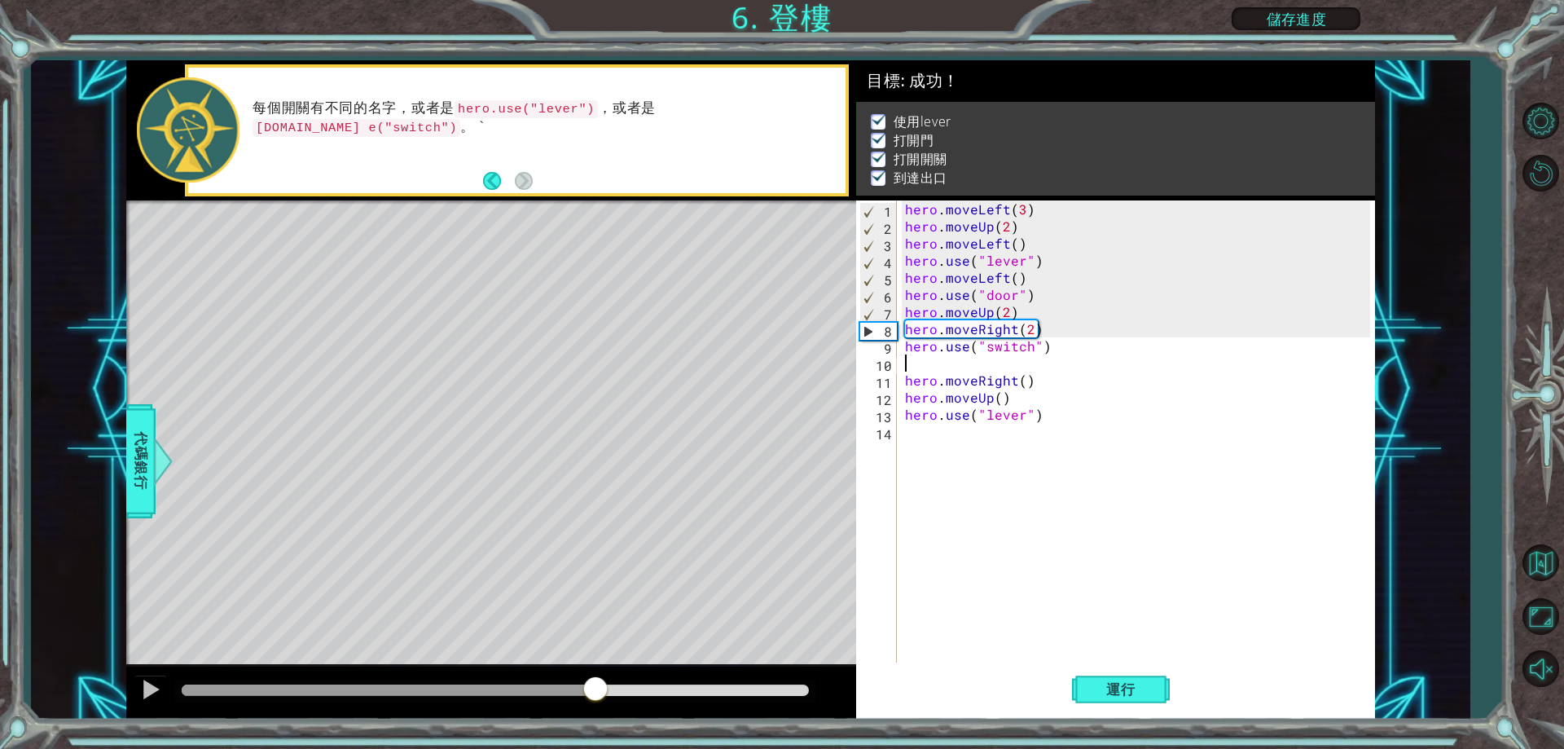
click at [595, 690] on div at bounding box center [495, 689] width 627 height 11
type textarea "hero.use("switch")"
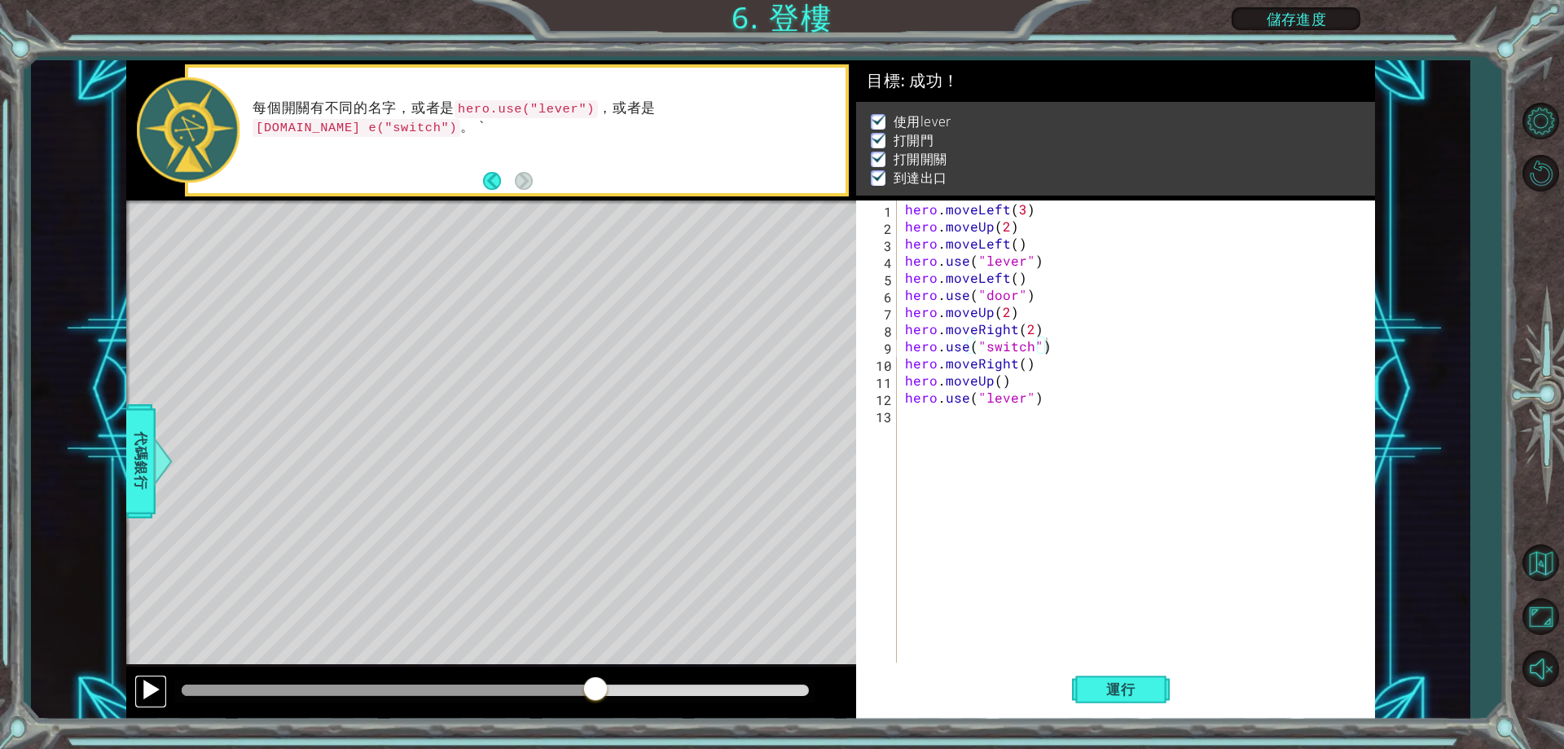
click at [148, 695] on div at bounding box center [150, 689] width 21 height 21
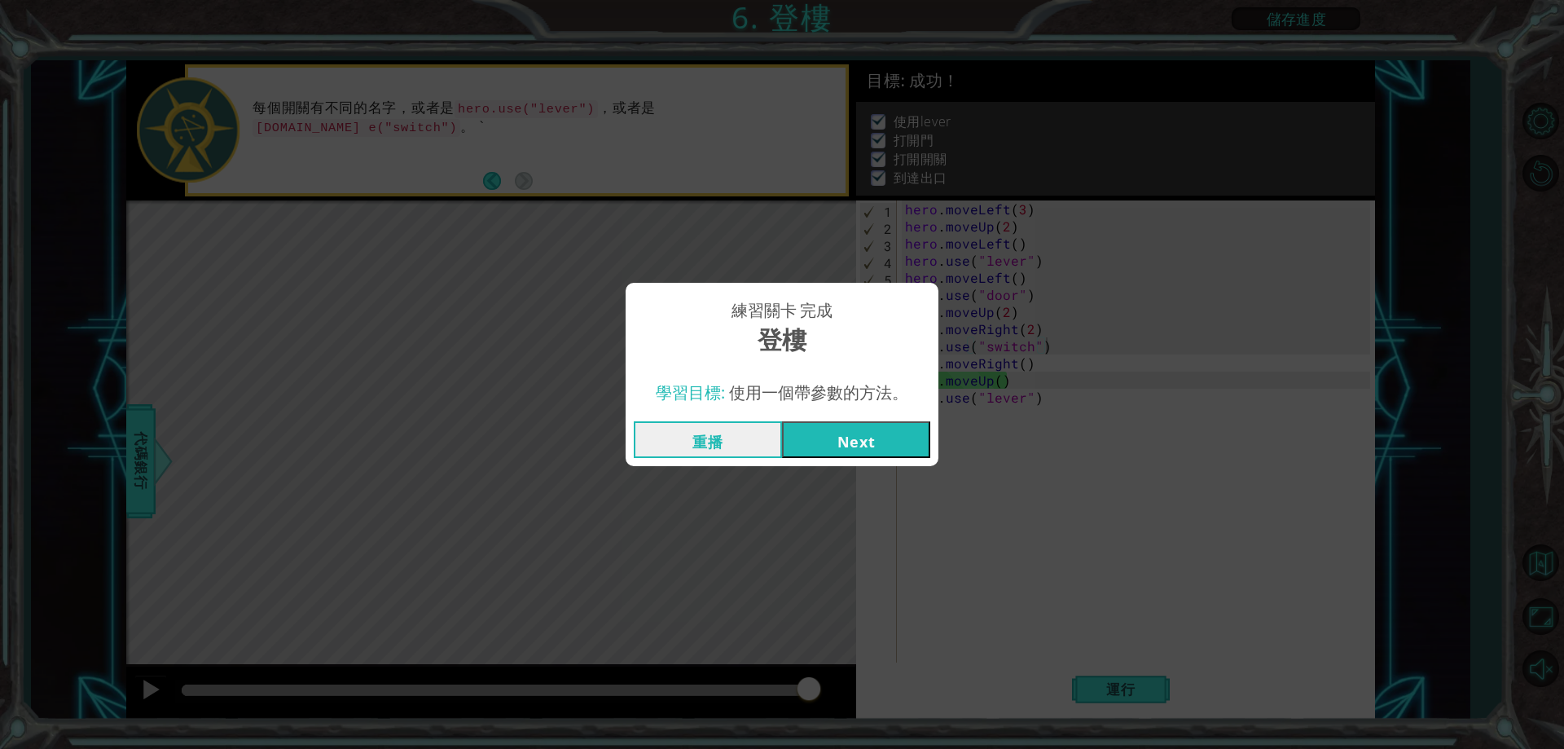
click at [899, 450] on button "Next" at bounding box center [856, 439] width 148 height 37
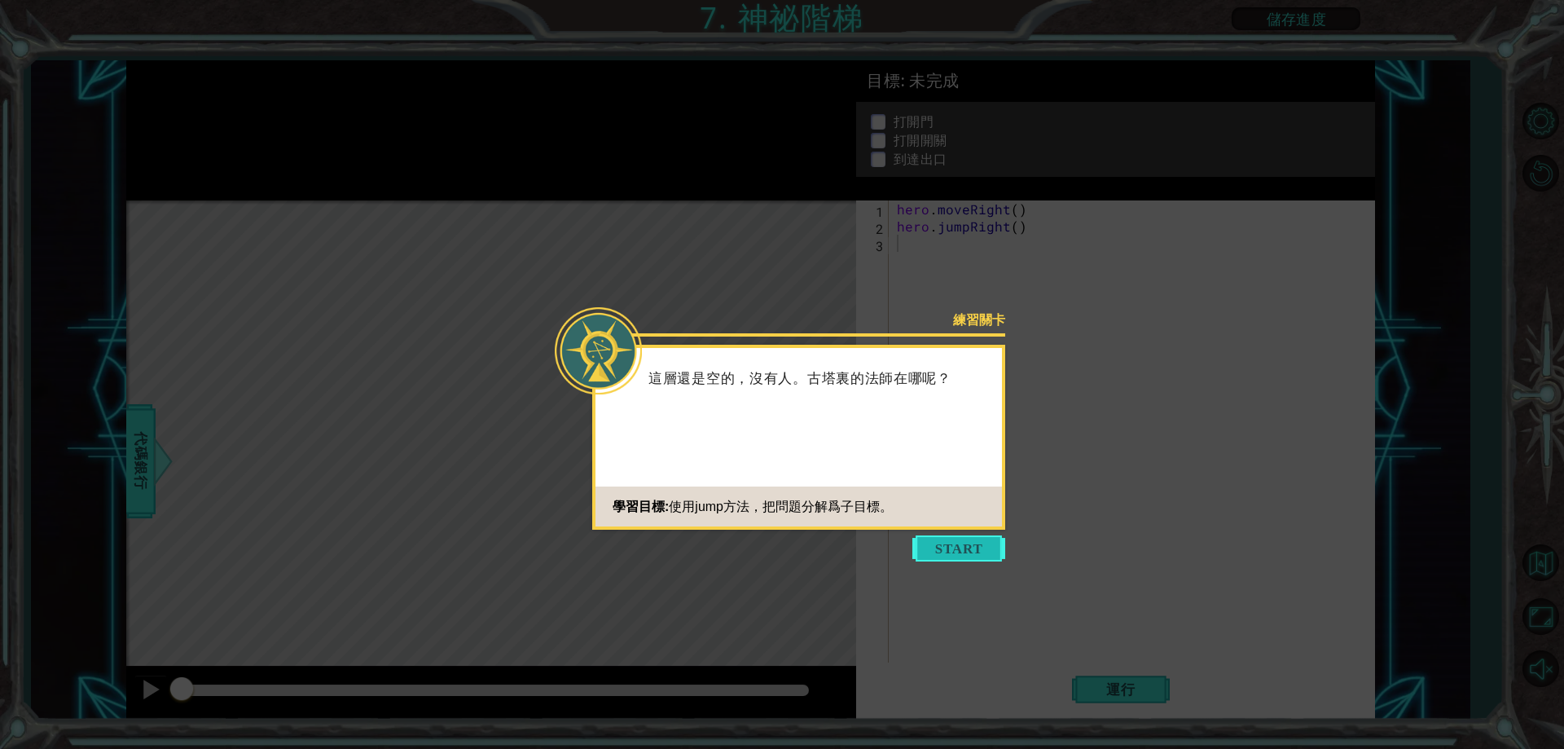
click at [946, 538] on button "Start" at bounding box center [958, 548] width 93 height 26
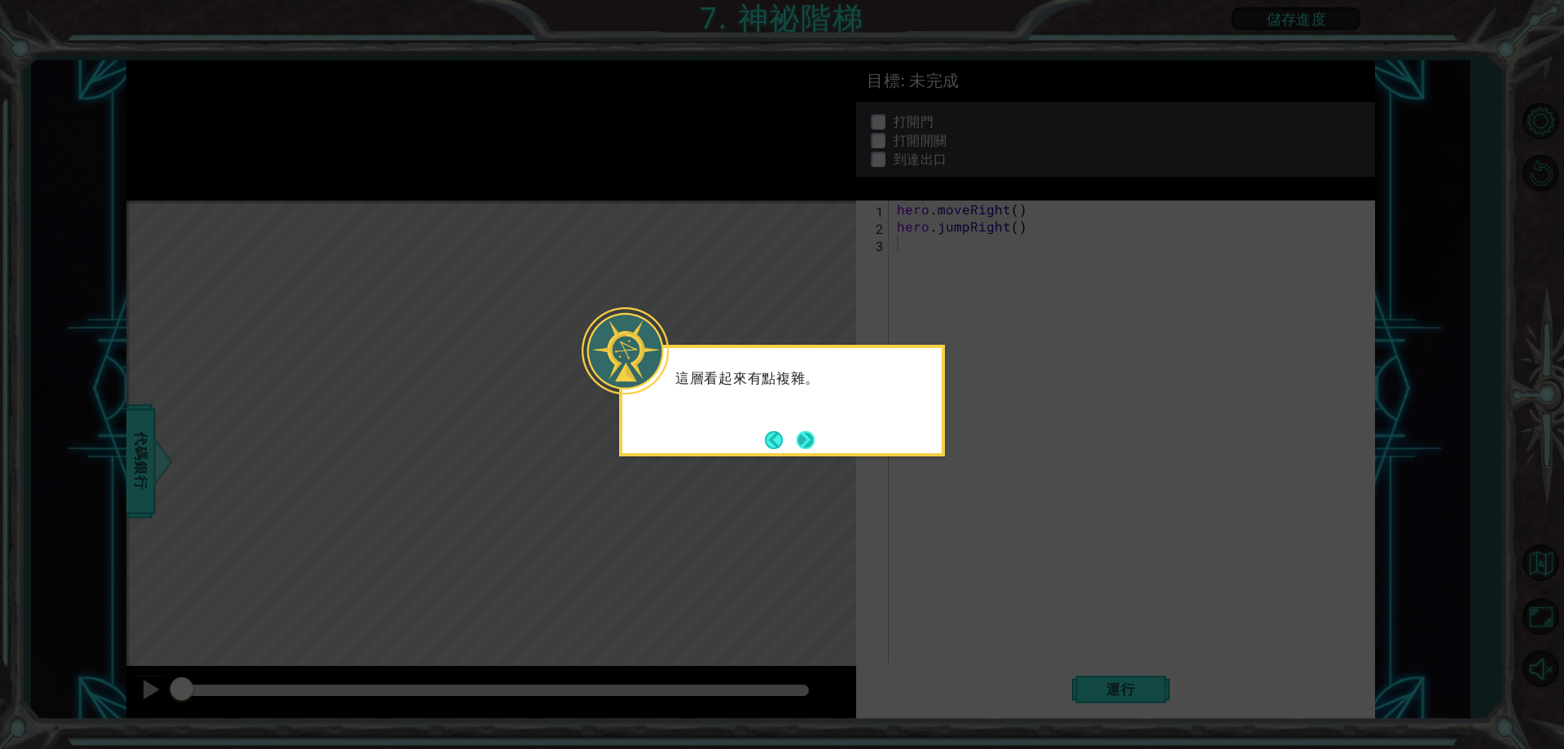
click at [812, 432] on button "Next" at bounding box center [806, 440] width 18 height 18
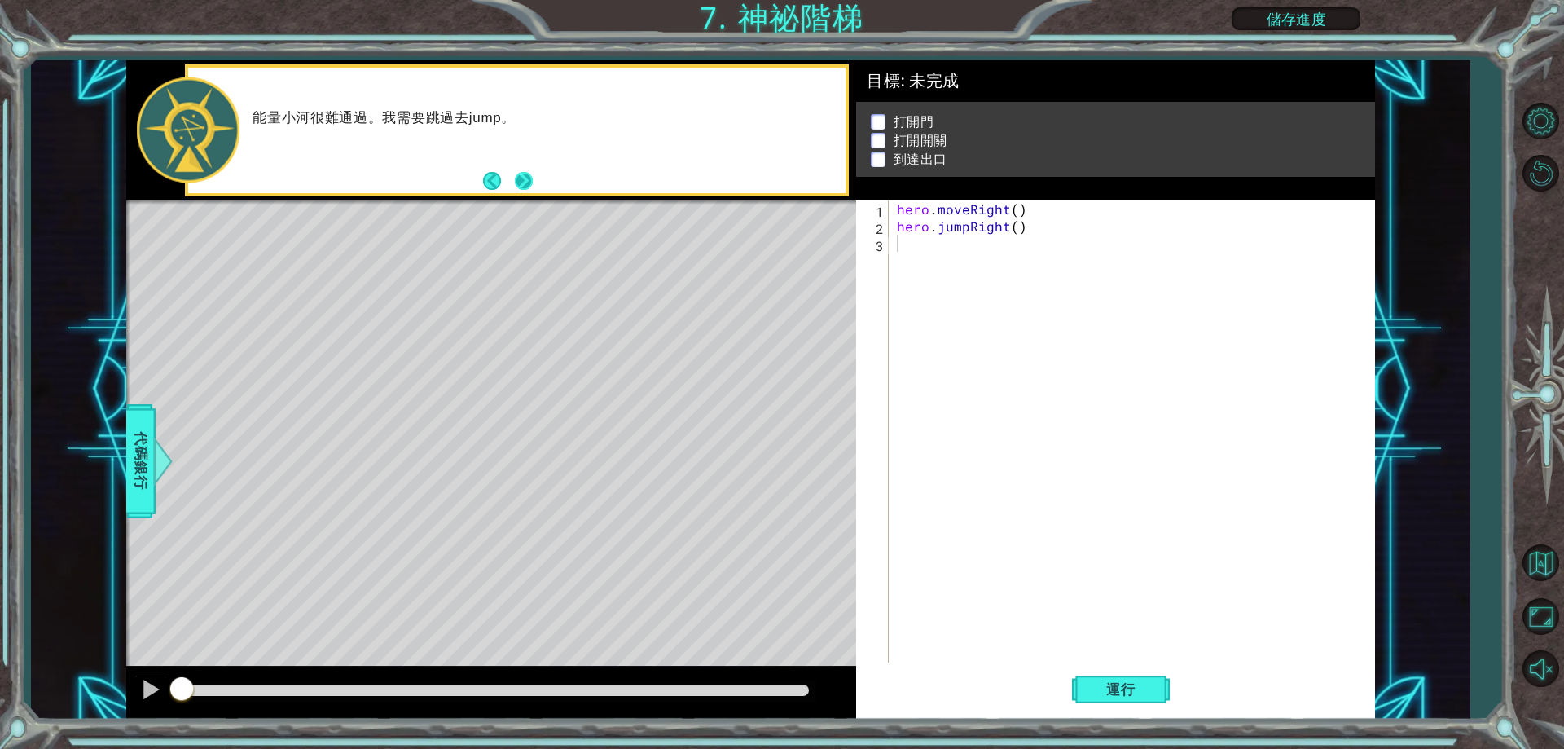
click at [536, 193] on div "能量小河很難通過。我需要跳過去jump。" at bounding box center [517, 130] width 664 height 132
click at [520, 173] on button "Next" at bounding box center [524, 181] width 18 height 18
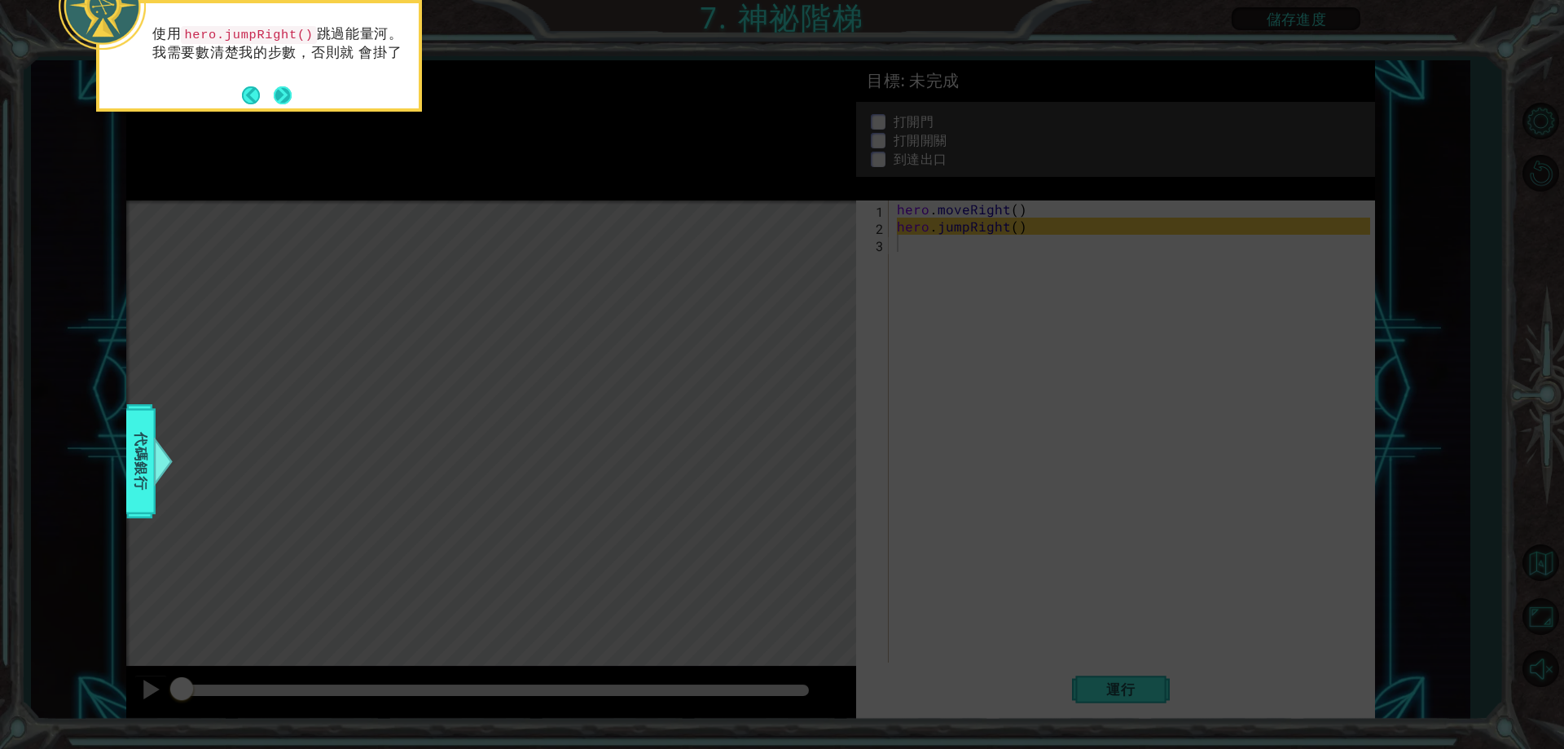
click at [286, 104] on button "Next" at bounding box center [283, 95] width 18 height 18
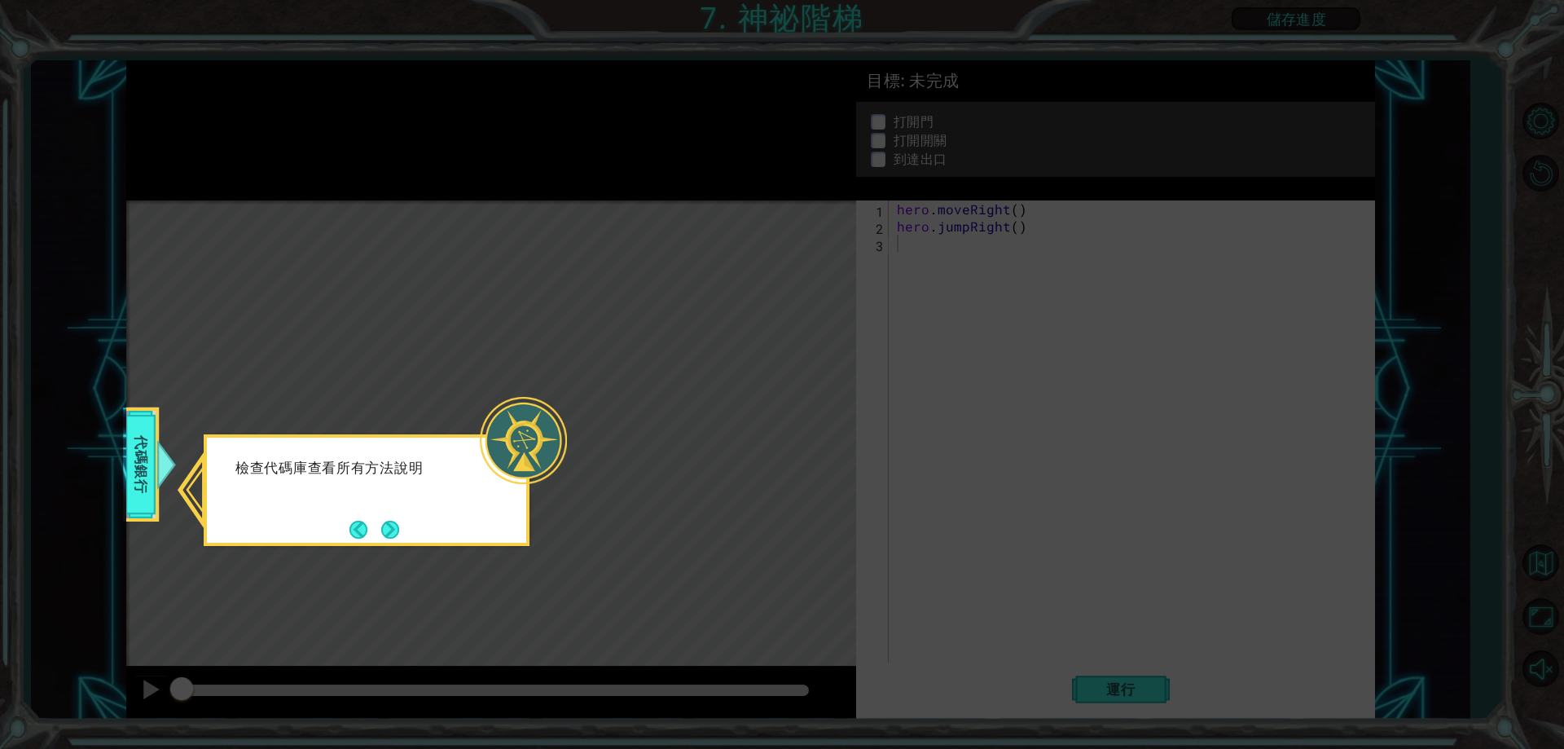
drag, startPoint x: 458, startPoint y: 637, endPoint x: 475, endPoint y: 628, distance: 19.3
click at [459, 638] on icon at bounding box center [782, 374] width 1564 height 749
click at [555, 446] on div at bounding box center [523, 440] width 87 height 87
click at [384, 521] on button "Next" at bounding box center [390, 530] width 18 height 18
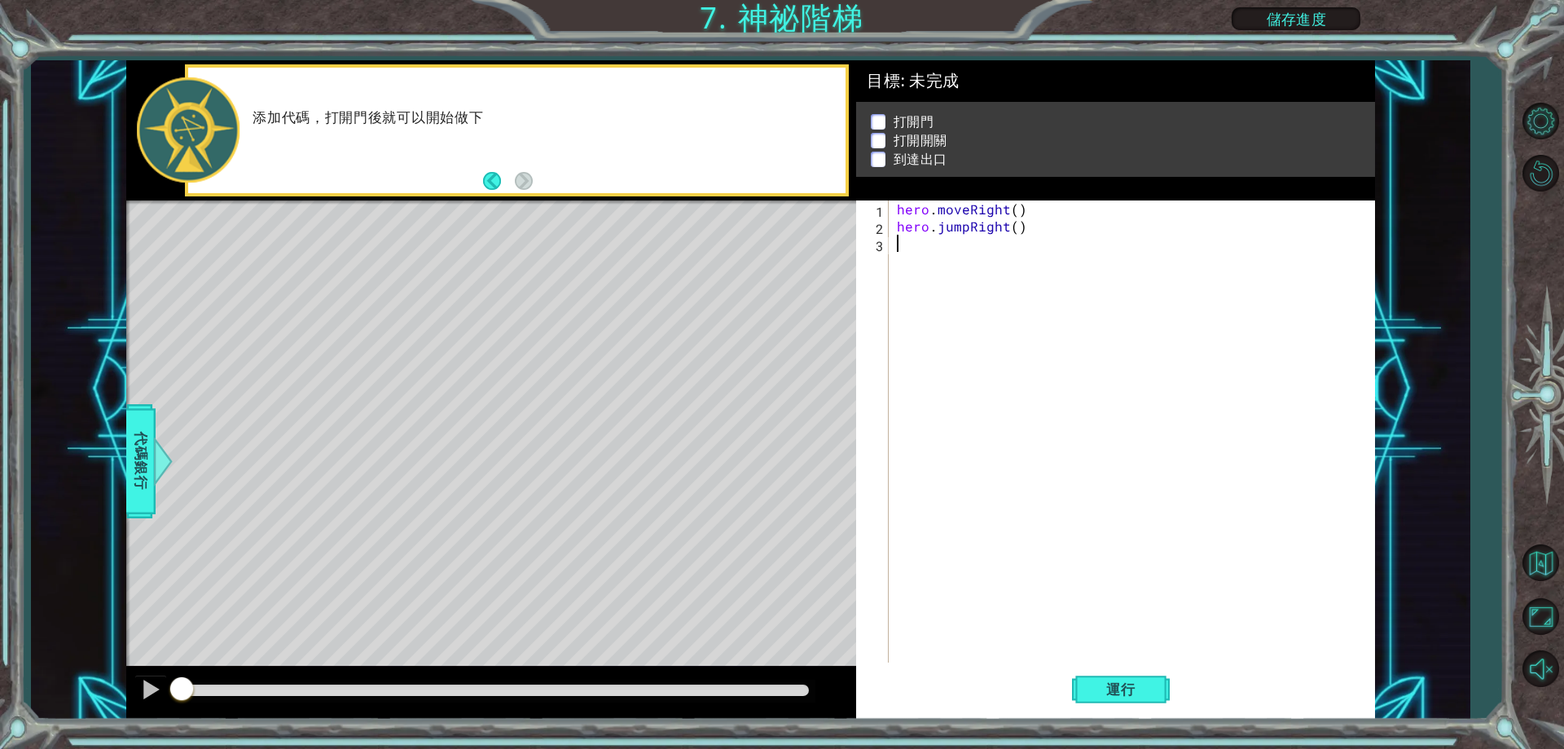
click at [411, 86] on div "添加代碼，打開門後就可以開始做下" at bounding box center [516, 130] width 657 height 125
click at [1137, 250] on div "hero . moveRight ( ) hero . jumpRight ( )" at bounding box center [1136, 448] width 484 height 496
click at [1148, 696] on span "運行" at bounding box center [1121, 689] width 62 height 16
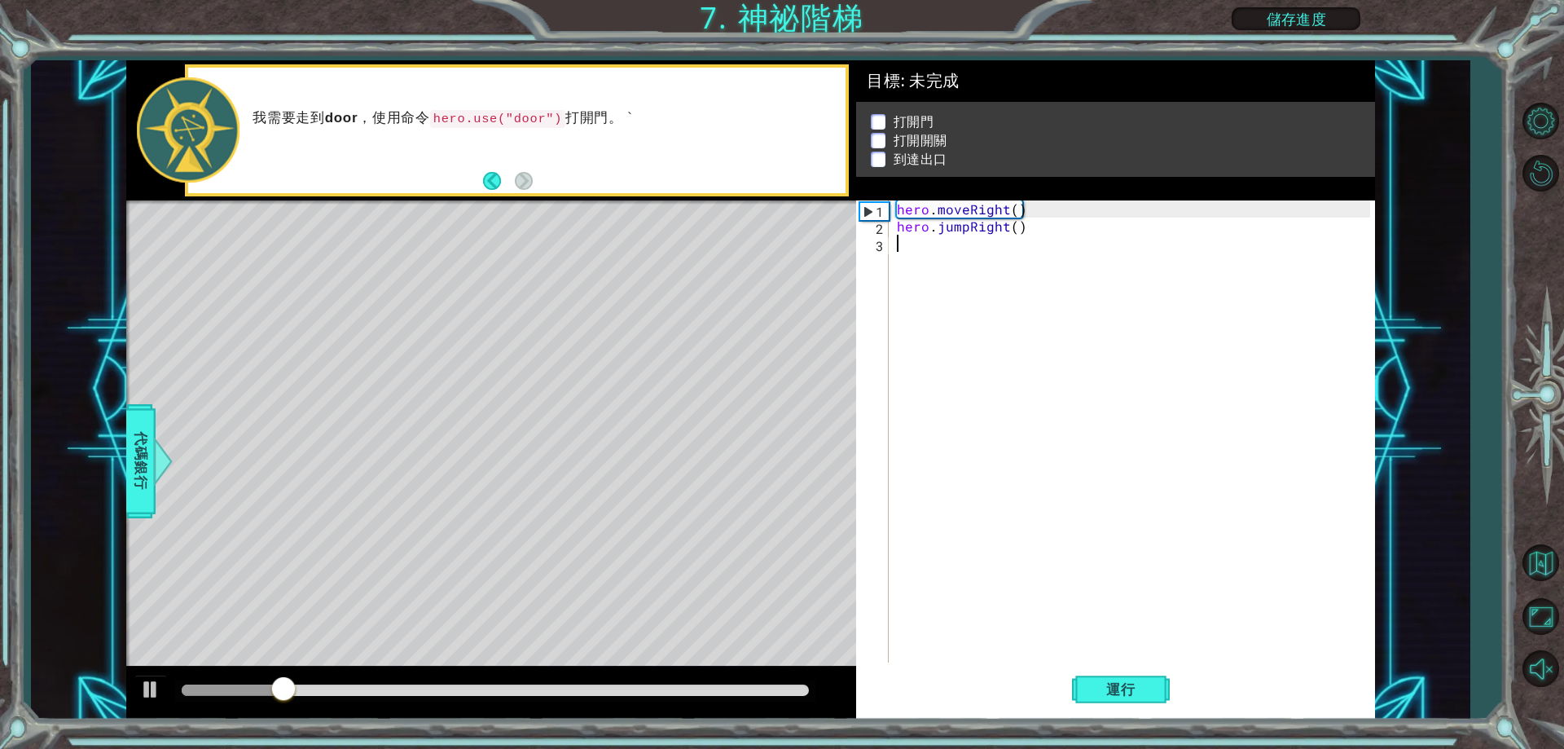
click at [940, 249] on div "hero . moveRight ( ) hero . jumpRight ( )" at bounding box center [1136, 448] width 484 height 496
drag, startPoint x: 900, startPoint y: 205, endPoint x: 967, endPoint y: 207, distance: 66.8
click at [967, 207] on div "hero . moveRight ( ) hero . jumpRight ( )" at bounding box center [1136, 448] width 484 height 496
type textarea "hero.moveRight()"
click at [916, 245] on div "hero . moveRight ( ) hero . jumpRight ( )" at bounding box center [1136, 448] width 484 height 496
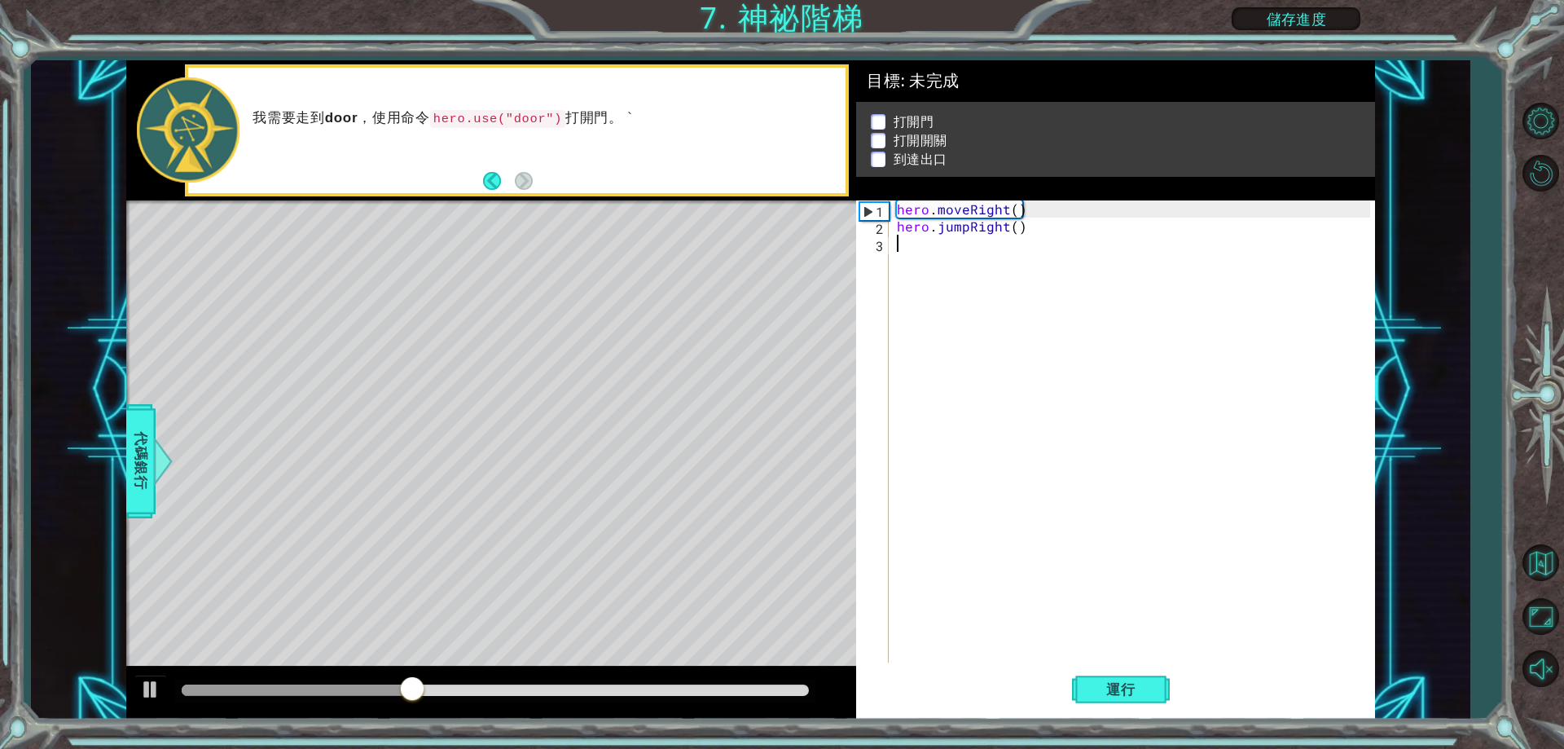
paste textarea "hero.move"
click at [979, 250] on div "hero . moveRight ( ) hero . jumpRight ( ) hero . move" at bounding box center [1136, 448] width 484 height 496
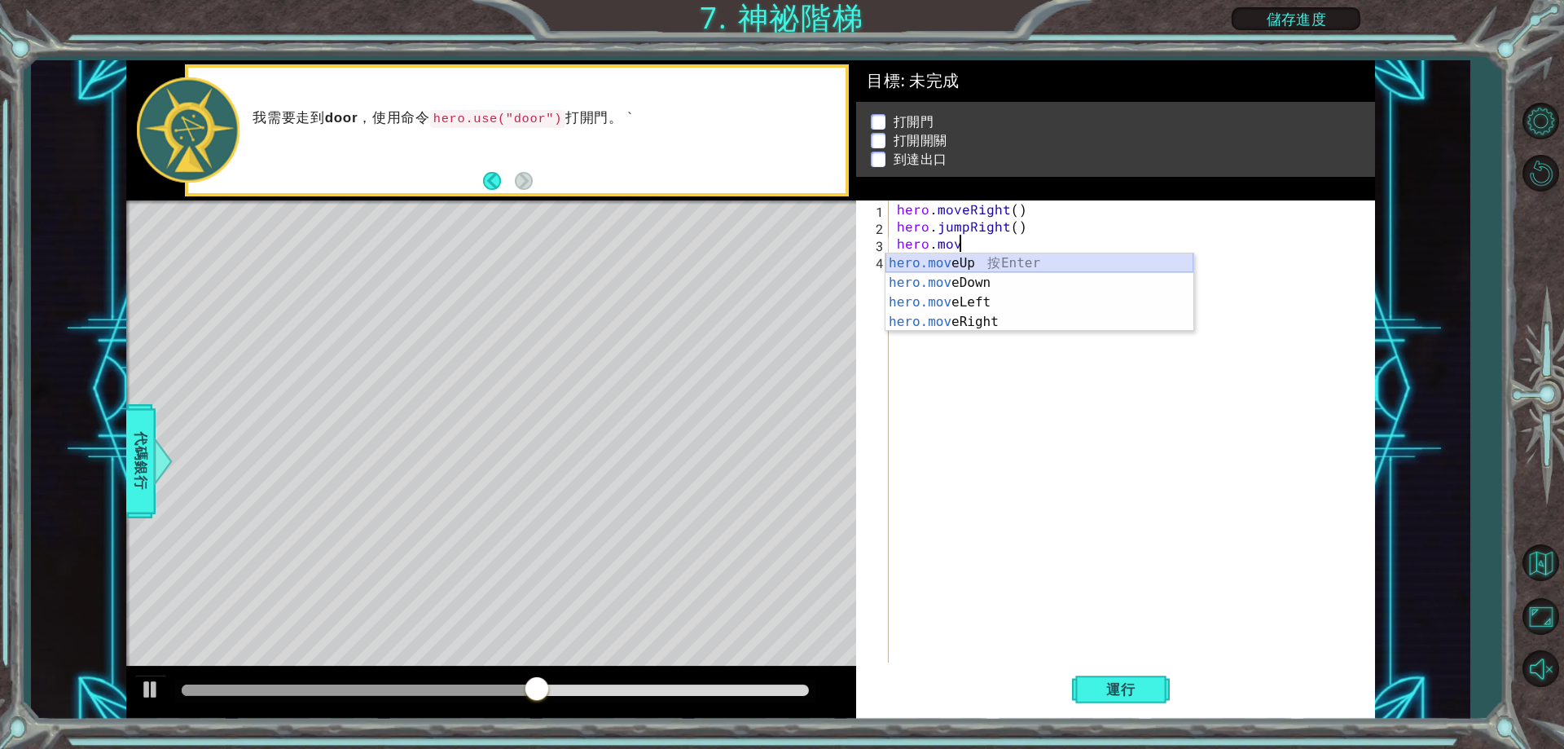
click at [1002, 261] on div "hero.mov eUp 按 Enter hero.mov eDown 按 Enter hero.mov eLeft 按 Enter hero.mov eRi…" at bounding box center [1039, 311] width 308 height 117
type textarea "hero.moveUp(1)"
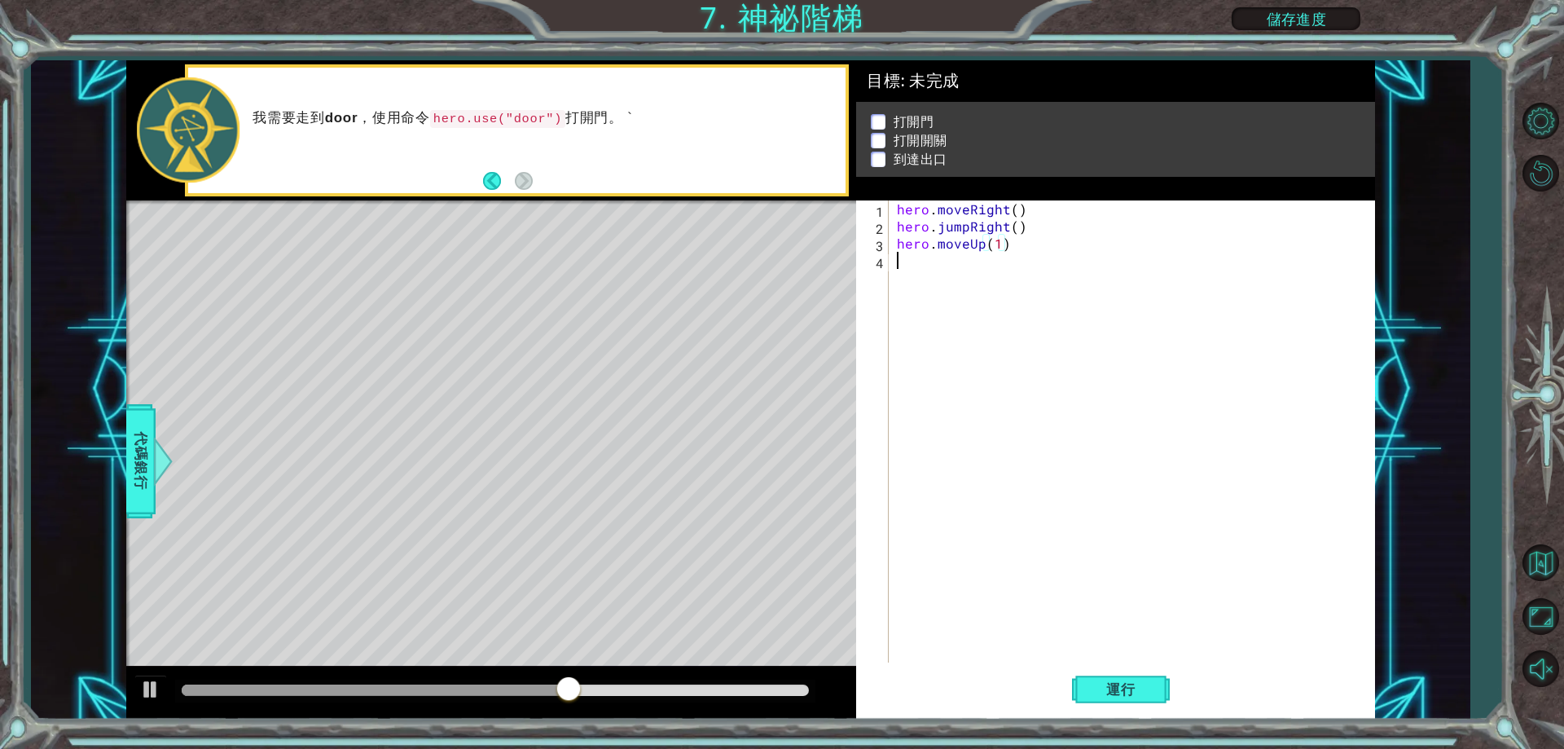
click at [950, 288] on div "hero . moveRight ( ) hero . jumpRight ( ) hero . moveUp ( 1 )" at bounding box center [1136, 448] width 484 height 496
paste textarea "hero.move"
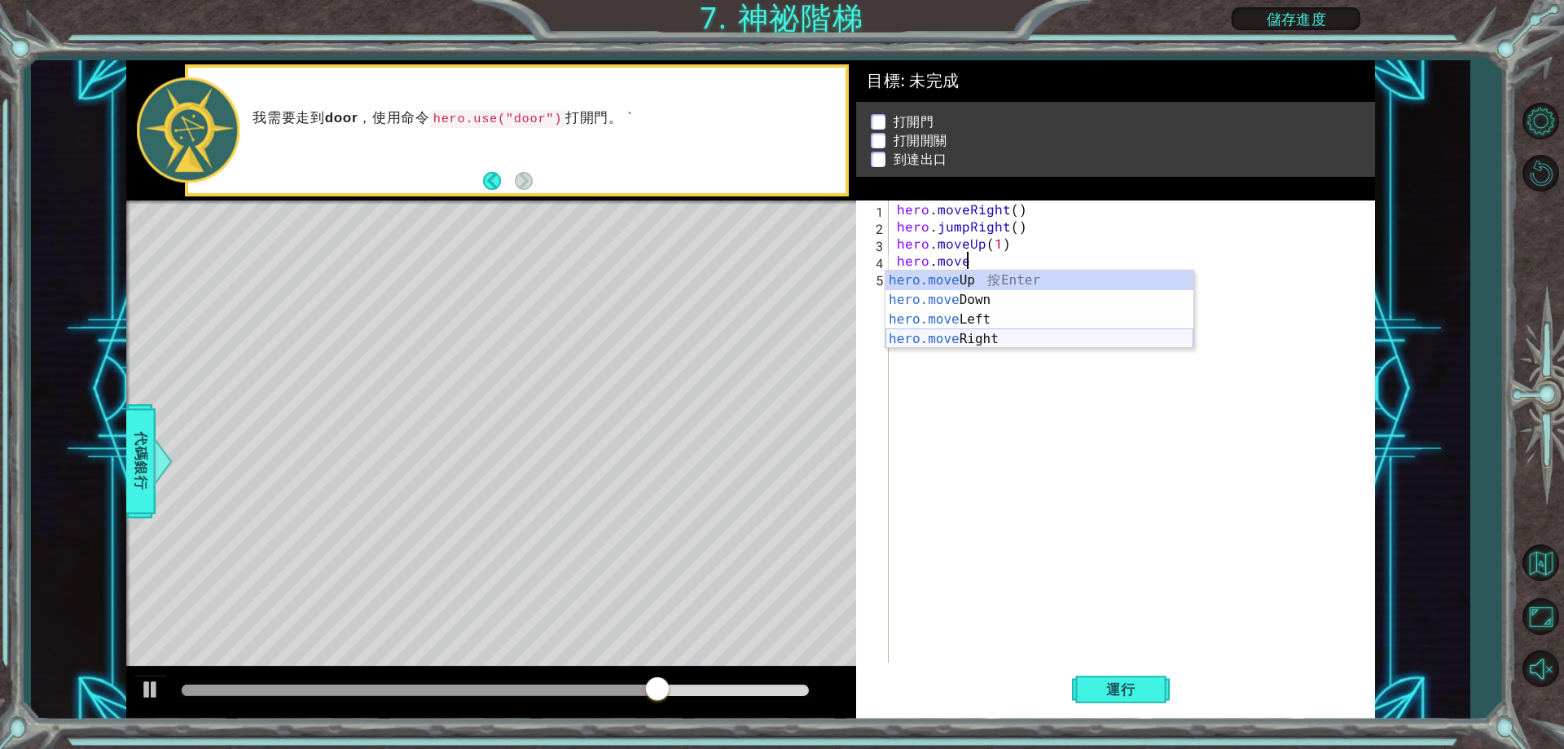
click at [1002, 331] on div "hero.move Up 按 Enter hero.move Down 按 Enter hero.move Left 按 Enter hero.move Ri…" at bounding box center [1039, 328] width 308 height 117
type textarea "hero.moveRight(1)"
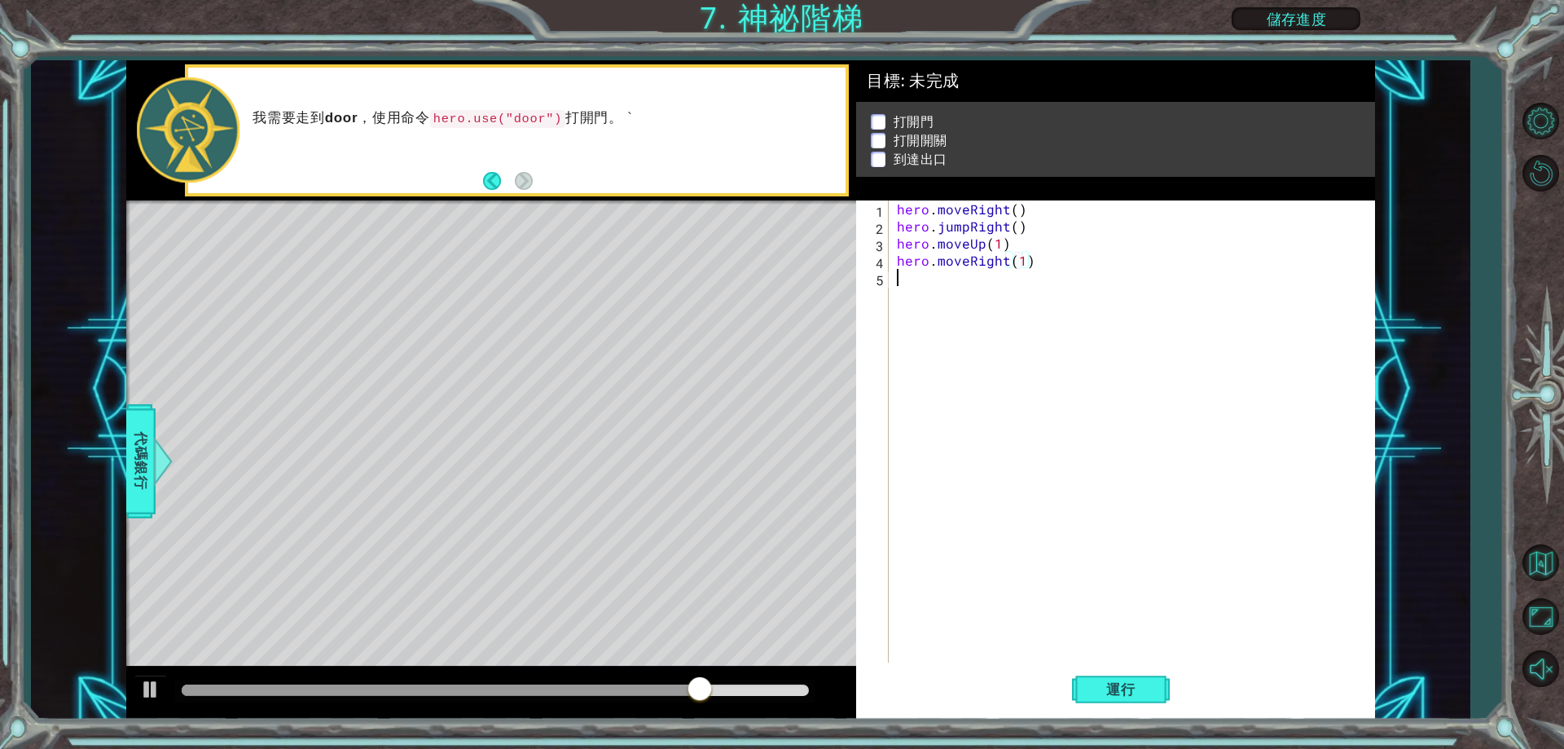
click at [949, 317] on div "hero . moveRight ( ) hero . jumpRight ( ) hero . moveUp ( 1 ) hero . moveRight …" at bounding box center [1136, 448] width 484 height 496
click at [134, 443] on span "代碼銀行" at bounding box center [141, 460] width 26 height 99
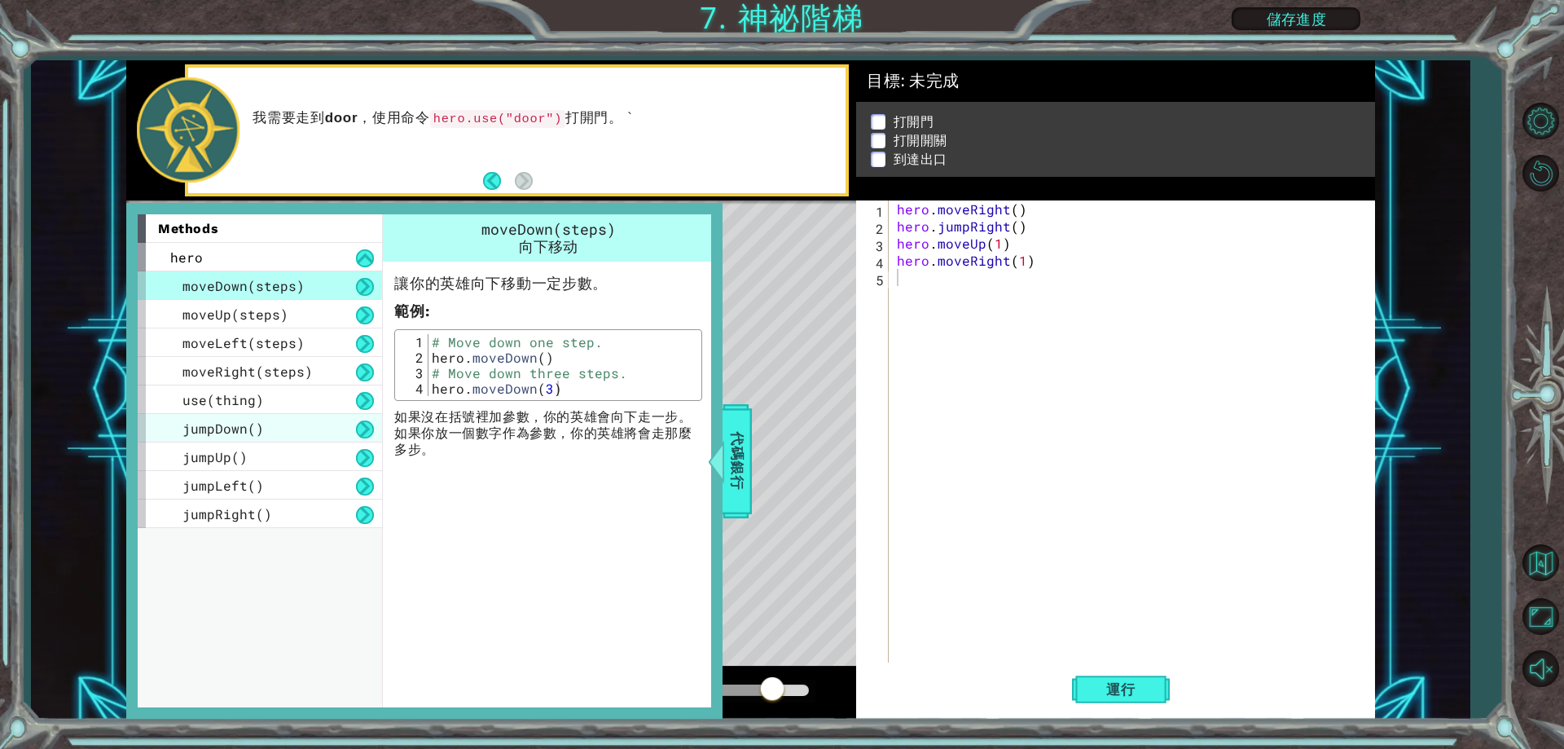
click at [248, 425] on span "jumpDown()" at bounding box center [222, 428] width 81 height 17
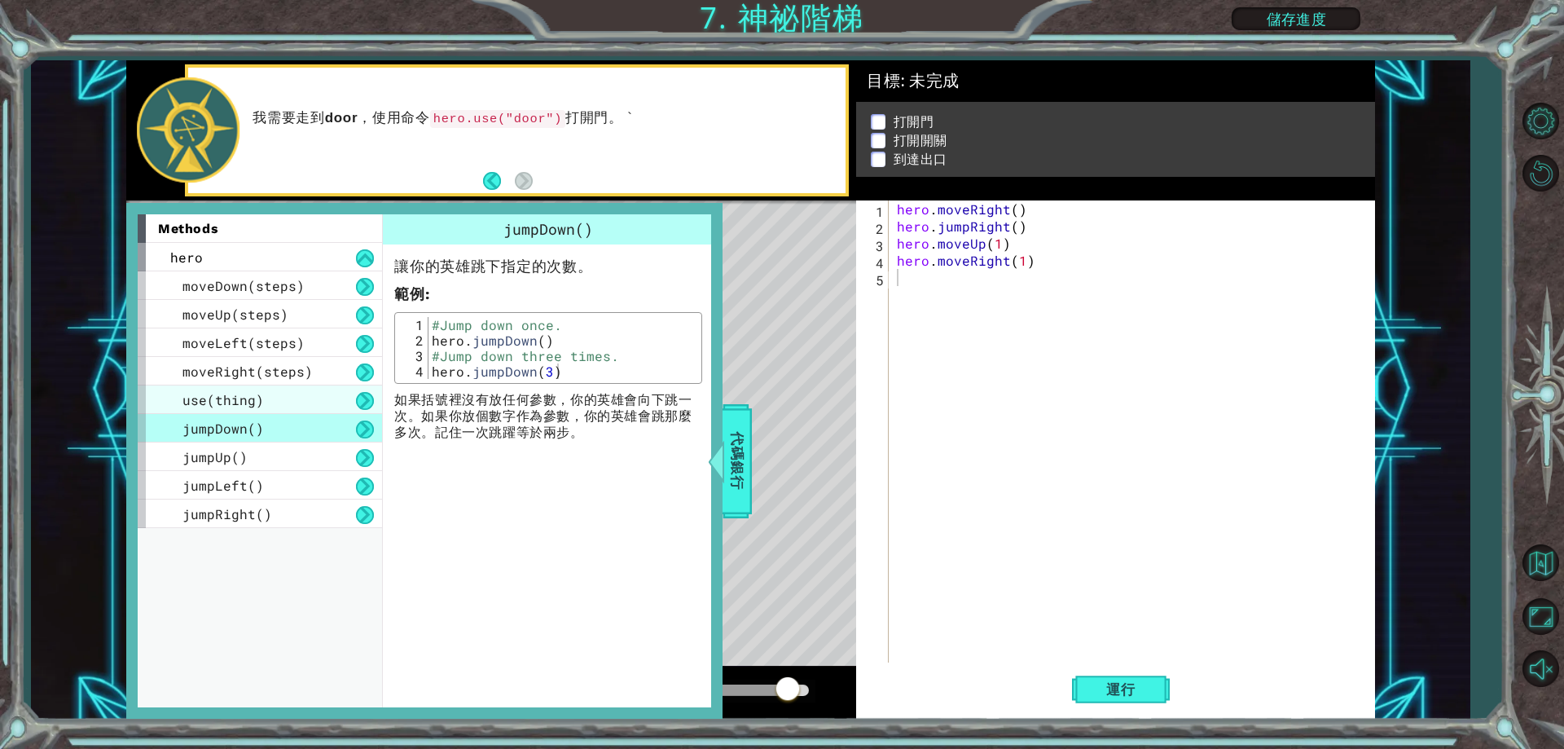
click at [251, 387] on div "use(thing)" at bounding box center [260, 399] width 244 height 29
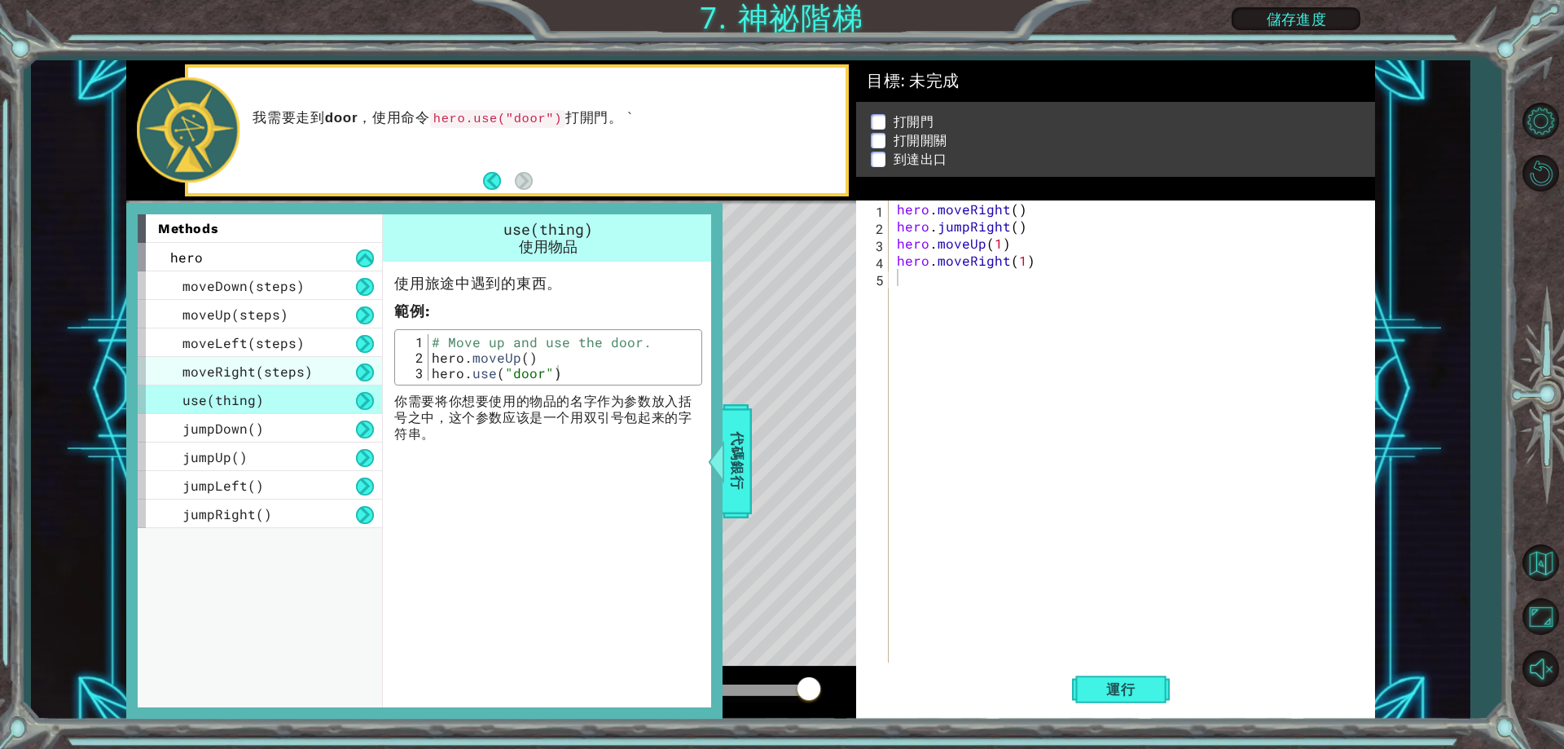
click at [269, 380] on div "moveRight(steps)" at bounding box center [260, 371] width 244 height 29
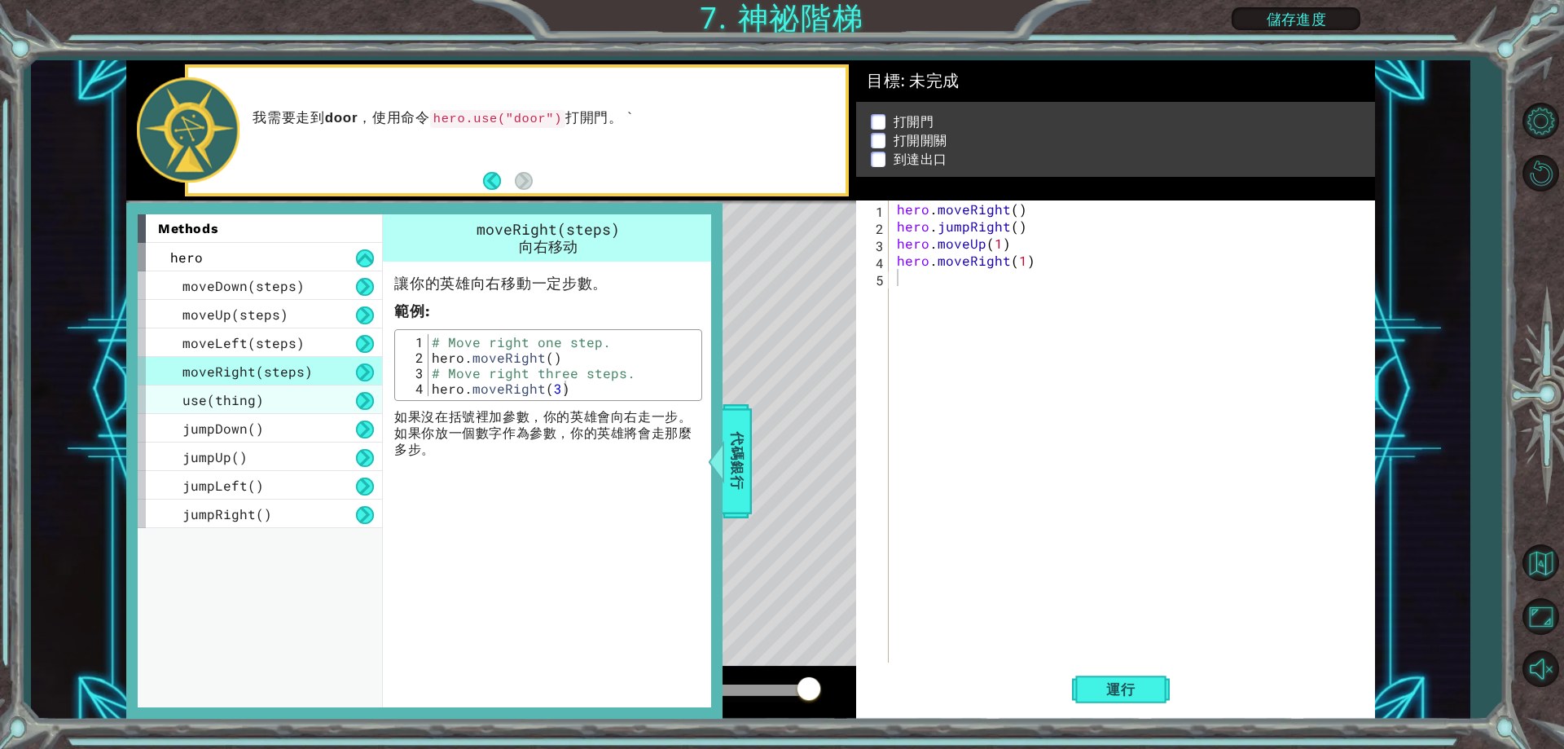
click at [280, 393] on div "use(thing)" at bounding box center [260, 399] width 244 height 29
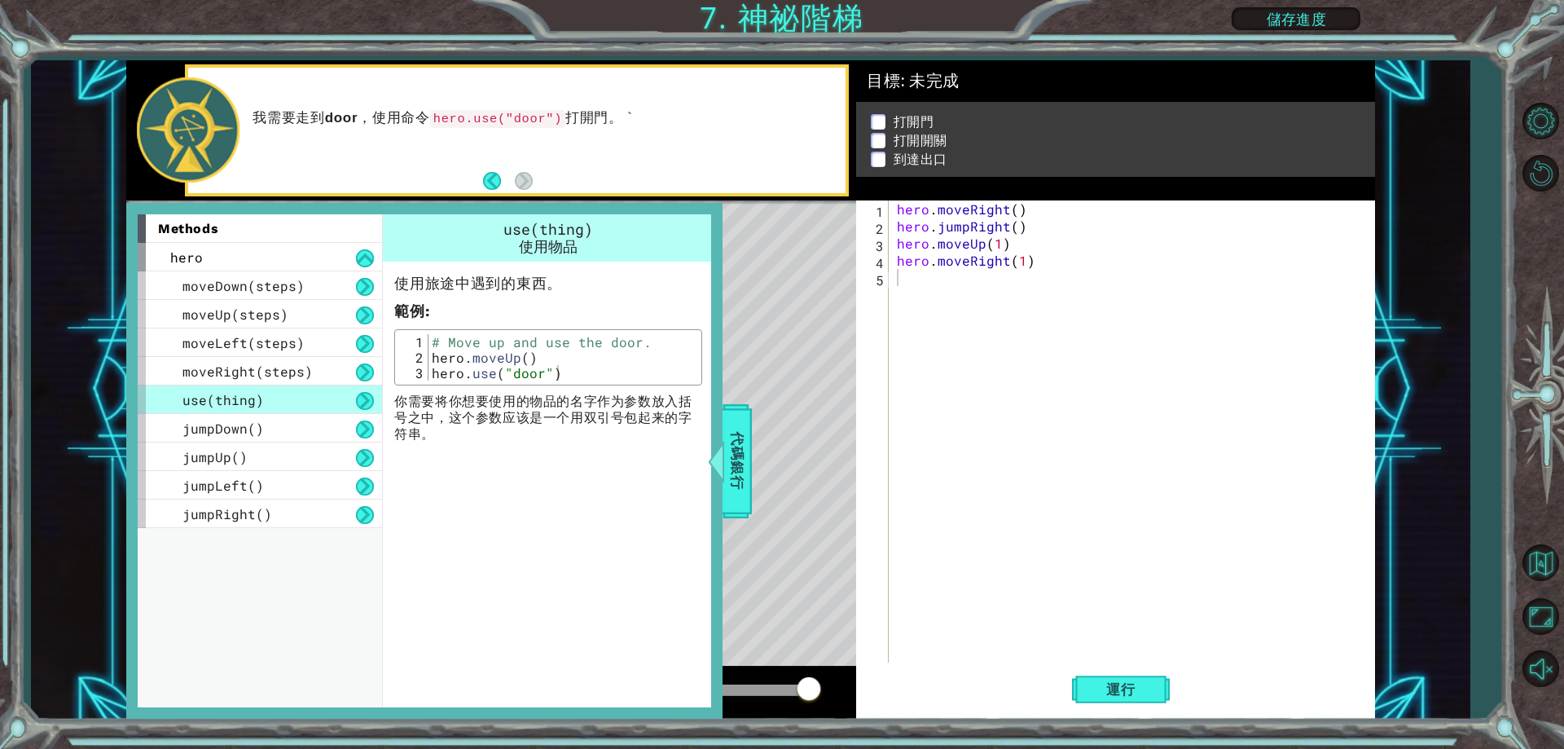
type textarea "hero.use("door")"
drag, startPoint x: 433, startPoint y: 375, endPoint x: 611, endPoint y: 378, distance: 178.4
click at [611, 378] on div "# Move up and use the door. hero . moveUp ( ) hero . use ( "door" )" at bounding box center [562, 372] width 269 height 77
click at [912, 338] on div "hero . moveRight ( ) hero . jumpRight ( ) hero . moveUp ( 1 ) hero . moveRight …" at bounding box center [1136, 448] width 484 height 496
paste textarea "hero.use("door")"
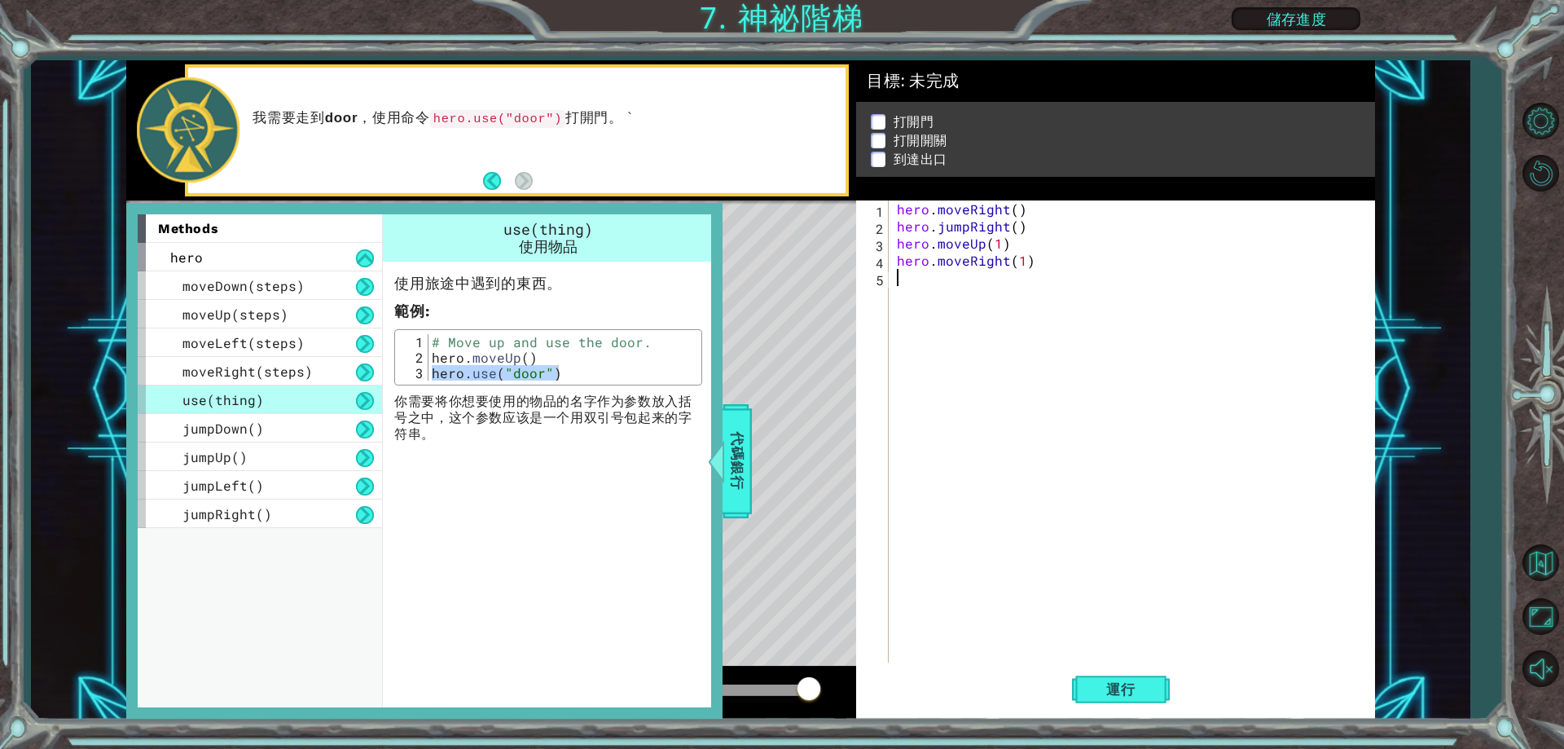
type textarea "hero.use("door")"
click at [926, 401] on div "hero . moveRight ( ) hero . jumpRight ( ) hero . moveUp ( 1 ) hero . moveRight …" at bounding box center [1136, 448] width 484 height 496
drag, startPoint x: 691, startPoint y: 442, endPoint x: 723, endPoint y: 449, distance: 33.2
click at [708, 448] on div "methods hero moveDown(steps) moveUp(steps) moveLeft(steps) moveRight(steps) use…" at bounding box center [424, 461] width 596 height 516
click at [727, 449] on span "代碼銀行" at bounding box center [737, 460] width 26 height 99
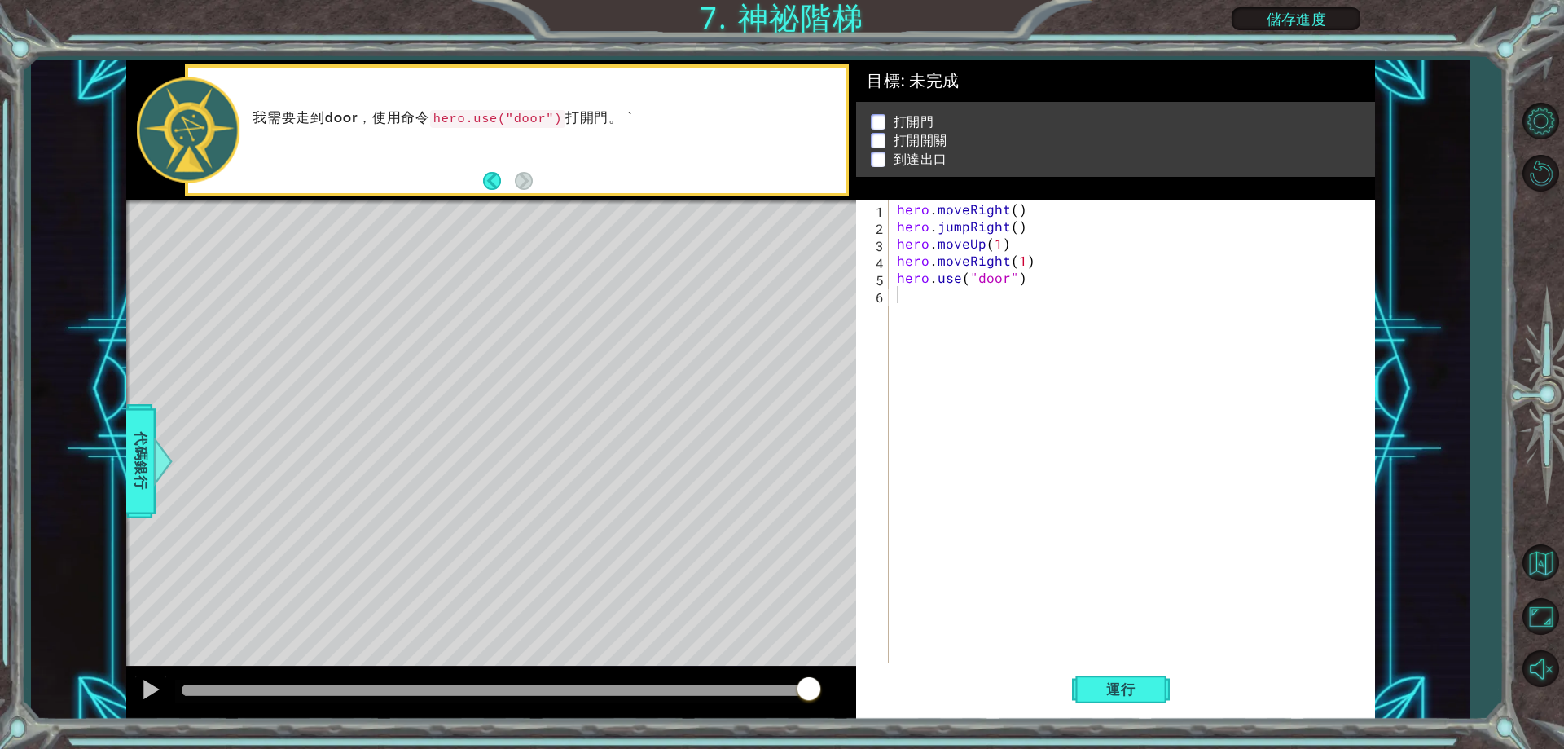
click at [927, 309] on div "hero . moveRight ( ) hero . jumpRight ( ) hero . moveUp ( 1 ) hero . moveRight …" at bounding box center [1136, 448] width 484 height 496
paste textarea "hero.use("door")"
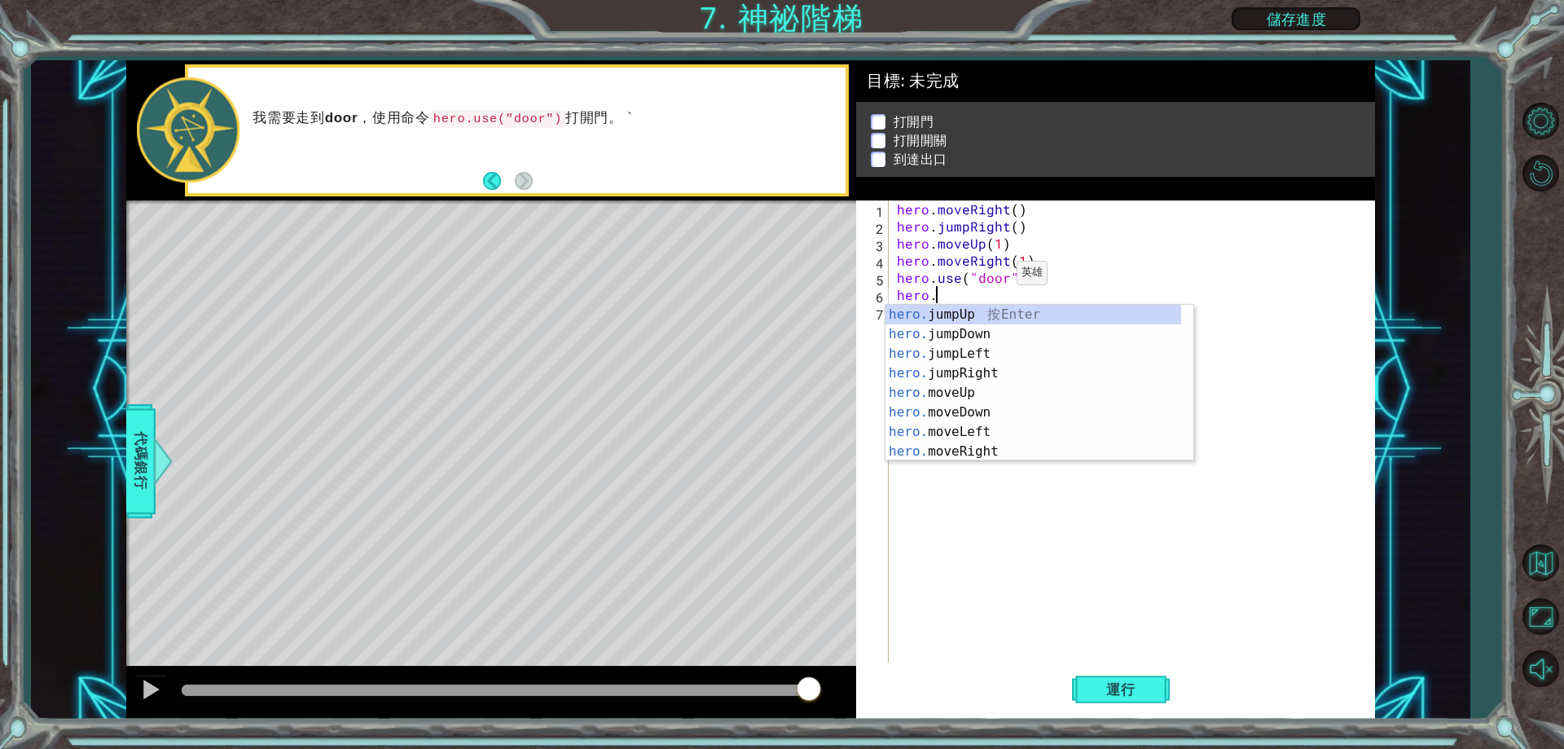
type textarea "h"
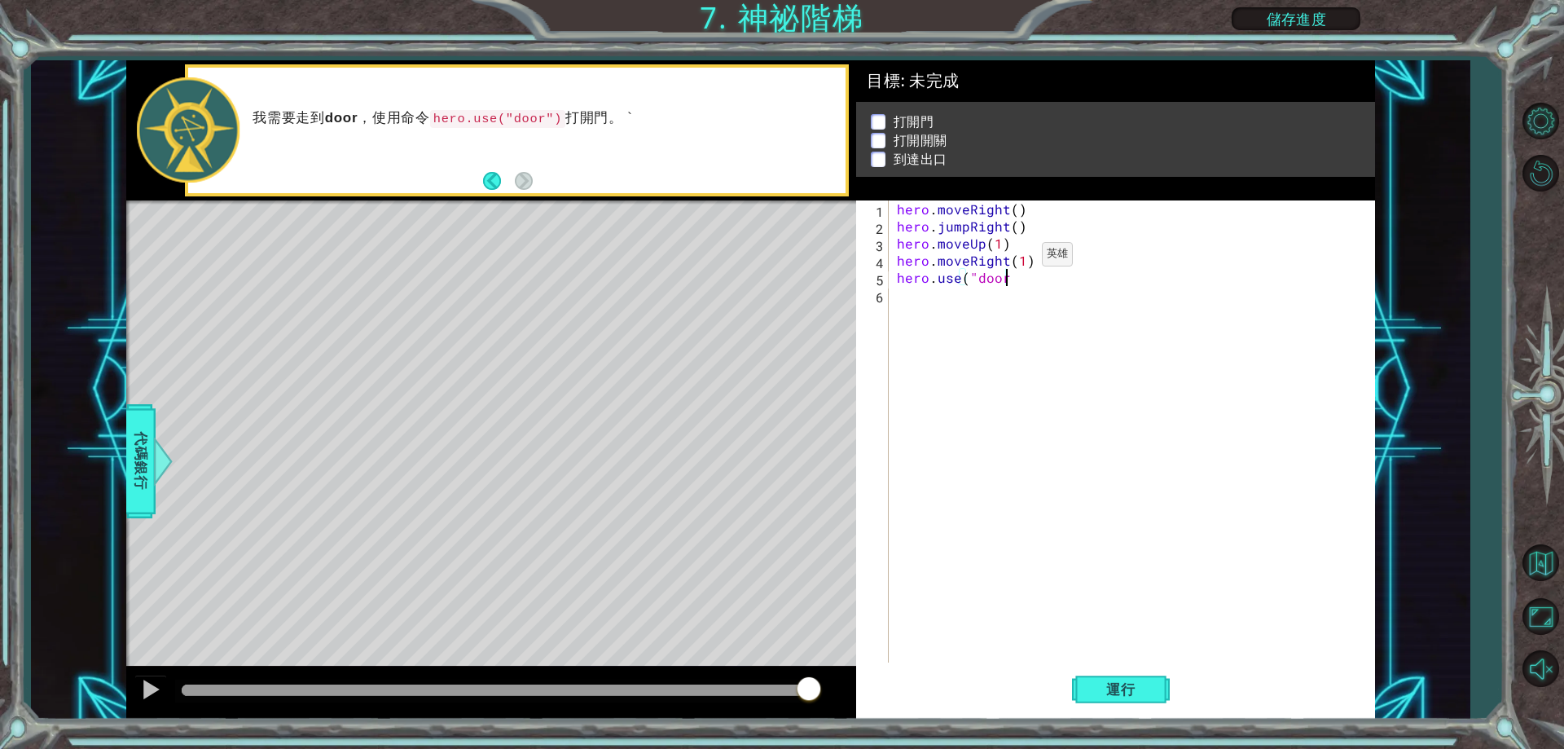
type textarea "hero.use(""
click at [973, 292] on div "hero . moveRight ( ) hero . jumpRight ( ) hero . moveUp ( 1 ) hero . moveRight …" at bounding box center [1136, 448] width 484 height 496
click at [982, 284] on div "hero . moveRight ( ) hero . jumpRight ( ) hero . moveUp ( 1 ) hero . moveRight …" at bounding box center [1136, 448] width 484 height 496
type textarea "ㄎ"
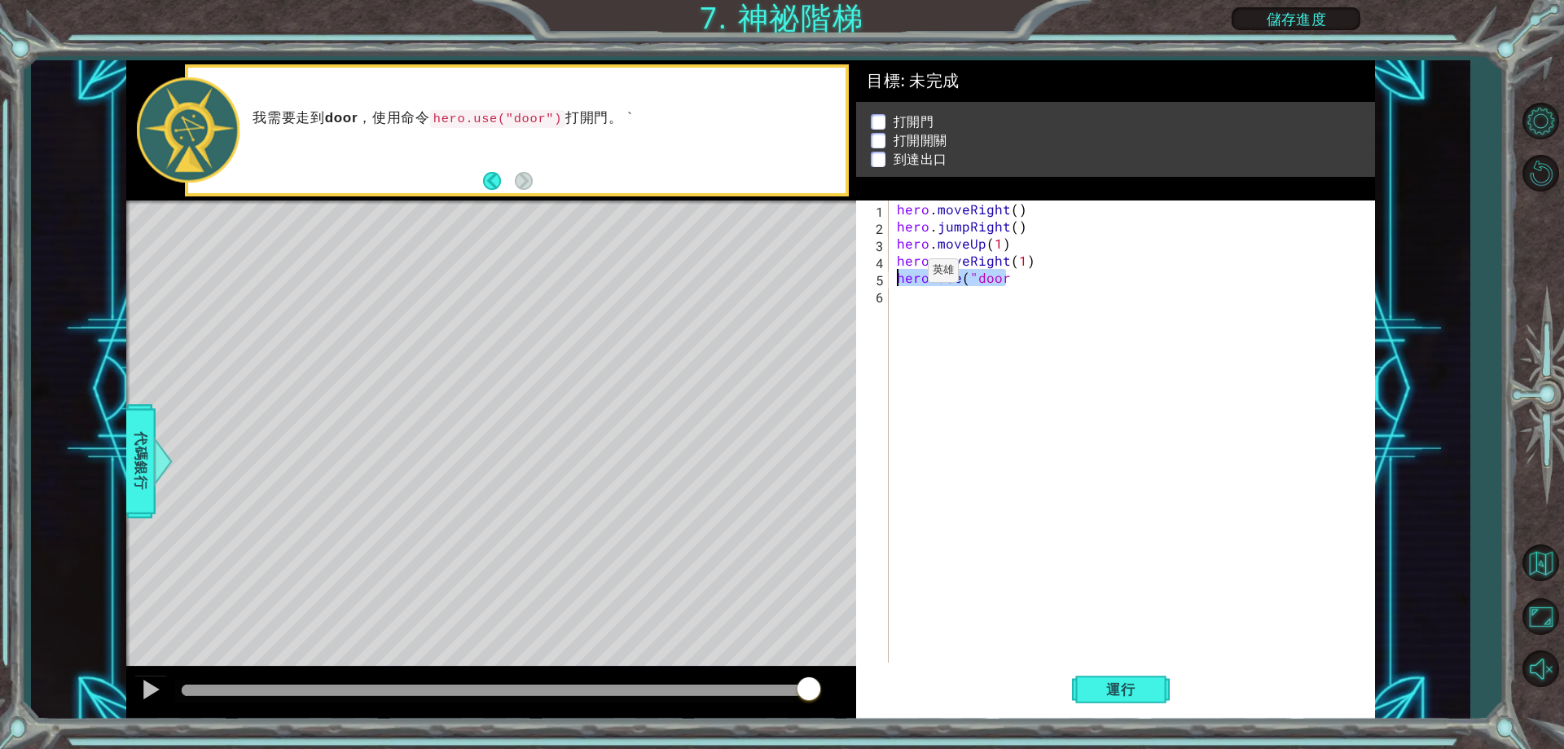
drag, startPoint x: 1020, startPoint y: 285, endPoint x: 904, endPoint y: 270, distance: 116.6
click at [904, 270] on div "hero . moveRight ( ) hero . jumpRight ( ) hero . moveUp ( 1 ) hero . moveRight …" at bounding box center [1136, 448] width 484 height 496
type textarea "h"
click at [149, 459] on span "代碼銀行" at bounding box center [141, 460] width 26 height 99
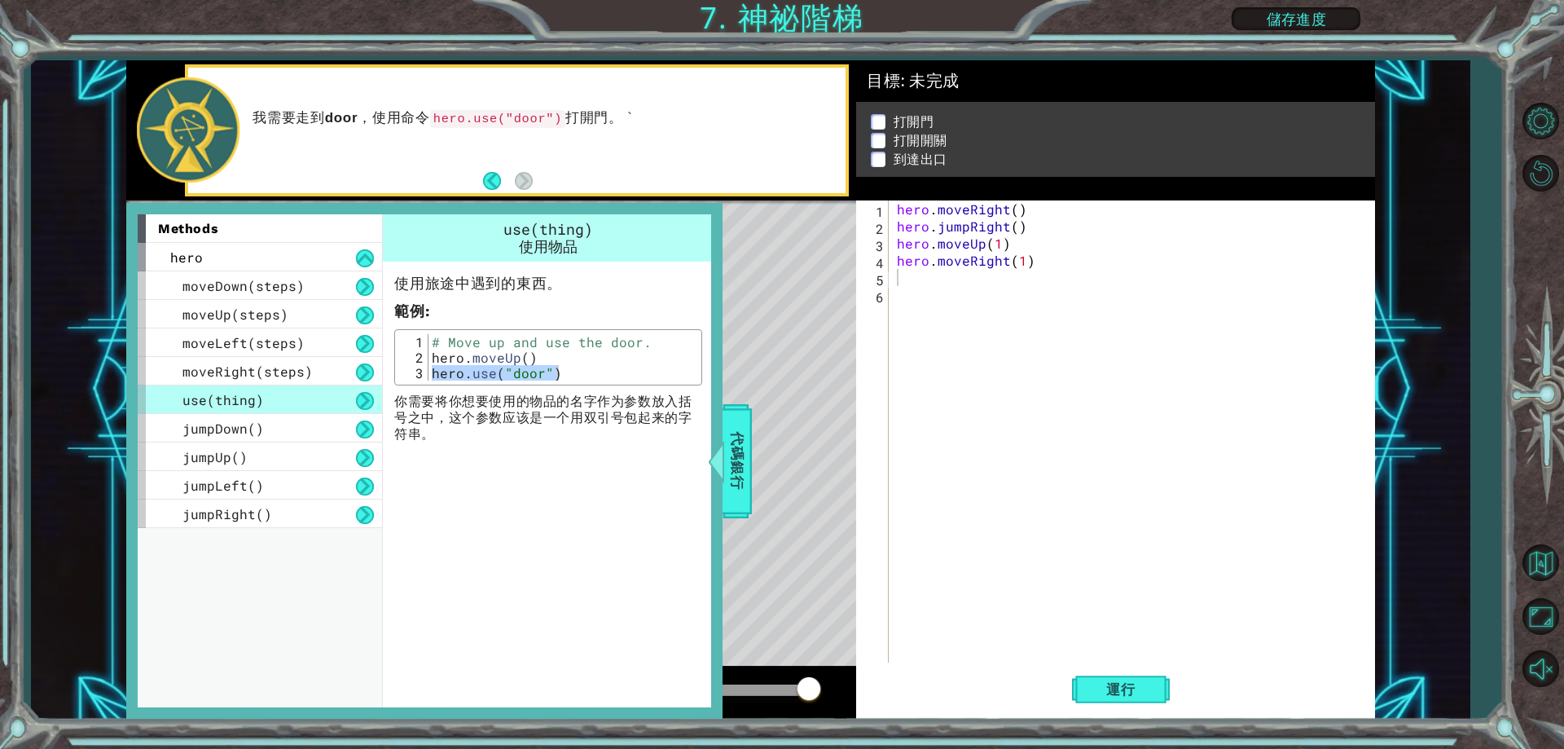
click at [958, 302] on div "hero . moveRight ( ) hero . jumpRight ( ) hero . moveUp ( 1 ) hero . moveRight …" at bounding box center [1136, 448] width 484 height 496
click at [946, 278] on div "hero . moveRight ( ) hero . jumpRight ( ) hero . moveUp ( 1 ) hero . moveRight …" at bounding box center [1136, 448] width 484 height 496
paste textarea "hero.use("door")"
type textarea "hero.use("door")"
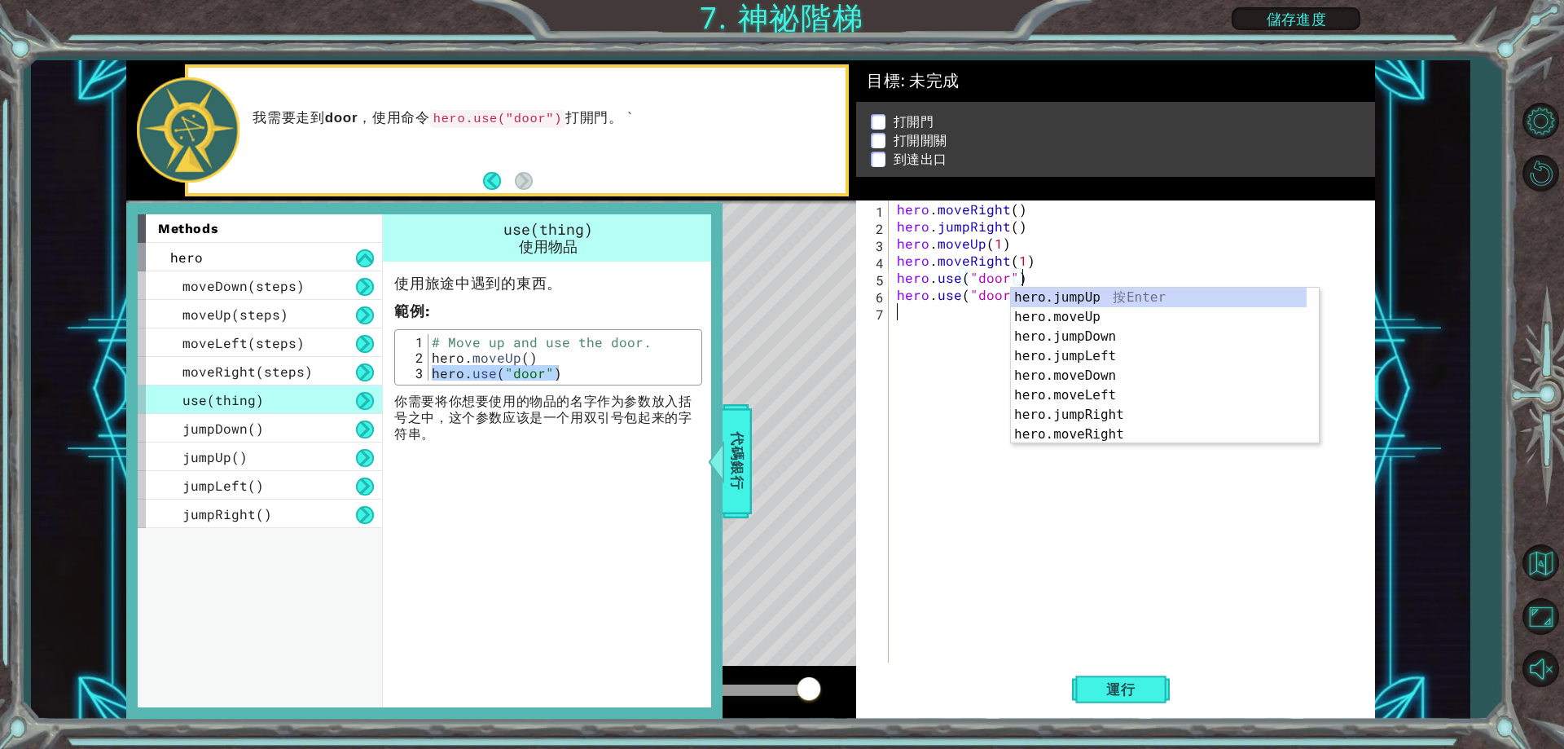
click at [941, 319] on div "hero . moveRight ( ) hero . jumpRight ( ) hero . moveUp ( 1 ) hero . moveRight …" at bounding box center [1136, 448] width 484 height 496
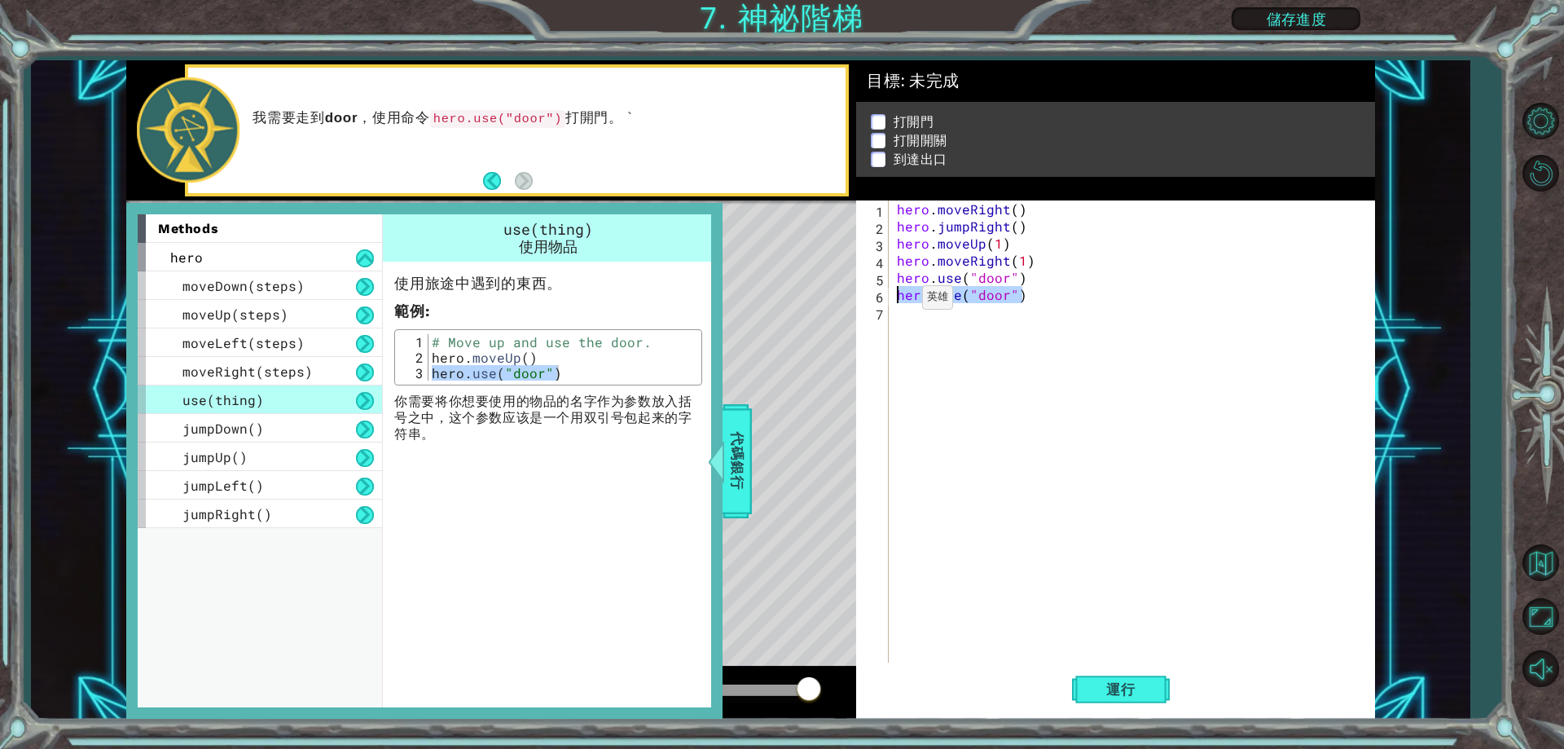
drag, startPoint x: 1048, startPoint y: 299, endPoint x: 892, endPoint y: 301, distance: 155.6
click at [892, 301] on div "1 2 3 4 5 6 7 hero . moveRight ( ) hero . jumpRight ( ) hero . moveUp ( 1 ) her…" at bounding box center [1112, 431] width 513 height 462
type textarea "hero.use("door")"
drag, startPoint x: 1071, startPoint y: 253, endPoint x: 895, endPoint y: 260, distance: 176.1
click at [895, 260] on div "hero . moveRight ( ) hero . jumpRight ( ) hero . moveUp ( 1 ) hero . moveRight …" at bounding box center [1136, 448] width 484 height 496
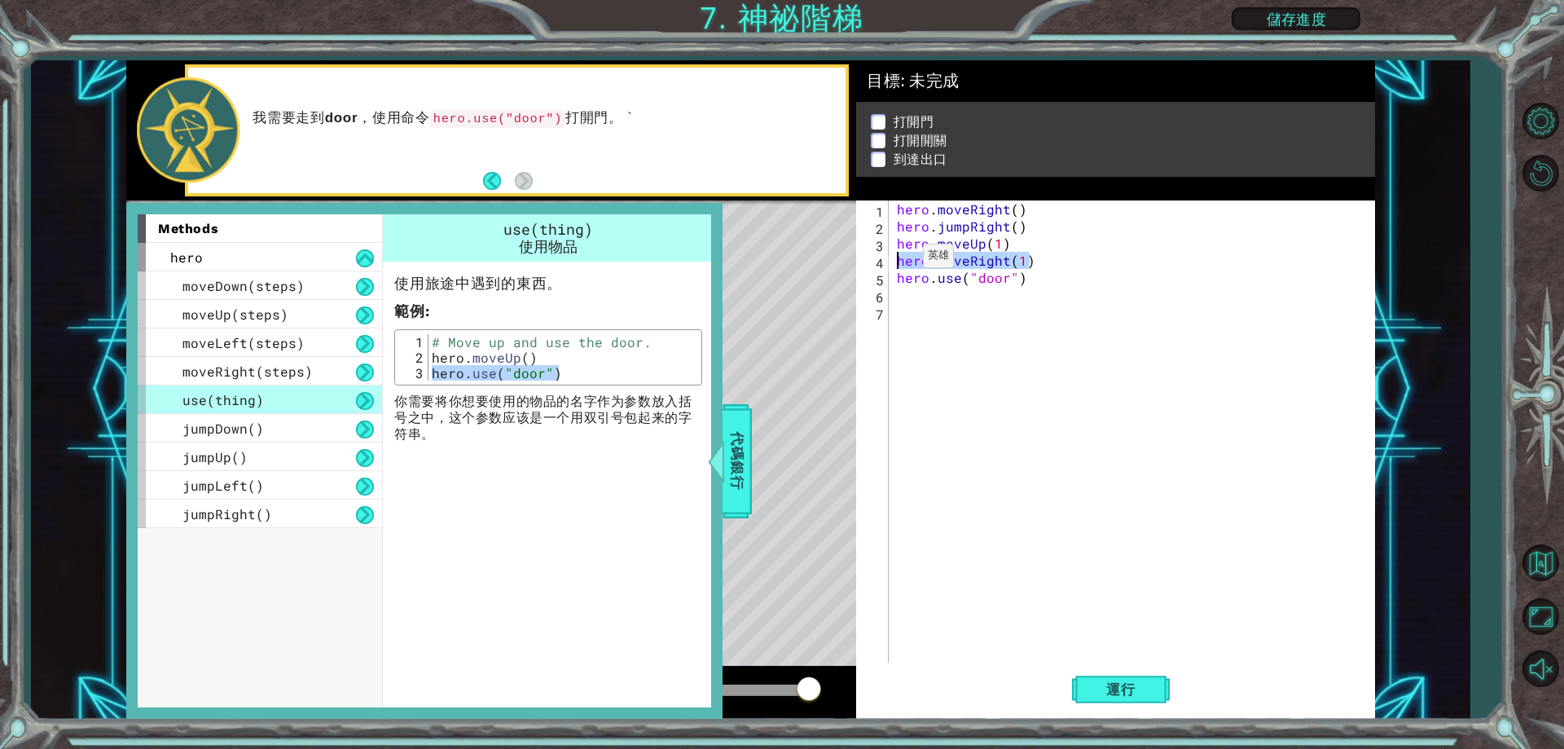
type textarea "hero.moveRight(1)"
click at [733, 472] on span "代碼銀行" at bounding box center [737, 460] width 26 height 99
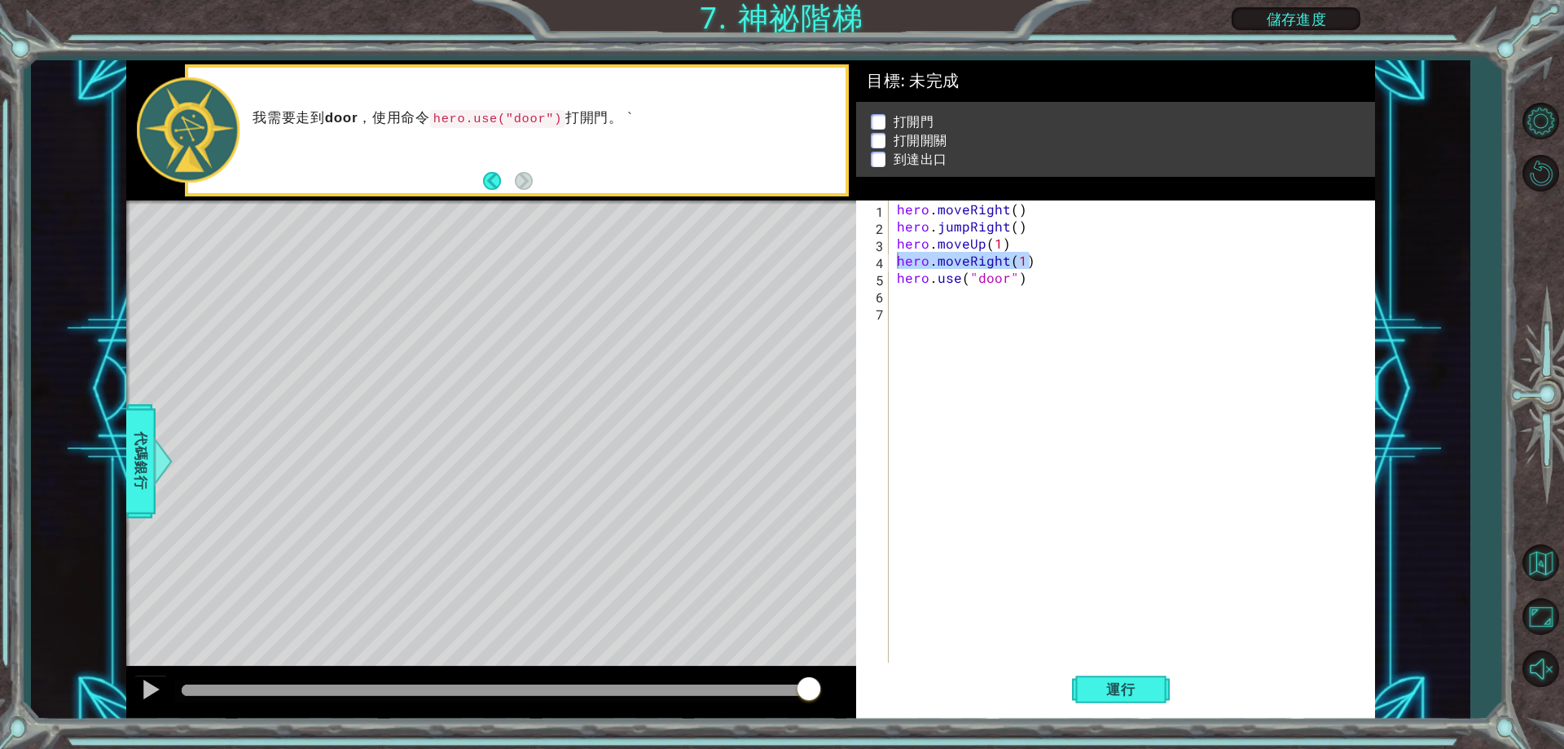
click at [918, 322] on div "hero . moveRight ( ) hero . jumpRight ( ) hero . moveUp ( 1 ) hero . moveRight …" at bounding box center [1136, 448] width 484 height 496
click at [929, 302] on div "hero . moveRight ( ) hero . jumpRight ( ) hero . moveUp ( 1 ) hero . moveRight …" at bounding box center [1136, 448] width 484 height 496
paste textarea "hero.use("door")"
type textarea "hero.use("door")"
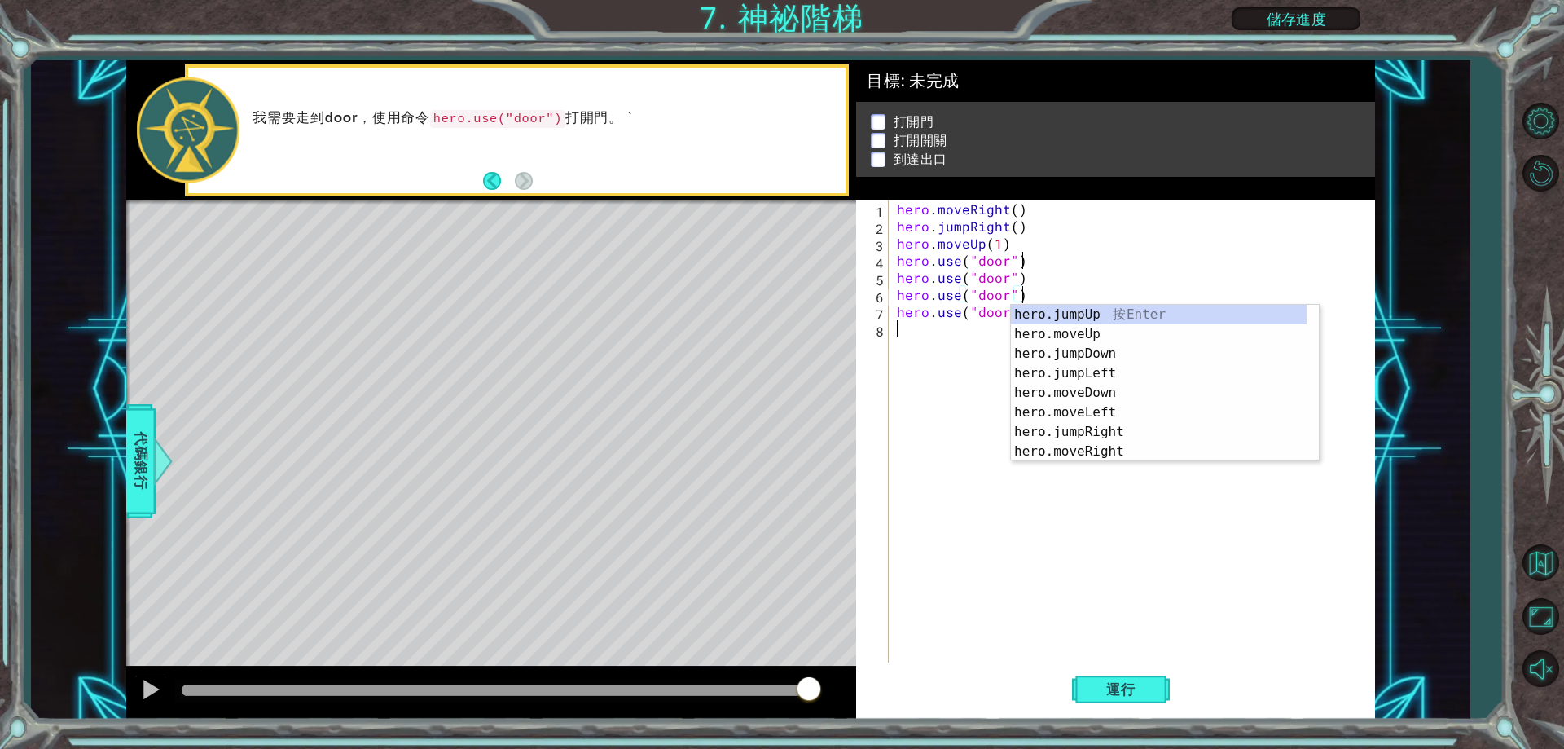
click at [969, 345] on div "hero . moveRight ( ) hero . jumpRight ( ) hero . moveUp ( 1 ) hero . use ( "doo…" at bounding box center [1136, 448] width 484 height 496
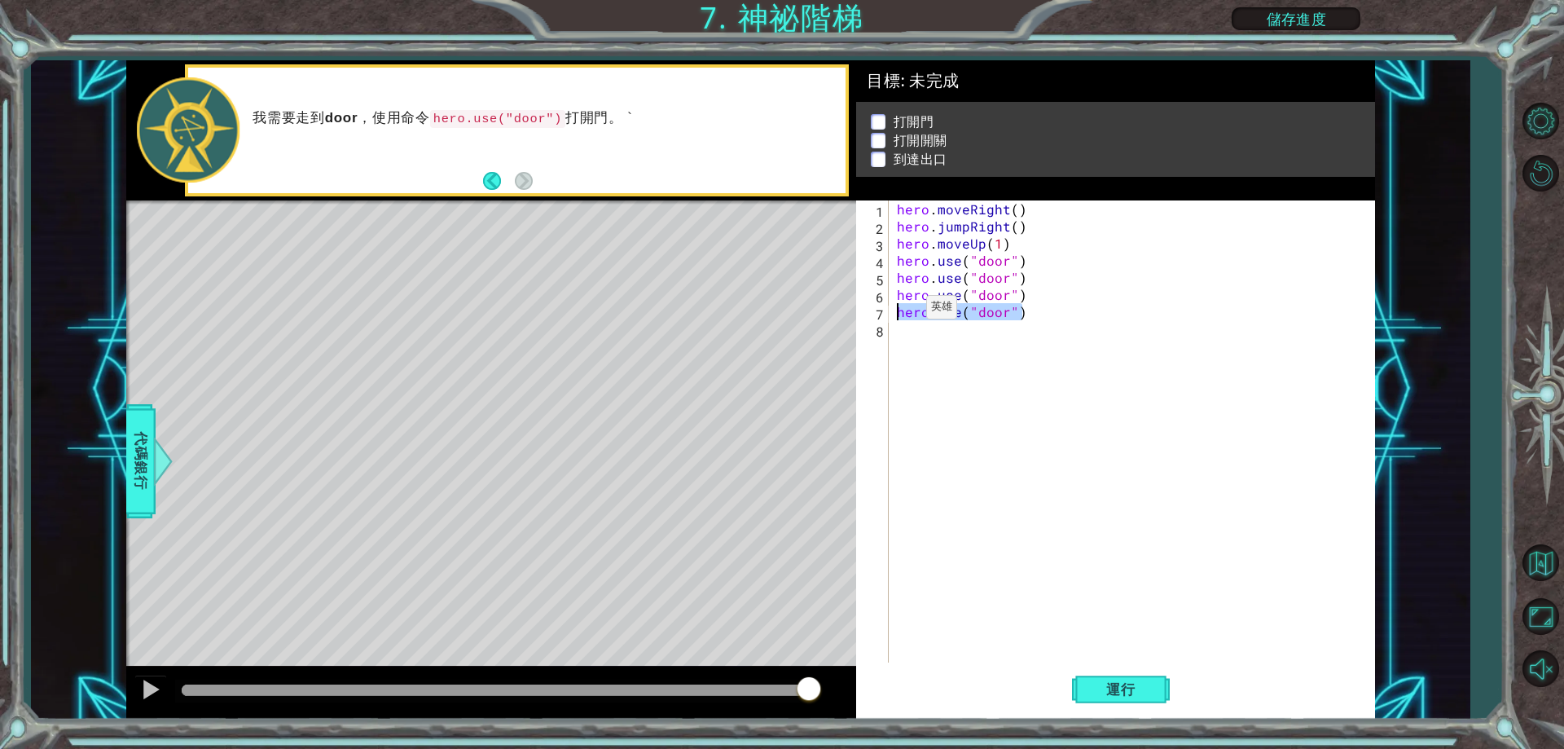
drag, startPoint x: 1024, startPoint y: 306, endPoint x: 893, endPoint y: 293, distance: 131.8
click at [890, 297] on div "1 2 3 4 5 6 7 8 hero . moveRight ( ) hero . jumpRight ( ) hero . moveUp ( 1 ) h…" at bounding box center [1112, 431] width 513 height 462
type textarea "hero.use("door") hero.use("door")"
click at [1069, 334] on div "hero . moveRight ( ) hero . jumpRight ( ) hero . moveUp ( 1 ) hero . use ( "doo…" at bounding box center [1136, 448] width 484 height 496
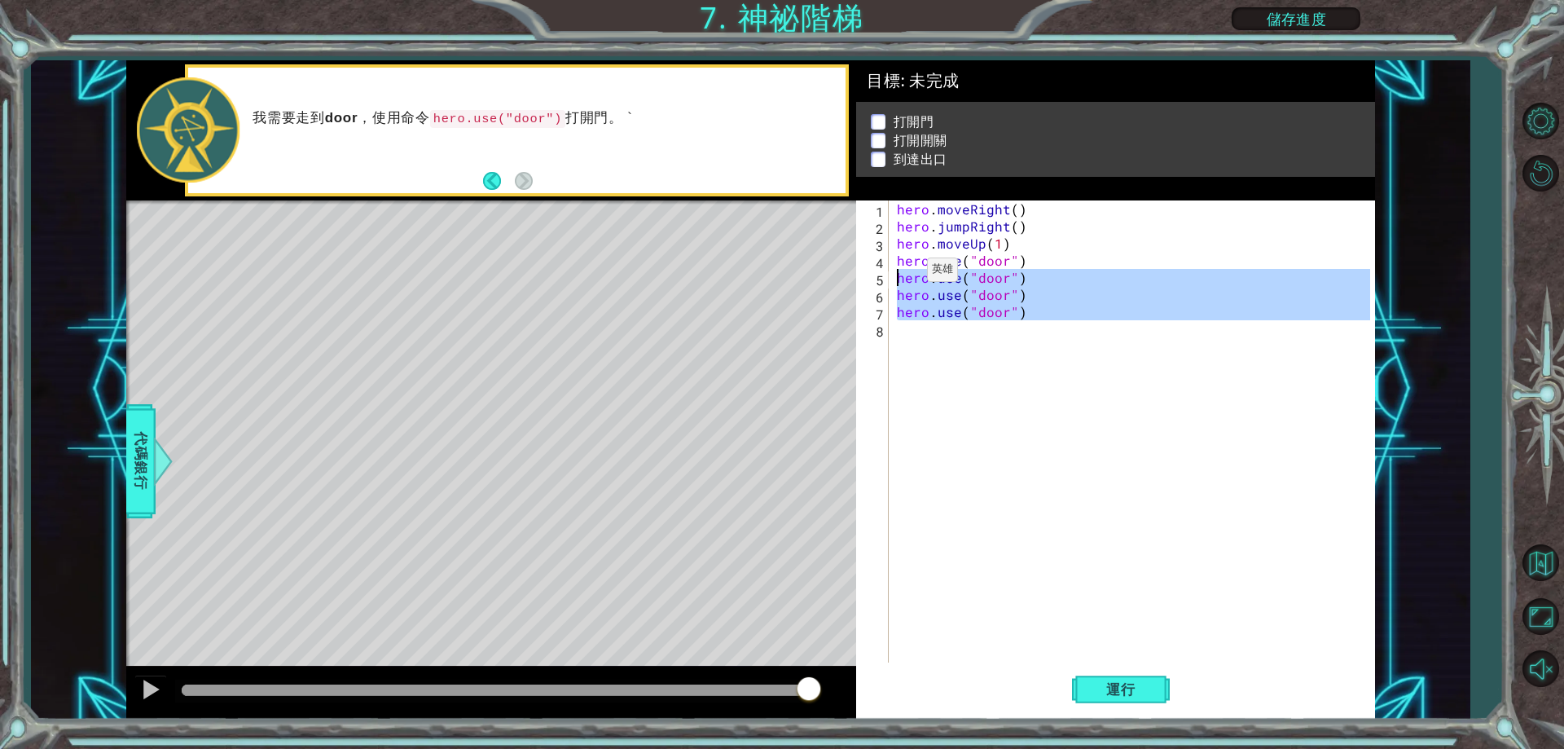
drag, startPoint x: 1057, startPoint y: 325, endPoint x: 886, endPoint y: 274, distance: 177.8
click at [886, 274] on div "1 2 3 4 5 6 7 8 hero . moveRight ( ) hero . jumpRight ( ) hero . moveUp ( 1 ) h…" at bounding box center [1112, 431] width 513 height 462
type textarea "hero.use("door") hero.use("door")"
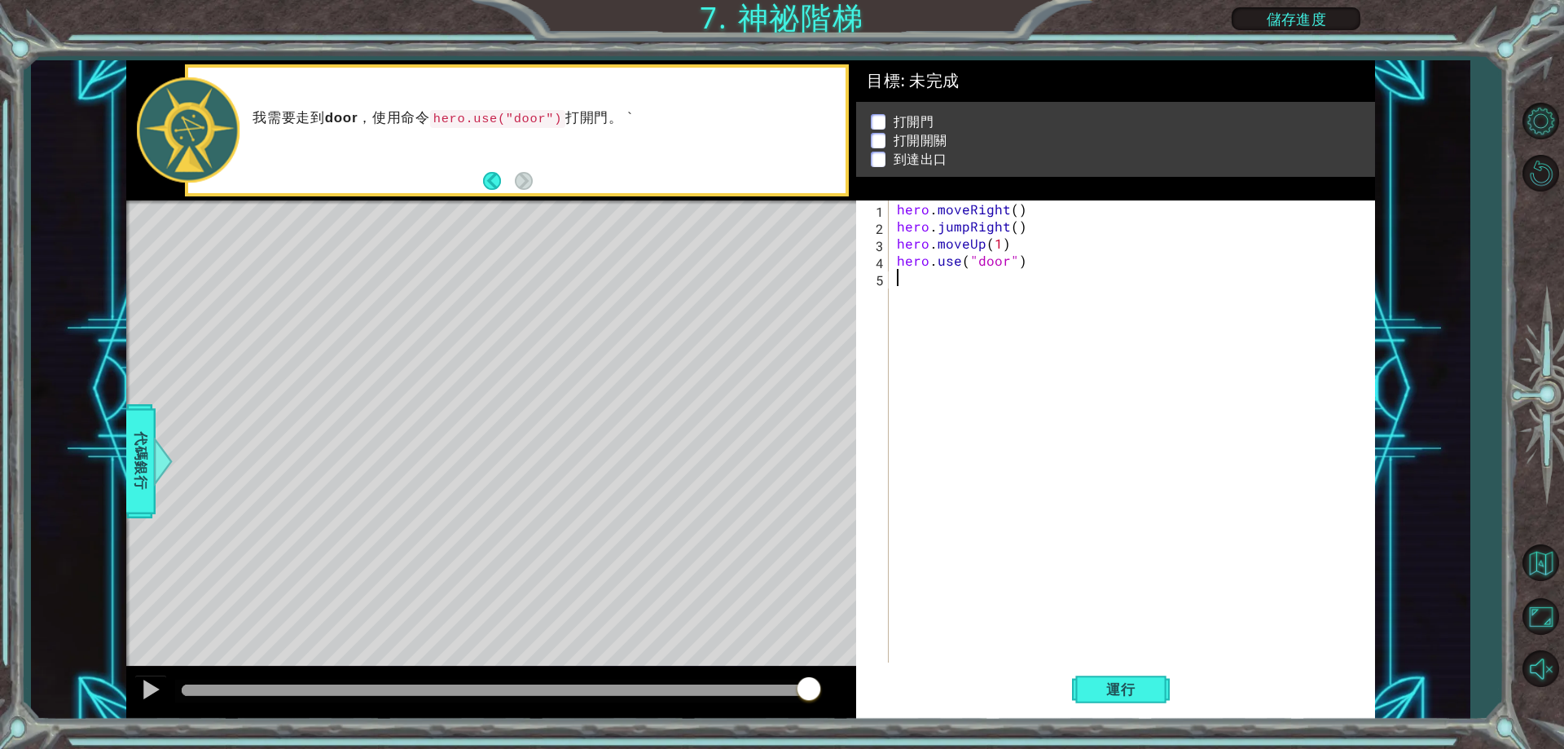
click at [970, 285] on div "hero . moveRight ( ) hero . jumpRight ( ) hero . moveUp ( 1 ) hero . use ( "doo…" at bounding box center [1136, 448] width 484 height 496
click at [965, 313] on div "hero . moveRight ( ) hero . jumpRight ( ) hero . moveUp ( 1 ) hero . use ( "doo…" at bounding box center [1136, 448] width 484 height 496
click at [1028, 223] on div "hero . moveRight ( ) hero . jumpRight ( ) hero . moveUp ( 1 ) hero . use ( "doo…" at bounding box center [1136, 448] width 484 height 496
drag, startPoint x: 1030, startPoint y: 223, endPoint x: 897, endPoint y: 232, distance: 133.1
click at [897, 232] on div "hero . moveRight ( ) hero . jumpRight ( ) hero . moveUp ( 1 ) hero . use ( "doo…" at bounding box center [1136, 448] width 484 height 496
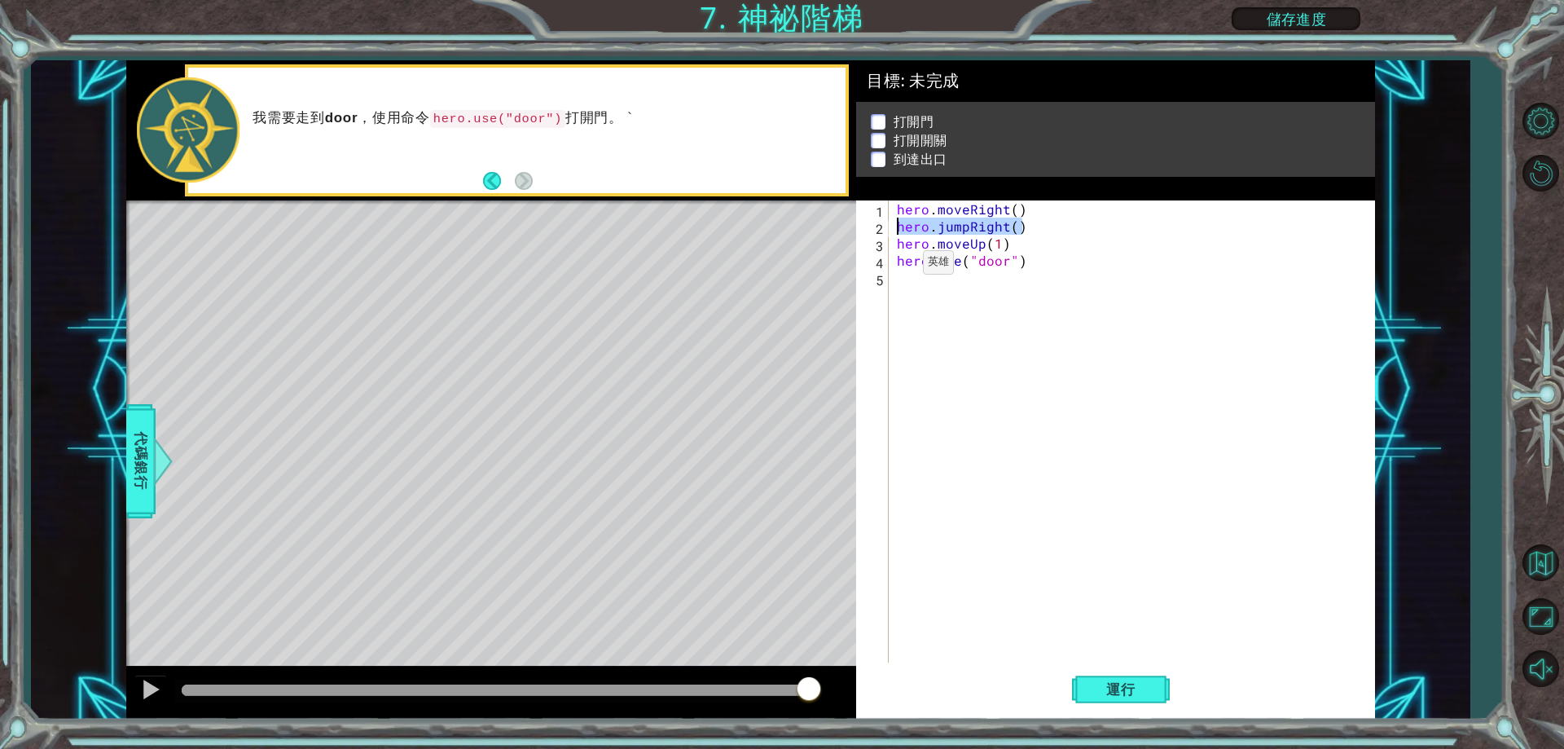
click at [894, 266] on div "hero . moveRight ( ) hero . jumpRight ( ) hero . moveUp ( 1 ) hero . use ( "doo…" at bounding box center [1136, 448] width 484 height 496
paste textarea "hero.jumpRight()"
click at [1153, 687] on button "運行" at bounding box center [1121, 690] width 98 height 52
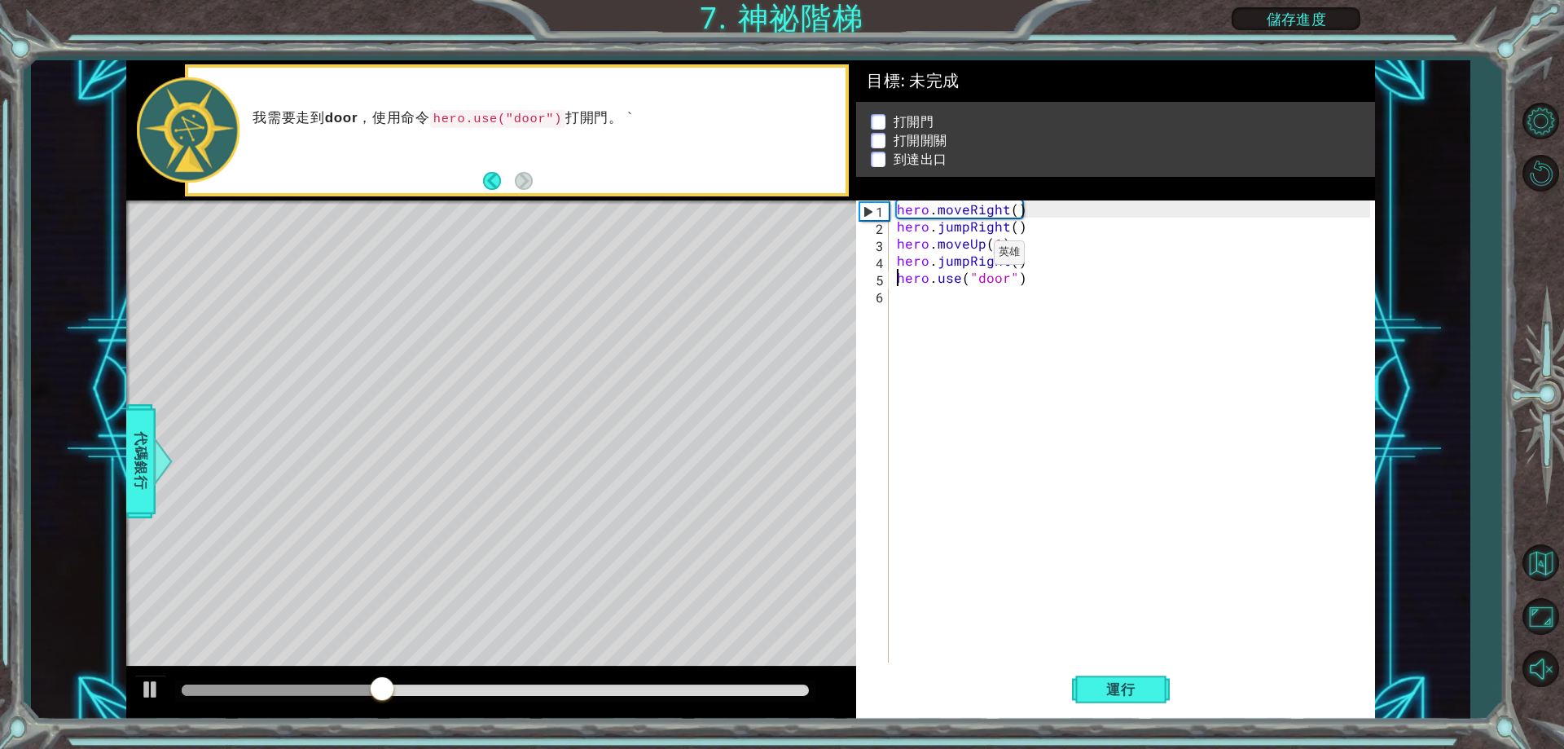
click at [967, 257] on div "hero . moveRight ( ) hero . jumpRight ( ) hero . moveUp ( 1 ) hero . jumpRight …" at bounding box center [1136, 448] width 484 height 496
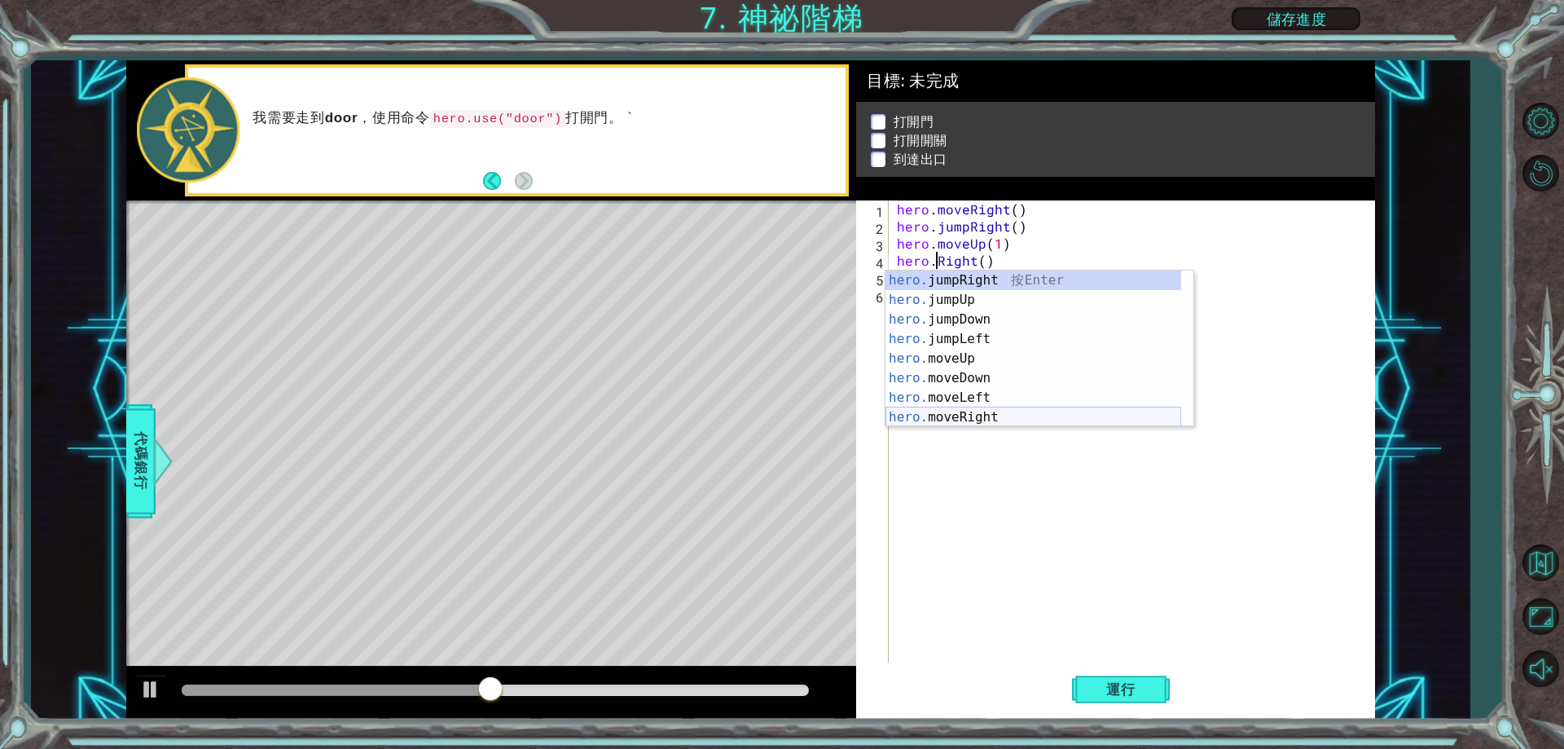
click at [1023, 418] on div "hero. jumpRight 按 Enter hero. jumpUp 按 Enter hero. jumpDown 按 Enter hero. jumpL…" at bounding box center [1033, 368] width 296 height 196
type textarea "hero.moveRight(1)"
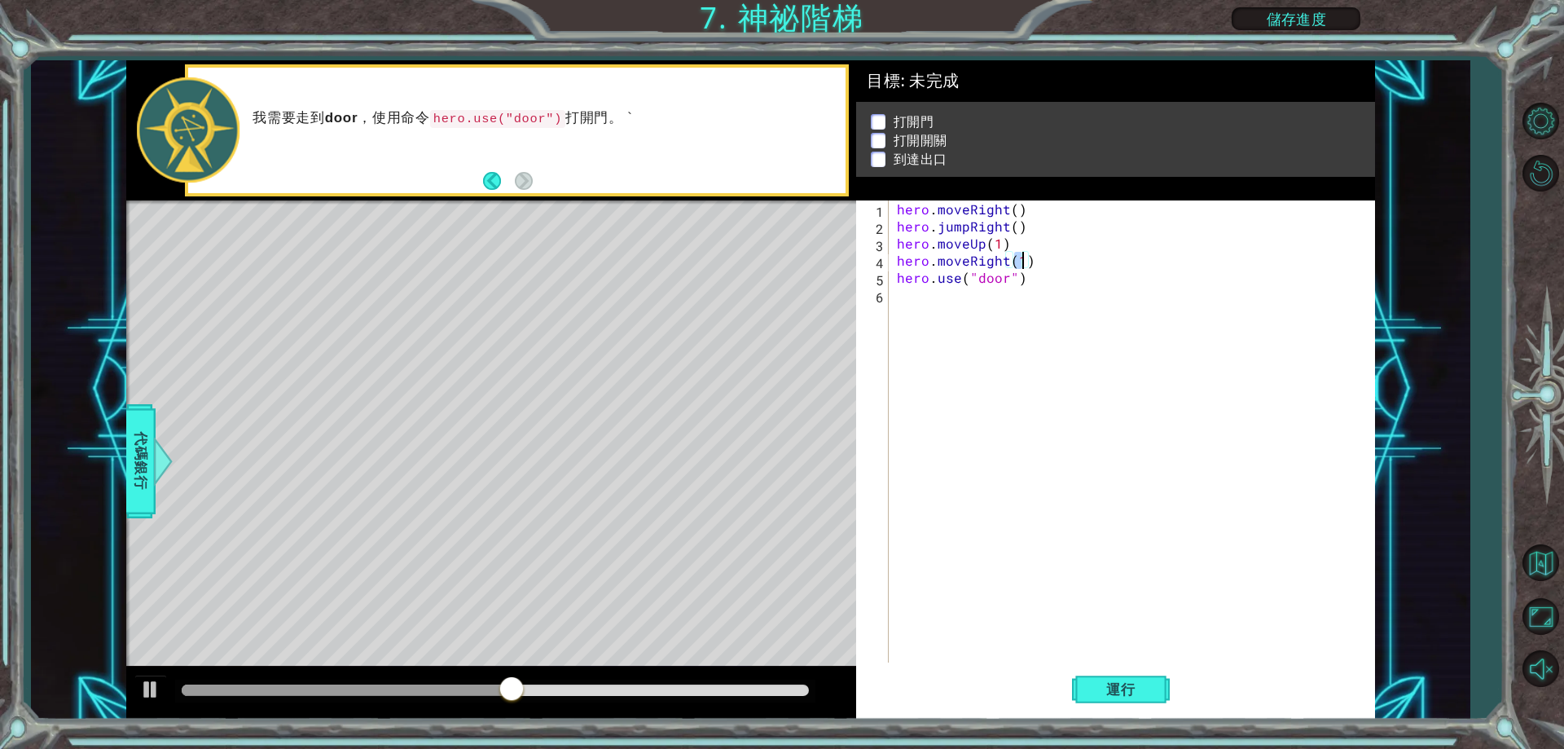
click at [1023, 373] on div "hero . moveRight ( ) hero . jumpRight ( ) hero . moveUp ( 1 ) hero . moveRight …" at bounding box center [1136, 448] width 484 height 496
drag, startPoint x: 1017, startPoint y: 250, endPoint x: 894, endPoint y: 240, distance: 123.4
click at [894, 240] on div "hero . moveRight ( ) hero . jumpRight ( ) hero . moveUp ( 1 ) hero . moveRight …" at bounding box center [1136, 448] width 484 height 496
type textarea "hero.moveUp(1)"
click at [919, 310] on div "hero . moveRight ( ) hero . jumpRight ( ) hero . moveUp ( 1 ) hero . moveRight …" at bounding box center [1136, 448] width 484 height 496
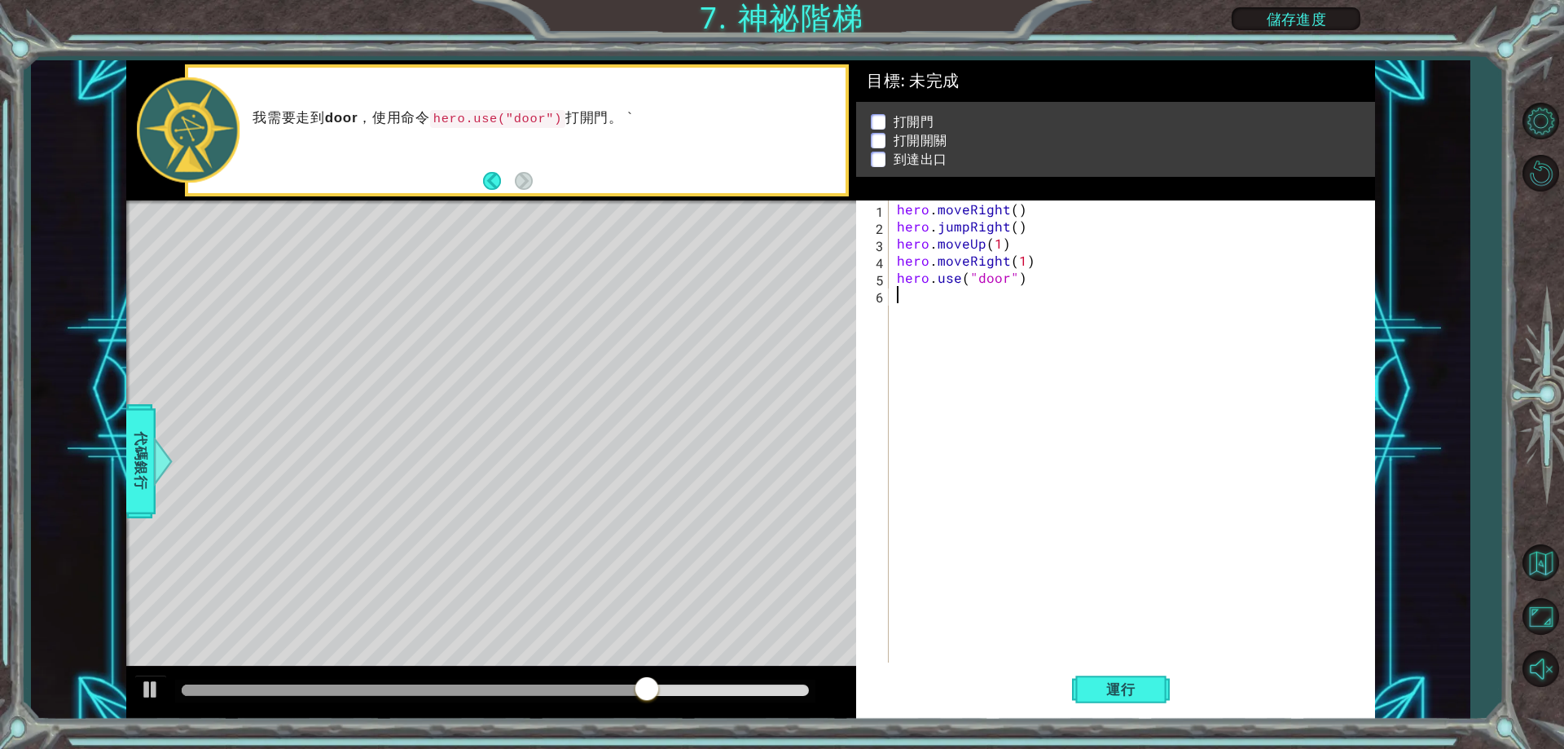
paste textarea "hero.moveUp(1)"
click at [996, 286] on div "hero . moveRight ( ) hero . jumpRight ( ) hero . moveUp ( 1 ) hero . moveRight …" at bounding box center [1136, 448] width 484 height 496
type textarea "hero.moveUp(2)"
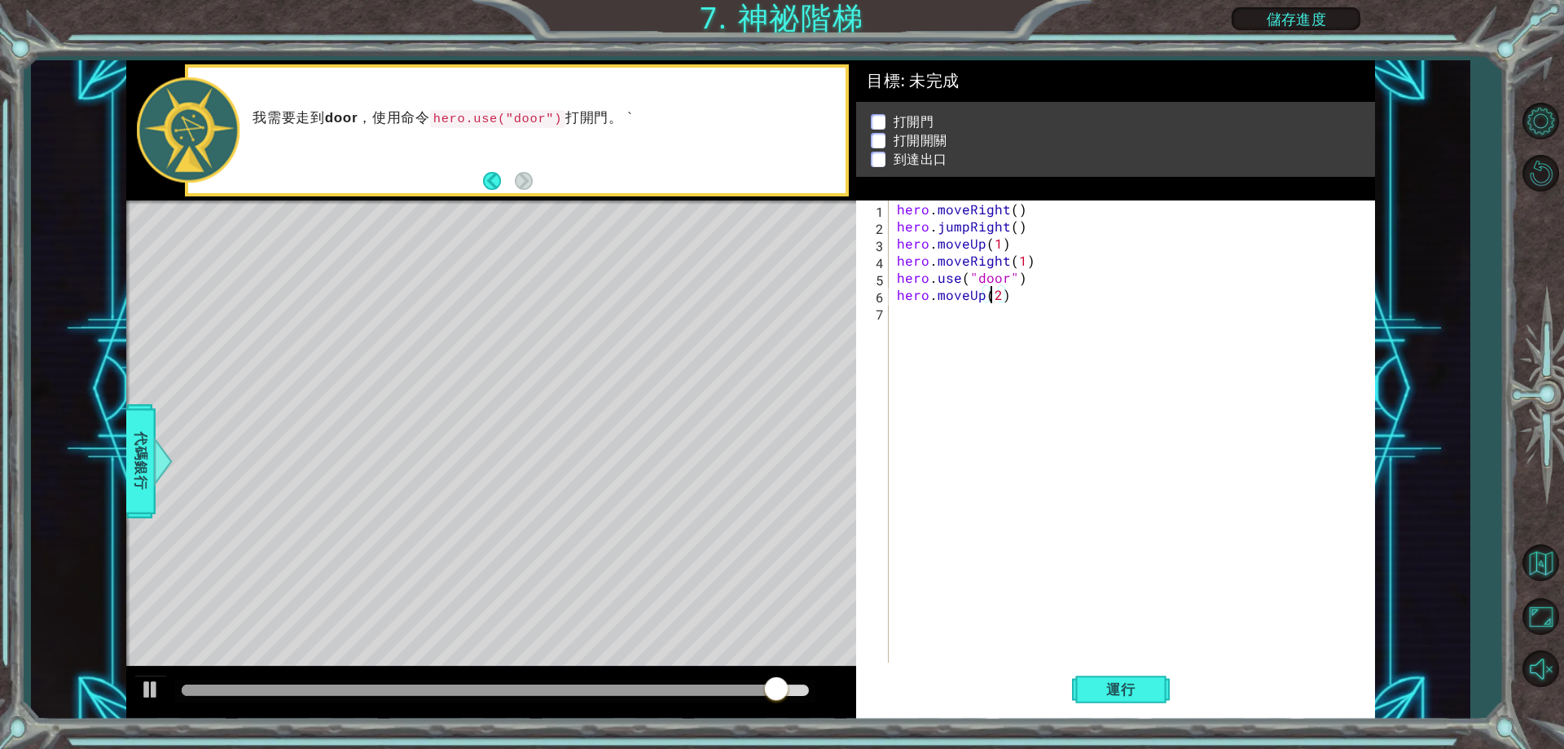
click at [983, 326] on div "hero . moveRight ( ) hero . jumpRight ( ) hero . moveUp ( 1 ) hero . moveRight …" at bounding box center [1136, 448] width 484 height 496
click at [961, 300] on div "hero . moveRight ( ) hero . jumpRight ( ) hero . moveUp ( 1 ) hero . moveRight …" at bounding box center [1136, 448] width 484 height 496
type textarea "hero.moveUp(2)"
drag, startPoint x: 968, startPoint y: 300, endPoint x: 894, endPoint y: 300, distance: 73.3
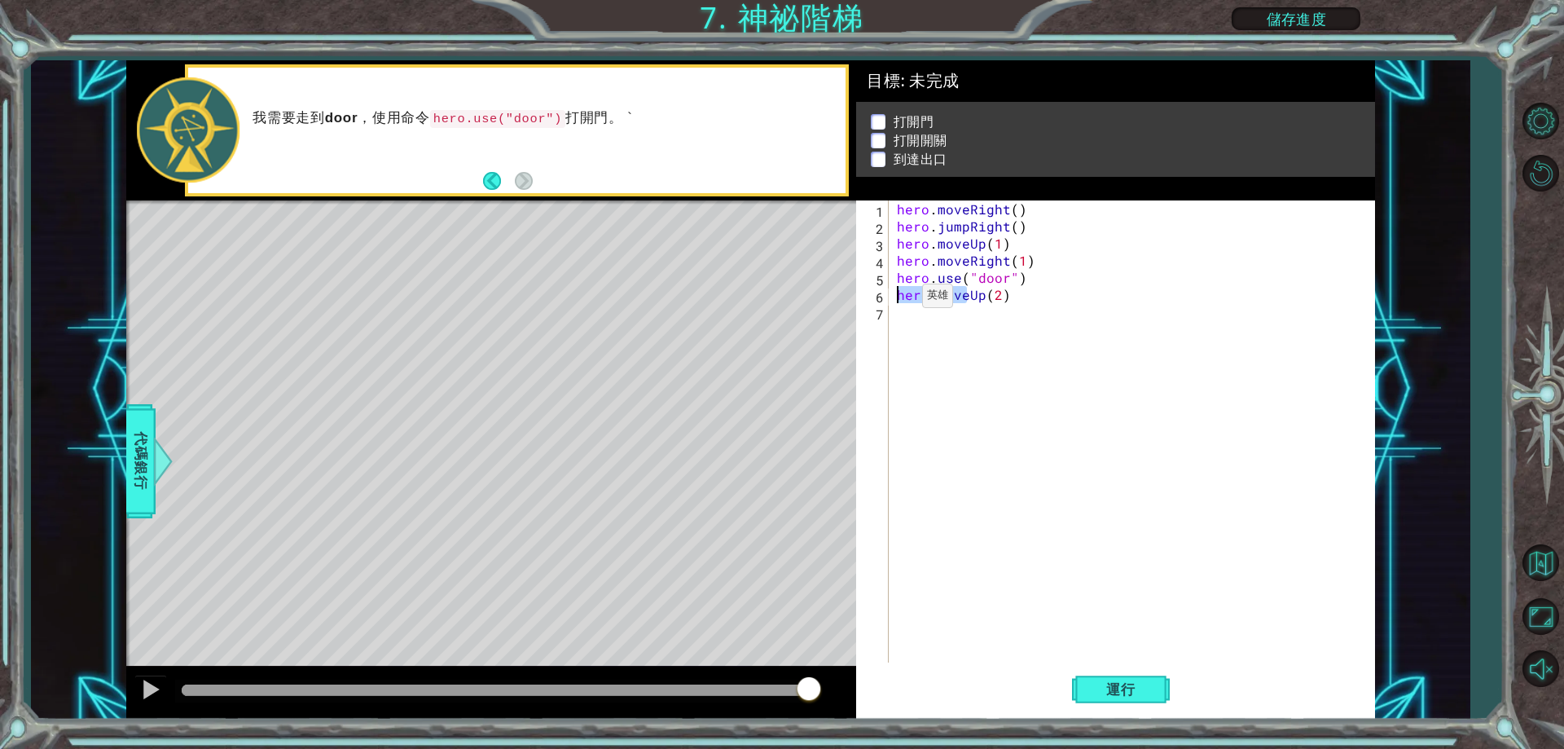
click at [894, 300] on div "hero . moveRight ( ) hero . jumpRight ( ) hero . moveUp ( 1 ) hero . moveRight …" at bounding box center [1136, 448] width 484 height 496
click at [1046, 328] on div "hero . moveRight ( ) hero . jumpRight ( ) hero . moveUp ( 1 ) hero . moveRight …" at bounding box center [1136, 448] width 484 height 496
paste textarea "hero.move"
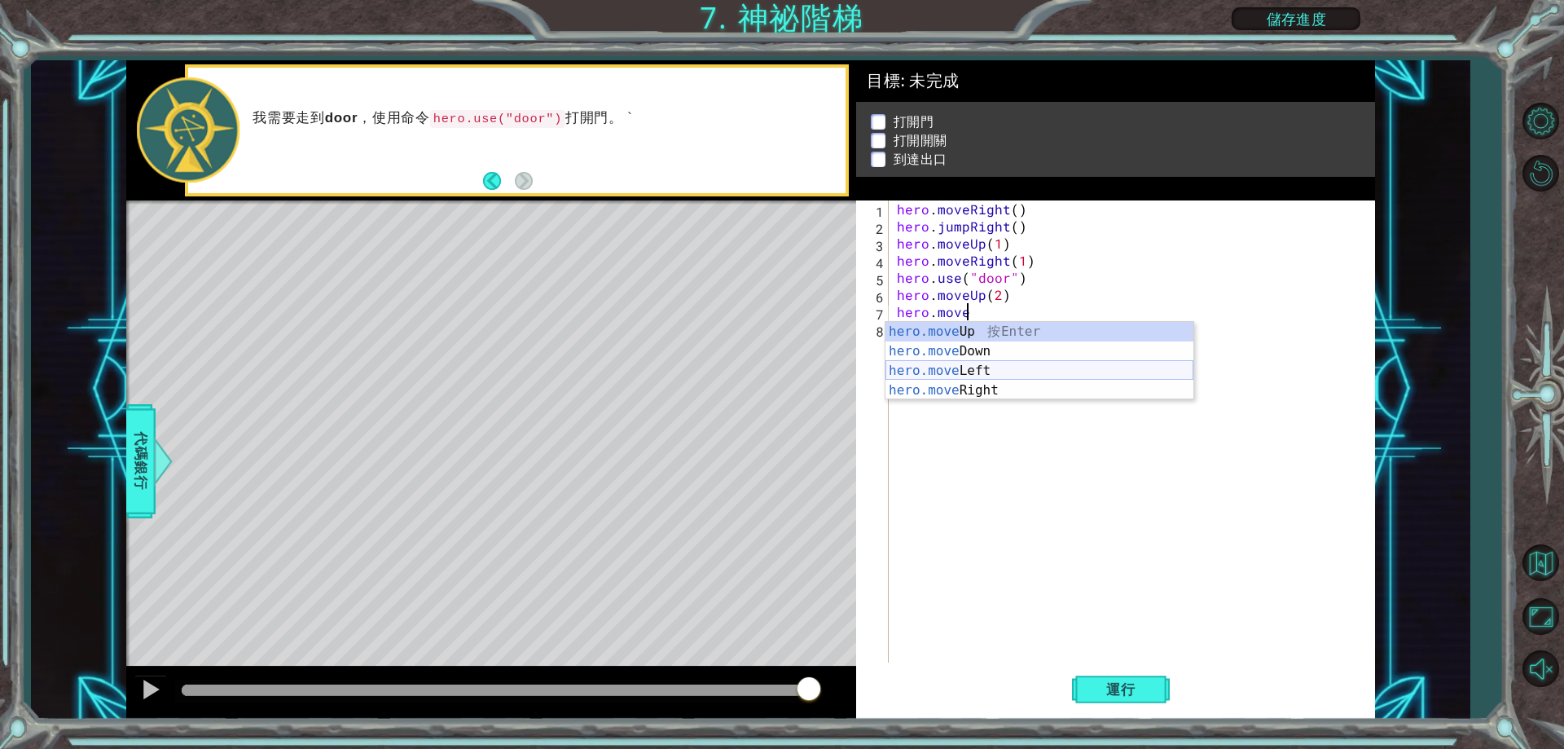
click at [1006, 362] on div "hero.move Up 按 Enter hero.move Down 按 Enter hero.move Left 按 Enter hero.move Ri…" at bounding box center [1039, 380] width 308 height 117
type textarea "hero.moveLeft(1)"
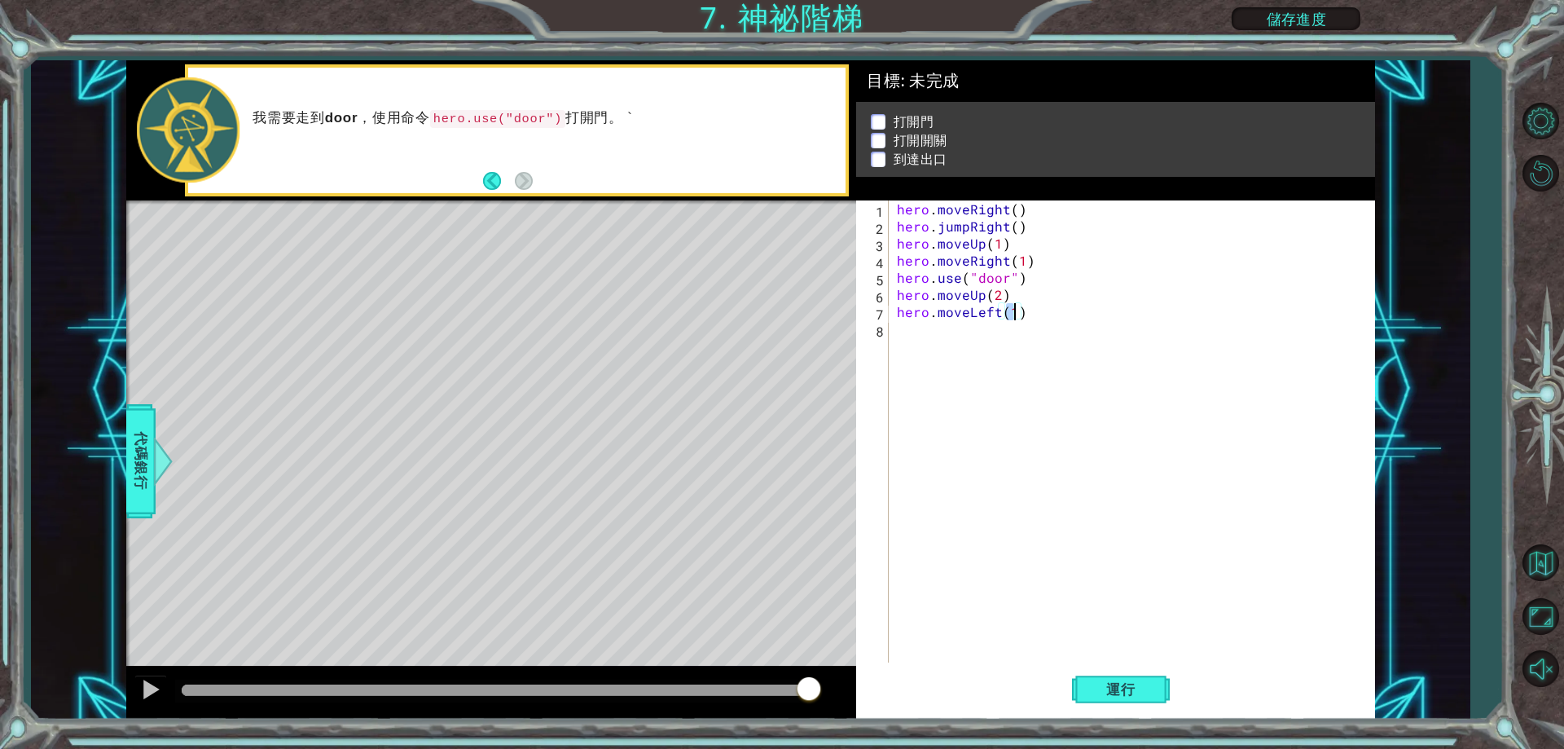
click at [984, 358] on div "hero . moveRight ( ) hero . jumpRight ( ) hero . moveUp ( 1 ) hero . moveRight …" at bounding box center [1136, 448] width 484 height 496
drag, startPoint x: 899, startPoint y: 279, endPoint x: 1033, endPoint y: 282, distance: 133.6
click at [1033, 282] on div "hero . moveRight ( ) hero . jumpRight ( ) hero . moveUp ( 1 ) hero . moveRight …" at bounding box center [1136, 448] width 484 height 496
paste textarea "move"
type textarea "hero.move"
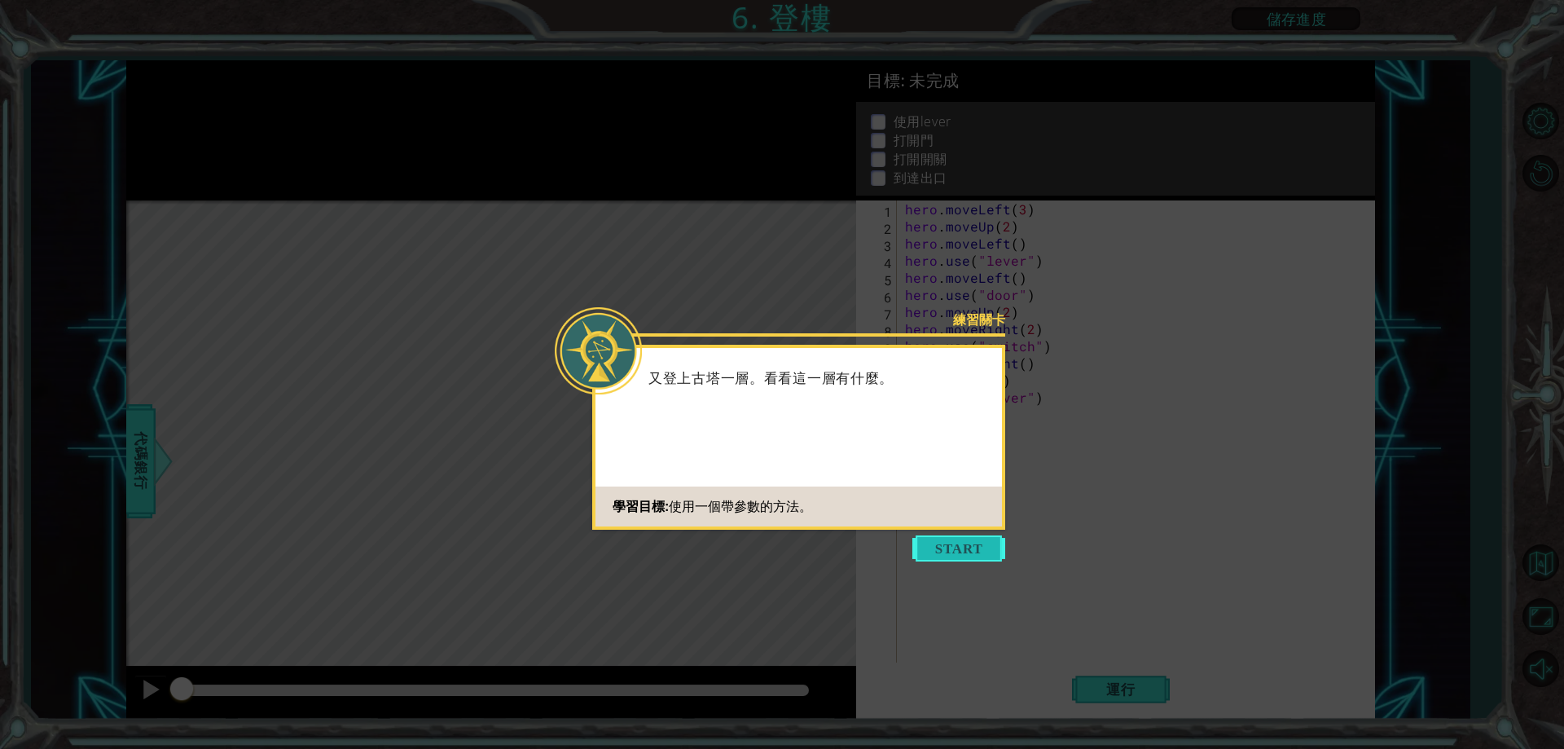
click at [925, 543] on button "Start" at bounding box center [958, 548] width 93 height 26
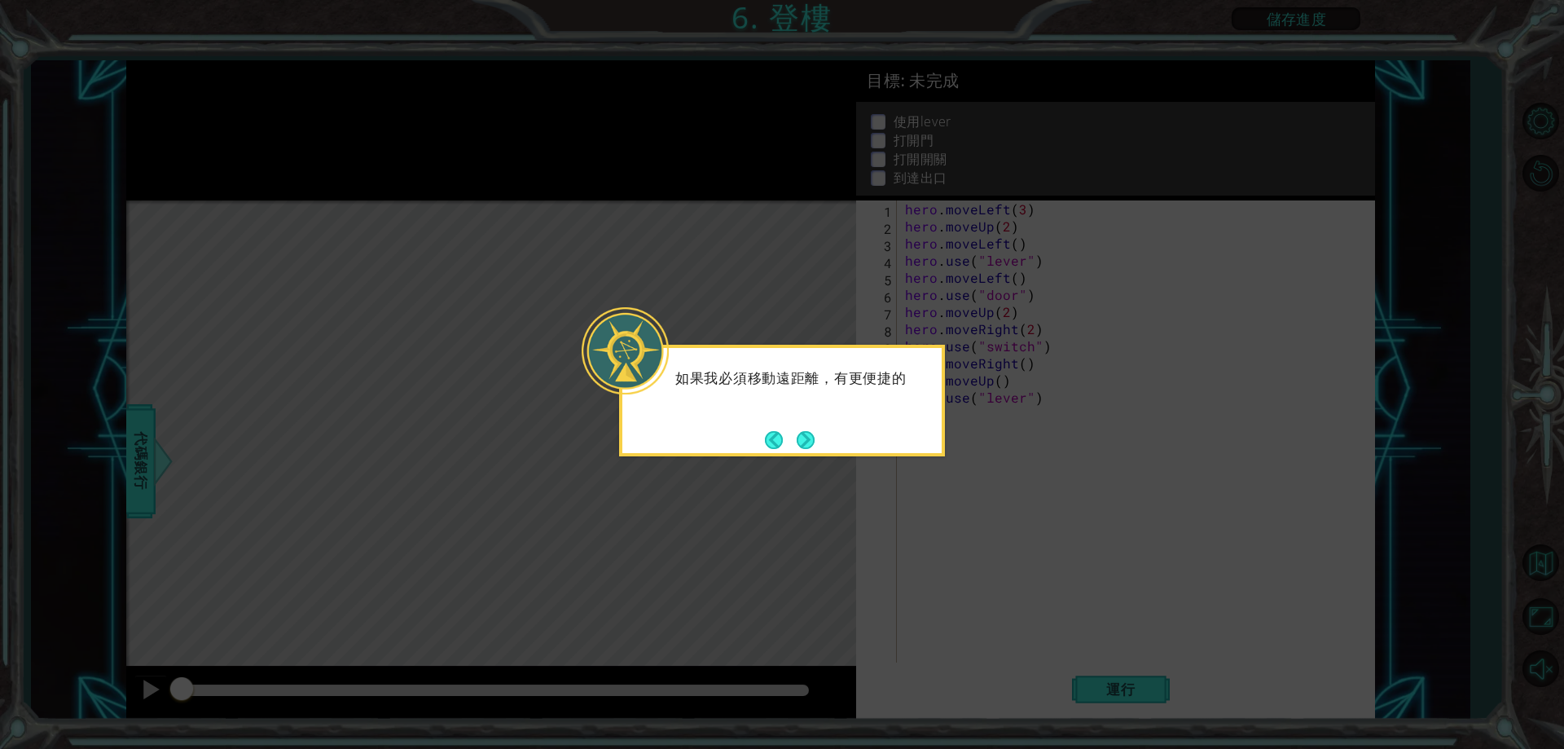
click at [947, 461] on icon at bounding box center [782, 374] width 1564 height 749
click at [815, 441] on button "Next" at bounding box center [806, 440] width 18 height 18
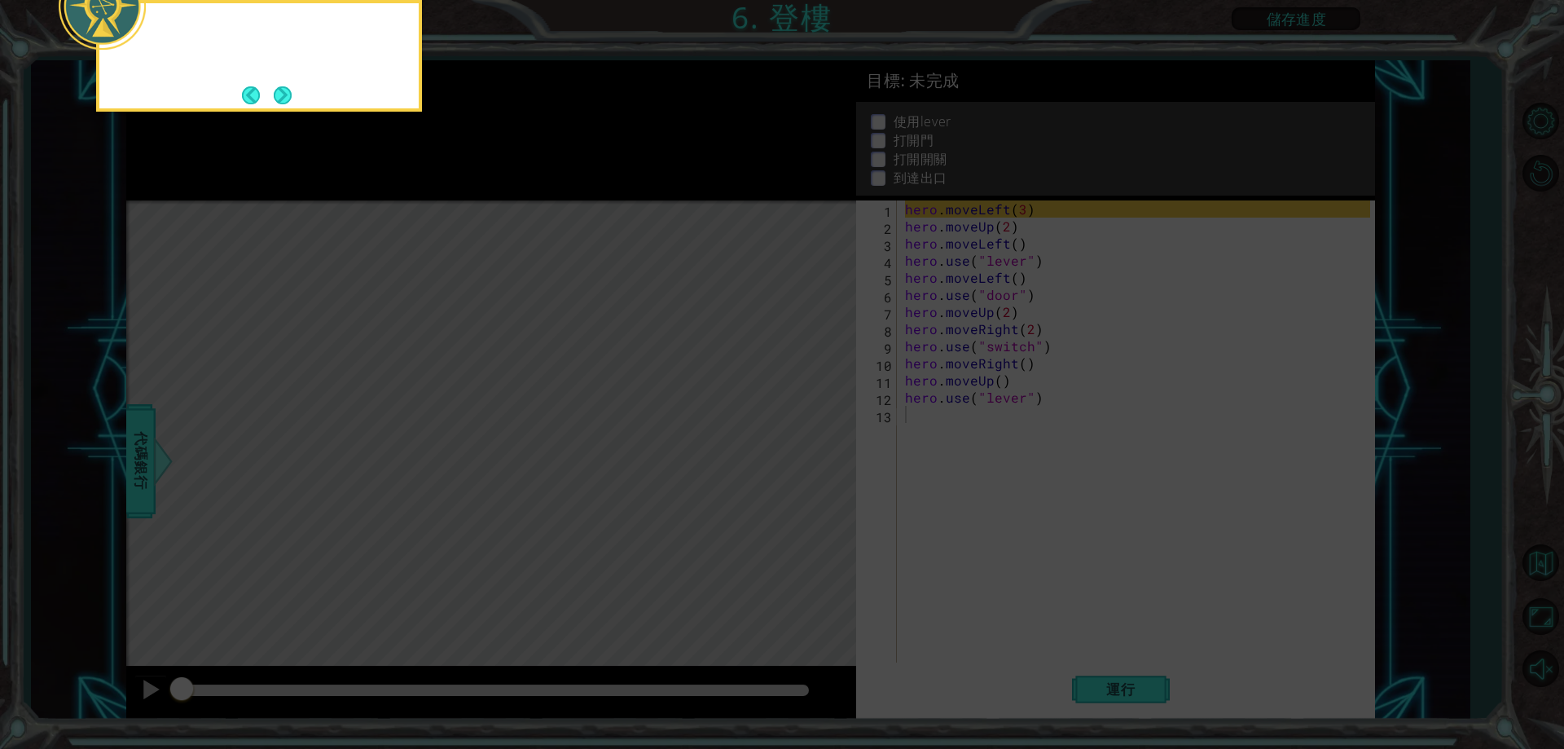
click at [811, 442] on icon at bounding box center [782, 111] width 1564 height 1273
click at [1014, 509] on icon at bounding box center [782, 111] width 1564 height 1273
click at [274, 88] on button "Next" at bounding box center [283, 95] width 18 height 18
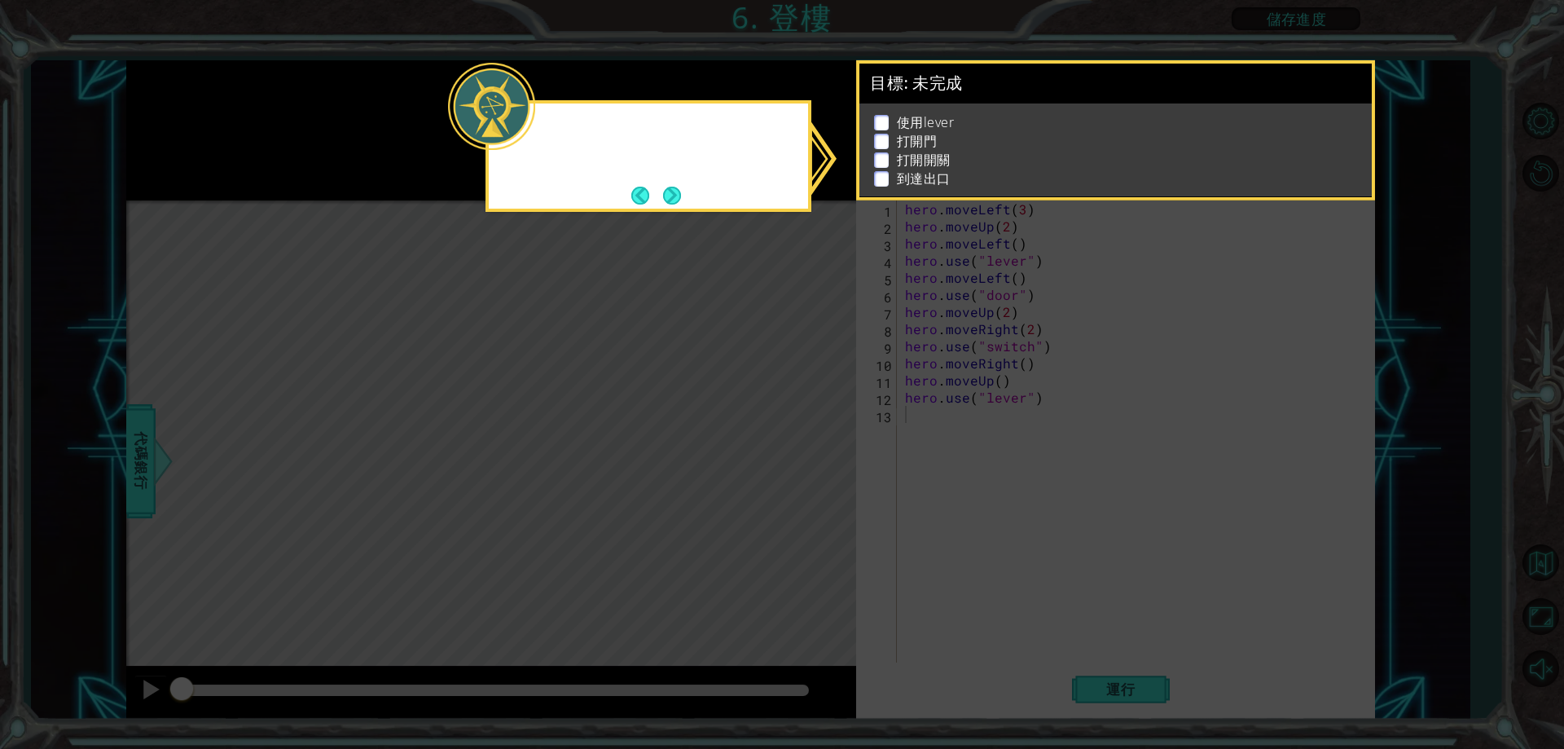
click at [271, 88] on icon at bounding box center [782, 374] width 1564 height 749
click at [681, 201] on button "Next" at bounding box center [672, 196] width 18 height 18
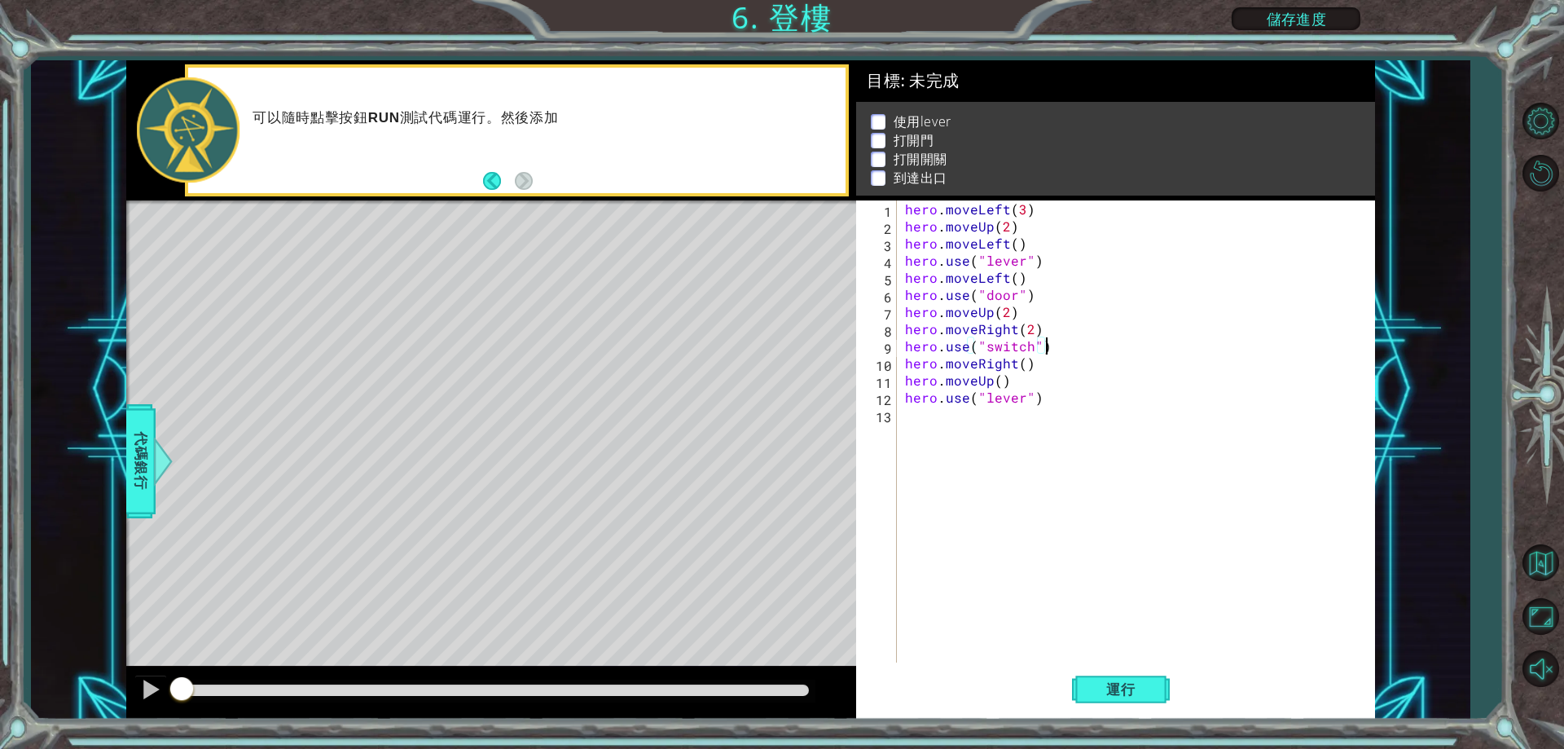
click at [1076, 339] on div "hero . moveLeft ( 3 ) hero . moveUp ( 2 ) hero . moveLeft ( ) hero . use ( "lev…" at bounding box center [1140, 448] width 476 height 496
click at [1048, 312] on div "hero . moveLeft ( 3 ) hero . moveUp ( 2 ) hero . moveLeft ( ) hero . use ( "lev…" at bounding box center [1140, 448] width 476 height 496
click at [1048, 333] on div "hero . moveLeft ( 3 ) hero . moveUp ( 2 ) hero . moveLeft ( ) hero . use ( "lev…" at bounding box center [1140, 448] width 476 height 496
click at [1051, 350] on div "hero . moveLeft ( 3 ) hero . moveUp ( 2 ) hero . moveLeft ( ) hero . use ( "lev…" at bounding box center [1140, 448] width 476 height 496
type textarea "hero.use("switch")"
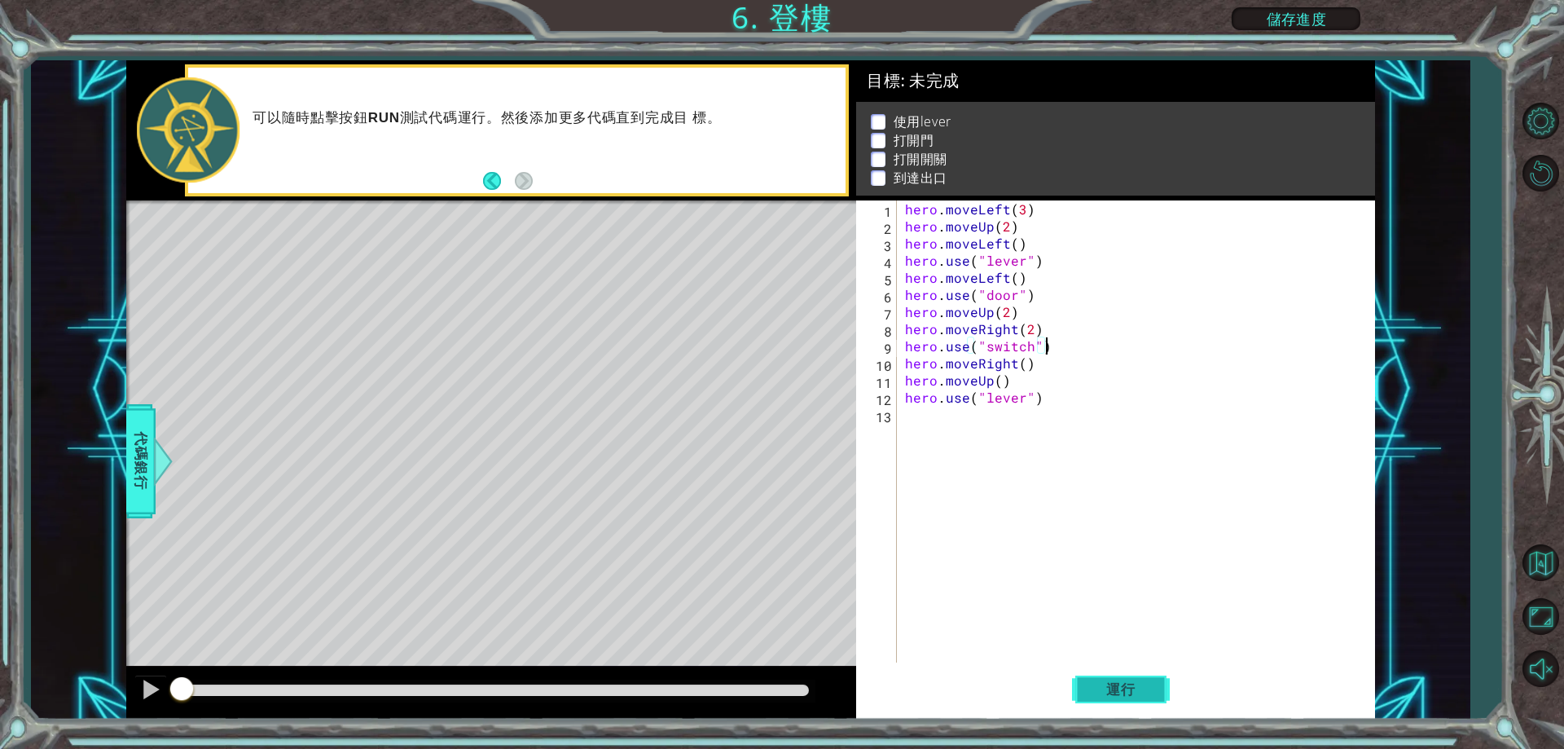
click at [1127, 690] on span "運行" at bounding box center [1121, 689] width 62 height 16
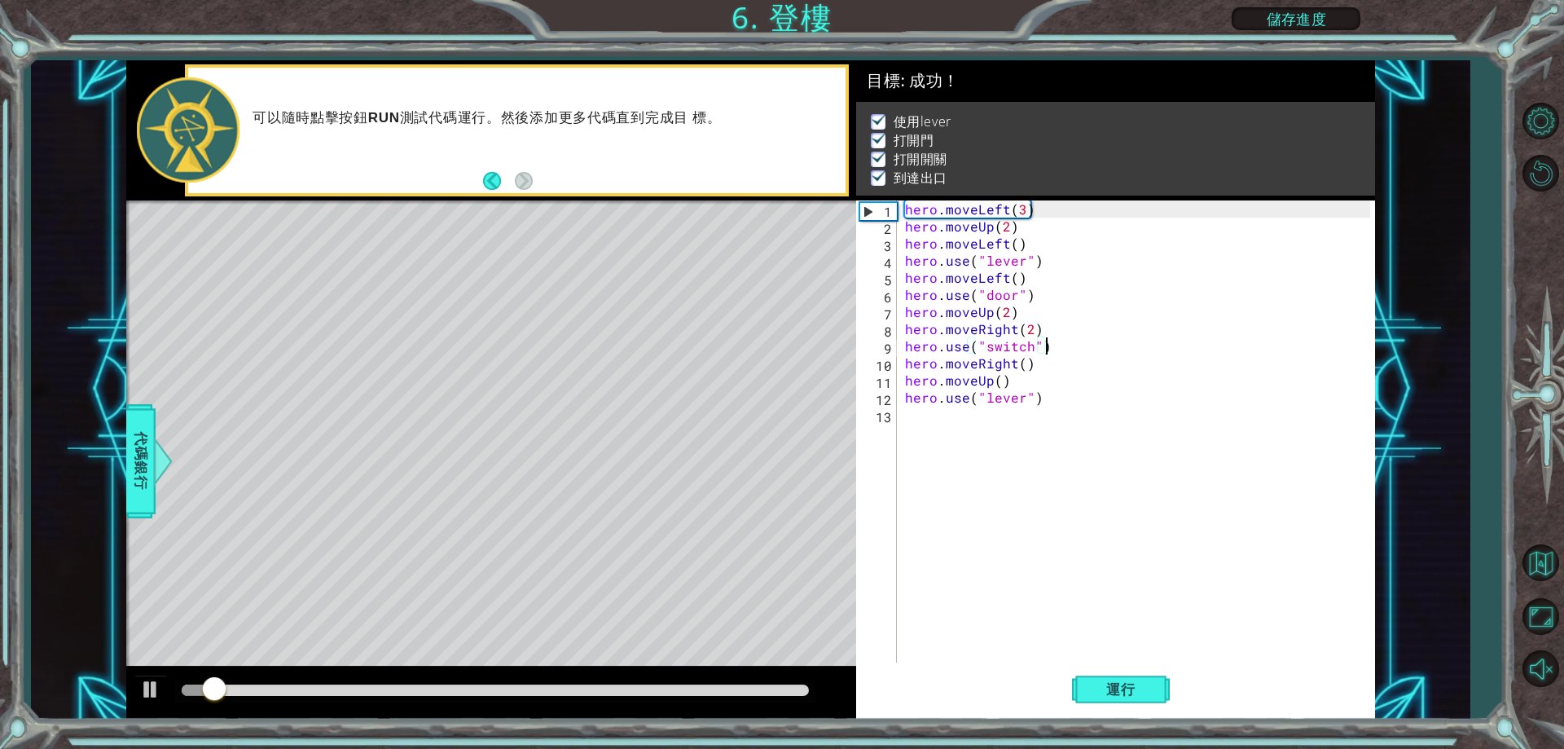
click at [661, 692] on div at bounding box center [495, 689] width 627 height 11
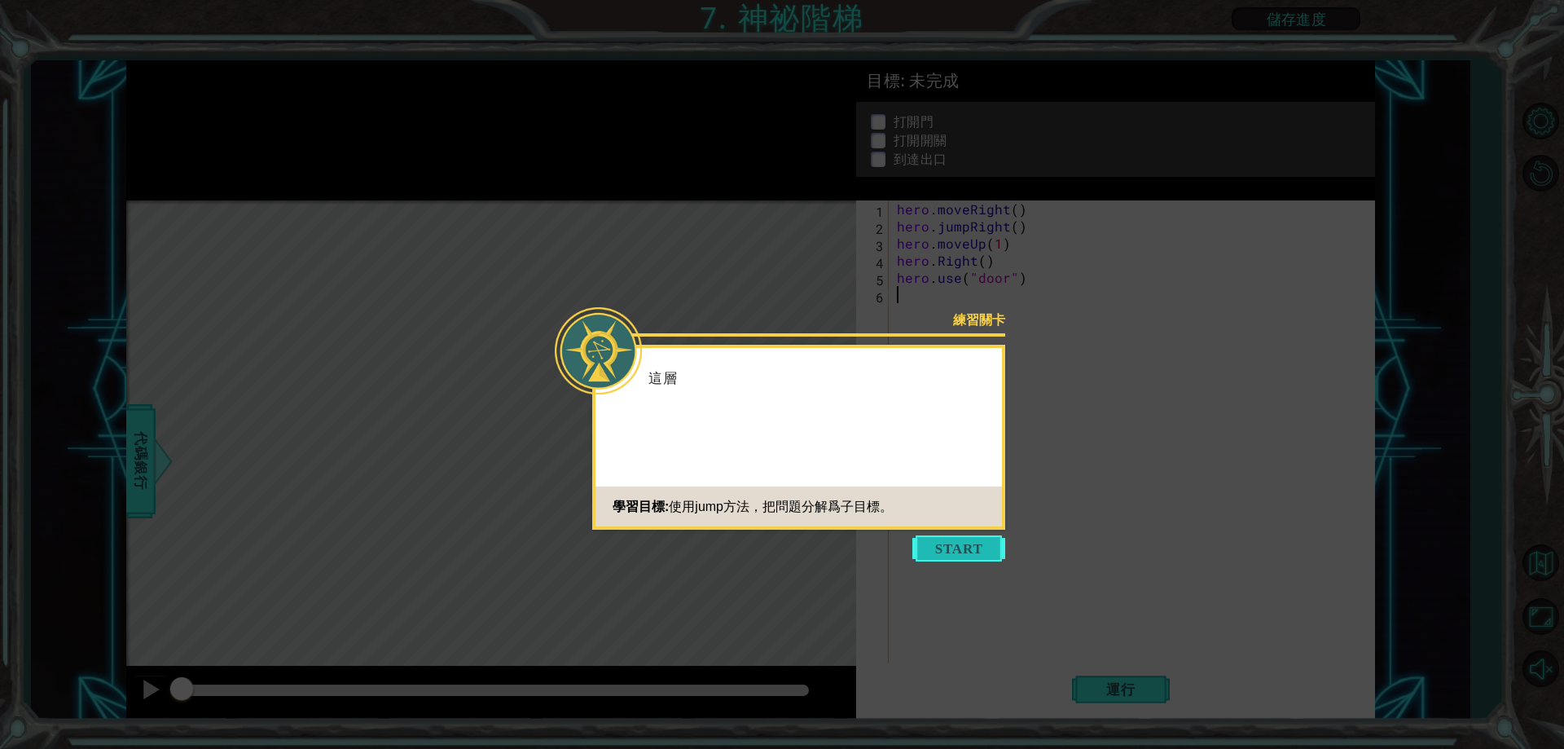
click at [969, 560] on button "Start" at bounding box center [958, 548] width 93 height 26
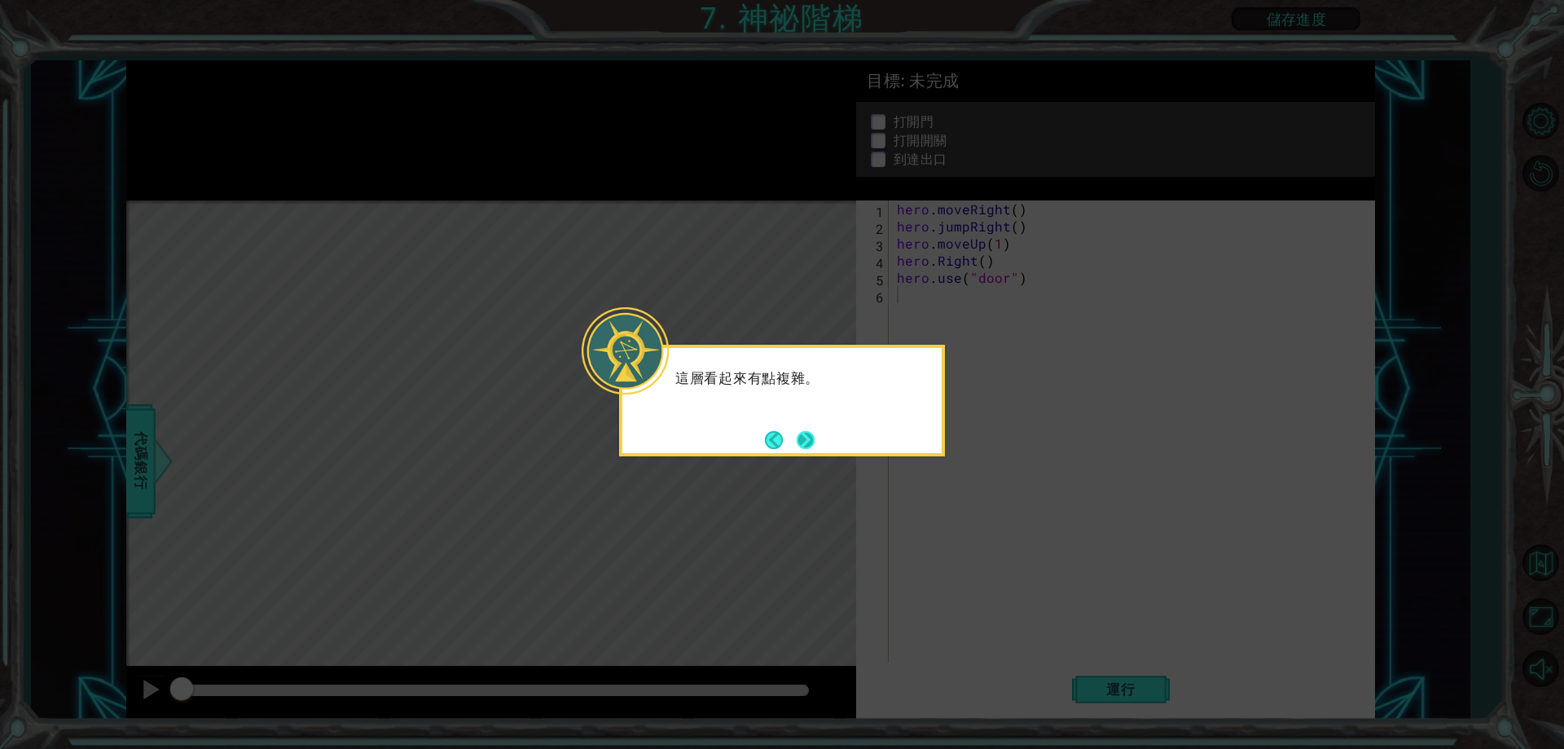
click at [806, 436] on button "Next" at bounding box center [806, 440] width 18 height 18
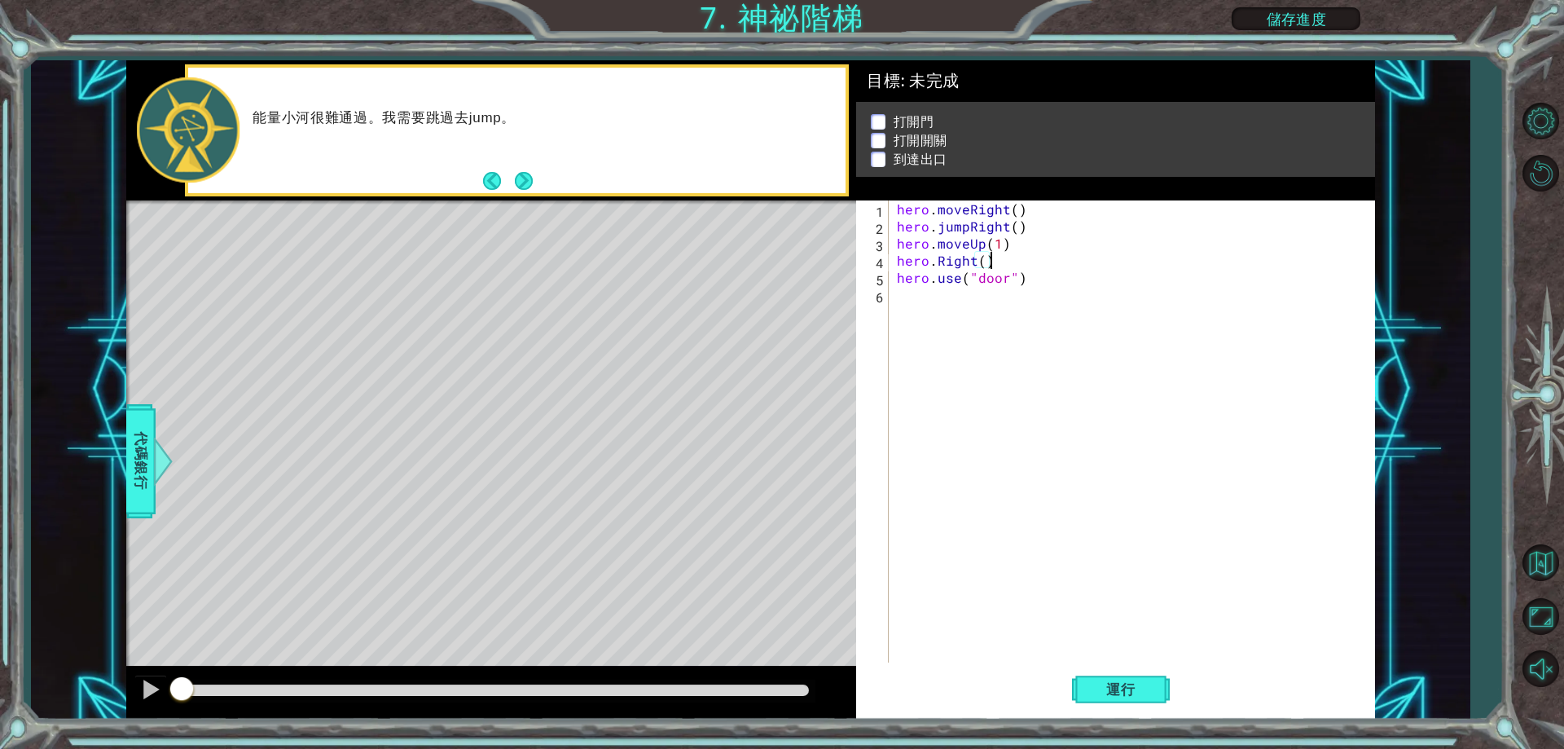
click at [1001, 254] on div "hero . moveRight ( ) hero . jumpRight ( ) hero . moveUp ( 1 ) hero . Right ( ) …" at bounding box center [1136, 448] width 484 height 496
drag, startPoint x: 1019, startPoint y: 248, endPoint x: 890, endPoint y: 243, distance: 128.8
click at [890, 243] on div "hero.Right() 1 2 3 4 5 6 hero . moveRight ( ) hero . jumpRight ( ) hero . moveU…" at bounding box center [1112, 431] width 513 height 462
type textarea "hero.moveUp(1)"
click at [947, 314] on div "hero . moveRight ( ) hero . jumpRight ( ) hero . moveUp ( 1 ) hero . Right ( ) …" at bounding box center [1136, 448] width 484 height 496
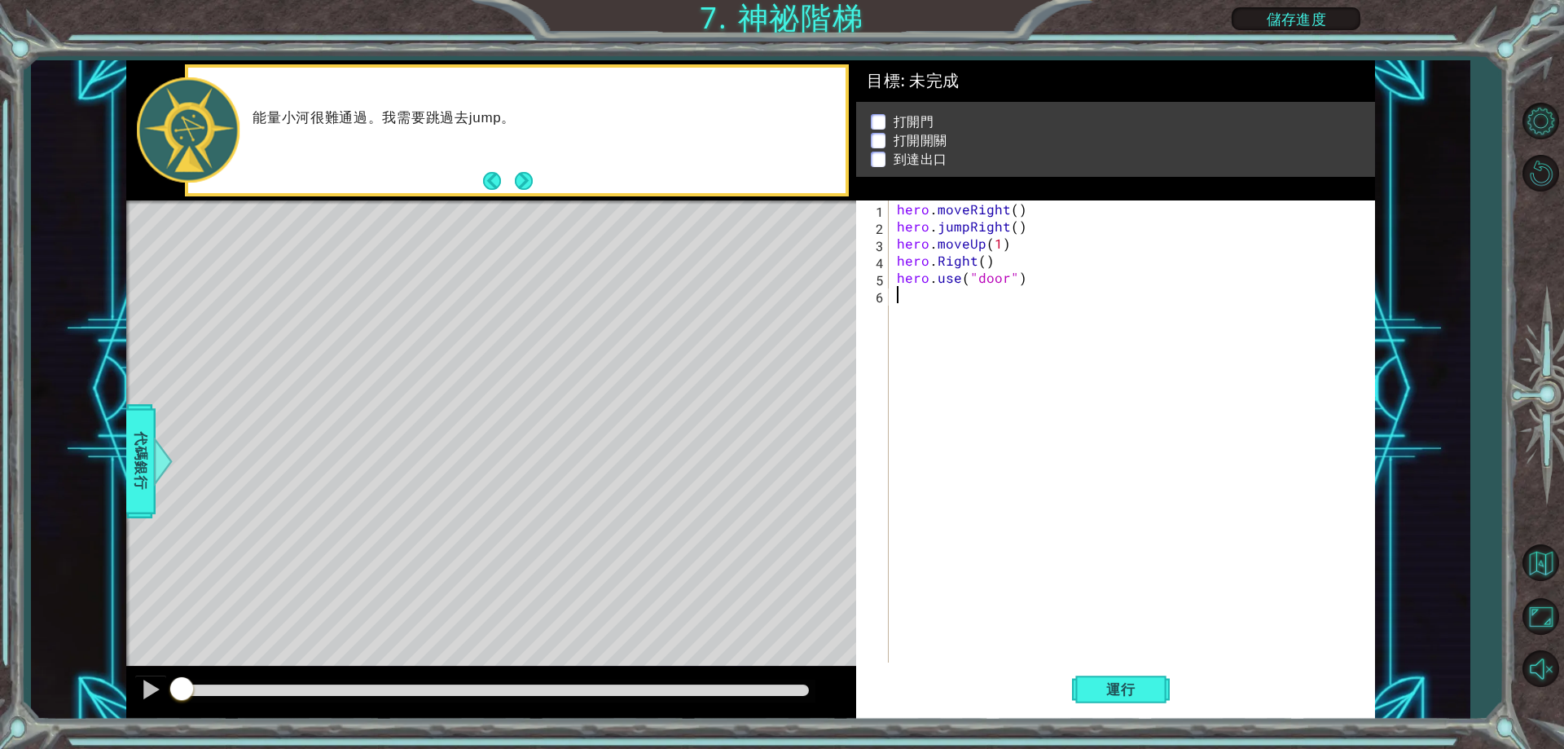
paste textarea "hero.moveUp(1)"
type textarea "hero.moveUp(1)"
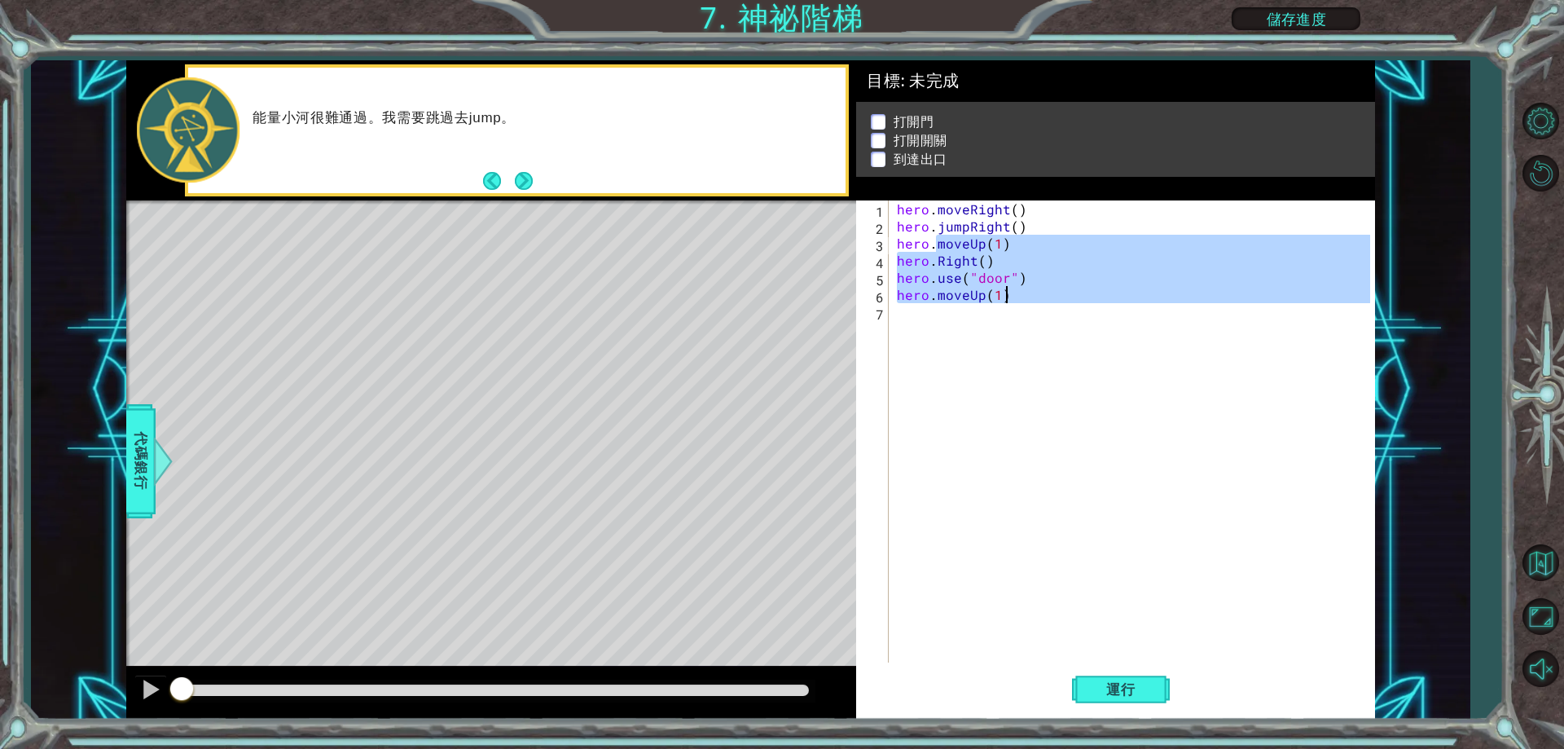
click at [934, 334] on div "hero . moveRight ( ) hero . jumpRight ( ) hero . moveUp ( 1 ) hero . Right ( ) …" at bounding box center [1136, 448] width 484 height 496
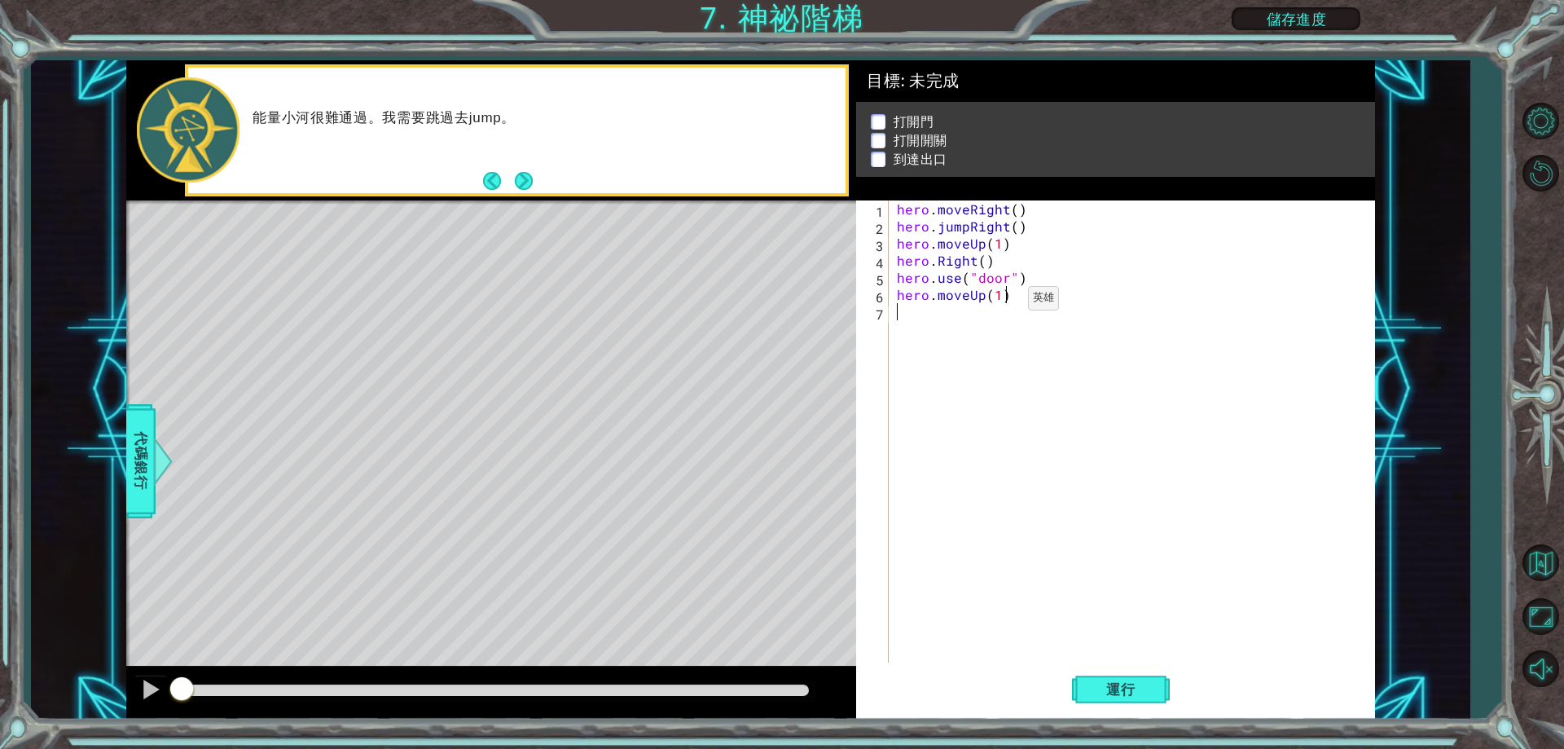
click at [1000, 302] on div "hero . moveRight ( ) hero . jumpRight ( ) hero . moveUp ( 1 ) hero . Right ( ) …" at bounding box center [1136, 448] width 484 height 496
type textarea "hero.moveUp(2)"
click at [938, 336] on div "hero . moveRight ( ) hero . jumpRight ( ) hero . moveUp ( 1 ) hero . Right ( ) …" at bounding box center [1136, 448] width 484 height 496
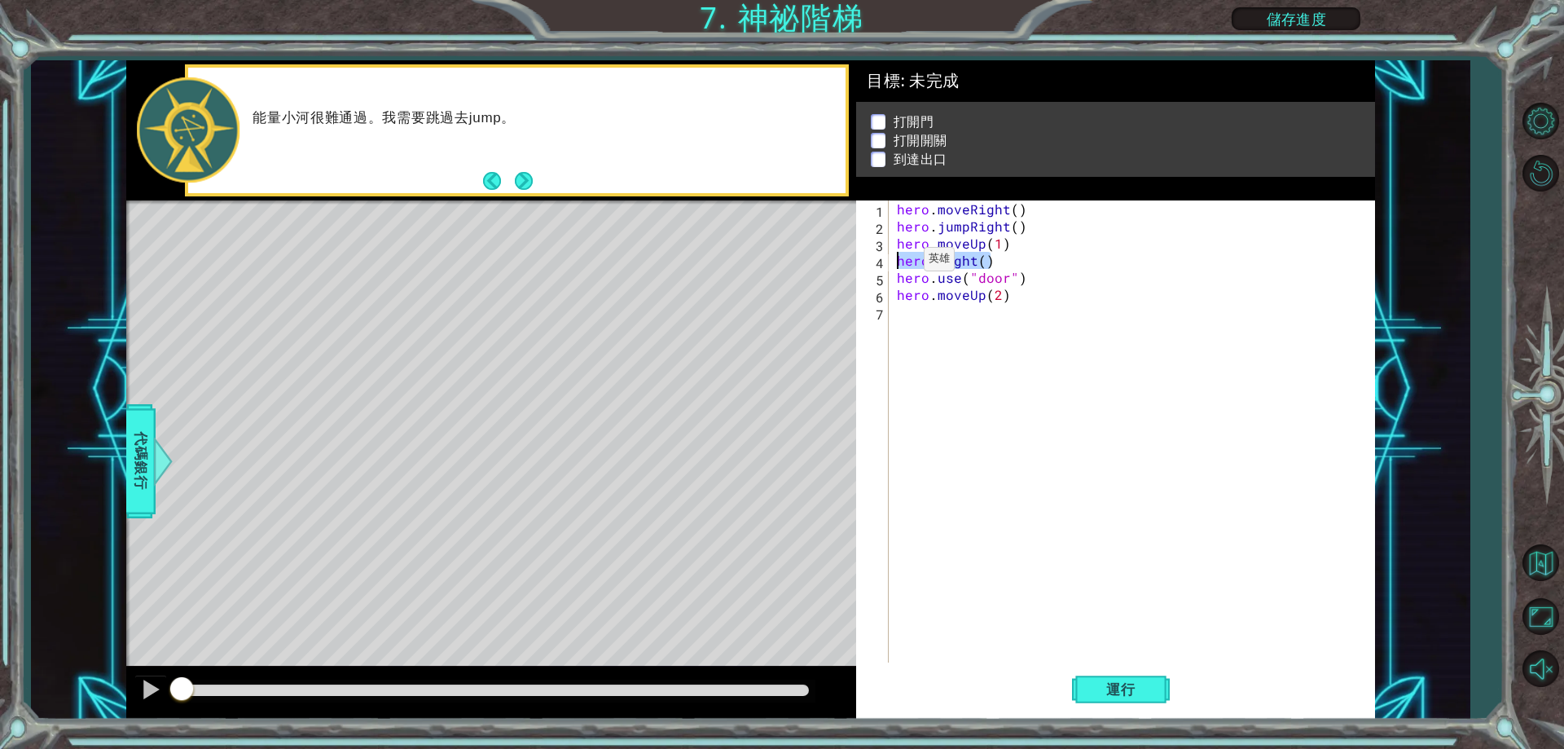
drag, startPoint x: 999, startPoint y: 260, endPoint x: 894, endPoint y: 264, distance: 104.3
click at [891, 264] on div "1 2 3 4 5 6 7 hero . moveRight ( ) hero . jumpRight ( ) hero . moveUp ( 1 ) her…" at bounding box center [1112, 431] width 513 height 462
click at [931, 271] on div "hero . moveRight ( ) hero . jumpRight ( ) hero . moveUp ( 1 ) hero . Right ( ) …" at bounding box center [1136, 448] width 484 height 496
type textarea "hero.use("door")"
click at [918, 311] on div "hero . moveRight ( ) hero . jumpRight ( ) hero . moveUp ( 1 ) hero . Right ( ) …" at bounding box center [1136, 448] width 484 height 496
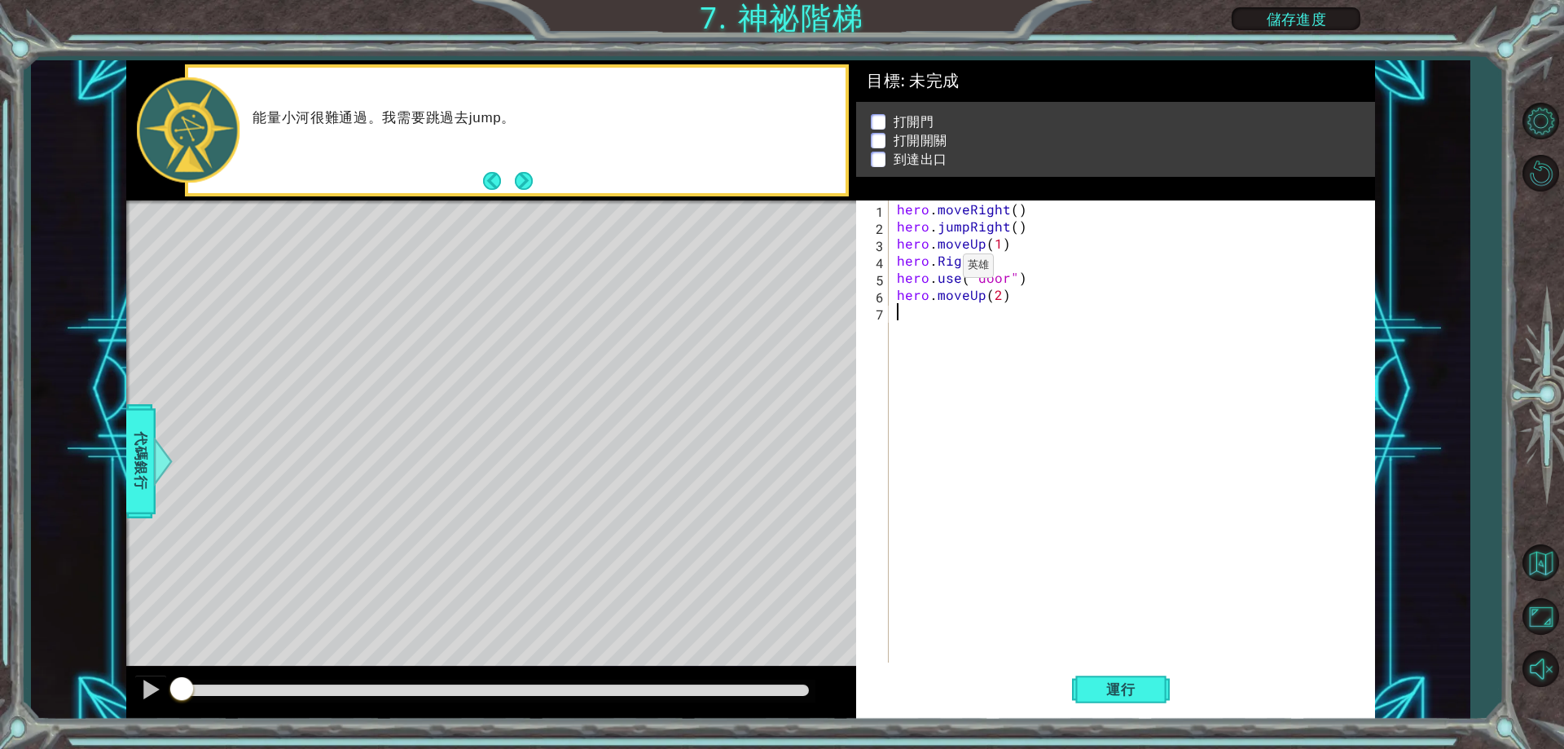
click at [935, 270] on div "hero . moveRight ( ) hero . jumpRight ( ) hero . moveUp ( 1 ) hero . Right ( ) …" at bounding box center [1136, 448] width 484 height 496
click at [934, 265] on div "hero . moveRight ( ) hero . jumpRight ( ) hero . moveUp ( 1 ) hero . Right ( ) …" at bounding box center [1136, 448] width 484 height 496
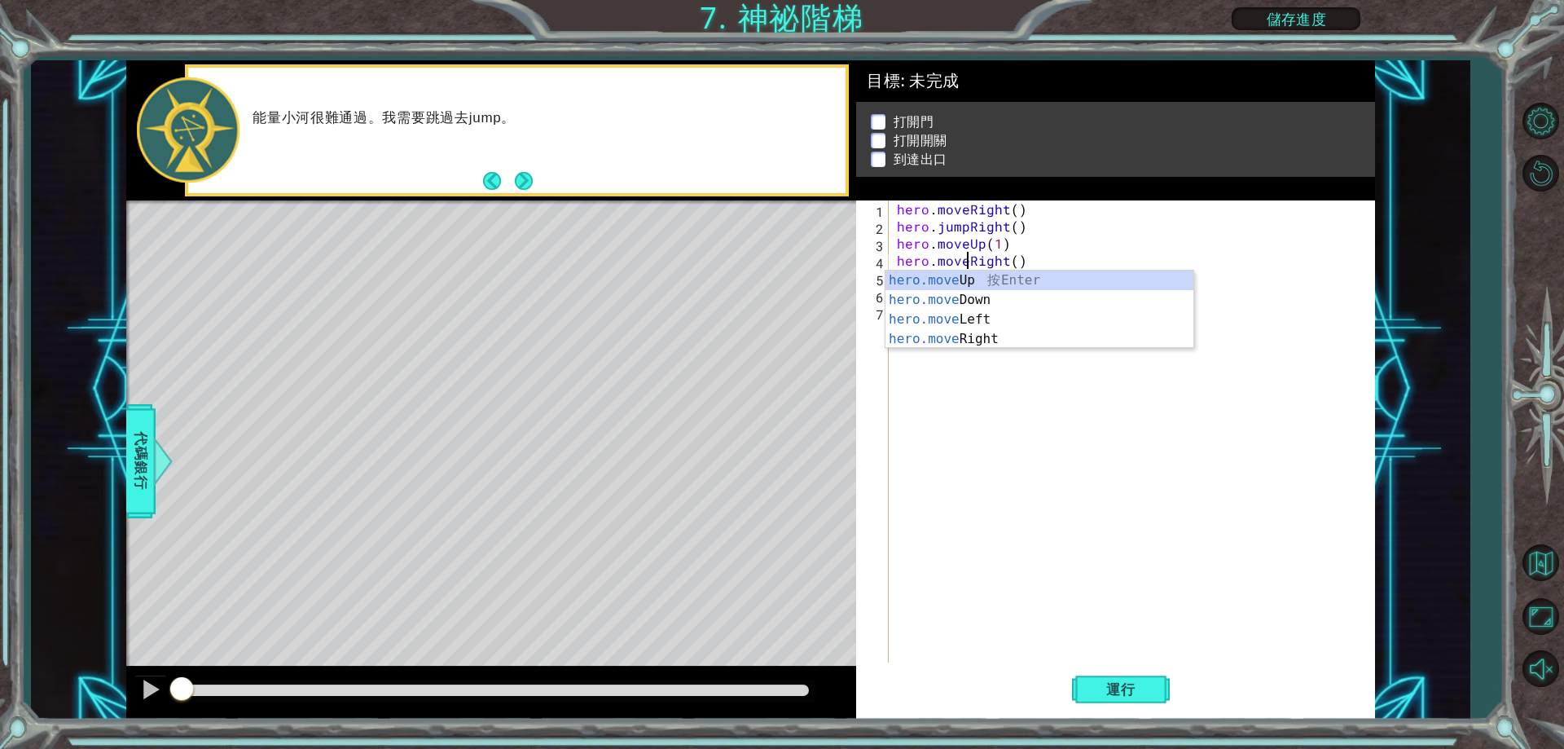
scroll to position [0, 5]
click at [1008, 335] on div "hero.move Up 按 Enter hero.move Down 按 Enter hero.move Left 按 Enter hero.move Ri…" at bounding box center [1039, 328] width 308 height 117
type textarea "hero.moveRight(1)"
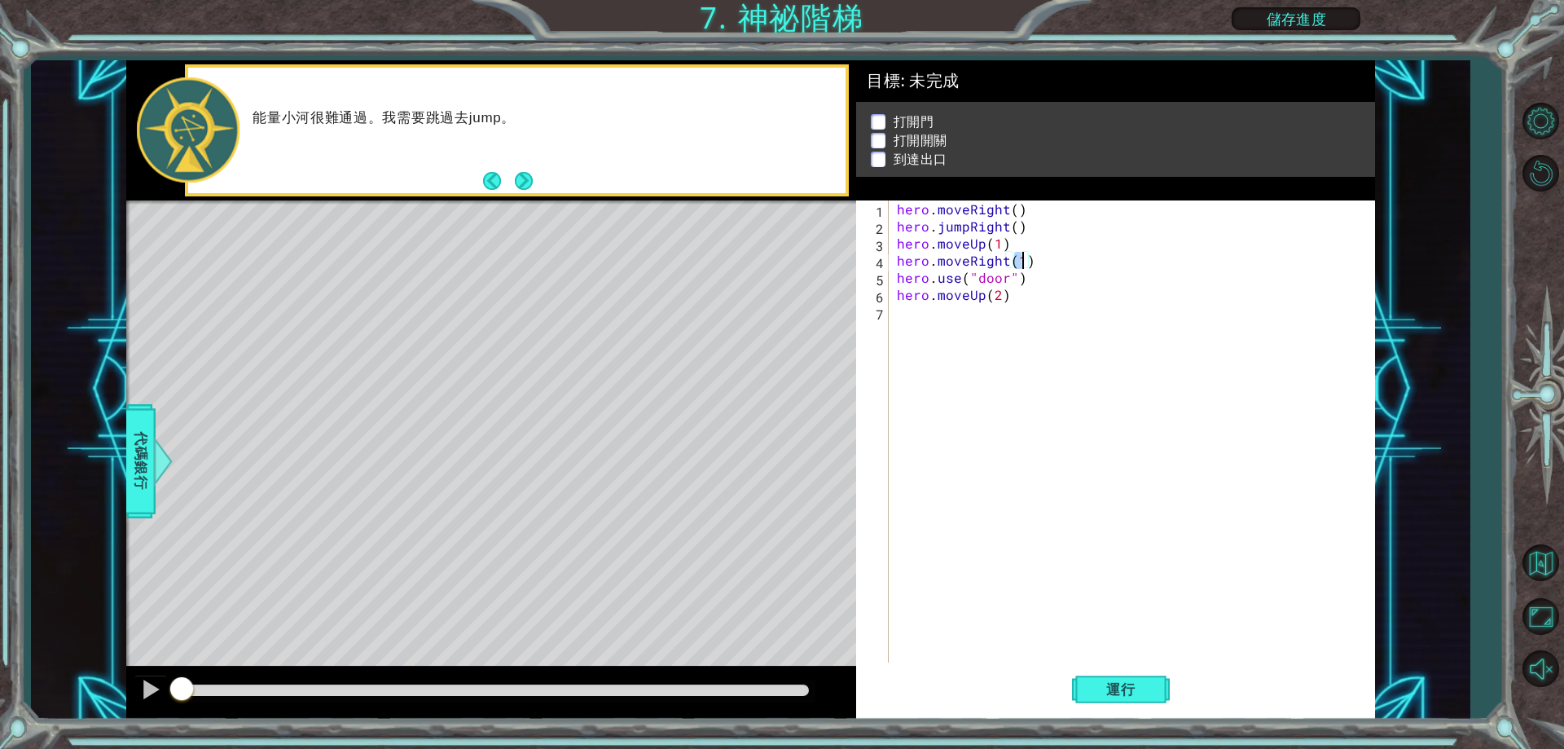
click at [1028, 322] on div "hero . moveRight ( ) hero . jumpRight ( ) hero . moveUp ( 1 ) hero . moveRight …" at bounding box center [1136, 448] width 484 height 496
drag, startPoint x: 897, startPoint y: 265, endPoint x: 969, endPoint y: 260, distance: 72.7
click at [969, 260] on div "hero . moveRight ( ) hero . jumpRight ( ) hero . moveUp ( 1 ) hero . moveRight …" at bounding box center [1136, 448] width 484 height 496
type textarea "hero.moveRight(1)"
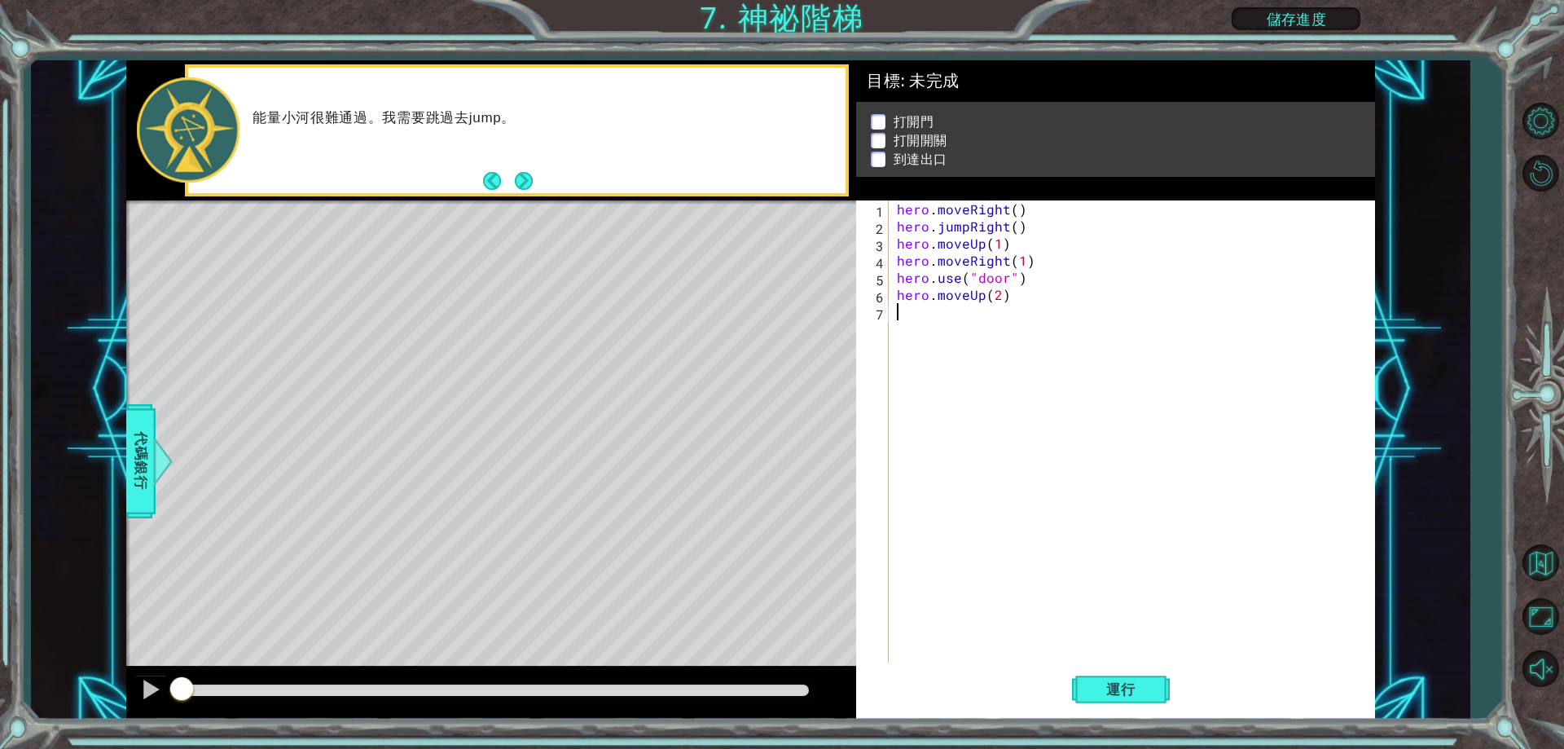
drag, startPoint x: 942, startPoint y: 344, endPoint x: 946, endPoint y: 334, distance: 10.6
click at [942, 343] on div "hero . moveRight ( ) hero . jumpRight ( ) hero . moveUp ( 1 ) hero . moveRight …" at bounding box center [1136, 448] width 484 height 496
paste textarea "hero.move"
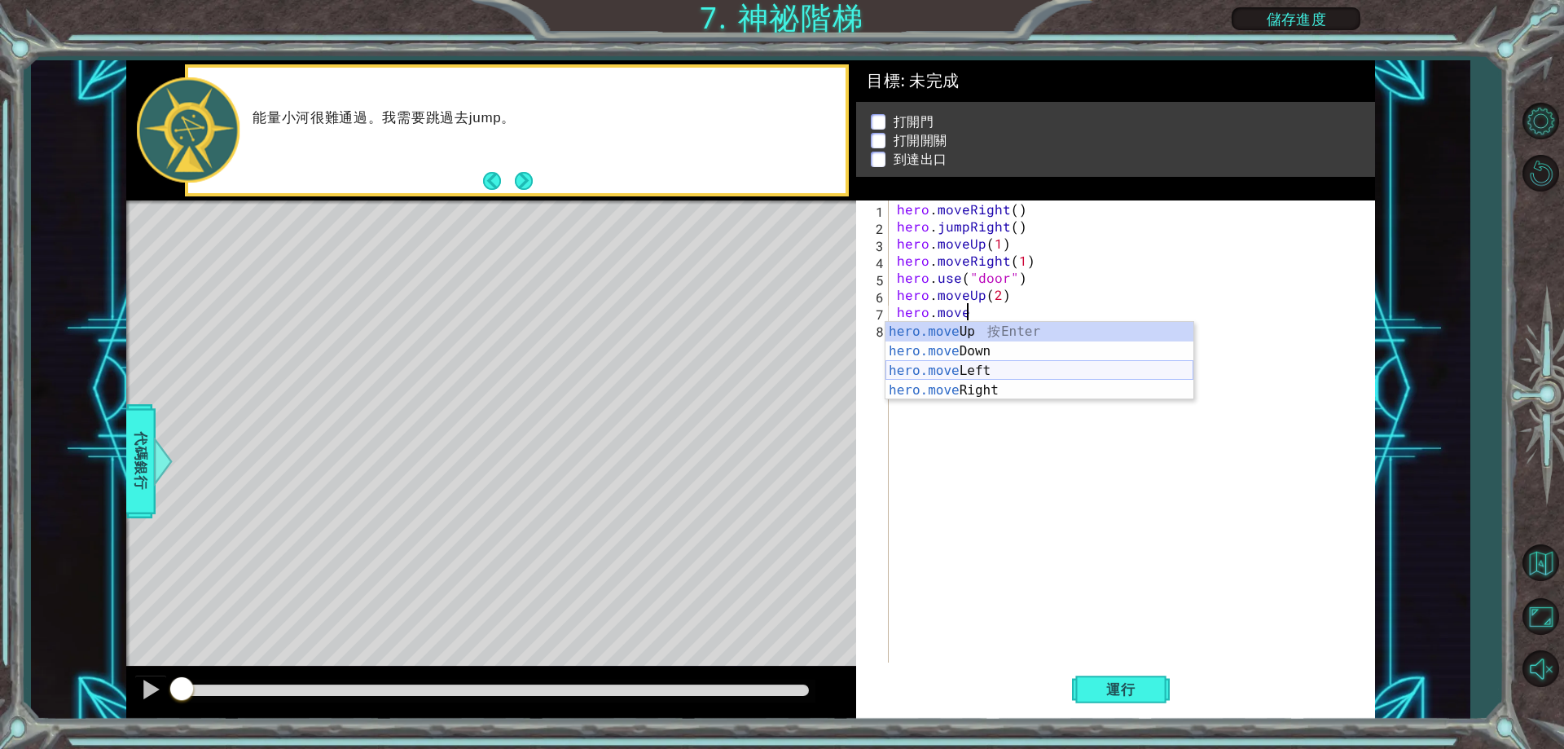
click at [995, 371] on div "hero.move Up 按 Enter hero.move Down 按 Enter hero.move Left 按 Enter hero.move Ri…" at bounding box center [1039, 380] width 308 height 117
type textarea "hero.moveLeft(1)"
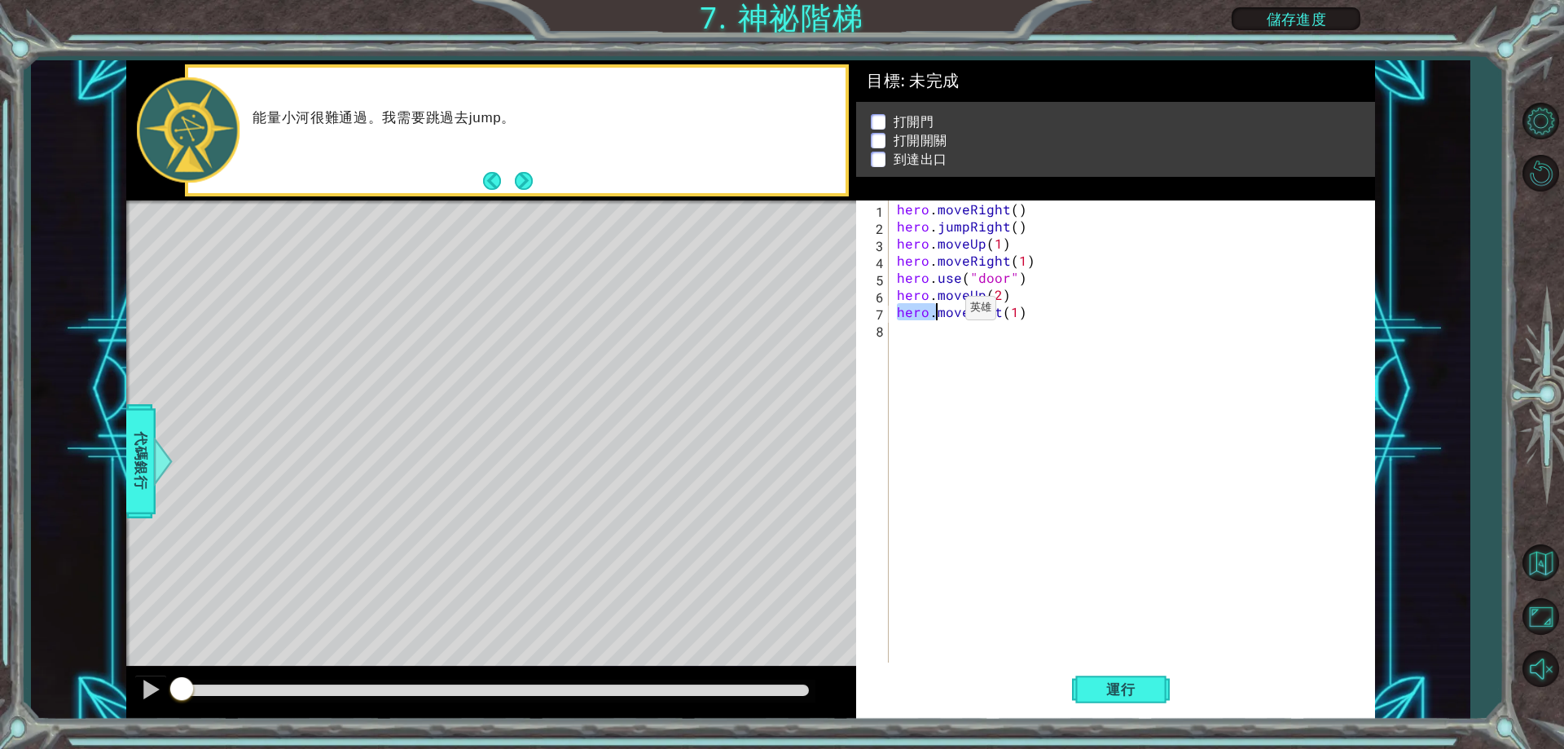
drag, startPoint x: 899, startPoint y: 316, endPoint x: 938, endPoint y: 312, distance: 38.5
click at [938, 312] on div "hero . moveRight ( ) hero . jumpRight ( ) hero . moveUp ( 1 ) hero . moveRight …" at bounding box center [1136, 448] width 484 height 496
click at [964, 343] on div "hero . moveRight ( ) hero . jumpRight ( ) hero . moveUp ( 1 ) hero . moveRight …" at bounding box center [1136, 448] width 484 height 496
paste textarea "hero."
click at [962, 336] on div "hero . moveRight ( ) hero . jumpRight ( ) hero . moveUp ( 1 ) hero . moveRight …" at bounding box center [1136, 448] width 484 height 496
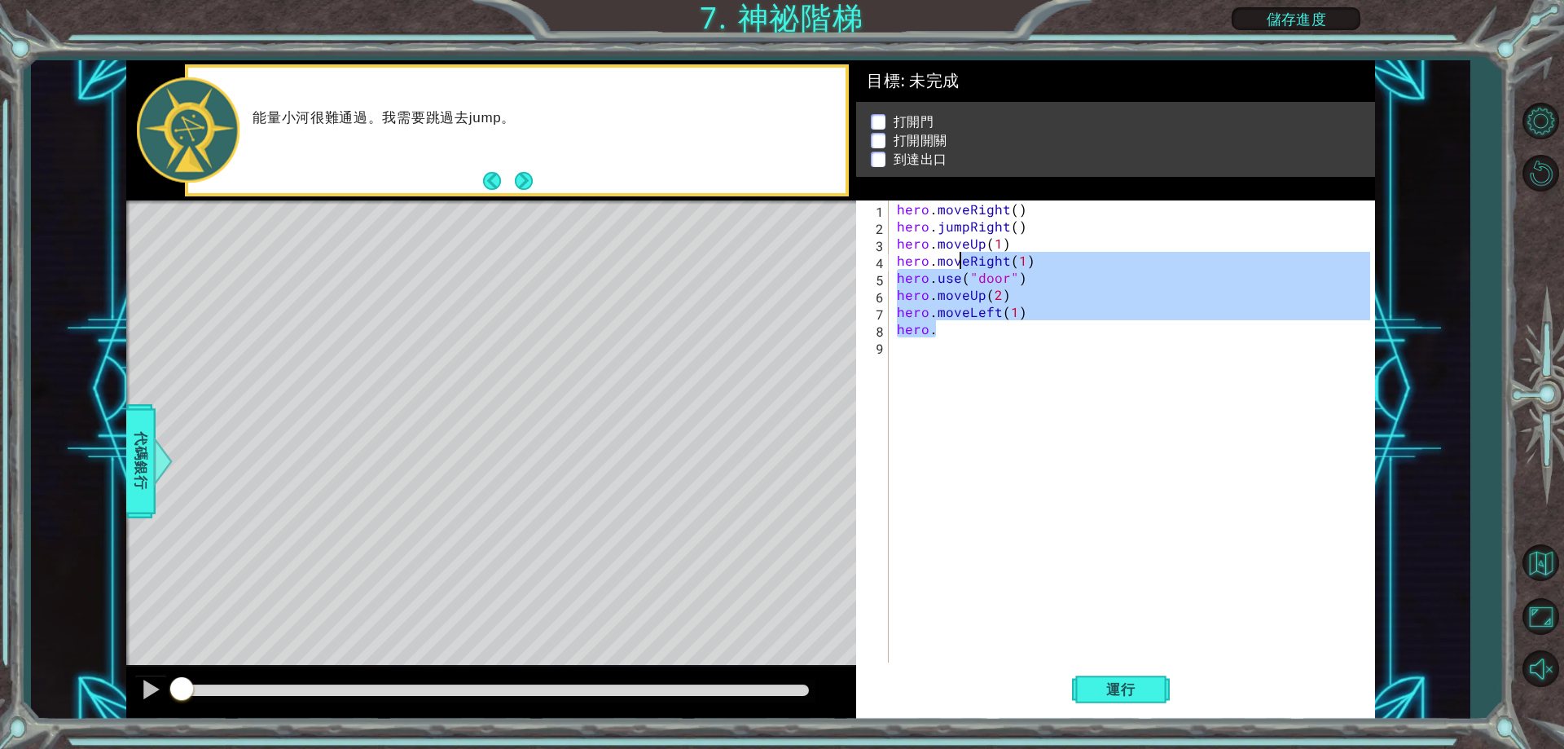
click at [962, 336] on div "hero . moveRight ( ) hero . jumpRight ( ) hero . moveUp ( 1 ) hero . moveRight …" at bounding box center [1136, 448] width 484 height 496
type textarea "hero."
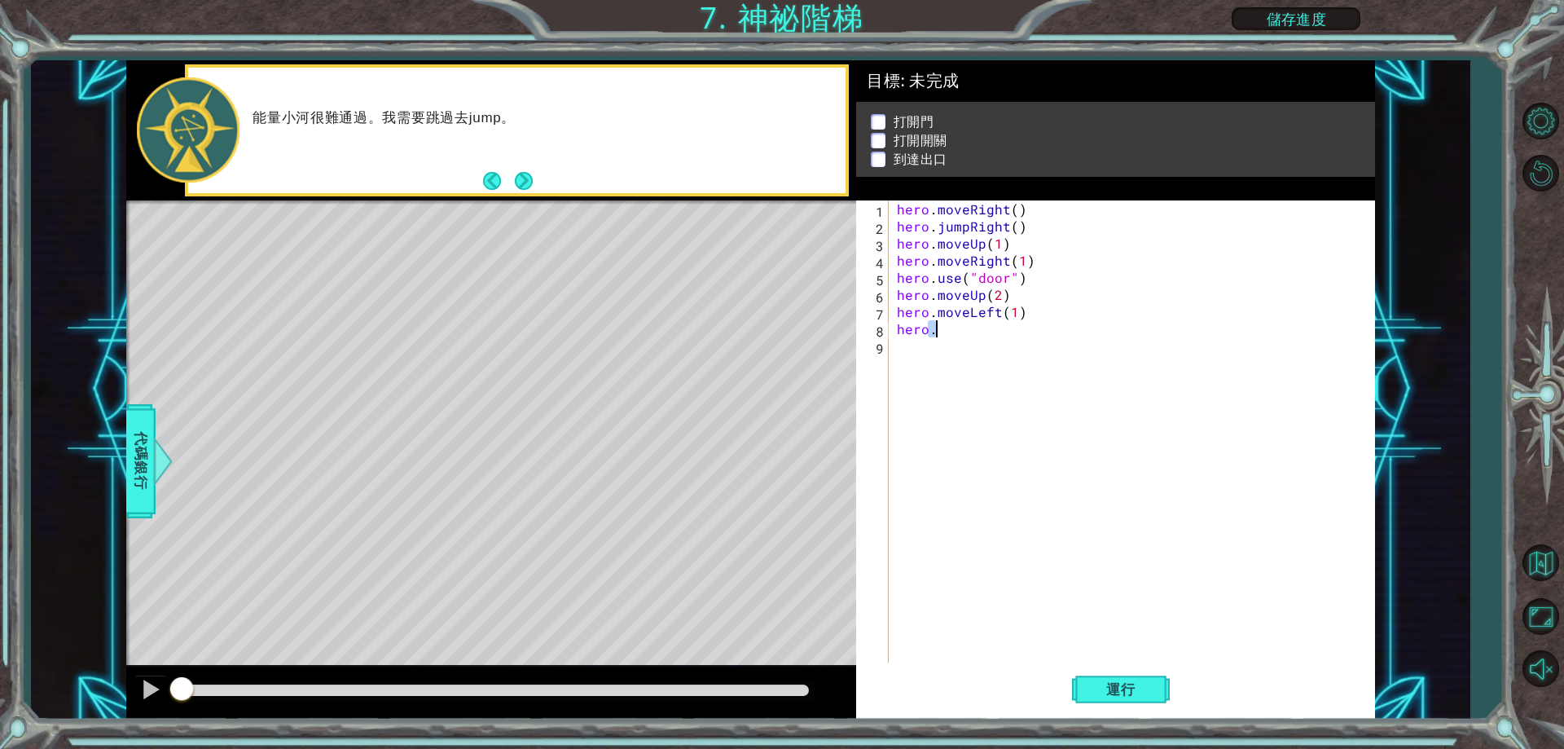
click at [962, 338] on div "hero . moveRight ( ) hero . jumpRight ( ) hero . moveUp ( 1 ) hero . moveRight …" at bounding box center [1136, 448] width 484 height 496
click at [951, 332] on div "hero . moveRight ( ) hero . jumpRight ( ) hero . moveUp ( 1 ) hero . moveRight …" at bounding box center [1136, 448] width 484 height 496
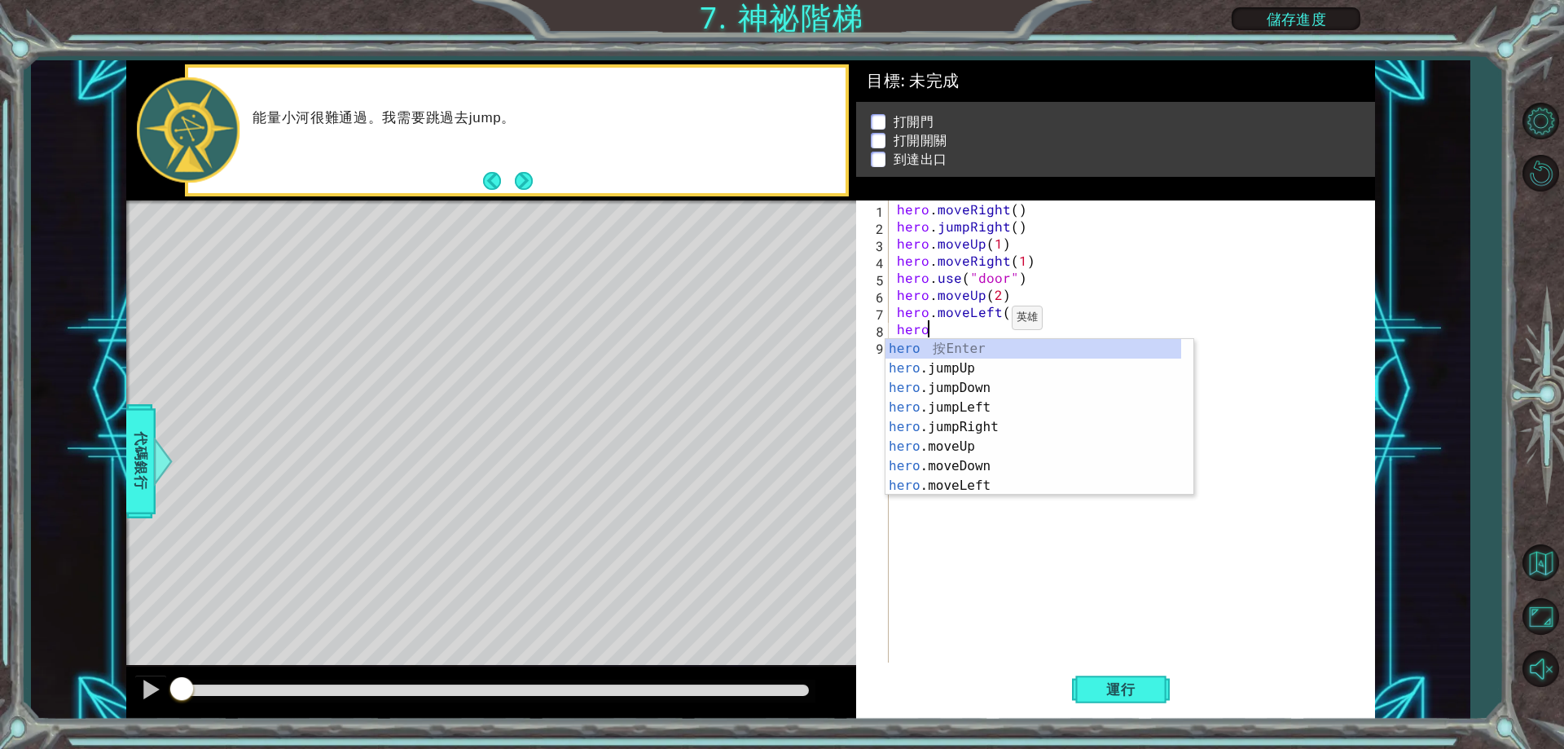
scroll to position [0, 1]
type textarea "。"
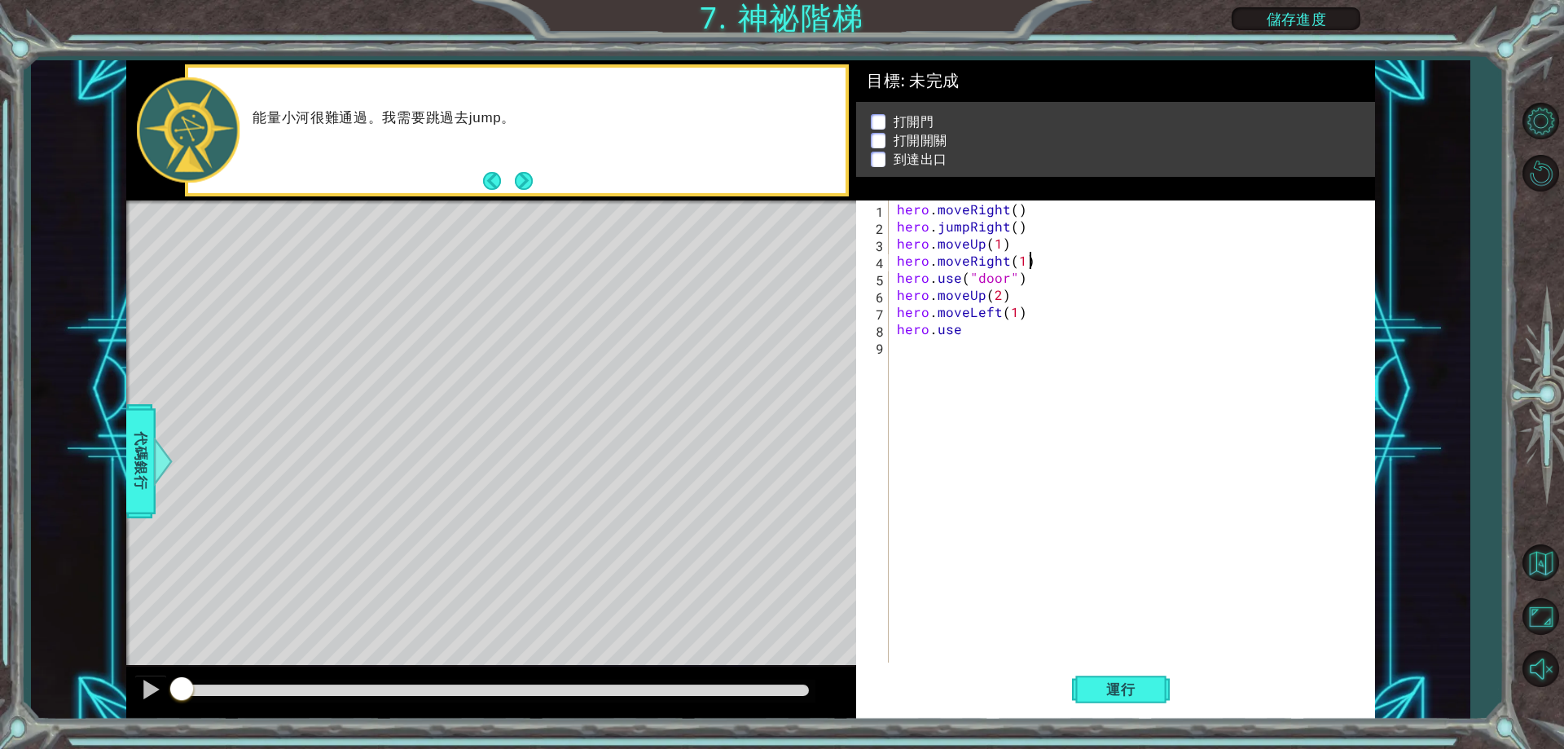
click at [1043, 270] on div "hero . moveRight ( ) hero . jumpRight ( ) hero . moveUp ( 1 ) hero . moveRight …" at bounding box center [1136, 448] width 484 height 496
click at [1035, 292] on div "hero . moveRight ( ) hero . jumpRight ( ) hero . moveUp ( 1 ) hero . moveRight …" at bounding box center [1132, 431] width 476 height 462
type textarea "hero.use("door")"
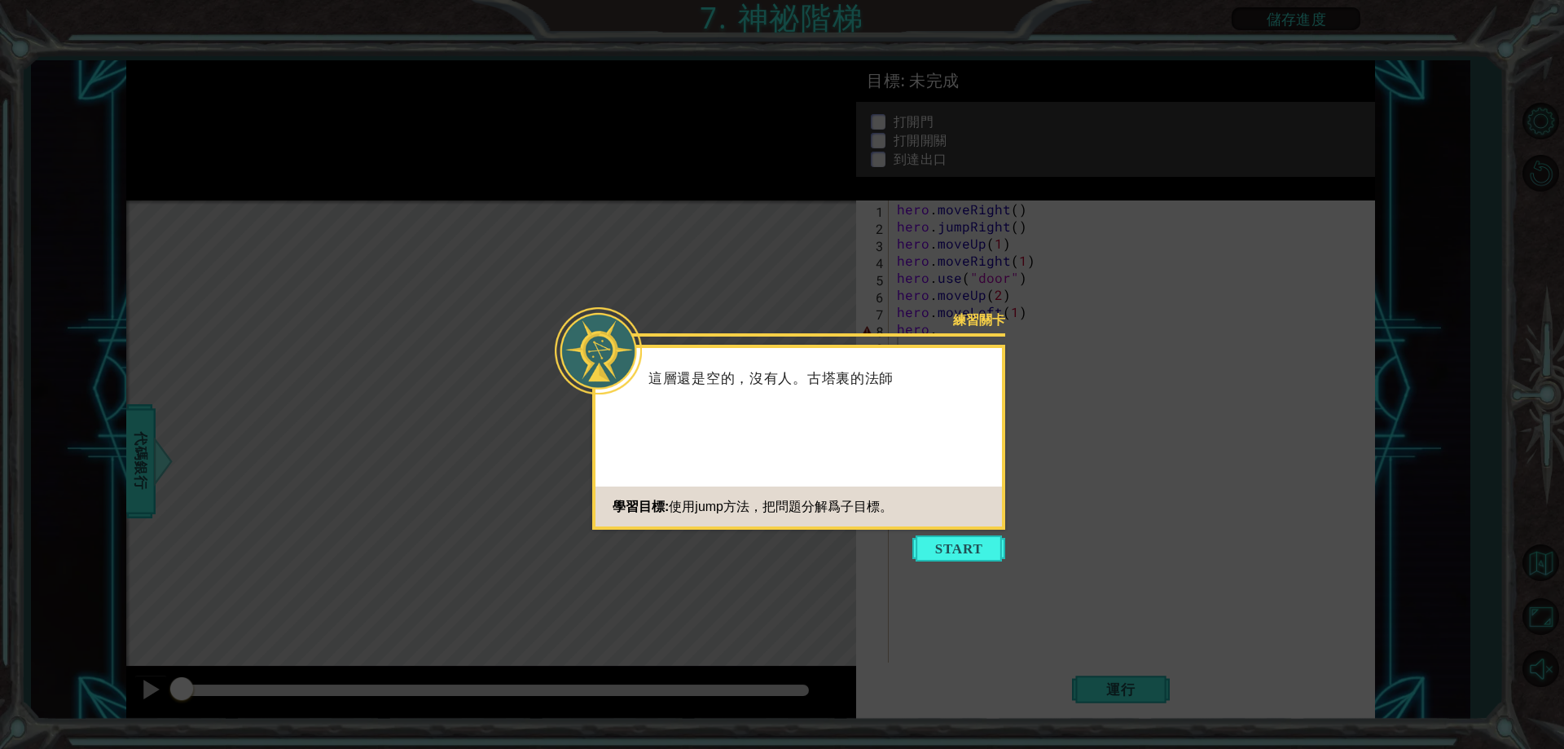
click at [968, 529] on div "練習關卡 這層還是空的，沒有人。古塔裏的法師 學習目標: 使用jump方法，把問題分解爲子目標。" at bounding box center [798, 437] width 413 height 185
click at [980, 536] on button "Start" at bounding box center [958, 548] width 93 height 26
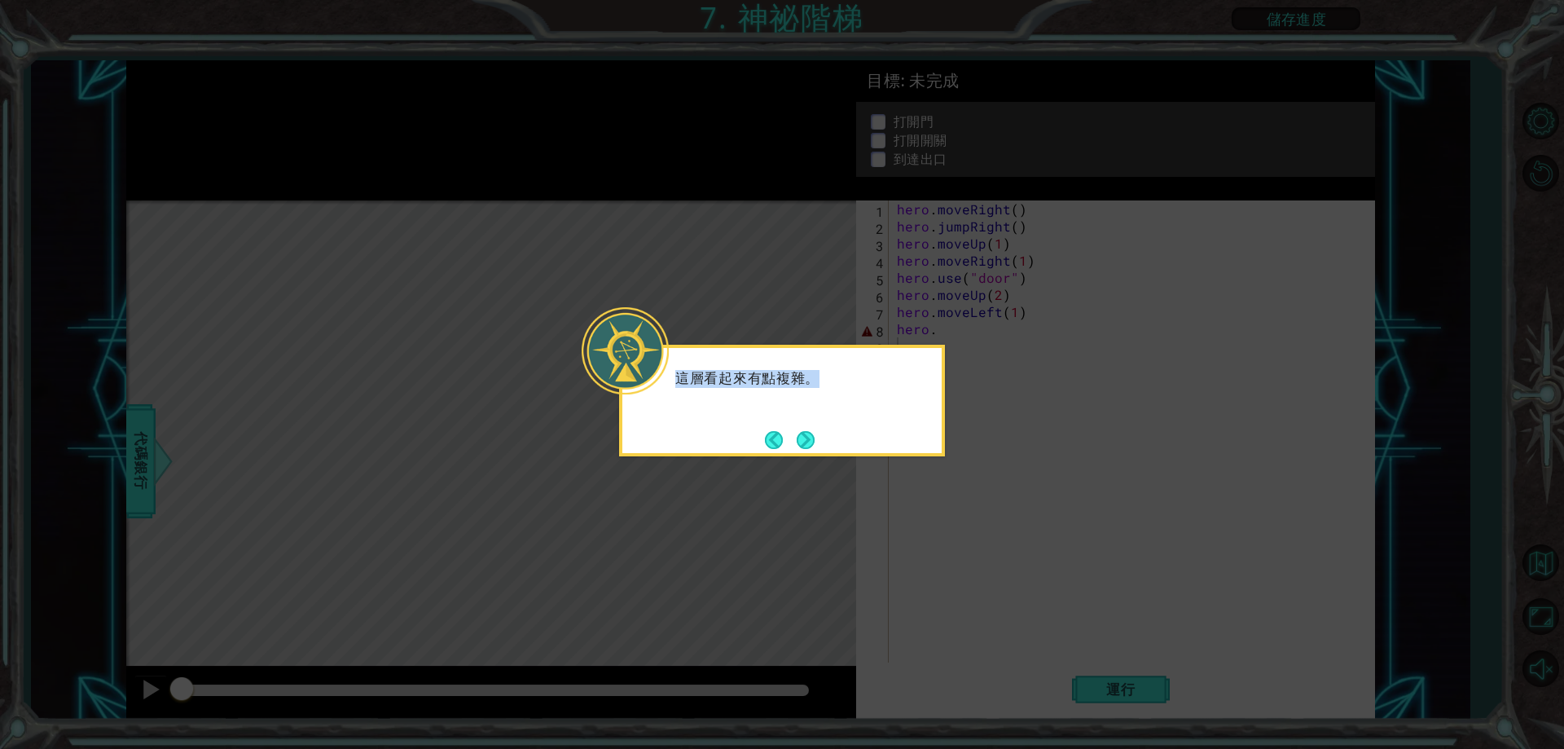
click at [853, 458] on body "1 ההההההההההההההההההההההההההההההההההההההההההההההההההההההההההההההההההההההההההההה…" at bounding box center [782, 374] width 1564 height 749
click at [853, 472] on icon at bounding box center [782, 374] width 1564 height 749
click at [821, 442] on div "這層看起來有點複雜。" at bounding box center [782, 401] width 326 height 112
click at [822, 446] on div "這層看起來有點複雜。" at bounding box center [782, 401] width 326 height 112
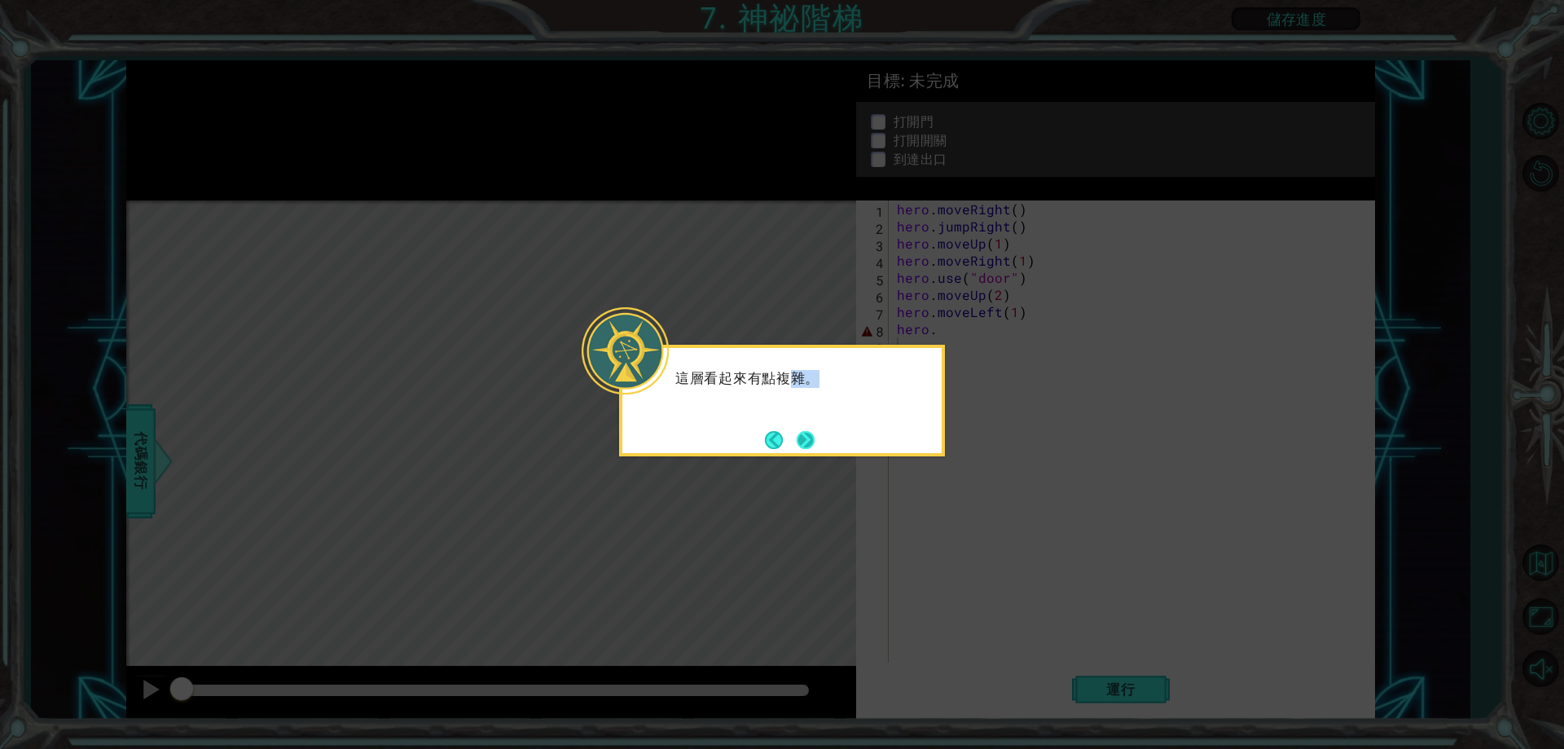
click at [807, 434] on div "這層看起來有點複雜。" at bounding box center [782, 401] width 326 height 112
click at [815, 435] on div "這層看起來有點複雜。" at bounding box center [782, 401] width 326 height 112
click at [814, 435] on button "Next" at bounding box center [806, 440] width 18 height 18
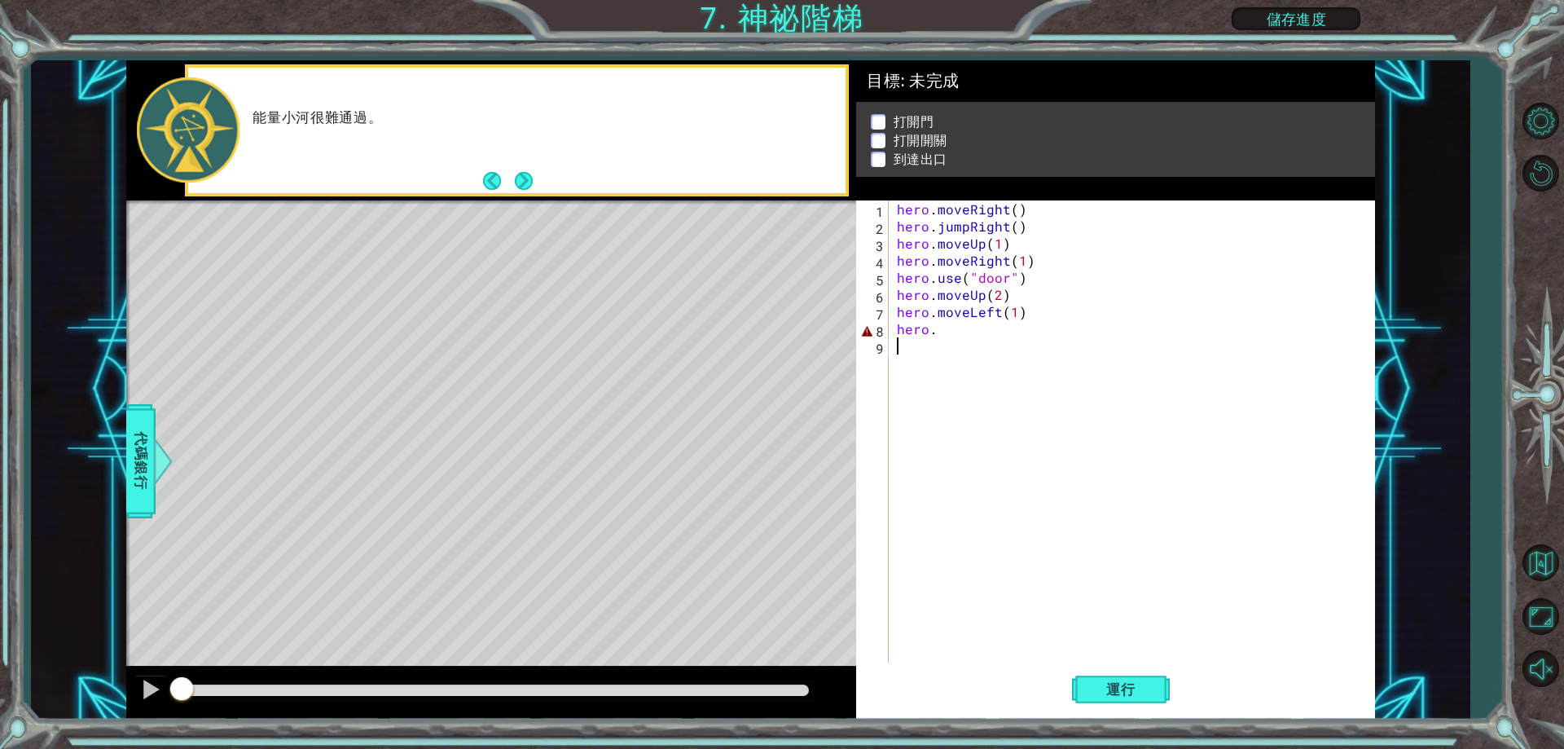
click at [1091, 326] on div "hero . moveRight ( ) hero . jumpRight ( ) hero . moveUp ( 1 ) hero . moveRight …" at bounding box center [1136, 448] width 484 height 496
drag, startPoint x: 1030, startPoint y: 279, endPoint x: 960, endPoint y: 283, distance: 69.4
click at [960, 283] on div "hero . moveRight ( ) hero . jumpRight ( ) hero . moveUp ( 1 ) hero . moveRight …" at bounding box center [1136, 448] width 484 height 496
type textarea "hero.use("door")"
click at [987, 343] on div "hero . moveRight ( ) hero . jumpRight ( ) hero . moveUp ( 1 ) hero . moveRight …" at bounding box center [1136, 448] width 484 height 496
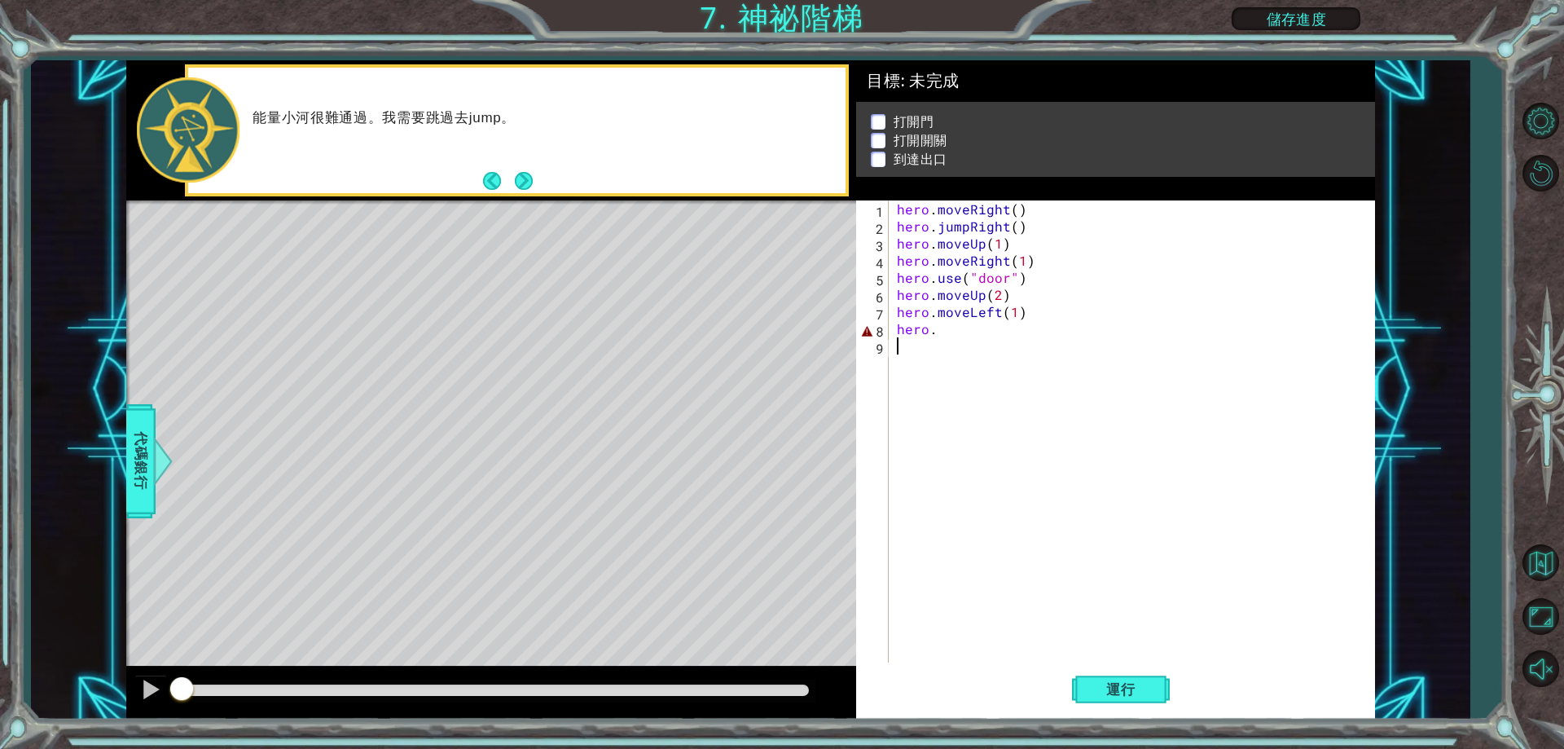
click at [989, 337] on div "hero . moveRight ( ) hero . jumpRight ( ) hero . moveUp ( 1 ) hero . moveRight …" at bounding box center [1136, 448] width 484 height 496
click at [947, 328] on div "hero . moveRight ( ) hero . jumpRight ( ) hero . moveUp ( 1 ) hero . moveRight …" at bounding box center [1136, 448] width 484 height 496
paste textarea "("door")"
click at [990, 331] on div "hero . moveRight ( ) hero . jumpRight ( ) hero . moveUp ( 1 ) hero . moveRight …" at bounding box center [1136, 448] width 484 height 496
click at [984, 332] on div "hero . moveRight ( ) hero . jumpRight ( ) hero . moveUp ( 1 ) hero . moveRight …" at bounding box center [1136, 448] width 484 height 496
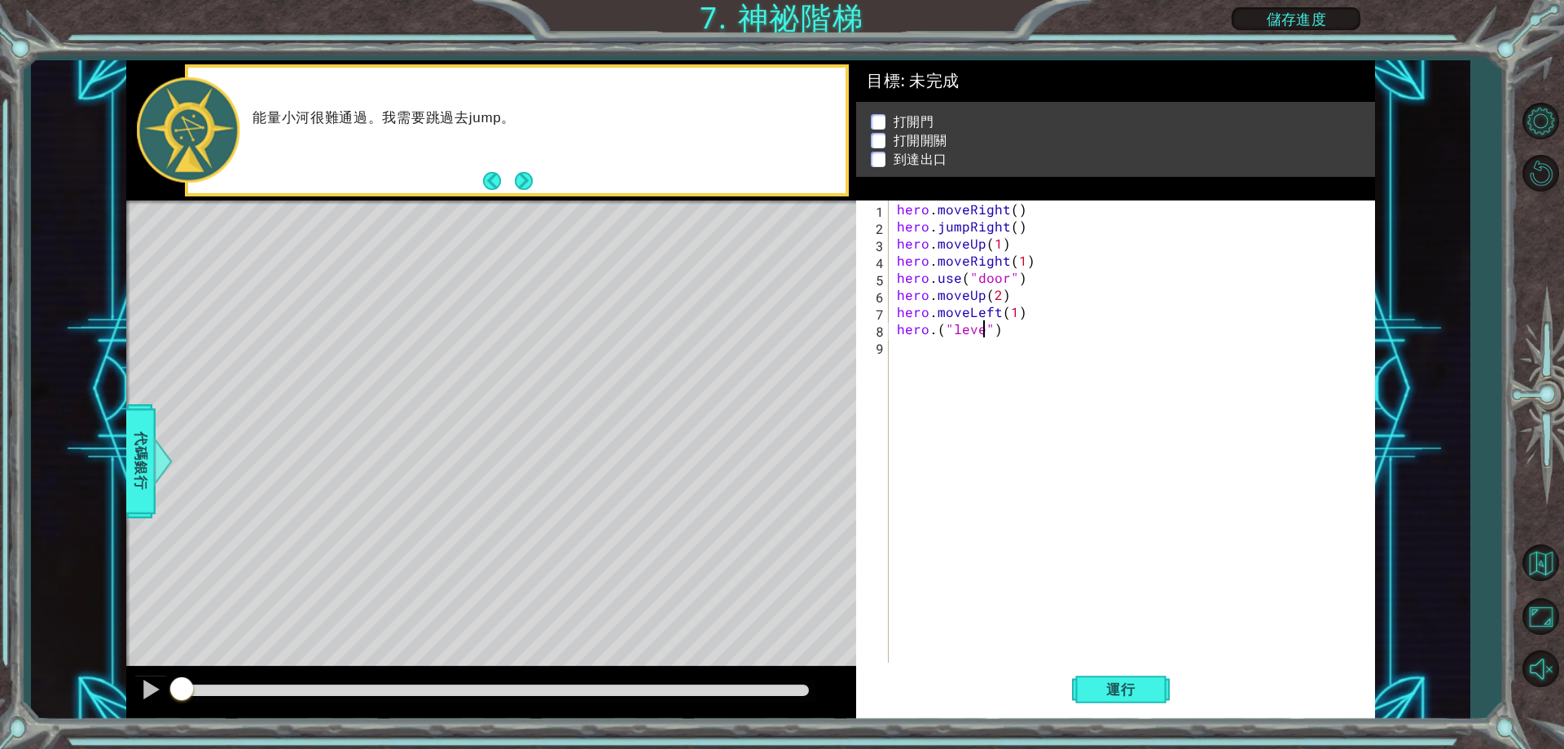
scroll to position [0, 6]
type textarea "hero.("lever")"
click at [964, 350] on div "hero . moveRight ( ) hero . jumpRight ( ) hero . moveUp ( 1 ) hero . moveRight …" at bounding box center [1136, 448] width 484 height 496
drag, startPoint x: 1043, startPoint y: 257, endPoint x: 895, endPoint y: 255, distance: 147.5
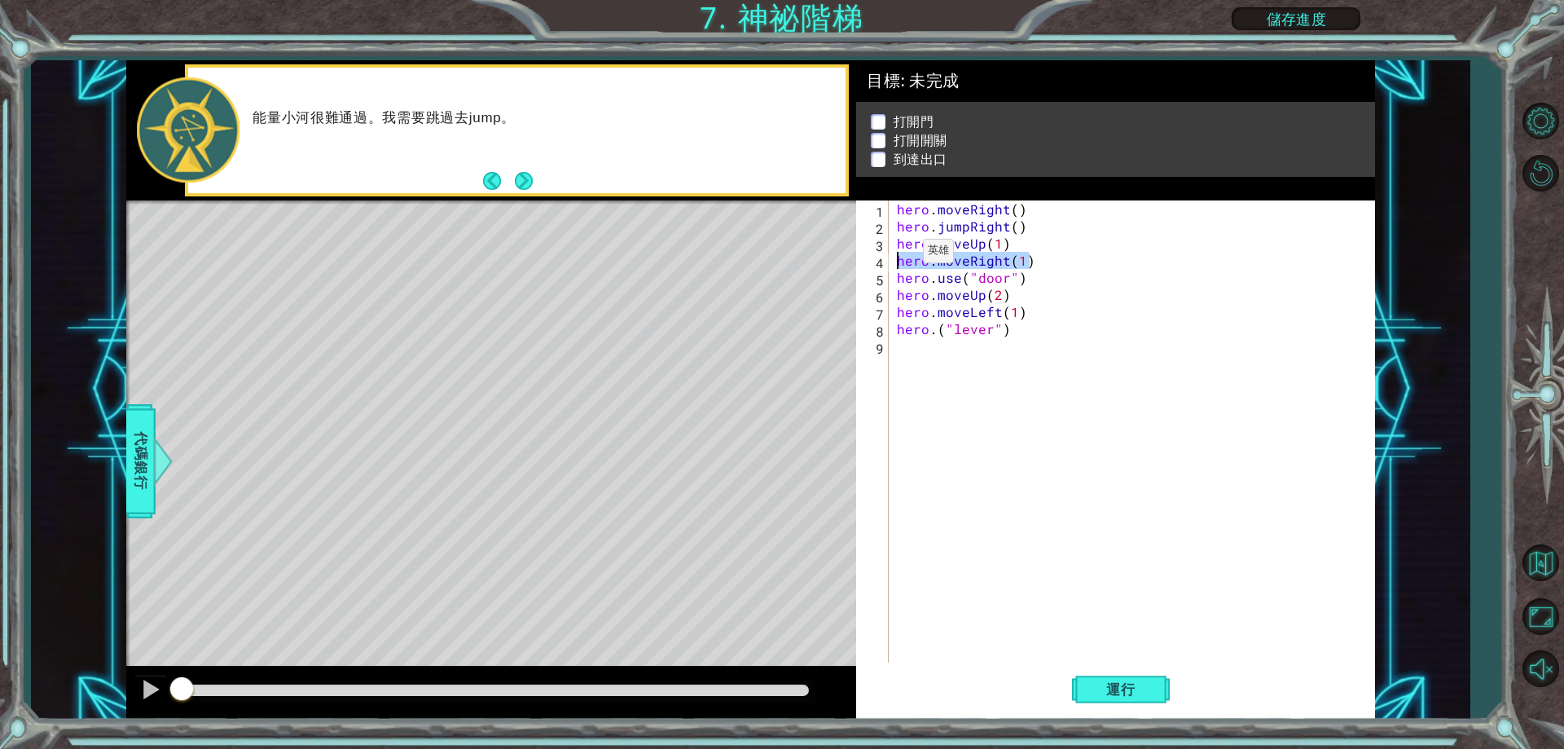
click at [895, 255] on div "hero . moveRight ( ) hero . jumpRight ( ) hero . moveUp ( 1 ) hero . moveRight …" at bounding box center [1136, 448] width 484 height 496
type textarea "hero.moveRight(1)"
click at [984, 377] on div "hero . moveRight ( ) hero . jumpRight ( ) hero . moveUp ( 1 ) hero . moveRight …" at bounding box center [1136, 448] width 484 height 496
paste textarea "hero.moveRight(1)"
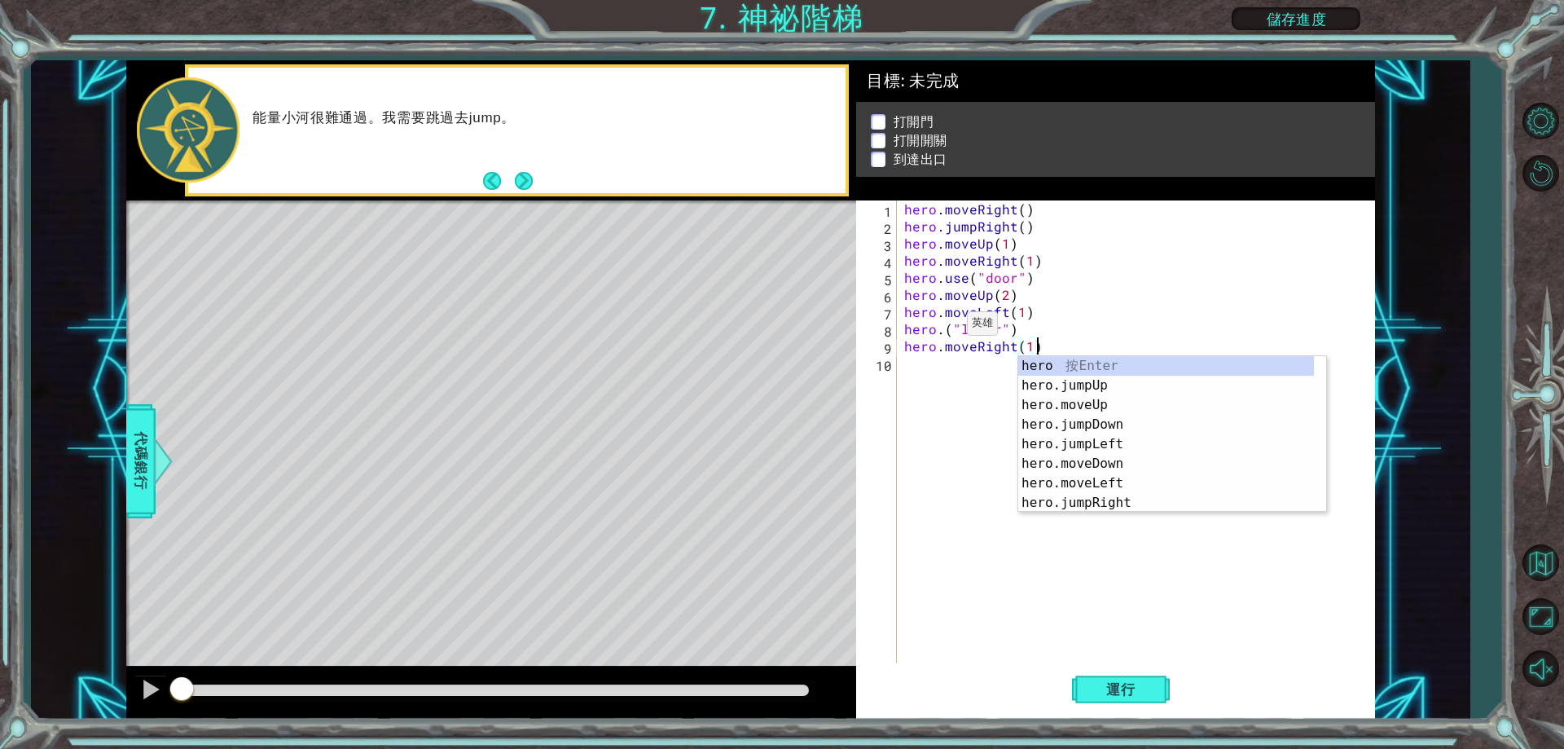
click at [947, 327] on div "hero . moveRight ( ) hero . jumpRight ( ) hero . moveUp ( 1 ) hero . moveRight …" at bounding box center [1139, 448] width 477 height 496
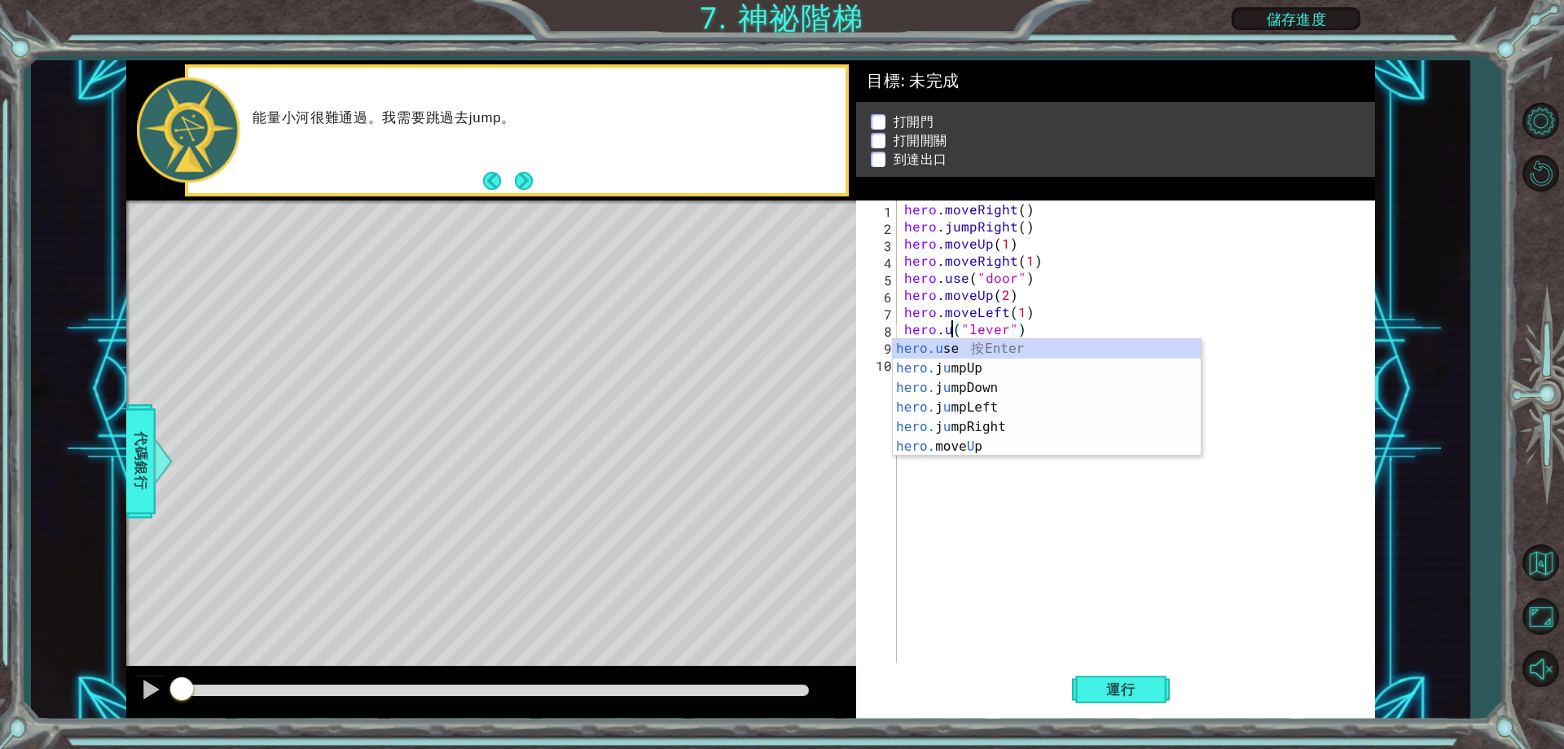
scroll to position [0, 4]
type textarea "hero.use("lever")"
click at [952, 382] on div "hero . moveRight ( ) hero . jumpRight ( ) hero . moveUp ( 1 ) hero . moveRight …" at bounding box center [1139, 448] width 477 height 496
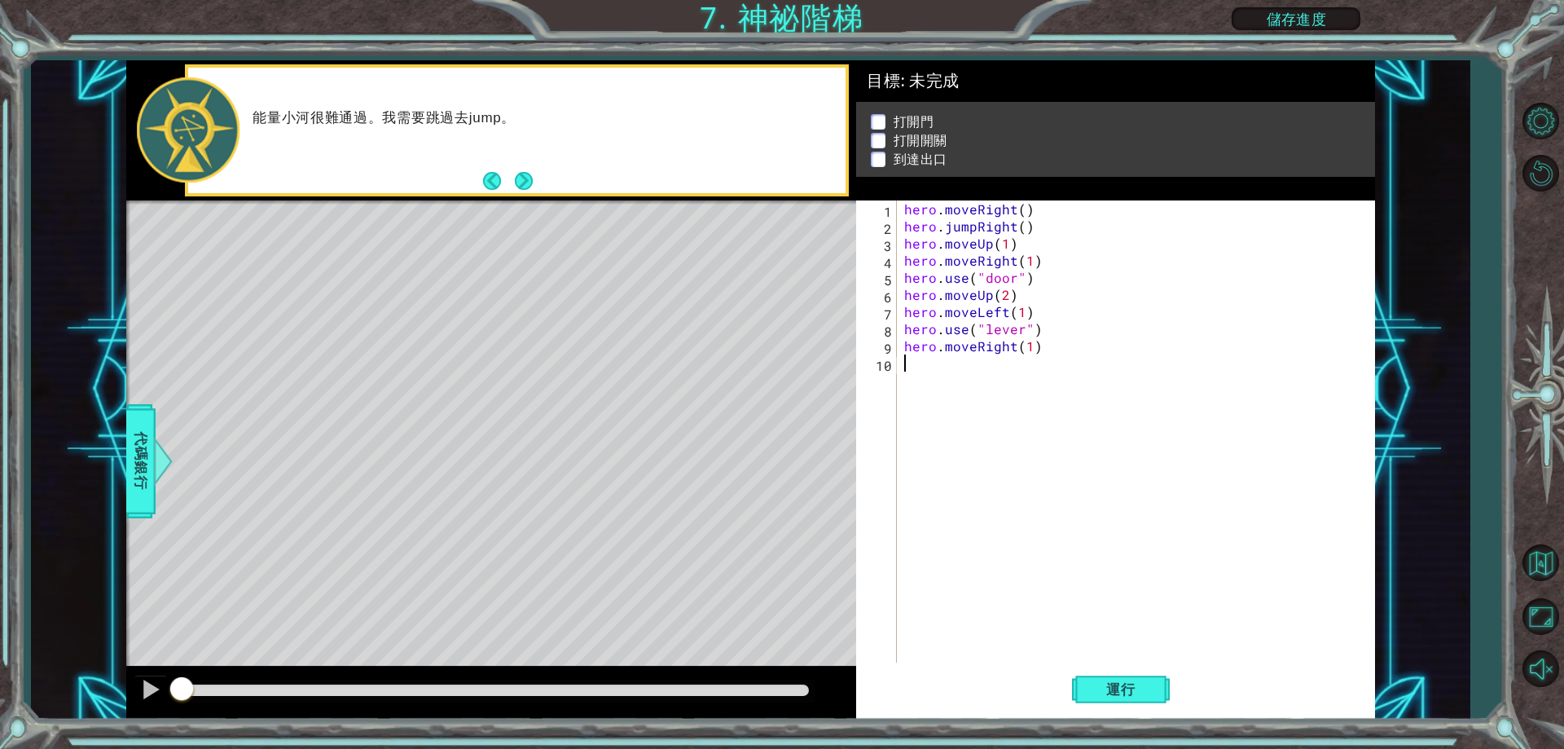
scroll to position [0, 0]
click at [1033, 353] on div "hero . moveRight ( ) hero . jumpRight ( ) hero . moveUp ( 1 ) hero . moveRight …" at bounding box center [1139, 448] width 477 height 496
click at [1059, 293] on div "hero . moveRight ( ) hero . jumpRight ( ) hero . moveUp ( 1 ) hero . moveRight …" at bounding box center [1139, 448] width 477 height 496
type textarea "hero.moveUp(2)"
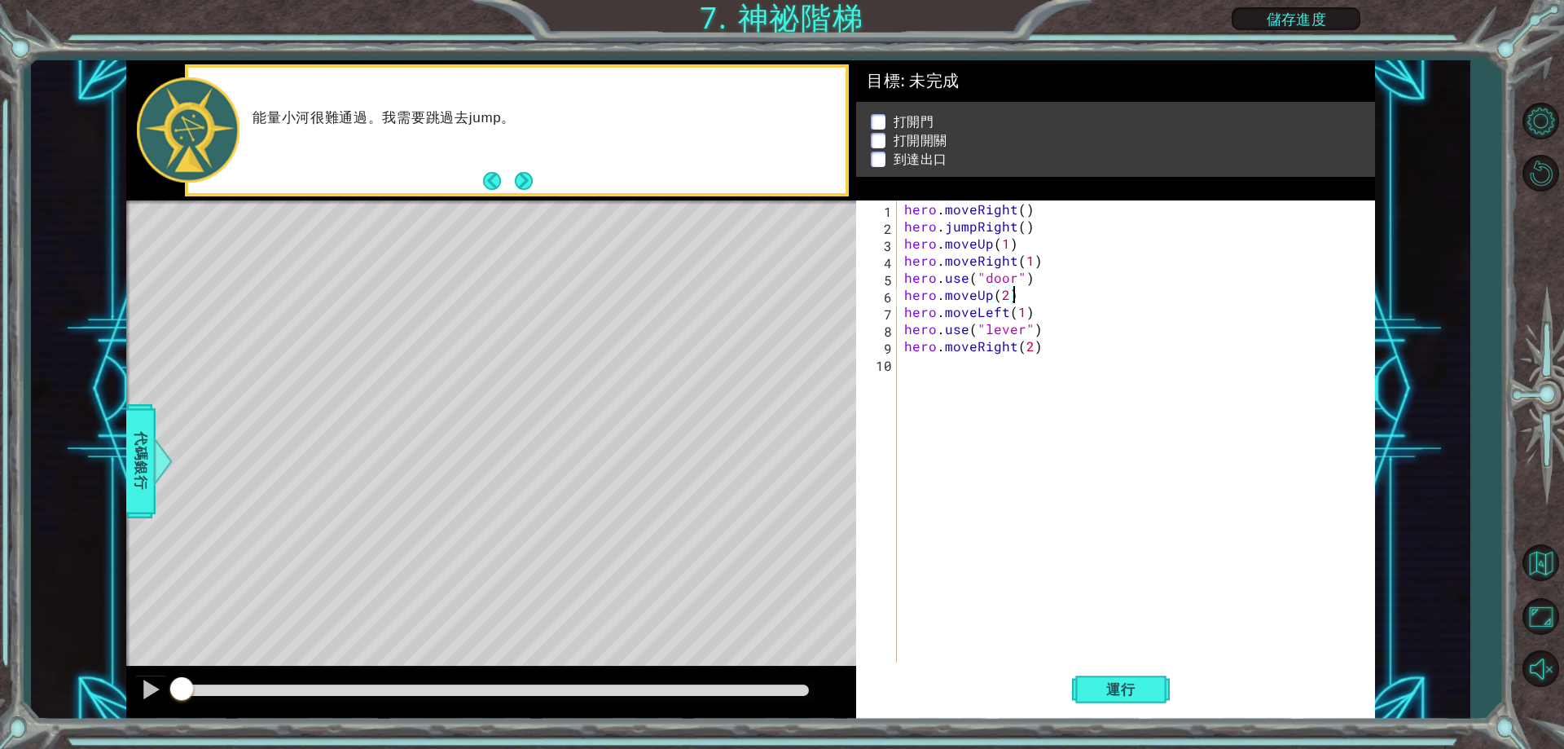
scroll to position [0, 6]
click at [942, 378] on div "hero . moveRight ( ) hero . jumpRight ( ) hero . moveUp ( 1 ) hero . moveRight …" at bounding box center [1139, 448] width 477 height 496
drag, startPoint x: 903, startPoint y: 346, endPoint x: 973, endPoint y: 346, distance: 70.9
click at [973, 346] on div "hero . moveRight ( ) hero . jumpRight ( ) hero . moveUp ( 1 ) hero . moveRight …" at bounding box center [1139, 448] width 477 height 496
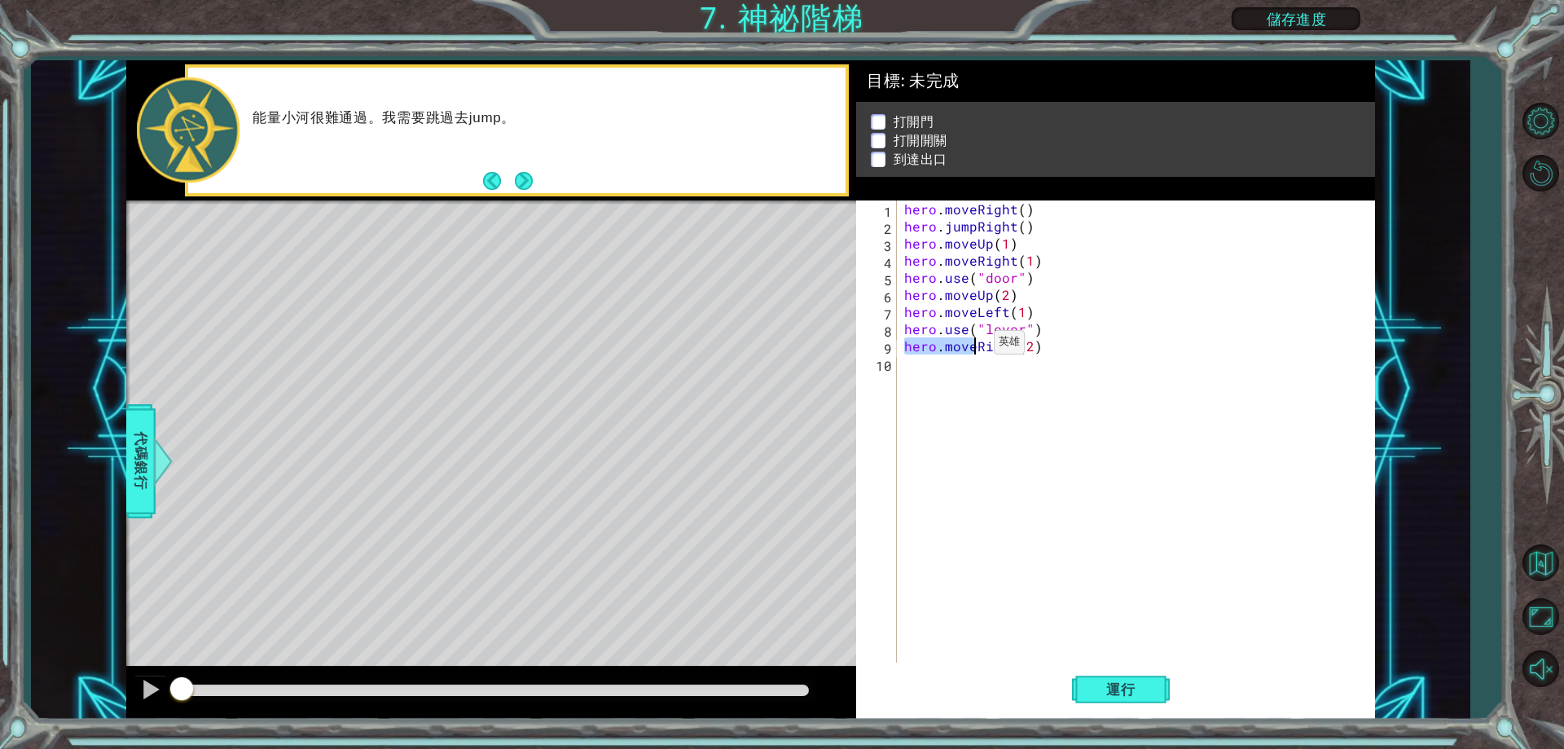
type textarea "hero.moveRight(2)"
click at [938, 393] on div "hero . moveRight ( ) hero . jumpRight ( ) hero . moveUp ( 1 ) hero . moveRight …" at bounding box center [1139, 448] width 477 height 496
paste textarea "hero.move"
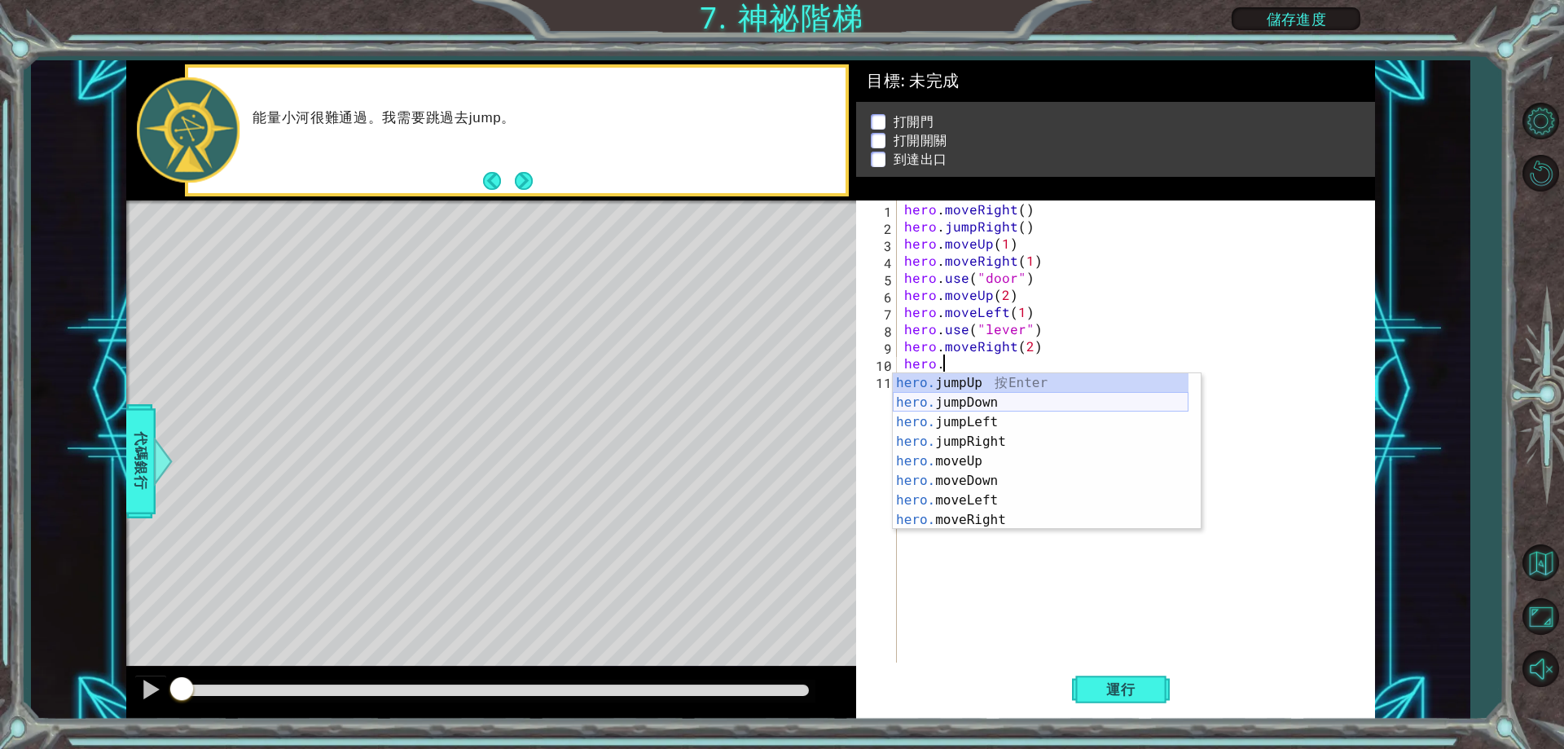
type textarea "hero."
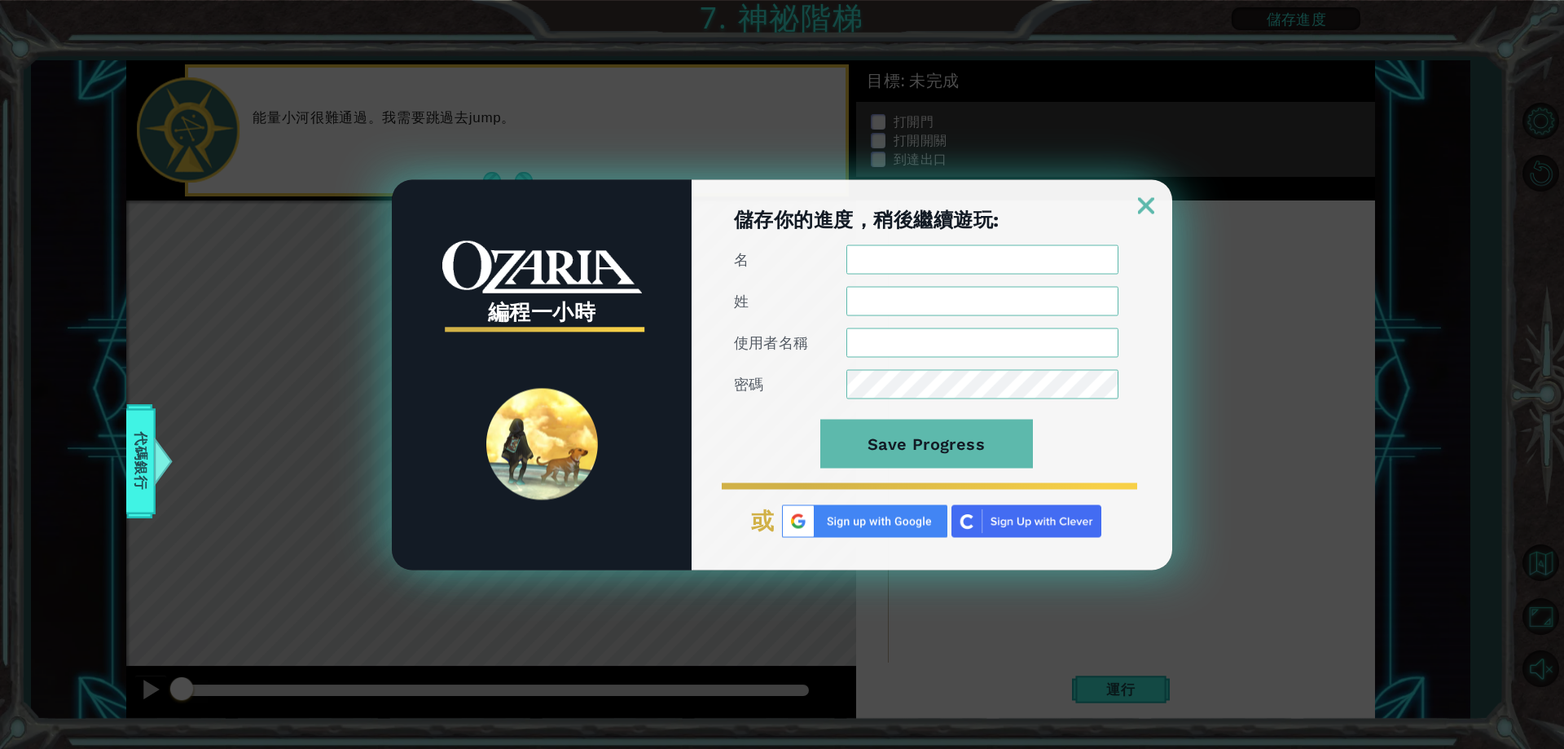
click at [1139, 204] on img at bounding box center [1146, 205] width 16 height 16
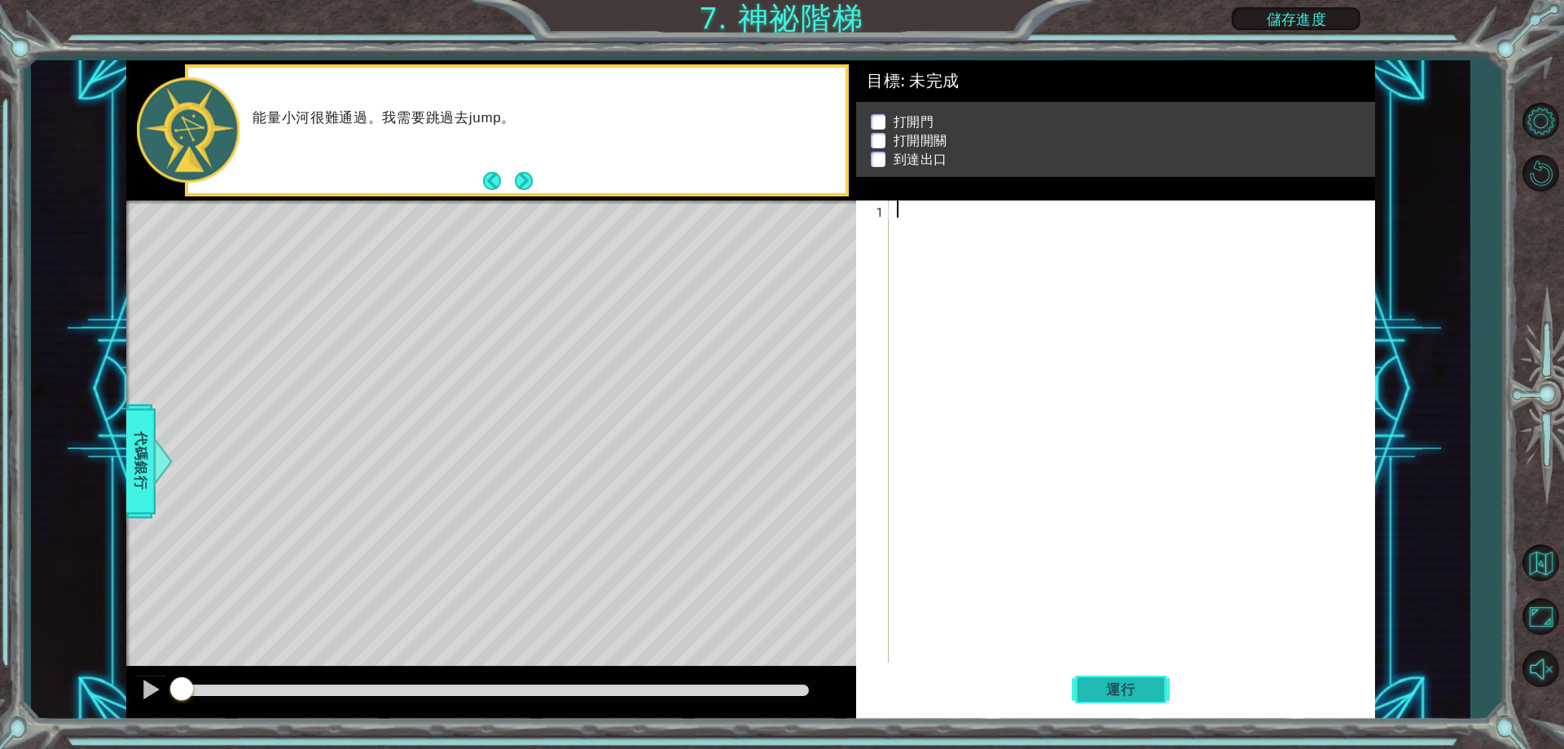
click at [1133, 700] on button "運行" at bounding box center [1121, 690] width 98 height 52
click at [1136, 690] on span "運行" at bounding box center [1121, 689] width 62 height 16
type textarea "d"
